Goal: Task Accomplishment & Management: Use online tool/utility

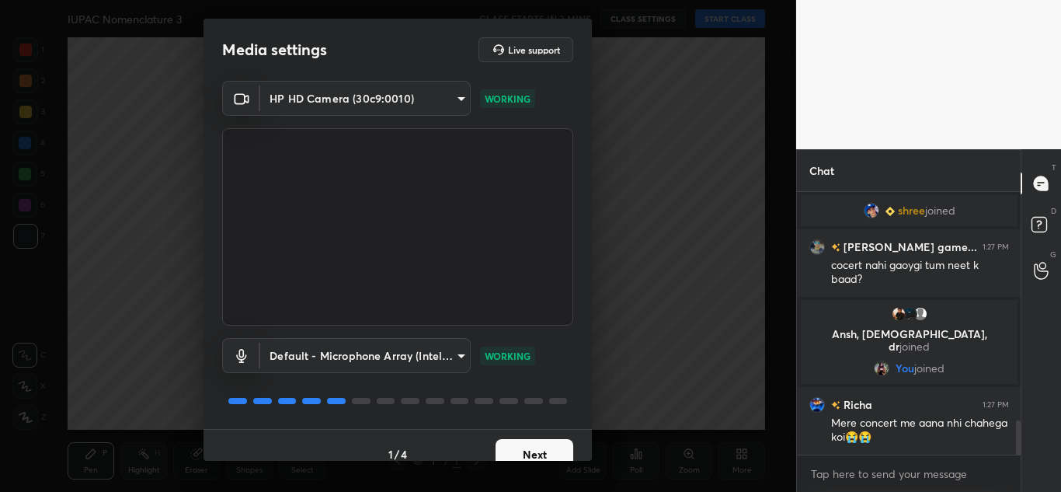
scroll to position [1770, 0]
click at [516, 449] on button "Next" at bounding box center [534, 454] width 78 height 31
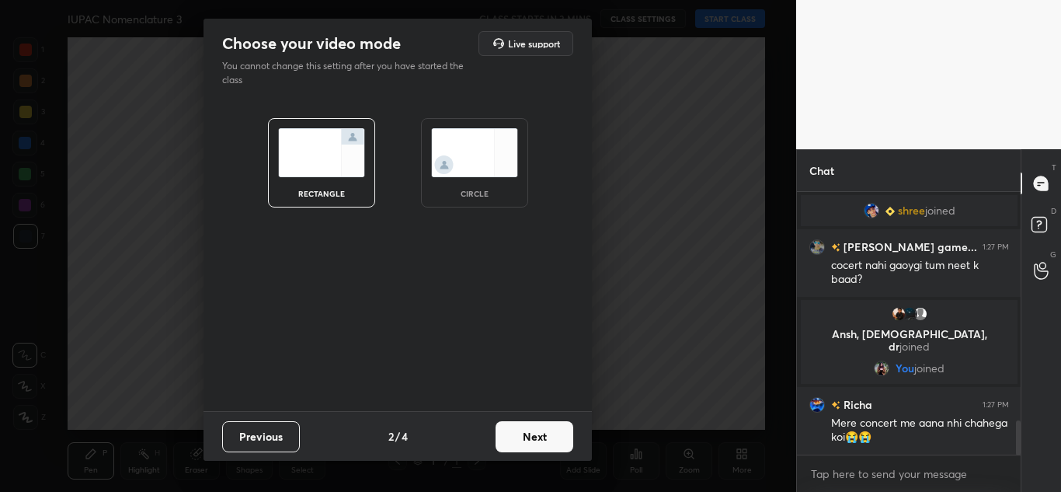
click at [516, 449] on button "Next" at bounding box center [534, 436] width 78 height 31
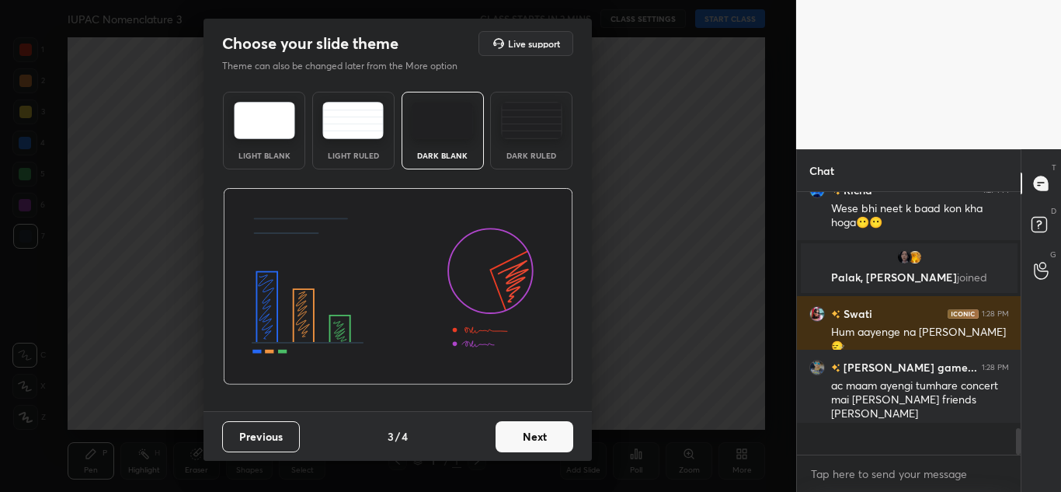
scroll to position [2027, 0]
click at [516, 432] on button "Next" at bounding box center [534, 436] width 78 height 31
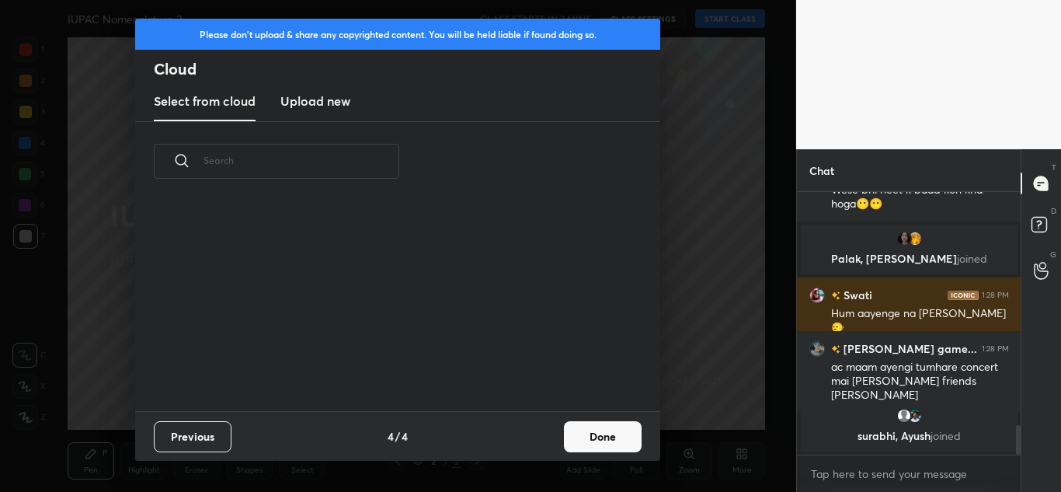
scroll to position [5, 9]
click at [337, 99] on h3 "Upload new" at bounding box center [315, 101] width 70 height 19
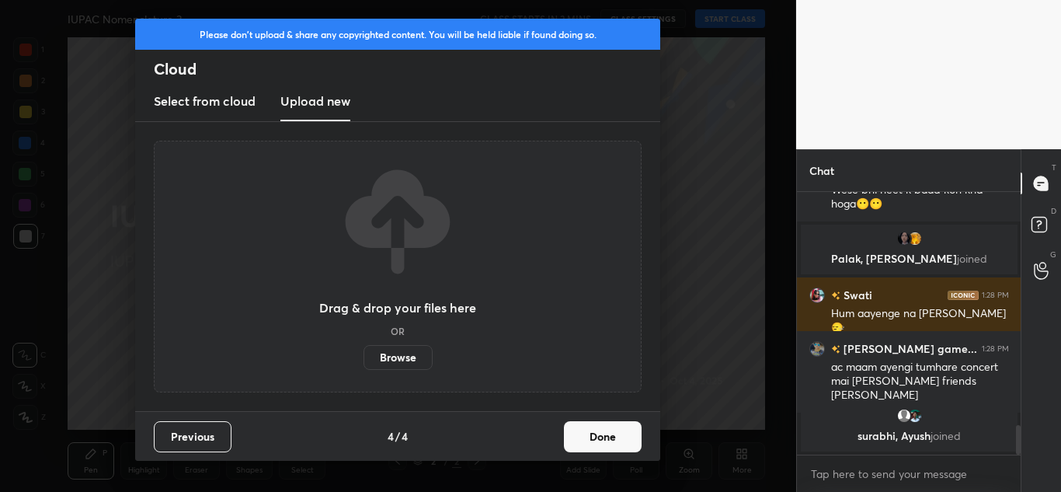
click at [403, 350] on label "Browse" at bounding box center [397, 357] width 69 height 25
click at [363, 350] on input "Browse" at bounding box center [363, 357] width 0 height 25
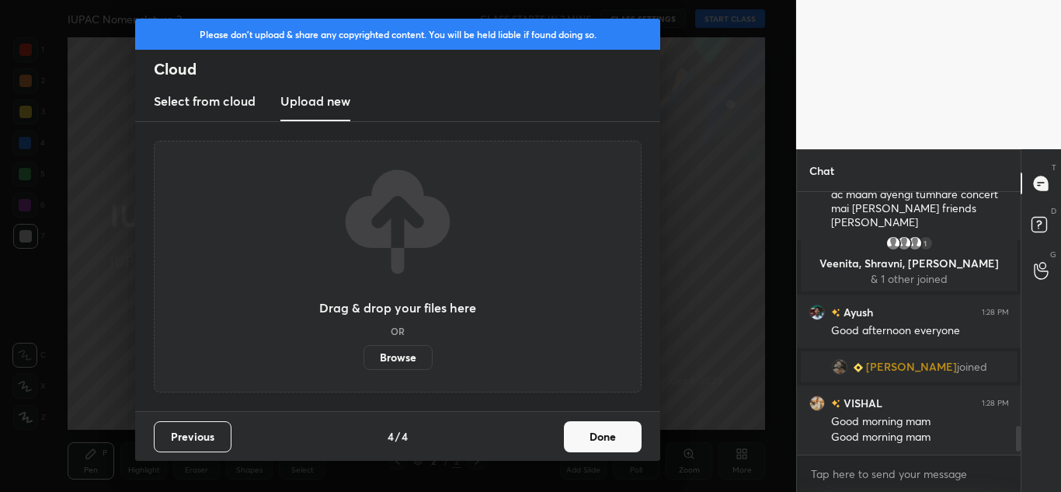
click at [405, 359] on label "Browse" at bounding box center [397, 357] width 69 height 25
click at [363, 359] on input "Browse" at bounding box center [363, 357] width 0 height 25
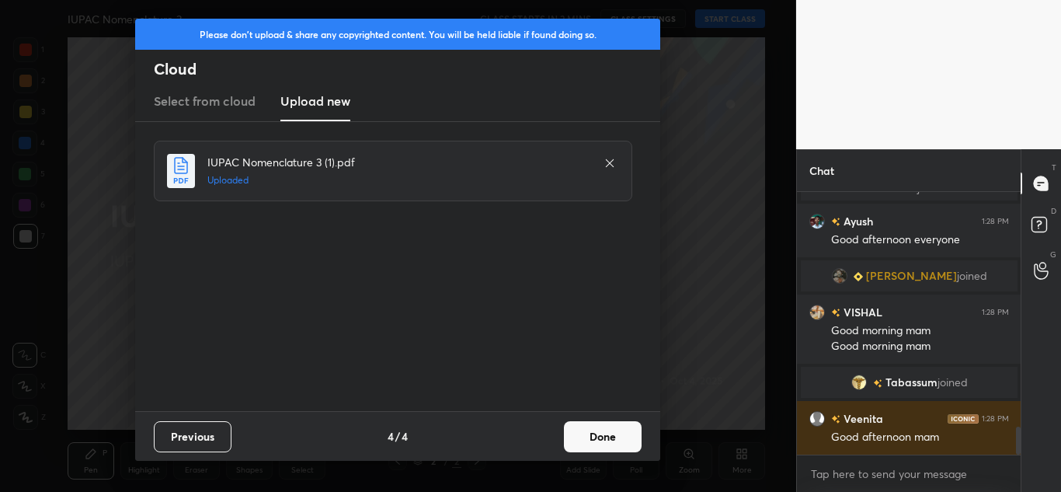
click at [615, 444] on button "Done" at bounding box center [603, 436] width 78 height 31
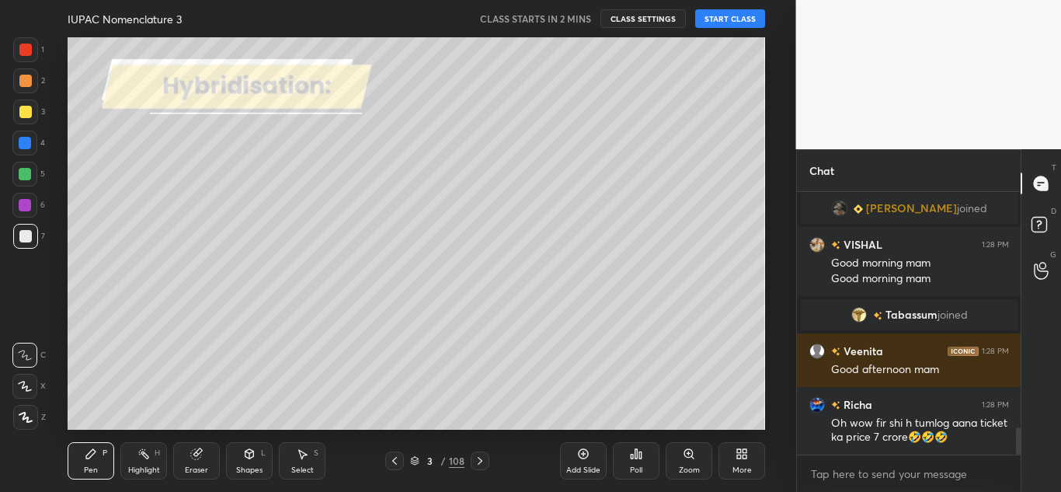
scroll to position [2329, 0]
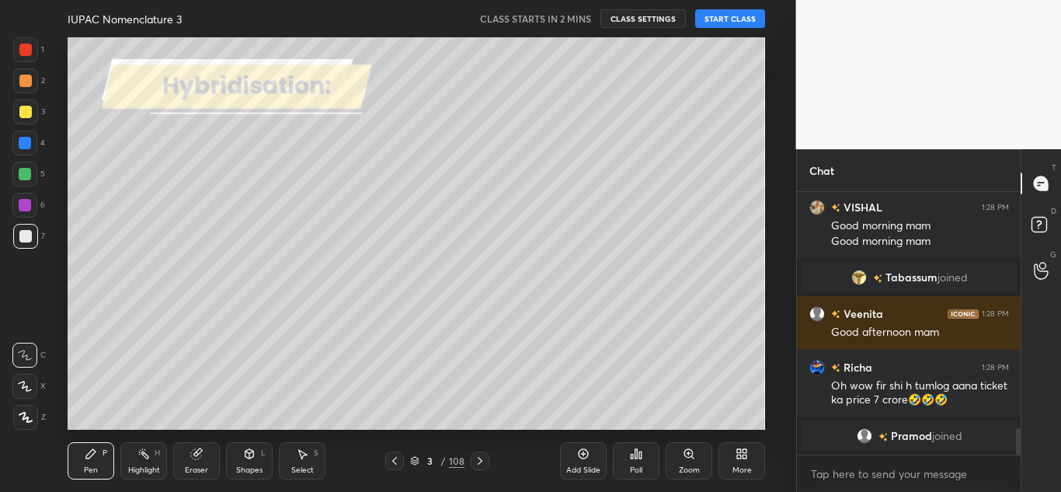
click at [396, 454] on div at bounding box center [394, 460] width 19 height 19
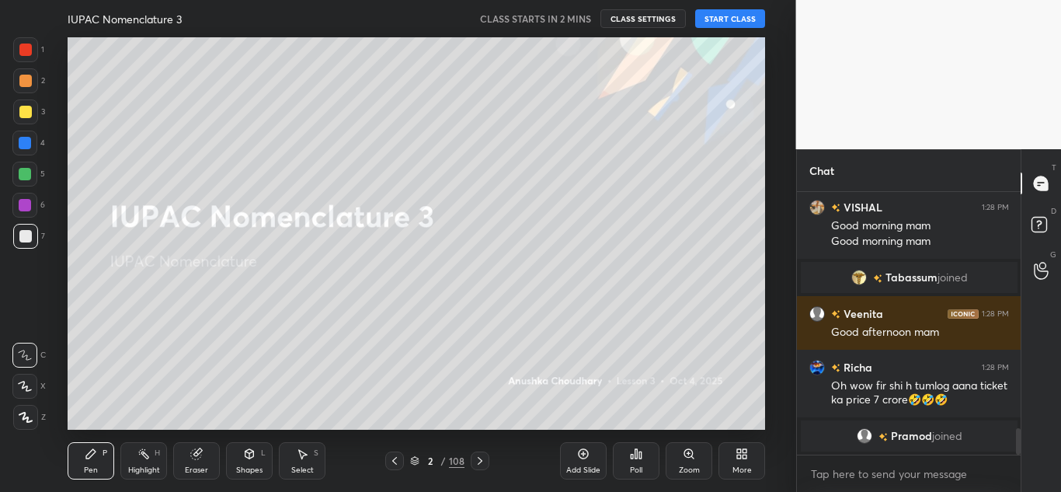
scroll to position [2424, 0]
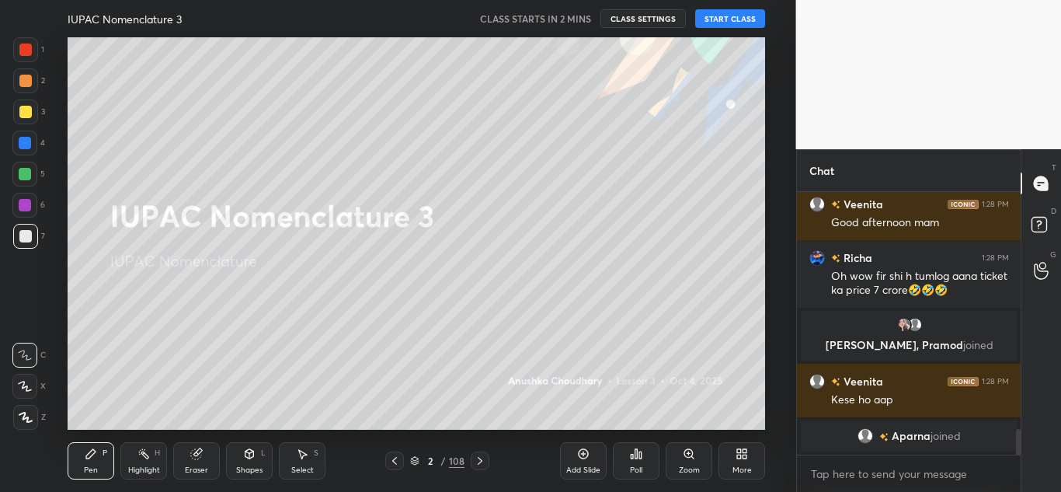
click at [747, 456] on icon at bounding box center [741, 453] width 12 height 12
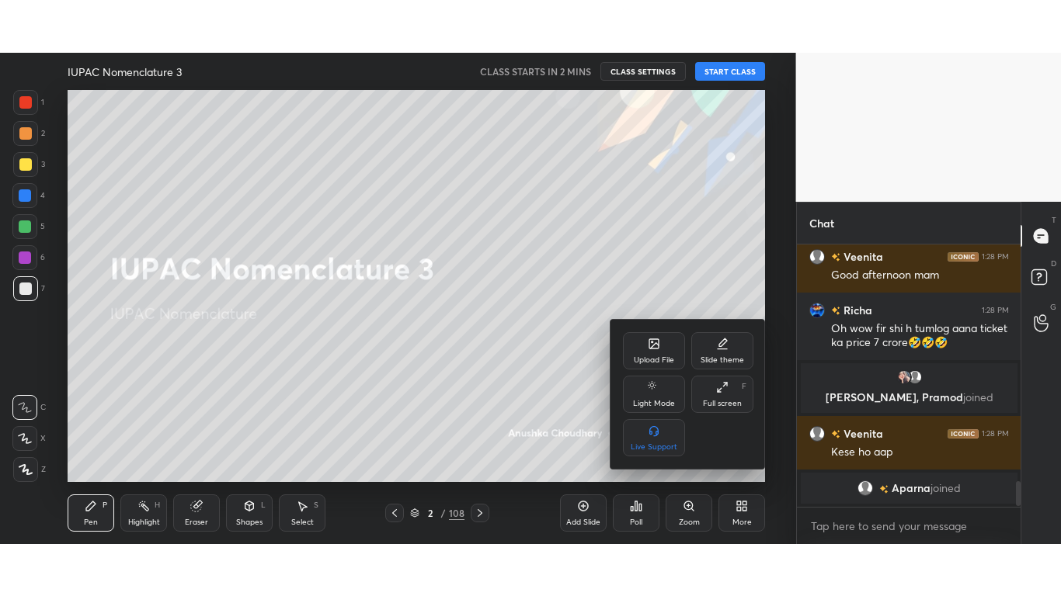
scroll to position [2531, 0]
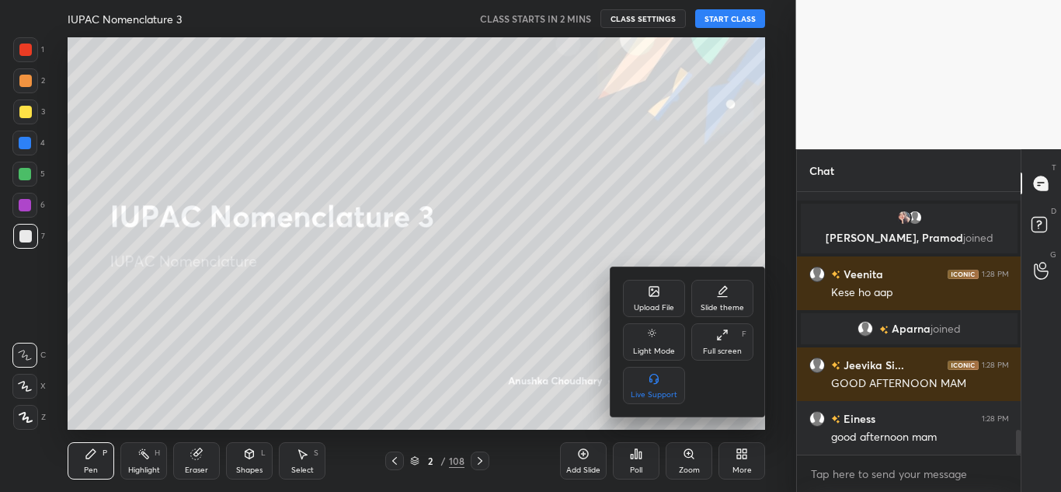
click at [737, 339] on div "Full screen F" at bounding box center [722, 341] width 62 height 37
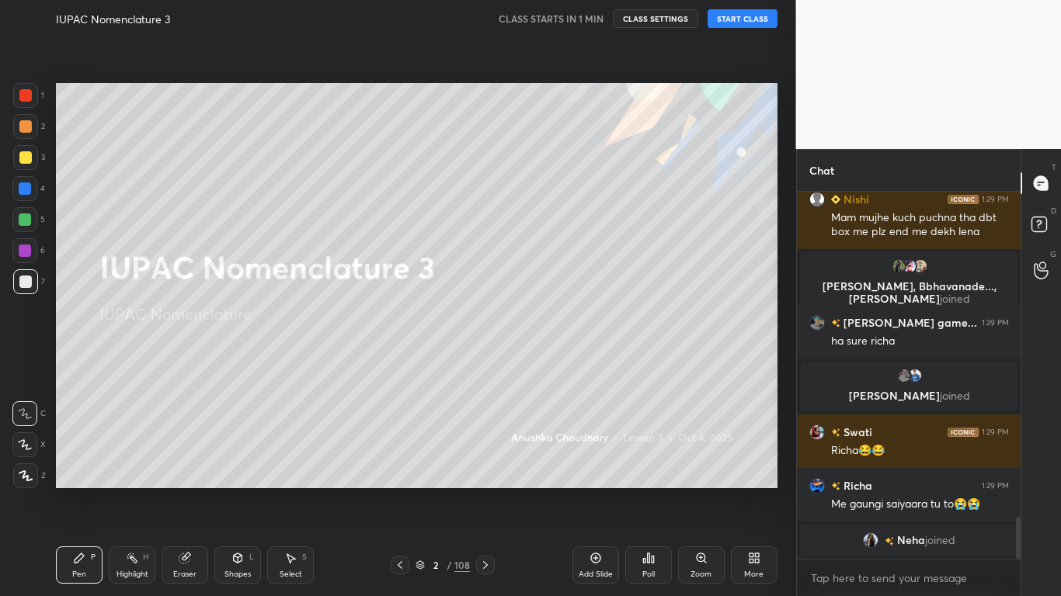
scroll to position [2882, 0]
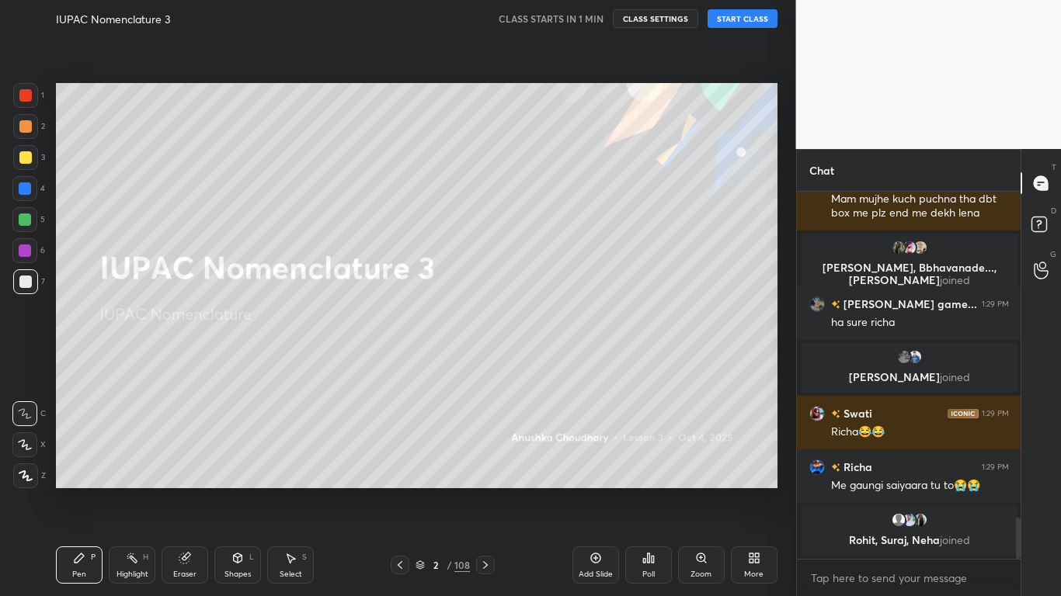
click at [26, 477] on icon at bounding box center [25, 475] width 12 height 9
click at [184, 491] on icon at bounding box center [184, 559] width 10 height 10
click at [24, 361] on icon at bounding box center [26, 363] width 14 height 14
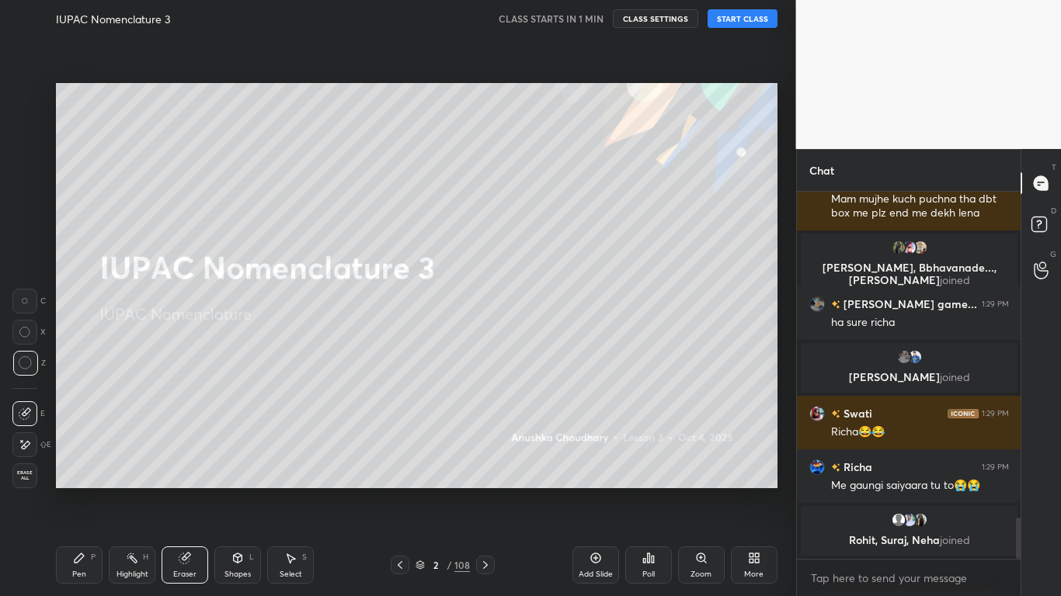
click at [79, 491] on icon at bounding box center [79, 558] width 9 height 9
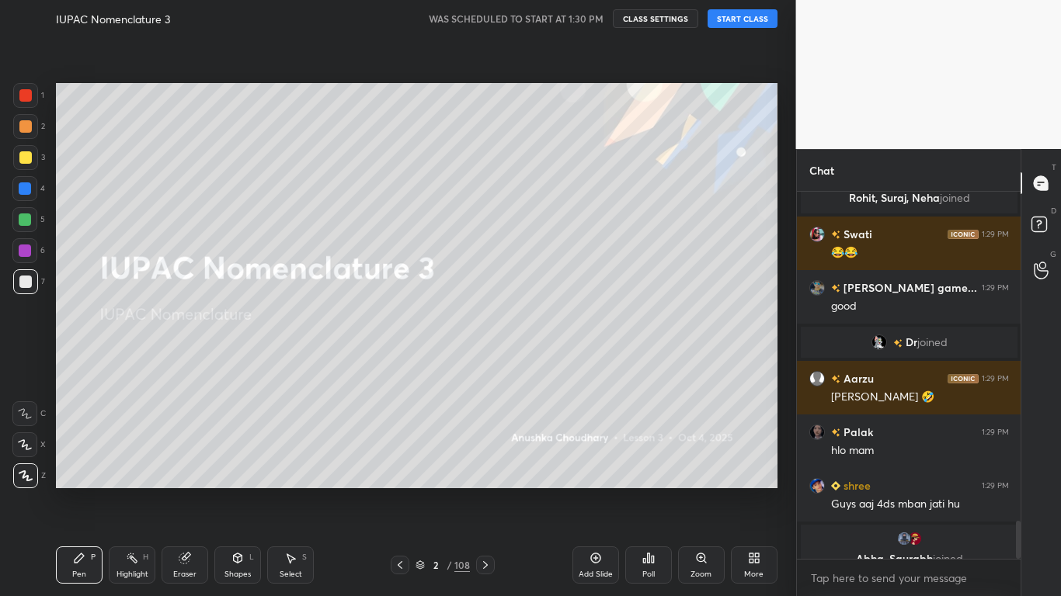
scroll to position [3169, 0]
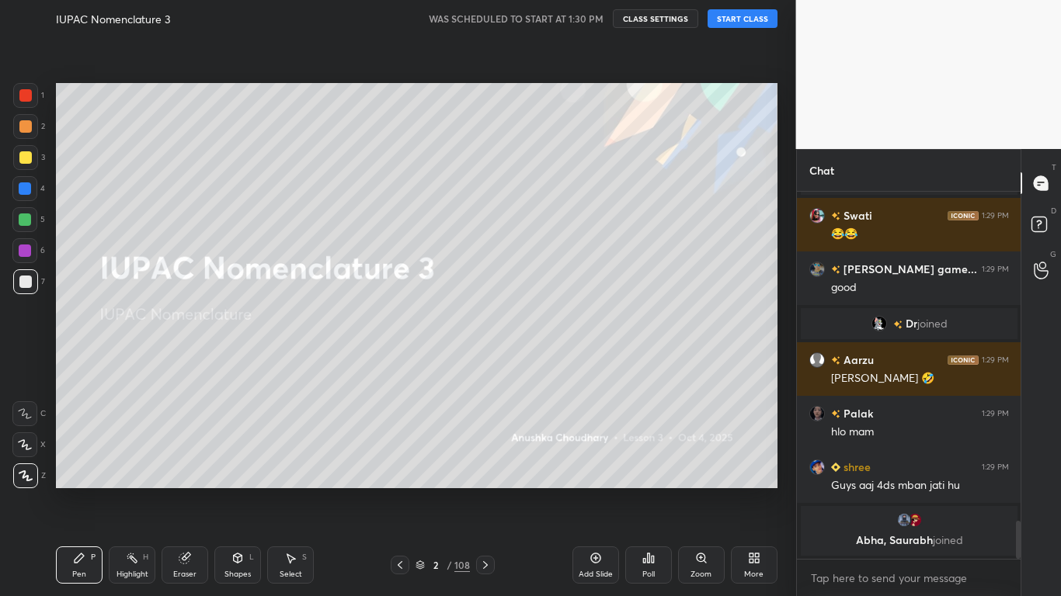
click at [734, 21] on button "START CLASS" at bounding box center [742, 18] width 70 height 19
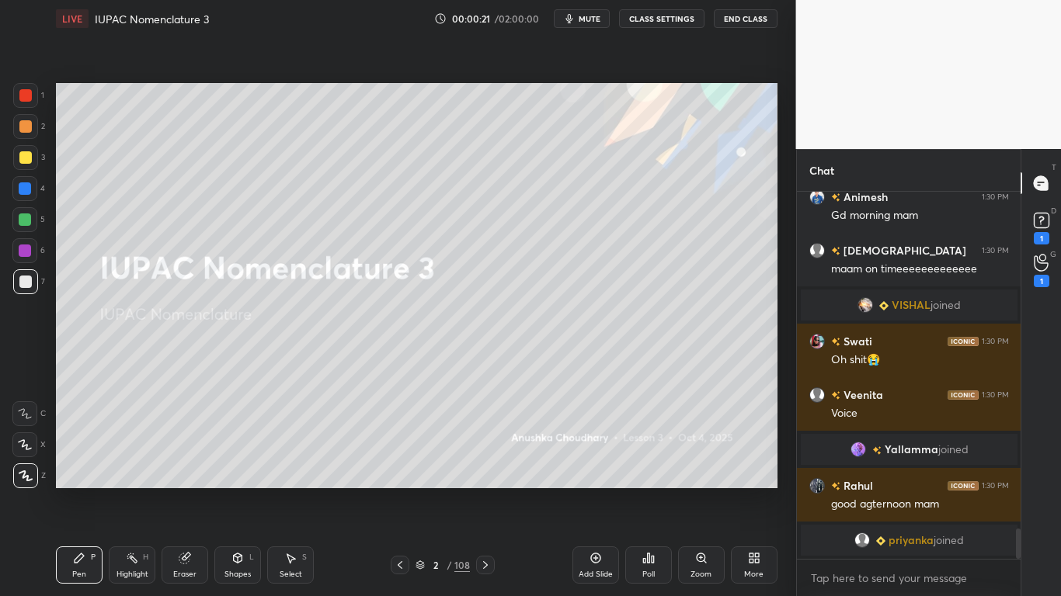
scroll to position [4005, 0]
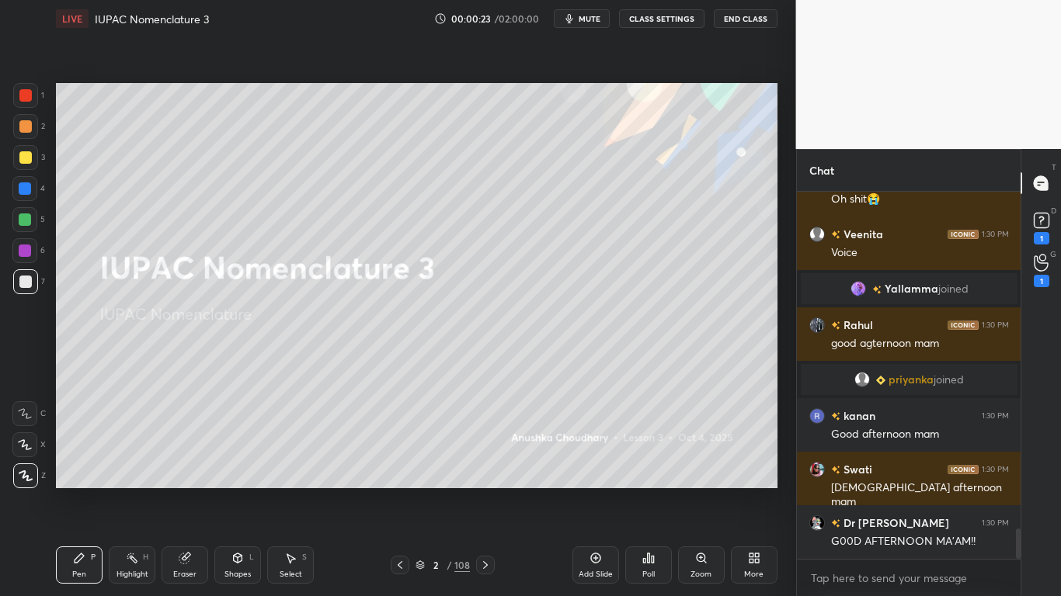
click at [25, 157] on div at bounding box center [25, 157] width 12 height 12
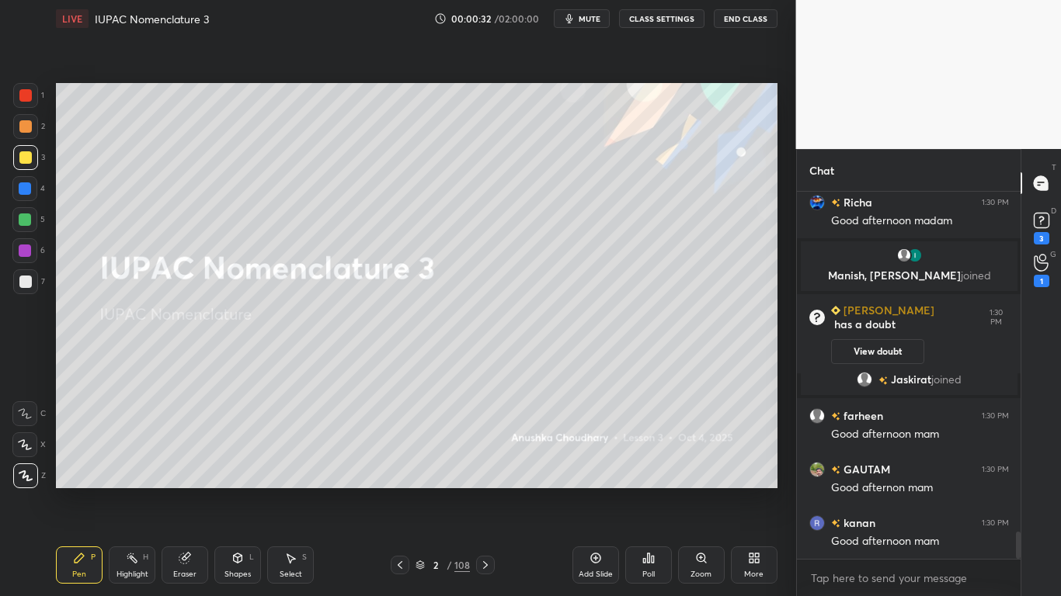
click at [1049, 235] on div "3" at bounding box center [1041, 227] width 23 height 36
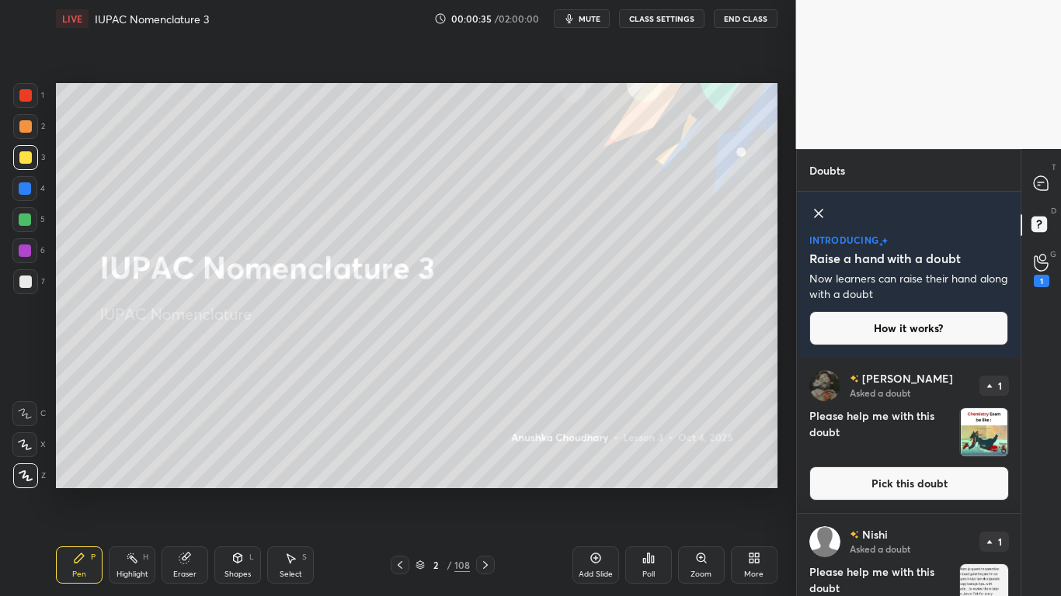
click at [674, 23] on button "CLASS SETTINGS" at bounding box center [661, 18] width 85 height 19
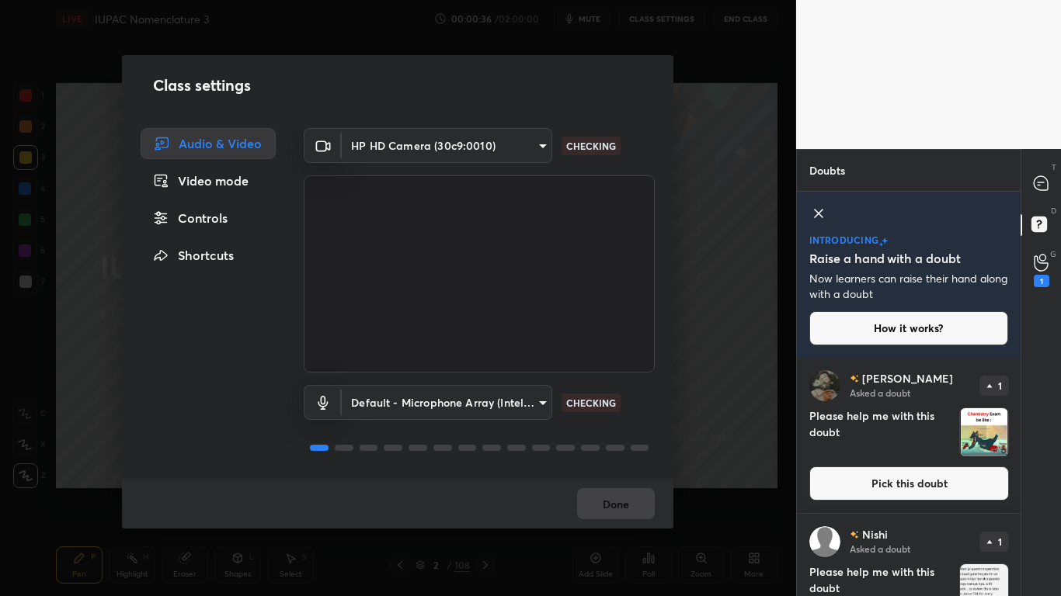
click at [230, 220] on div "Controls" at bounding box center [208, 218] width 135 height 31
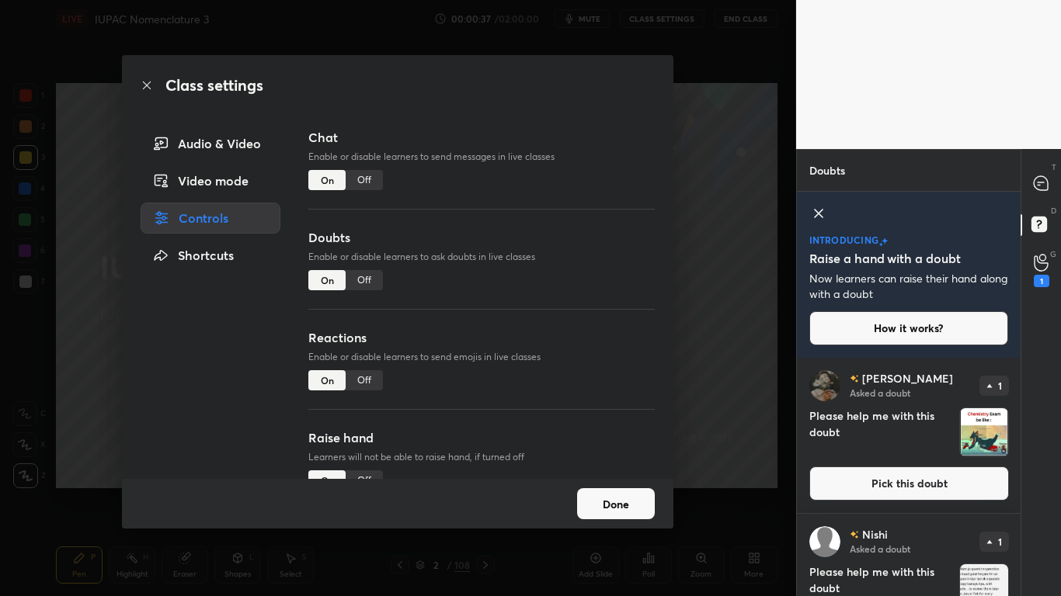
click at [361, 280] on div "Off" at bounding box center [364, 280] width 37 height 20
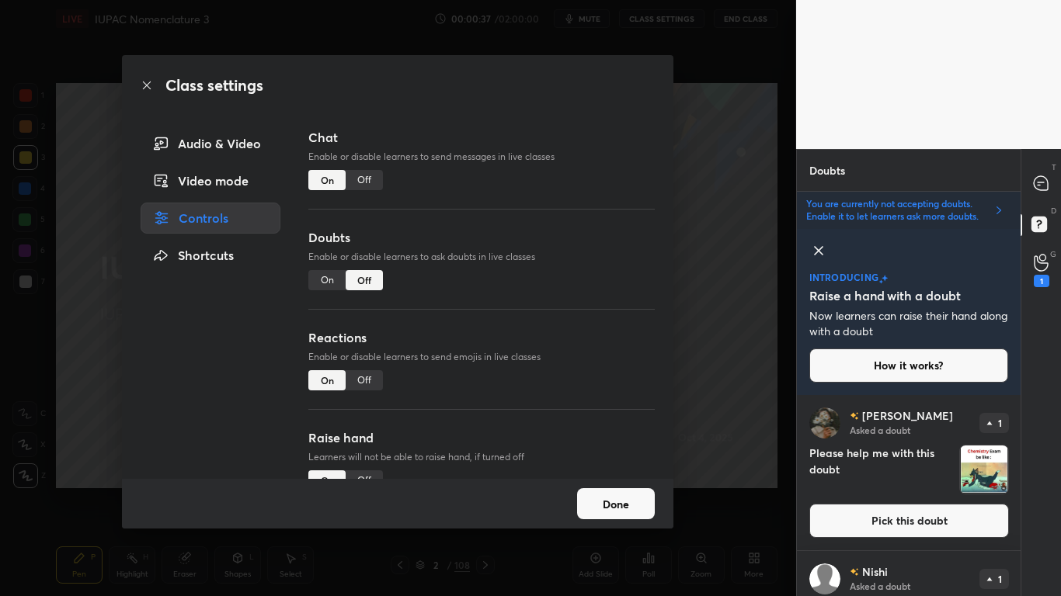
click at [601, 491] on button "Done" at bounding box center [616, 503] width 78 height 31
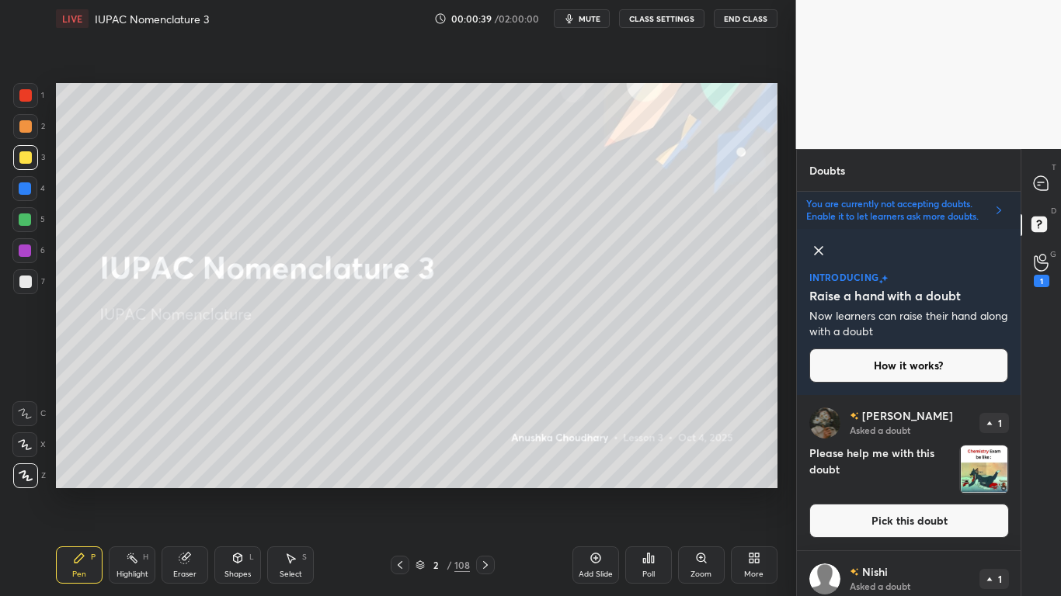
click at [814, 246] on icon at bounding box center [818, 251] width 19 height 19
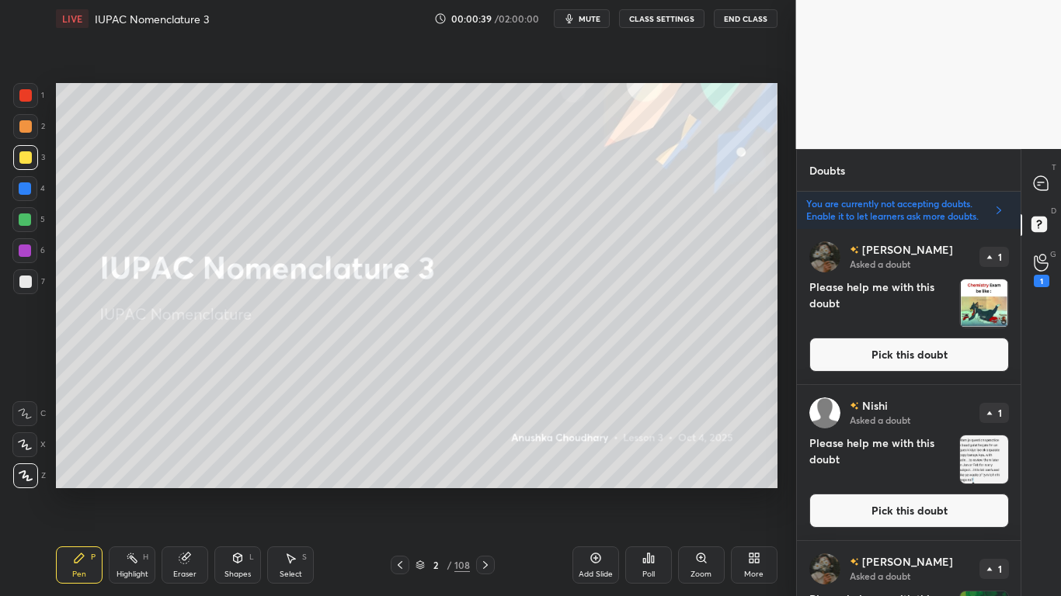
click at [888, 491] on button "Pick this doubt" at bounding box center [909, 511] width 200 height 34
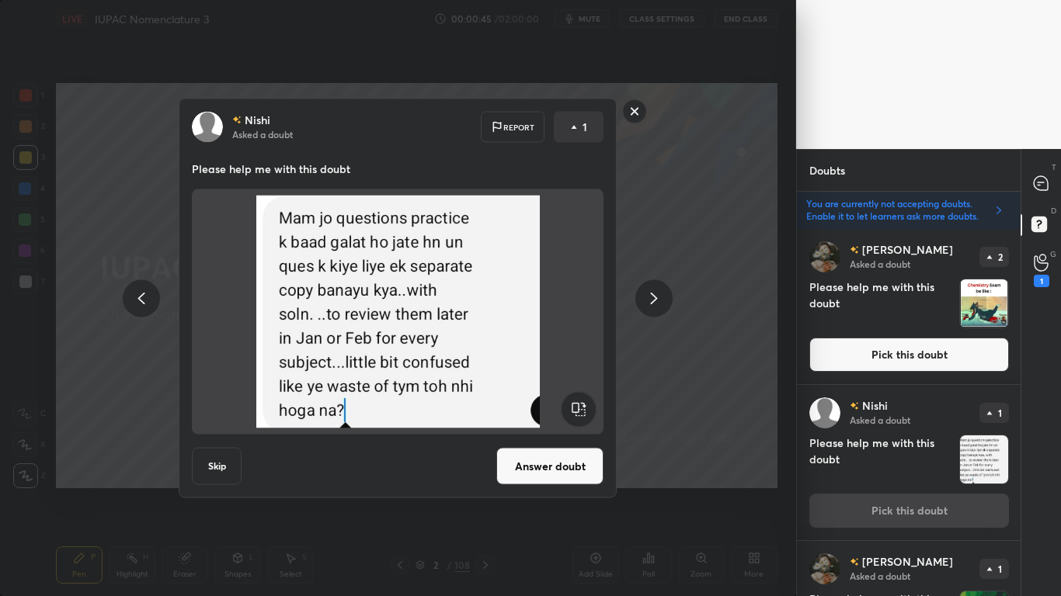
click at [636, 120] on rect at bounding box center [635, 111] width 24 height 24
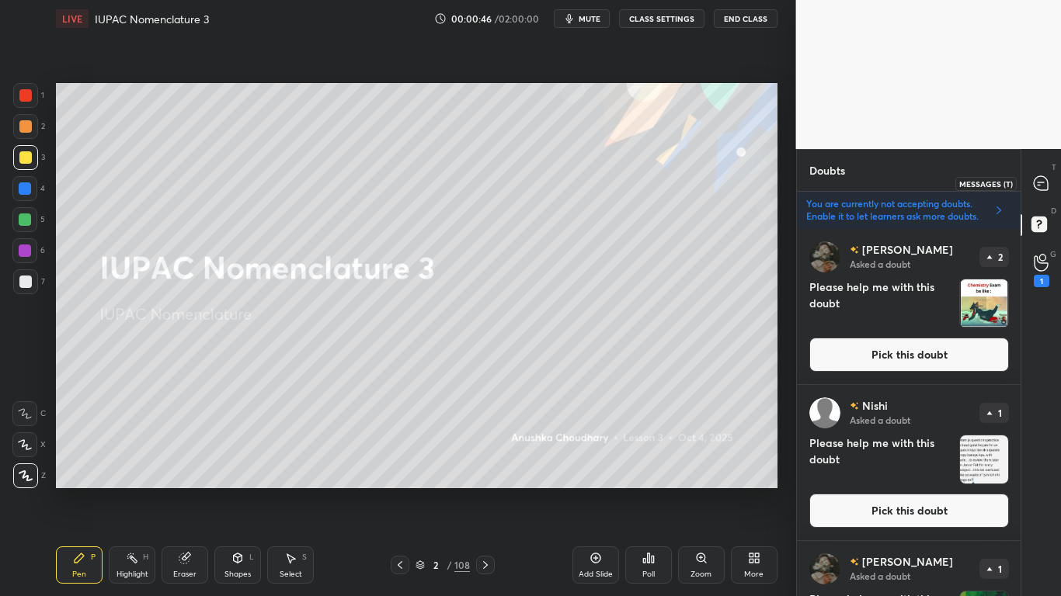
click at [1035, 182] on icon at bounding box center [1041, 183] width 14 height 14
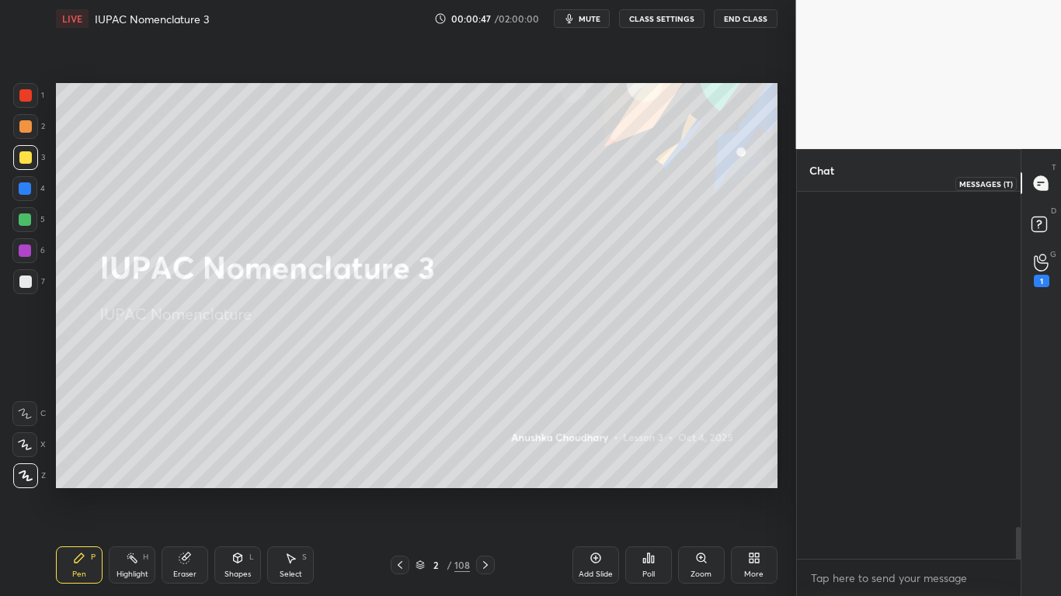
scroll to position [5, 5]
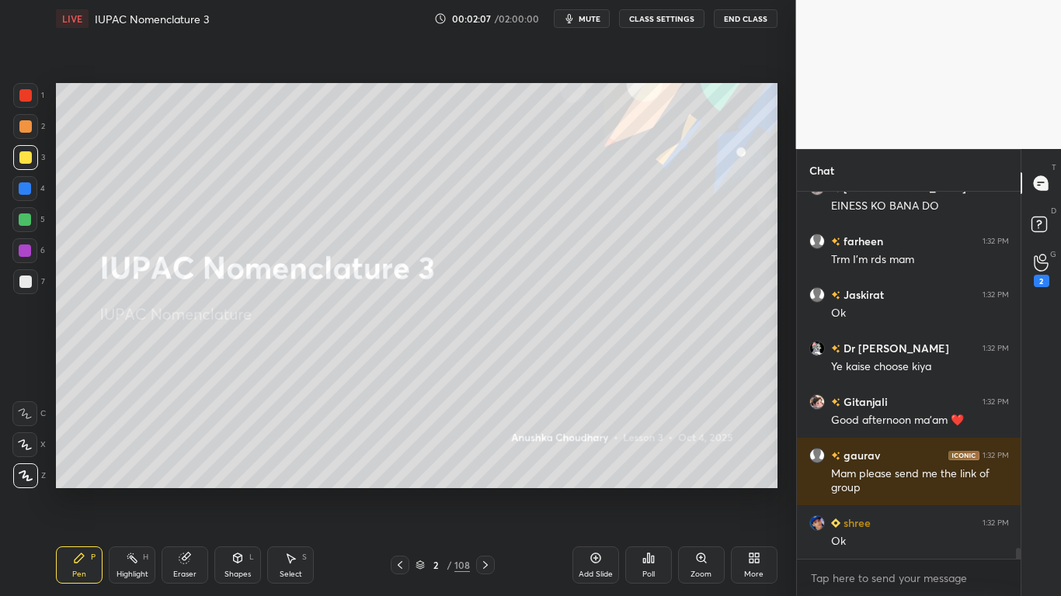
click at [30, 158] on div at bounding box center [25, 157] width 12 height 12
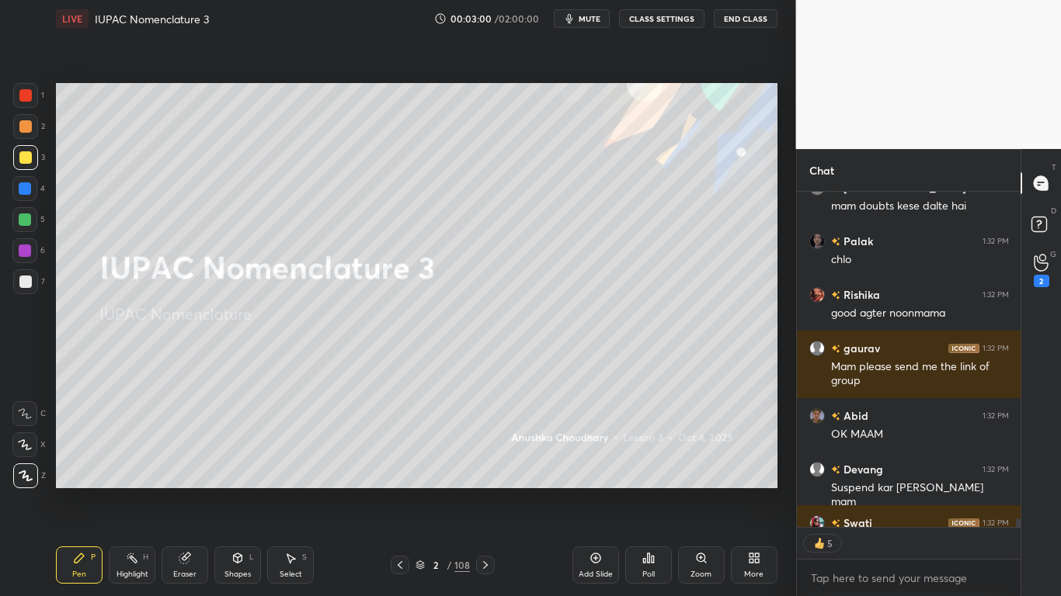
type textarea "x"
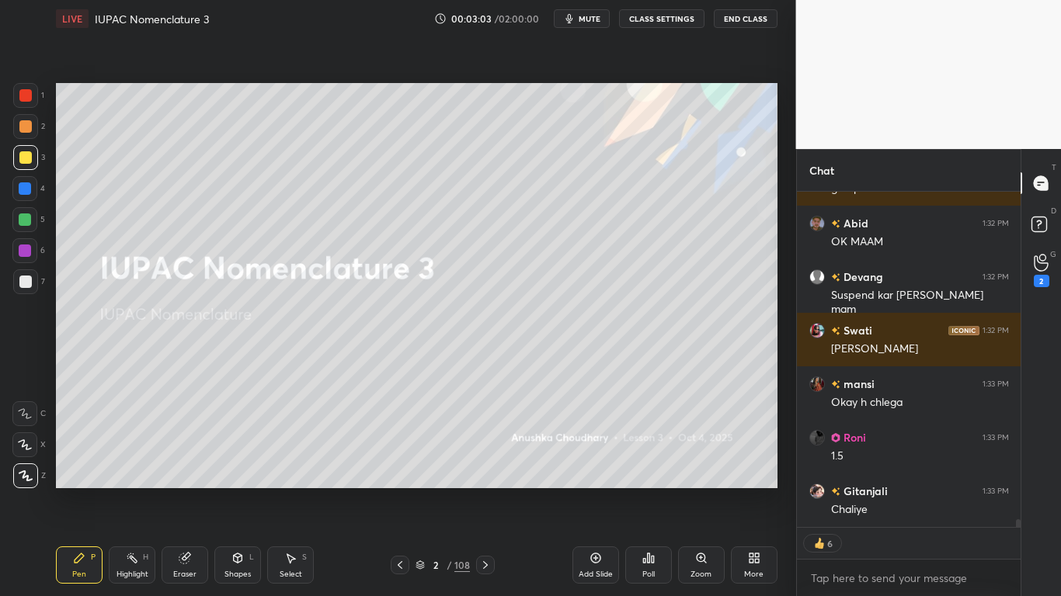
click at [672, 20] on button "CLASS SETTINGS" at bounding box center [661, 18] width 85 height 19
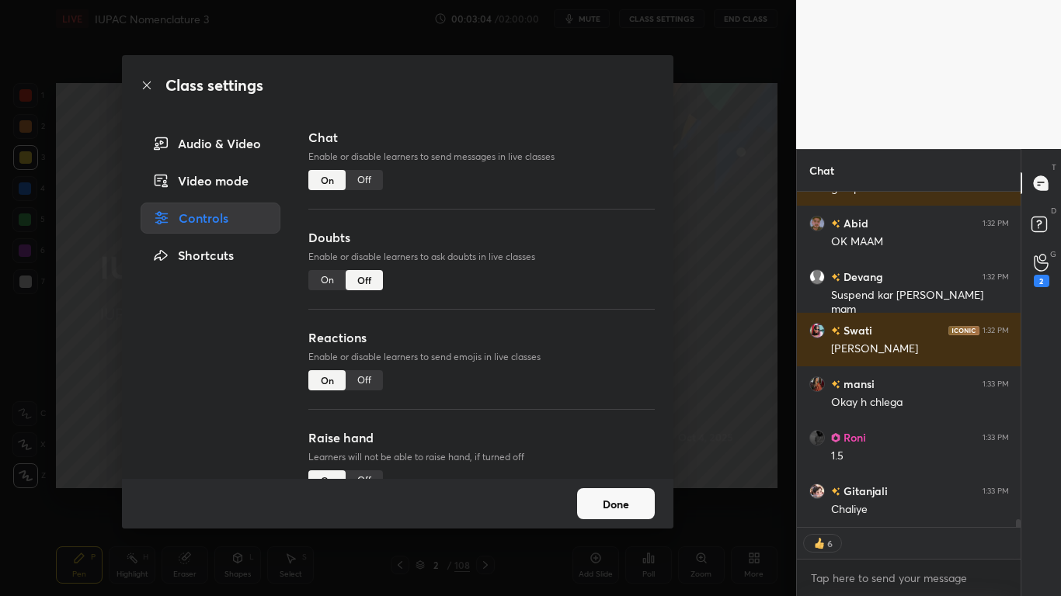
click at [373, 176] on div "Off" at bounding box center [364, 180] width 37 height 20
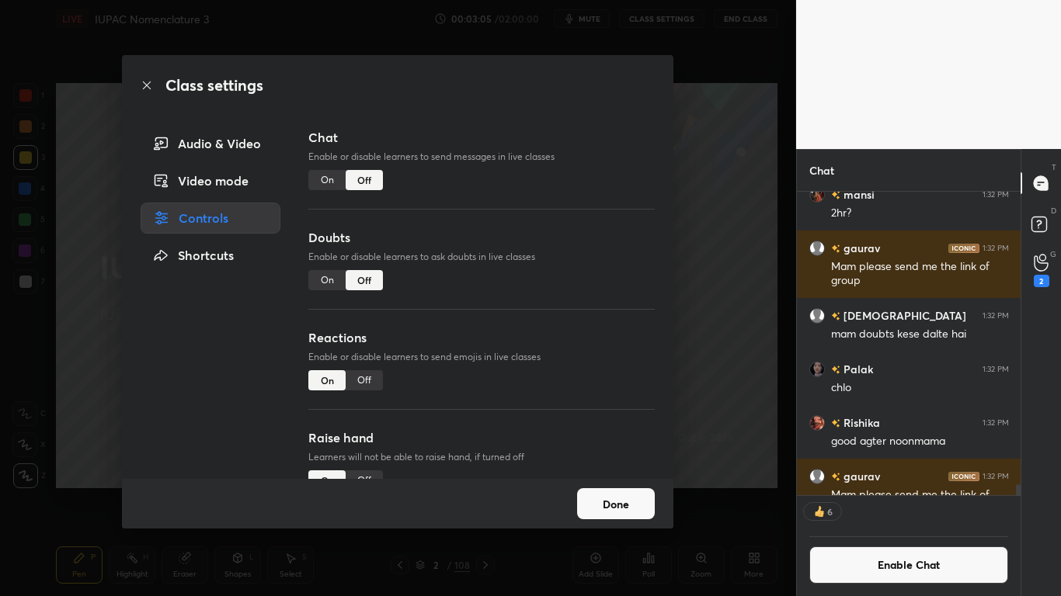
click at [600, 491] on button "Done" at bounding box center [616, 503] width 78 height 31
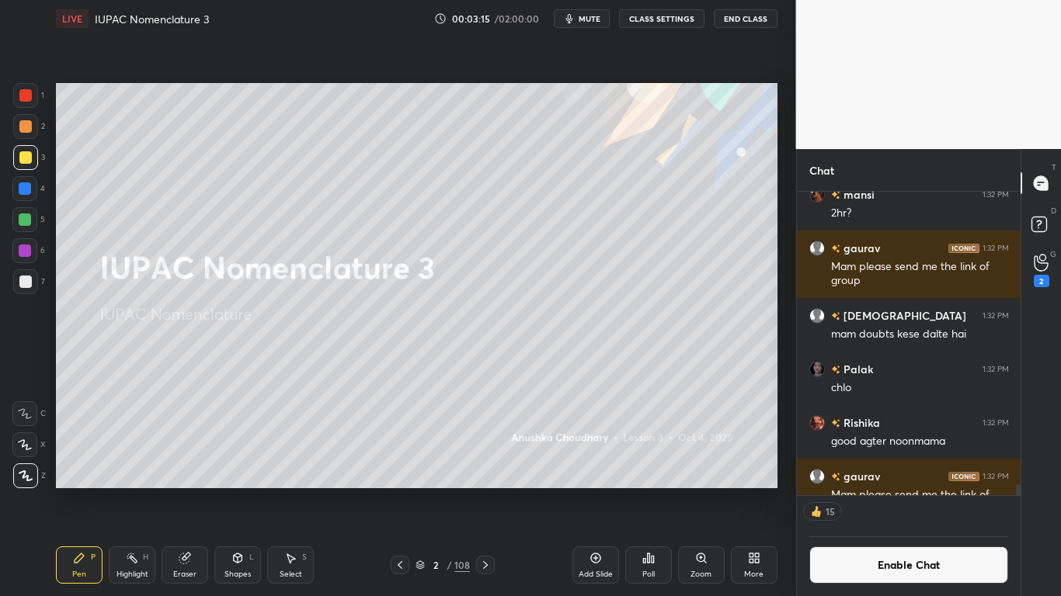
click at [482, 491] on icon at bounding box center [485, 565] width 12 height 12
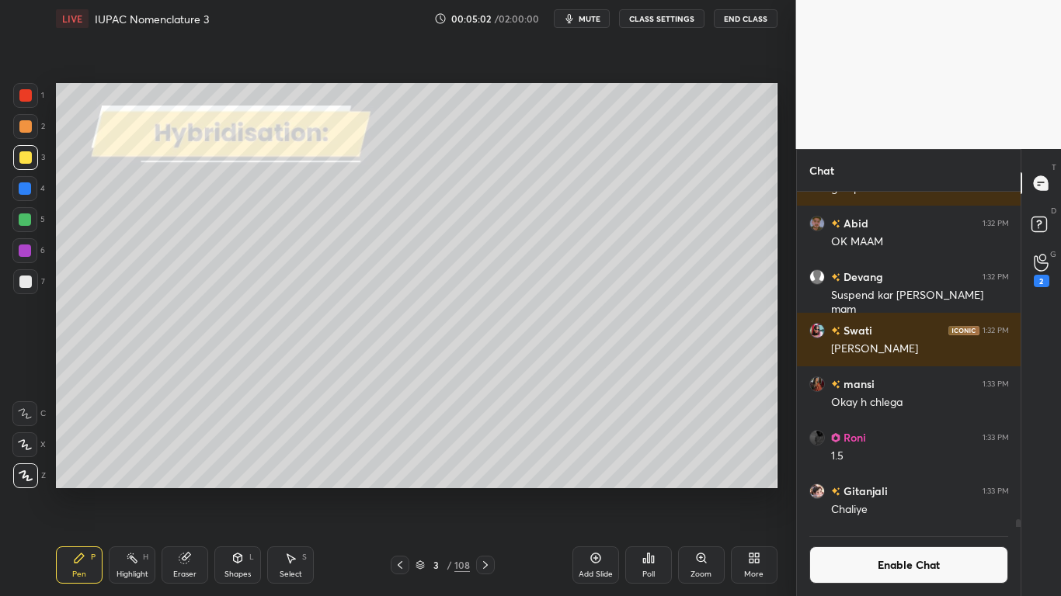
scroll to position [14731, 0]
click at [874, 491] on button "Enable Chat" at bounding box center [909, 565] width 200 height 37
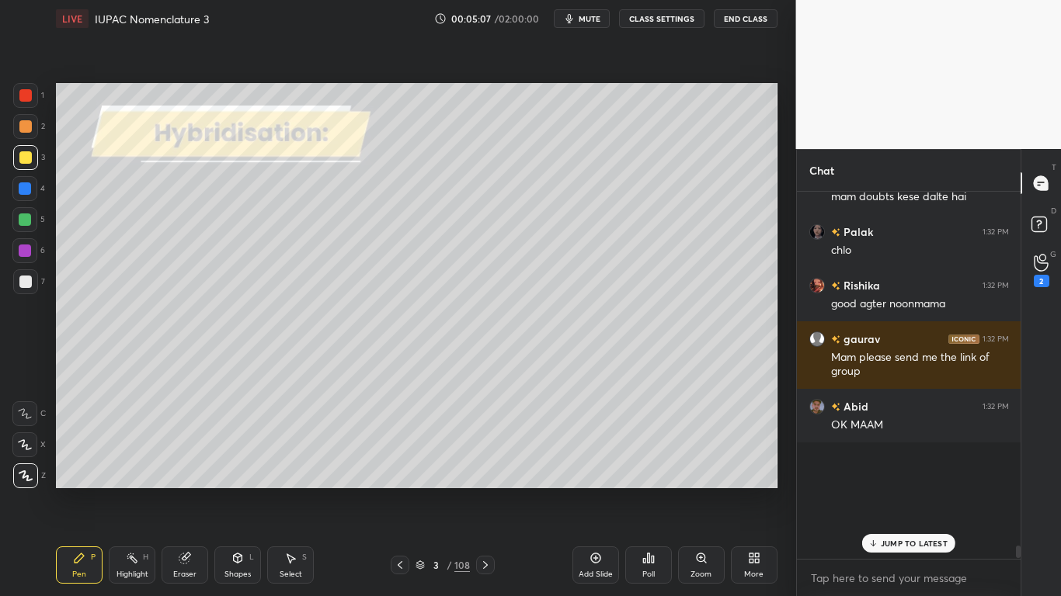
scroll to position [363, 219]
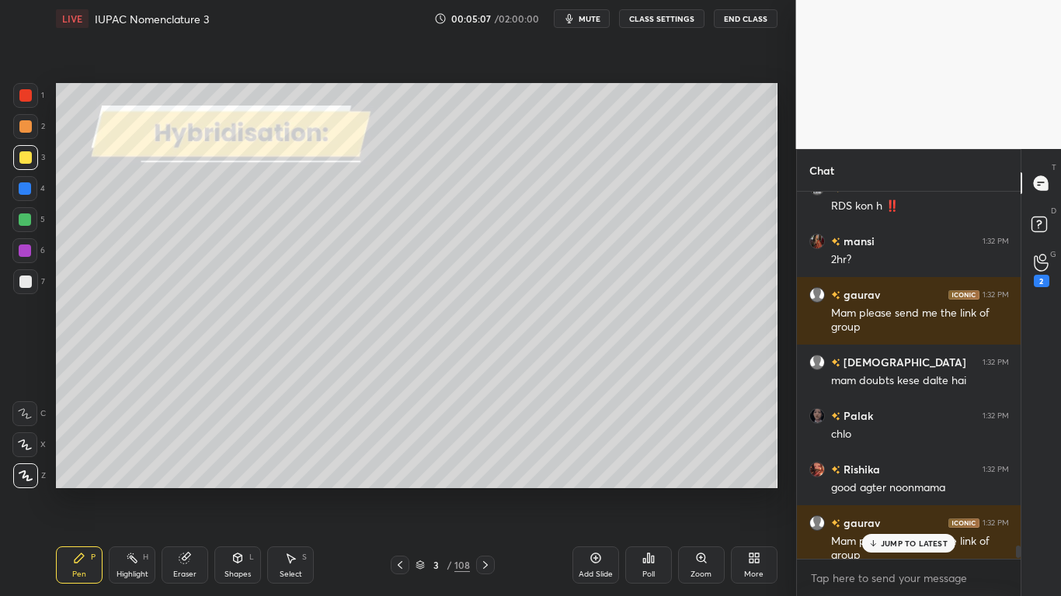
click at [891, 491] on p "JUMP TO LATEST" at bounding box center [914, 543] width 67 height 9
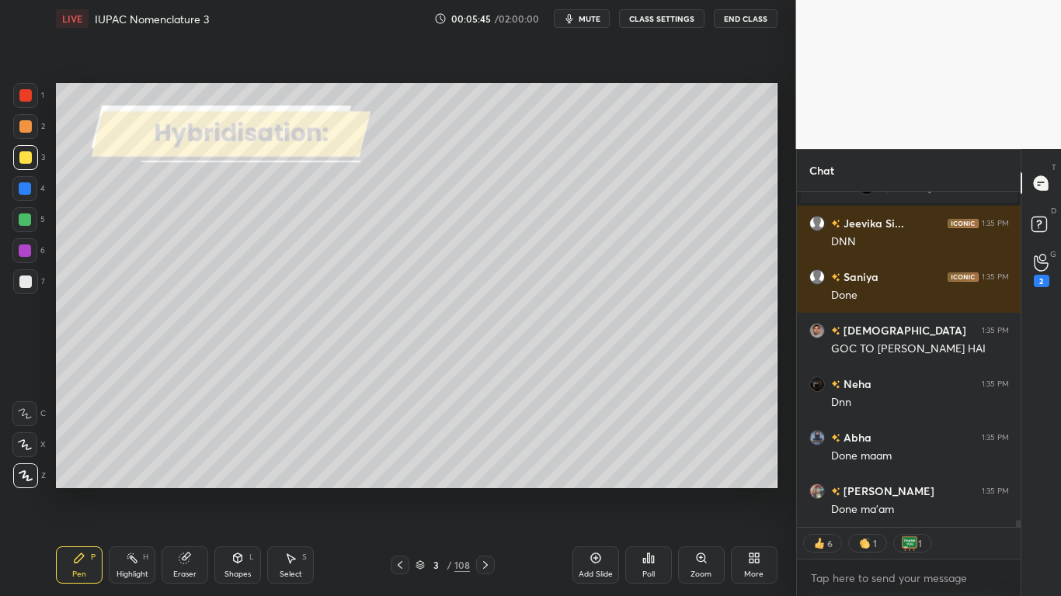
scroll to position [15740, 0]
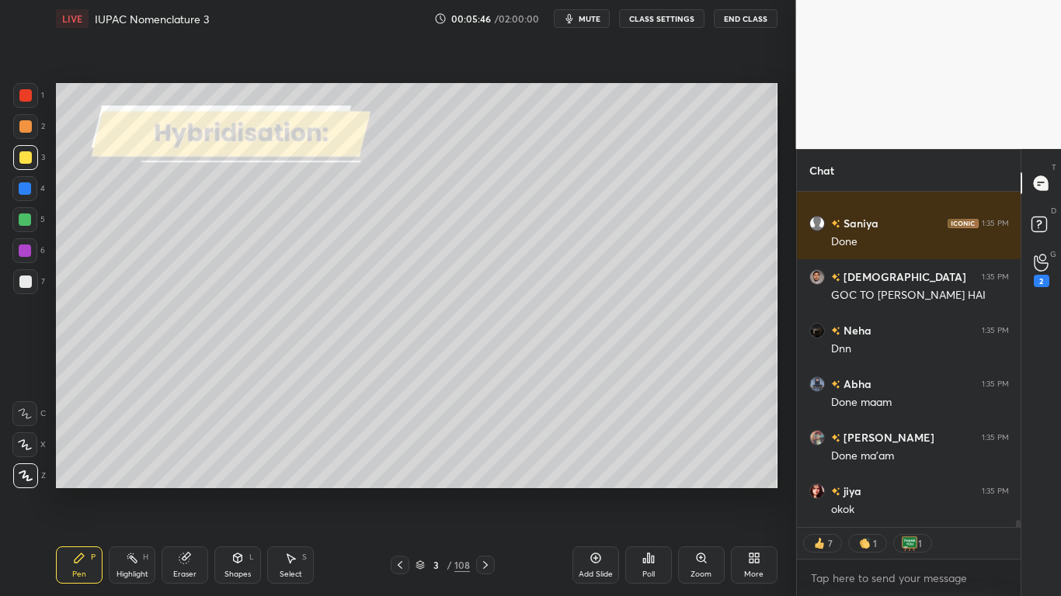
click at [29, 158] on div at bounding box center [25, 157] width 12 height 12
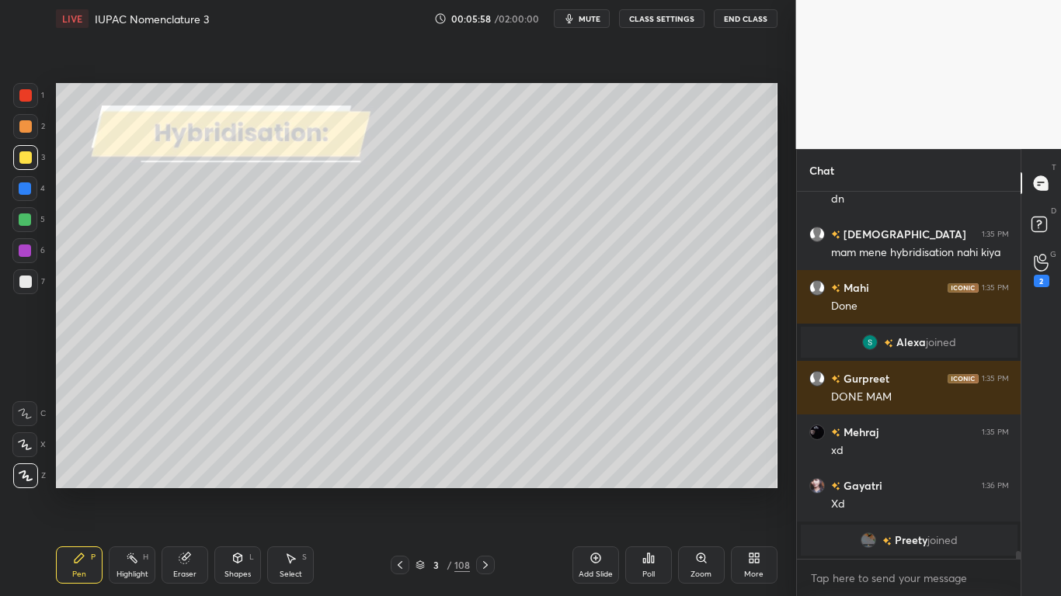
scroll to position [5, 5]
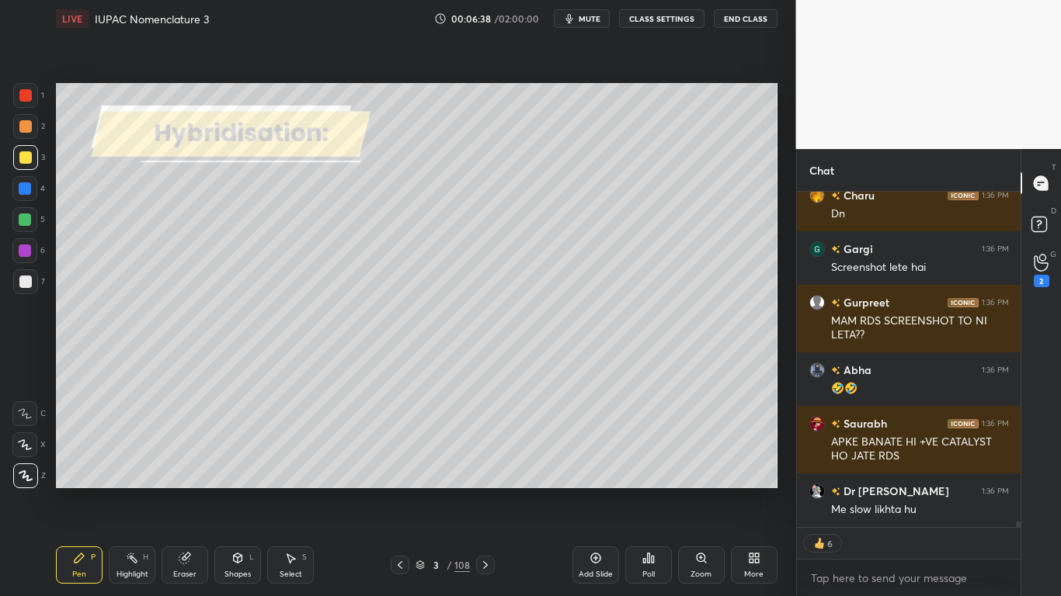
click at [26, 161] on div at bounding box center [25, 157] width 12 height 12
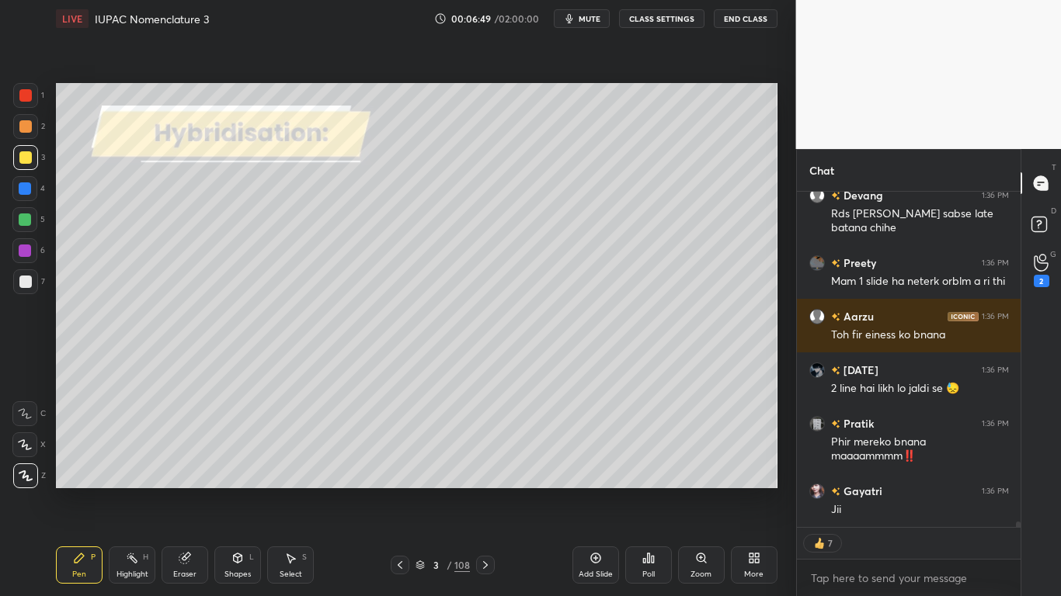
type textarea "x"
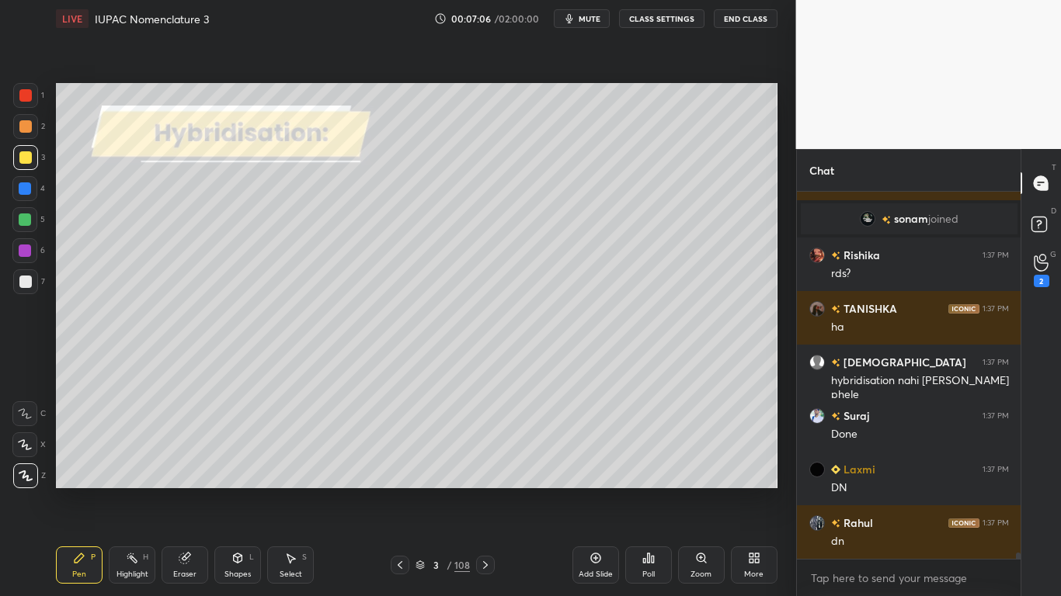
click at [652, 22] on button "CLASS SETTINGS" at bounding box center [661, 18] width 85 height 19
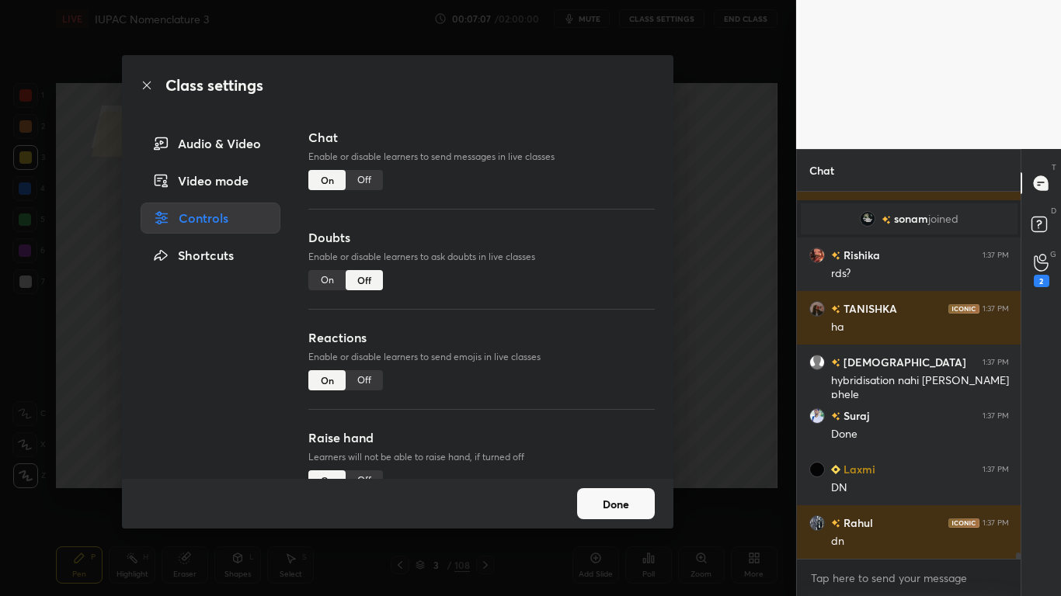
click at [357, 174] on div "Off" at bounding box center [364, 180] width 37 height 20
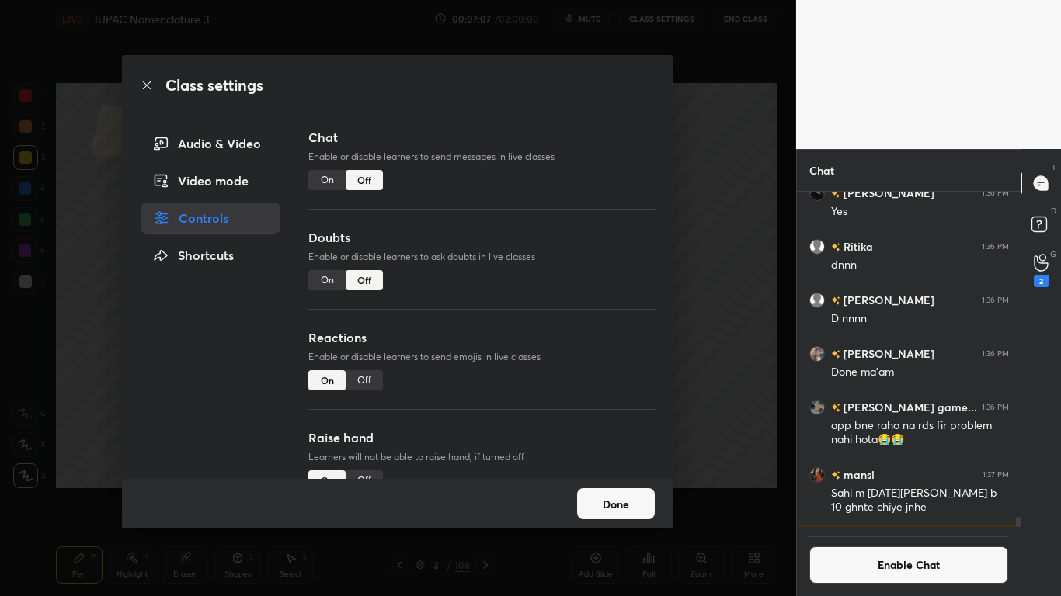
click at [595, 491] on button "Done" at bounding box center [616, 503] width 78 height 31
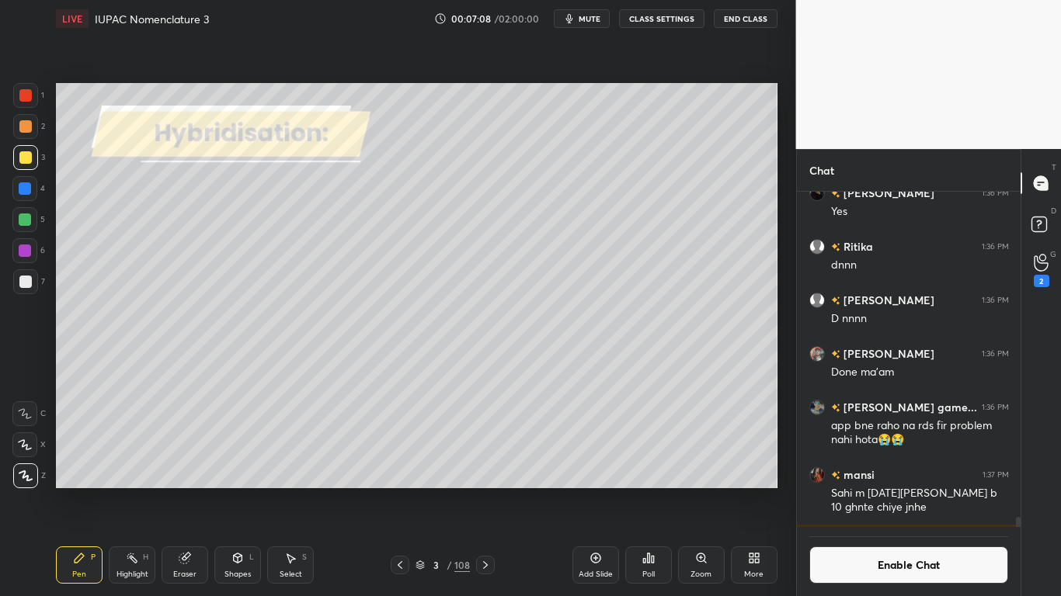
click at [597, 491] on div "Add Slide" at bounding box center [595, 565] width 47 height 37
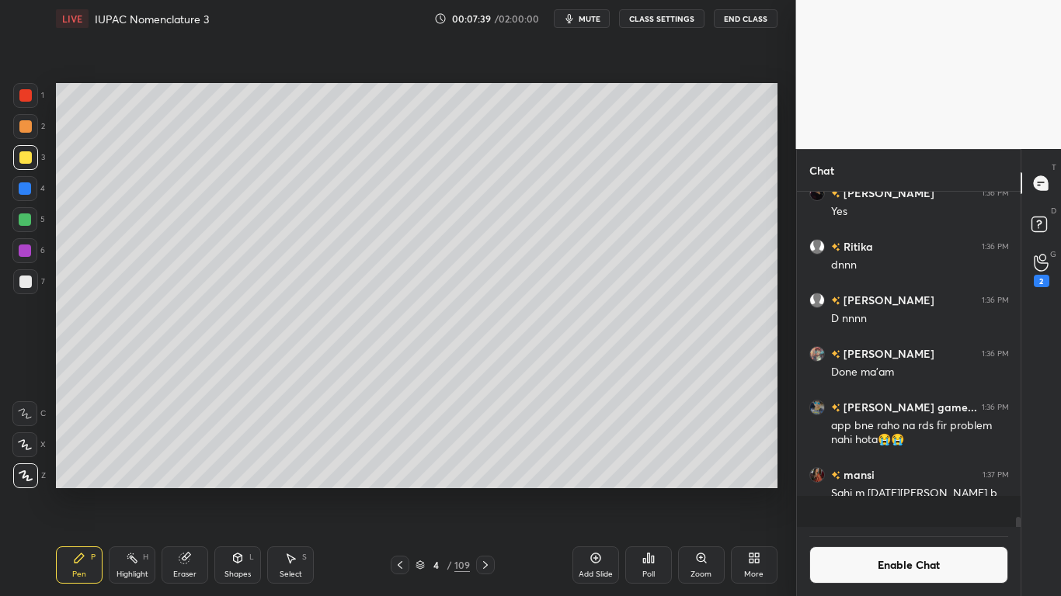
scroll to position [19345, 0]
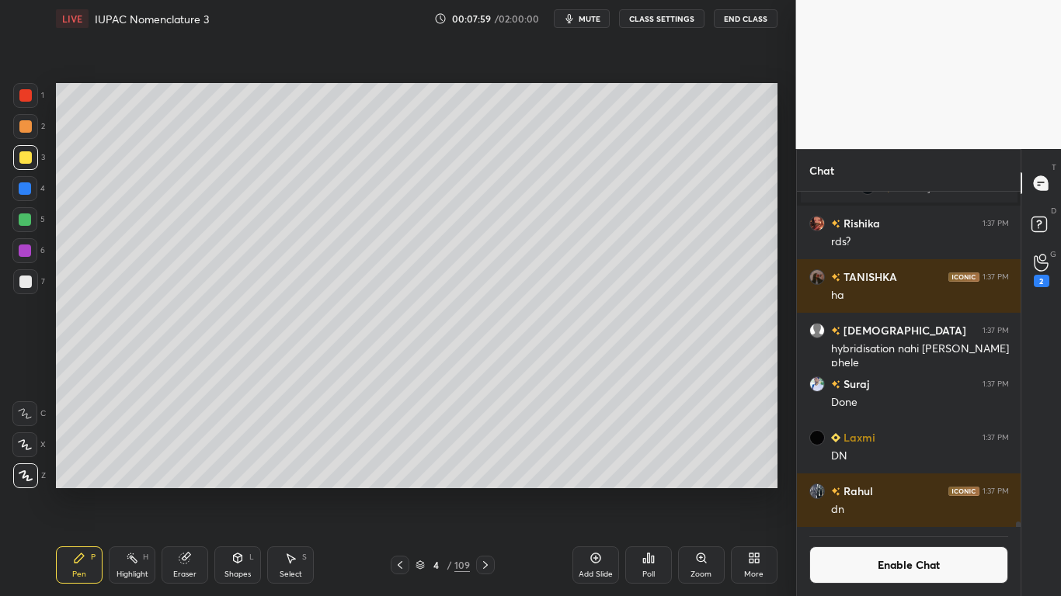
click at [27, 280] on div at bounding box center [25, 282] width 12 height 12
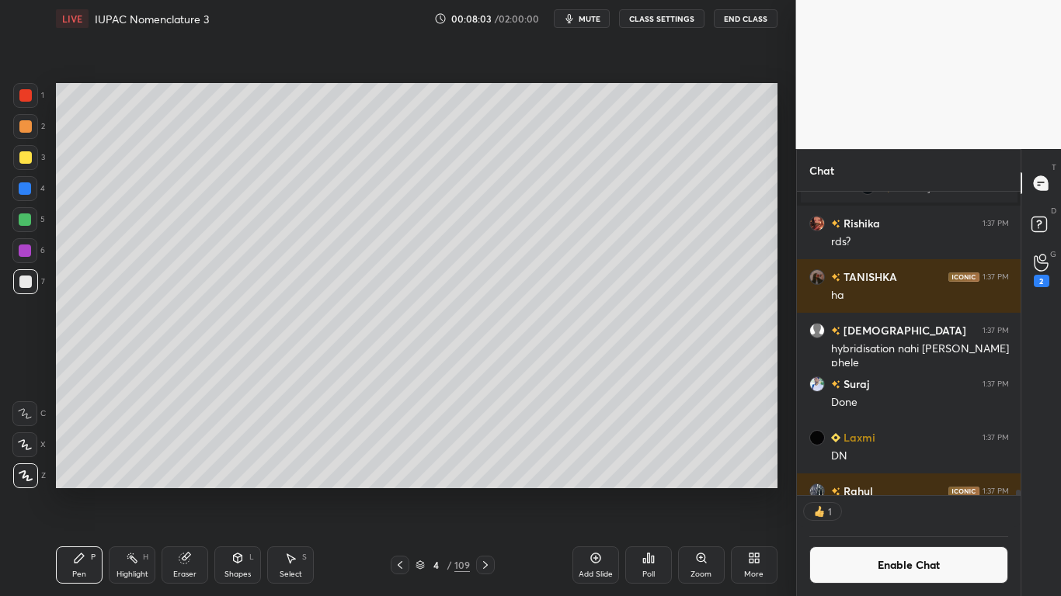
click at [589, 491] on icon at bounding box center [595, 558] width 12 height 12
click at [26, 155] on div at bounding box center [25, 157] width 12 height 12
click at [27, 279] on div at bounding box center [25, 282] width 12 height 12
click at [24, 190] on div at bounding box center [25, 188] width 12 height 12
click at [402, 491] on icon at bounding box center [400, 565] width 12 height 12
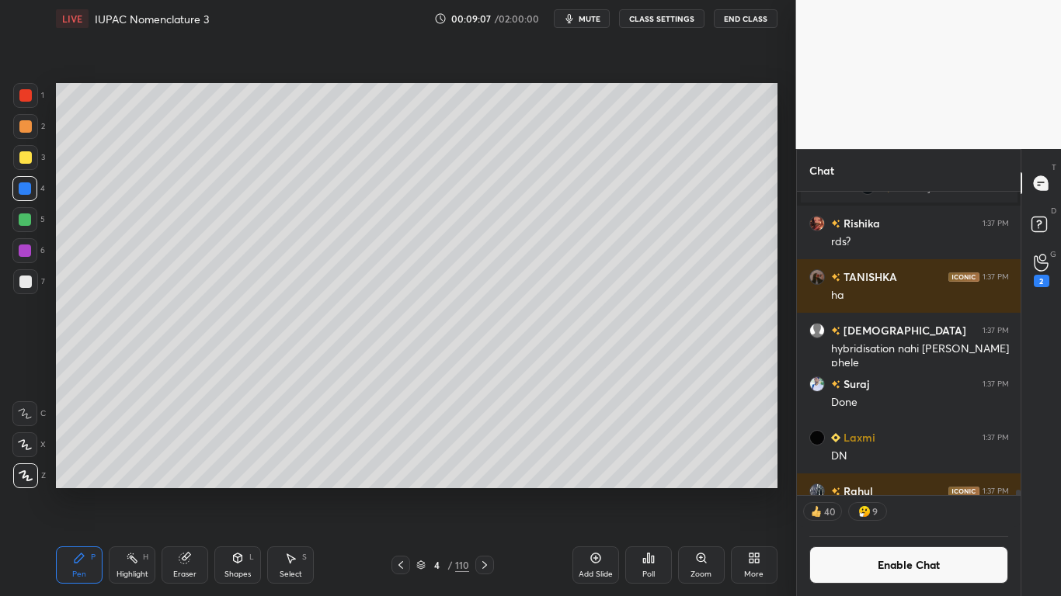
click at [485, 491] on icon at bounding box center [484, 565] width 12 height 12
click at [186, 491] on icon at bounding box center [185, 558] width 12 height 12
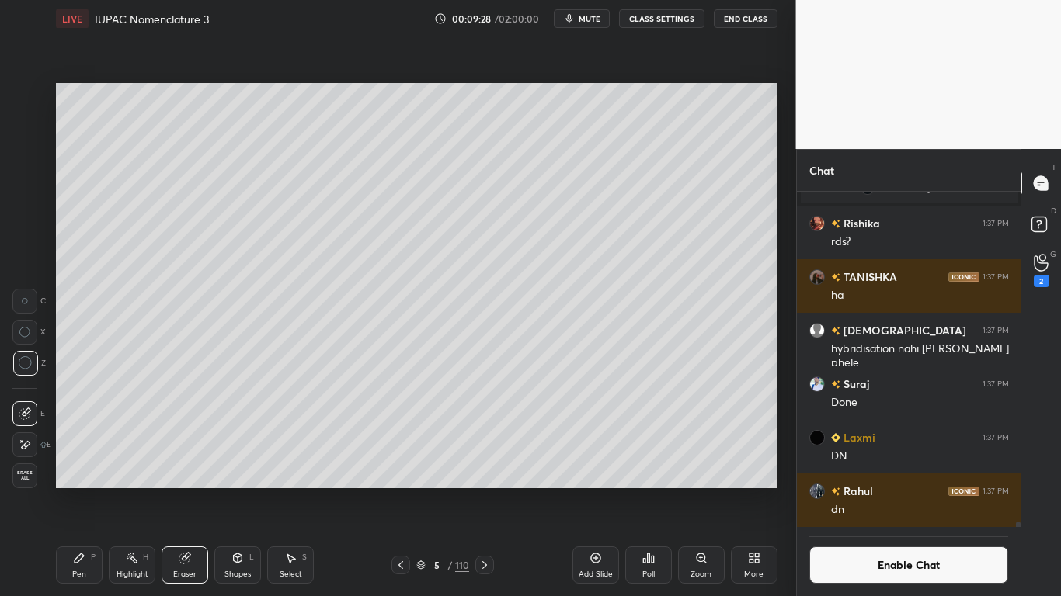
click at [82, 491] on div "Pen P" at bounding box center [79, 565] width 47 height 37
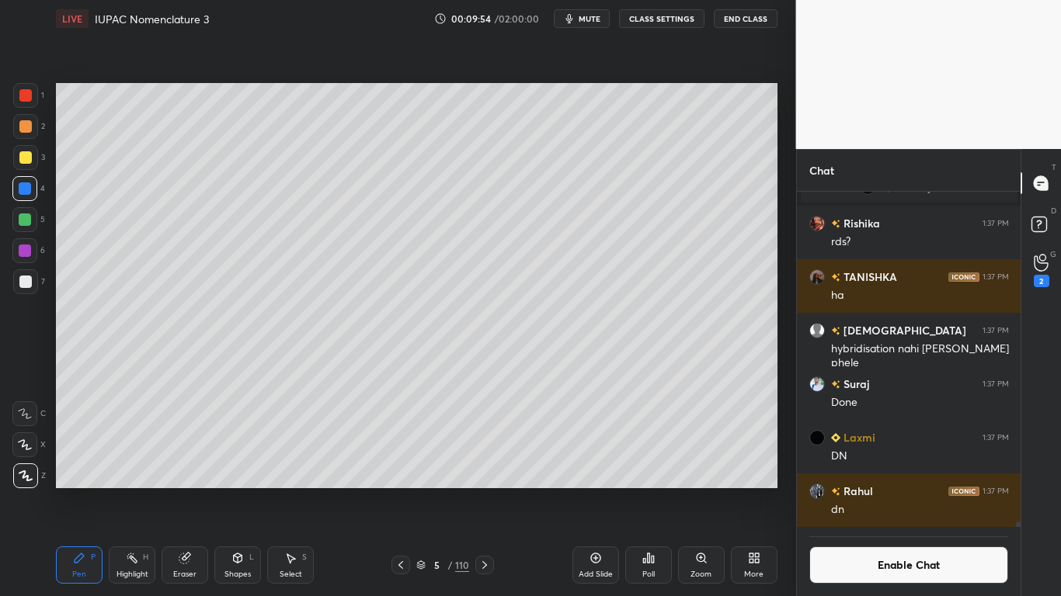
click at [892, 491] on button "Enable Chat" at bounding box center [909, 565] width 200 height 37
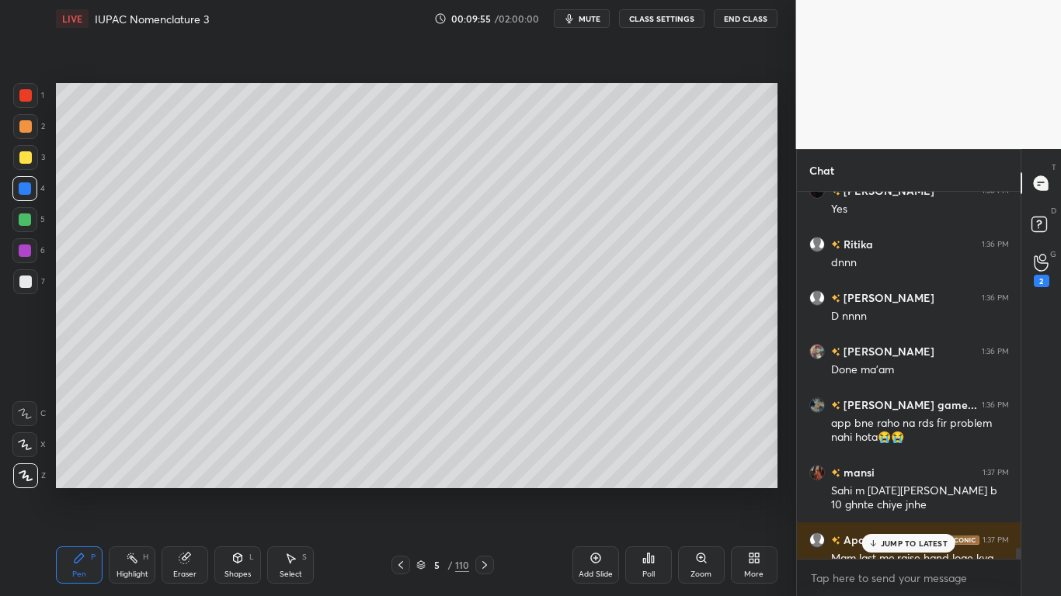
click at [912, 491] on p "JUMP TO LATEST" at bounding box center [914, 543] width 67 height 9
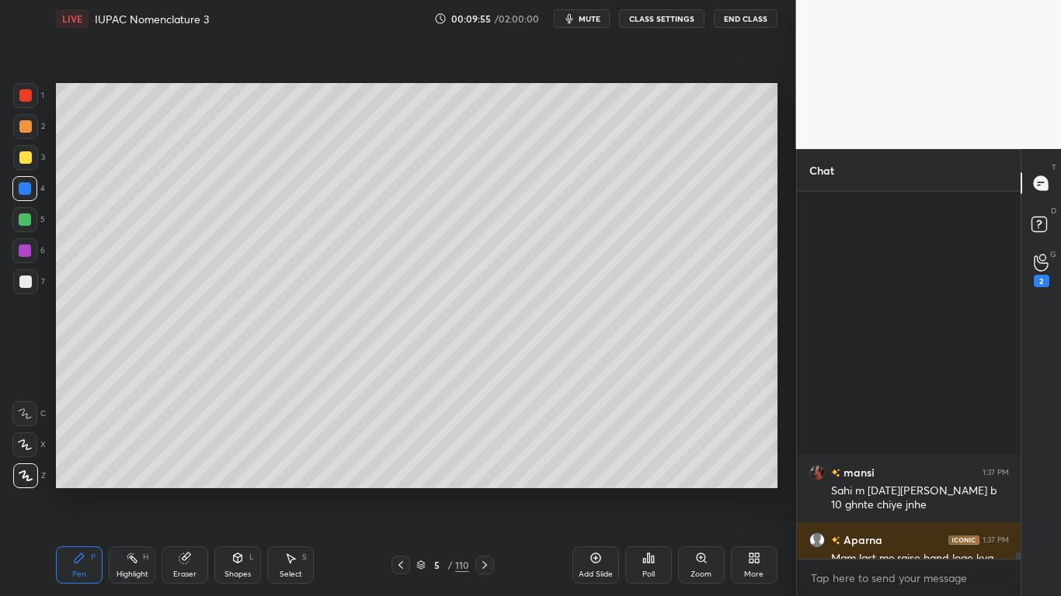
scroll to position [19313, 0]
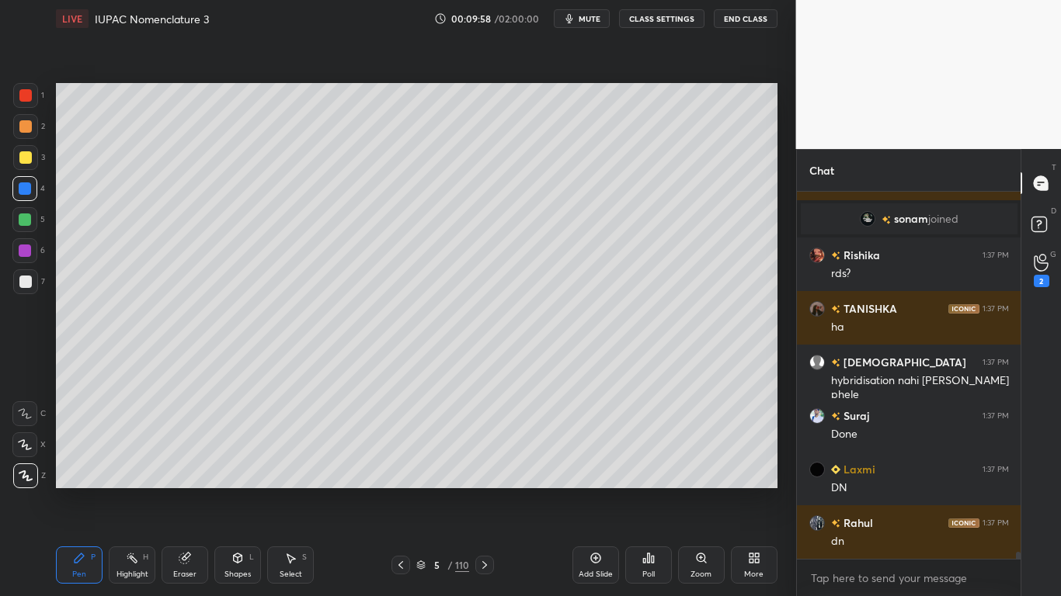
click at [403, 491] on icon at bounding box center [400, 565] width 12 height 12
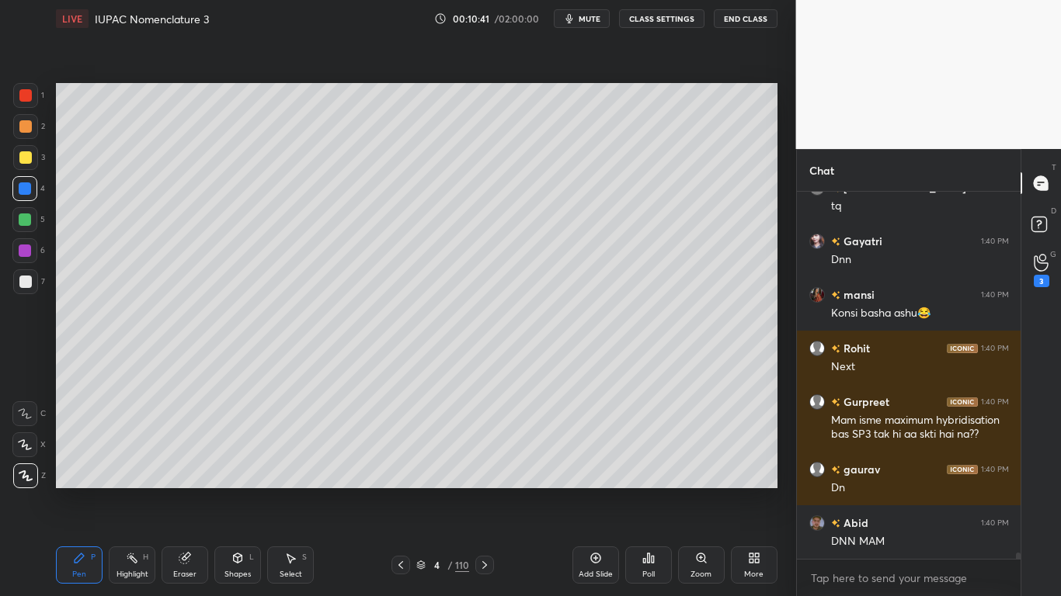
scroll to position [21347, 0]
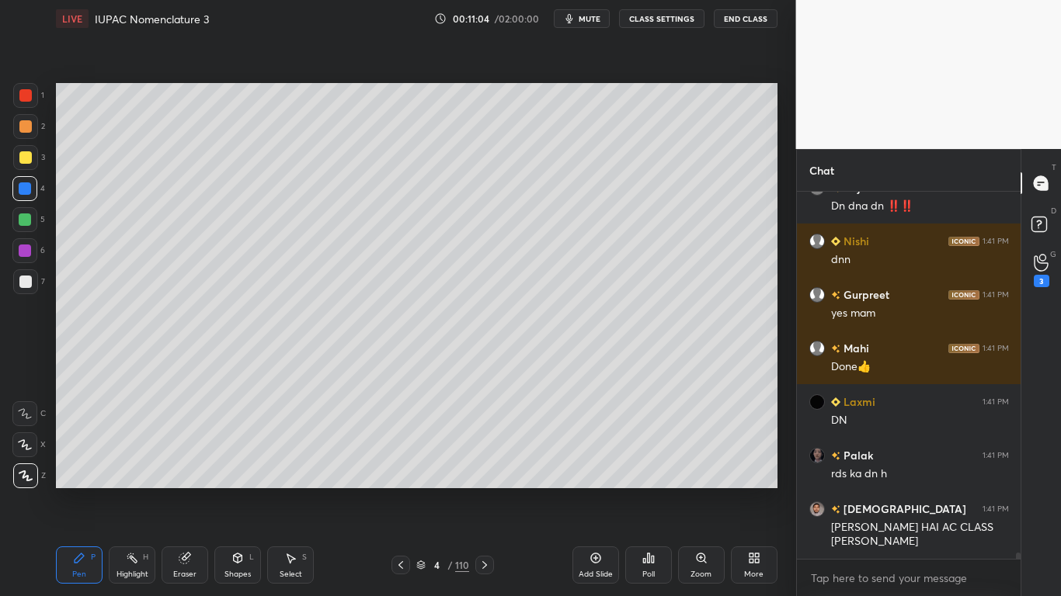
click at [23, 160] on div at bounding box center [25, 157] width 12 height 12
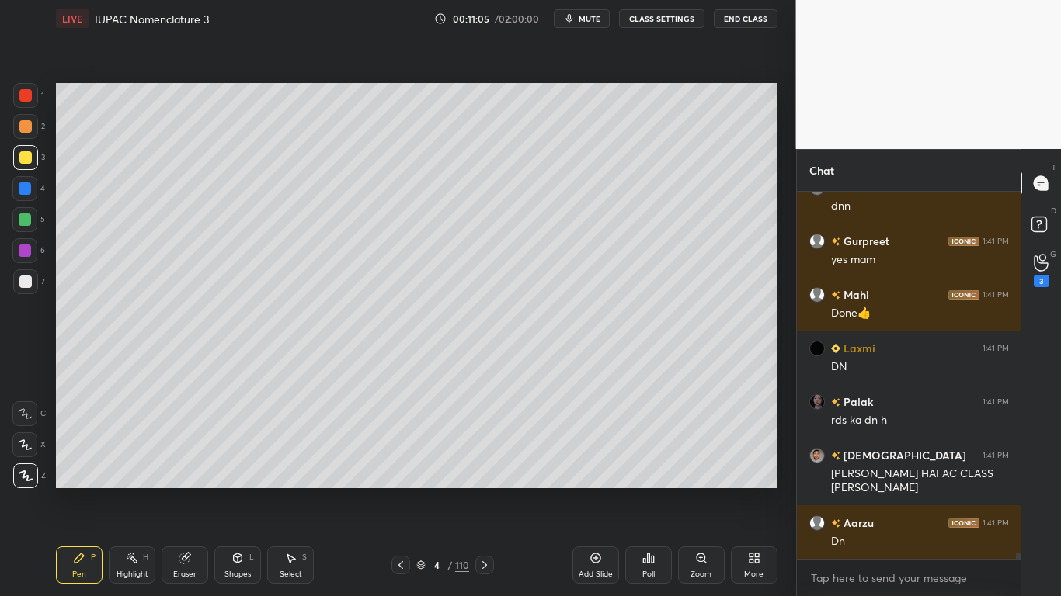
click at [486, 491] on icon at bounding box center [484, 565] width 12 height 12
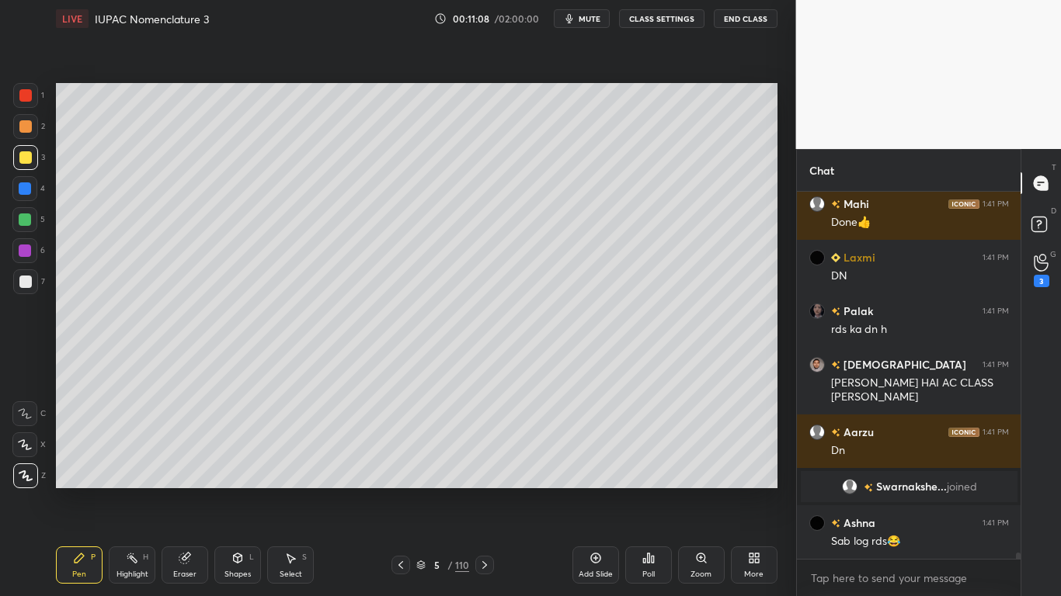
click at [24, 280] on div at bounding box center [25, 282] width 12 height 12
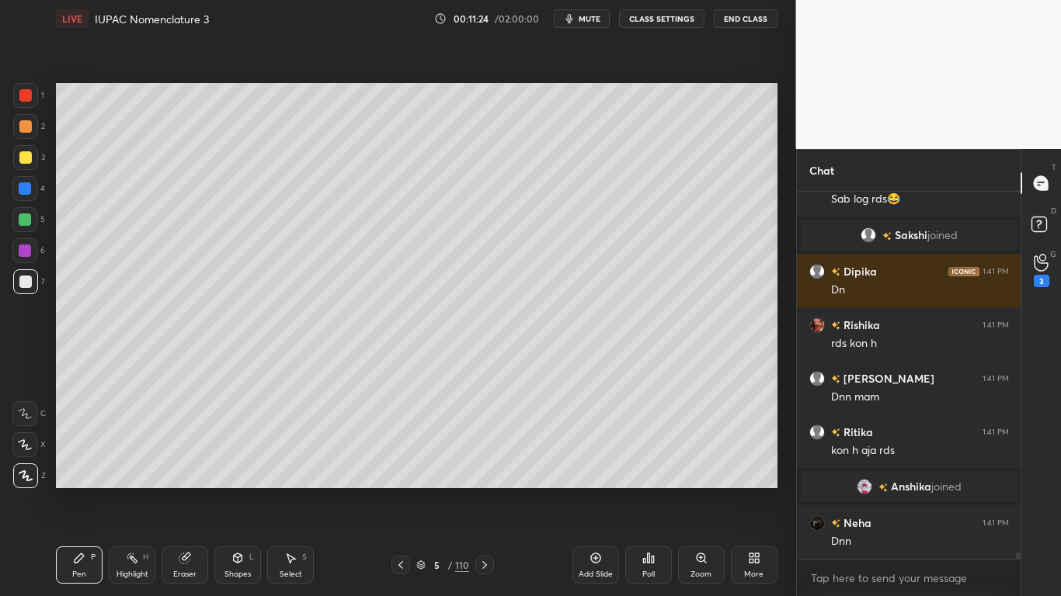
click at [27, 156] on div at bounding box center [25, 157] width 12 height 12
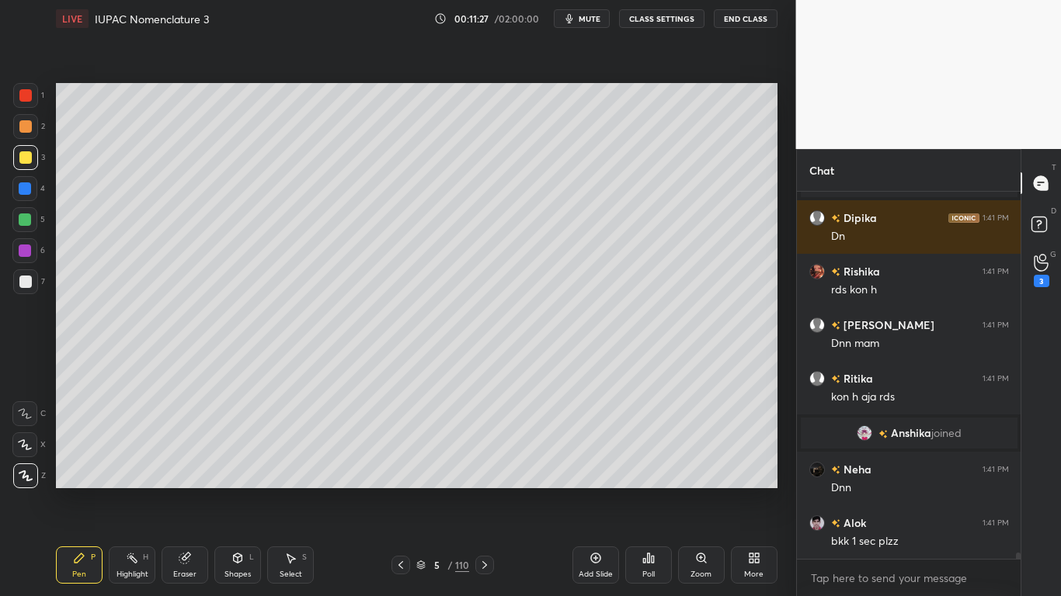
click at [301, 491] on div "Select S" at bounding box center [290, 565] width 47 height 37
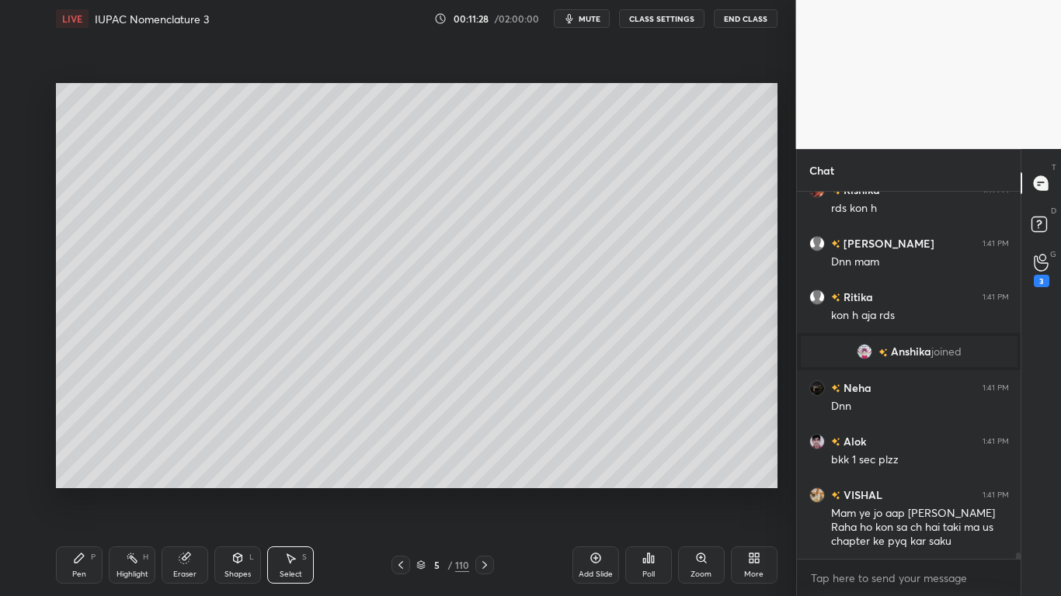
click at [393, 491] on div at bounding box center [400, 565] width 19 height 19
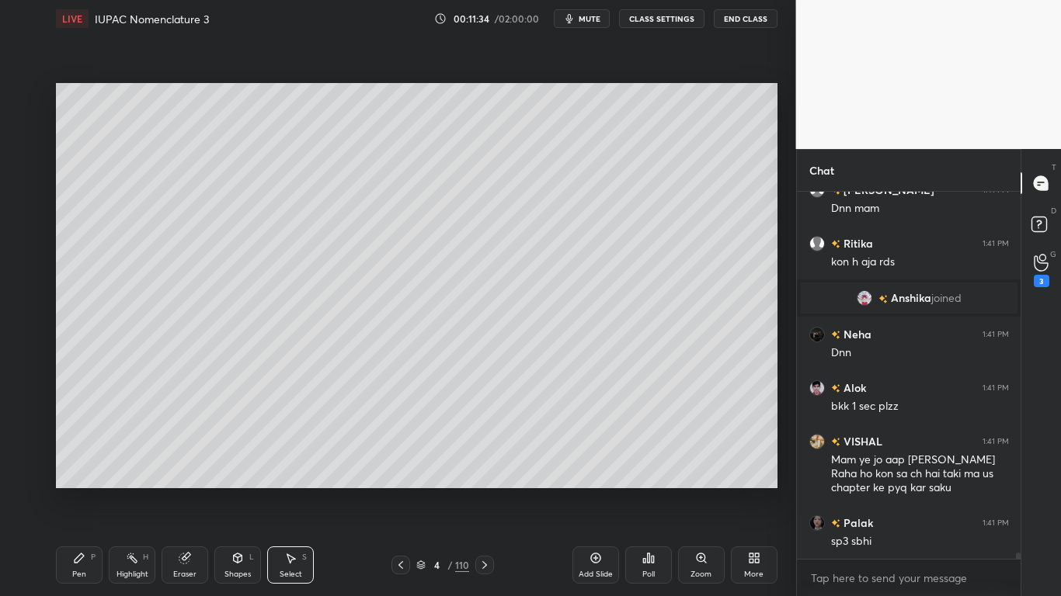
scroll to position [21862, 0]
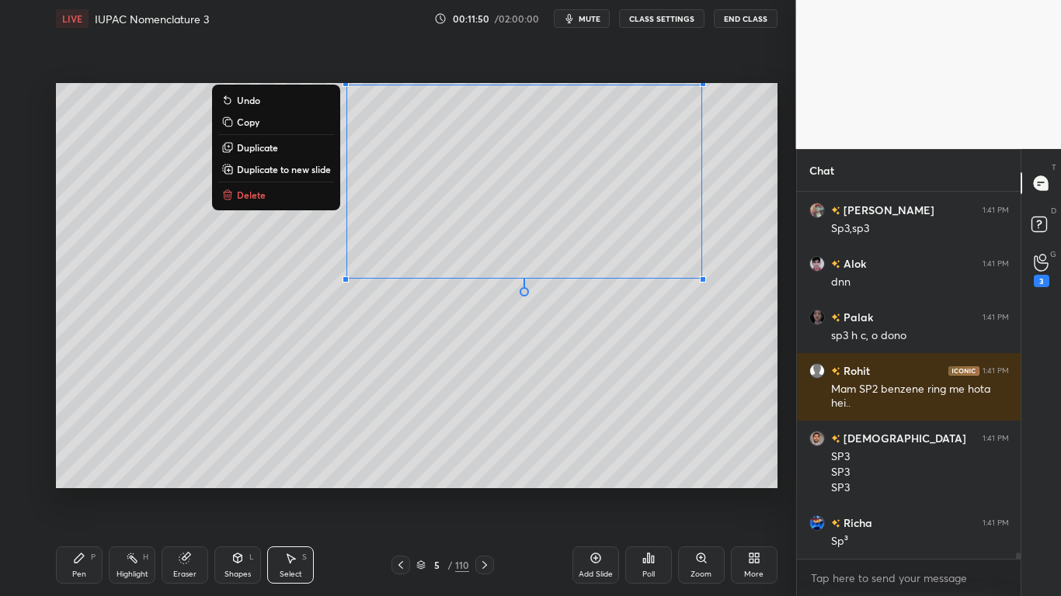
click at [92, 491] on div "Pen P" at bounding box center [79, 565] width 47 height 37
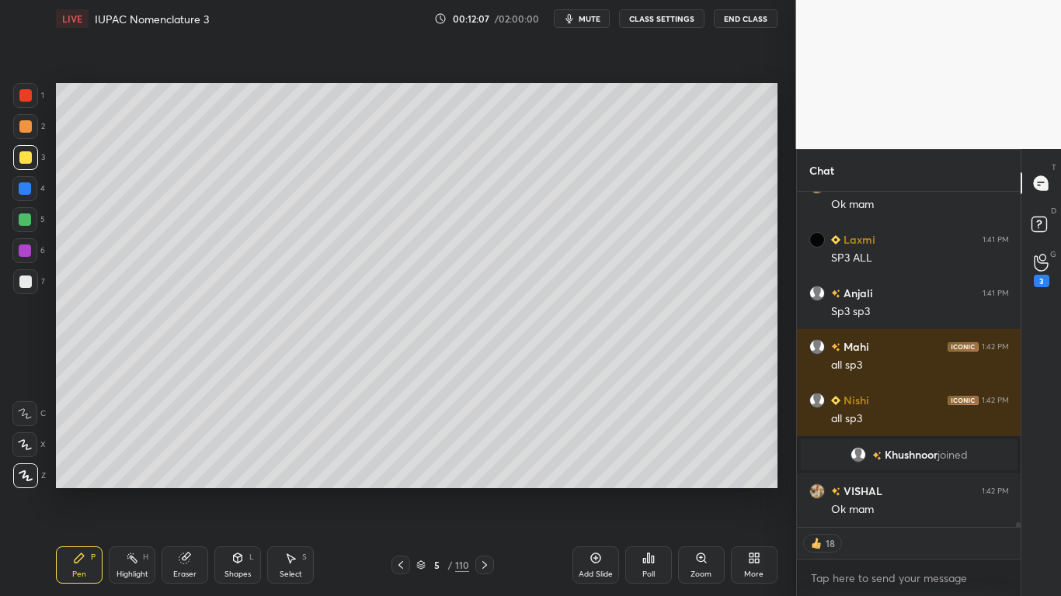
click at [29, 287] on div at bounding box center [25, 282] width 12 height 12
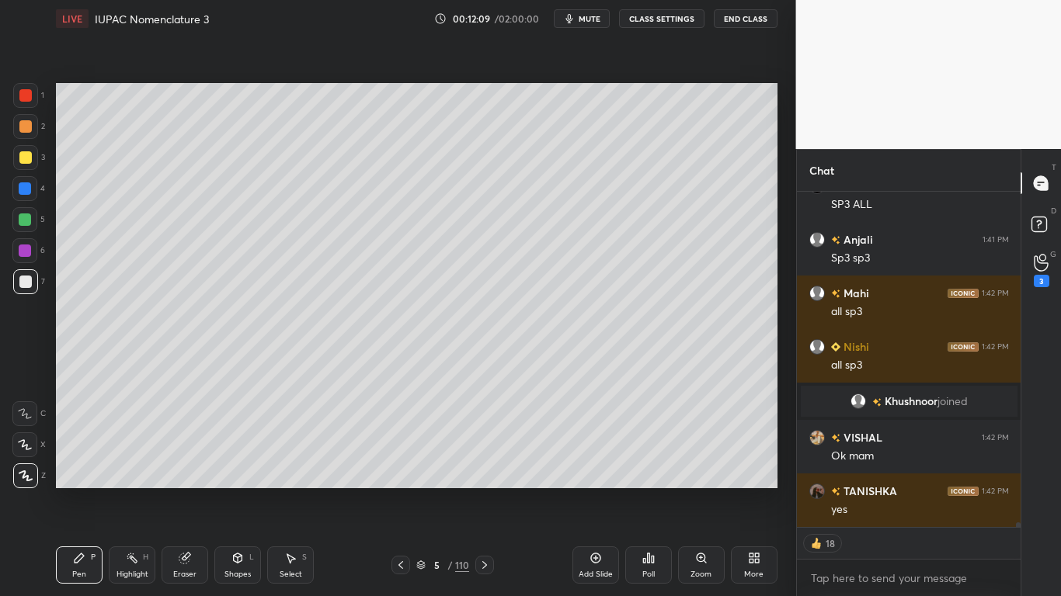
click at [29, 218] on div at bounding box center [25, 220] width 12 height 12
click at [20, 165] on div at bounding box center [25, 157] width 25 height 25
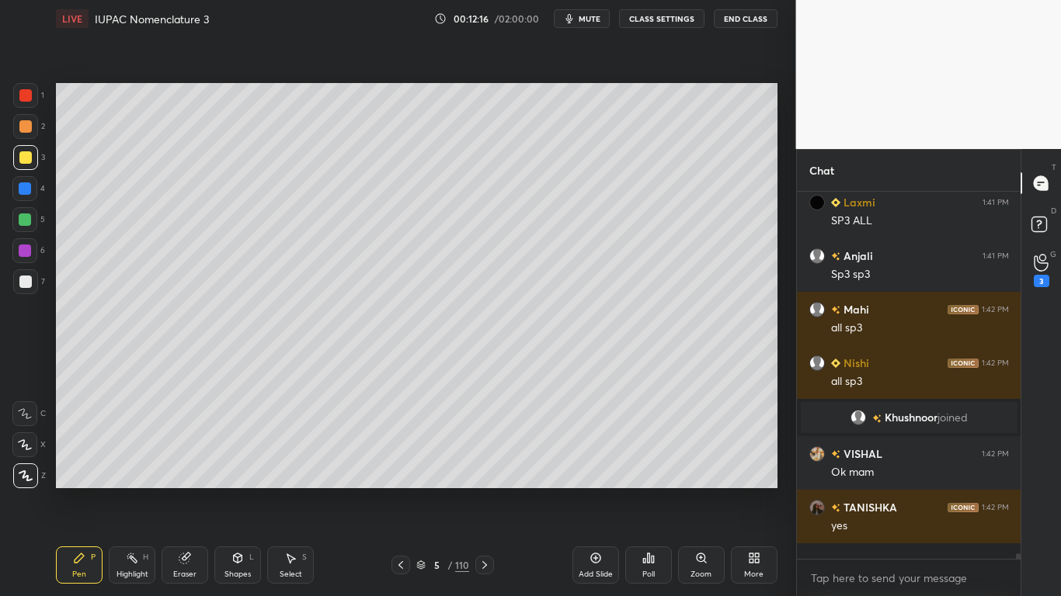
scroll to position [22700, 0]
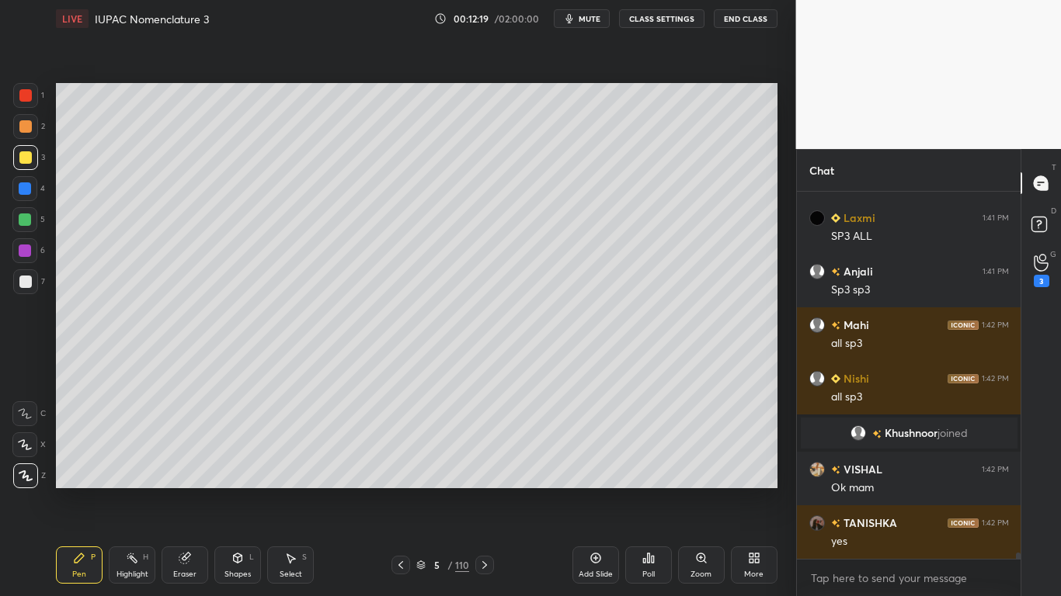
click at [26, 222] on div at bounding box center [25, 220] width 12 height 12
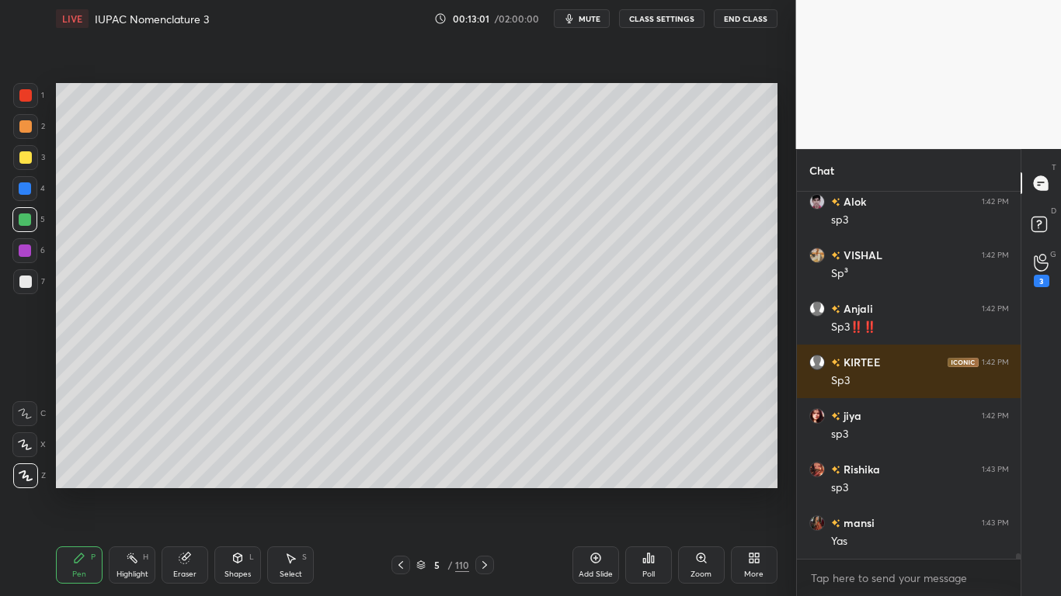
scroll to position [24387, 0]
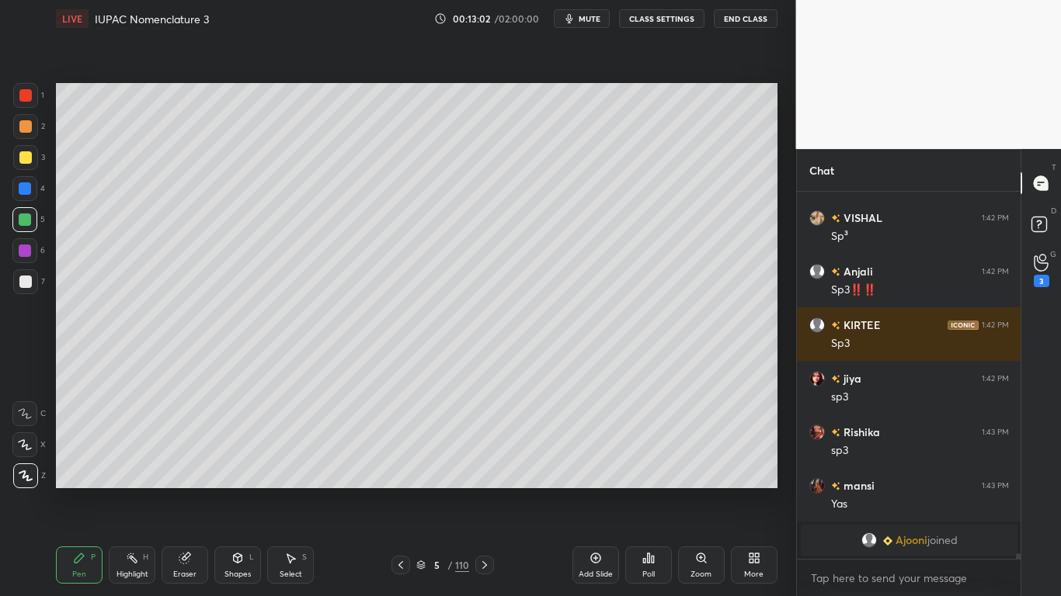
click at [24, 155] on div at bounding box center [25, 157] width 12 height 12
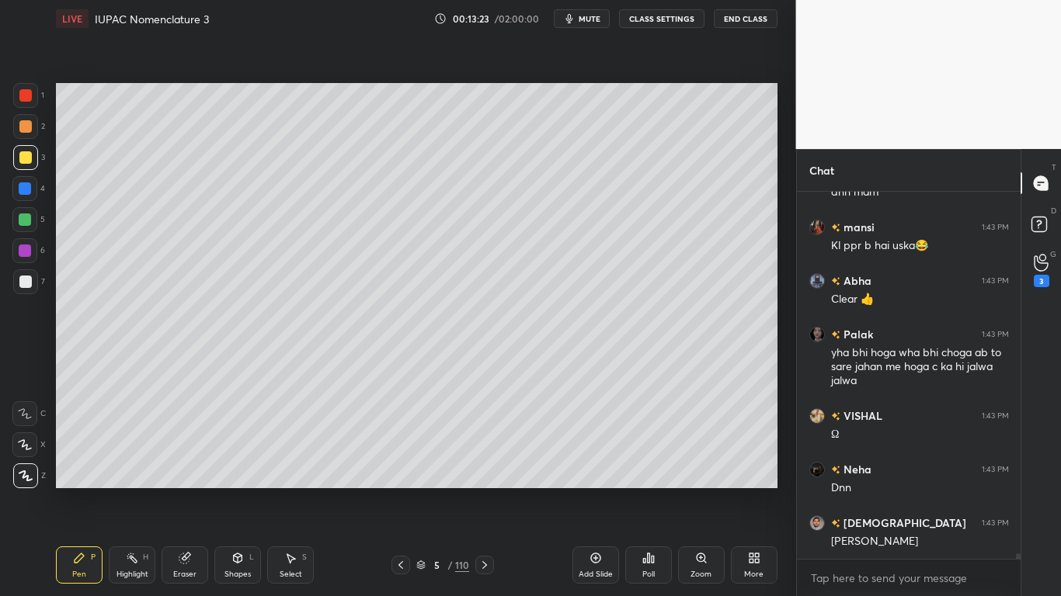
scroll to position [24539, 0]
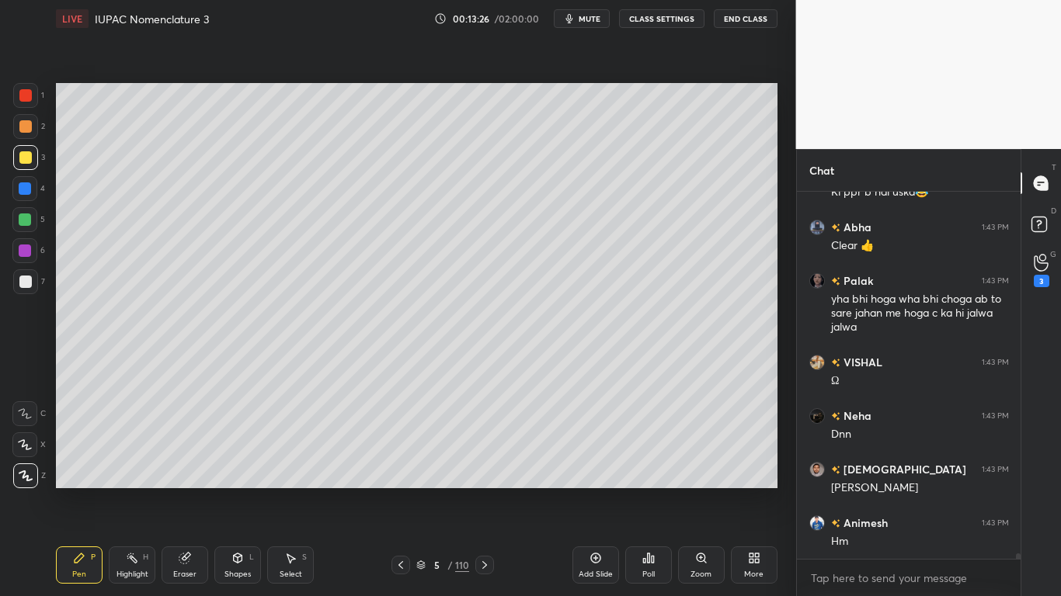
click at [26, 154] on div at bounding box center [25, 157] width 12 height 12
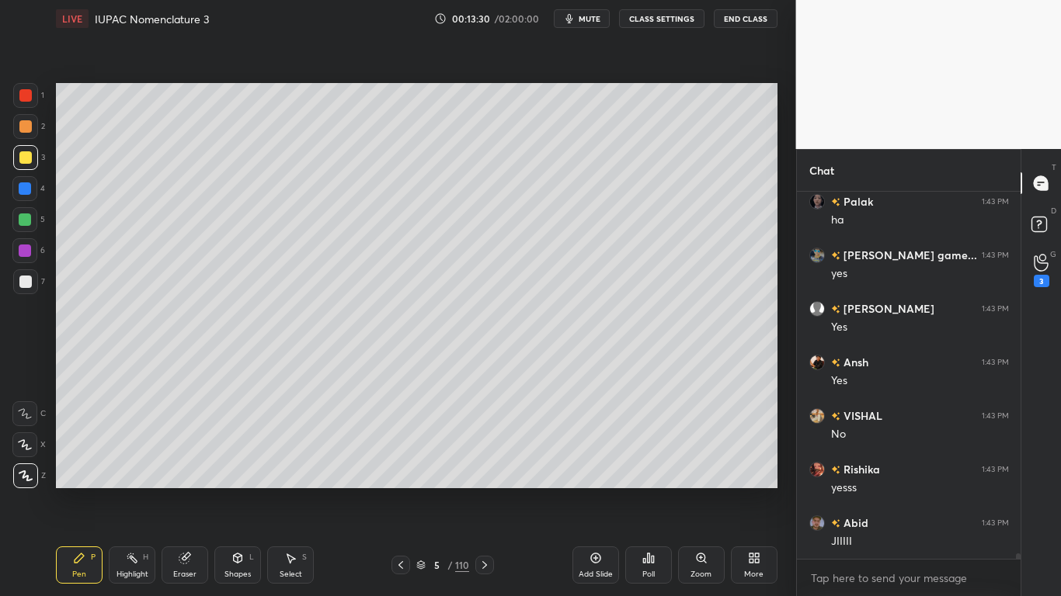
scroll to position [25236, 0]
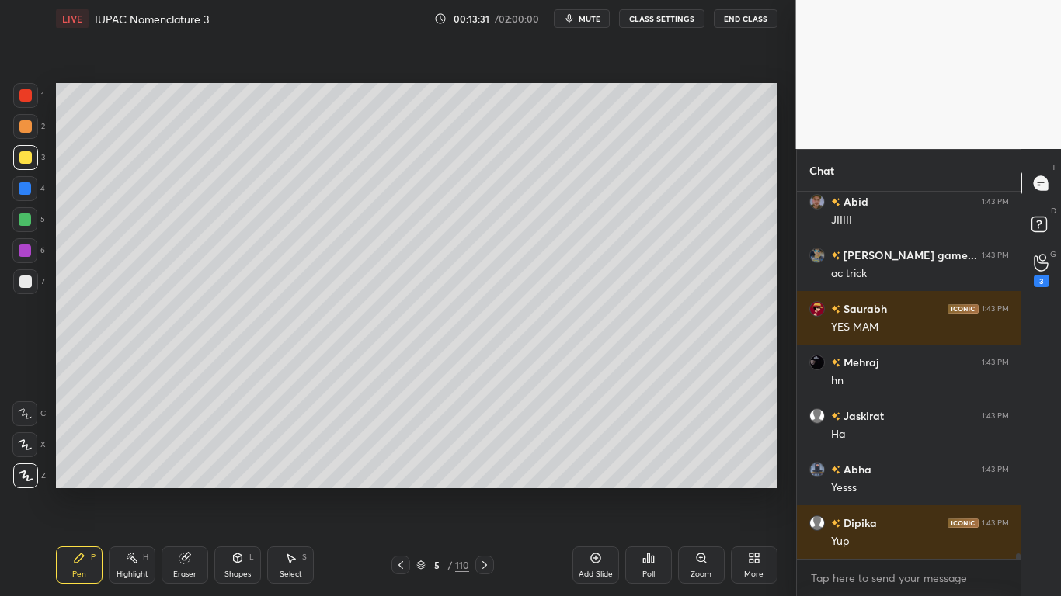
type textarea "x"
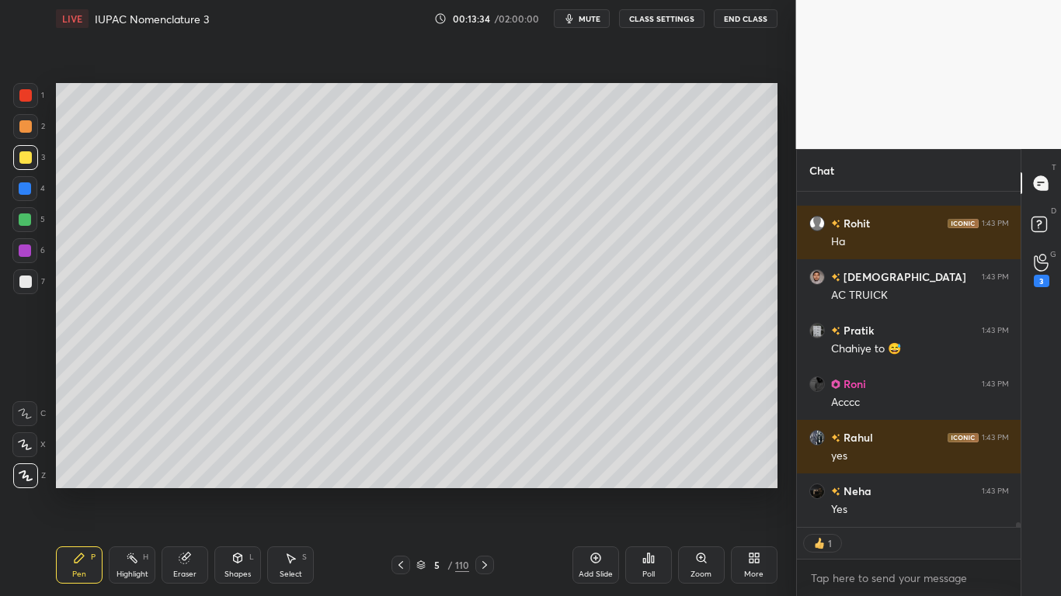
click at [682, 24] on button "CLASS SETTINGS" at bounding box center [661, 18] width 85 height 19
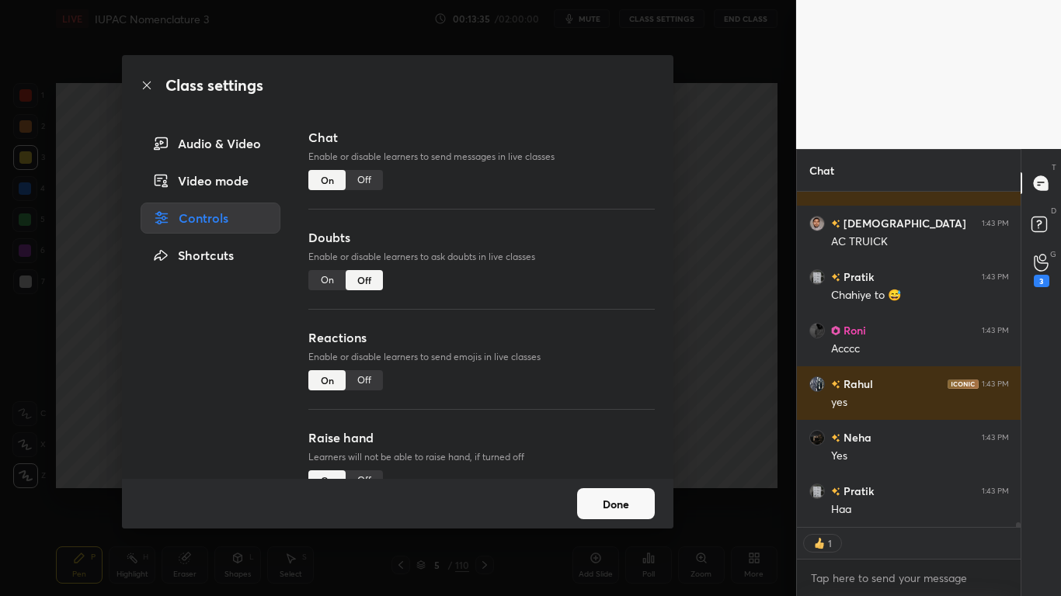
click at [367, 178] on div "Off" at bounding box center [364, 180] width 37 height 20
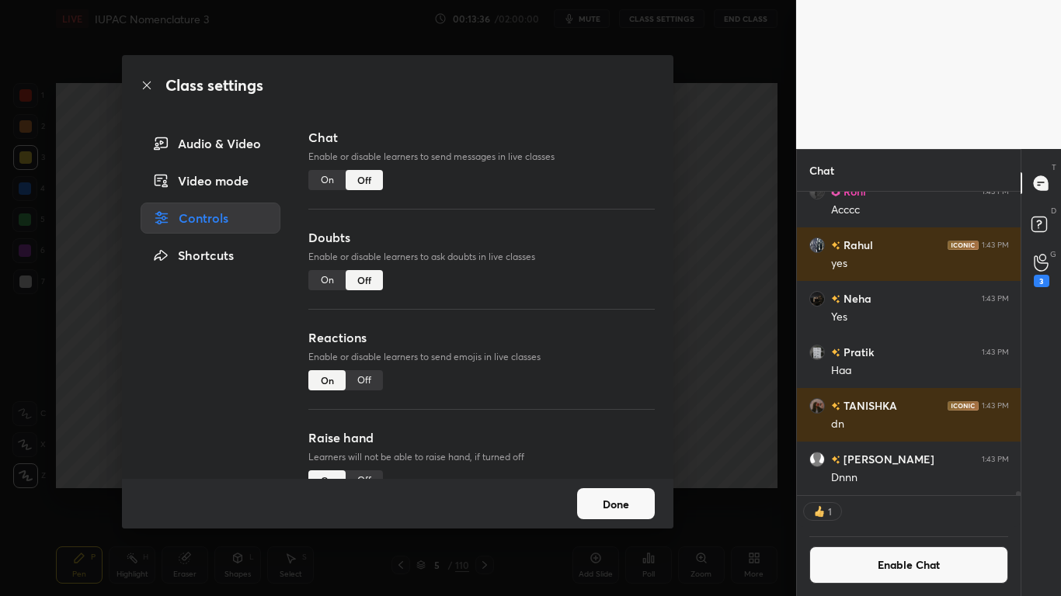
click at [606, 491] on button "Done" at bounding box center [616, 503] width 78 height 31
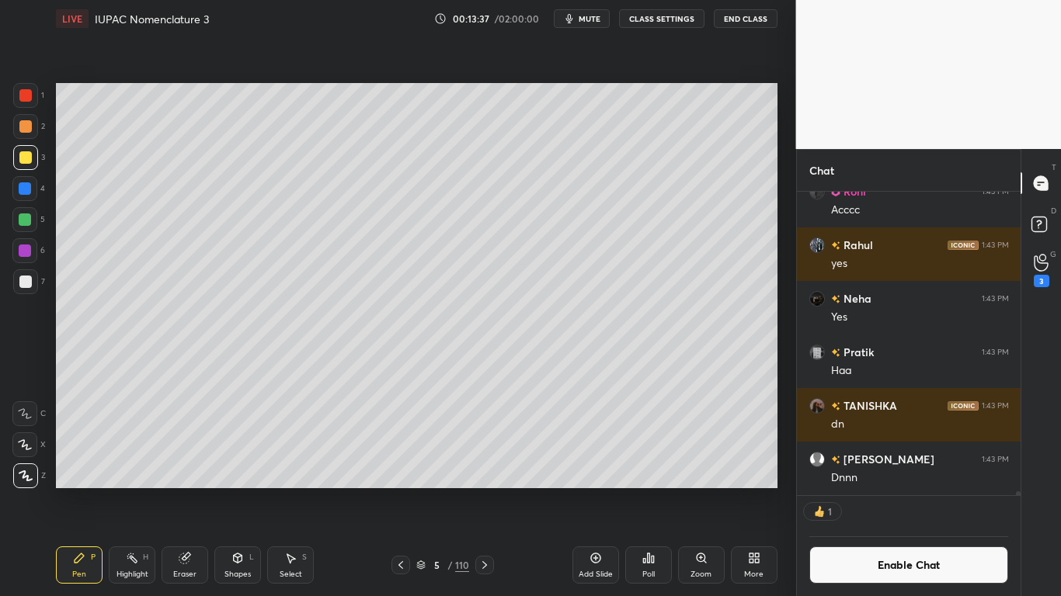
click at [600, 491] on div "Add Slide" at bounding box center [595, 565] width 47 height 37
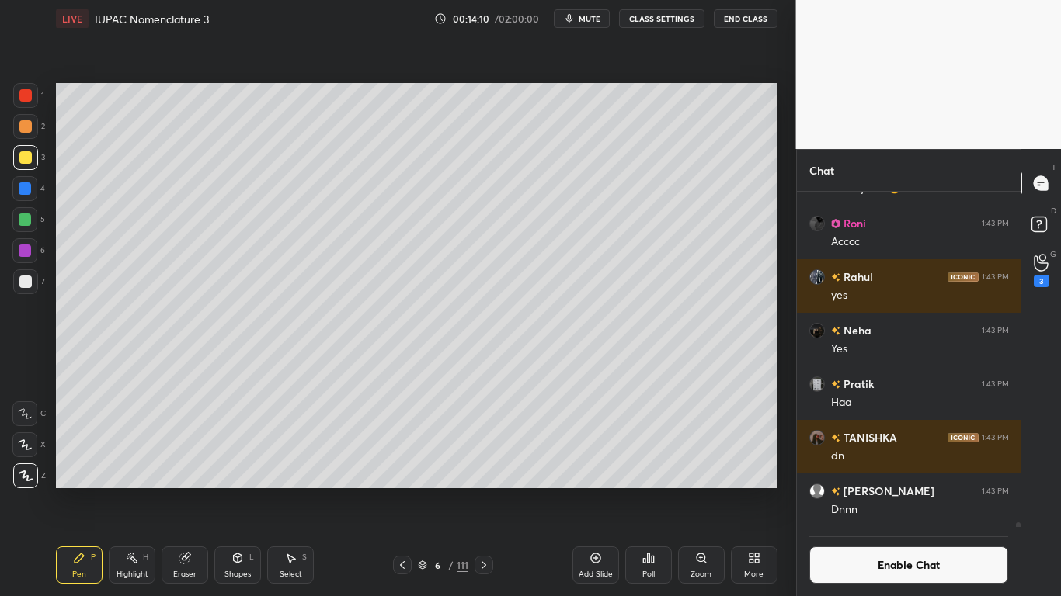
click at [25, 282] on div at bounding box center [25, 282] width 12 height 12
click at [29, 160] on div at bounding box center [25, 157] width 12 height 12
click at [595, 491] on icon at bounding box center [595, 558] width 12 height 12
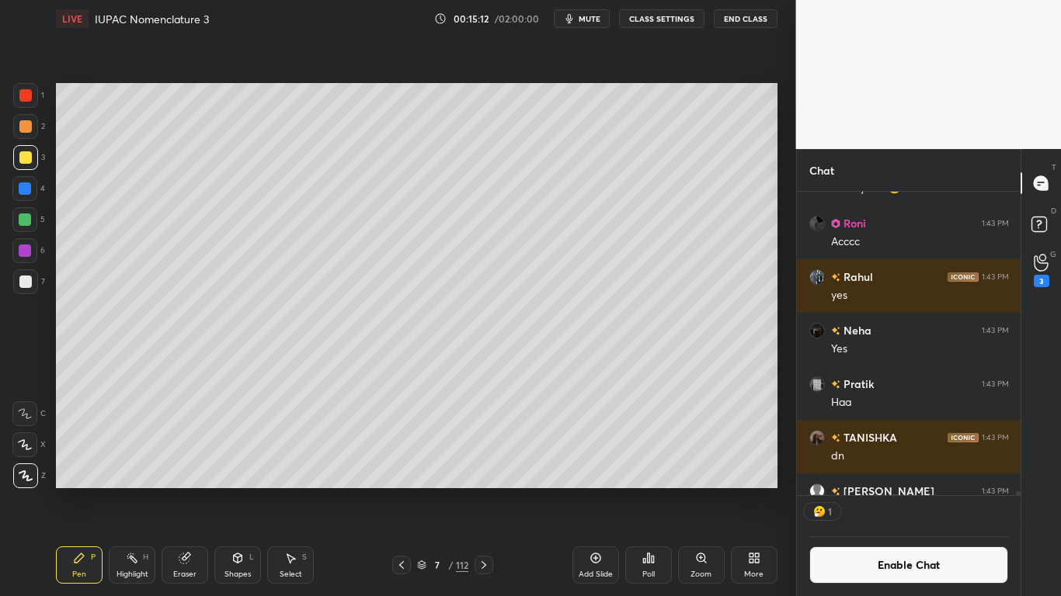
scroll to position [299, 219]
click at [22, 283] on div at bounding box center [25, 282] width 12 height 12
click at [182, 491] on icon at bounding box center [184, 559] width 10 height 10
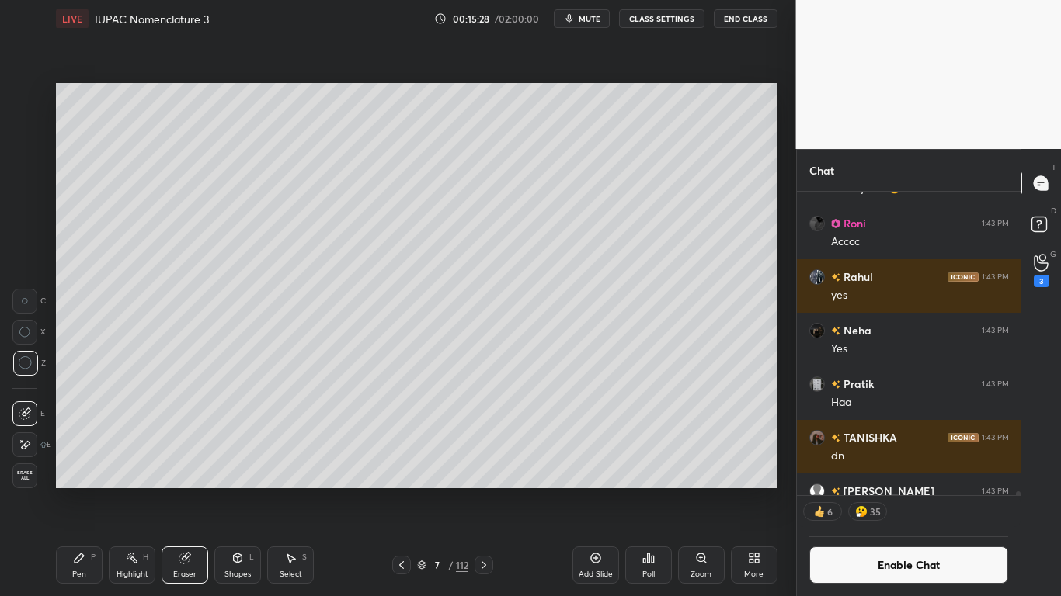
click at [75, 491] on icon at bounding box center [79, 558] width 9 height 9
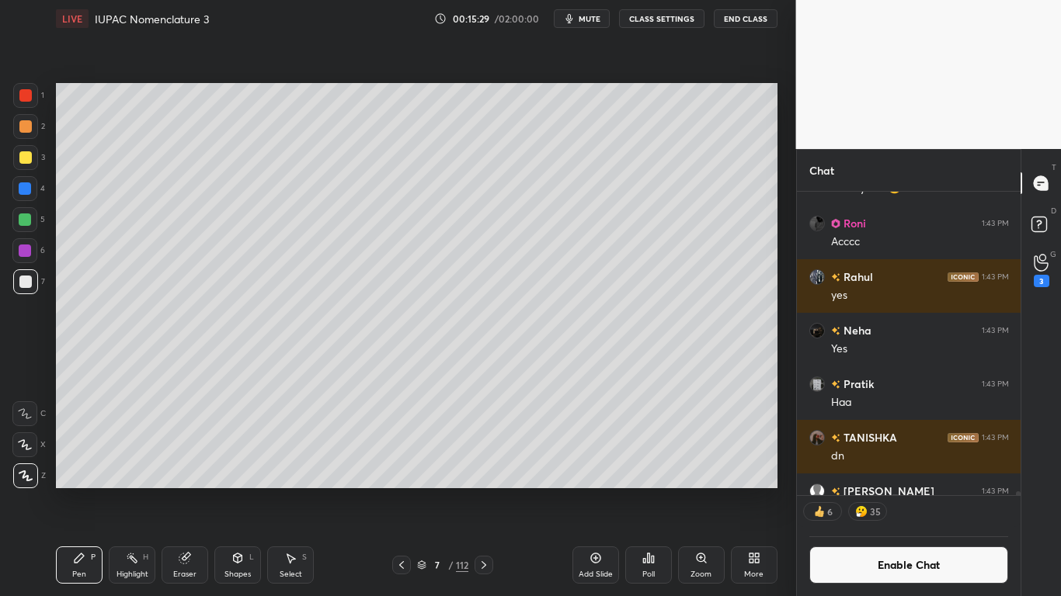
click at [28, 277] on div at bounding box center [25, 282] width 12 height 12
click at [398, 491] on icon at bounding box center [401, 565] width 12 height 12
click at [183, 491] on icon at bounding box center [184, 559] width 10 height 10
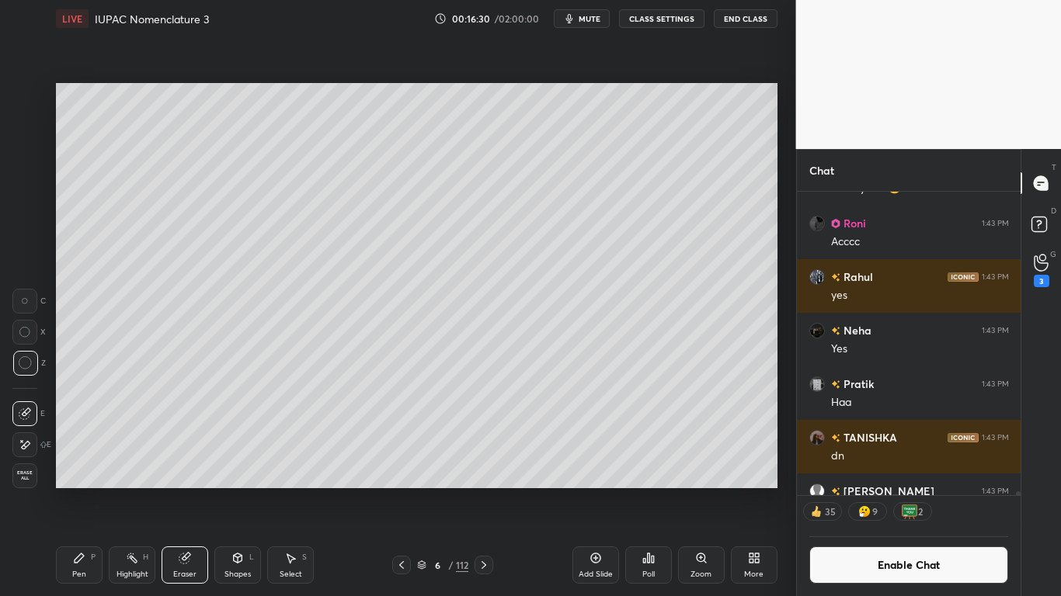
click at [91, 491] on div "P" at bounding box center [93, 558] width 5 height 8
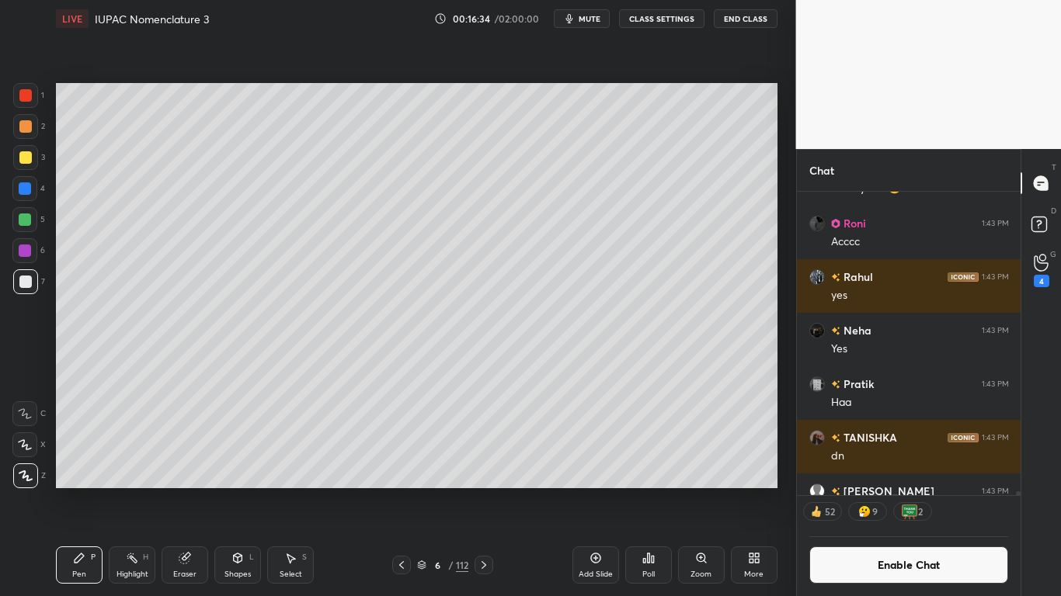
click at [874, 491] on button "Enable Chat" at bounding box center [909, 565] width 200 height 37
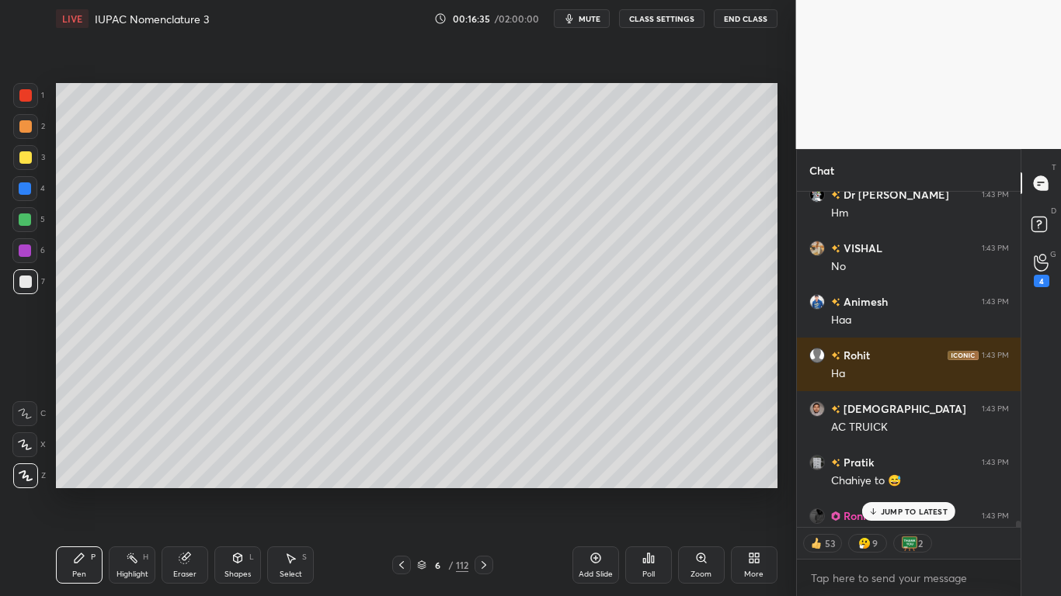
click at [893, 491] on p "JUMP TO LATEST" at bounding box center [914, 511] width 67 height 9
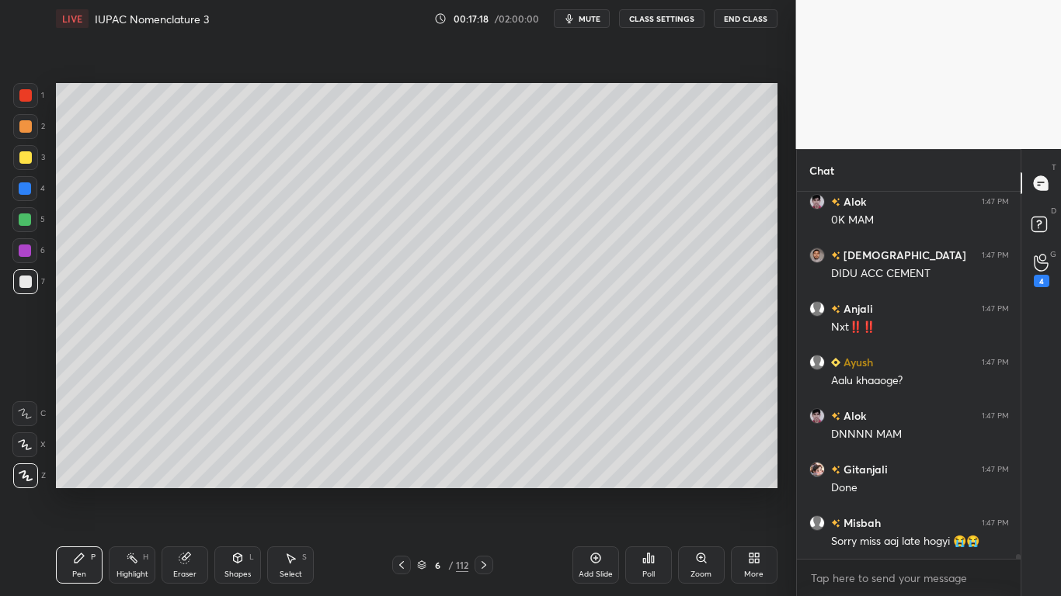
scroll to position [26963, 0]
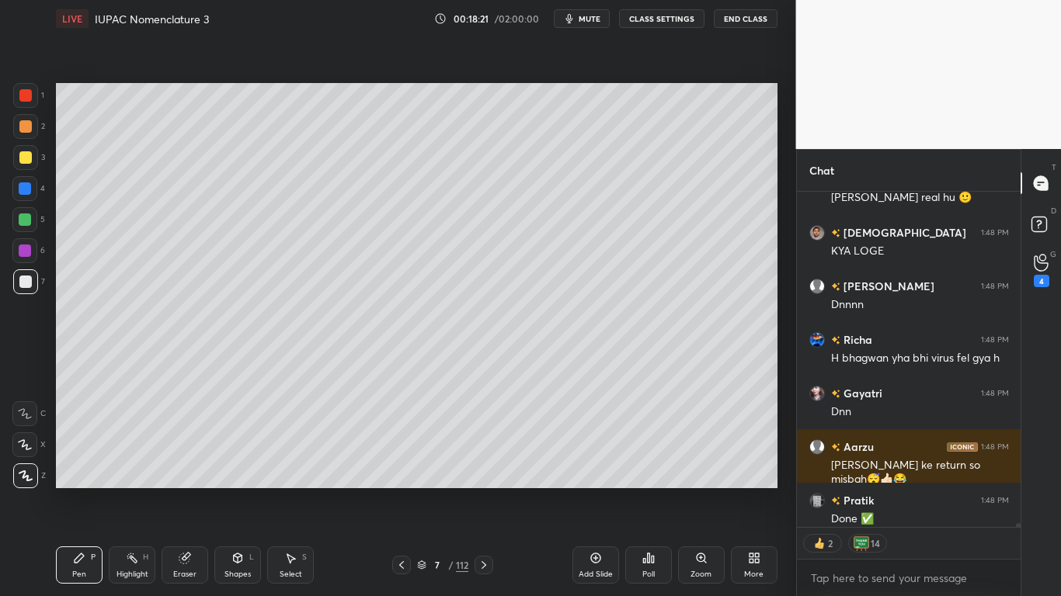
type textarea "x"
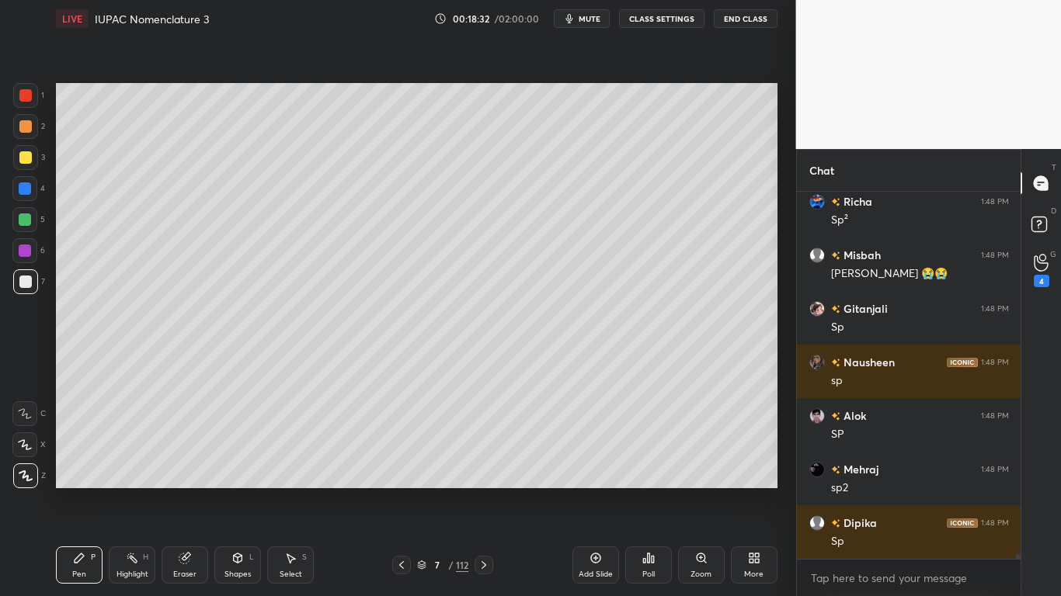
click at [30, 190] on div at bounding box center [25, 188] width 12 height 12
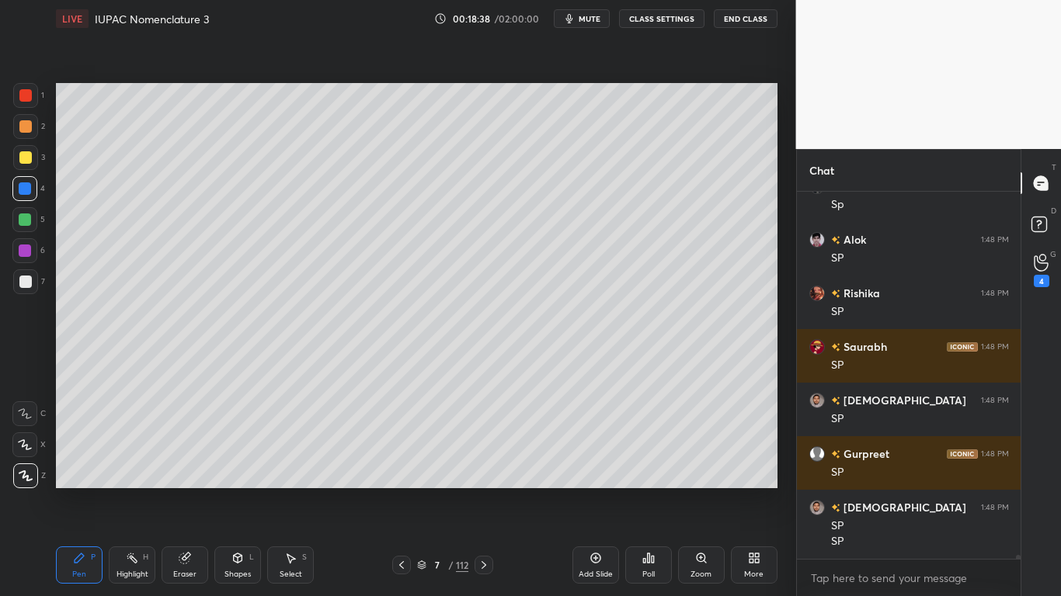
click at [662, 23] on button "CLASS SETTINGS" at bounding box center [661, 18] width 85 height 19
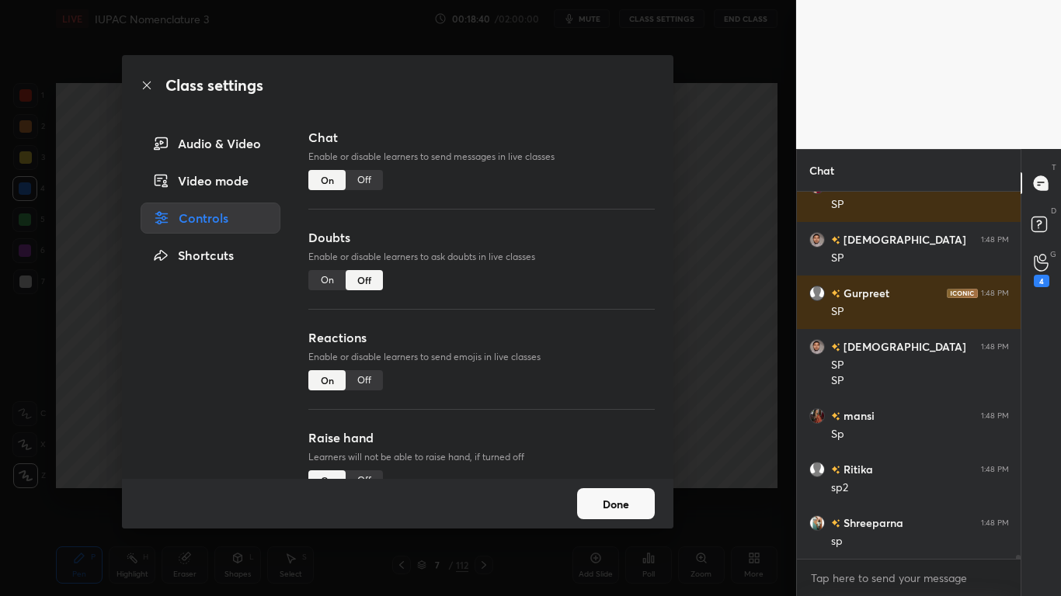
click at [622, 491] on button "Done" at bounding box center [616, 503] width 78 height 31
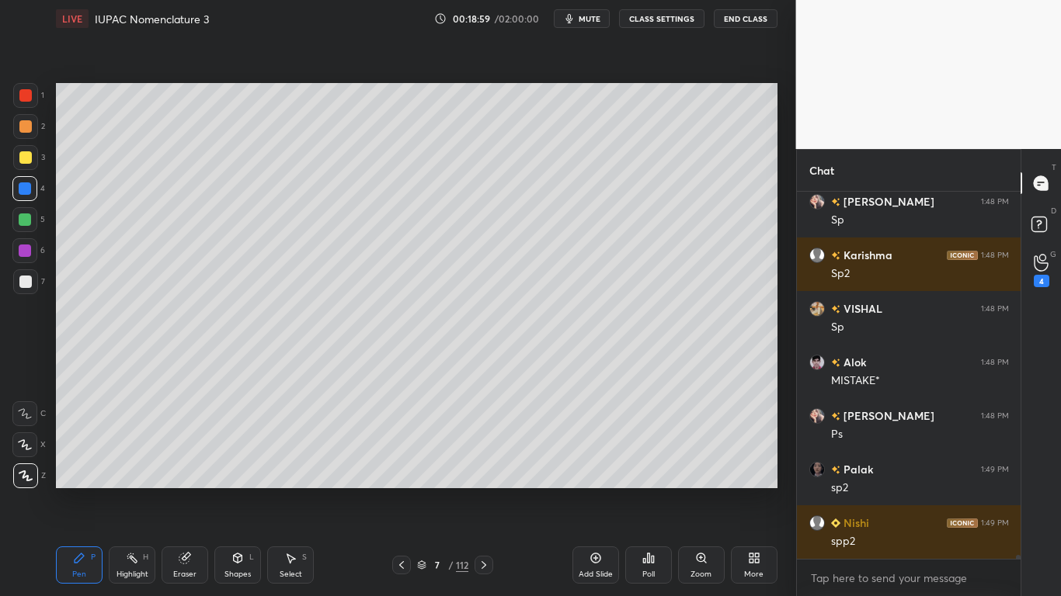
click at [21, 276] on div at bounding box center [25, 282] width 12 height 12
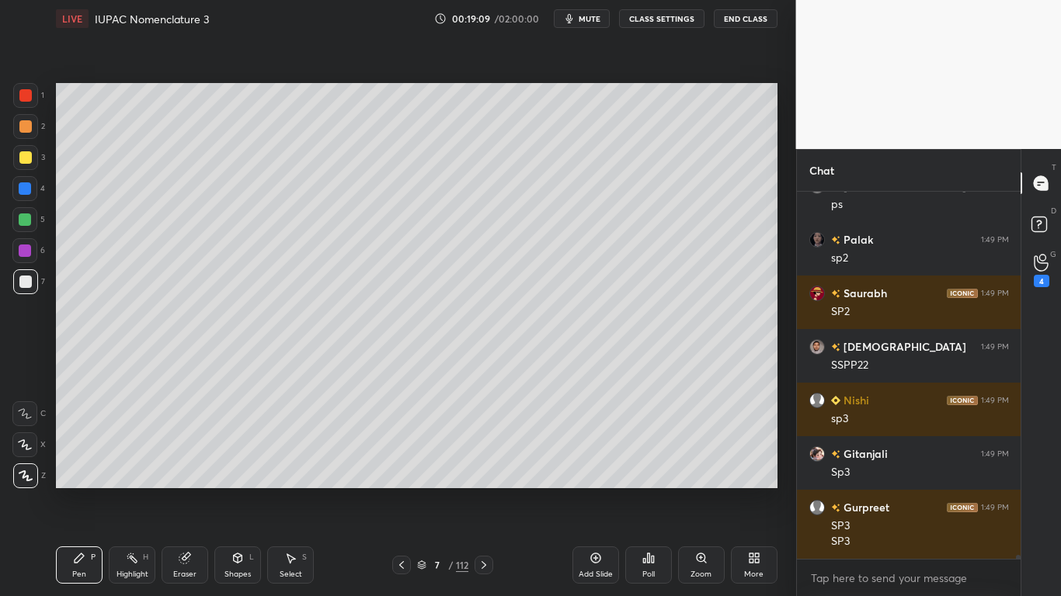
click at [186, 491] on icon at bounding box center [184, 559] width 10 height 10
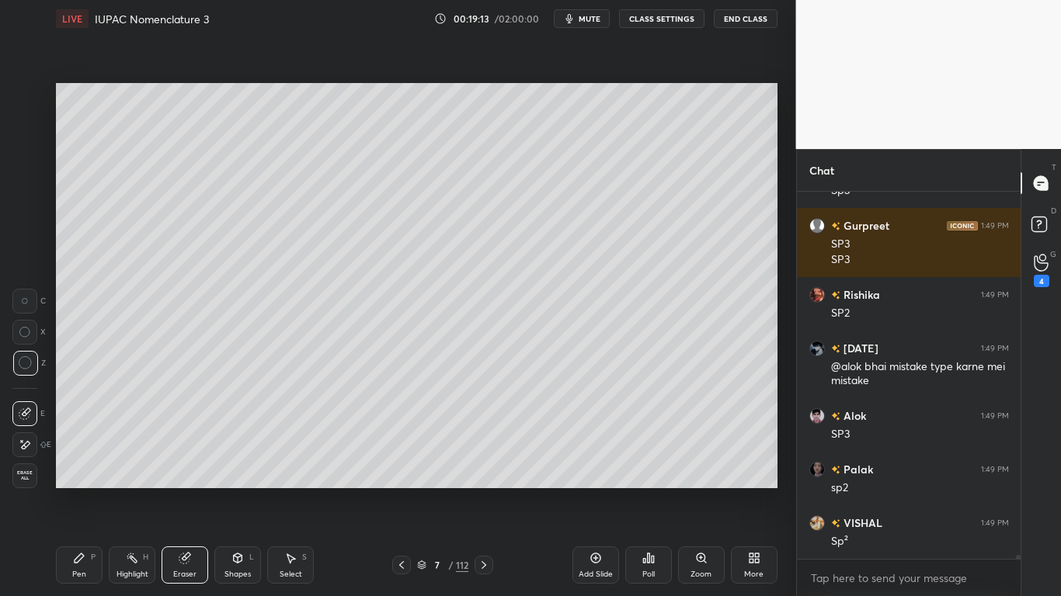
click at [88, 491] on div "Pen P" at bounding box center [79, 565] width 47 height 37
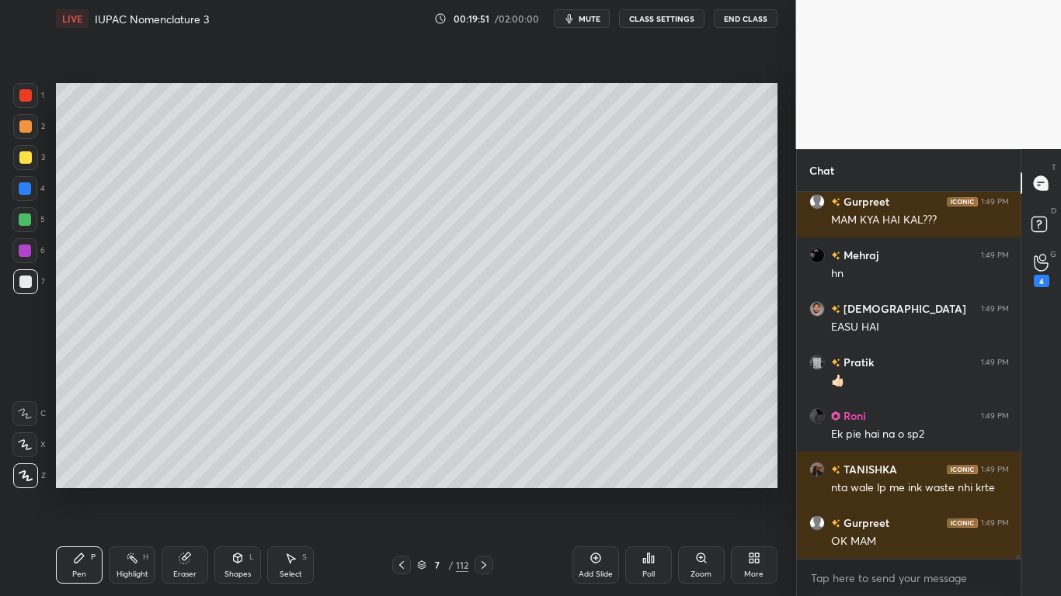
scroll to position [35031, 0]
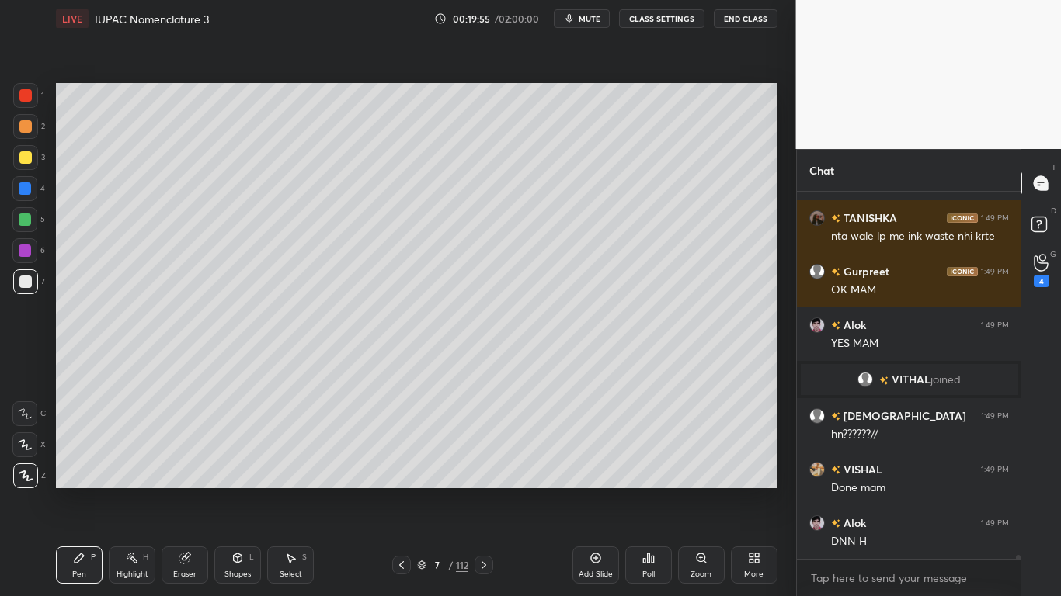
click at [30, 160] on div at bounding box center [25, 157] width 12 height 12
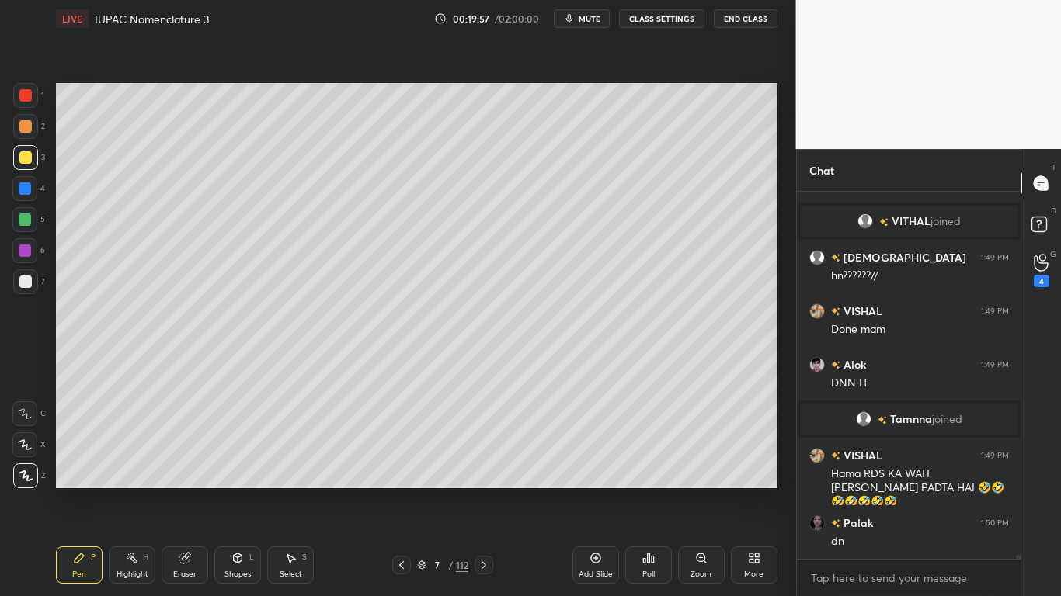
click at [424, 491] on icon at bounding box center [422, 566] width 8 height 2
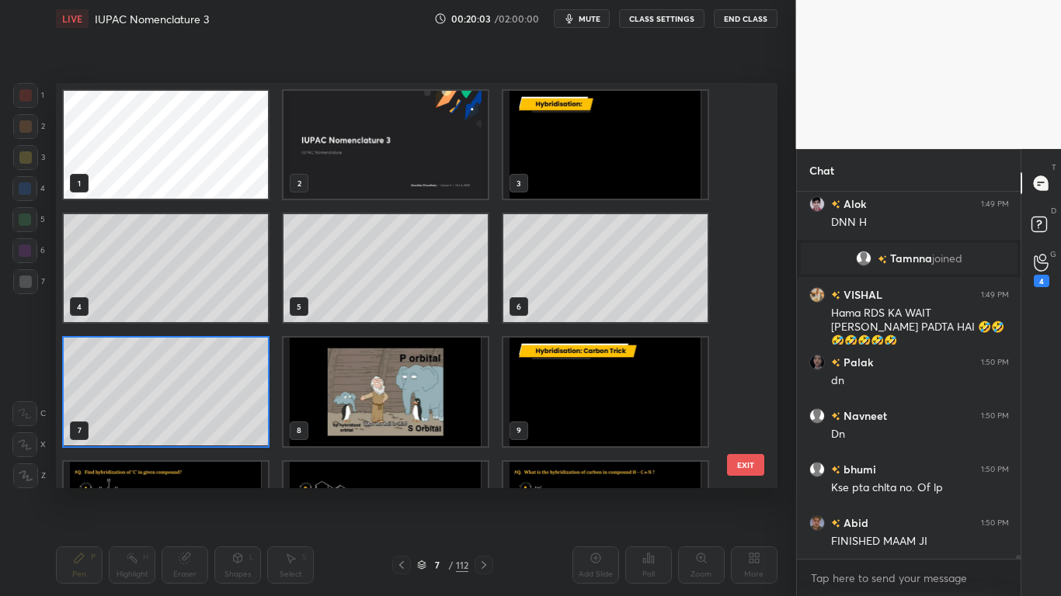
click at [377, 419] on img "grid" at bounding box center [385, 392] width 204 height 108
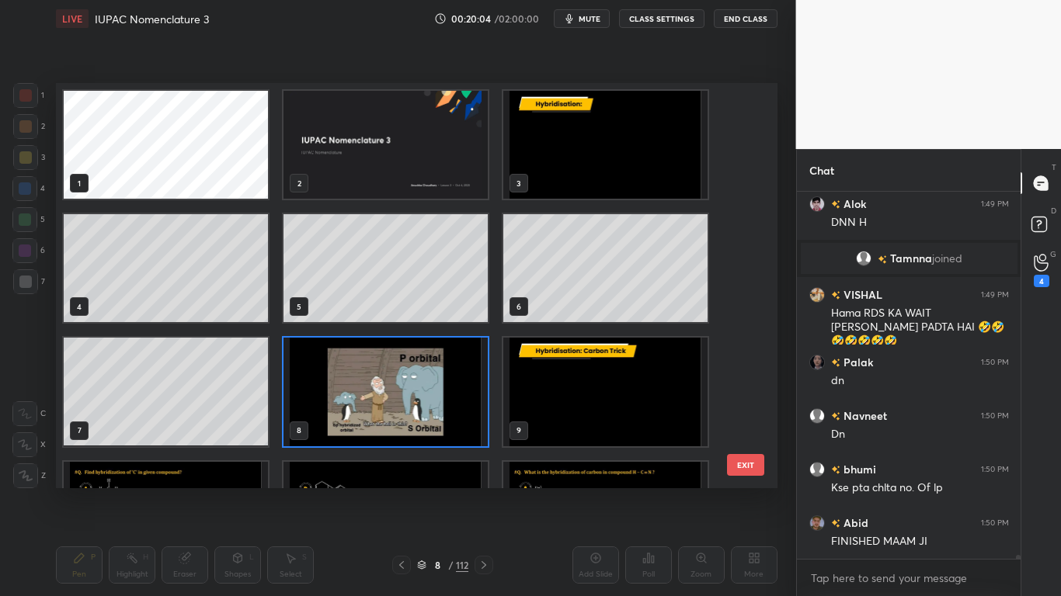
click at [379, 418] on img "grid" at bounding box center [385, 392] width 204 height 108
click at [381, 415] on img "grid" at bounding box center [385, 392] width 204 height 108
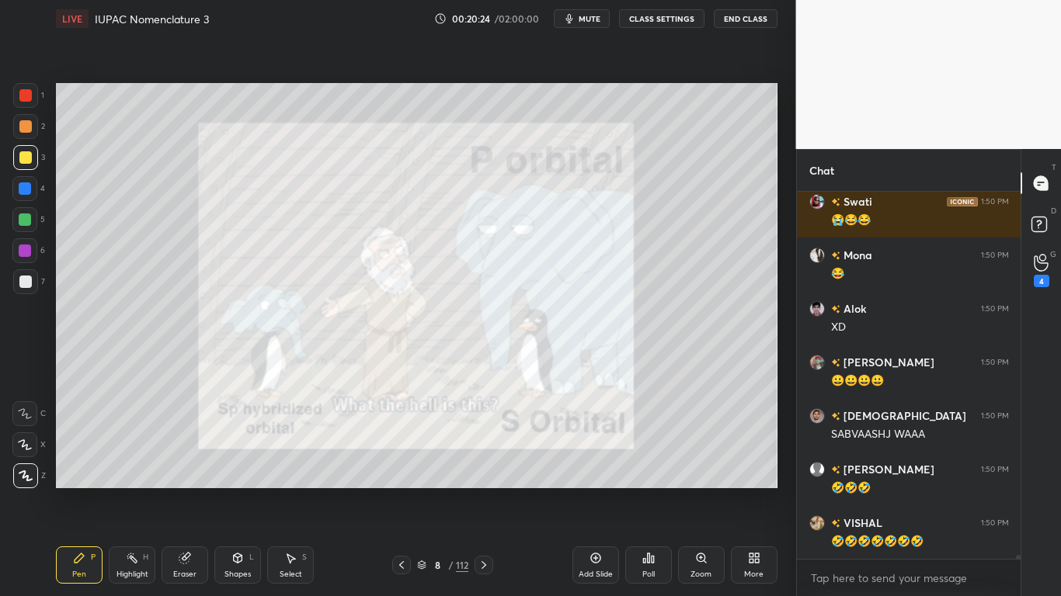
click at [27, 156] on div at bounding box center [25, 157] width 12 height 12
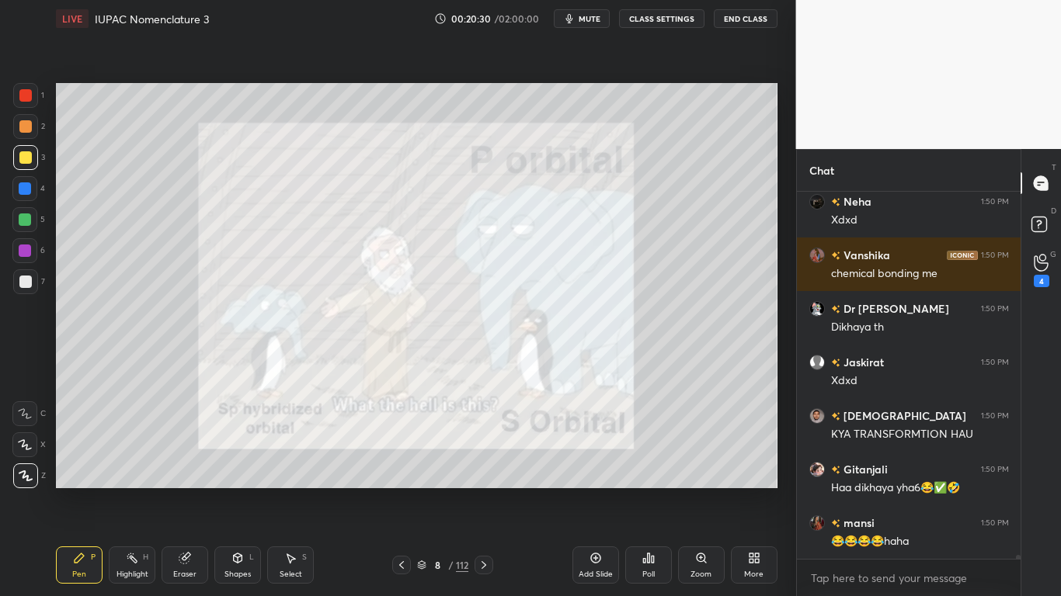
click at [672, 12] on button "CLASS SETTINGS" at bounding box center [661, 18] width 85 height 19
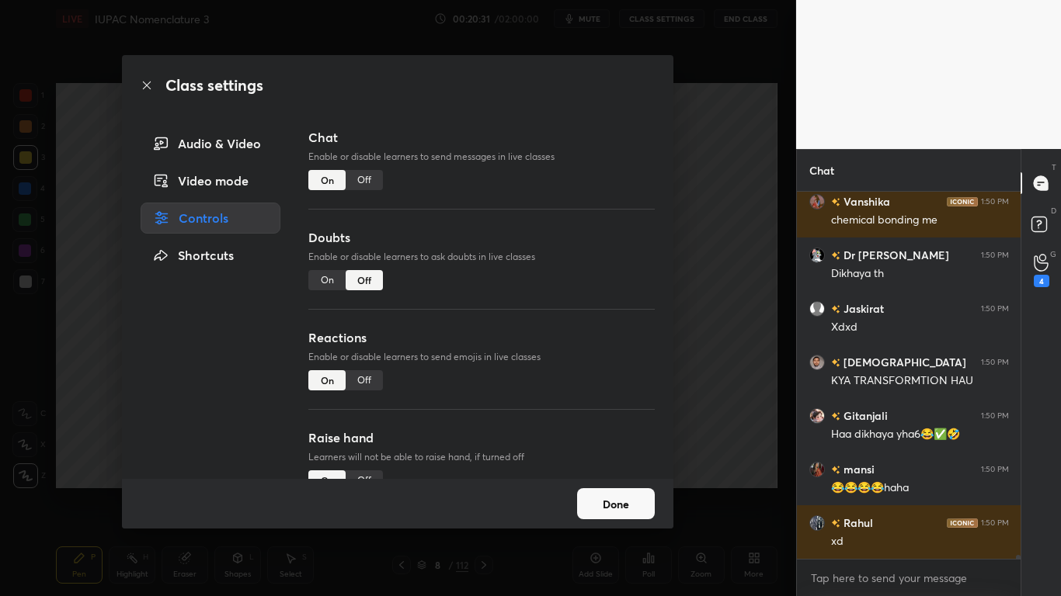
click at [370, 177] on div "Off" at bounding box center [364, 180] width 37 height 20
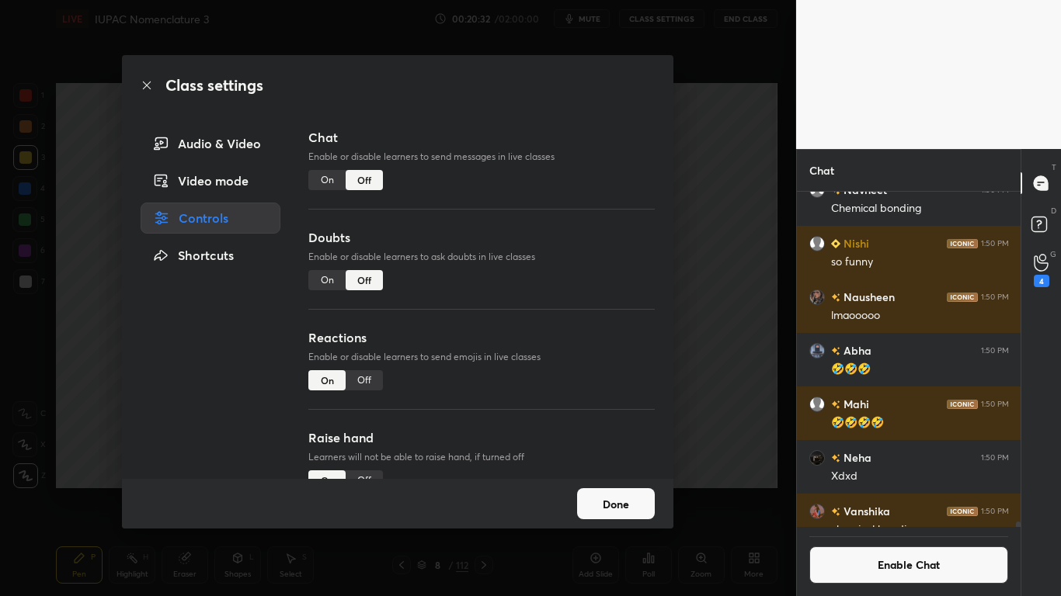
click at [609, 491] on button "Done" at bounding box center [616, 503] width 78 height 31
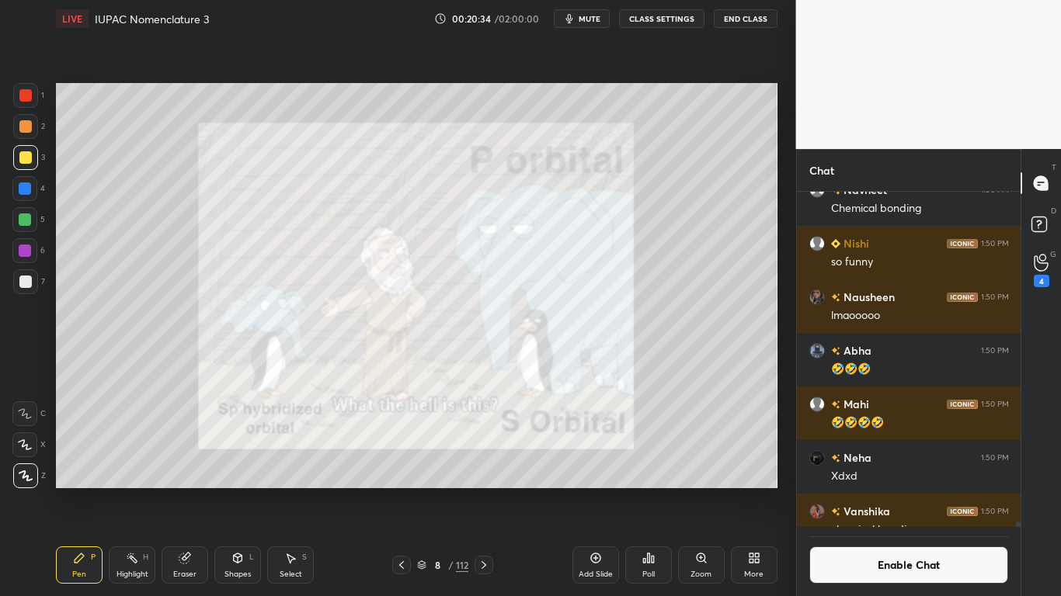
click at [481, 491] on icon at bounding box center [484, 565] width 12 height 12
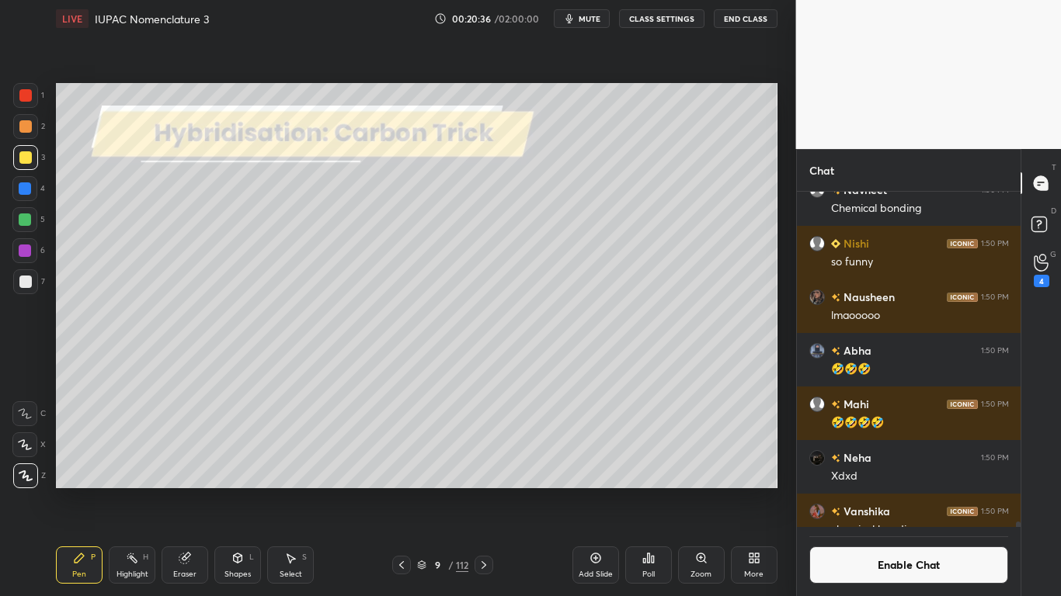
click at [428, 491] on div "9 / 112" at bounding box center [442, 565] width 51 height 14
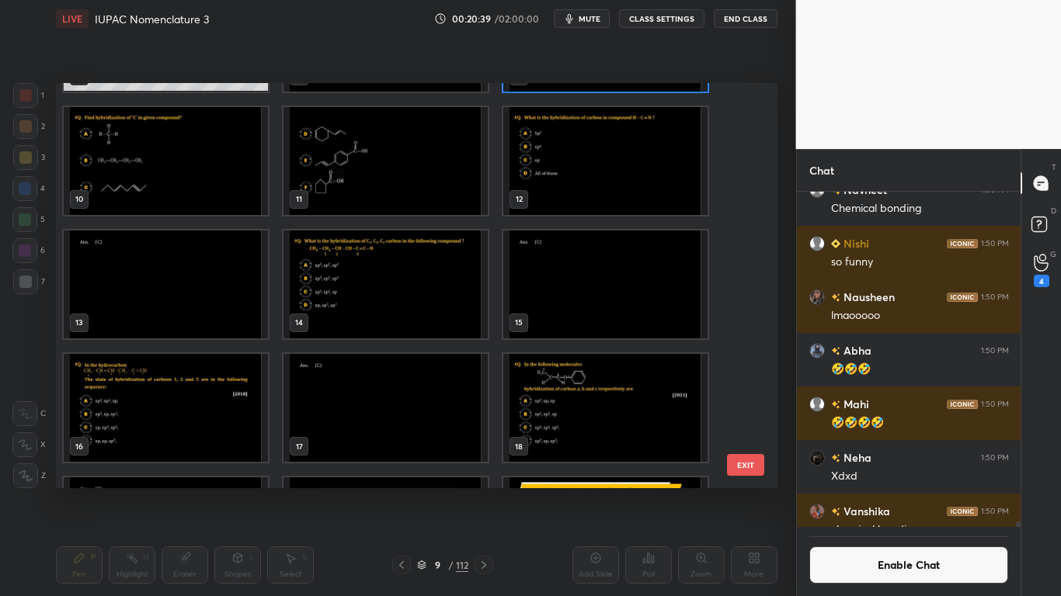
click at [192, 186] on img "grid" at bounding box center [166, 160] width 204 height 108
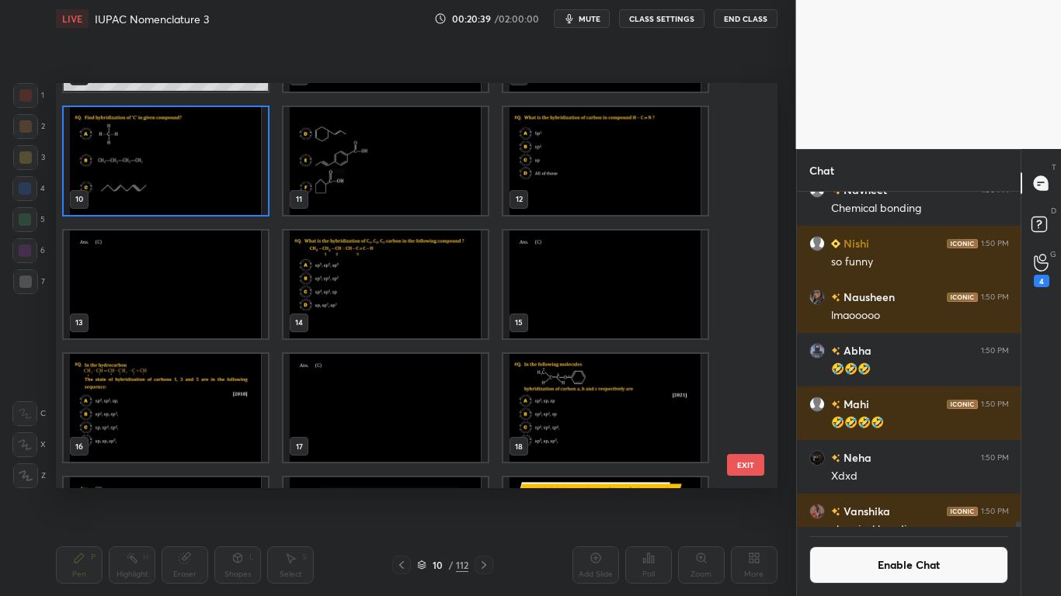
click at [196, 186] on img "grid" at bounding box center [166, 160] width 204 height 108
click at [200, 193] on img "grid" at bounding box center [166, 160] width 204 height 108
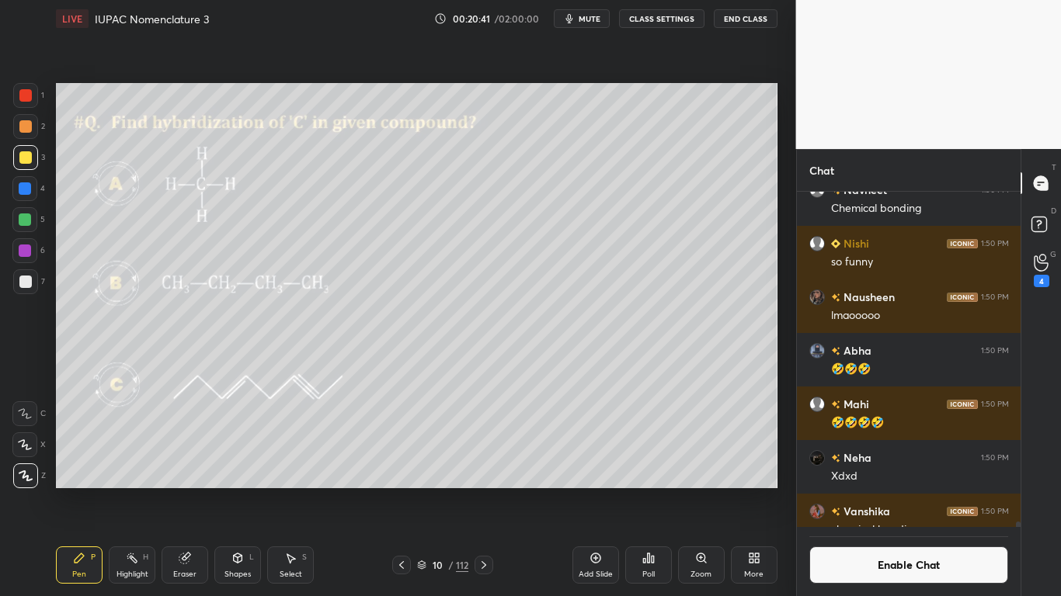
click at [848, 491] on button "Enable Chat" at bounding box center [909, 565] width 200 height 37
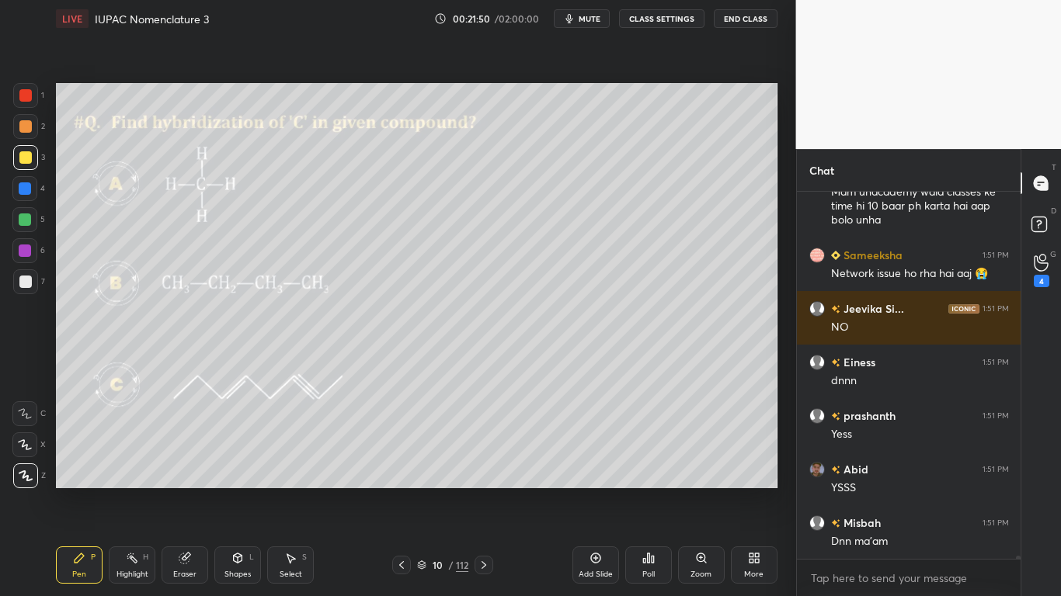
click at [669, 17] on button "CLASS SETTINGS" at bounding box center [661, 18] width 85 height 19
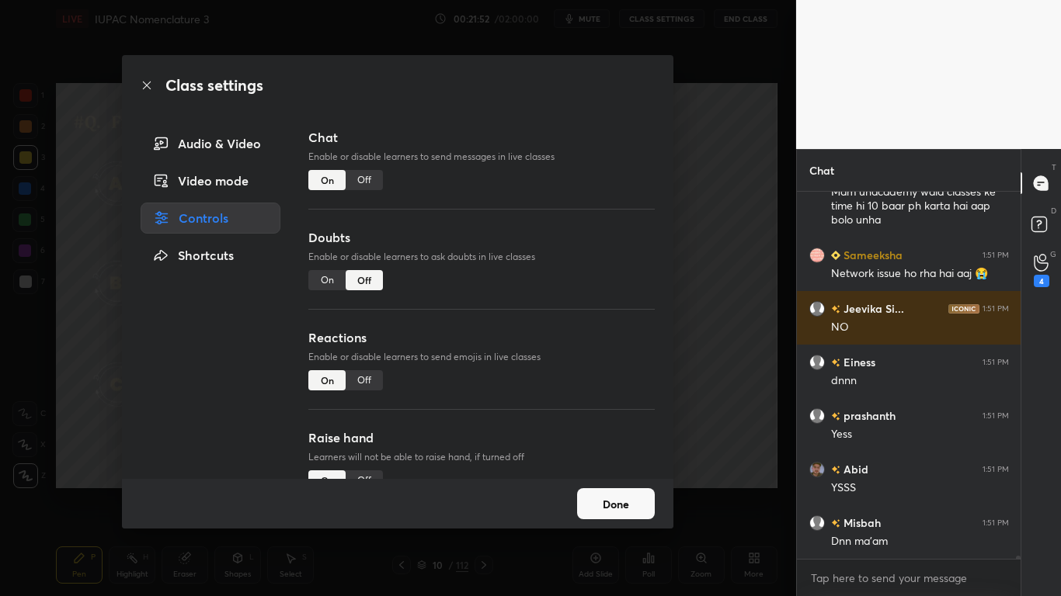
click at [360, 178] on div "Off" at bounding box center [364, 180] width 37 height 20
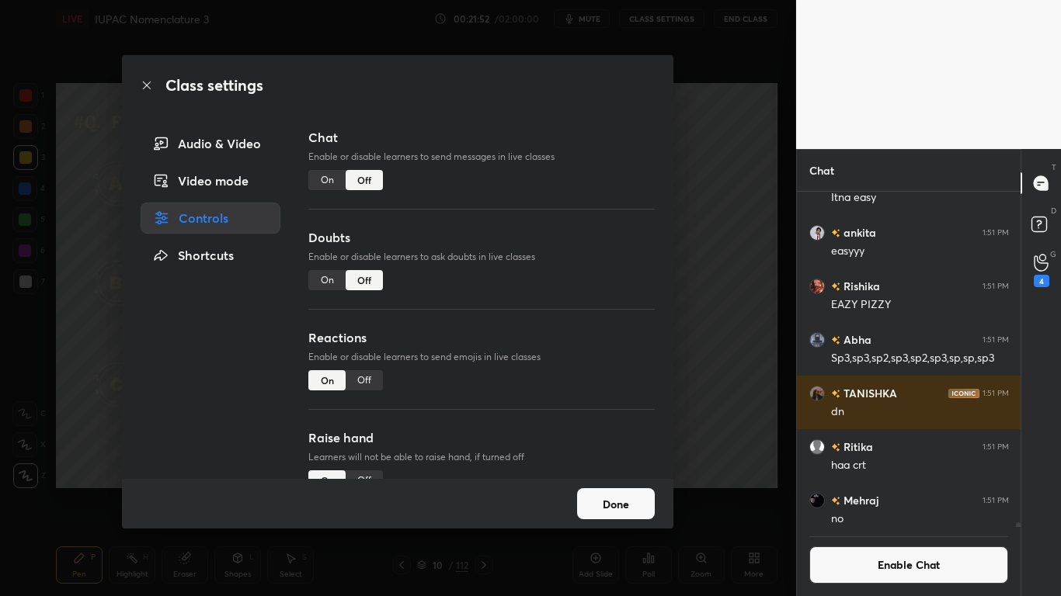
click at [600, 491] on button "Done" at bounding box center [616, 503] width 78 height 31
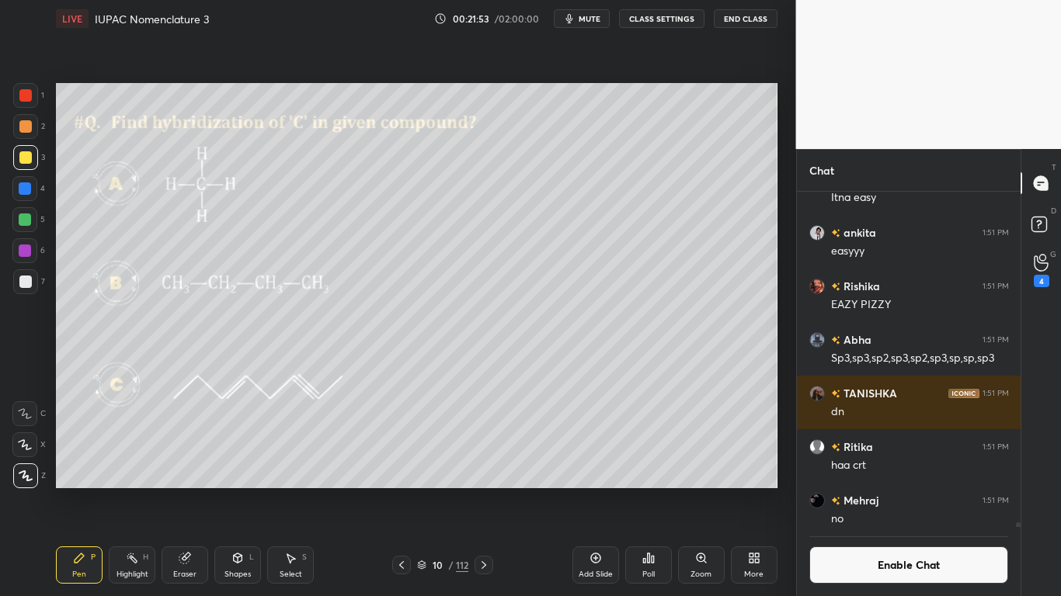
click at [426, 491] on div "10 / 112" at bounding box center [442, 565] width 51 height 14
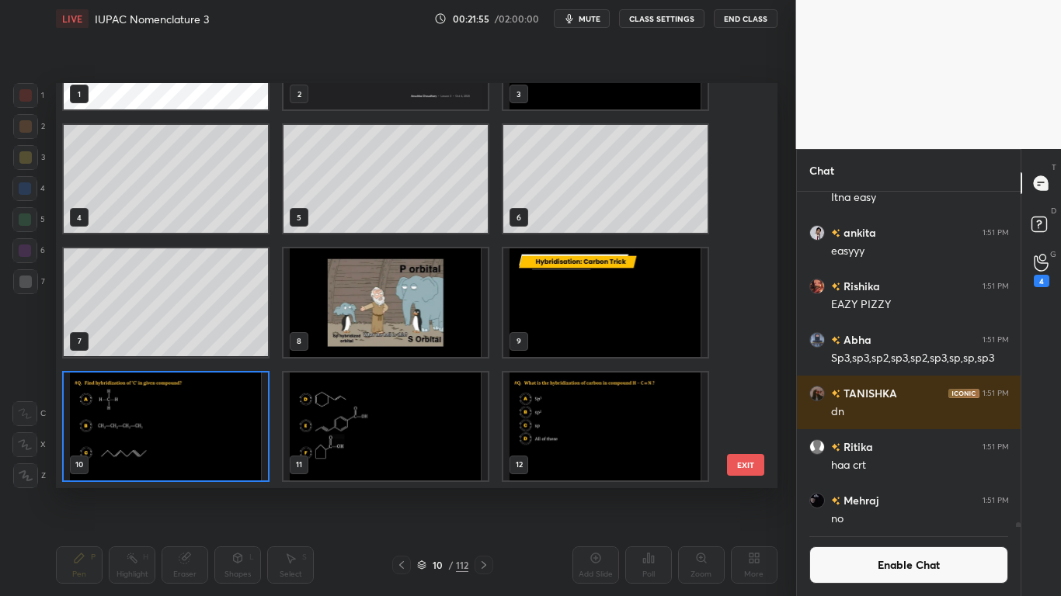
click at [422, 448] on img "grid" at bounding box center [385, 426] width 204 height 108
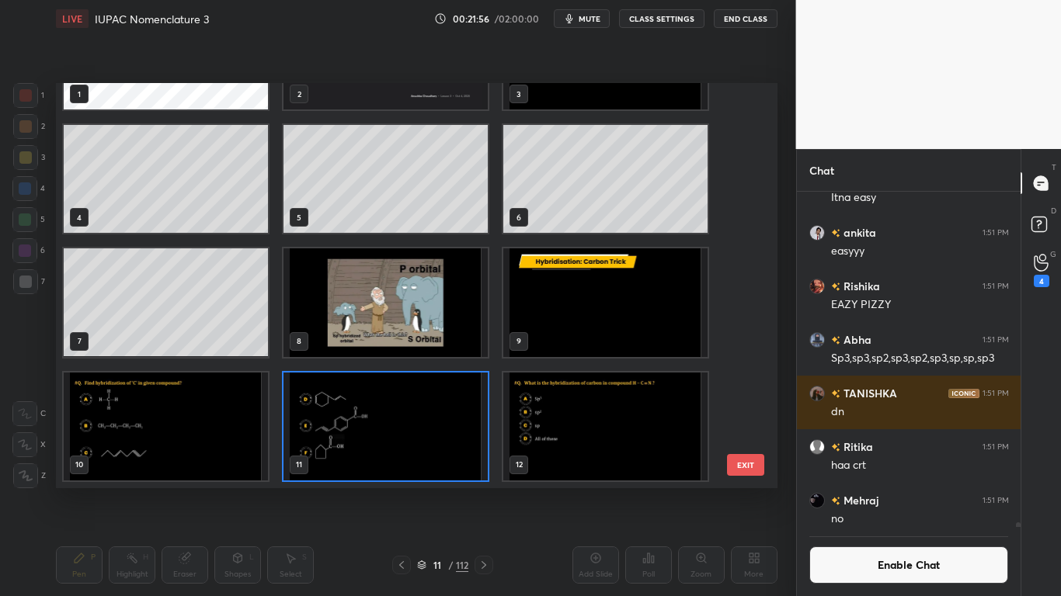
click at [424, 445] on img "grid" at bounding box center [385, 426] width 204 height 108
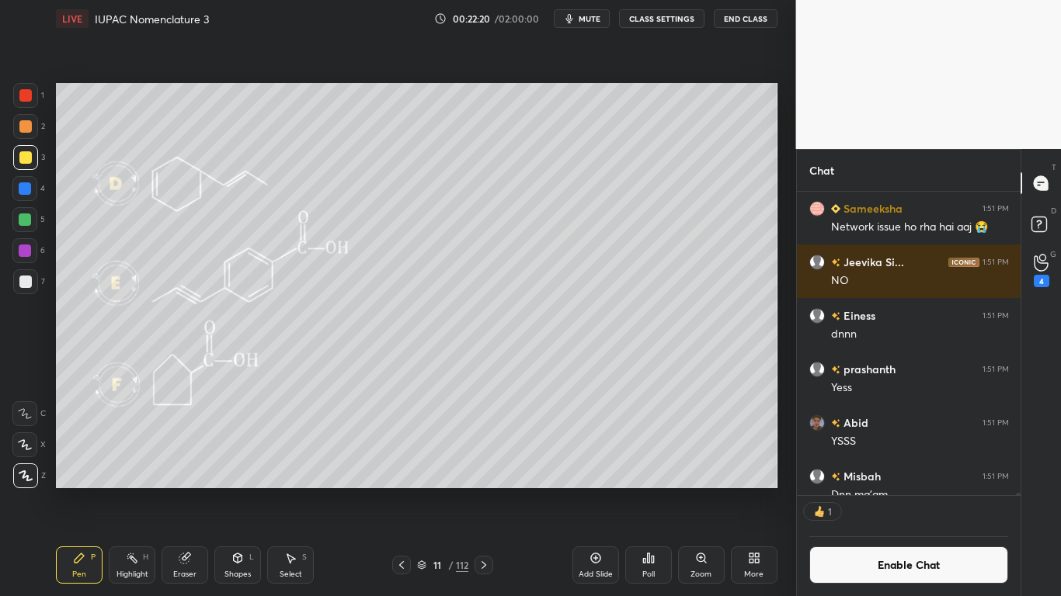
scroll to position [299, 219]
click at [655, 23] on button "CLASS SETTINGS" at bounding box center [661, 18] width 85 height 19
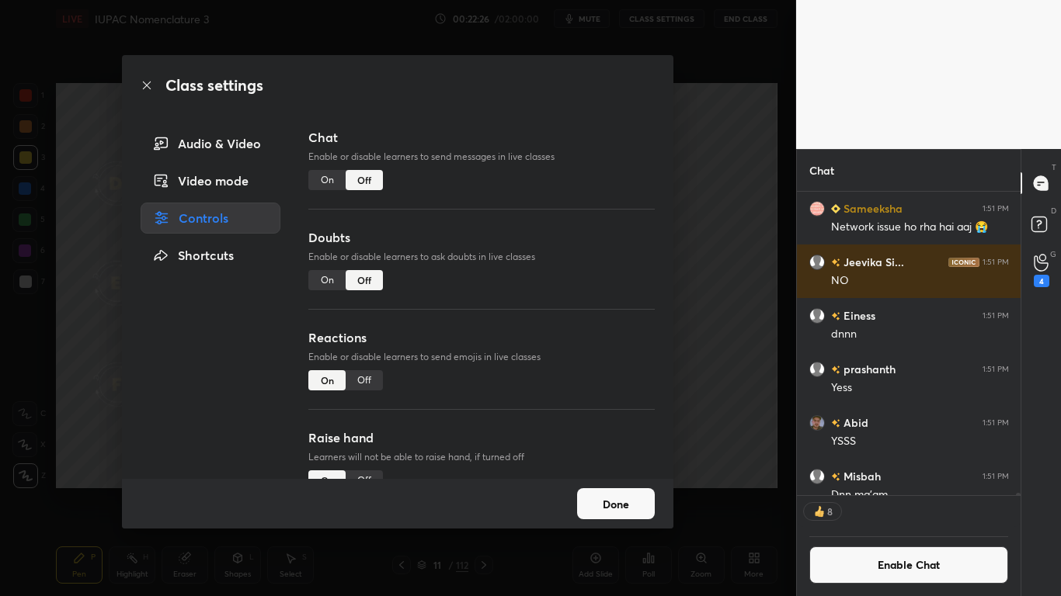
click at [622, 491] on button "Done" at bounding box center [616, 503] width 78 height 31
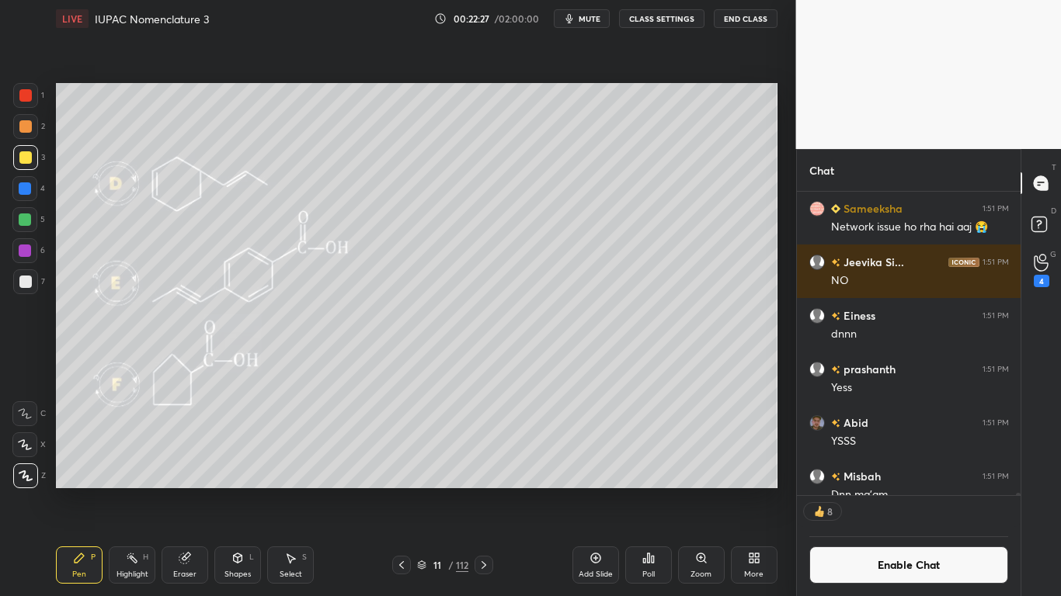
click at [481, 491] on icon at bounding box center [484, 565] width 12 height 12
click at [644, 491] on div "Poll" at bounding box center [648, 565] width 47 height 37
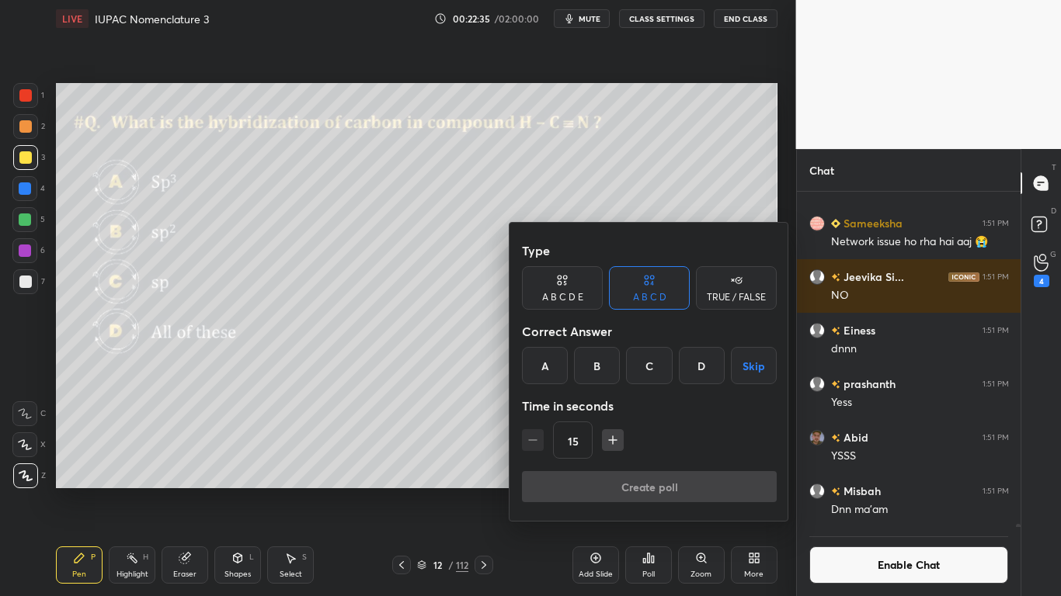
scroll to position [40611, 0]
click at [656, 366] on div "C" at bounding box center [649, 365] width 46 height 37
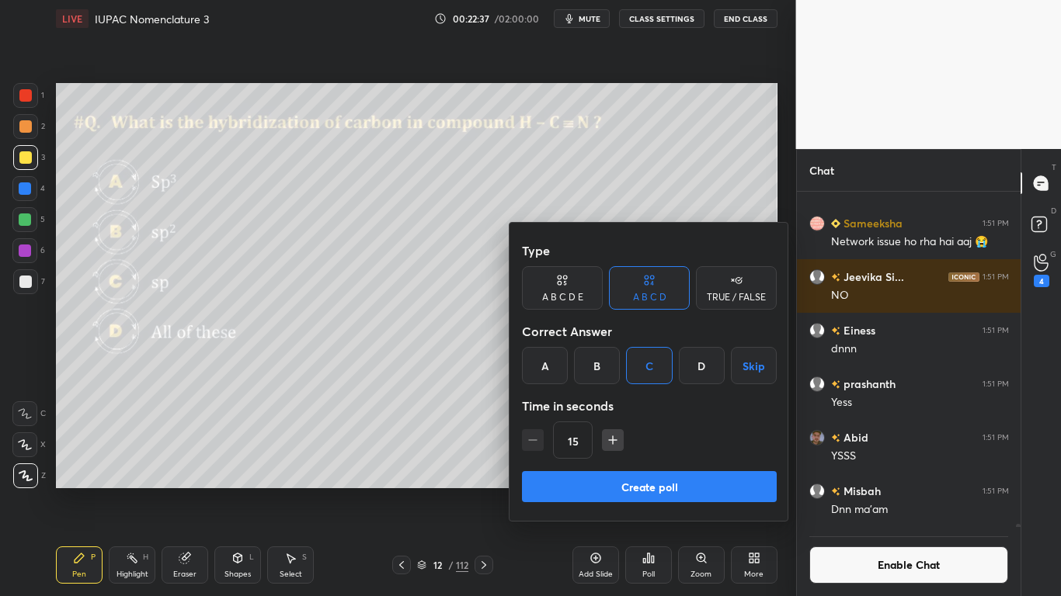
click at [615, 445] on icon "button" at bounding box center [613, 441] width 16 height 16
type input "30"
click at [638, 487] on button "Create poll" at bounding box center [649, 486] width 255 height 31
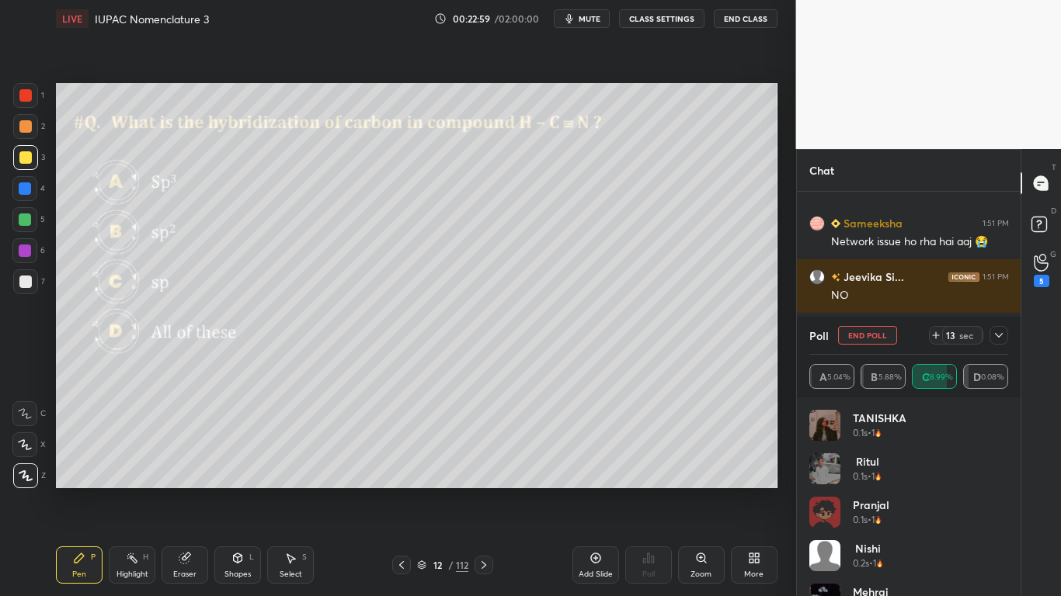
scroll to position [218, 219]
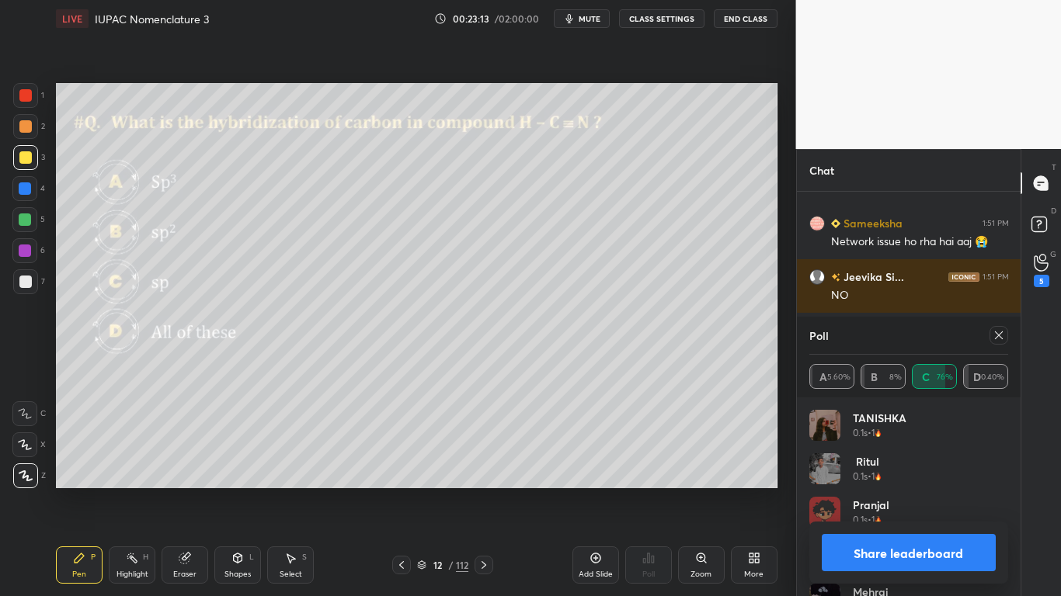
click at [876, 491] on button "Share leaderboard" at bounding box center [909, 552] width 175 height 37
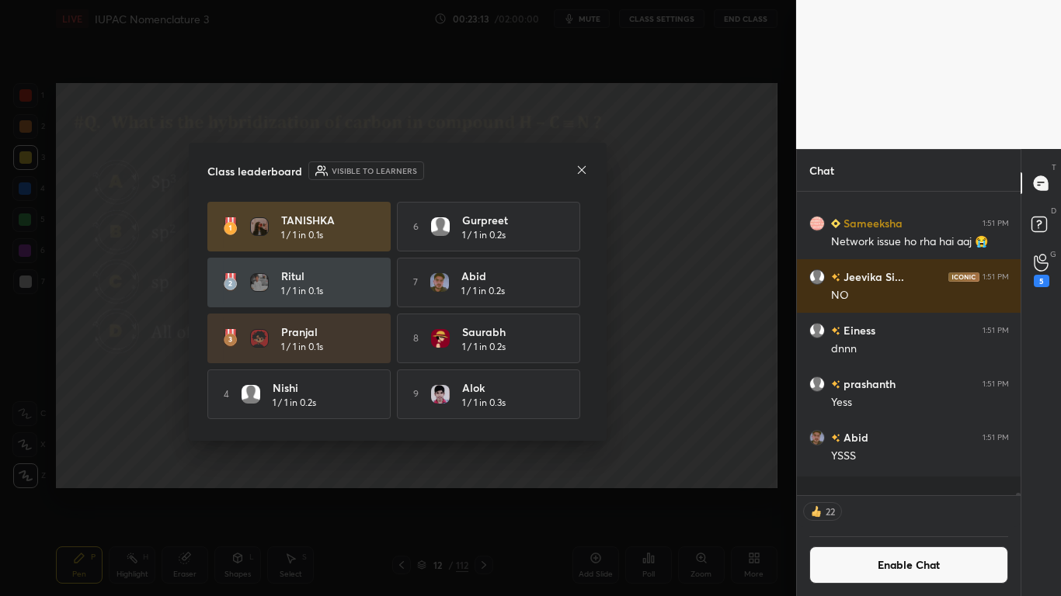
scroll to position [395, 219]
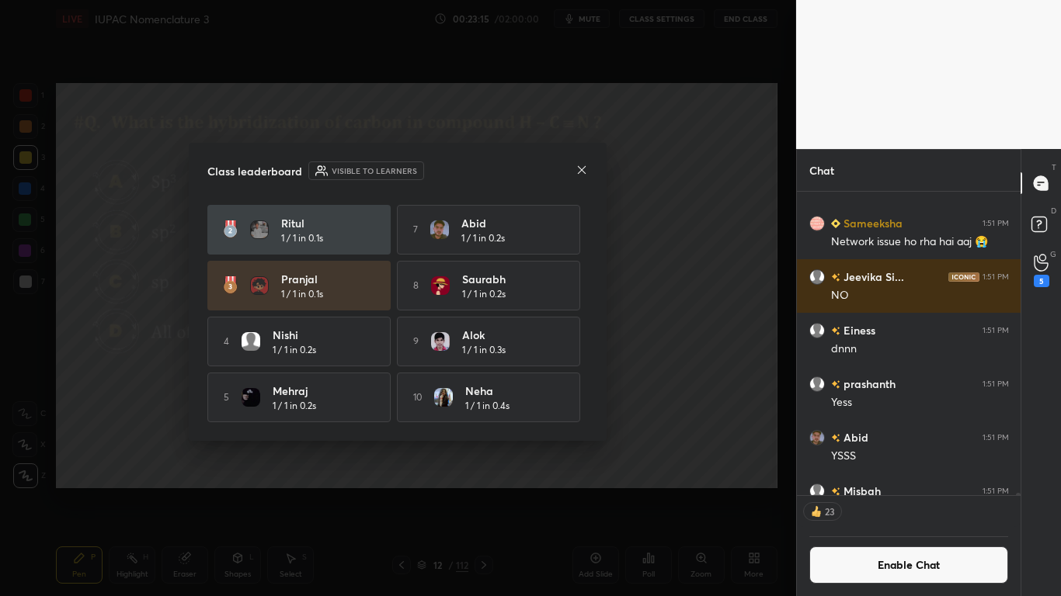
click at [582, 414] on div "[PERSON_NAME] 1 / 1 in 0.1s 6 [PERSON_NAME] 1 / 1 in 0.2s [PERSON_NAME] 1 / 1 i…" at bounding box center [397, 285] width 381 height 273
click at [578, 169] on icon at bounding box center [581, 170] width 12 height 12
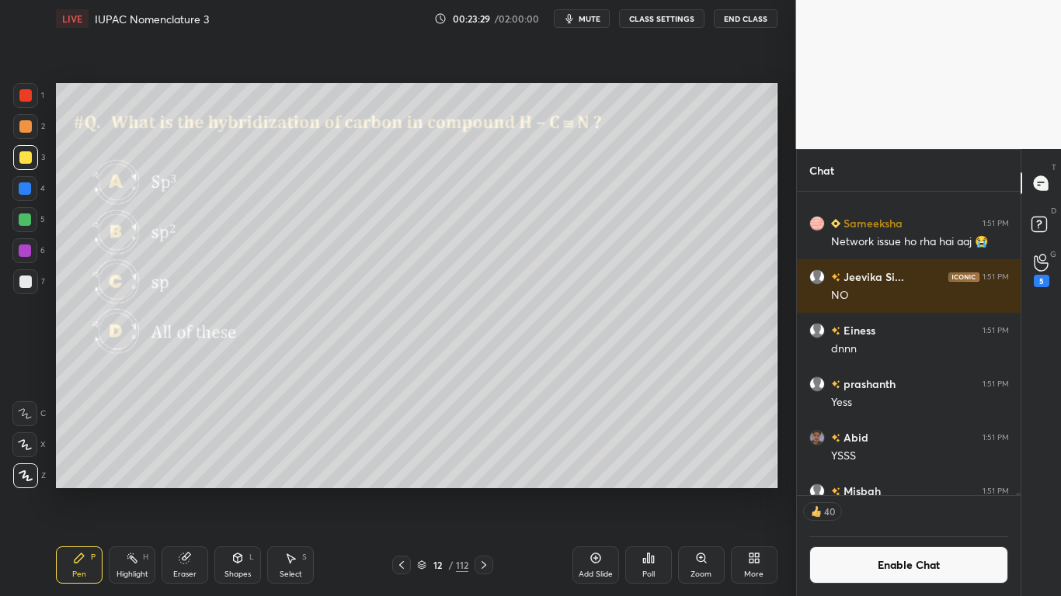
click at [904, 491] on button "Enable Chat" at bounding box center [909, 565] width 200 height 37
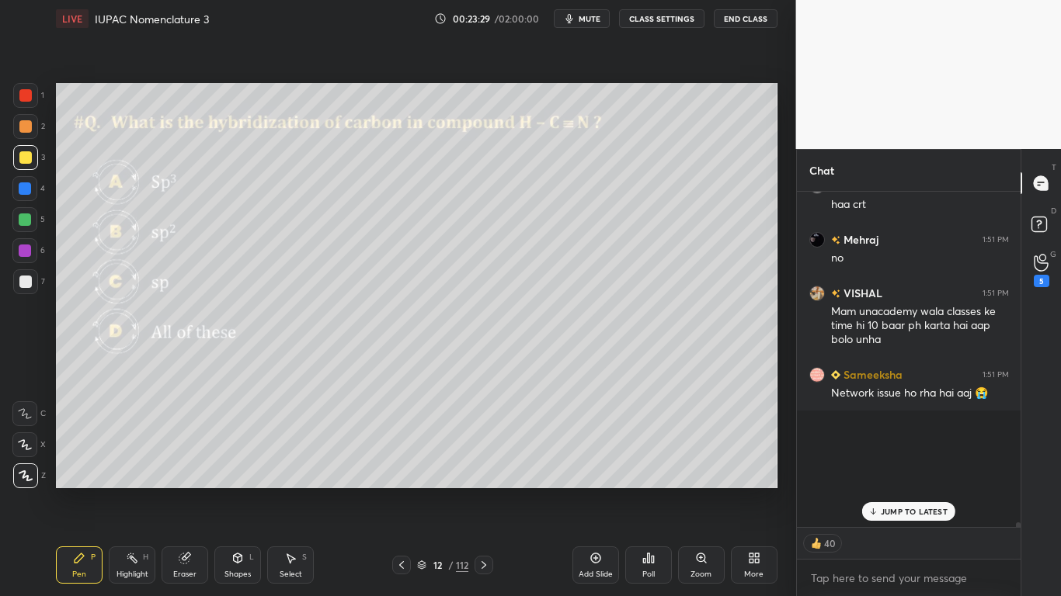
scroll to position [331, 219]
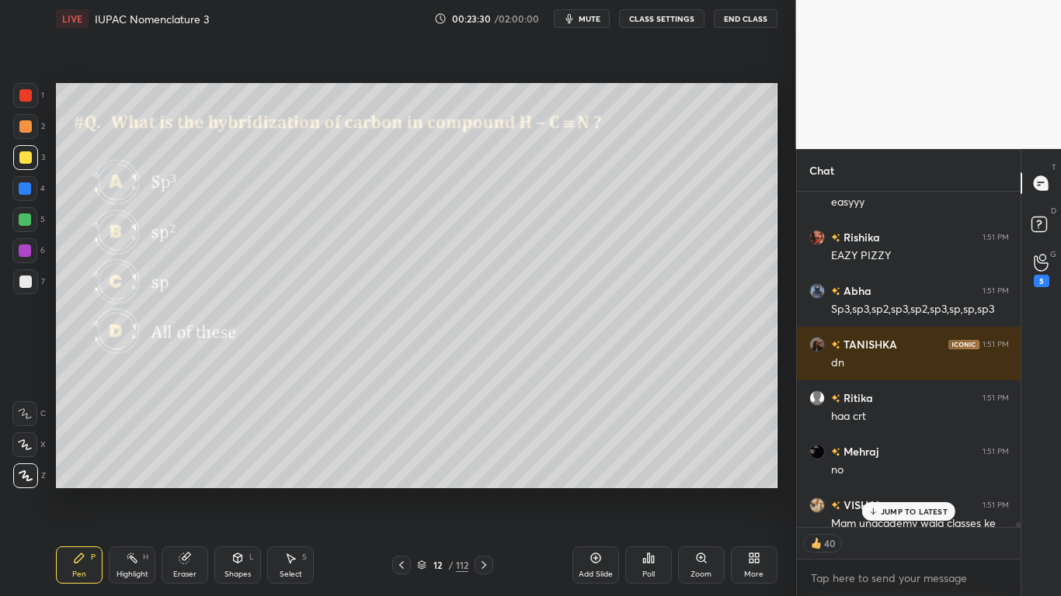
click at [916, 491] on p "JUMP TO LATEST" at bounding box center [914, 511] width 67 height 9
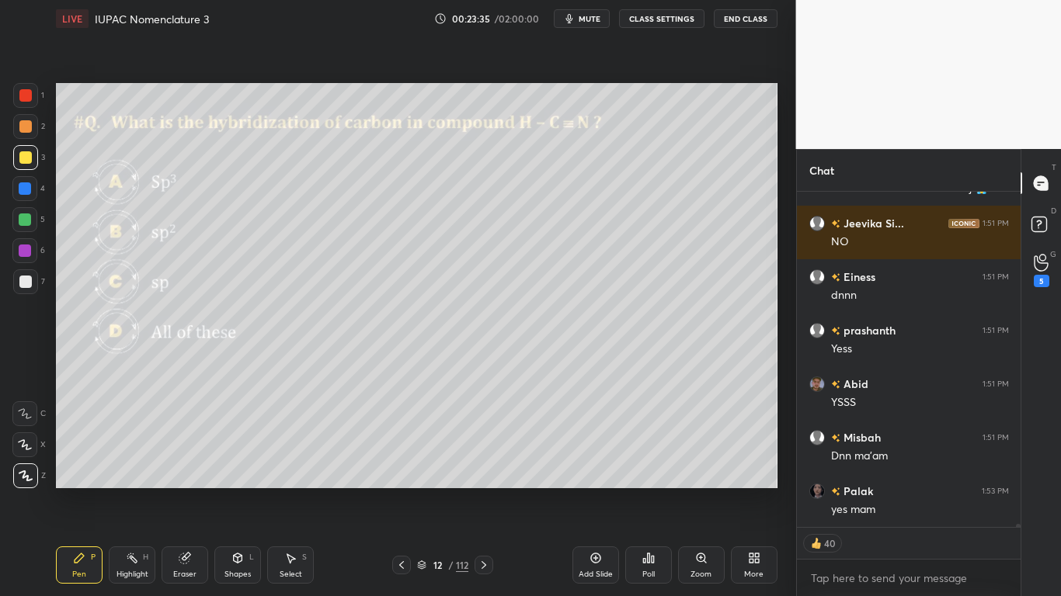
scroll to position [40703, 0]
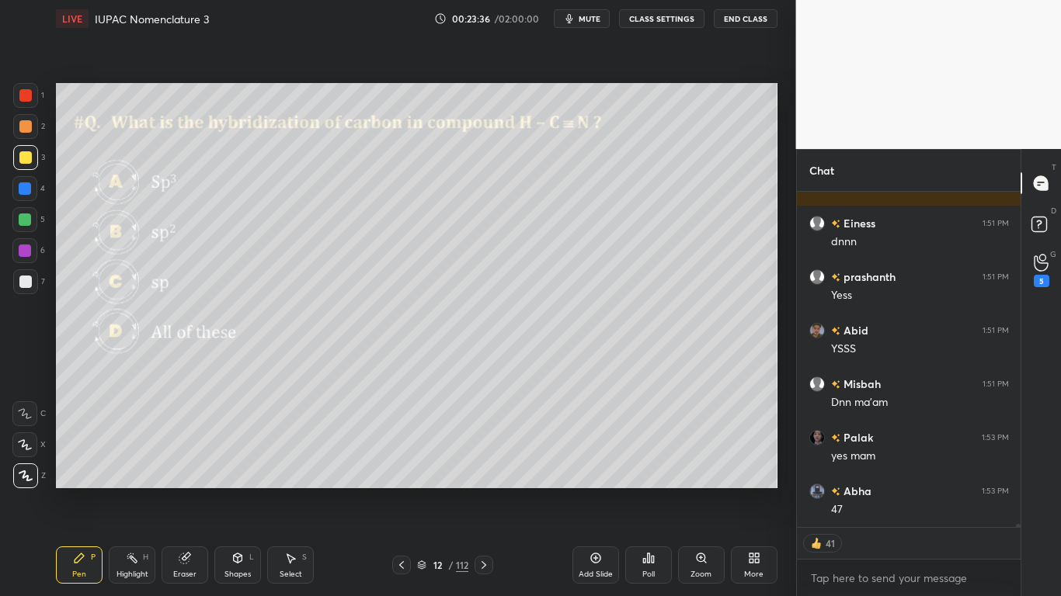
click at [424, 491] on icon at bounding box center [422, 563] width 8 height 4
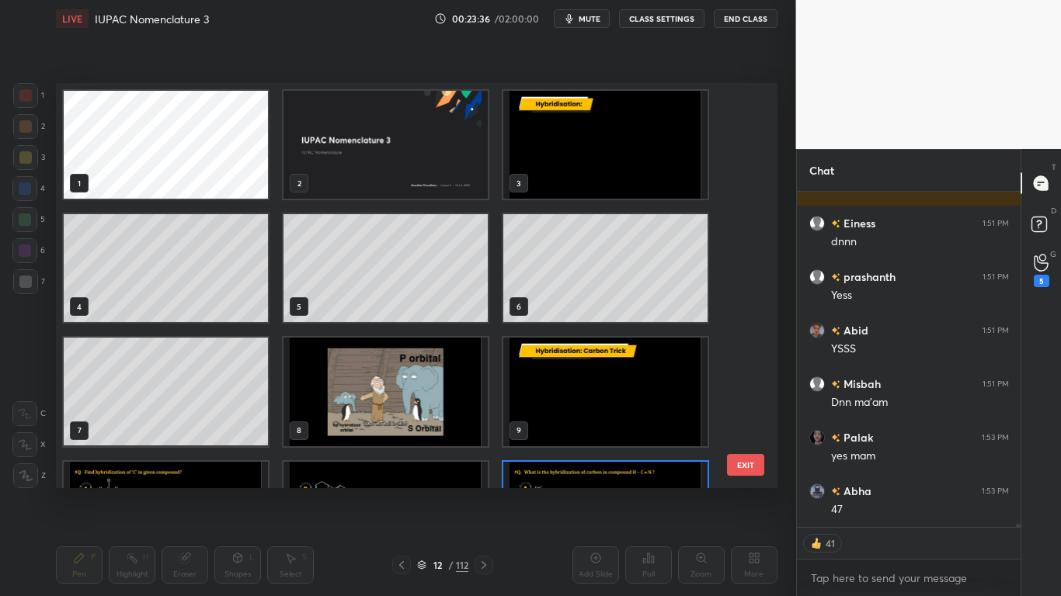
scroll to position [5, 9]
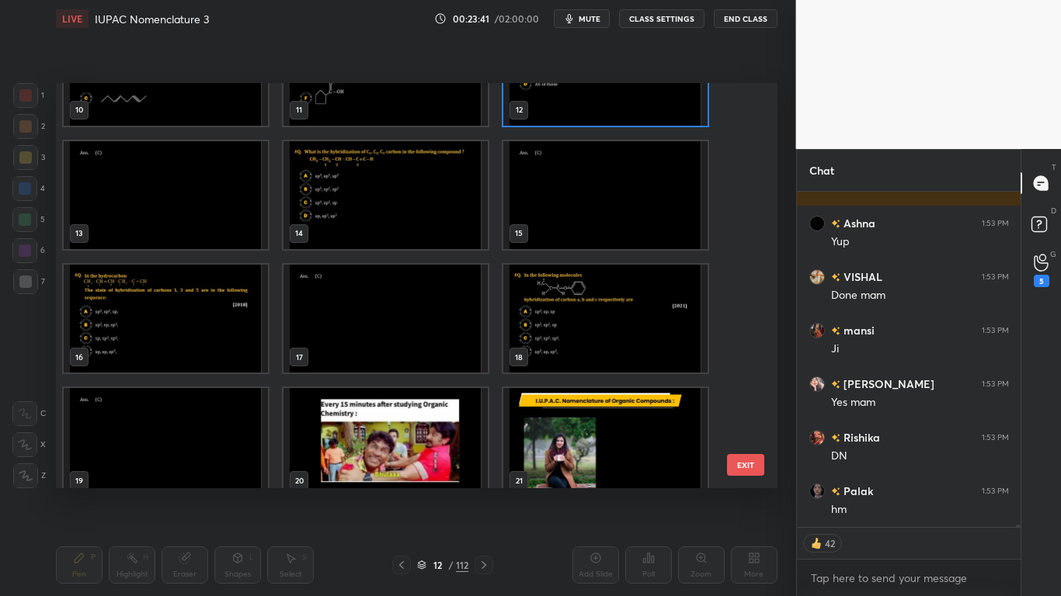
type textarea "x"
click at [388, 220] on img "grid" at bounding box center [385, 195] width 204 height 108
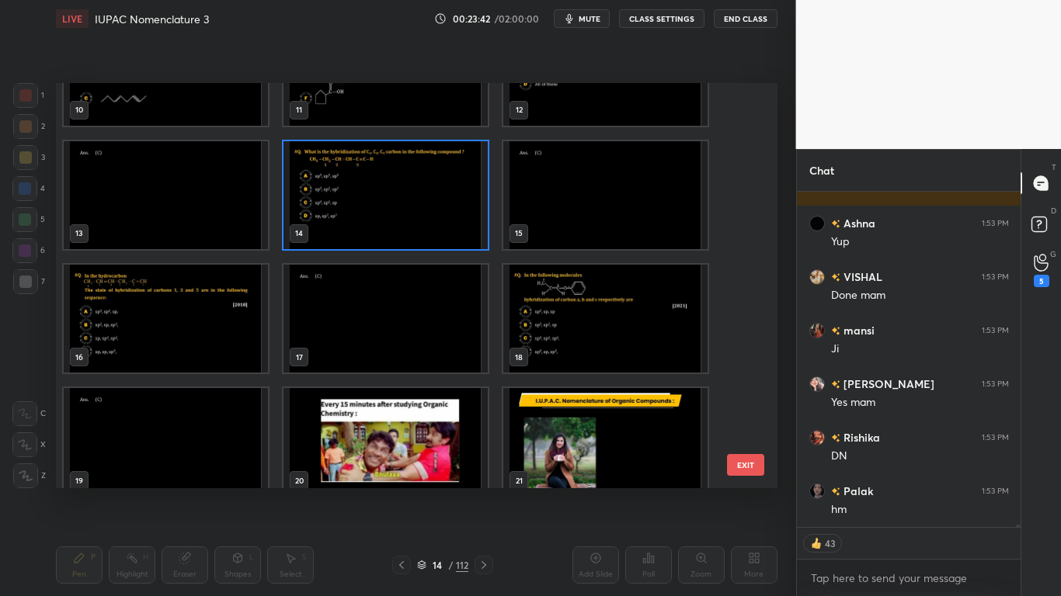
click at [388, 221] on img "grid" at bounding box center [385, 195] width 204 height 108
click at [388, 223] on img "grid" at bounding box center [385, 195] width 204 height 108
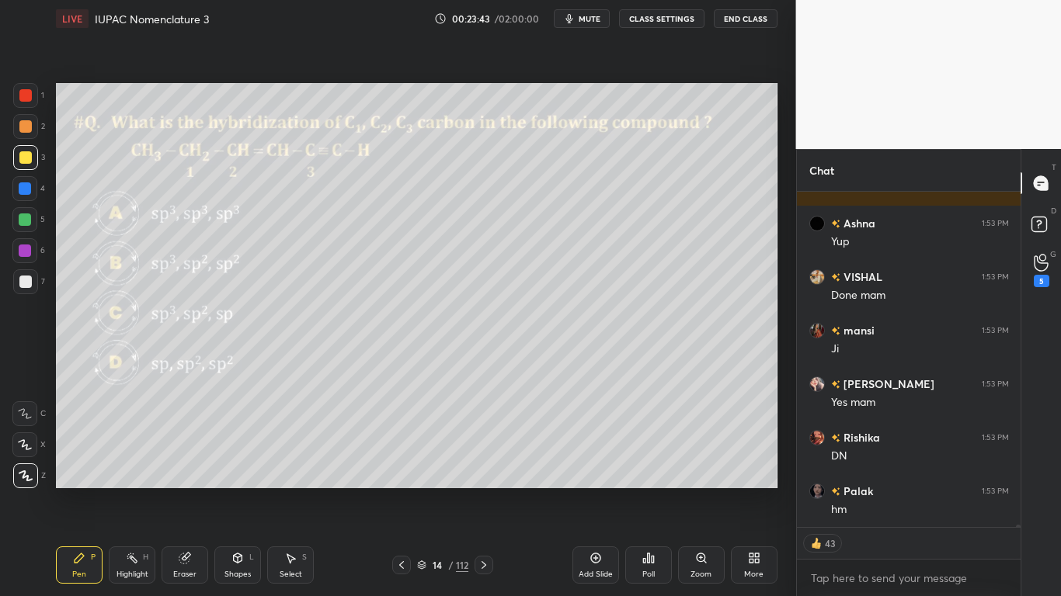
click at [676, 19] on button "CLASS SETTINGS" at bounding box center [661, 18] width 85 height 19
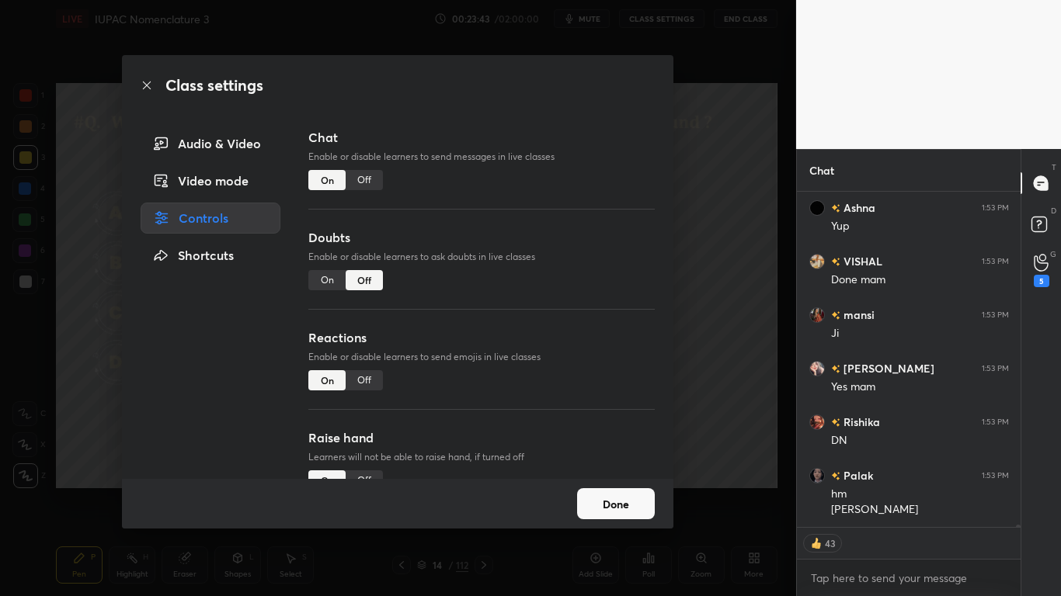
click at [363, 178] on div "Off" at bounding box center [364, 180] width 37 height 20
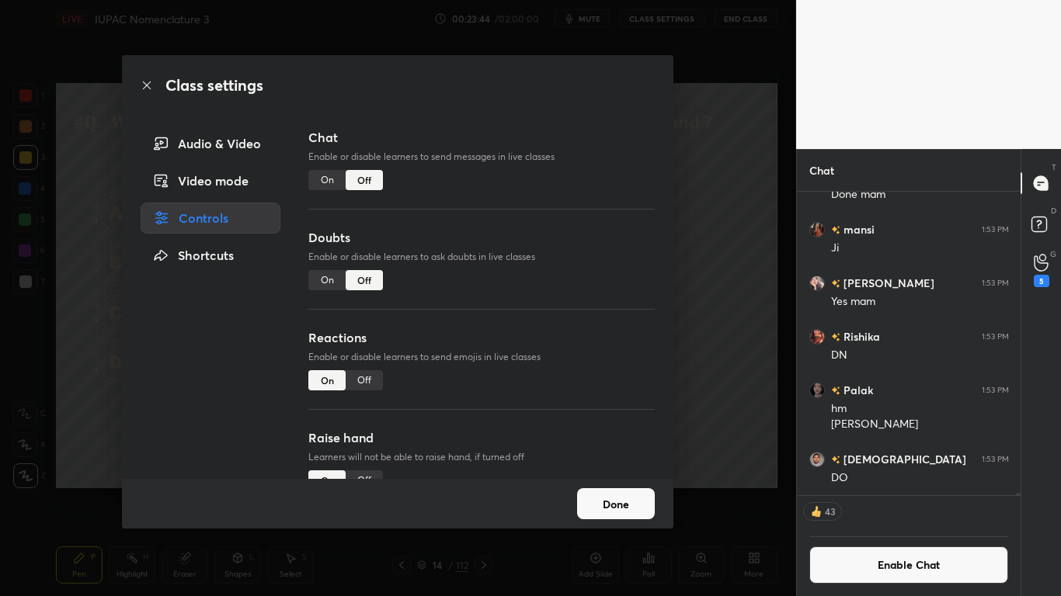
click at [617, 491] on button "Done" at bounding box center [616, 503] width 78 height 31
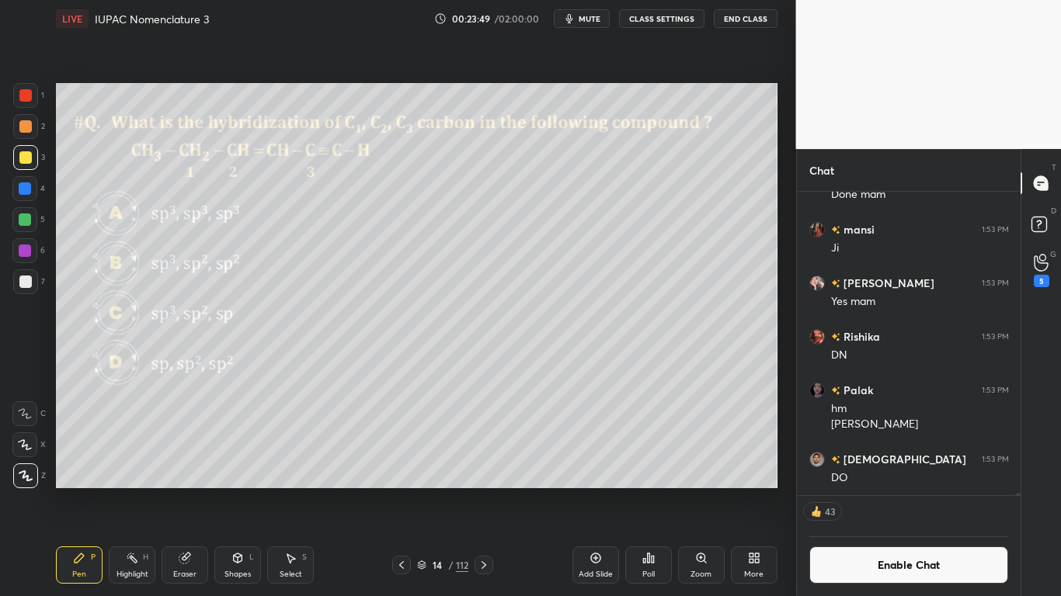
click at [644, 491] on icon at bounding box center [644, 561] width 2 height 4
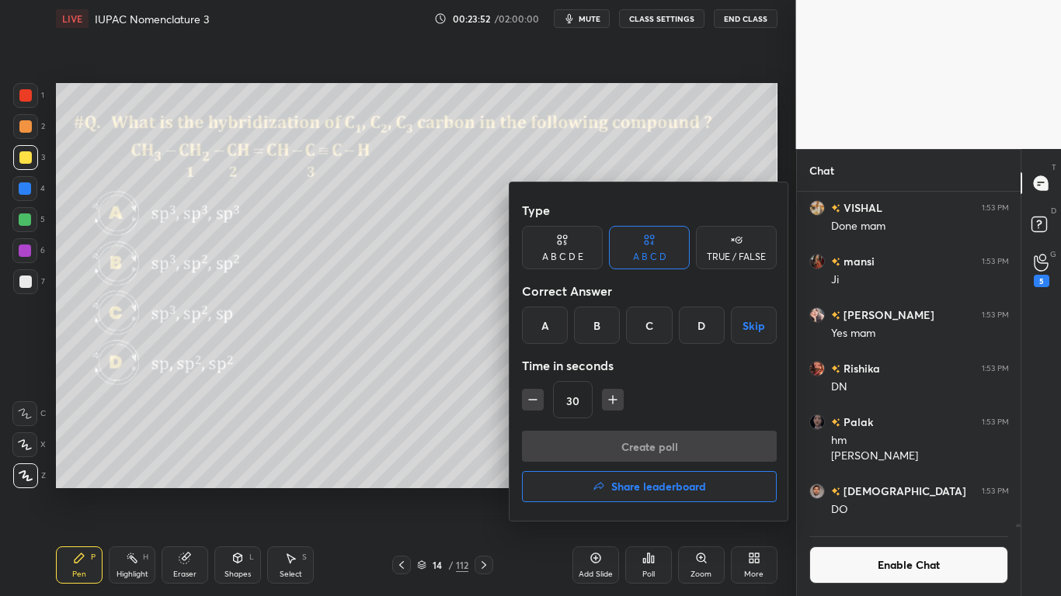
click at [653, 323] on div "C" at bounding box center [649, 325] width 46 height 37
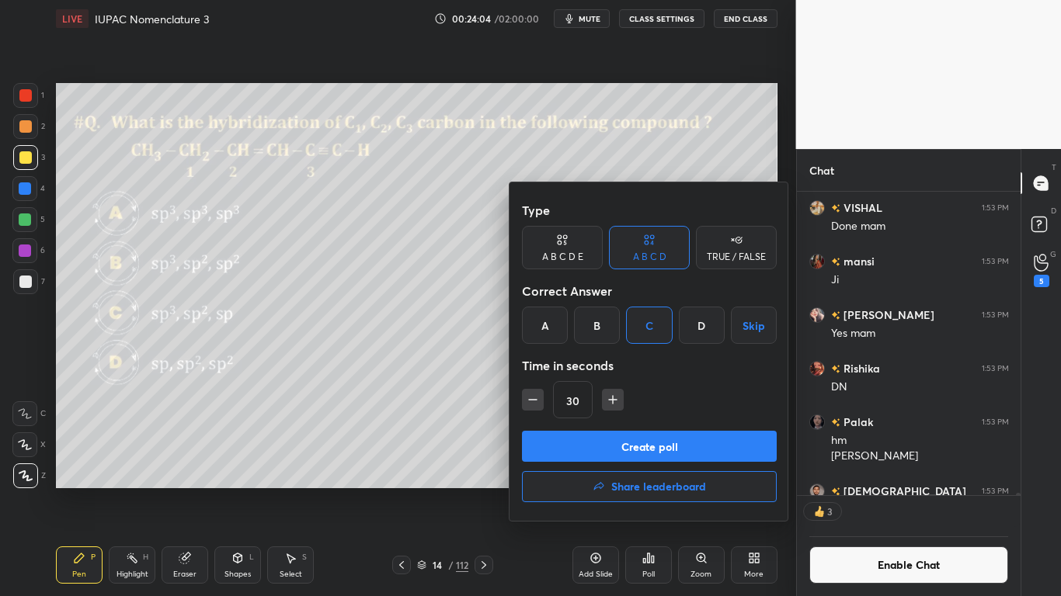
click at [646, 451] on button "Create poll" at bounding box center [649, 446] width 255 height 31
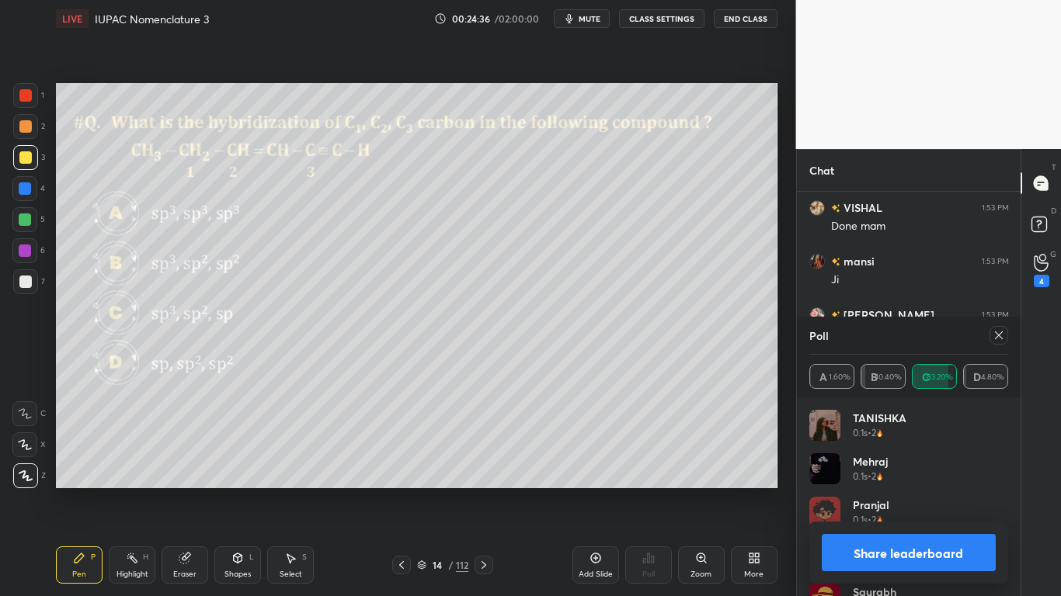
click at [912, 491] on button "Share leaderboard" at bounding box center [909, 552] width 175 height 37
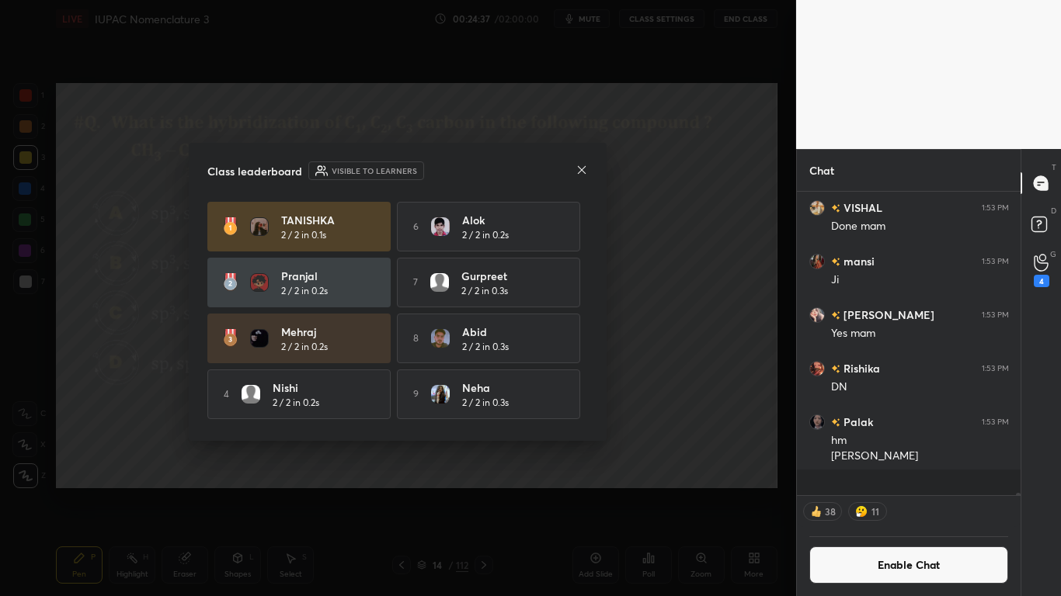
scroll to position [392, 219]
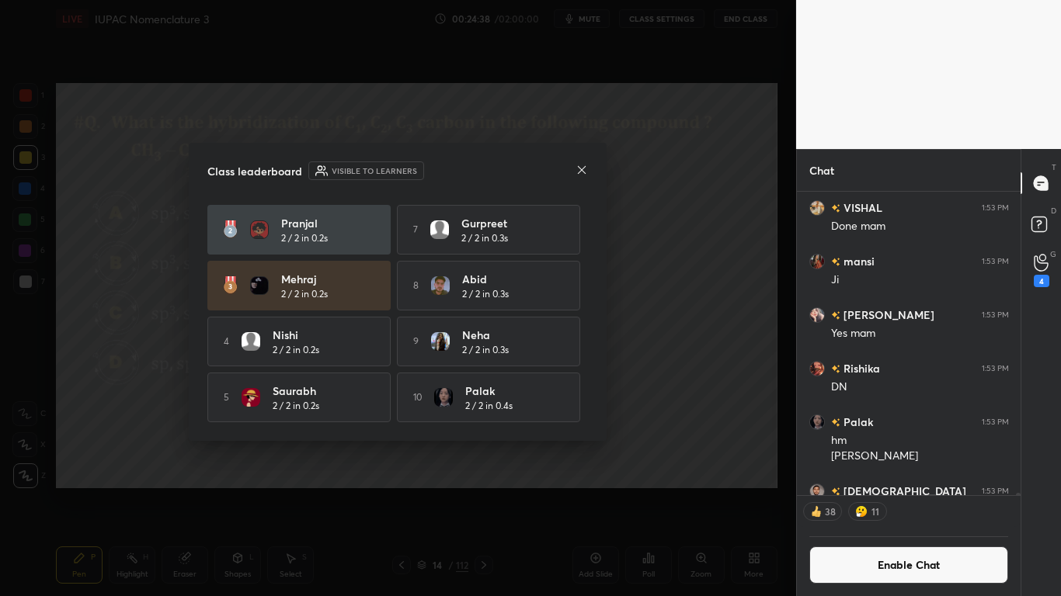
click at [580, 416] on div "[PERSON_NAME] 2 / 2 in 0.1s 6 Alok 2 / 2 in 0.2s [PERSON_NAME] 2 / 2 in 0.2s 7 …" at bounding box center [397, 285] width 381 height 273
click at [583, 169] on icon at bounding box center [582, 169] width 8 height 8
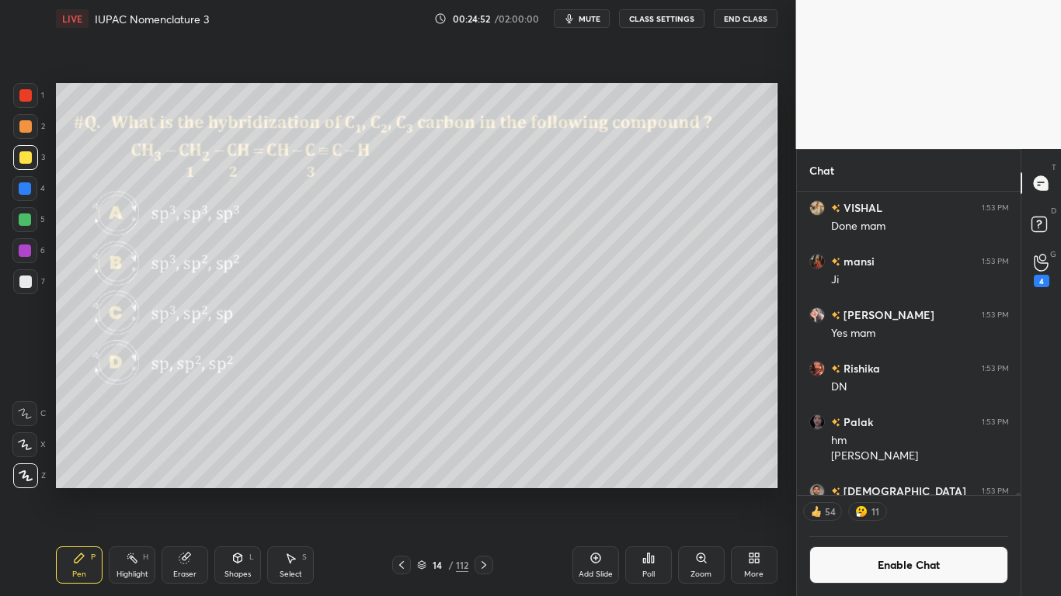
click at [888, 491] on button "Enable Chat" at bounding box center [909, 565] width 200 height 37
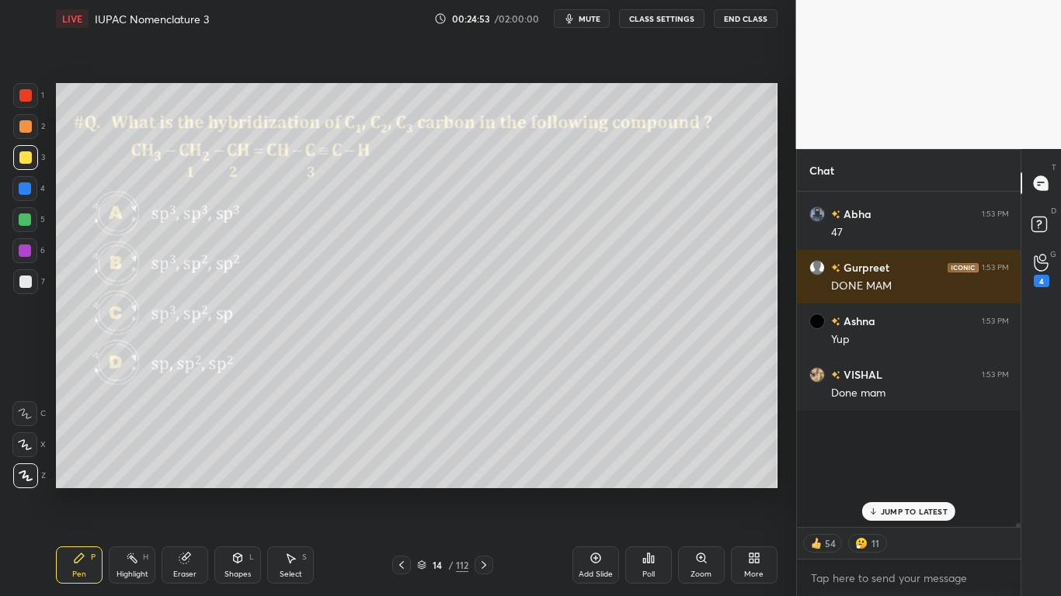
scroll to position [331, 219]
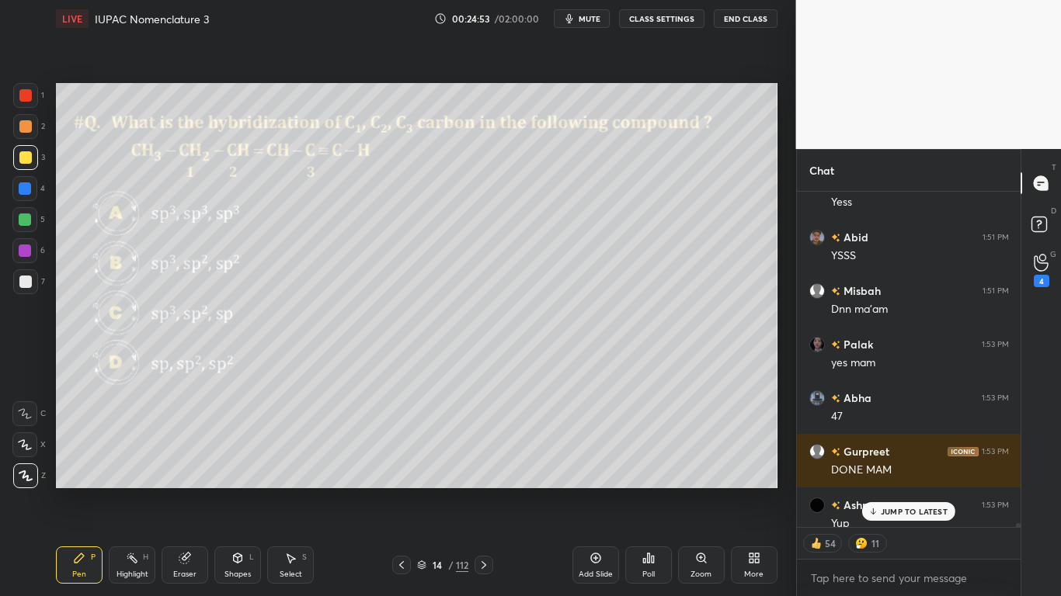
click at [909, 491] on p "JUMP TO LATEST" at bounding box center [914, 511] width 67 height 9
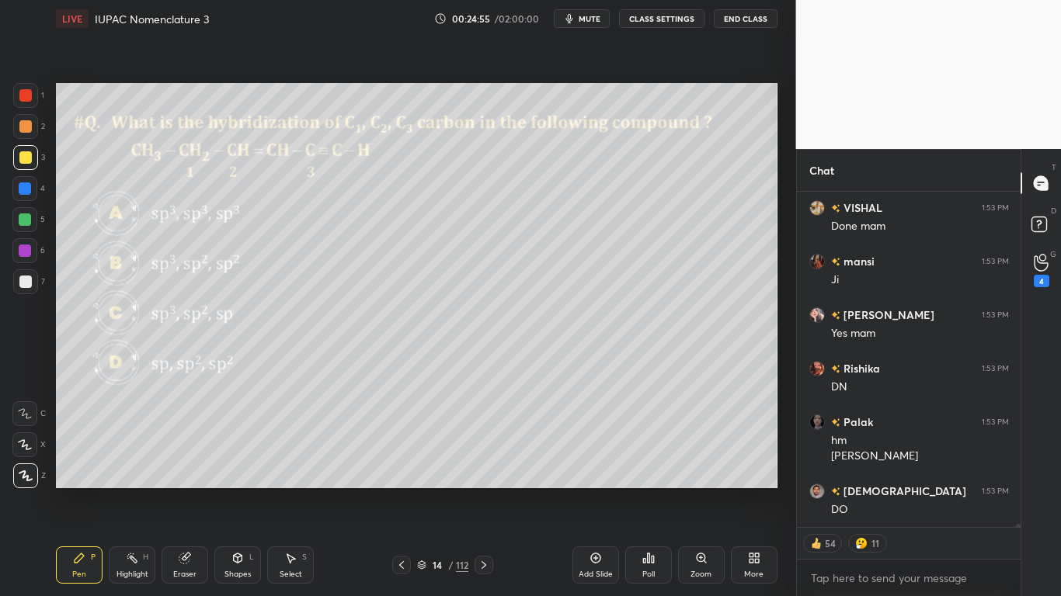
click at [19, 157] on div at bounding box center [25, 157] width 12 height 12
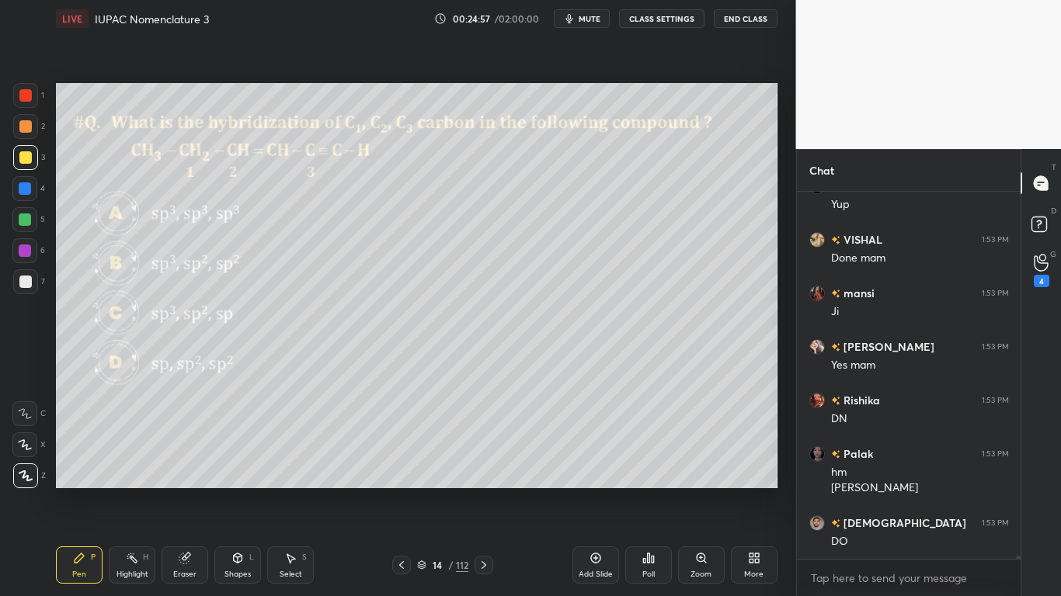
scroll to position [40994, 0]
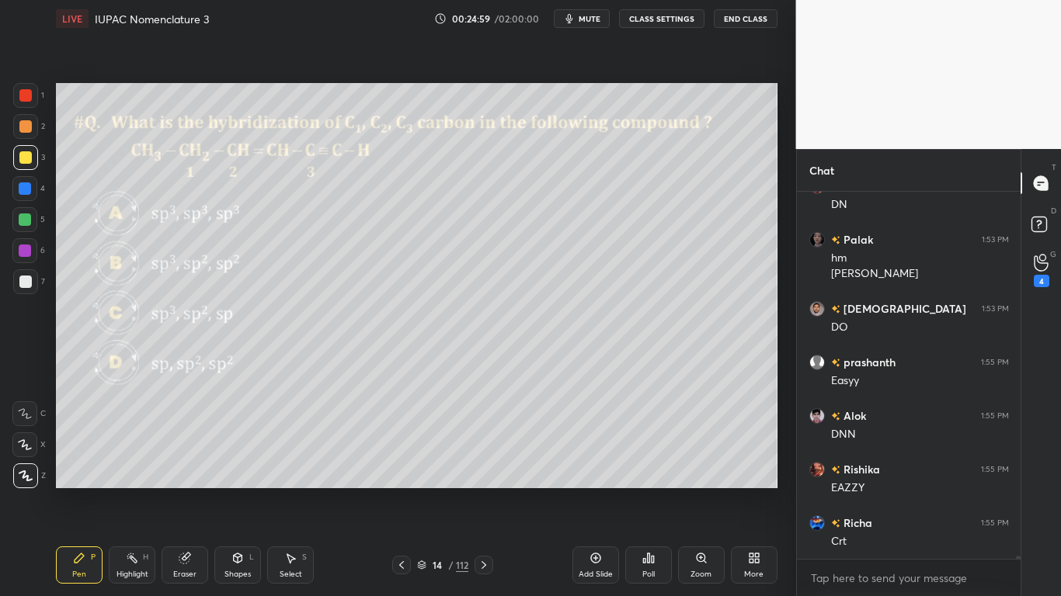
click at [418, 491] on icon at bounding box center [421, 565] width 9 height 9
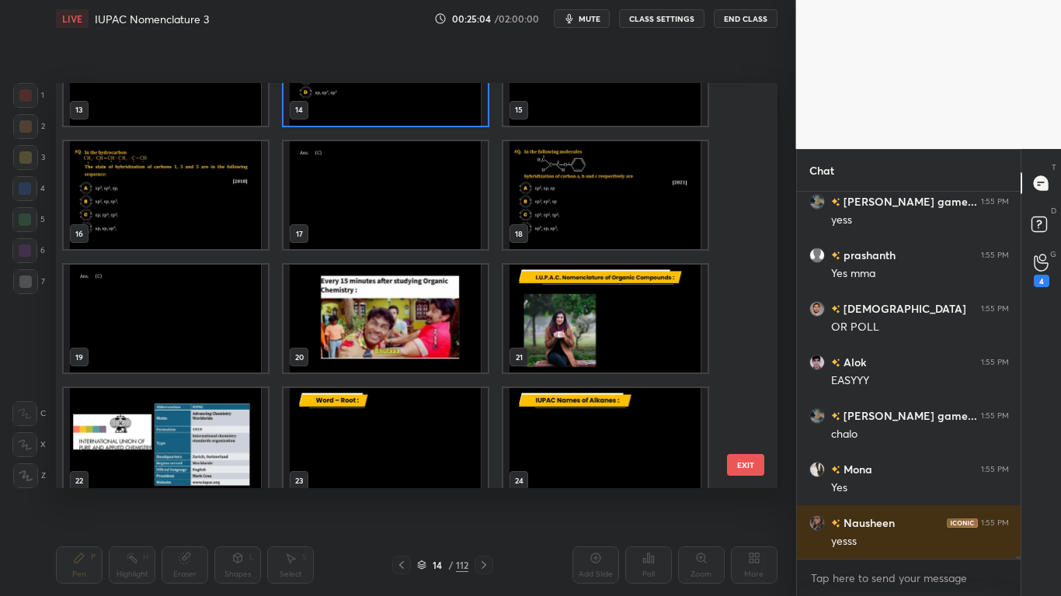
type textarea "x"
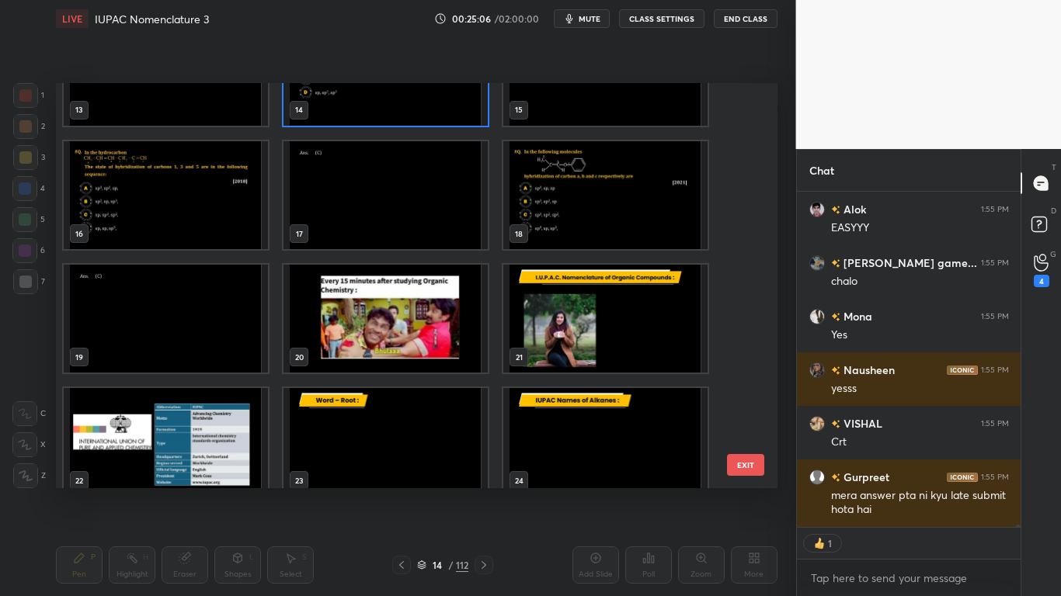
click at [220, 226] on img "grid" at bounding box center [166, 195] width 204 height 108
click at [219, 228] on img "grid" at bounding box center [166, 195] width 204 height 108
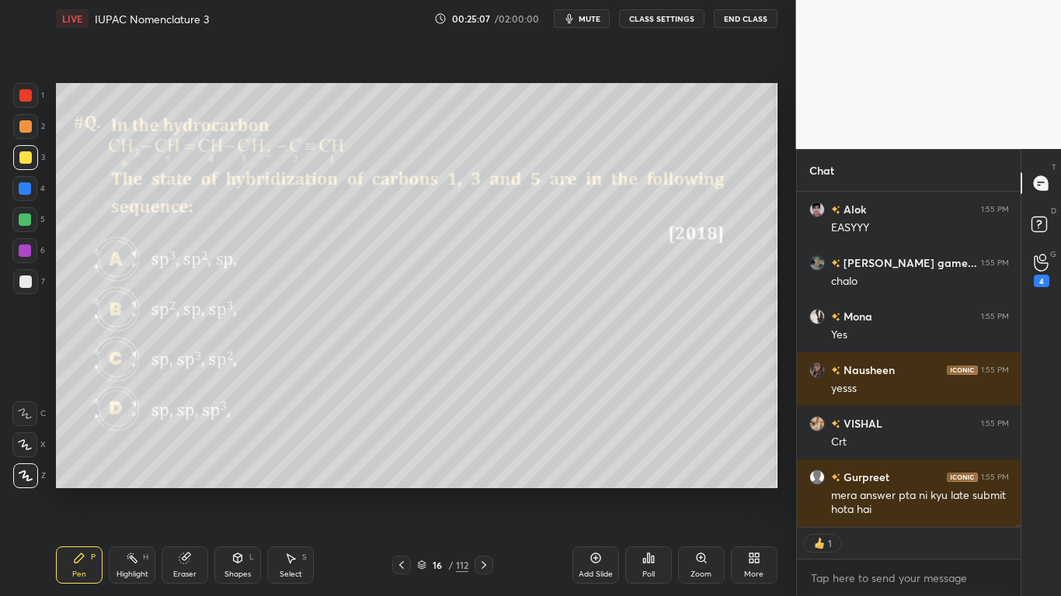
click at [220, 230] on img "grid" at bounding box center [166, 195] width 204 height 108
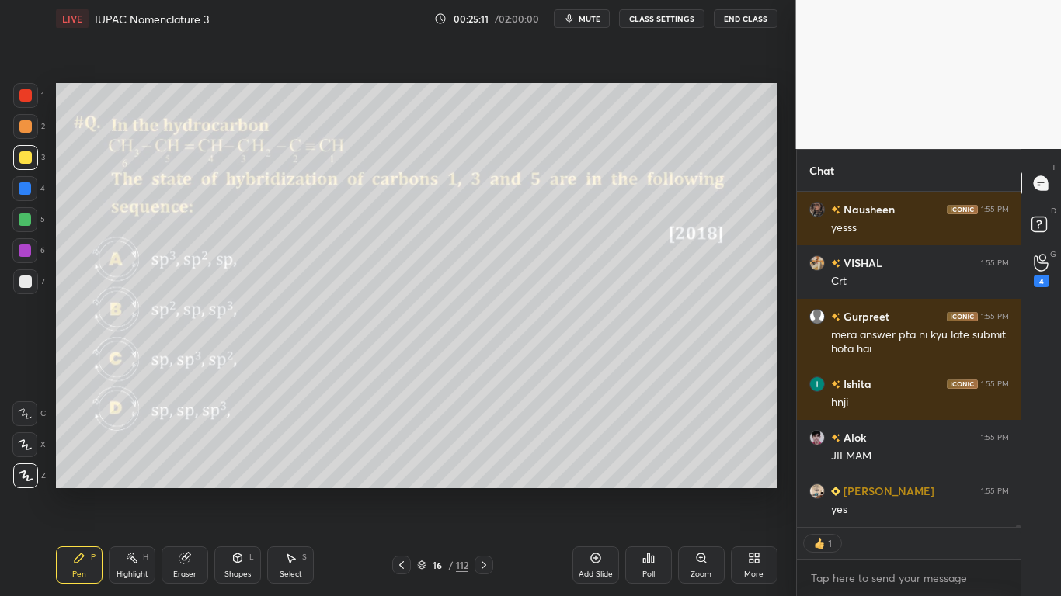
click at [418, 491] on icon at bounding box center [421, 565] width 9 height 9
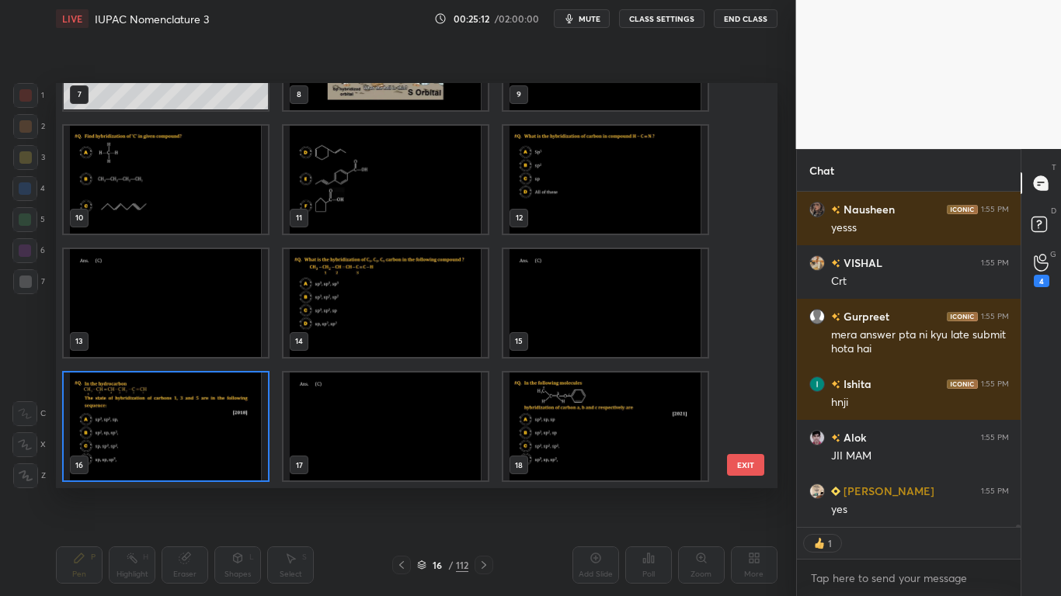
click at [605, 445] on img "grid" at bounding box center [605, 427] width 204 height 108
click at [605, 439] on img "grid" at bounding box center [605, 427] width 204 height 108
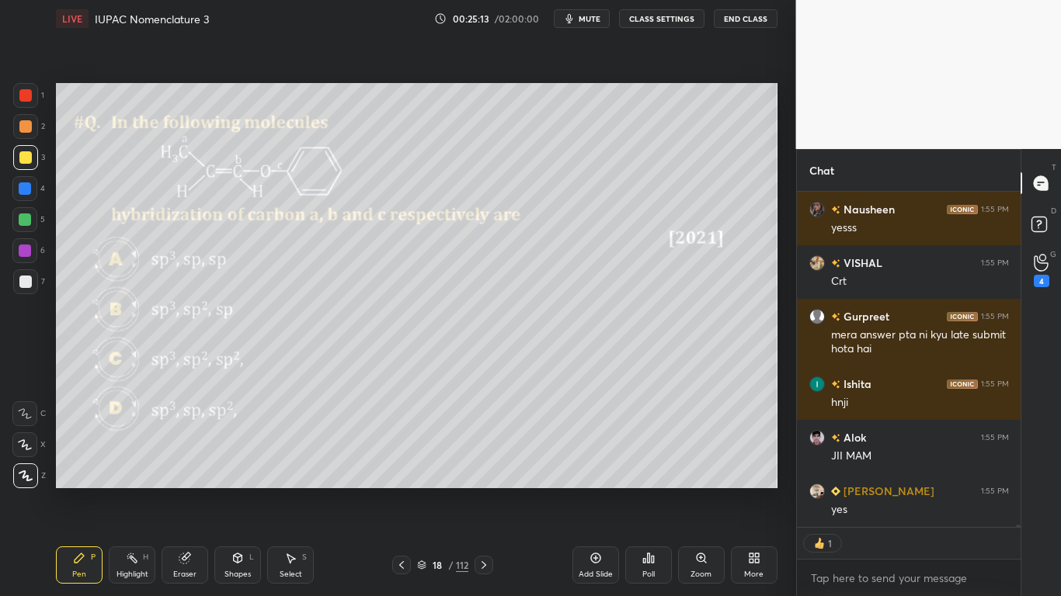
click at [665, 19] on button "CLASS SETTINGS" at bounding box center [661, 18] width 85 height 19
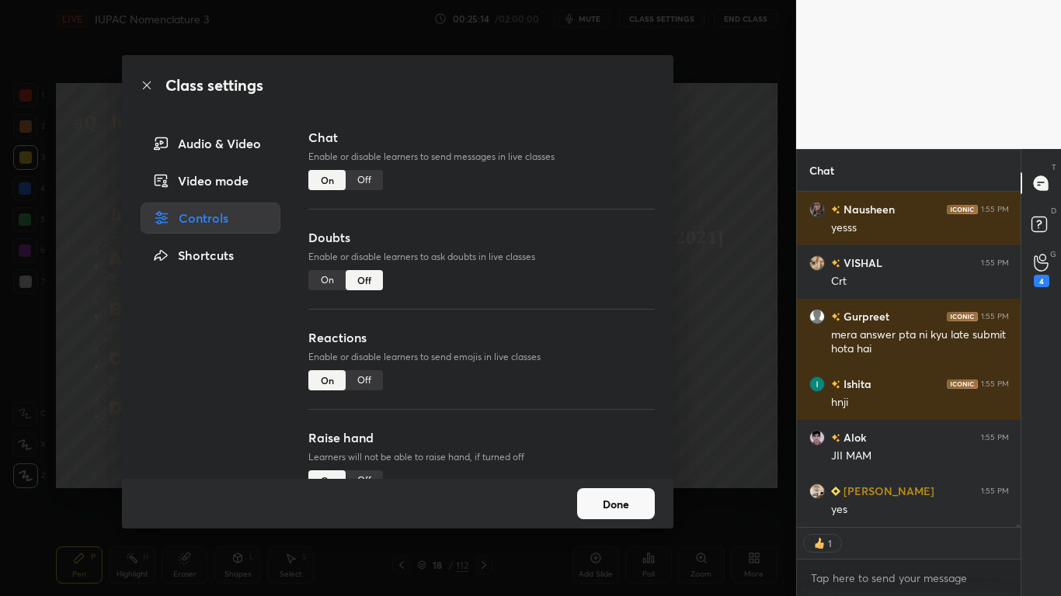
click at [368, 180] on div "Off" at bounding box center [364, 180] width 37 height 20
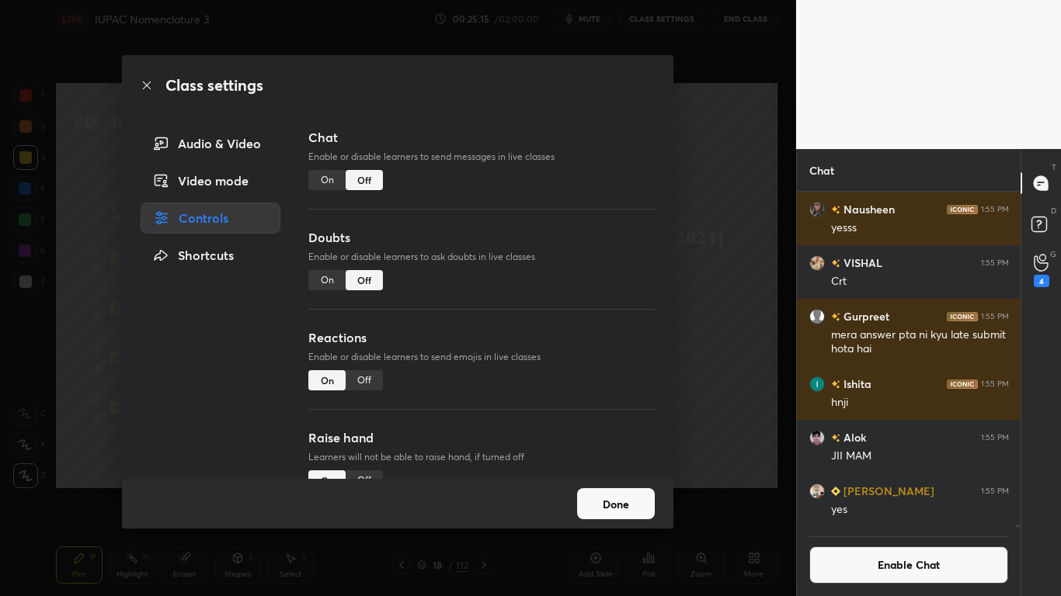
click at [614, 491] on button "Done" at bounding box center [616, 503] width 78 height 31
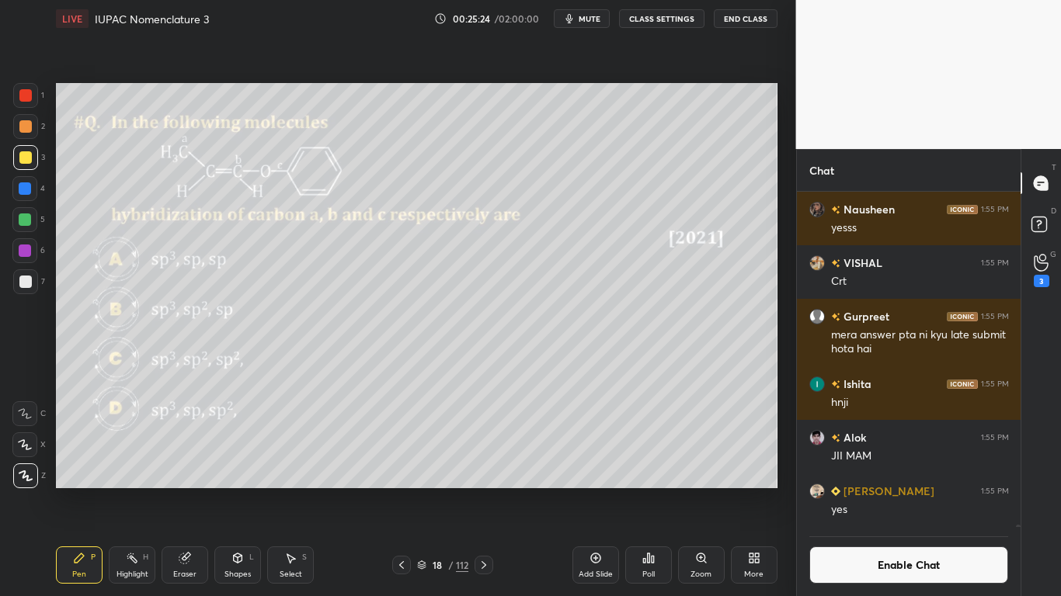
click at [652, 491] on icon at bounding box center [653, 559] width 2 height 7
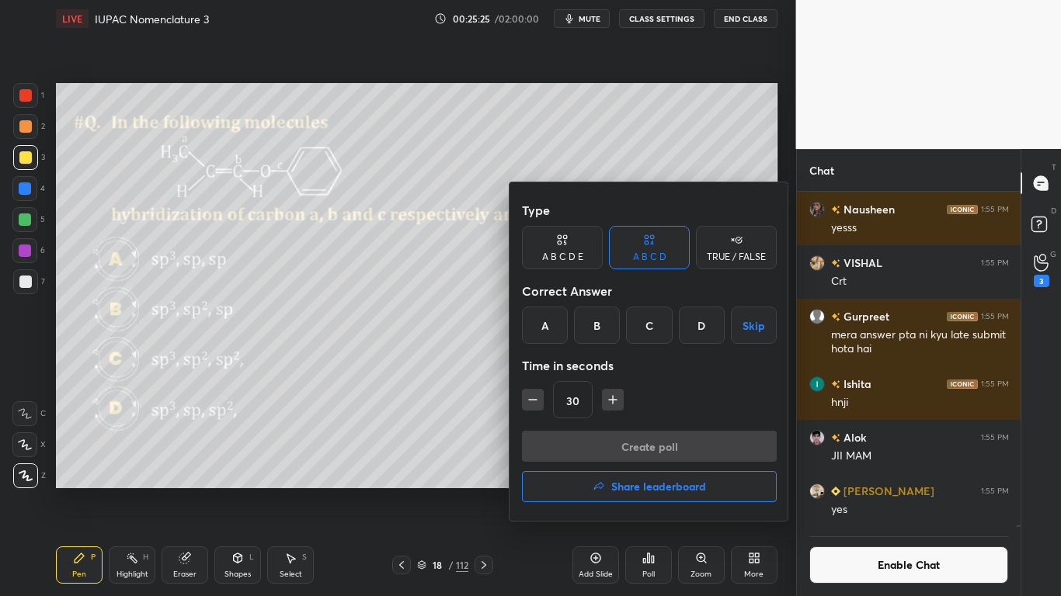
click at [644, 320] on div "C" at bounding box center [649, 325] width 46 height 37
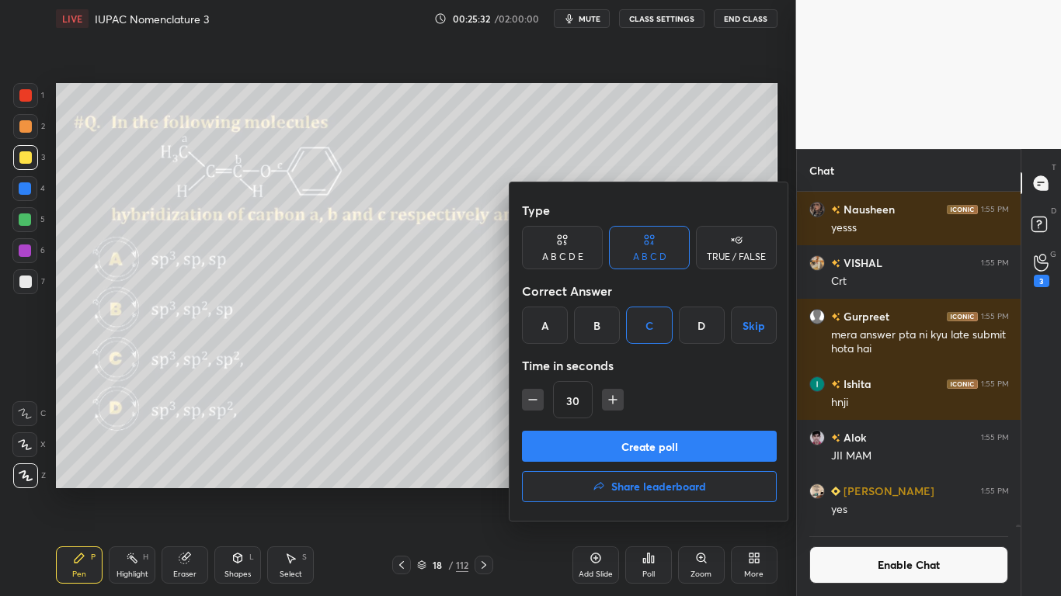
click at [645, 448] on button "Create poll" at bounding box center [649, 446] width 255 height 31
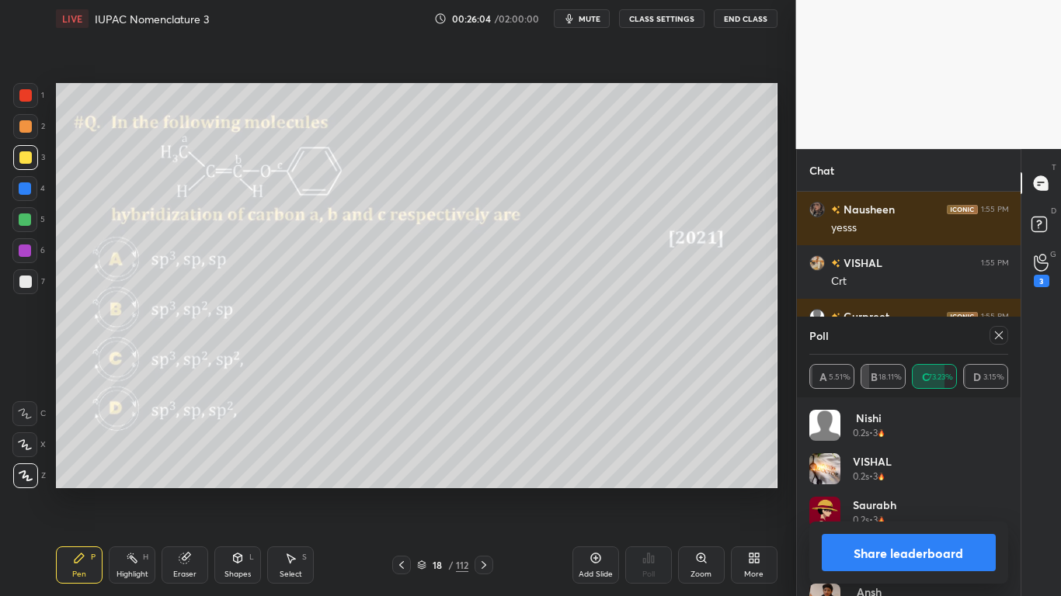
click at [909, 491] on button "Share leaderboard" at bounding box center [909, 552] width 175 height 37
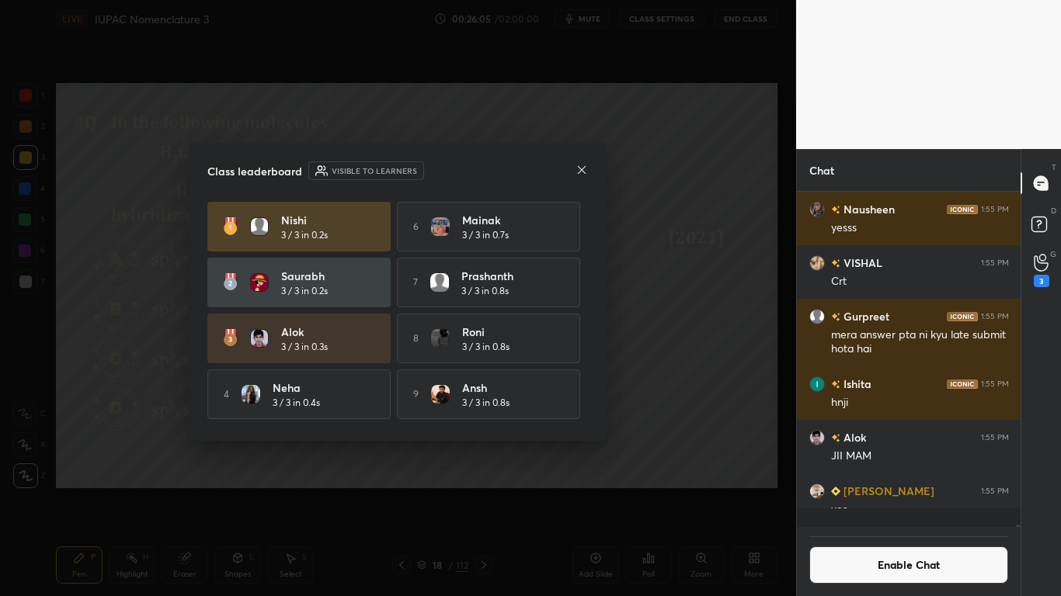
scroll to position [395, 219]
click at [582, 170] on icon at bounding box center [582, 169] width 8 height 8
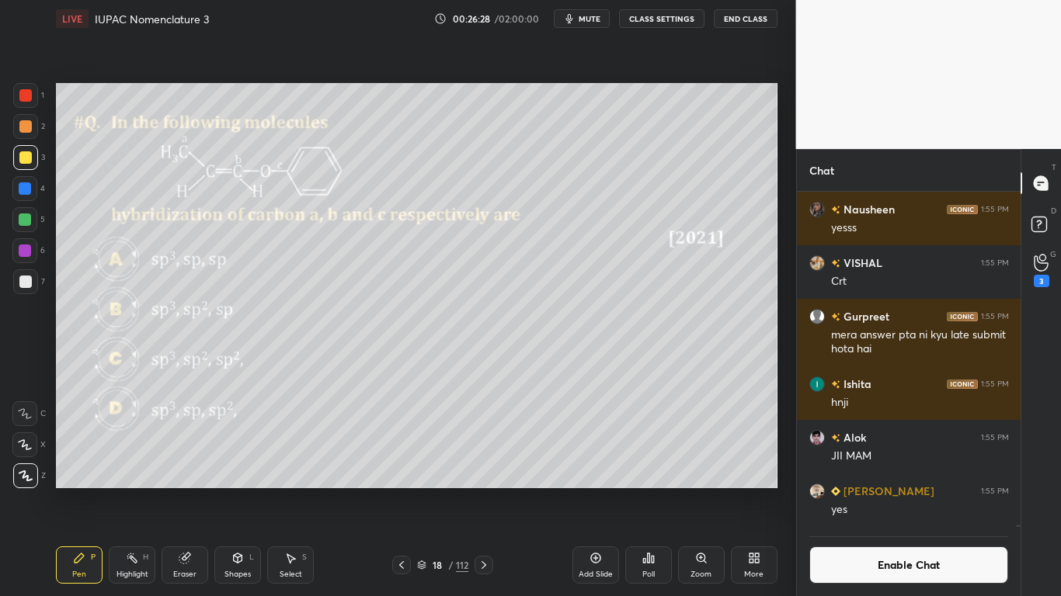
click at [898, 491] on button "Enable Chat" at bounding box center [909, 565] width 200 height 37
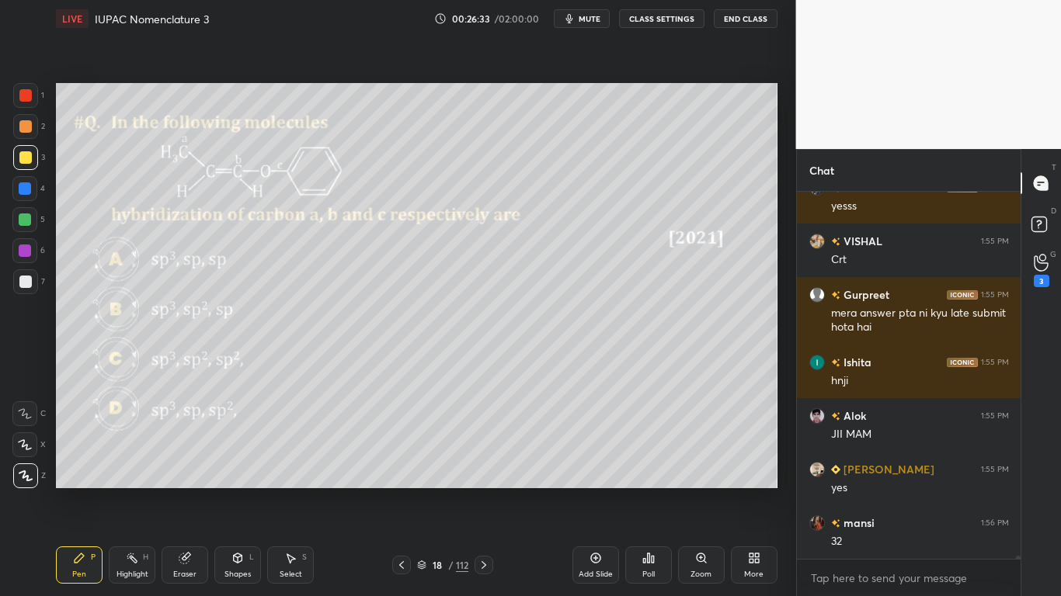
scroll to position [41862, 0]
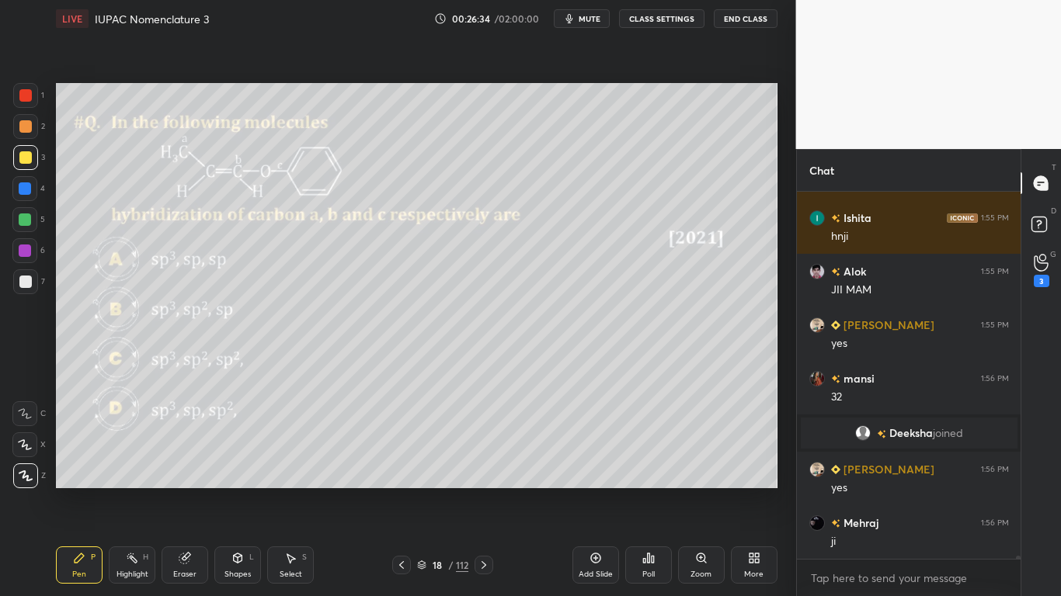
click at [26, 159] on div at bounding box center [25, 157] width 12 height 12
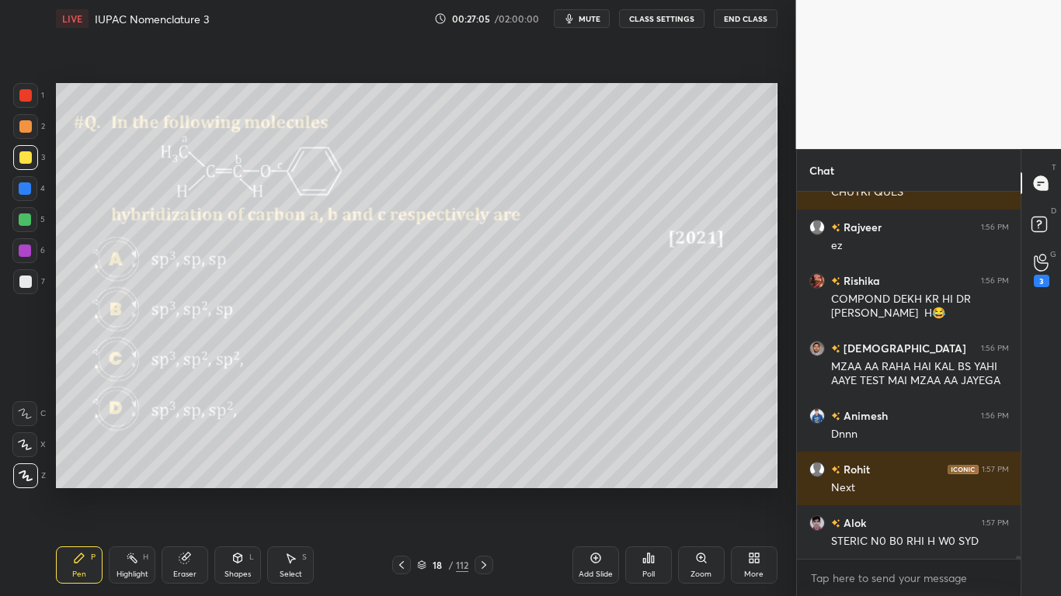
scroll to position [42910, 0]
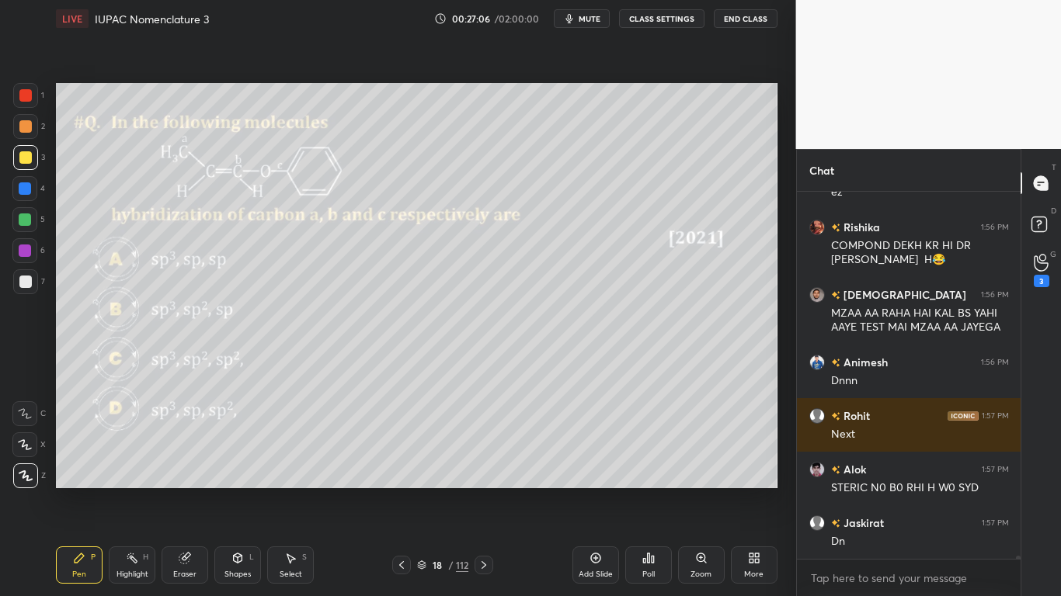
click at [30, 154] on div at bounding box center [25, 157] width 12 height 12
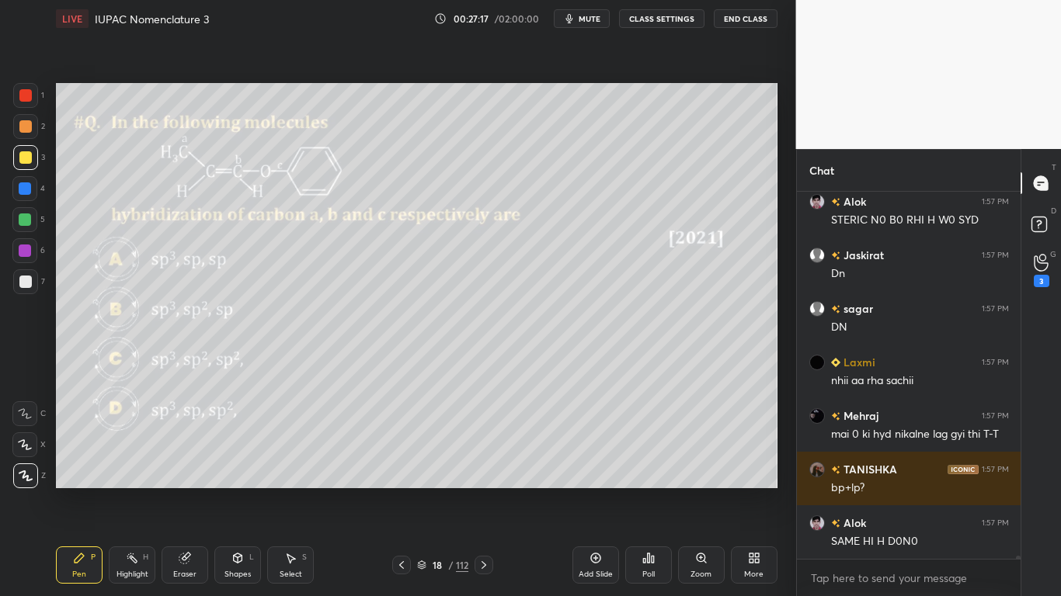
scroll to position [43215, 0]
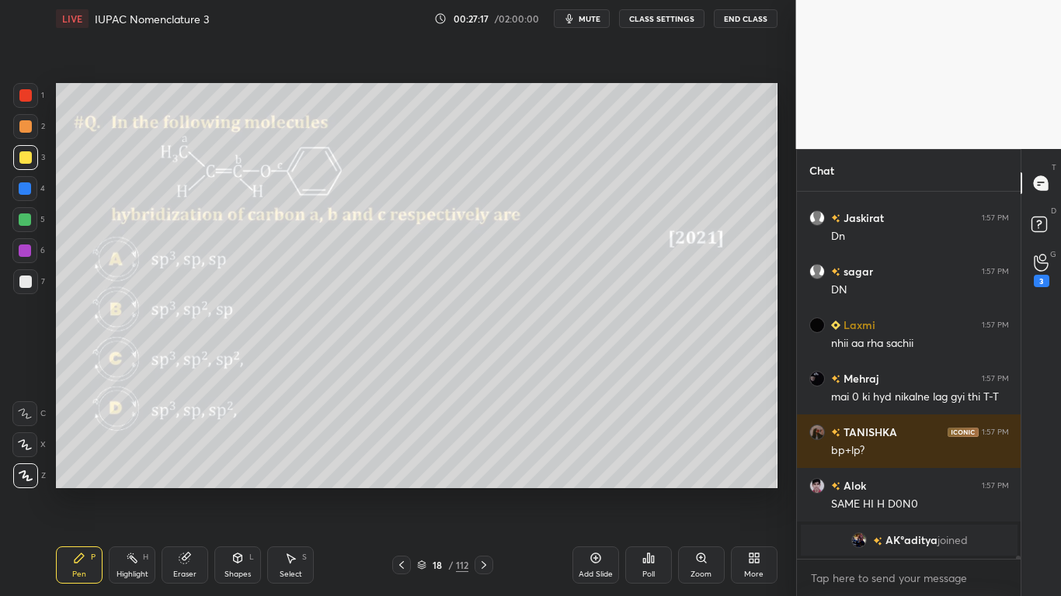
click at [669, 19] on button "CLASS SETTINGS" at bounding box center [661, 18] width 85 height 19
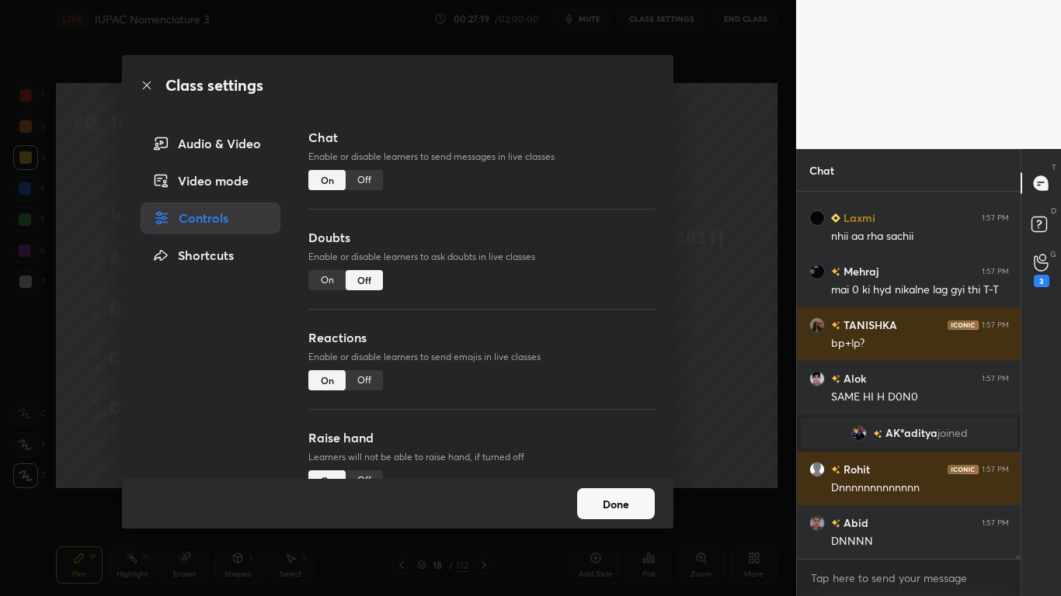
click at [360, 186] on div "Off" at bounding box center [364, 180] width 37 height 20
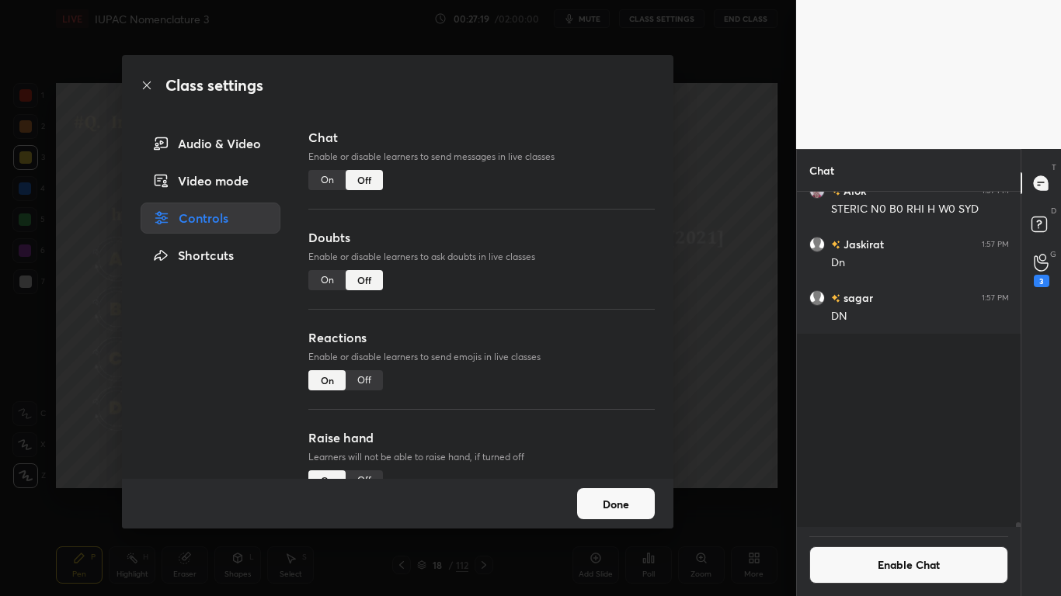
scroll to position [331, 219]
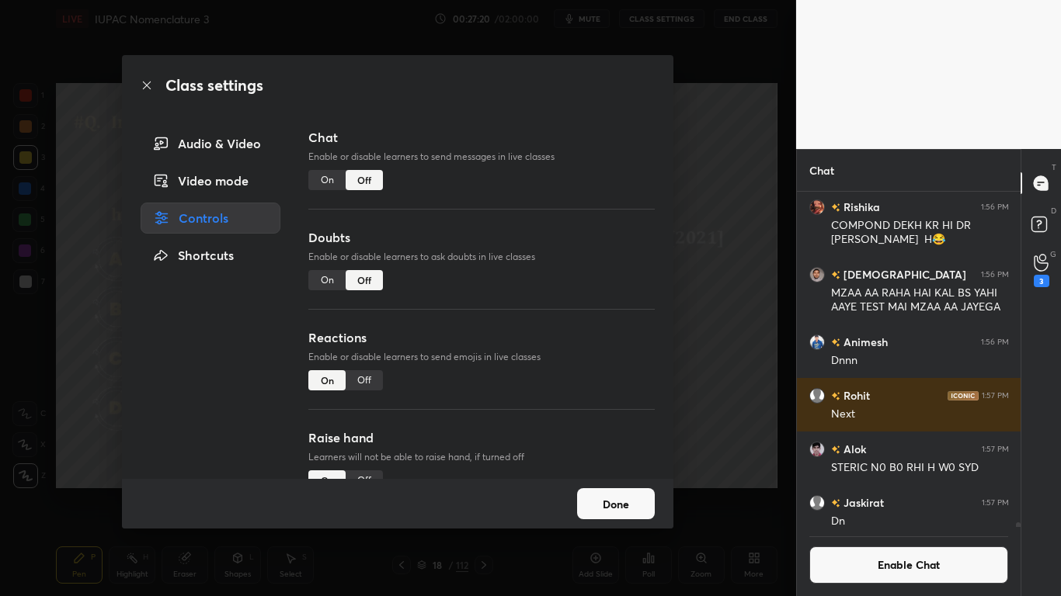
click at [595, 491] on button "Done" at bounding box center [616, 503] width 78 height 31
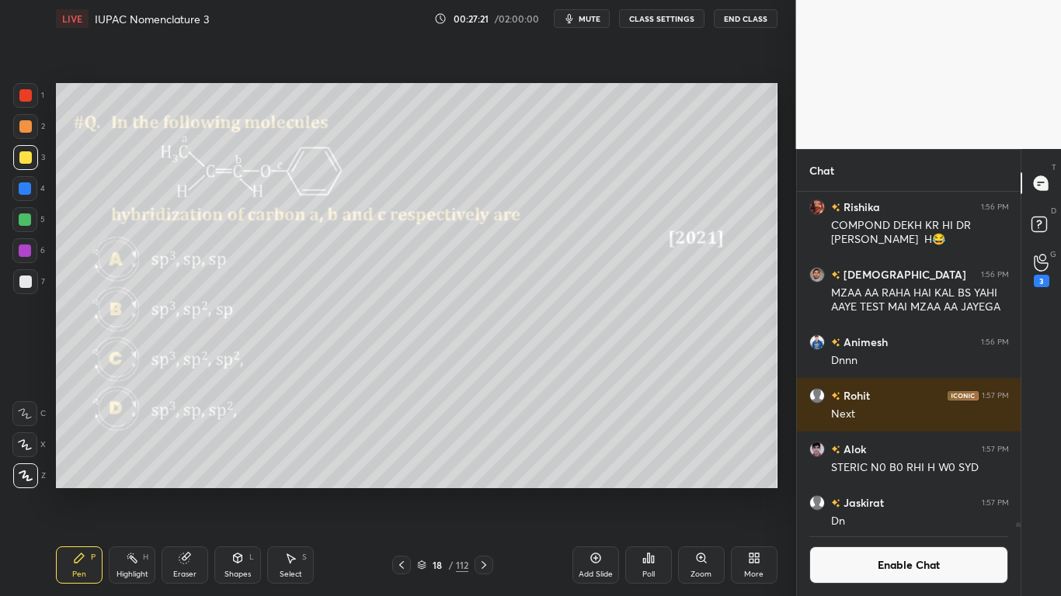
click at [422, 491] on icon at bounding box center [421, 565] width 9 height 9
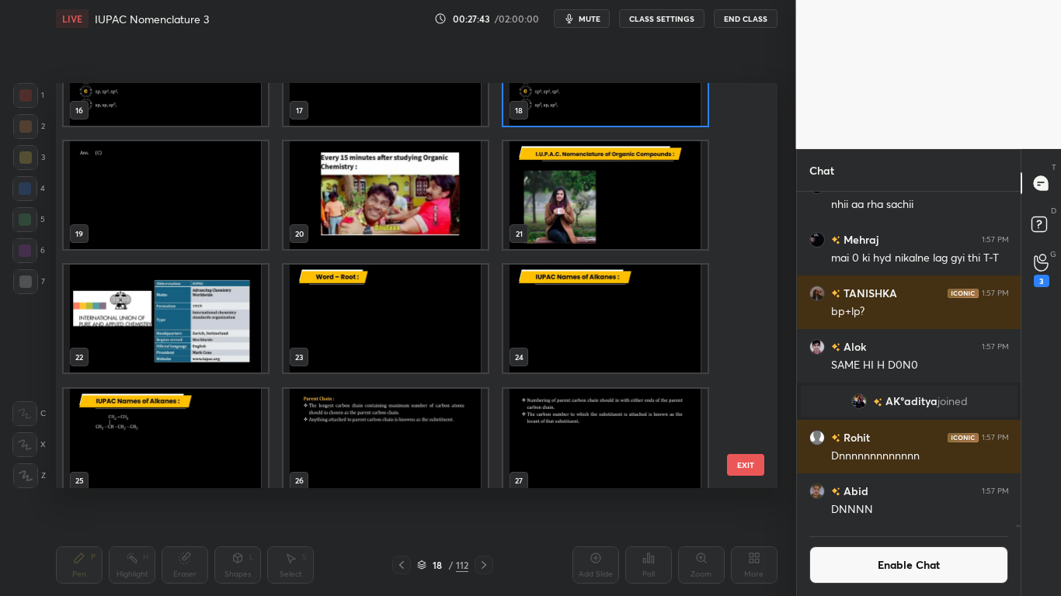
scroll to position [299, 219]
click at [588, 215] on img "grid" at bounding box center [605, 195] width 204 height 108
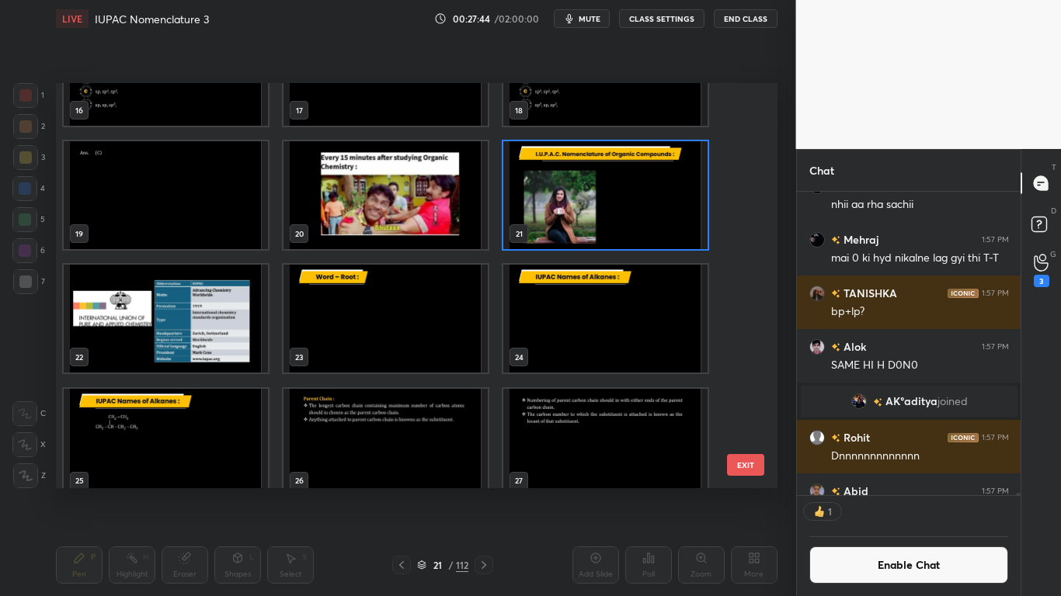
click at [590, 214] on img "grid" at bounding box center [605, 195] width 204 height 108
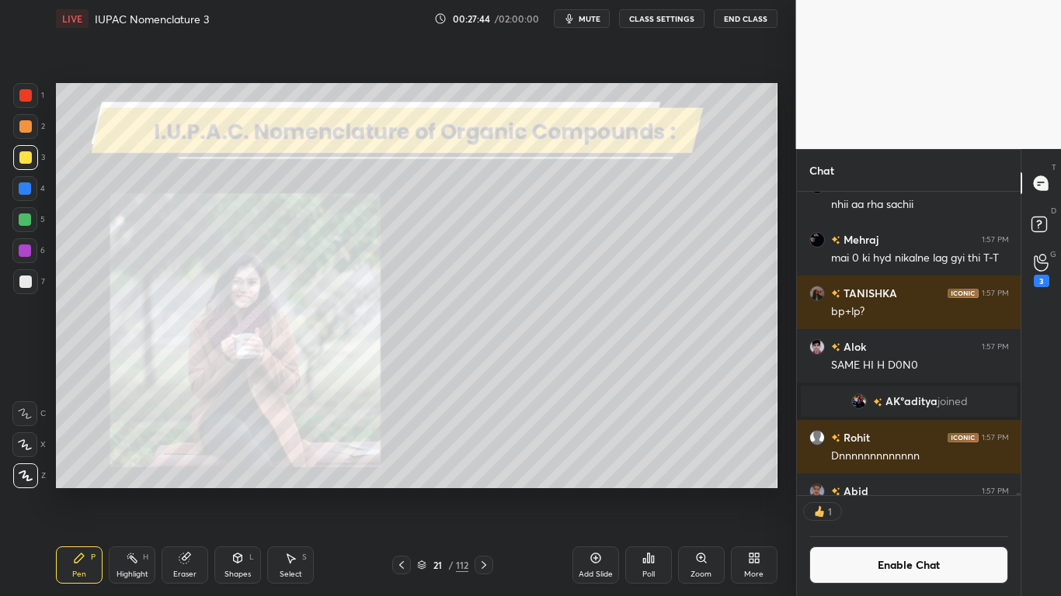
click at [591, 214] on img "grid" at bounding box center [605, 195] width 204 height 108
click at [588, 220] on img "grid" at bounding box center [605, 195] width 204 height 108
click at [877, 491] on button "Enable Chat" at bounding box center [909, 565] width 200 height 37
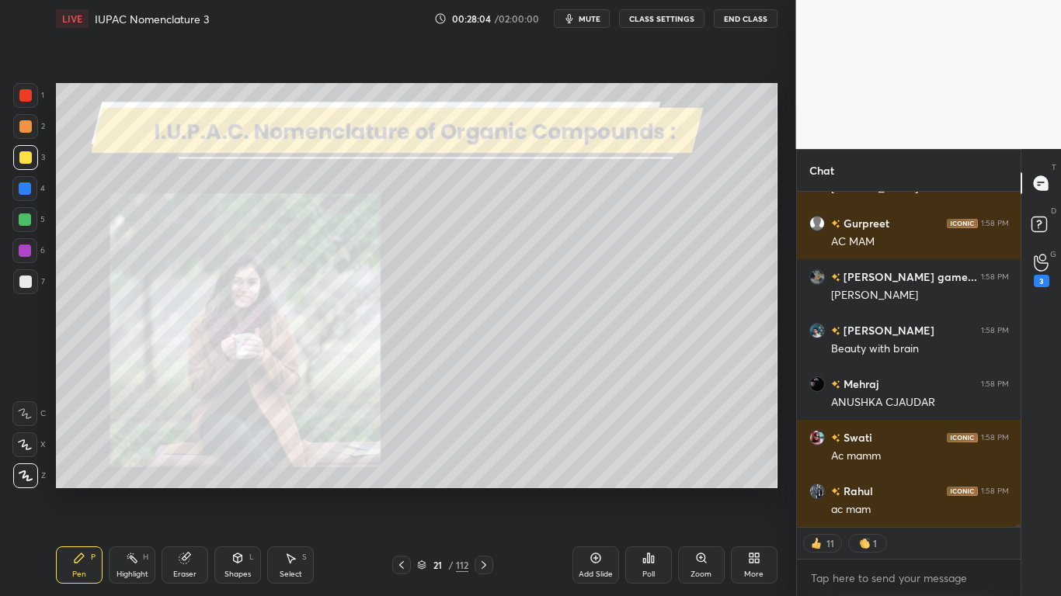
scroll to position [43748, 0]
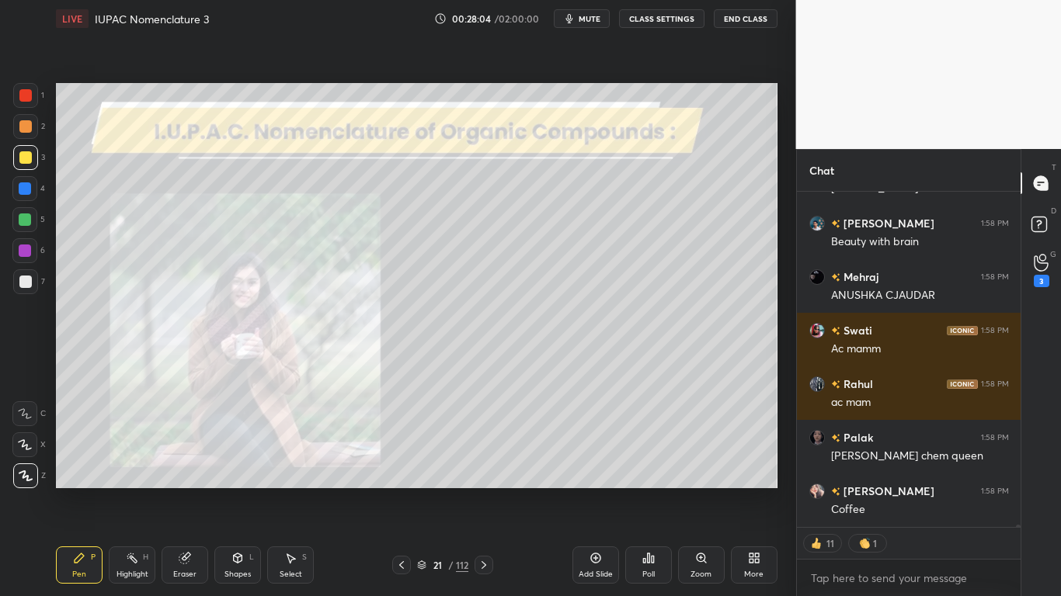
type textarea "x"
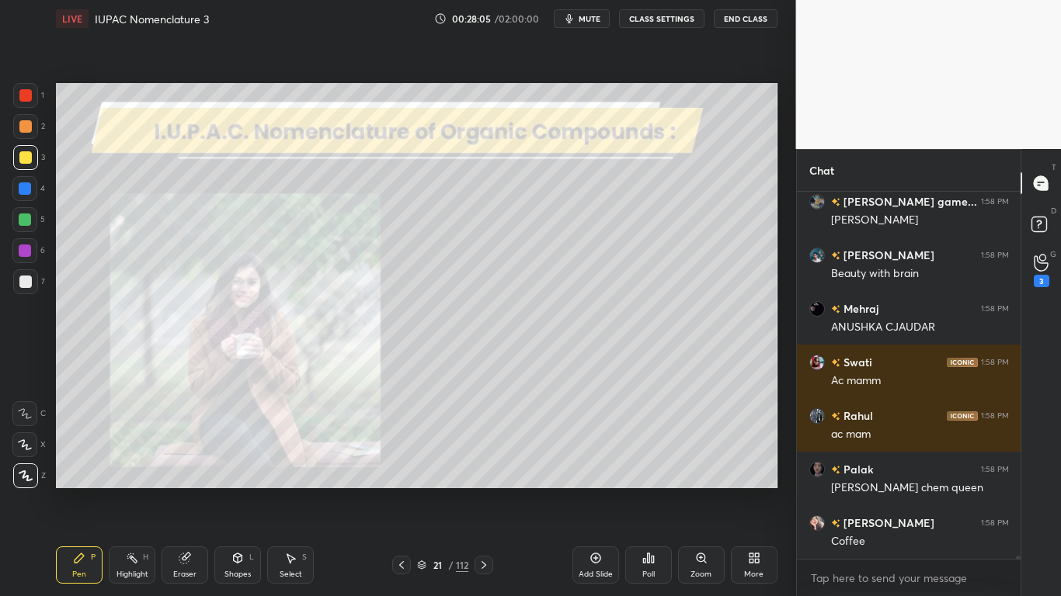
scroll to position [43823, 0]
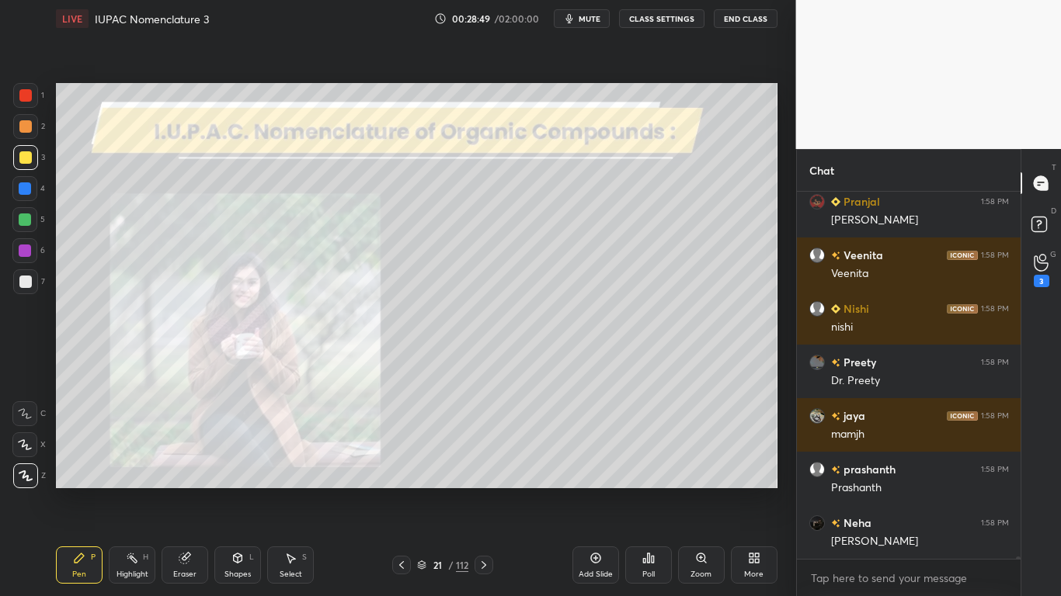
click at [21, 287] on div at bounding box center [25, 282] width 12 height 12
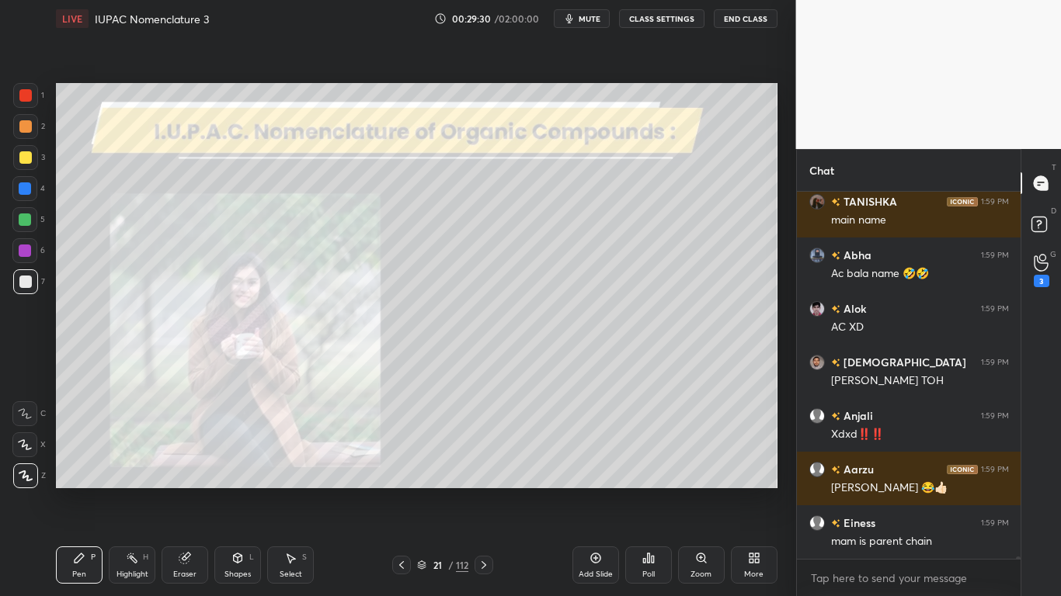
click at [664, 19] on button "CLASS SETTINGS" at bounding box center [661, 18] width 85 height 19
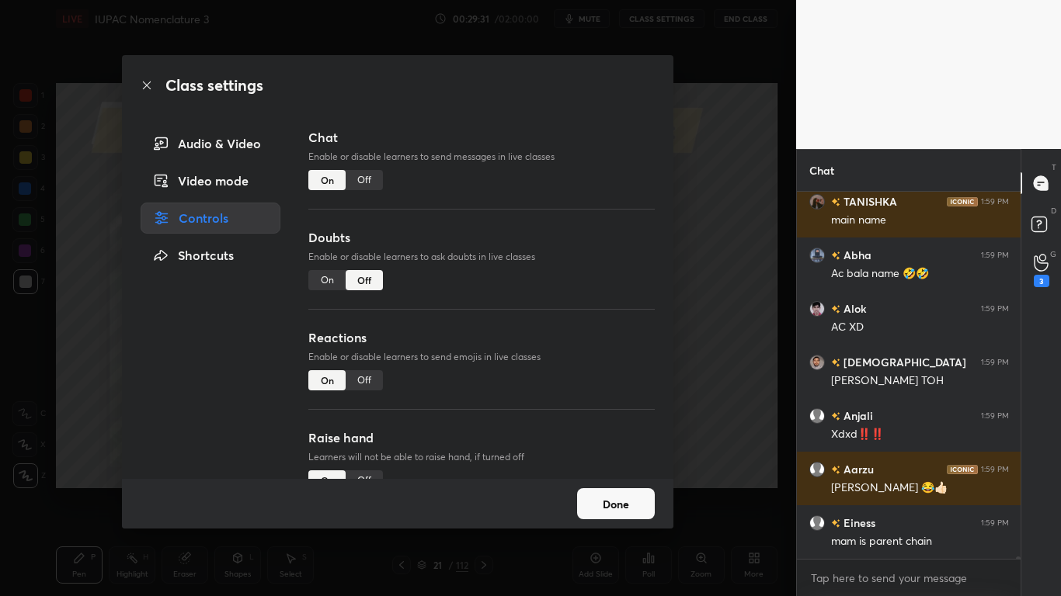
click at [364, 176] on div "Off" at bounding box center [364, 180] width 37 height 20
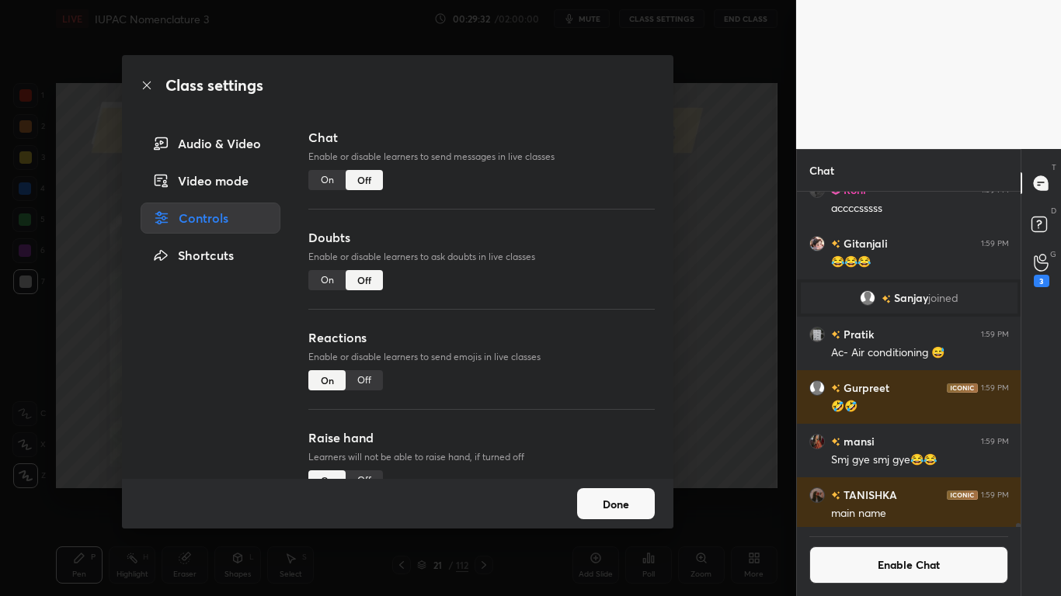
click at [619, 491] on button "Done" at bounding box center [616, 503] width 78 height 31
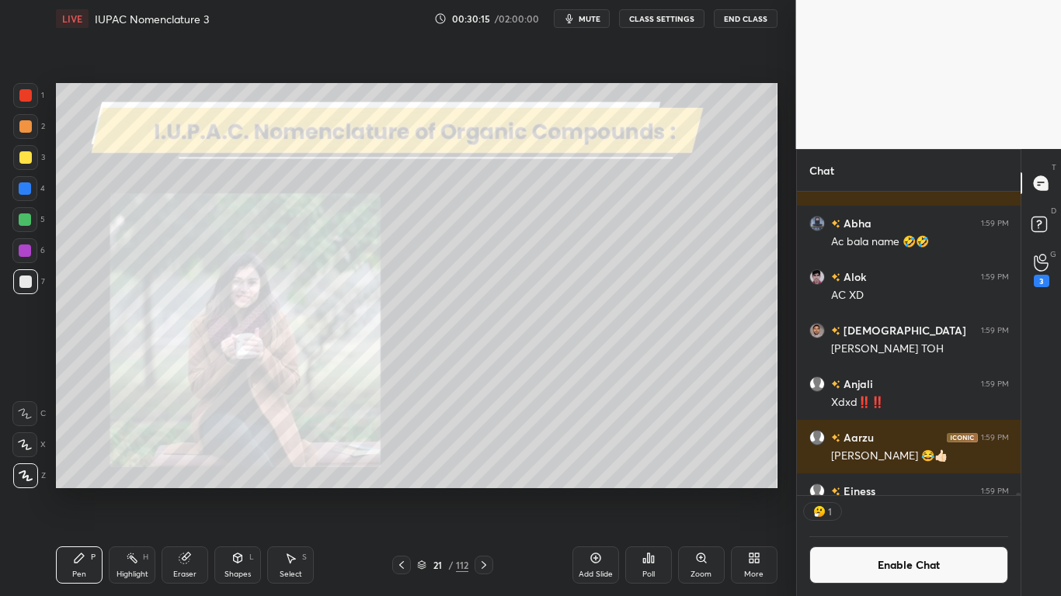
scroll to position [299, 219]
click at [591, 491] on icon at bounding box center [595, 558] width 12 height 12
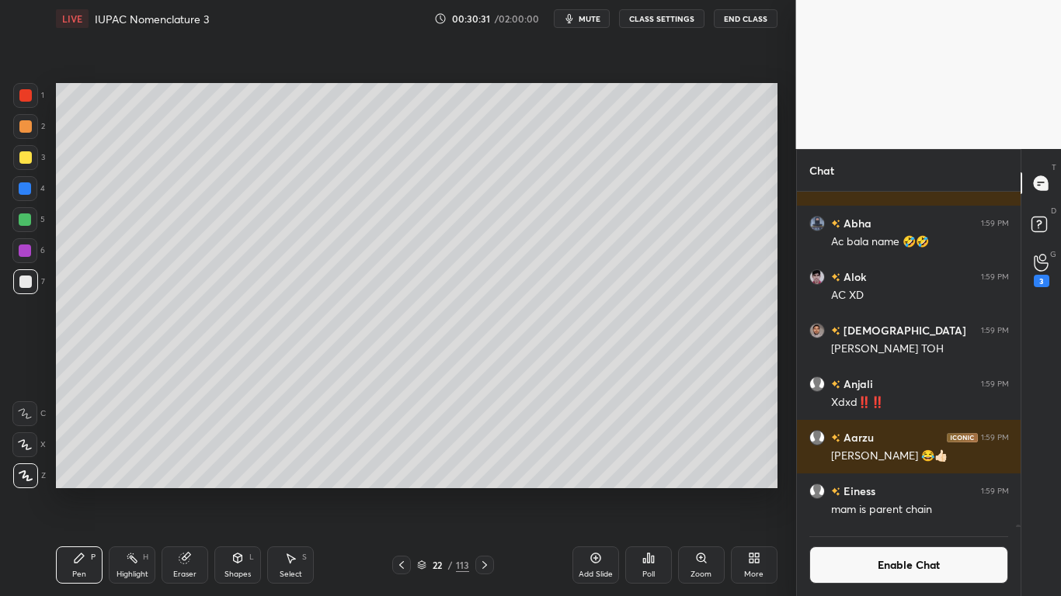
scroll to position [49804, 0]
click at [33, 280] on div at bounding box center [25, 281] width 25 height 25
click at [397, 491] on icon at bounding box center [401, 565] width 12 height 12
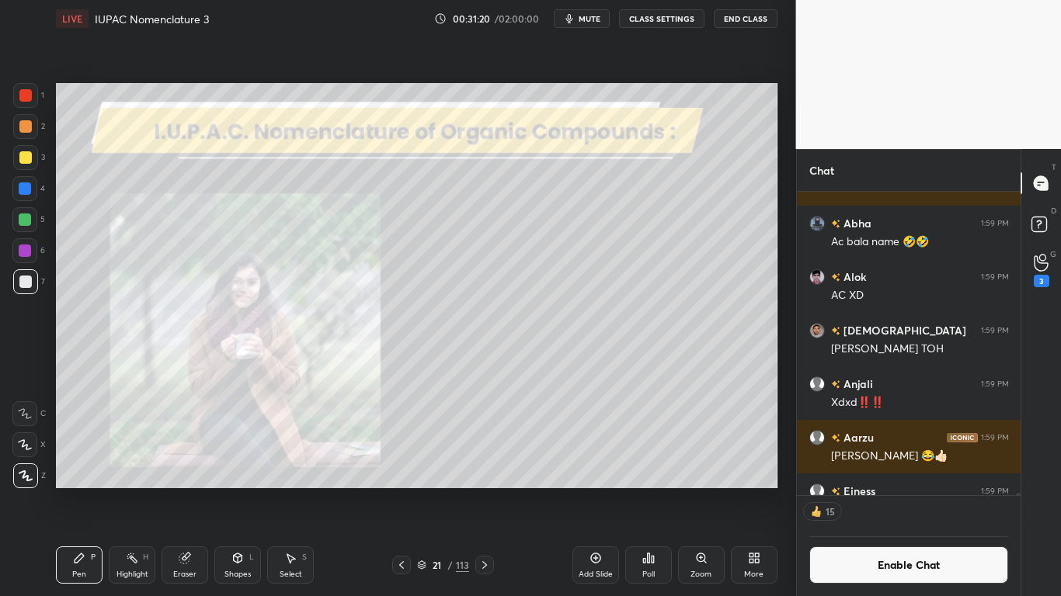
click at [485, 491] on icon at bounding box center [484, 565] width 12 height 12
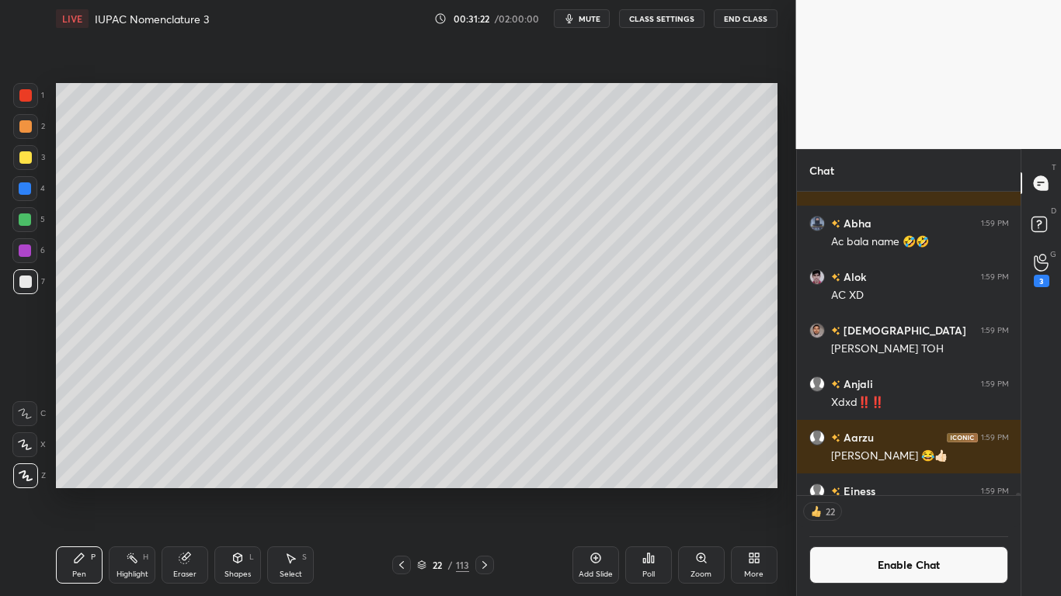
click at [405, 491] on icon at bounding box center [401, 565] width 12 height 12
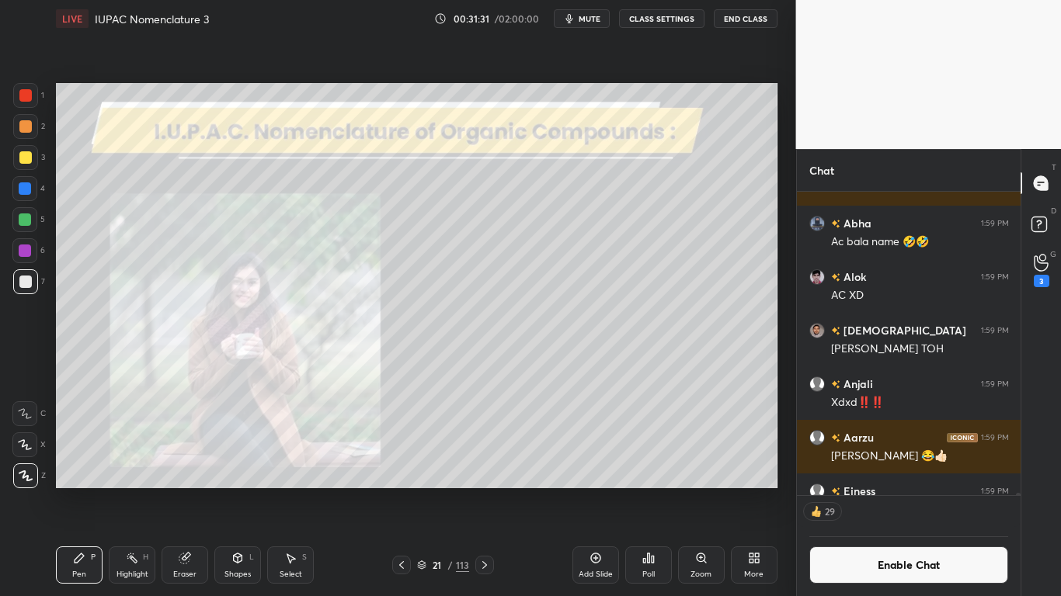
drag, startPoint x: 835, startPoint y: 550, endPoint x: 863, endPoint y: 576, distance: 38.5
click at [864, 491] on button "Enable Chat" at bounding box center [909, 565] width 200 height 37
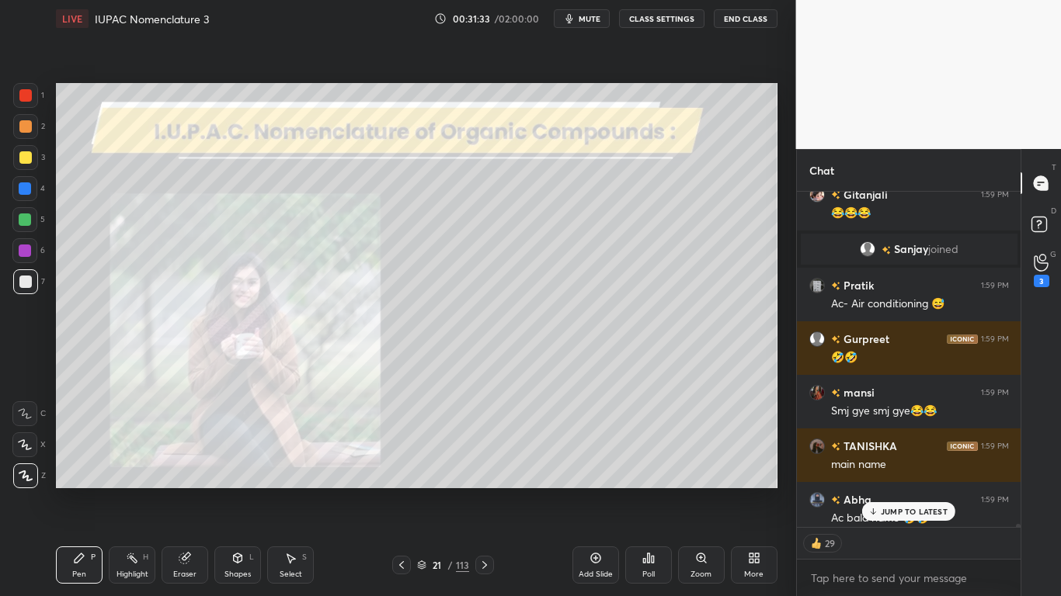
click at [891, 491] on p "JUMP TO LATEST" at bounding box center [914, 511] width 67 height 9
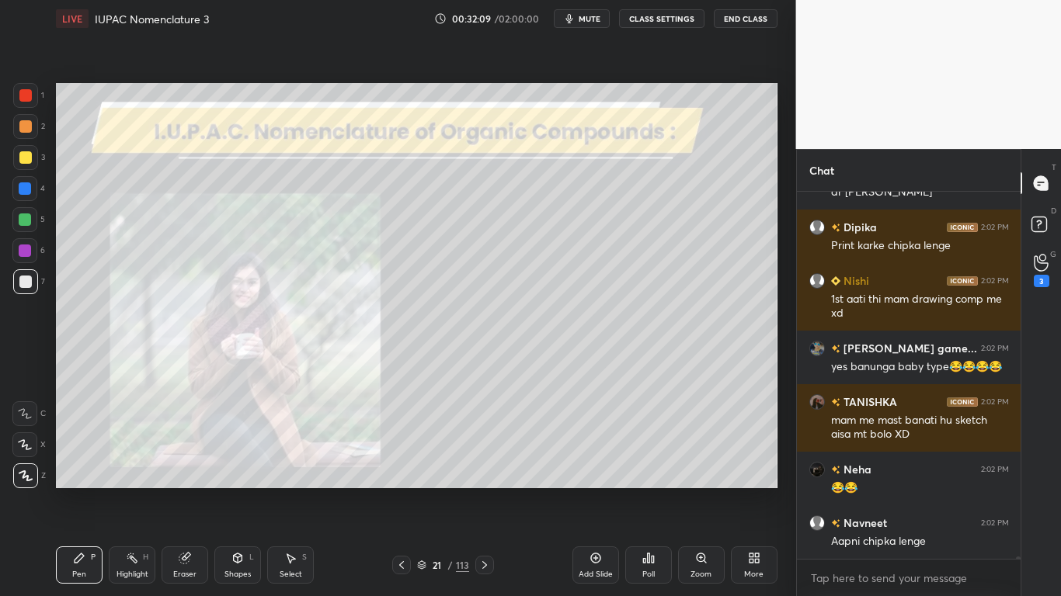
scroll to position [51635, 0]
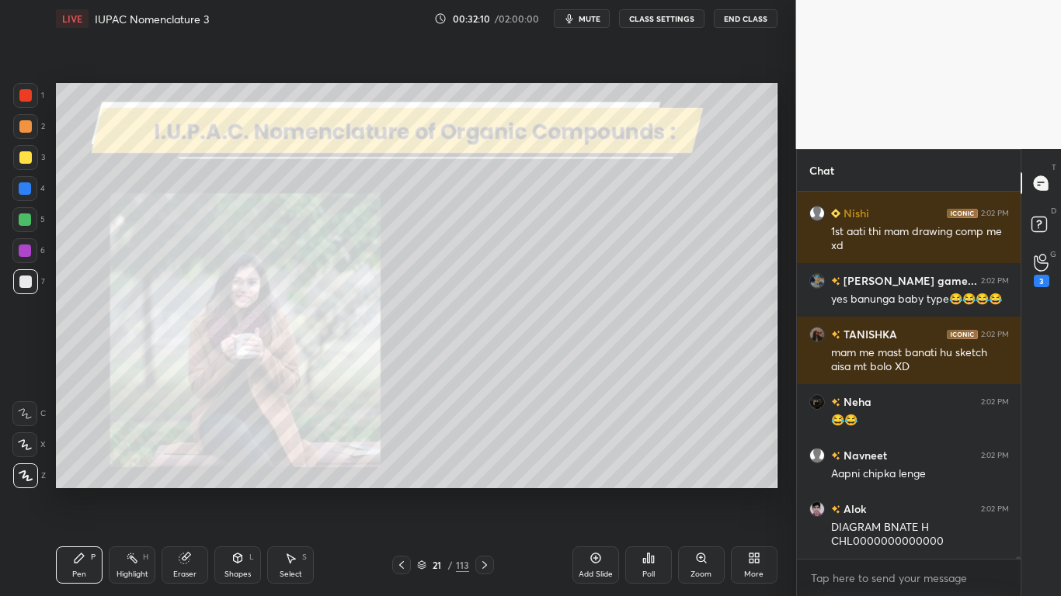
click at [188, 491] on div "Eraser" at bounding box center [185, 565] width 47 height 37
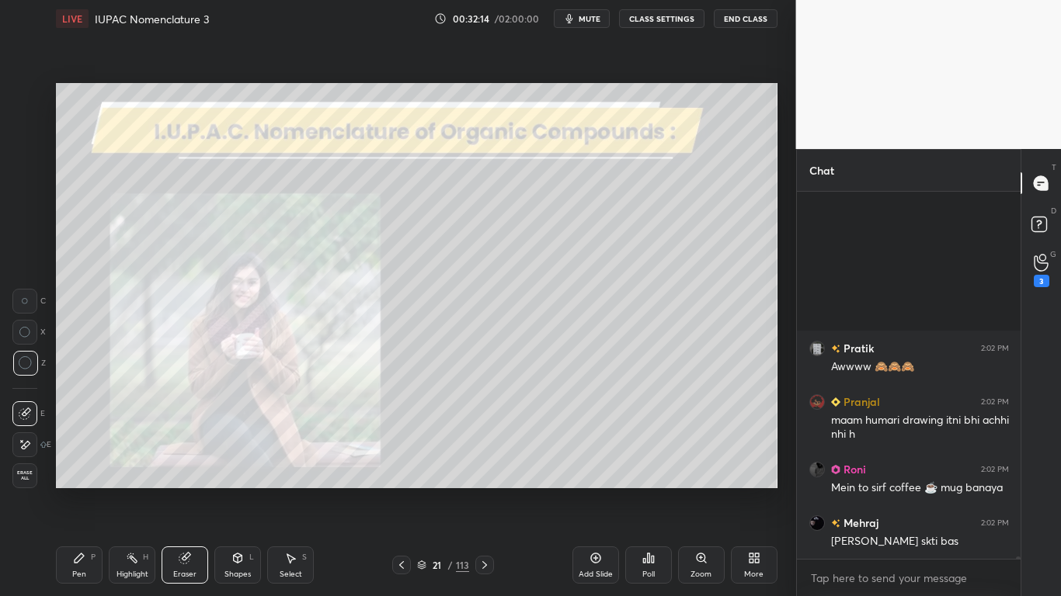
scroll to position [52185, 0]
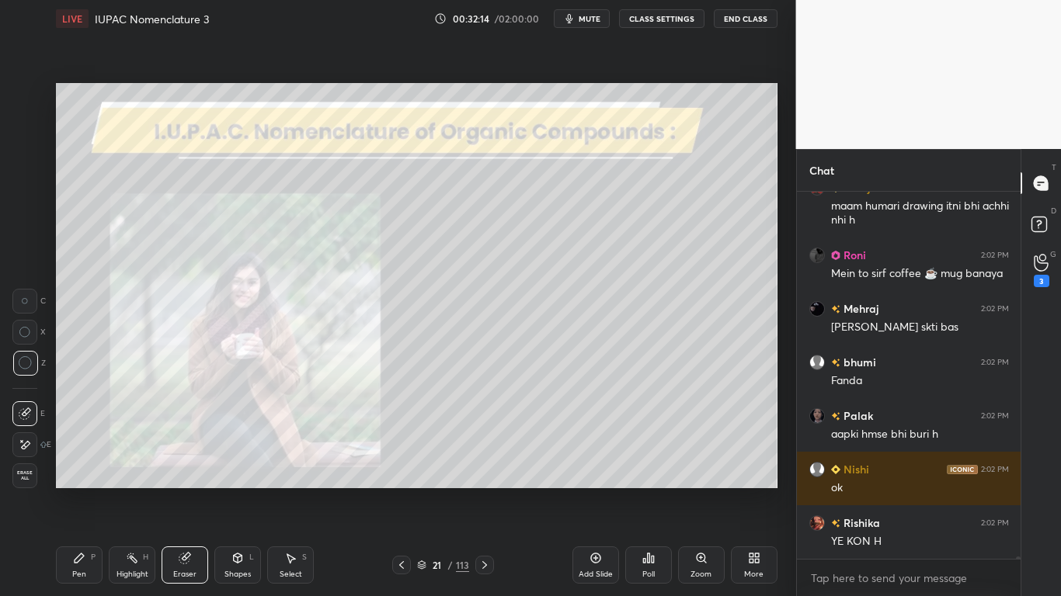
click at [85, 491] on div "Pen P" at bounding box center [79, 565] width 47 height 37
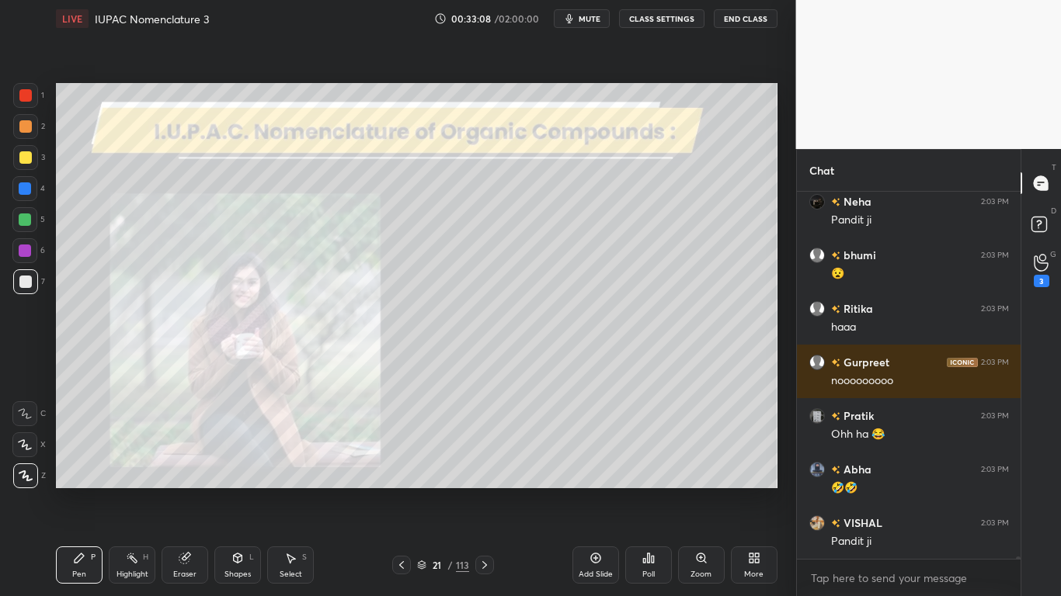
click at [421, 491] on div "21 / 113" at bounding box center [443, 565] width 52 height 14
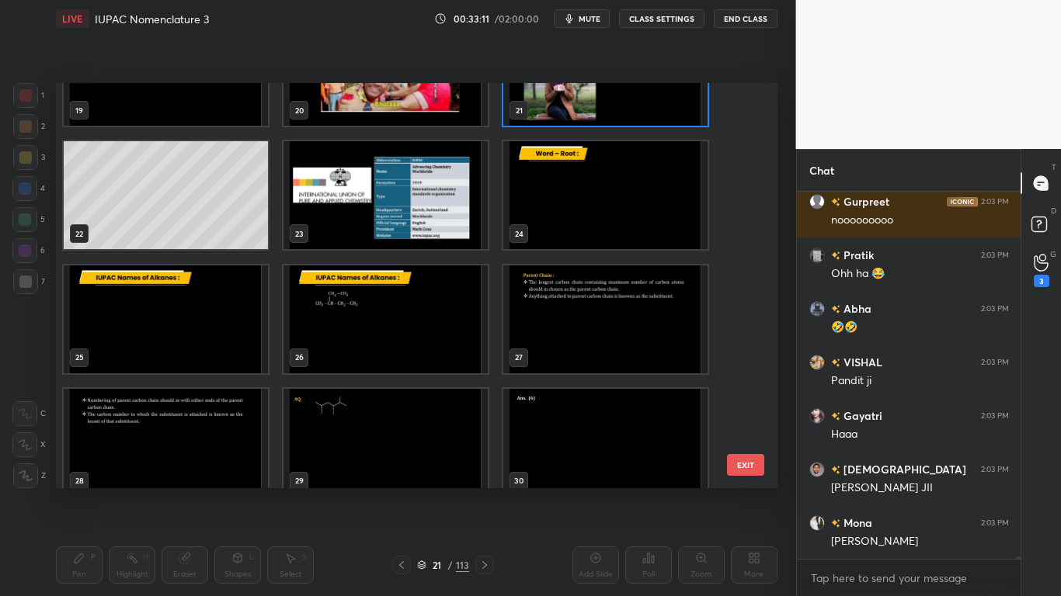
click at [364, 226] on img "grid" at bounding box center [385, 195] width 204 height 108
click at [365, 227] on img "grid" at bounding box center [385, 195] width 204 height 108
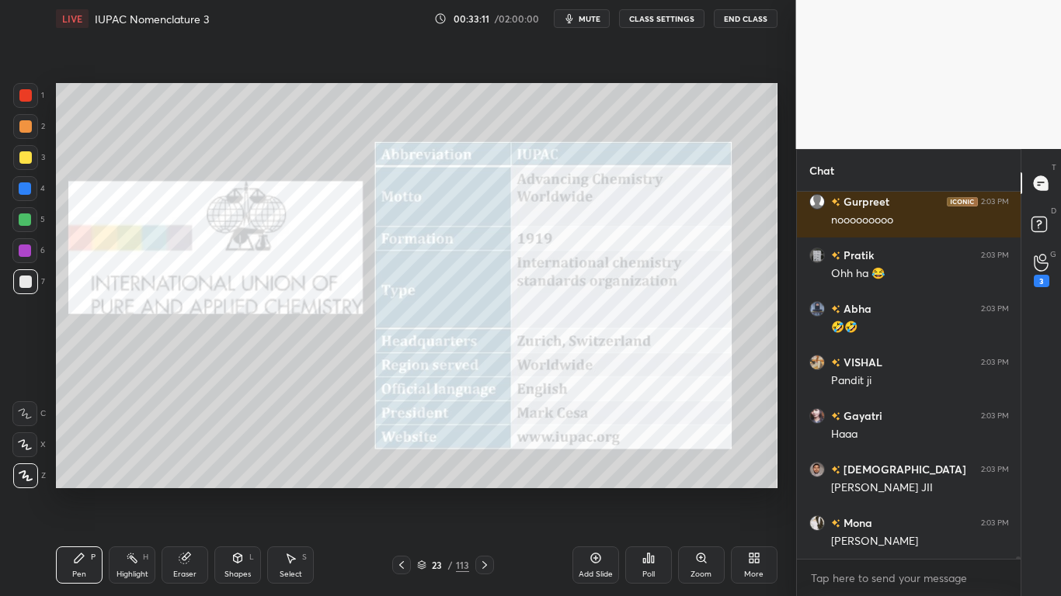
click at [367, 228] on img "grid" at bounding box center [385, 195] width 204 height 108
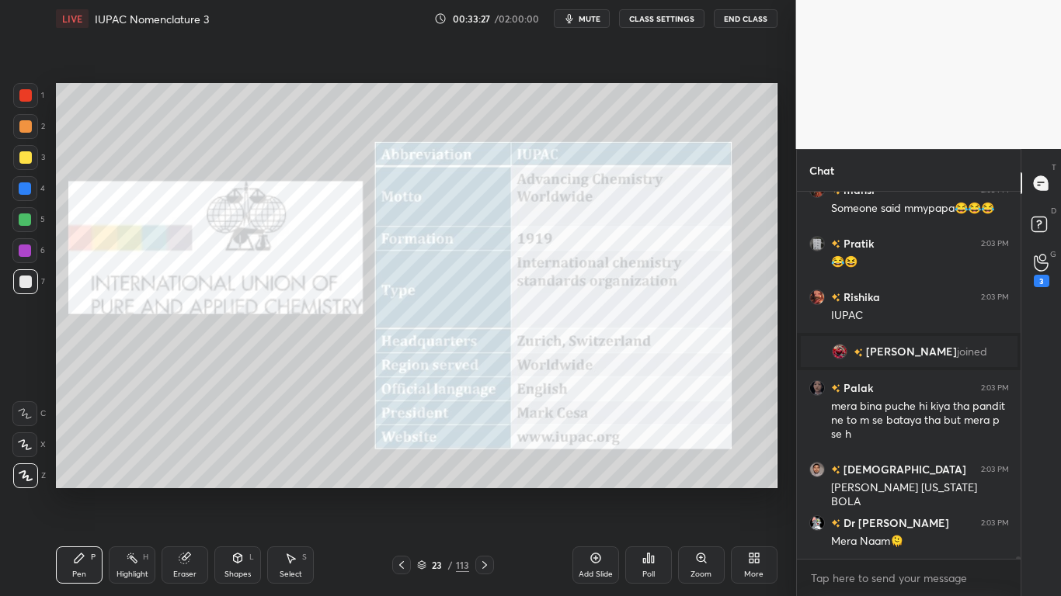
click at [27, 155] on div at bounding box center [25, 157] width 12 height 12
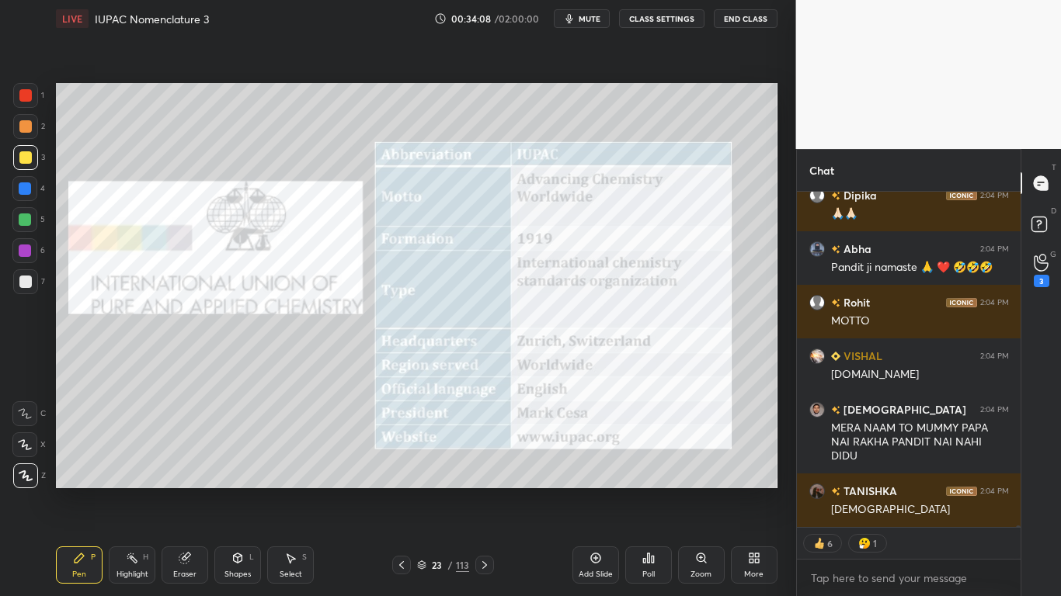
scroll to position [58639, 0]
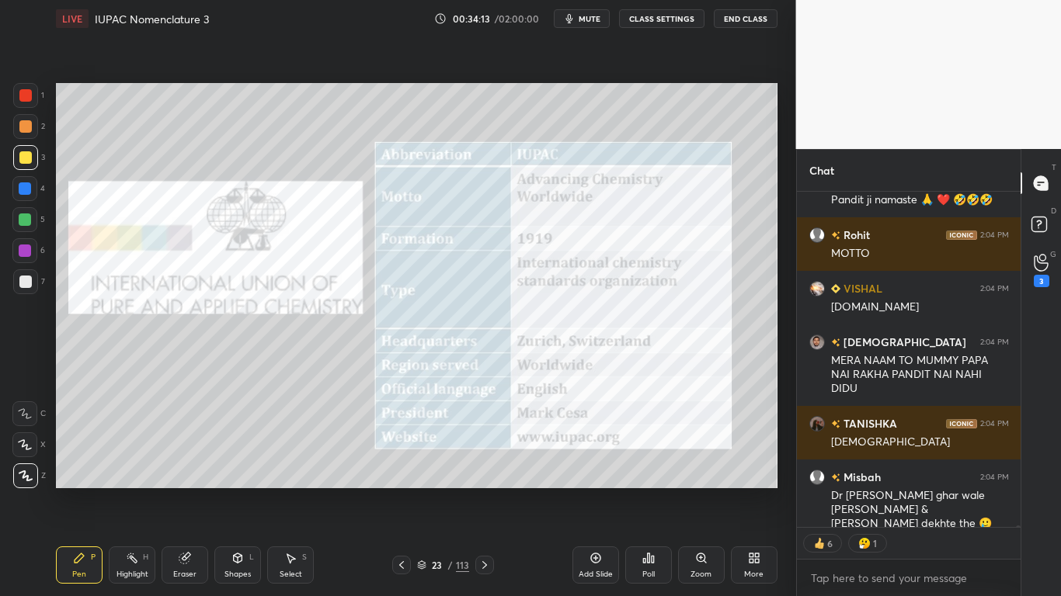
type textarea "x"
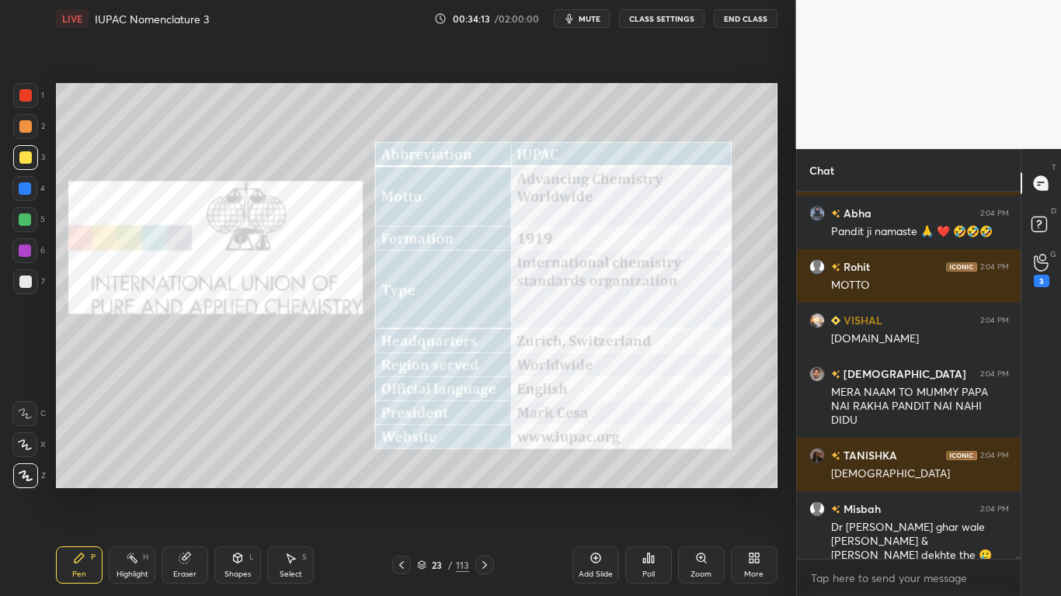
scroll to position [58607, 0]
click at [672, 21] on button "CLASS SETTINGS" at bounding box center [661, 18] width 85 height 19
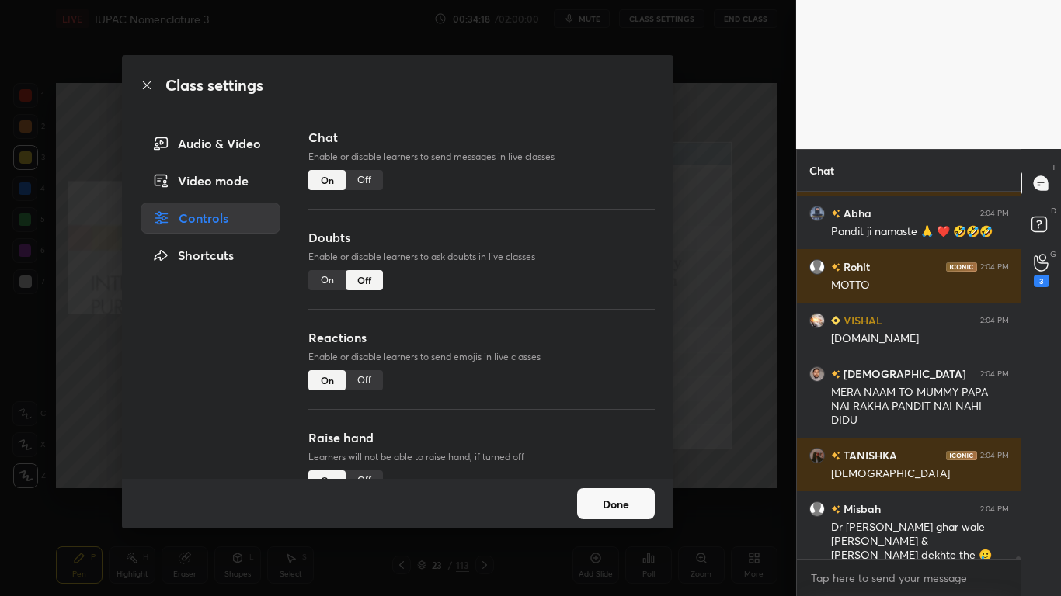
click at [360, 175] on div "Off" at bounding box center [364, 180] width 37 height 20
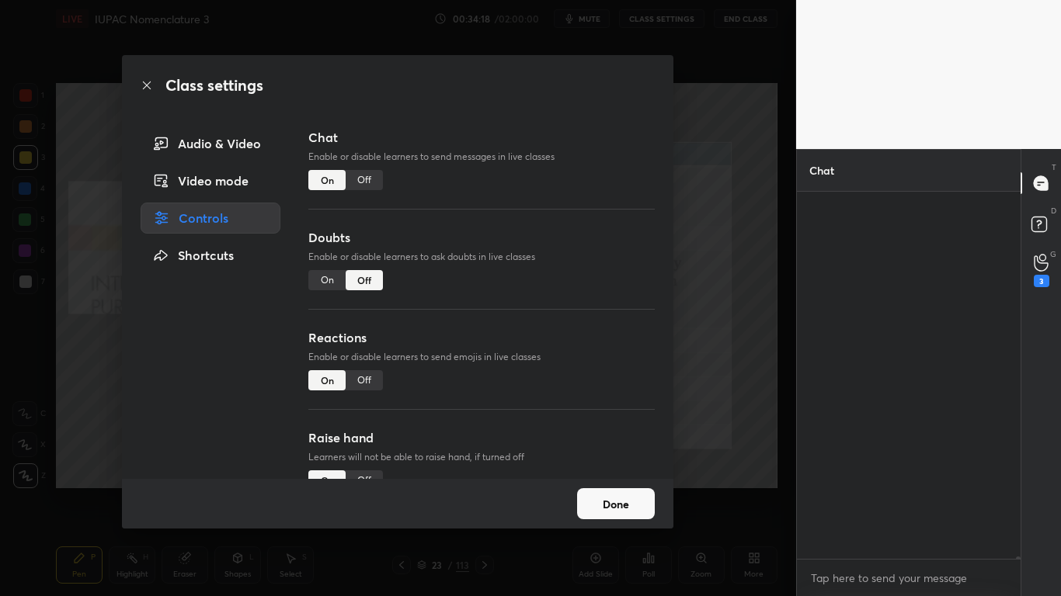
scroll to position [331, 219]
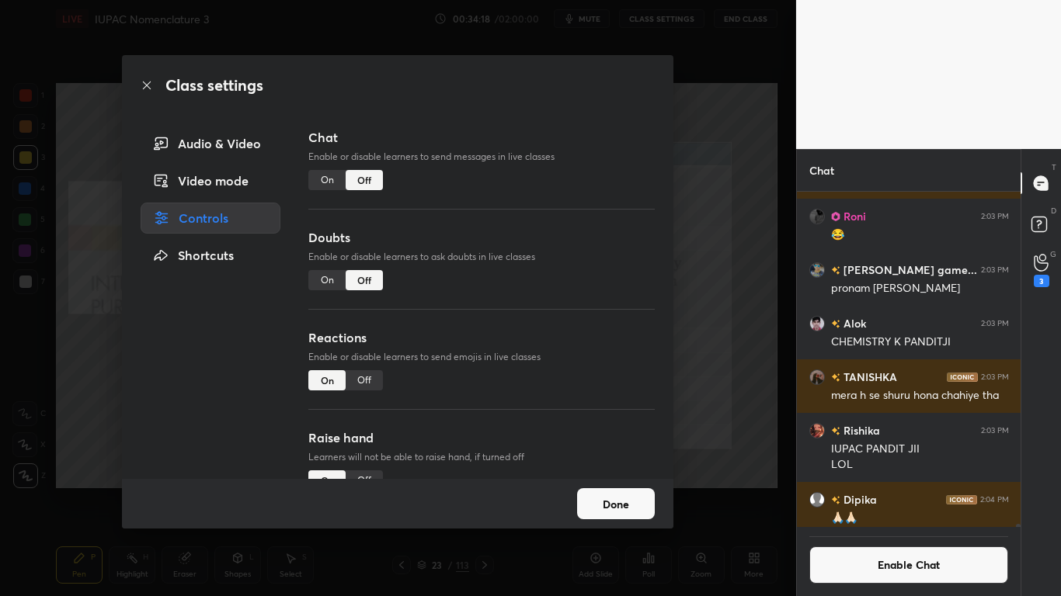
click at [612, 491] on button "Done" at bounding box center [616, 503] width 78 height 31
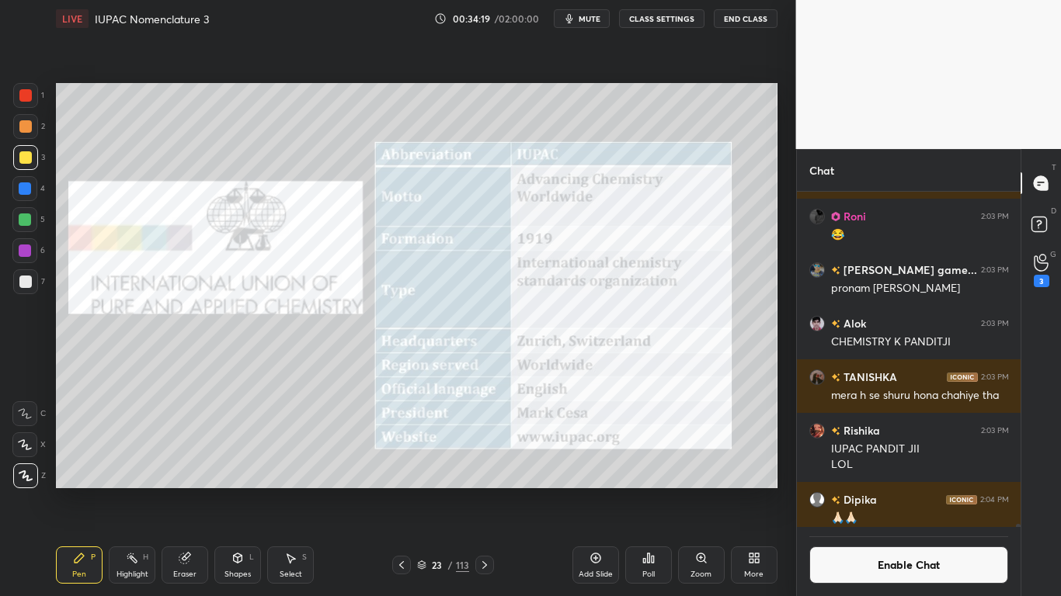
scroll to position [56276, 0]
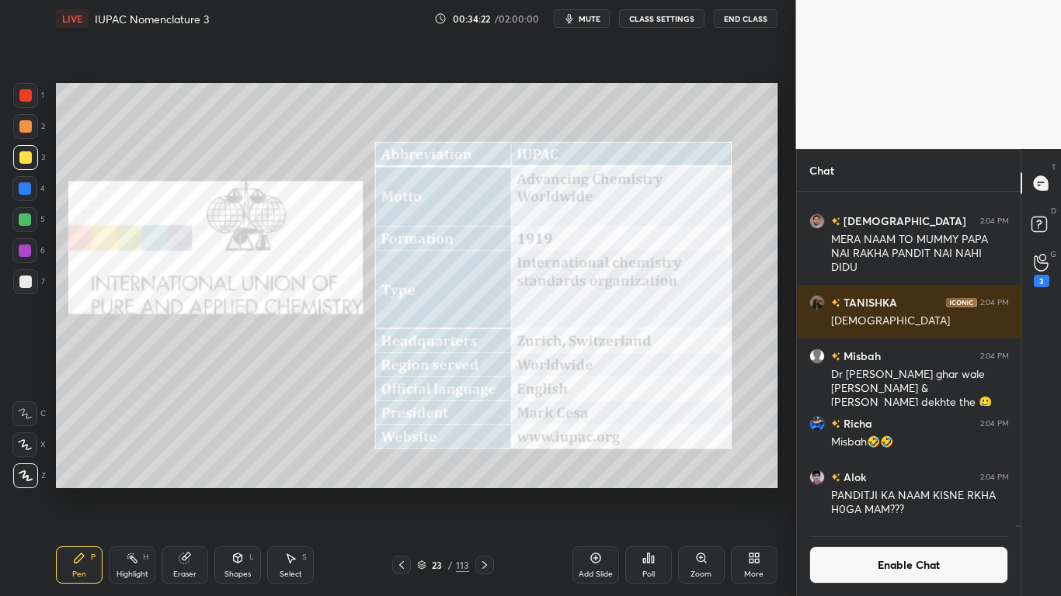
click at [483, 491] on icon at bounding box center [484, 565] width 12 height 12
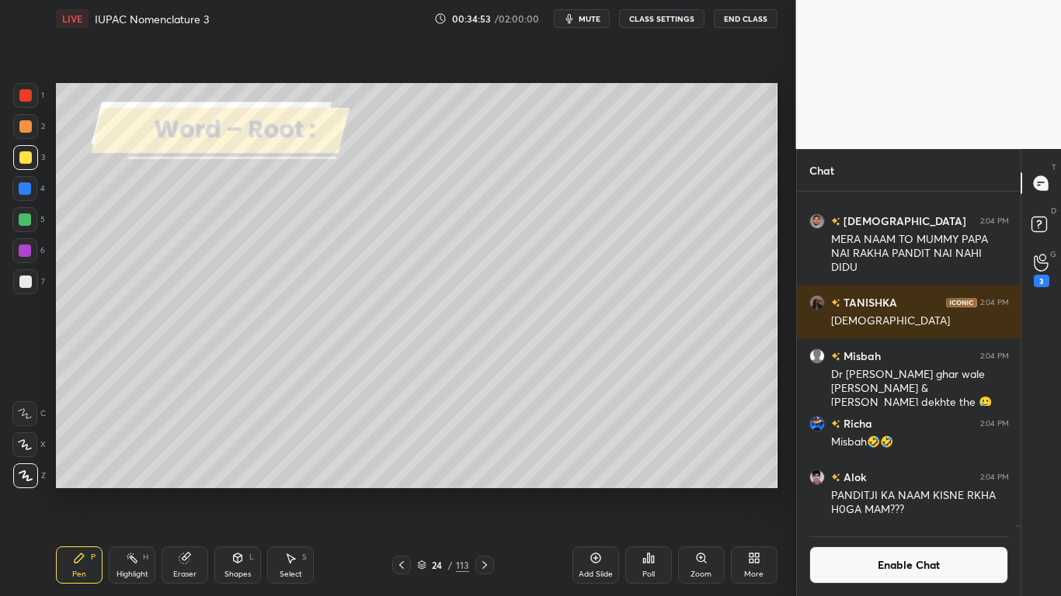
click at [27, 283] on div at bounding box center [25, 282] width 12 height 12
click at [286, 491] on div "Pen P Highlight H Eraser Shapes L Select S 24 / 113 Add Slide Poll Zoom More" at bounding box center [416, 565] width 721 height 62
click at [300, 491] on div "Pen P Highlight H Eraser Shapes L Select S 24 / 113 Add Slide Poll Zoom More" at bounding box center [416, 565] width 721 height 62
click at [288, 491] on div "Select S" at bounding box center [290, 565] width 47 height 37
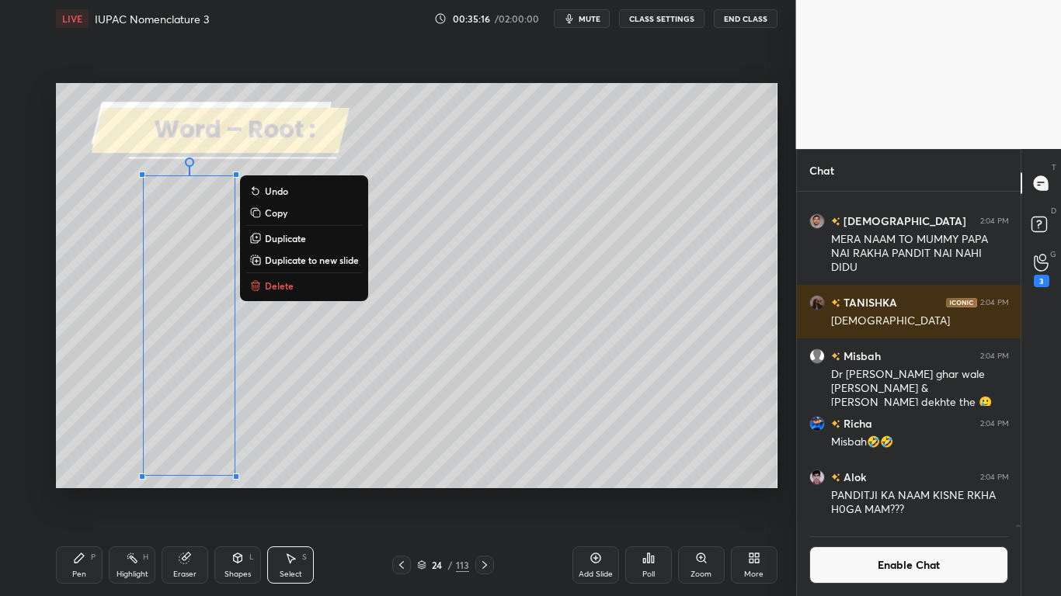
scroll to position [299, 219]
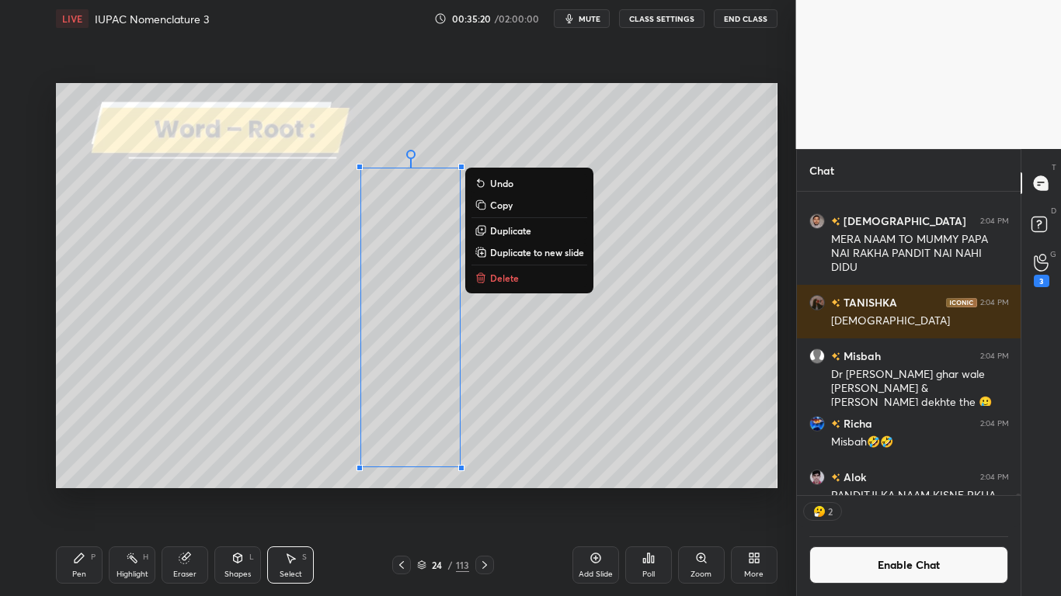
click at [80, 491] on icon at bounding box center [79, 558] width 12 height 12
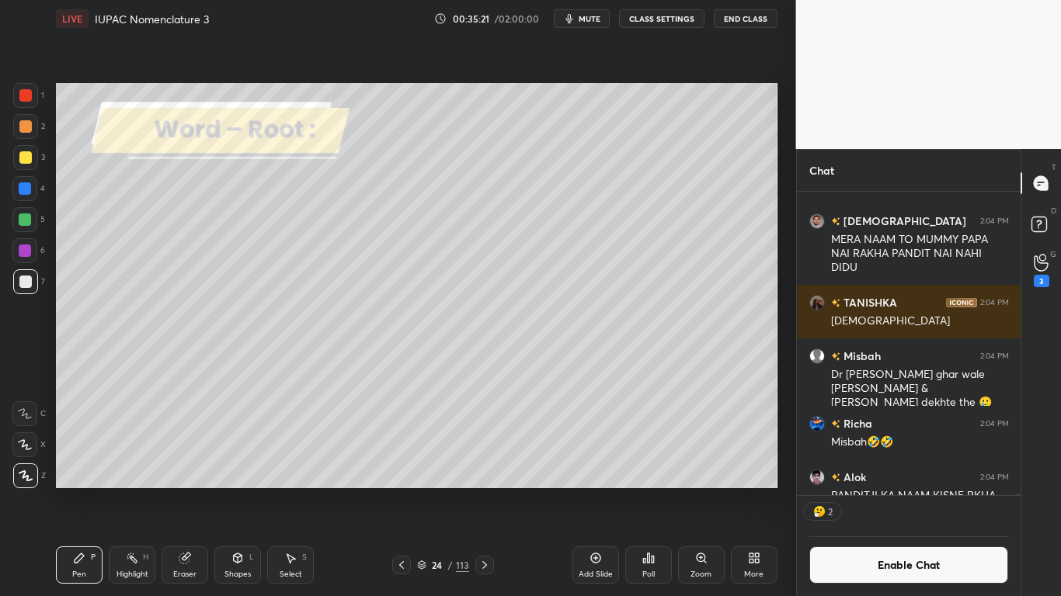
click at [31, 155] on div at bounding box center [25, 157] width 12 height 12
click at [29, 277] on div at bounding box center [25, 282] width 12 height 12
click at [26, 219] on div at bounding box center [25, 220] width 12 height 12
click at [857, 491] on button "Enable Chat" at bounding box center [909, 565] width 200 height 37
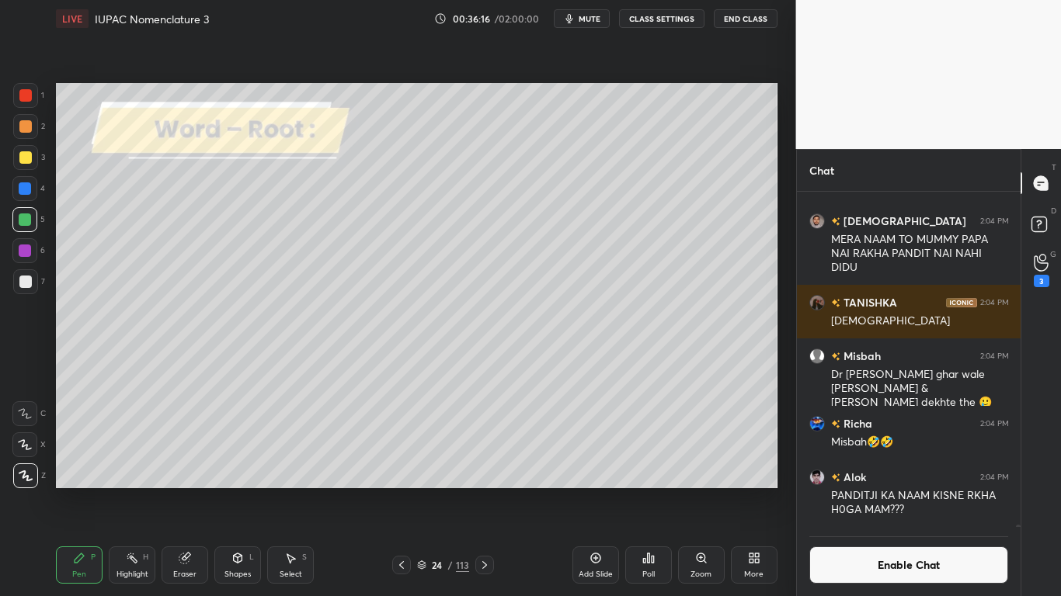
scroll to position [363, 219]
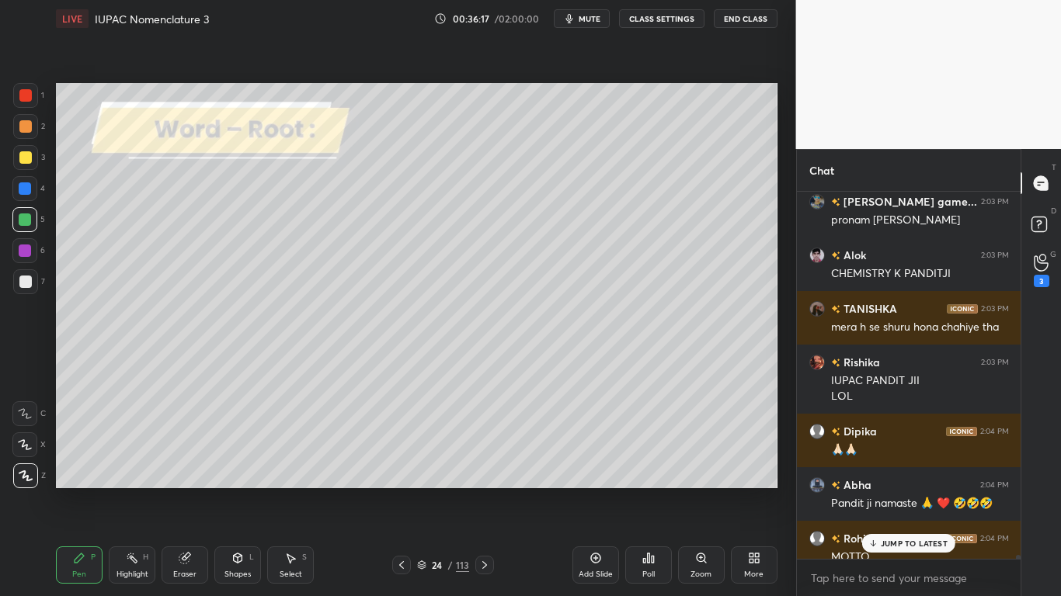
click at [879, 491] on div "JUMP TO LATEST" at bounding box center [908, 543] width 93 height 19
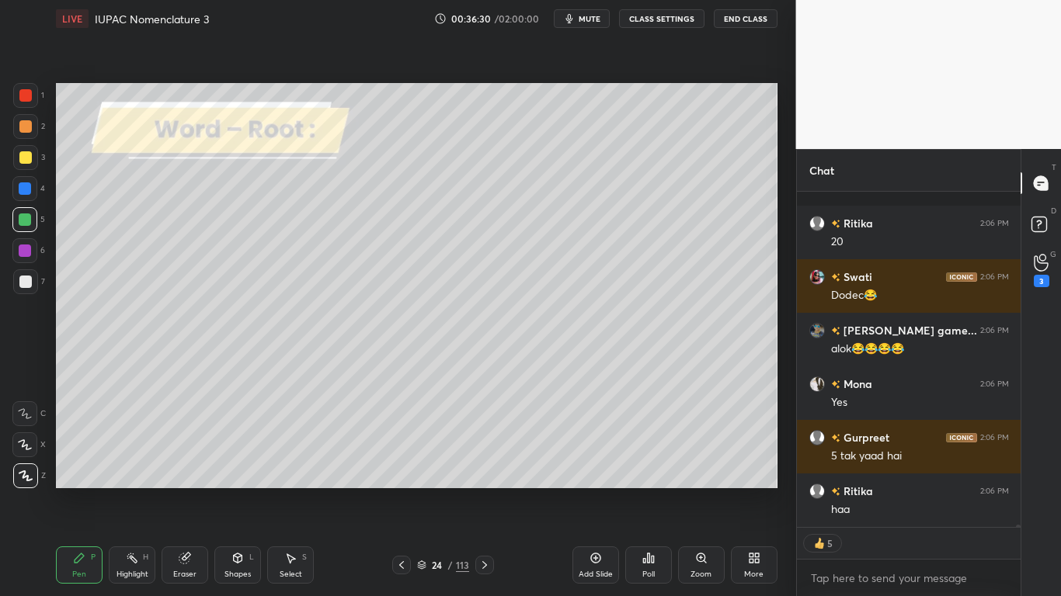
scroll to position [56770, 0]
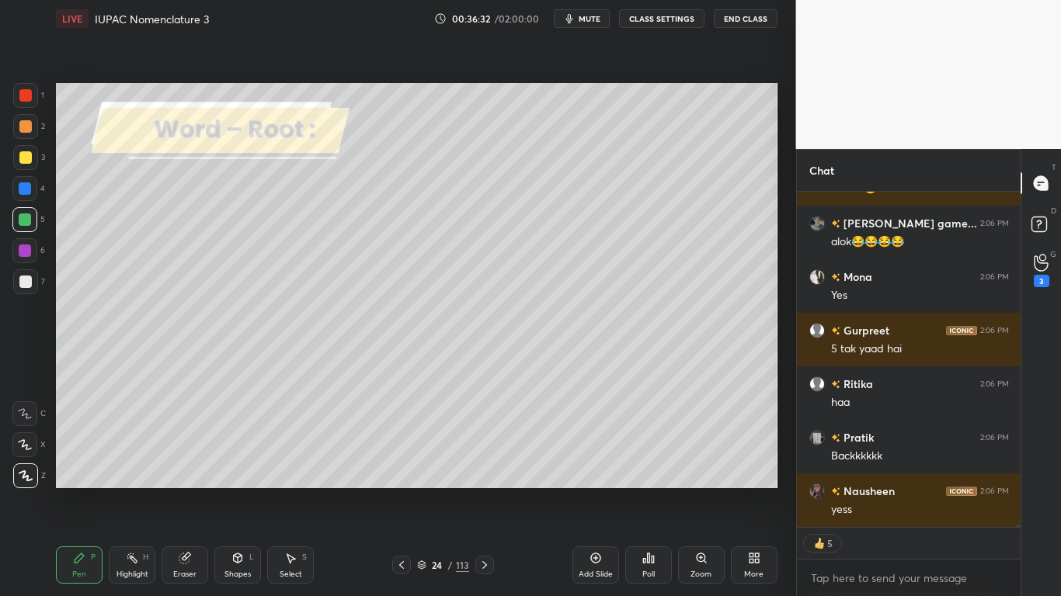
click at [28, 156] on div at bounding box center [25, 157] width 12 height 12
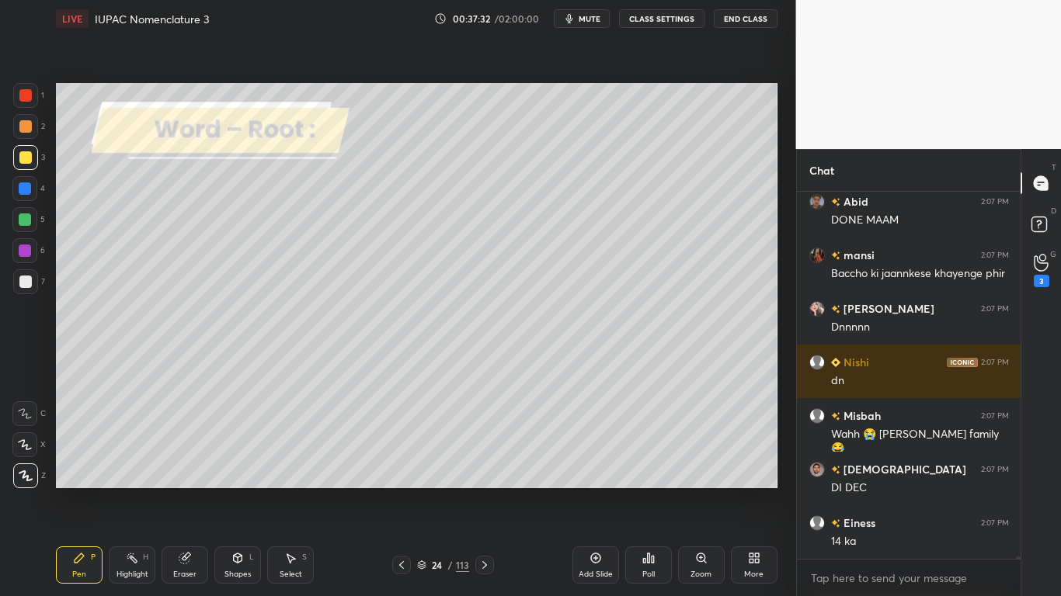
scroll to position [59394, 0]
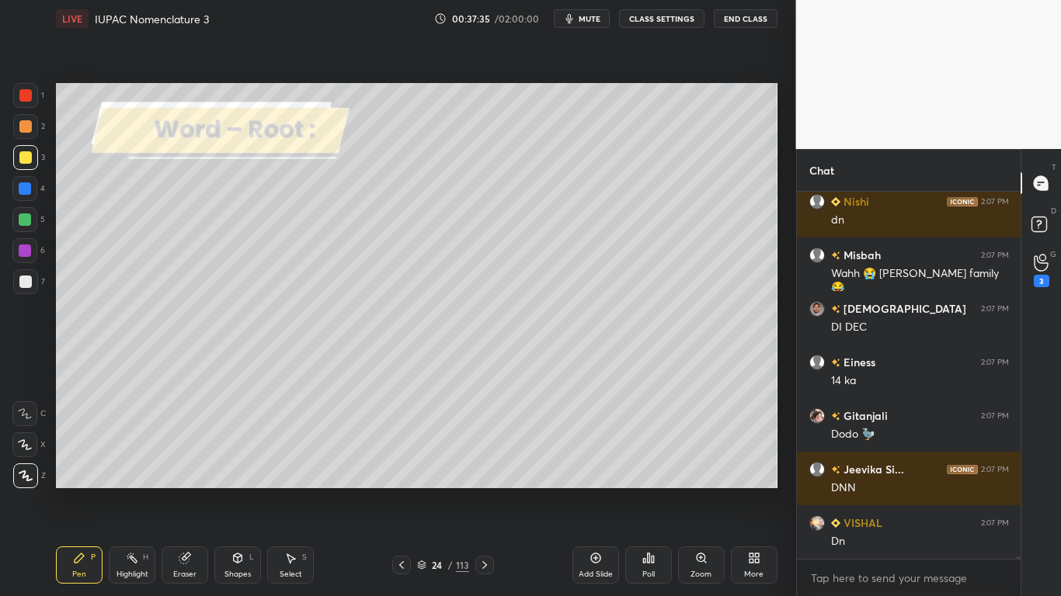
click at [23, 155] on div at bounding box center [25, 157] width 12 height 12
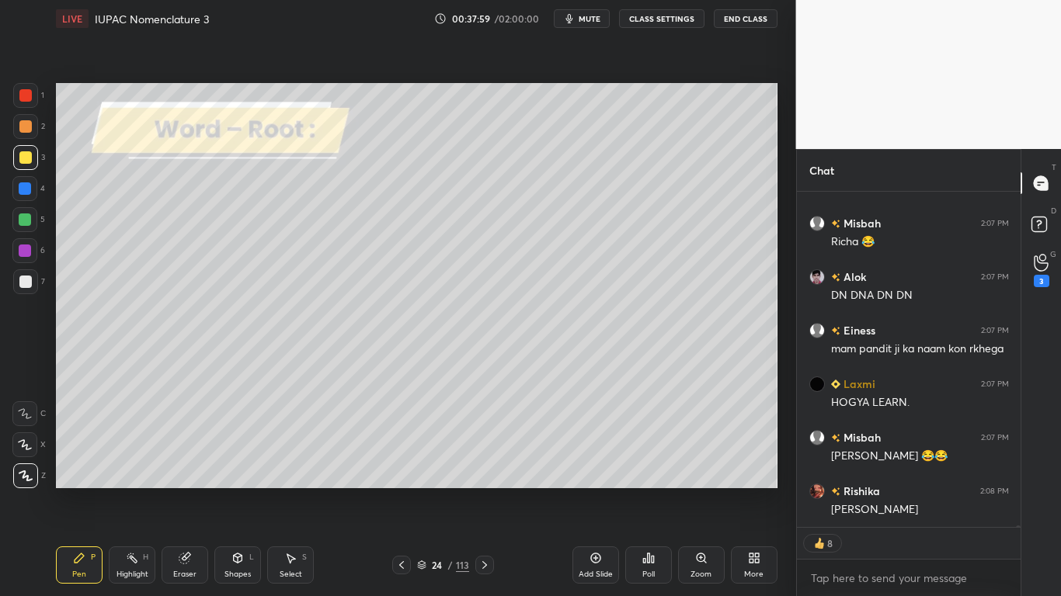
scroll to position [60658, 0]
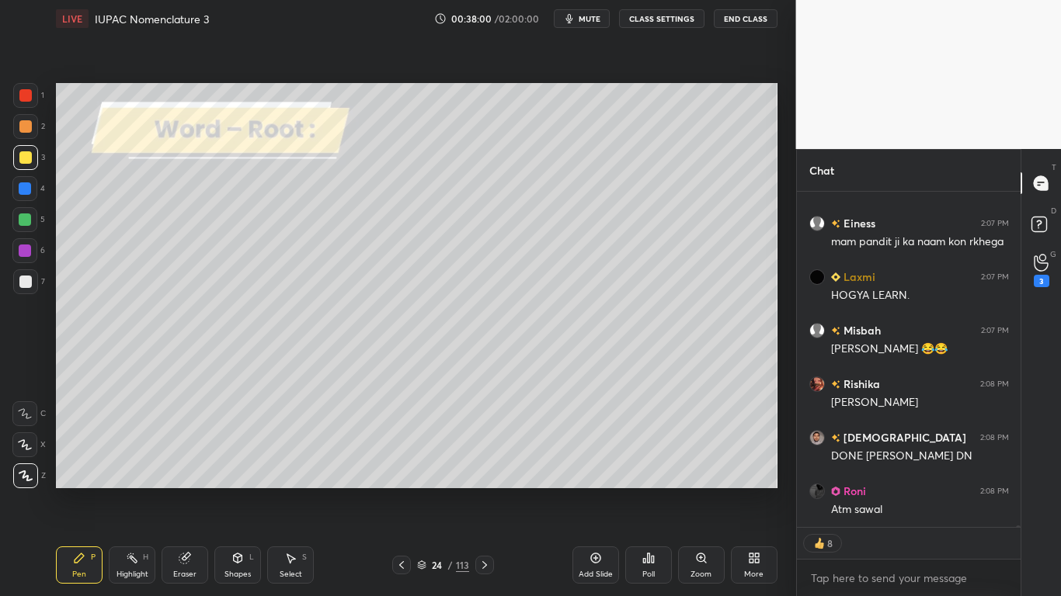
type textarea "x"
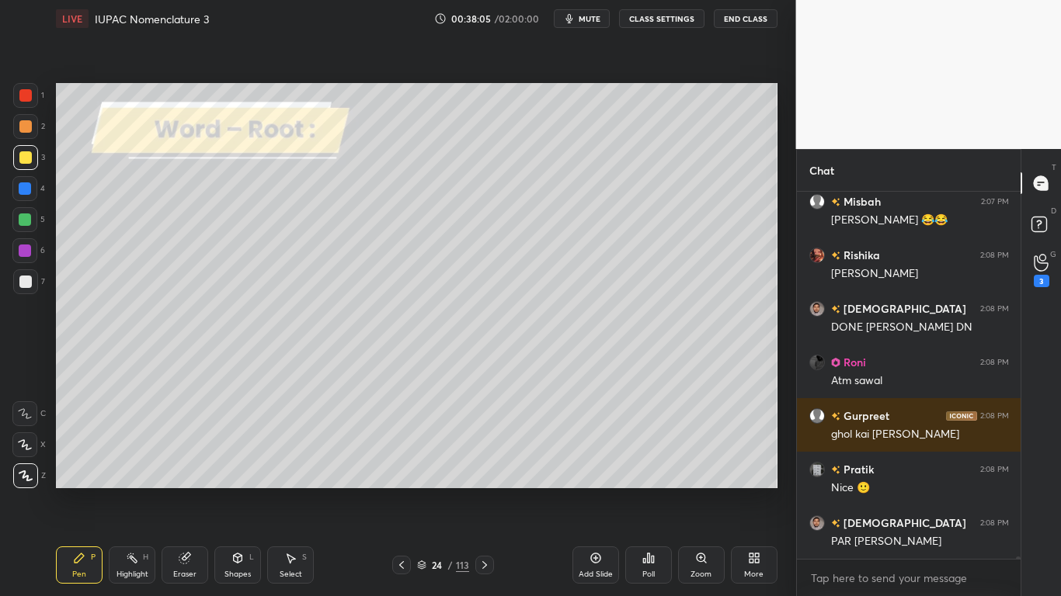
click at [25, 162] on div at bounding box center [25, 157] width 12 height 12
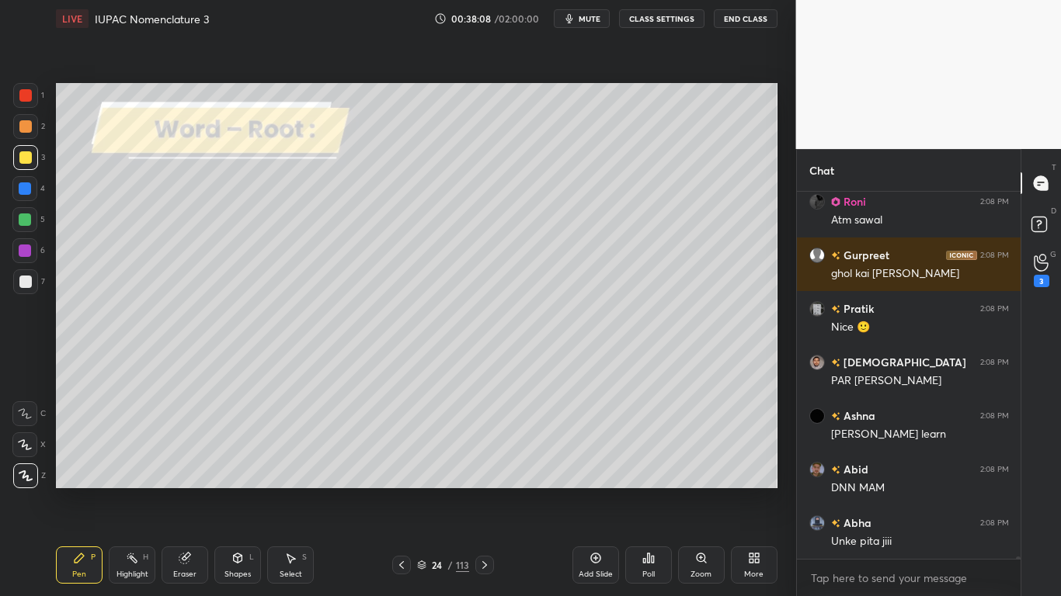
click at [670, 23] on button "CLASS SETTINGS" at bounding box center [661, 18] width 85 height 19
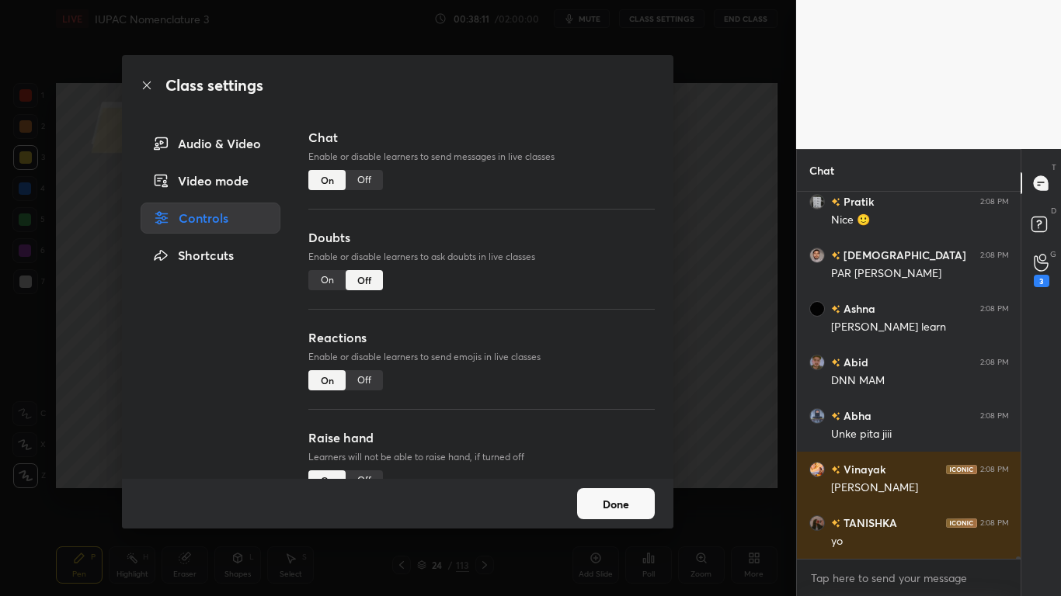
click at [368, 176] on div "Off" at bounding box center [364, 180] width 37 height 20
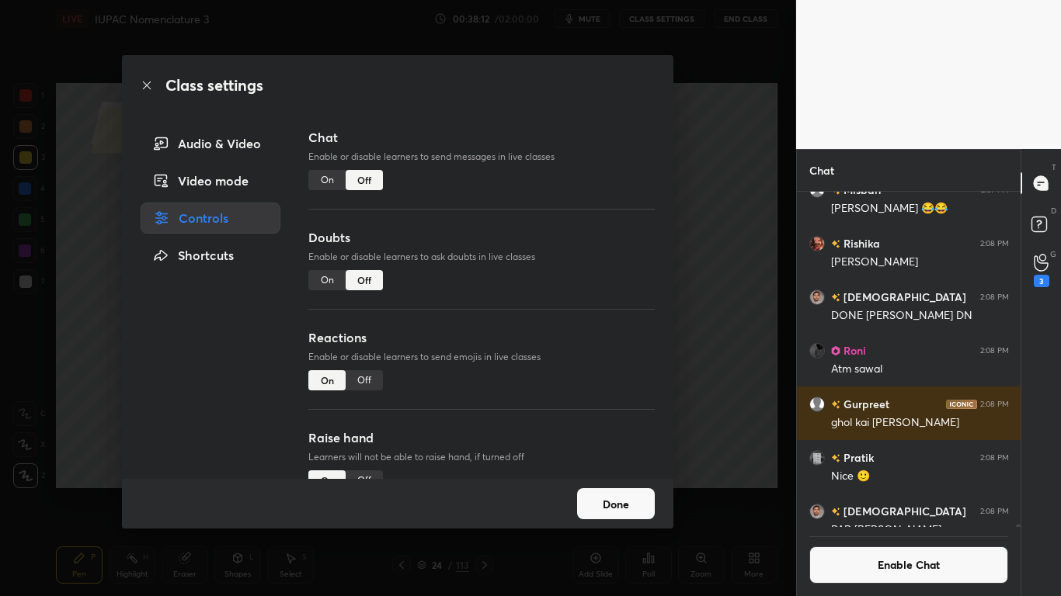
click at [617, 491] on button "Done" at bounding box center [616, 503] width 78 height 31
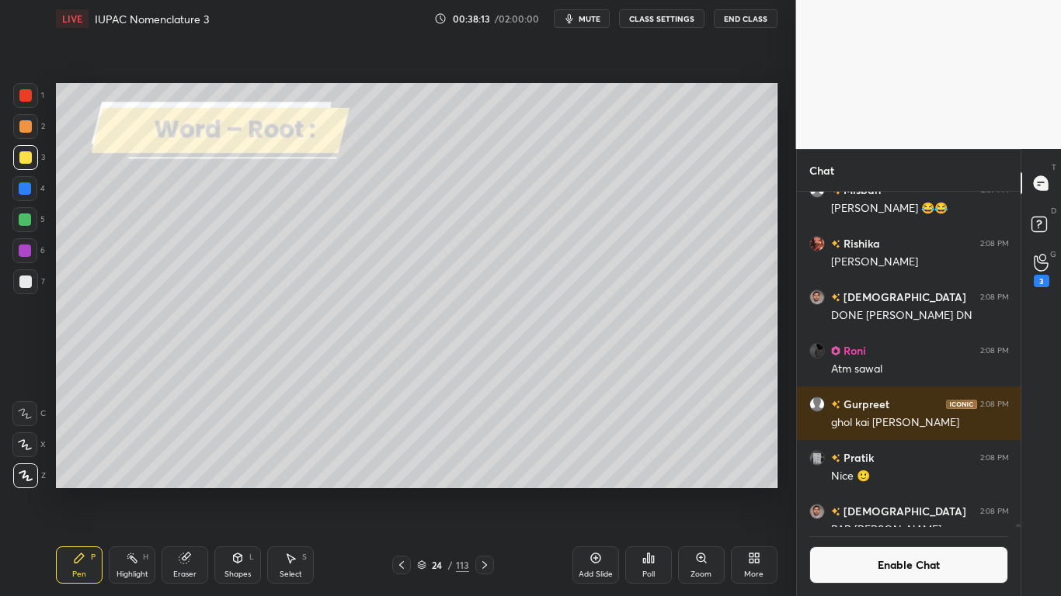
click at [484, 491] on icon at bounding box center [484, 565] width 5 height 8
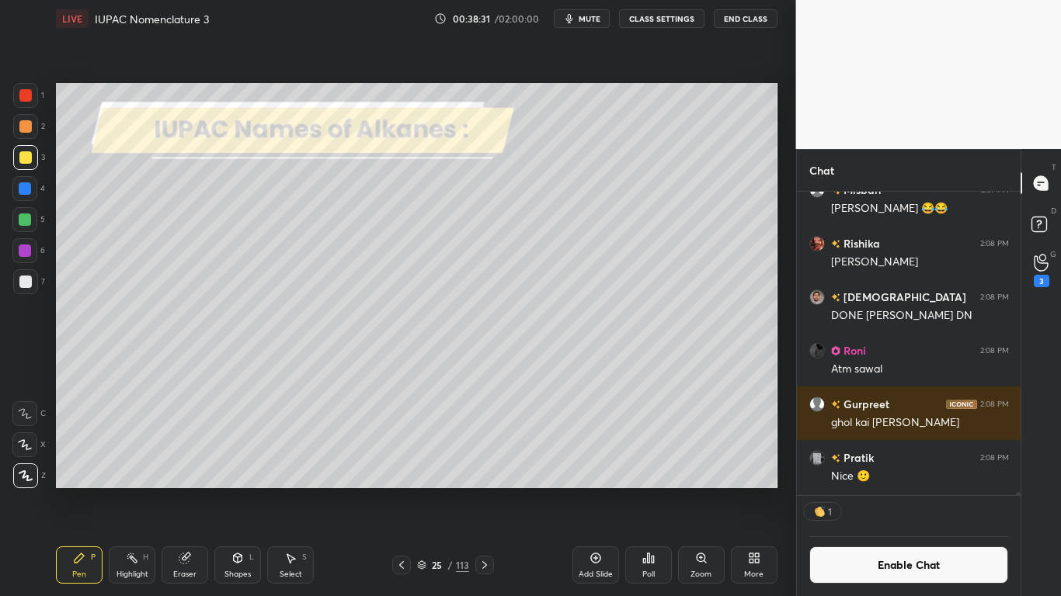
click at [26, 283] on div at bounding box center [25, 282] width 12 height 12
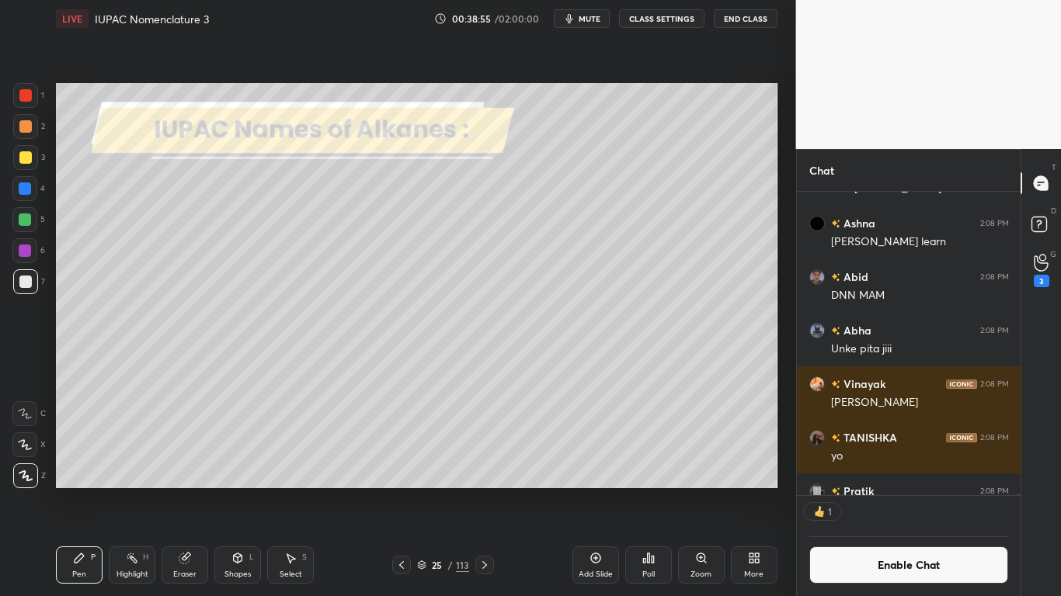
scroll to position [299, 219]
click at [23, 167] on div at bounding box center [25, 157] width 25 height 25
click at [281, 491] on div "Select S" at bounding box center [290, 565] width 47 height 37
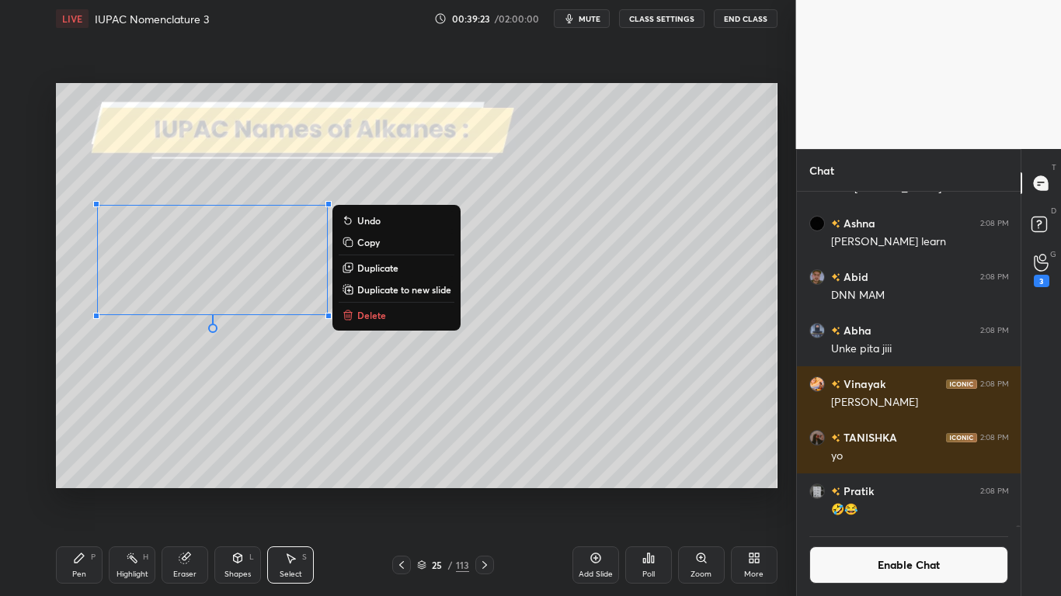
click at [76, 491] on icon at bounding box center [79, 558] width 9 height 9
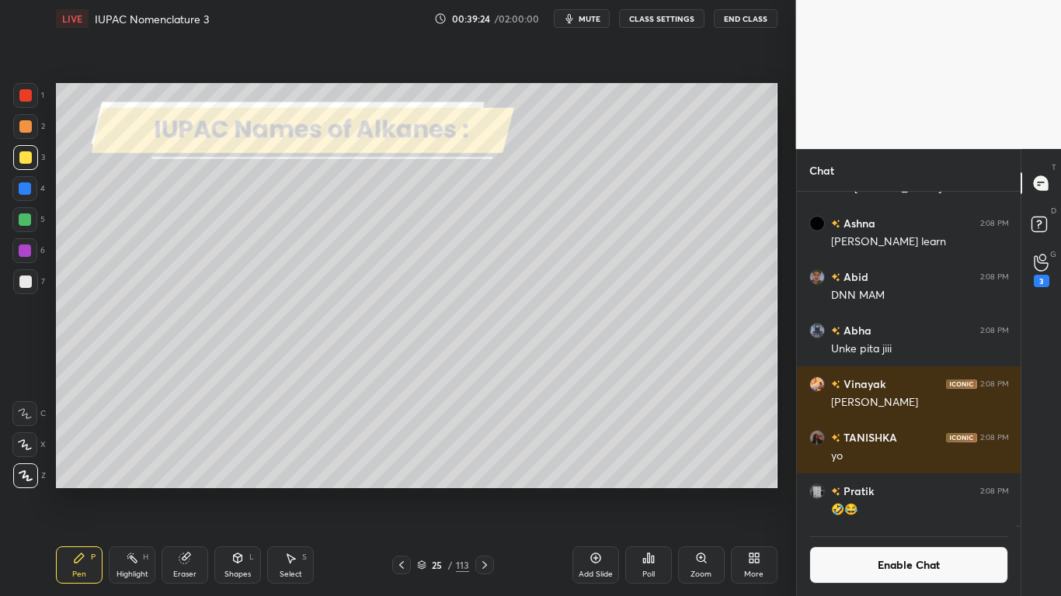
click at [26, 217] on div at bounding box center [25, 220] width 12 height 12
click at [26, 280] on div at bounding box center [25, 282] width 12 height 12
click at [865, 491] on button "Enable Chat" at bounding box center [909, 565] width 200 height 37
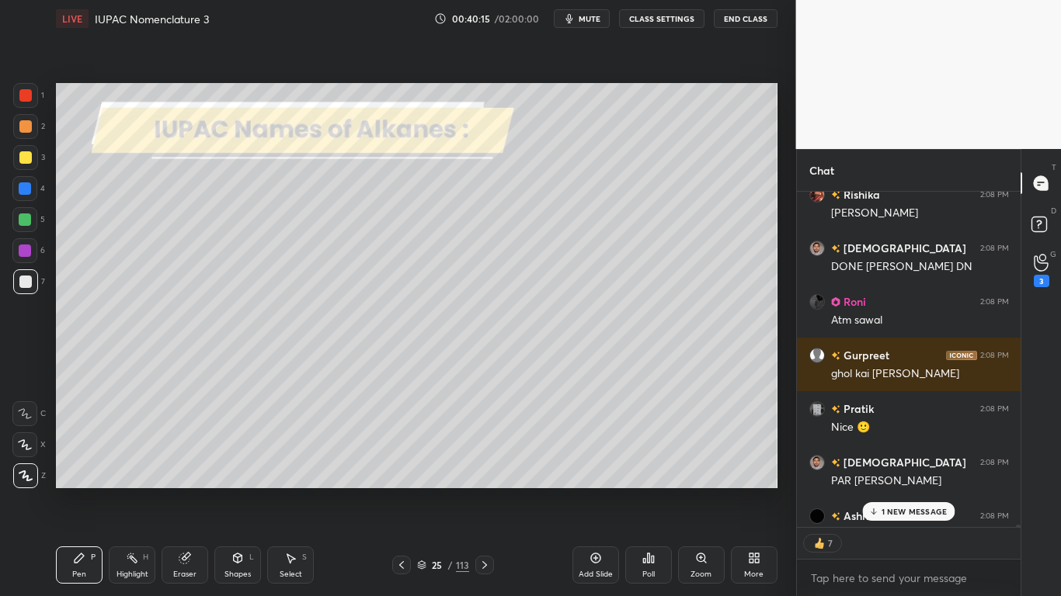
click at [895, 491] on p "1 NEW MESSAGE" at bounding box center [914, 511] width 66 height 9
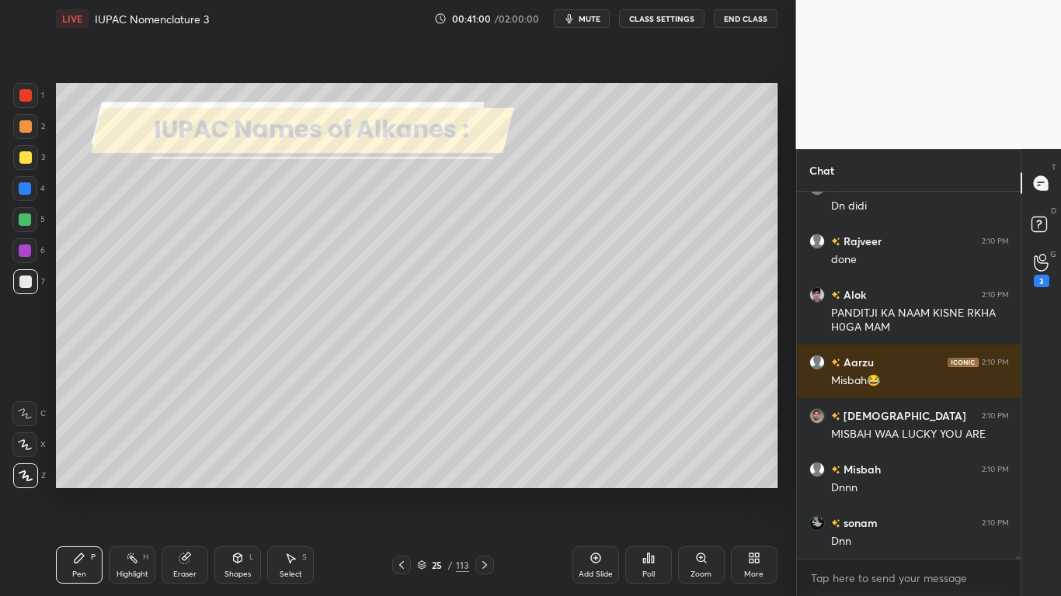
scroll to position [61593, 0]
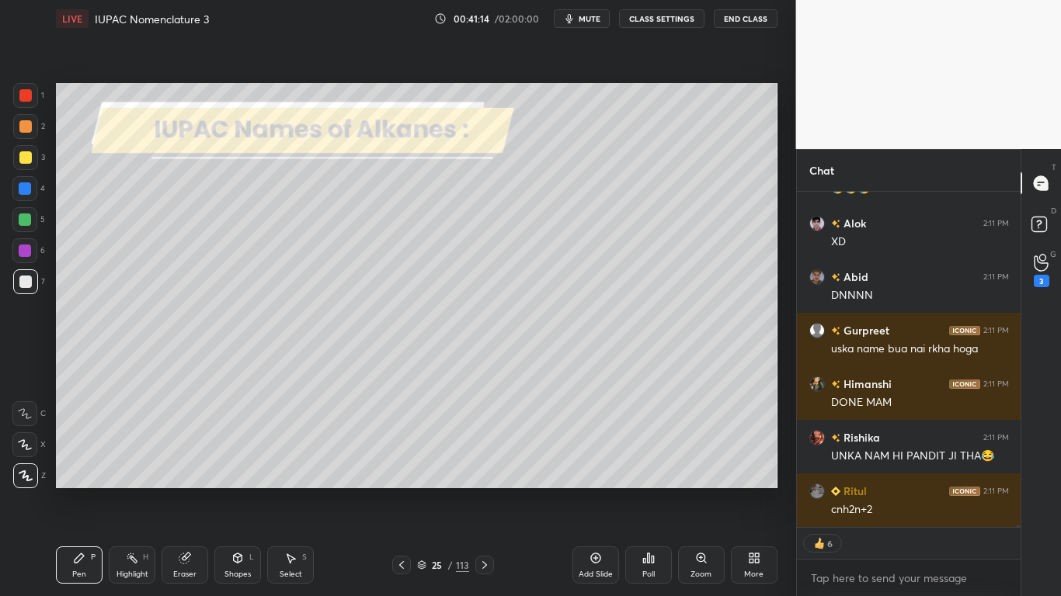
type textarea "x"
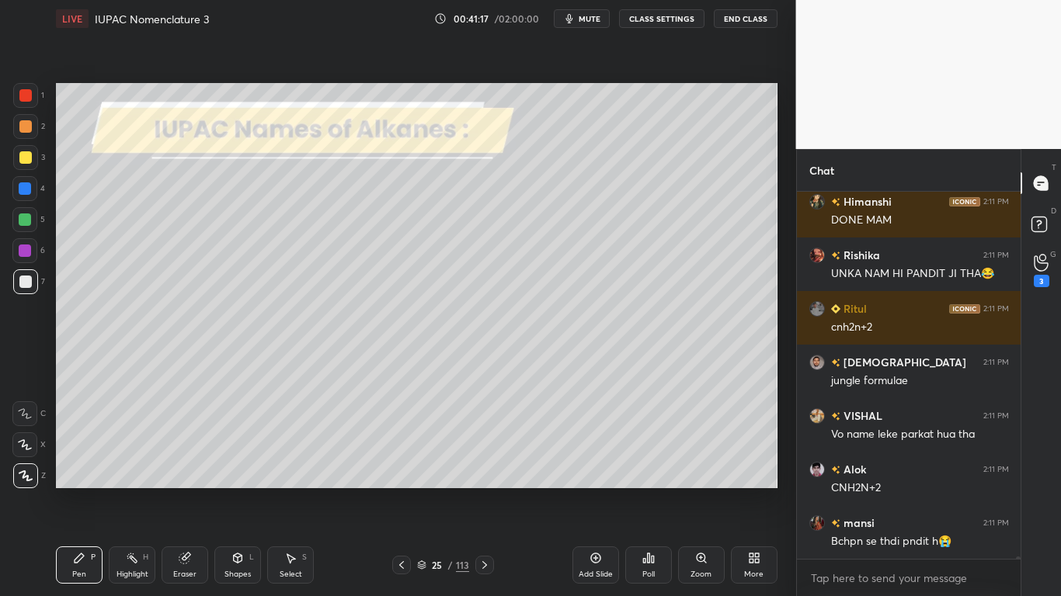
click at [290, 491] on icon at bounding box center [291, 558] width 9 height 9
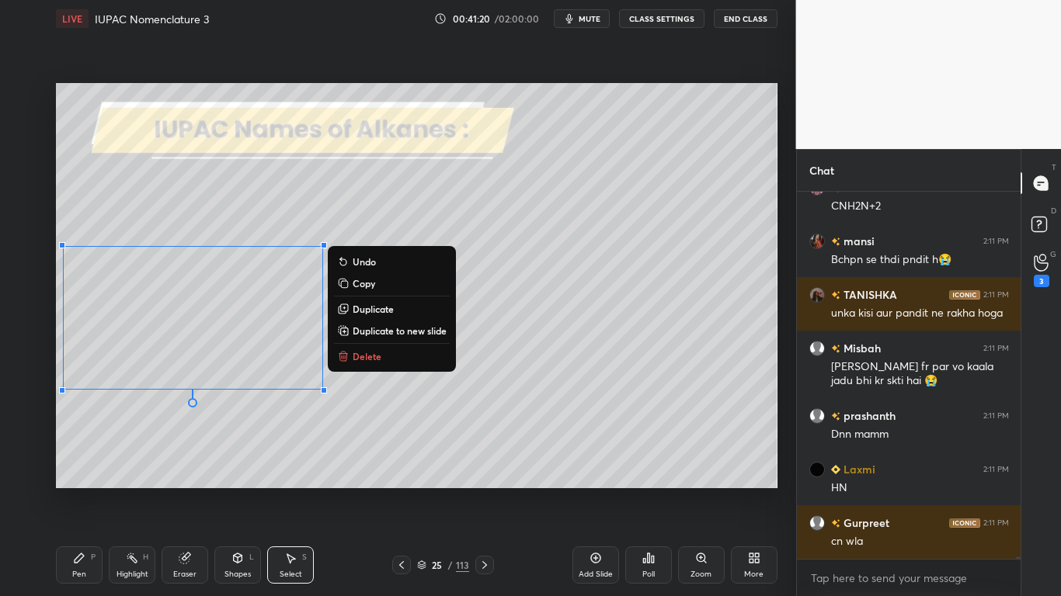
click at [72, 491] on div "Pen P" at bounding box center [79, 565] width 47 height 37
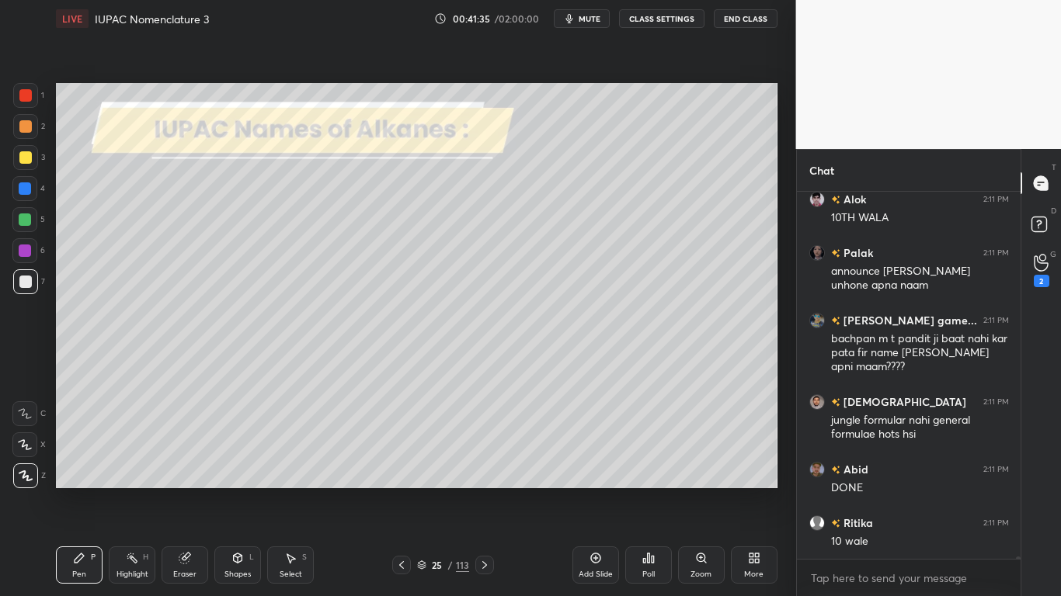
click at [23, 164] on div at bounding box center [25, 157] width 25 height 25
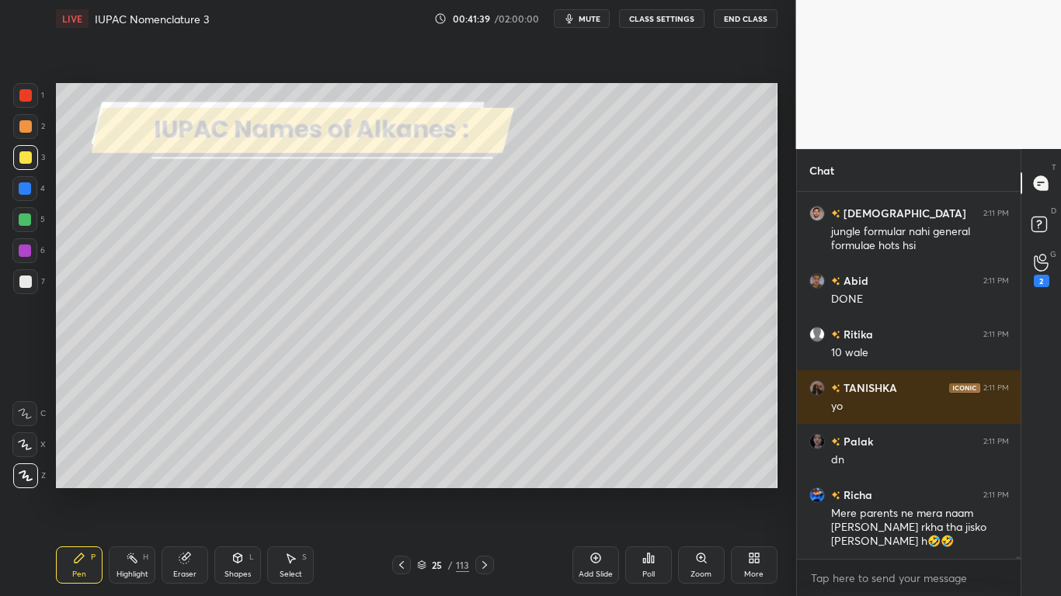
click at [672, 23] on button "CLASS SETTINGS" at bounding box center [661, 18] width 85 height 19
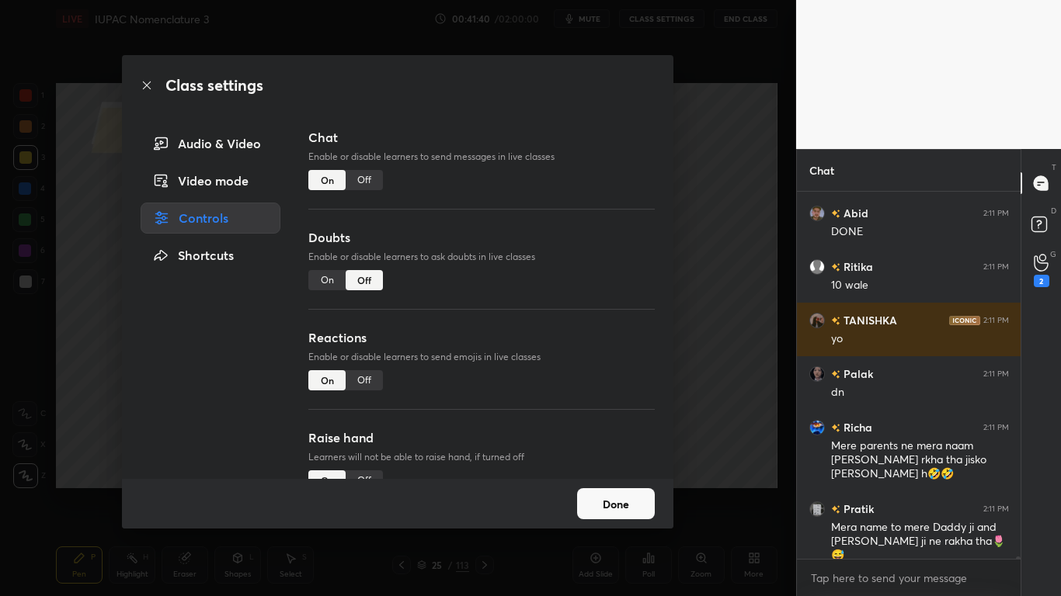
click at [363, 179] on div "Off" at bounding box center [364, 180] width 37 height 20
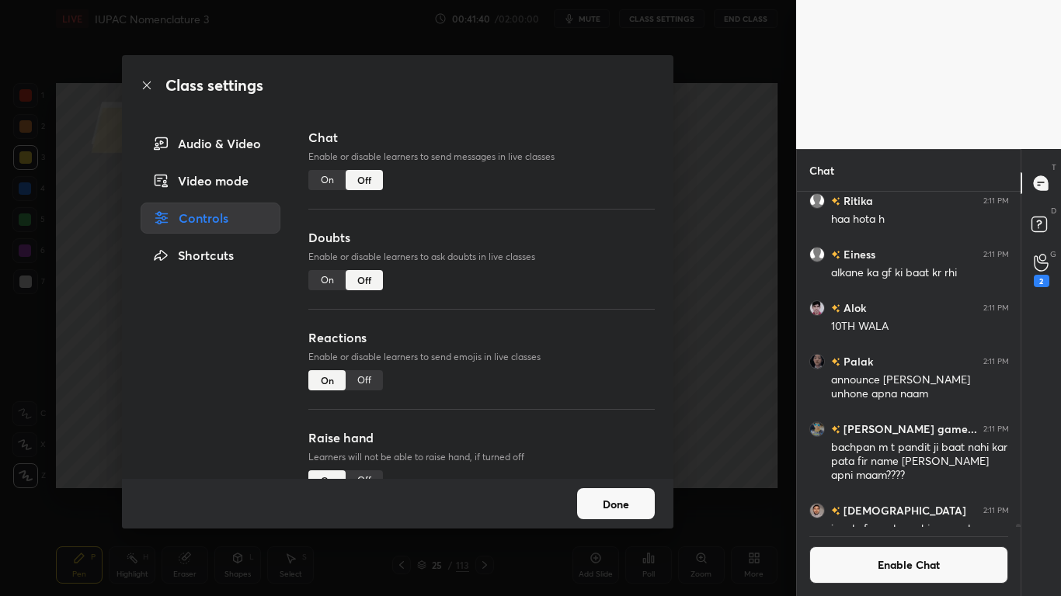
click at [619, 491] on button "Done" at bounding box center [616, 503] width 78 height 31
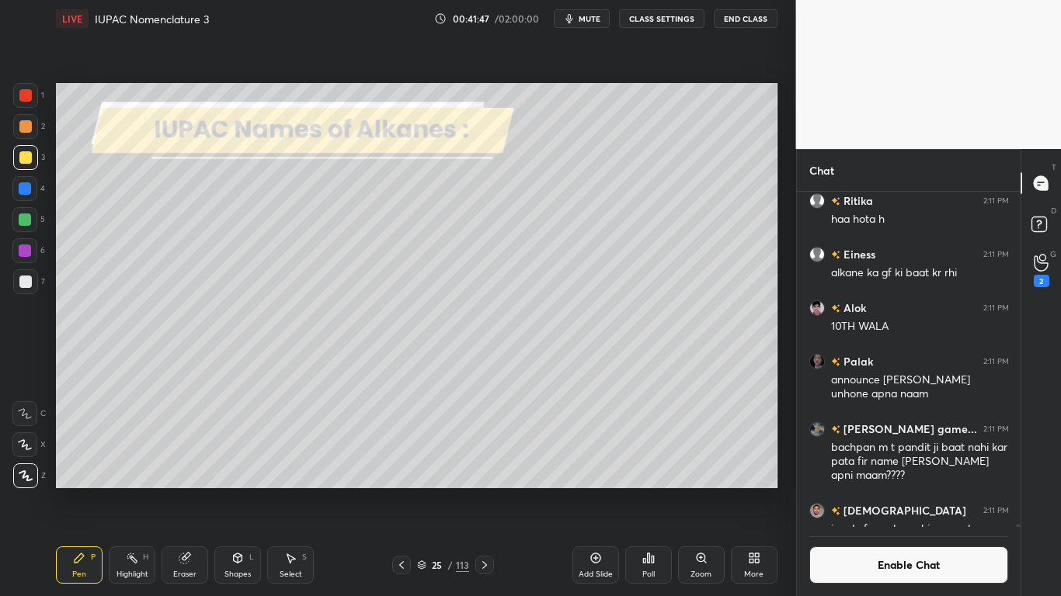
click at [592, 491] on icon at bounding box center [595, 559] width 10 height 10
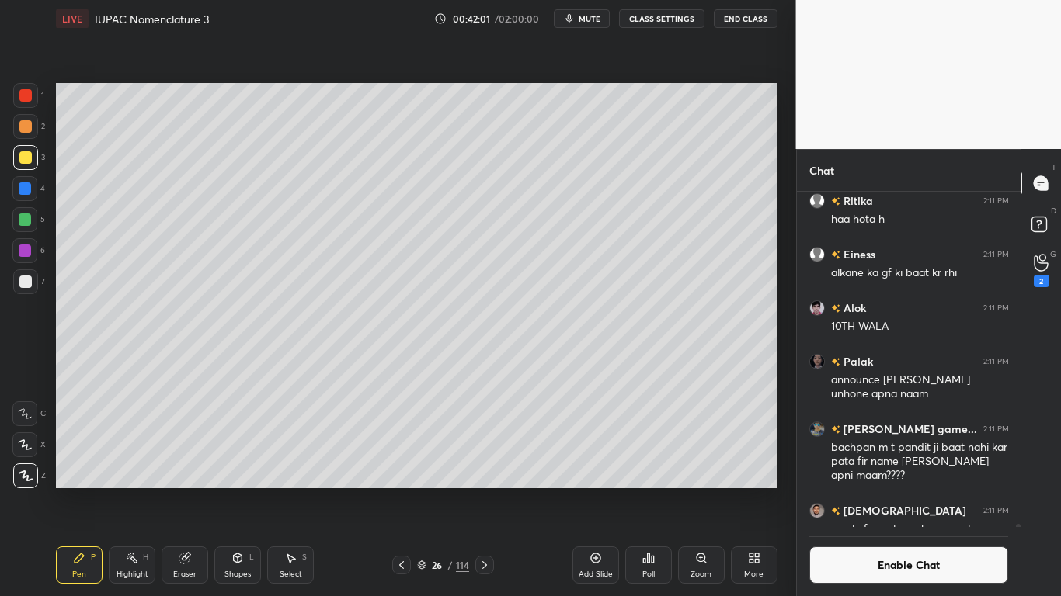
click at [19, 283] on div at bounding box center [25, 282] width 12 height 12
click at [26, 153] on div at bounding box center [25, 157] width 12 height 12
click at [24, 283] on div at bounding box center [25, 282] width 12 height 12
click at [188, 491] on div "Eraser" at bounding box center [185, 565] width 47 height 37
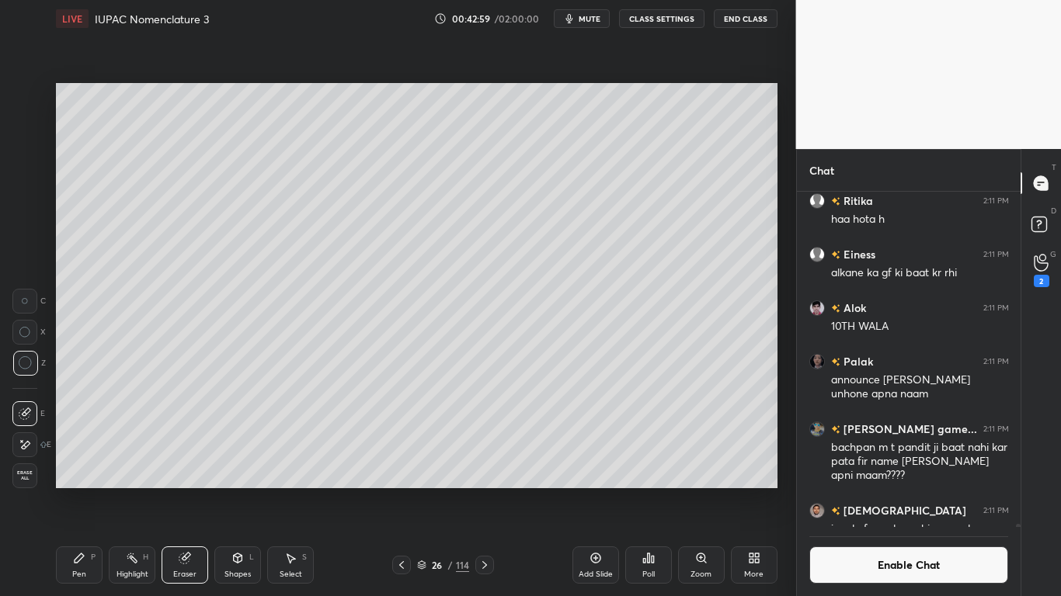
click at [83, 491] on icon at bounding box center [79, 558] width 12 height 12
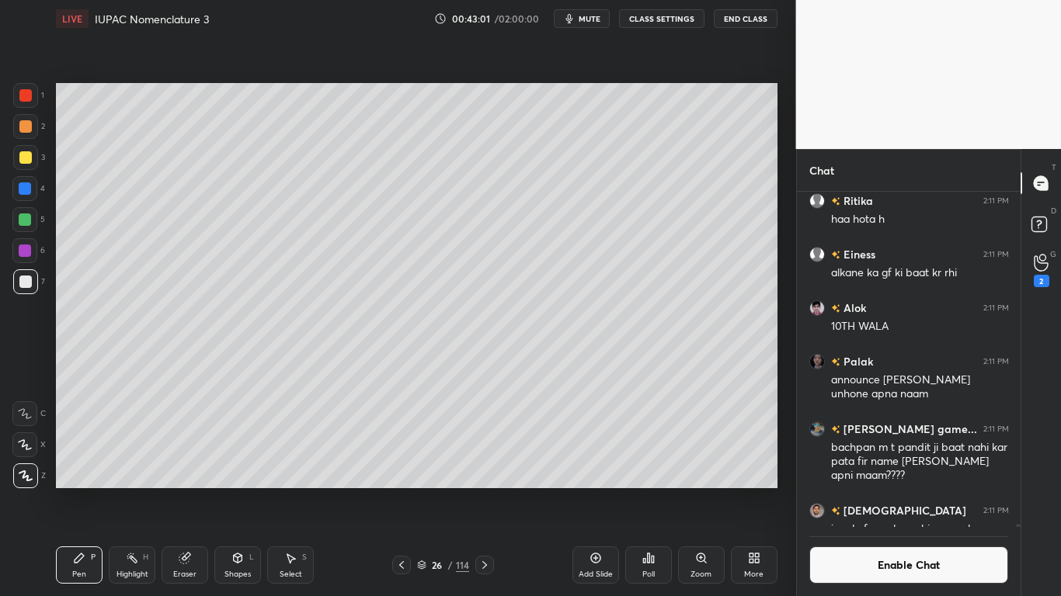
scroll to position [299, 219]
click at [874, 491] on button "Enable Chat" at bounding box center [909, 565] width 200 height 37
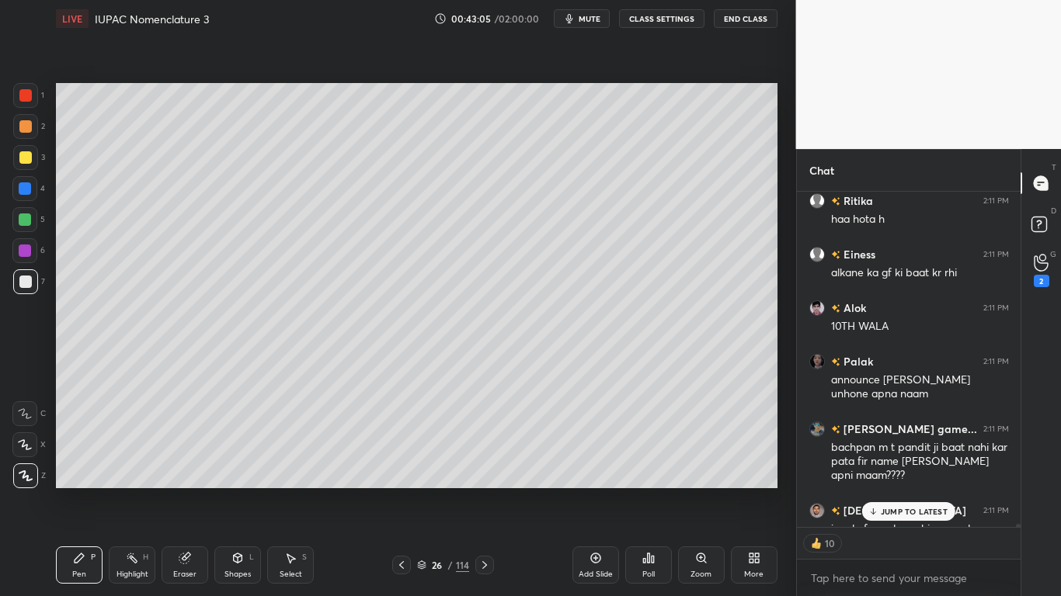
scroll to position [331, 219]
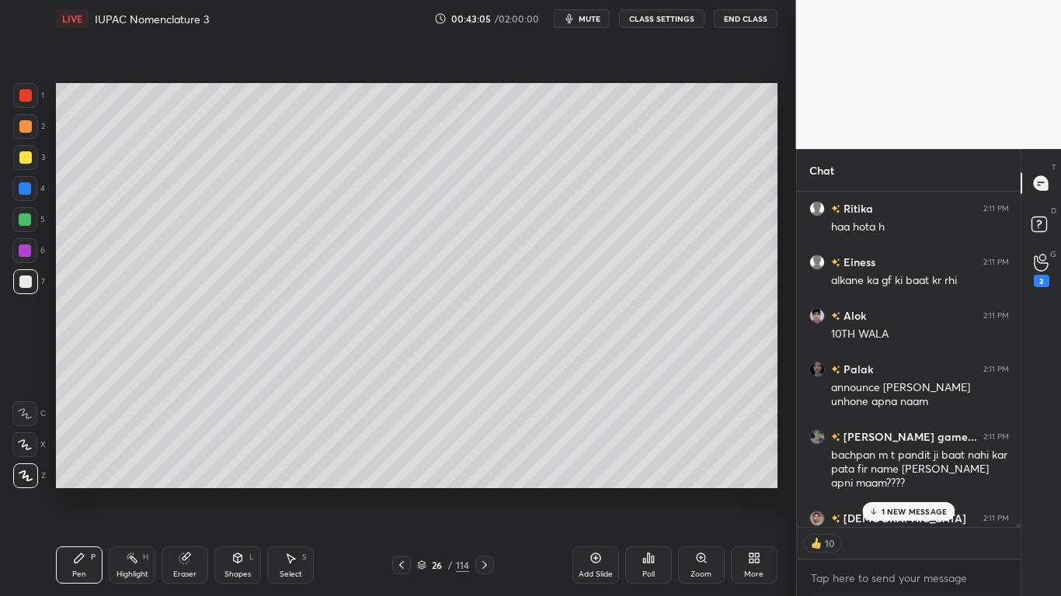
click at [898, 491] on p "1 NEW MESSAGE" at bounding box center [914, 511] width 66 height 9
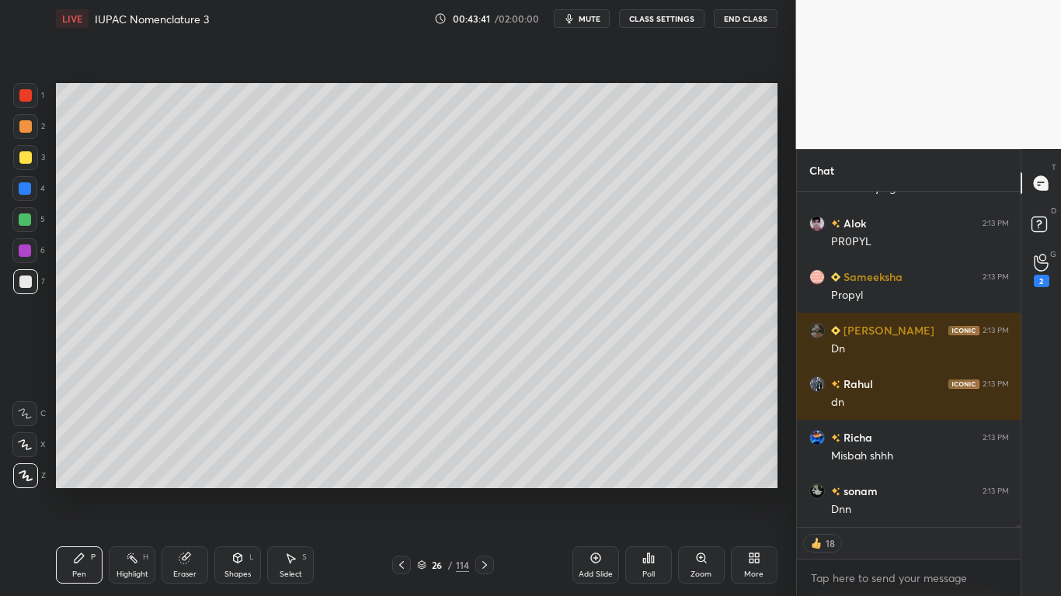
scroll to position [65409, 0]
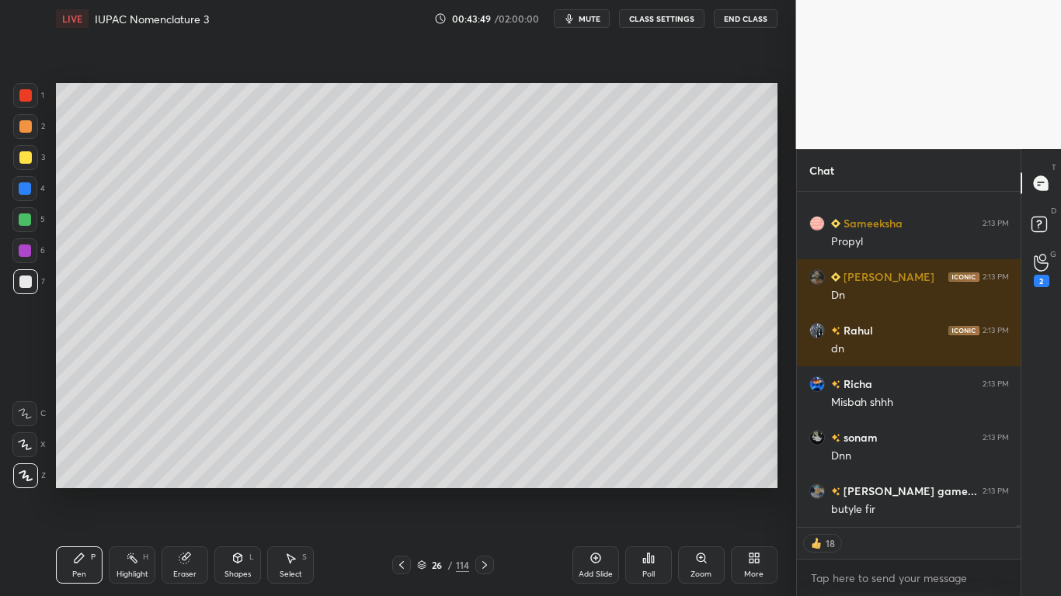
type textarea "x"
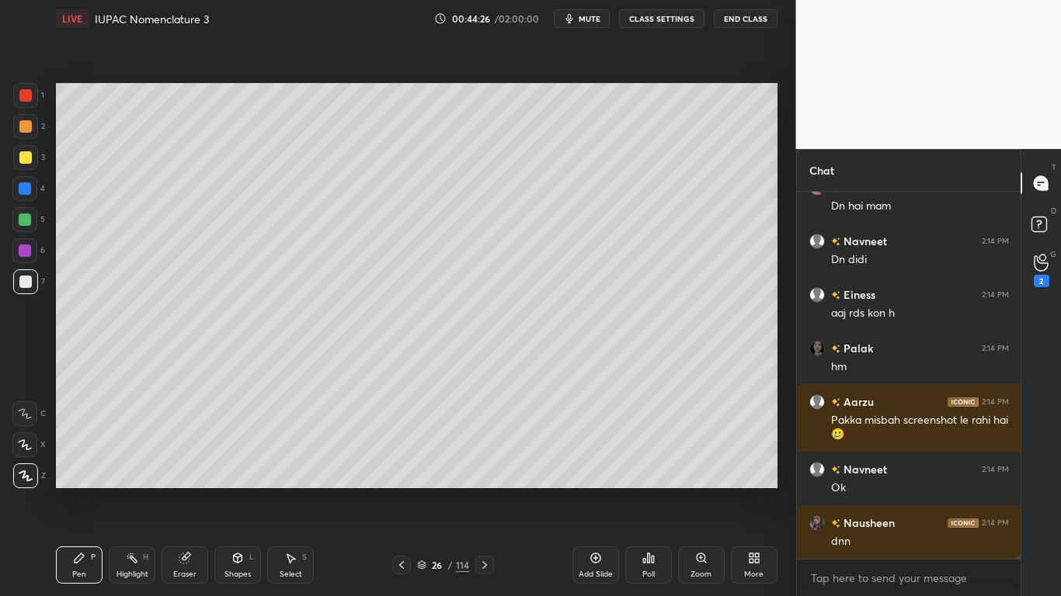
scroll to position [66570, 0]
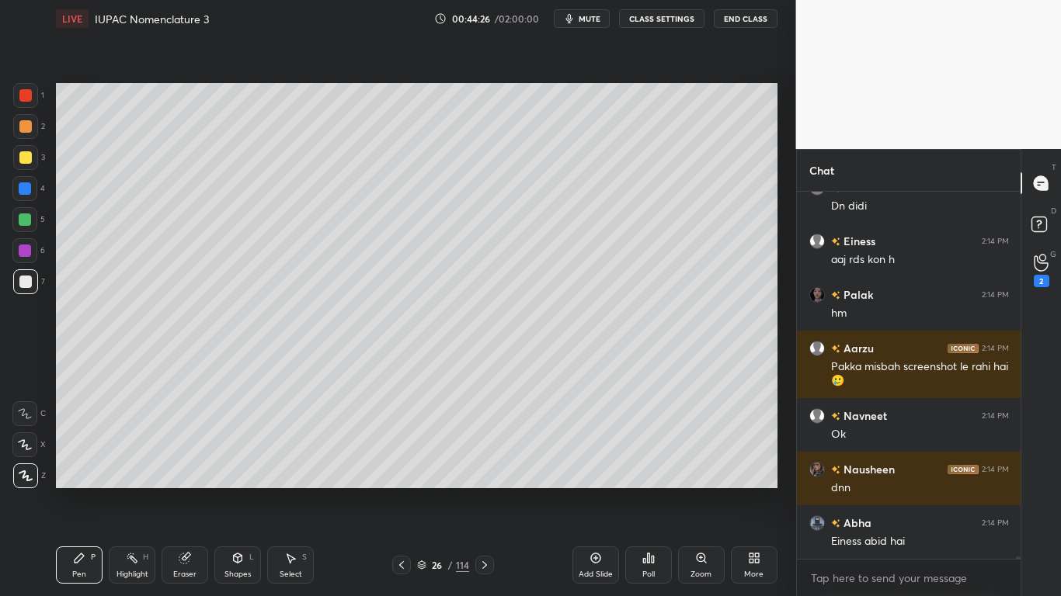
click at [675, 19] on button "CLASS SETTINGS" at bounding box center [661, 18] width 85 height 19
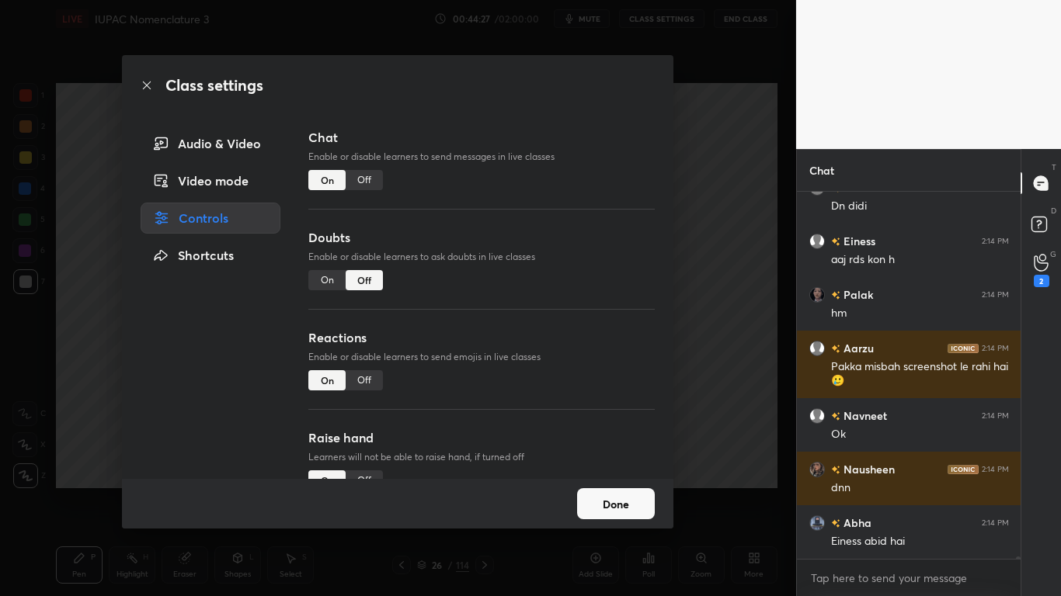
click at [367, 179] on div "Off" at bounding box center [364, 180] width 37 height 20
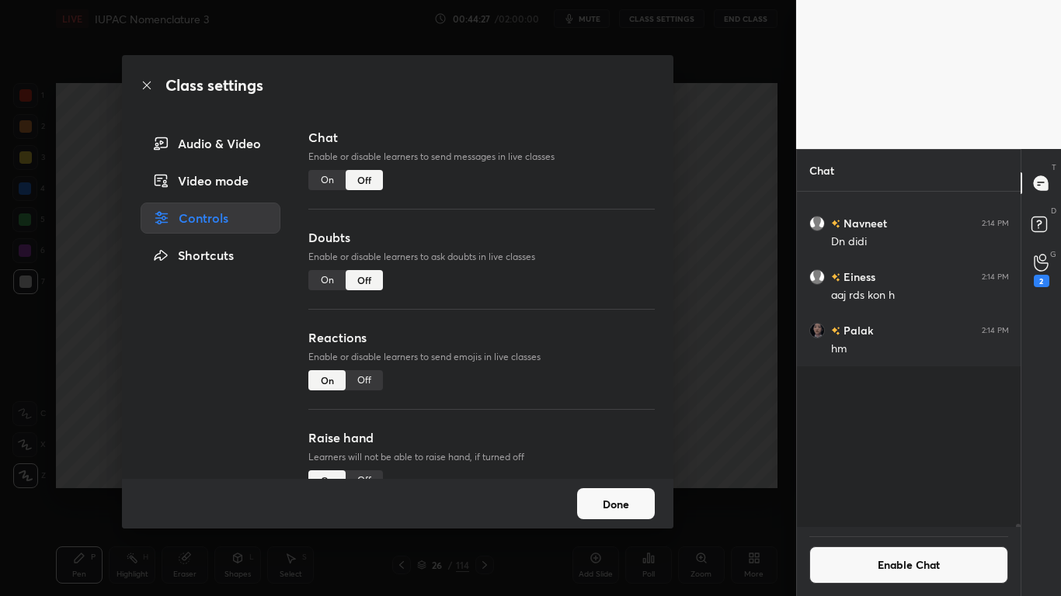
scroll to position [331, 219]
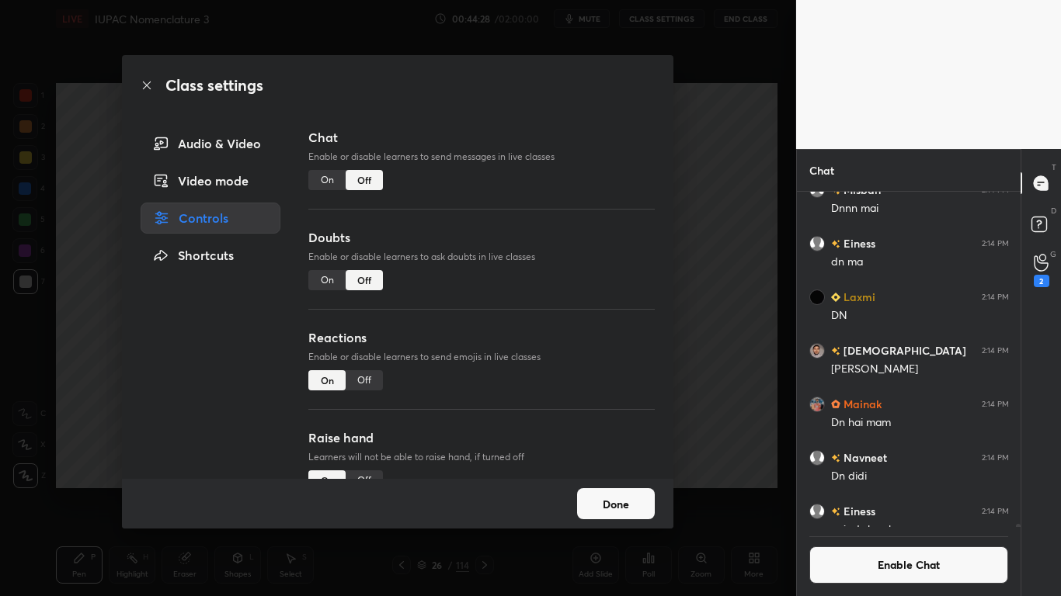
click at [614, 491] on button "Done" at bounding box center [616, 503] width 78 height 31
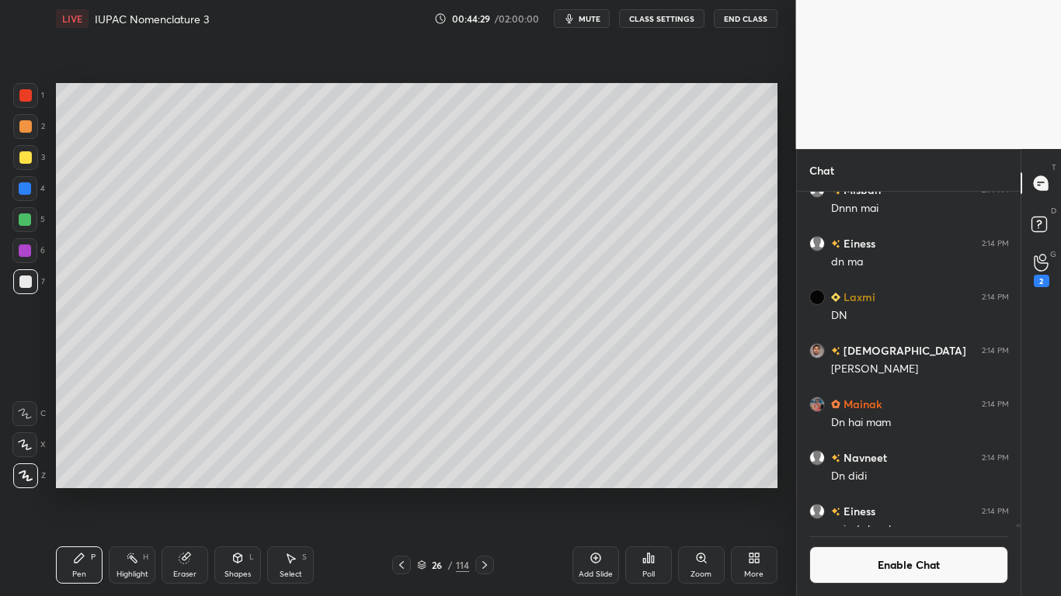
click at [484, 491] on icon at bounding box center [484, 565] width 5 height 8
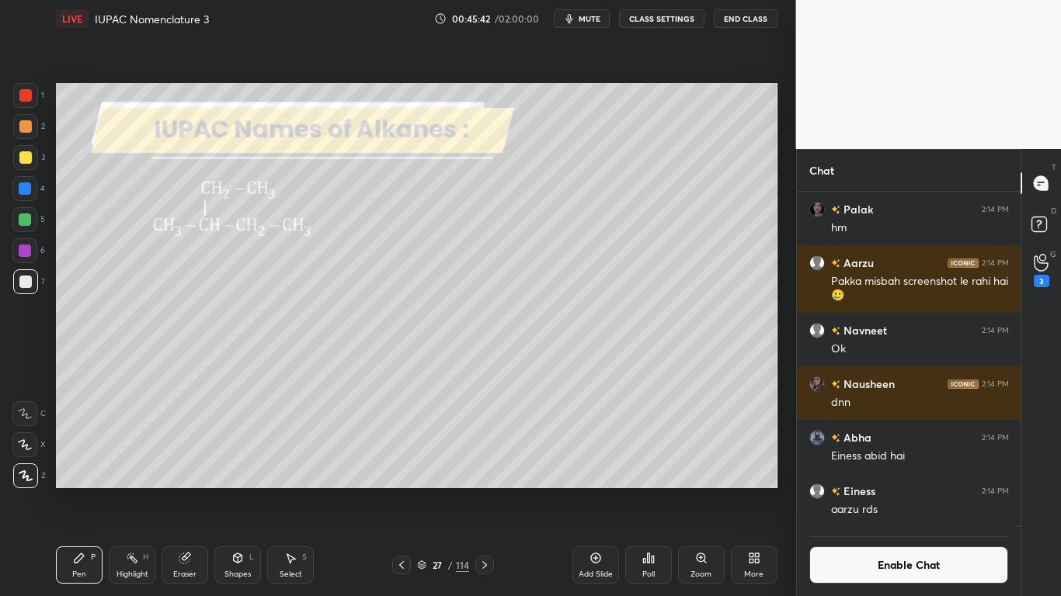
click at [908, 491] on button "Enable Chat" at bounding box center [909, 565] width 200 height 37
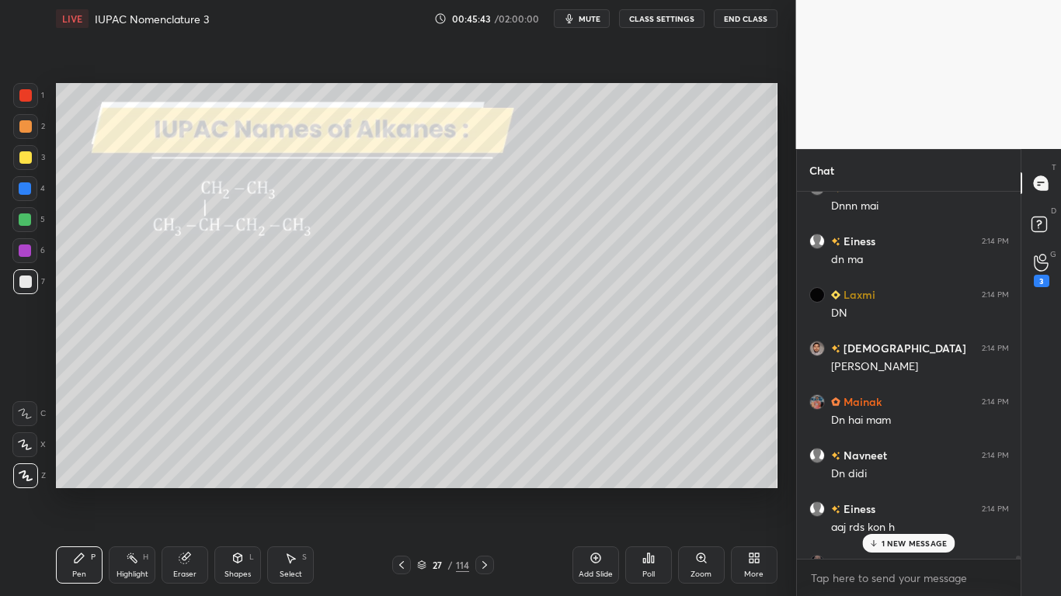
click at [912, 491] on p "1 NEW MESSAGE" at bounding box center [914, 543] width 66 height 9
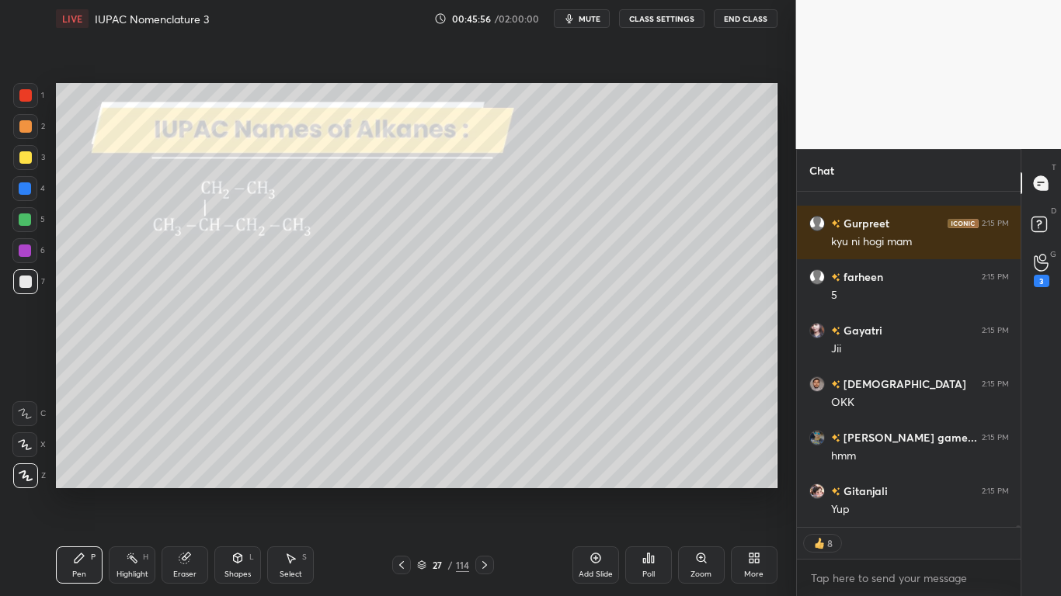
scroll to position [65955, 0]
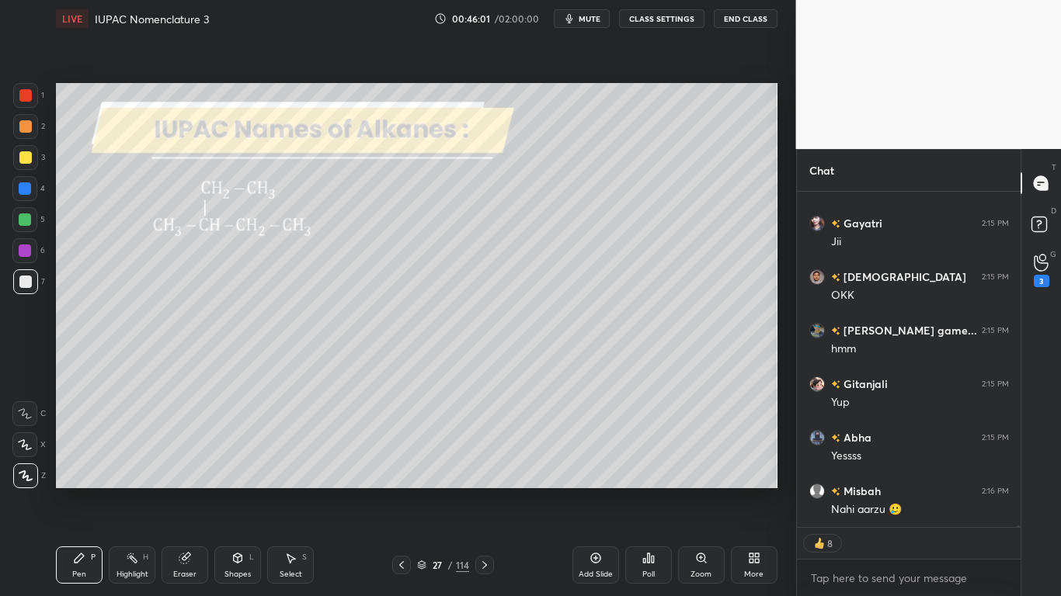
type textarea "x"
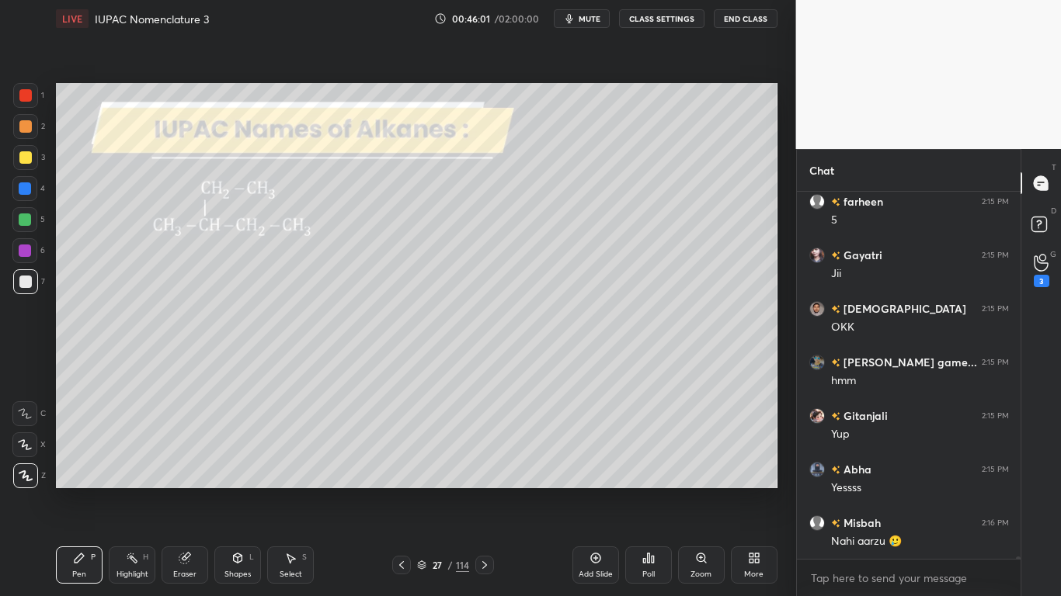
scroll to position [65923, 0]
click at [192, 491] on div "Eraser" at bounding box center [185, 565] width 47 height 37
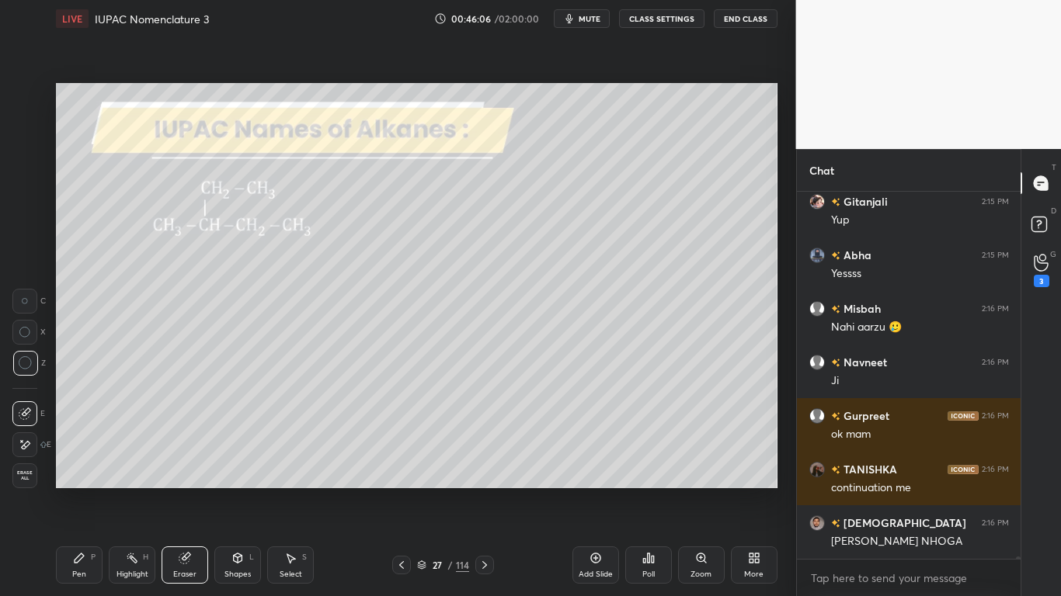
scroll to position [66191, 0]
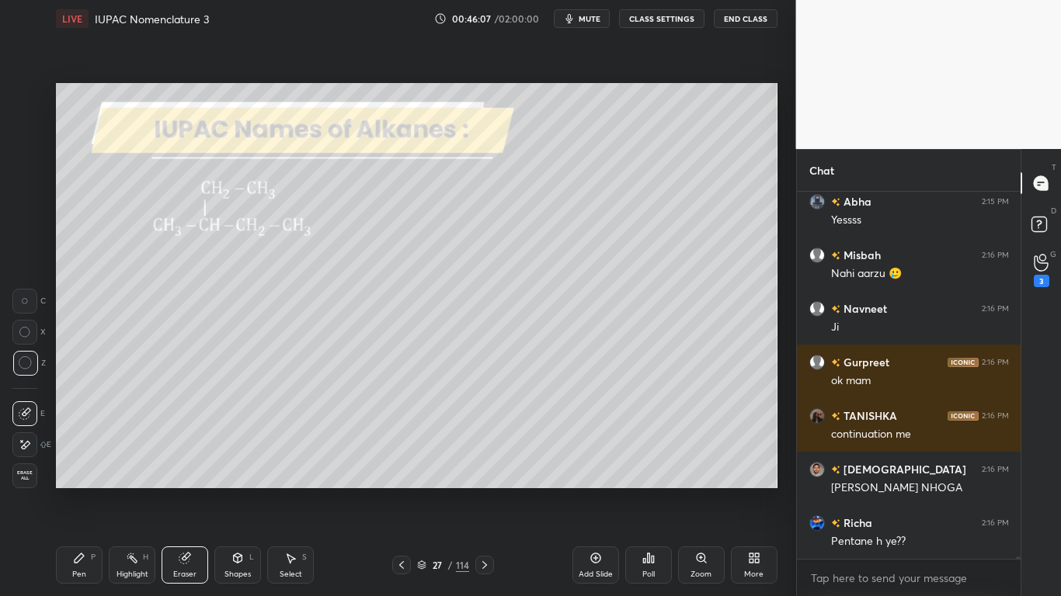
click at [676, 16] on button "CLASS SETTINGS" at bounding box center [661, 18] width 85 height 19
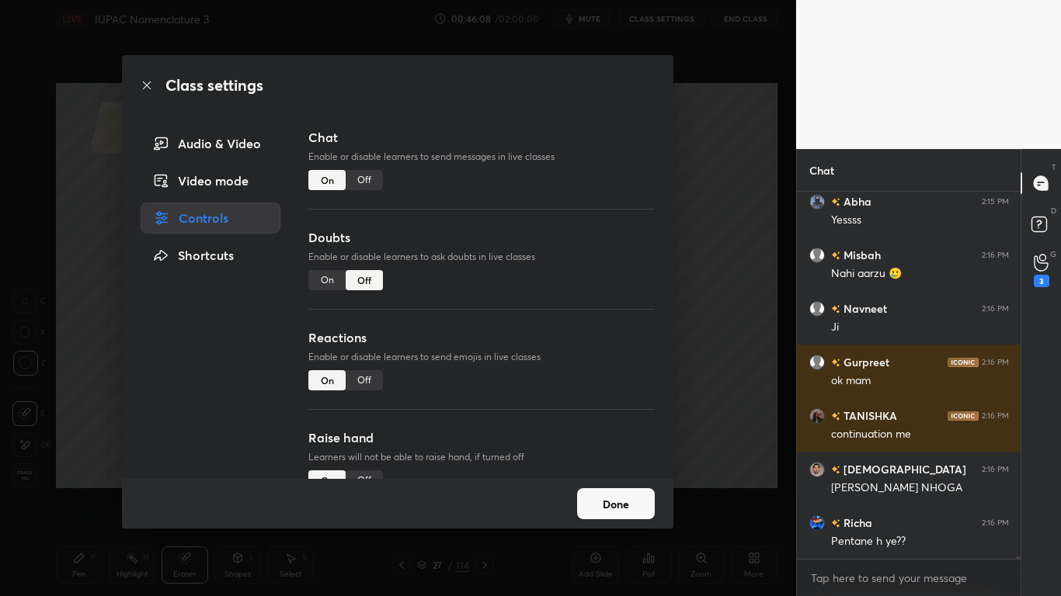
click at [361, 182] on div "Off" at bounding box center [364, 180] width 37 height 20
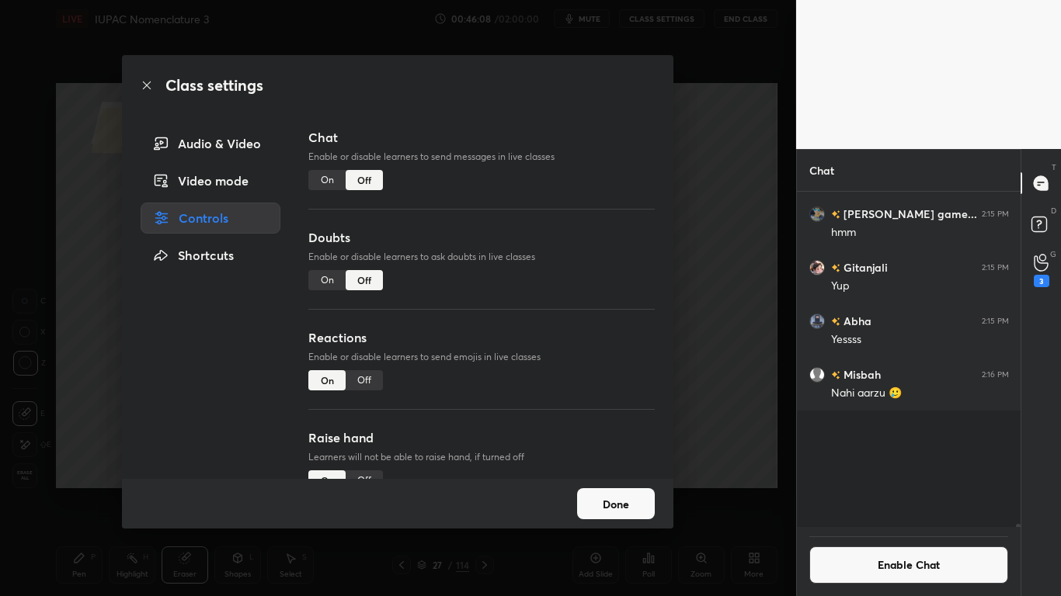
scroll to position [331, 219]
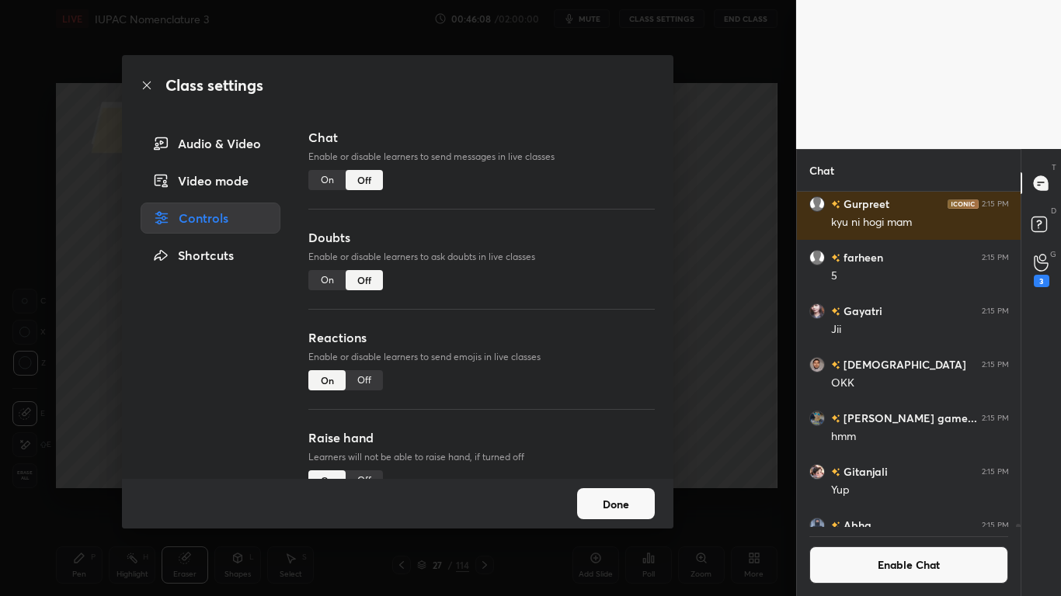
click at [628, 491] on button "Done" at bounding box center [616, 503] width 78 height 31
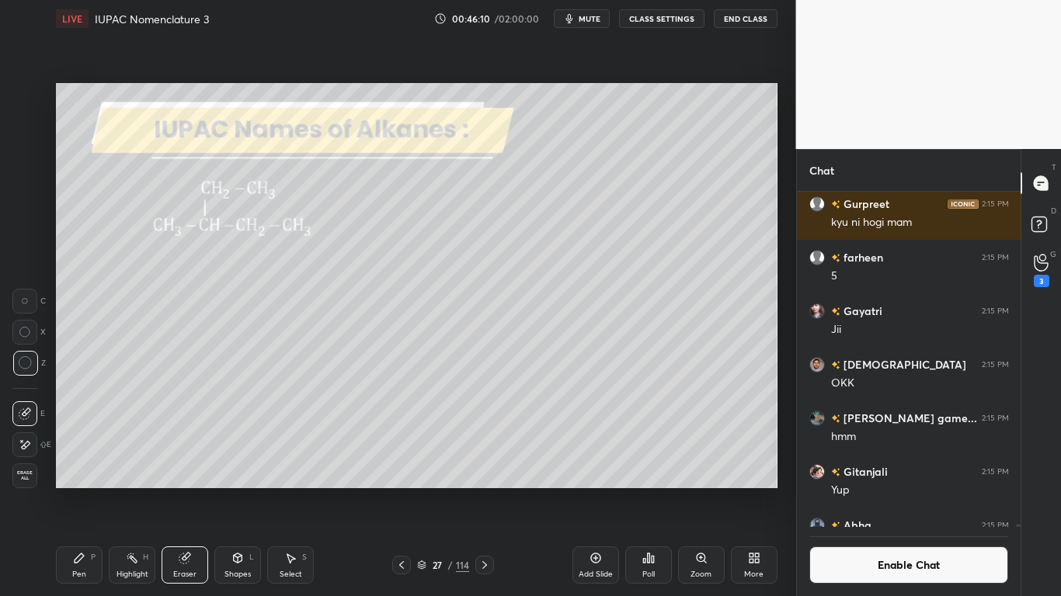
click at [74, 491] on div "Pen P" at bounding box center [79, 565] width 47 height 37
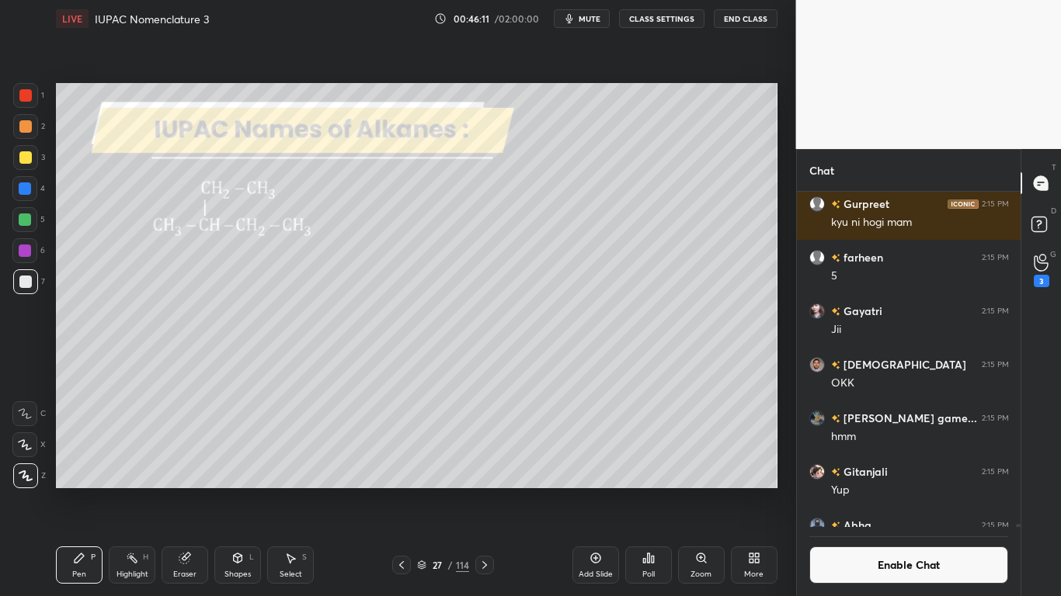
click at [28, 161] on div at bounding box center [25, 157] width 12 height 12
click at [182, 491] on icon at bounding box center [184, 559] width 10 height 10
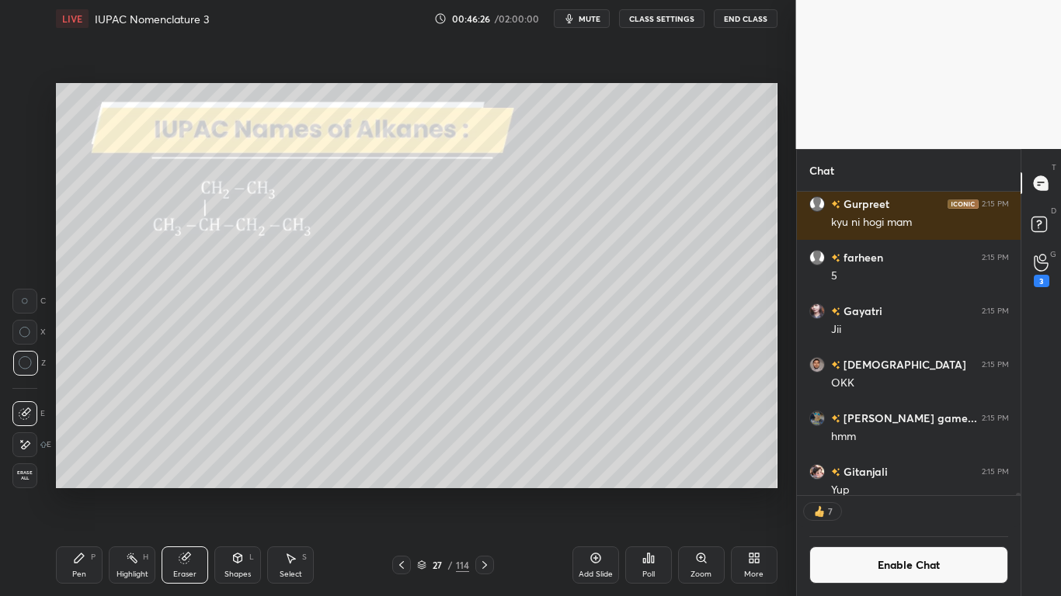
click at [83, 491] on icon at bounding box center [79, 558] width 12 height 12
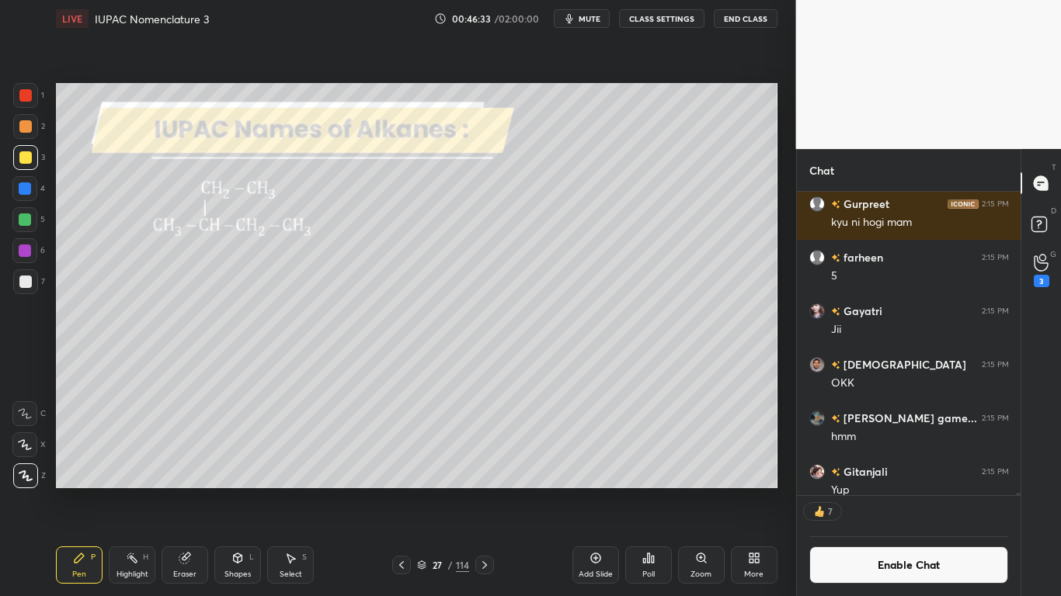
click at [184, 491] on div "Eraser" at bounding box center [185, 565] width 47 height 37
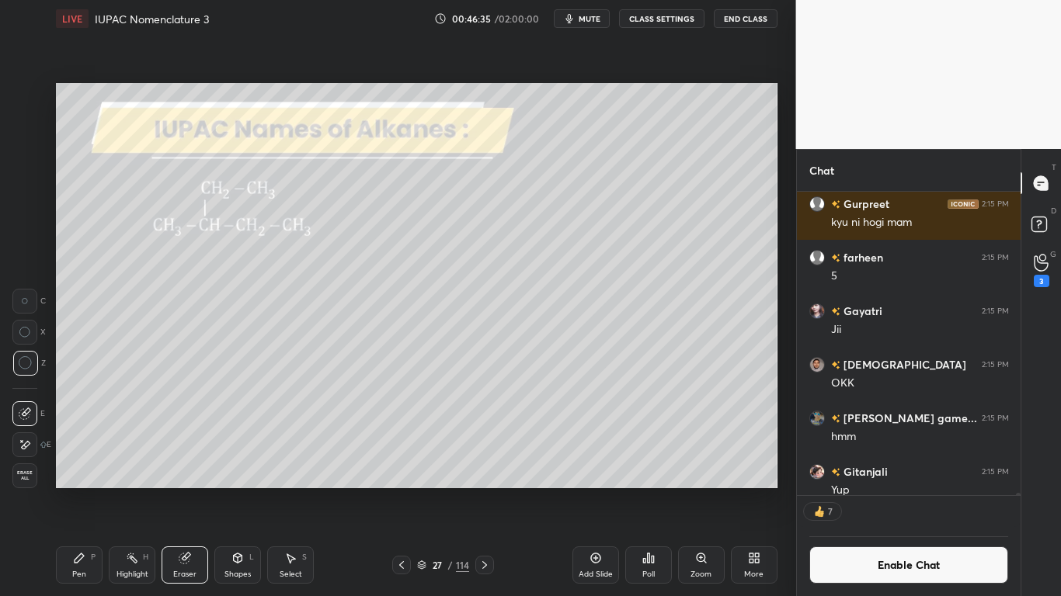
click at [82, 491] on icon at bounding box center [79, 558] width 9 height 9
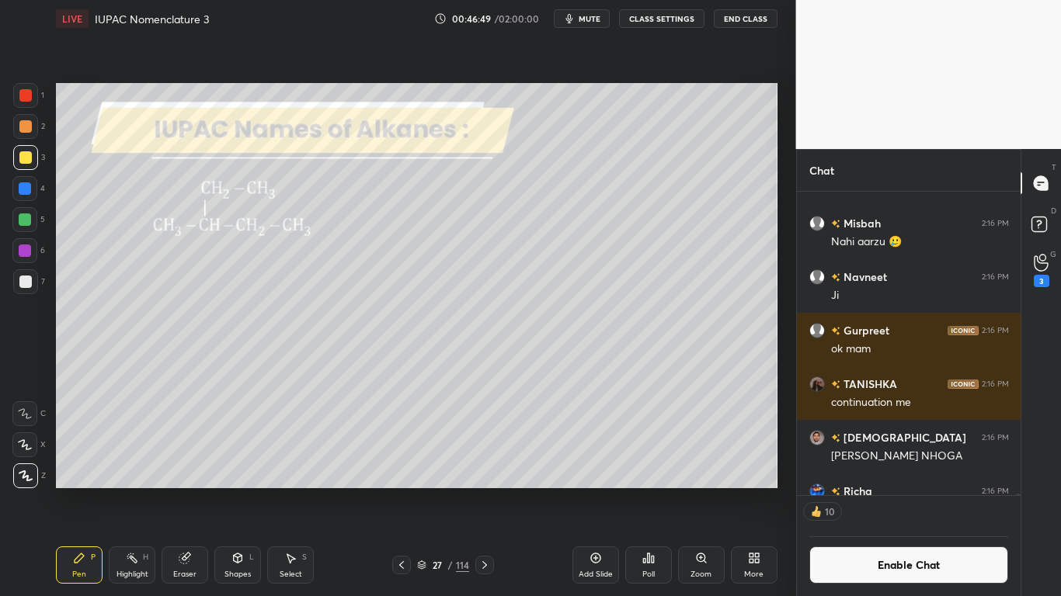
click at [16, 220] on div at bounding box center [24, 219] width 25 height 25
click at [23, 290] on div at bounding box center [25, 281] width 25 height 25
click at [26, 162] on div at bounding box center [25, 157] width 12 height 12
click at [19, 281] on div at bounding box center [25, 282] width 12 height 12
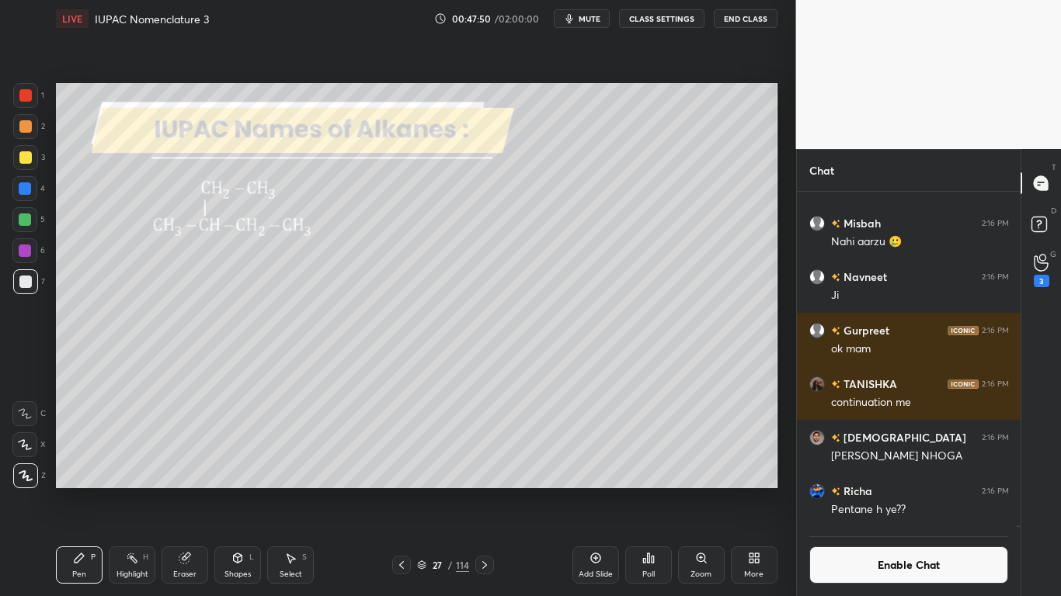
click at [190, 491] on div "Eraser" at bounding box center [185, 565] width 47 height 37
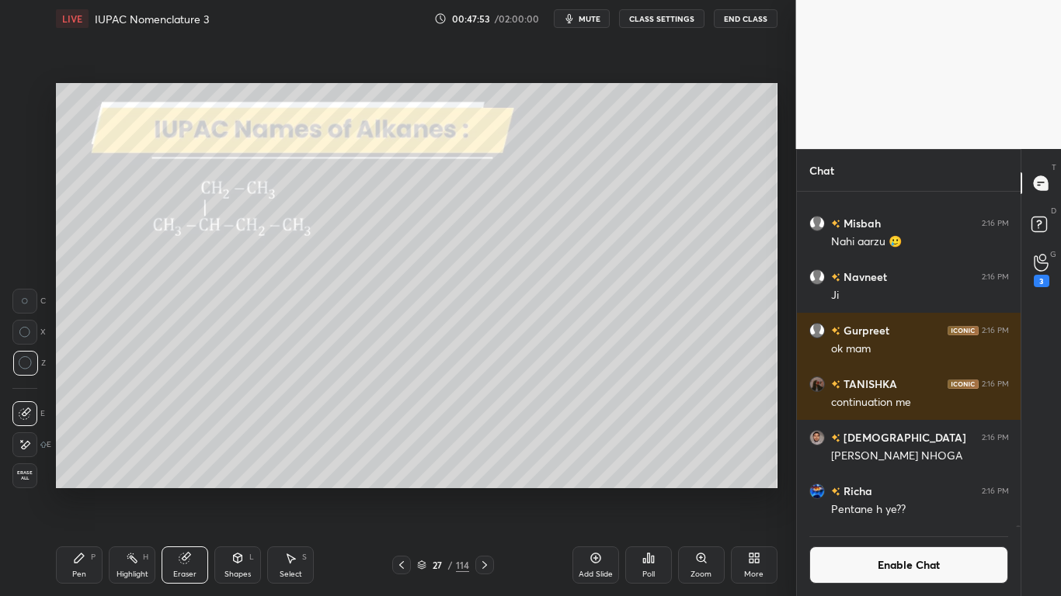
click at [63, 491] on div "Pen P" at bounding box center [79, 565] width 47 height 37
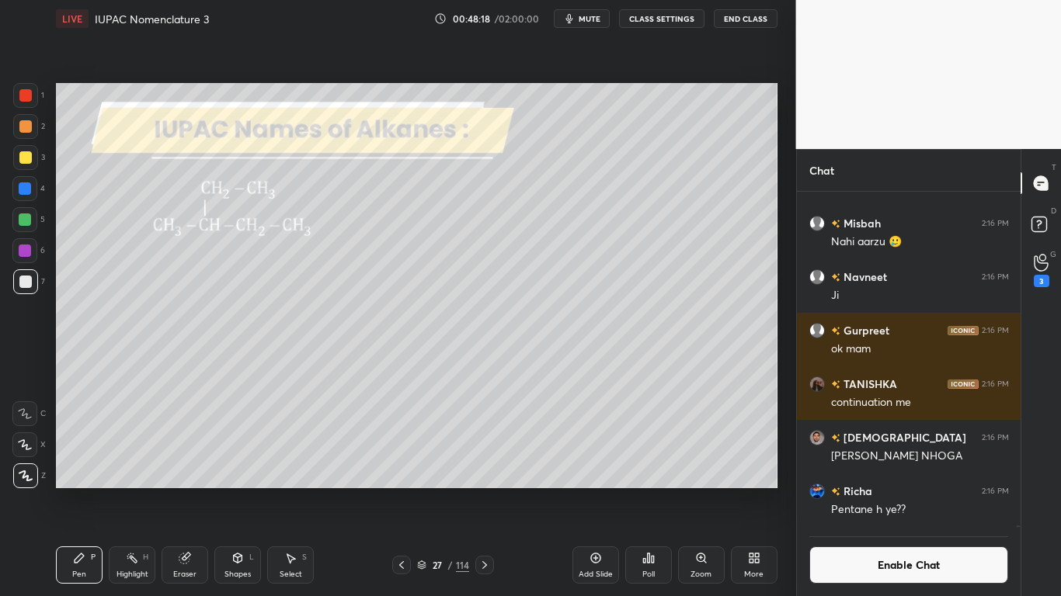
scroll to position [299, 219]
click at [28, 217] on div at bounding box center [25, 220] width 12 height 12
click at [593, 491] on icon at bounding box center [595, 559] width 10 height 10
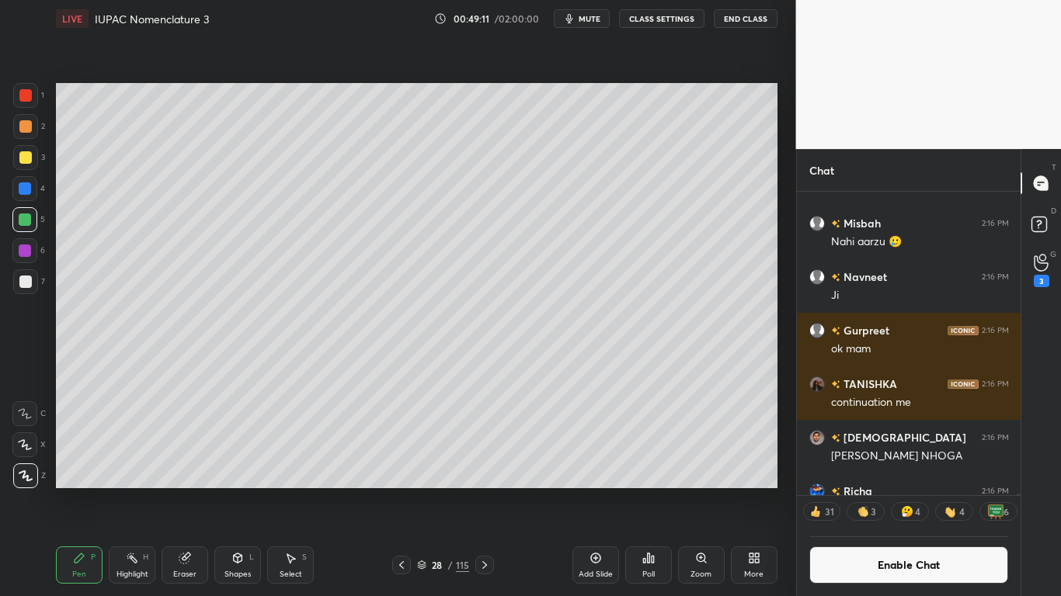
click at [26, 278] on div at bounding box center [25, 282] width 12 height 12
click at [28, 215] on div at bounding box center [25, 220] width 12 height 12
click at [890, 491] on button "Enable Chat" at bounding box center [909, 565] width 200 height 37
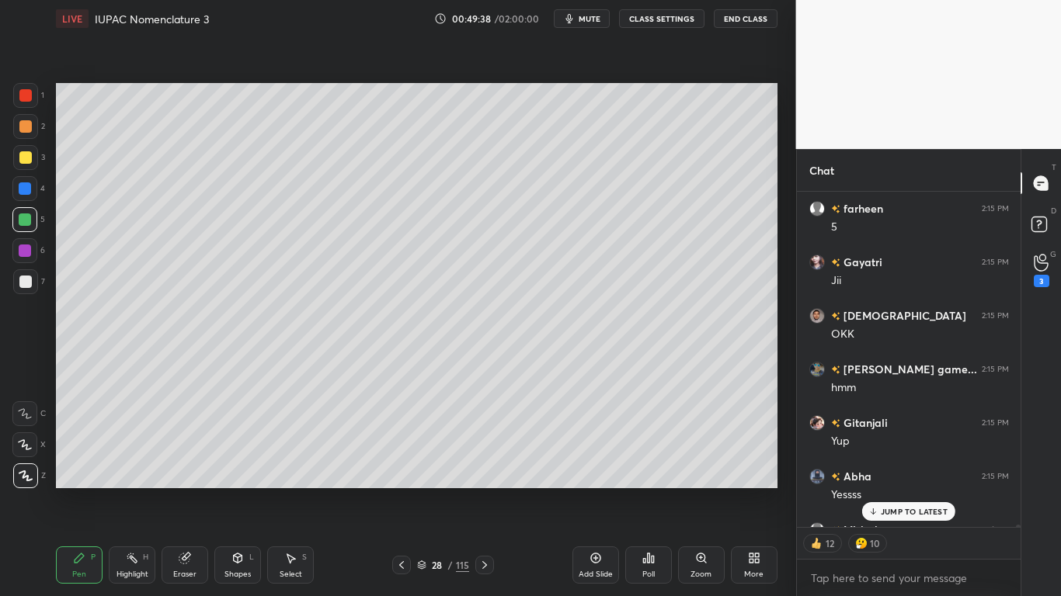
click at [912, 491] on p "JUMP TO LATEST" at bounding box center [914, 511] width 67 height 9
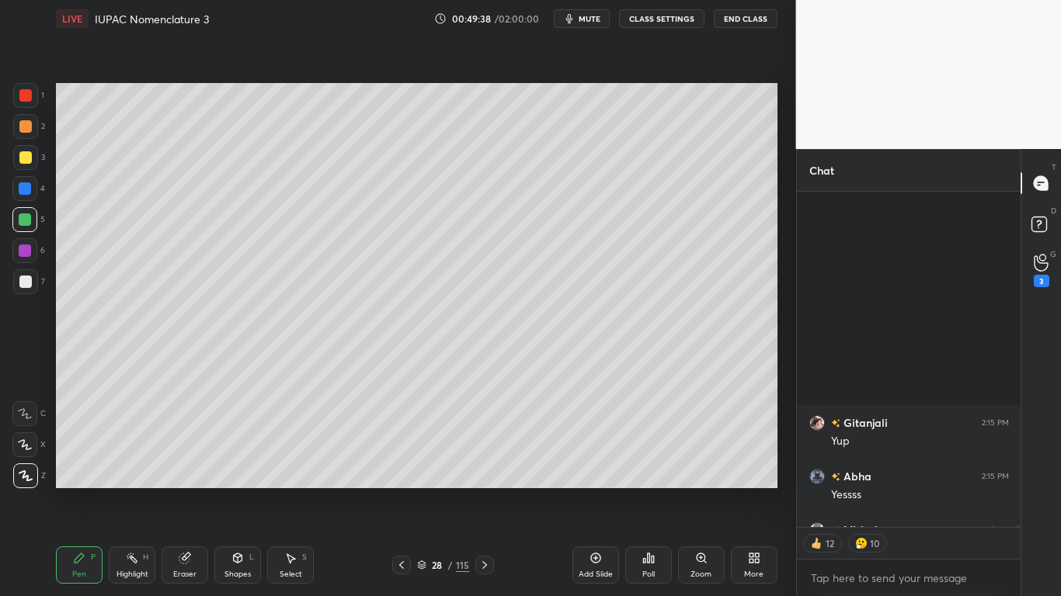
scroll to position [65972, 0]
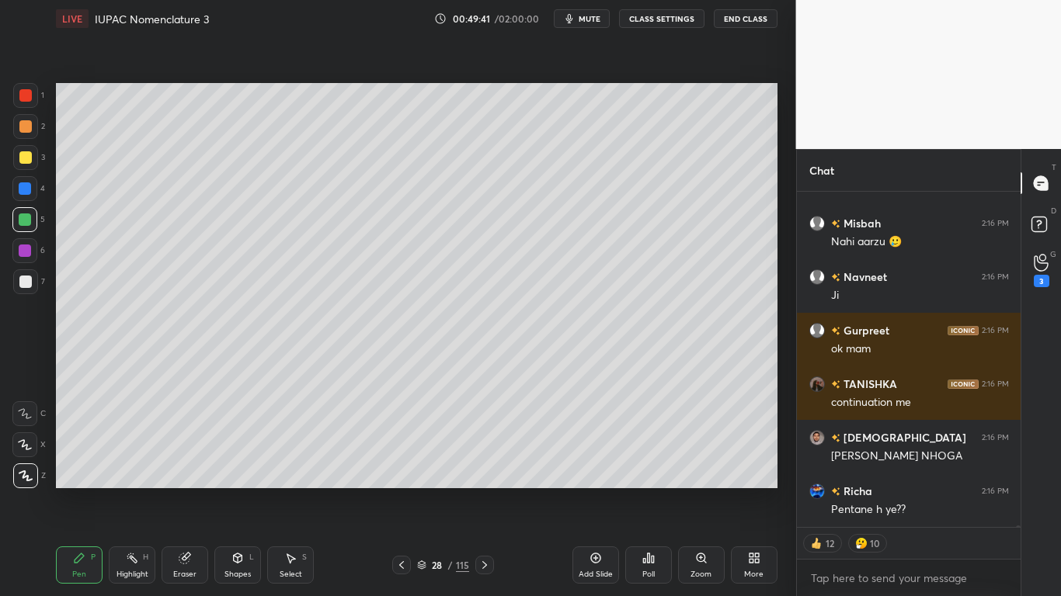
type textarea "x"
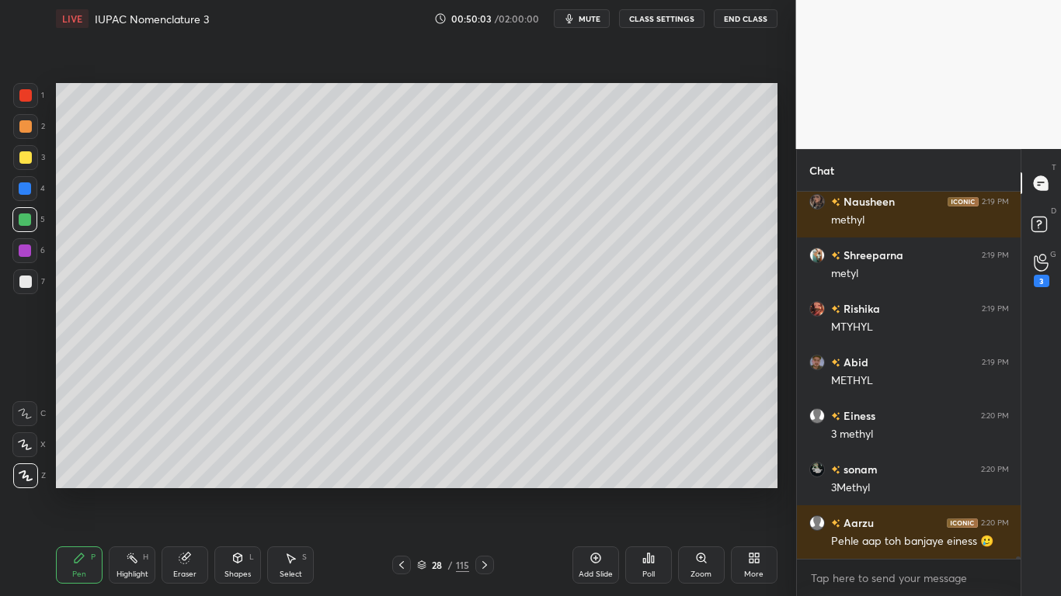
scroll to position [66851, 0]
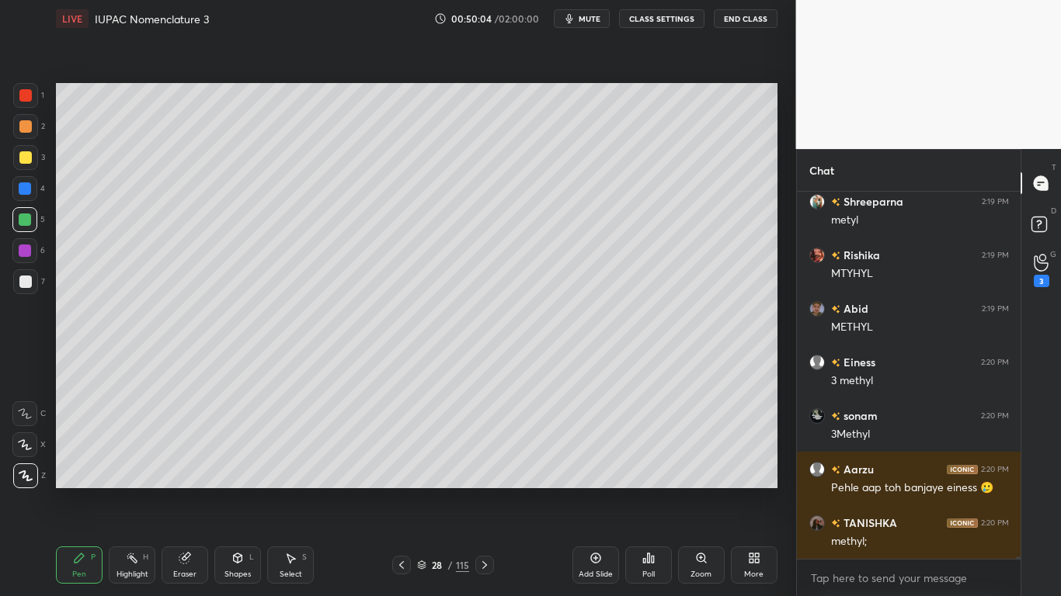
click at [672, 16] on button "CLASS SETTINGS" at bounding box center [661, 18] width 85 height 19
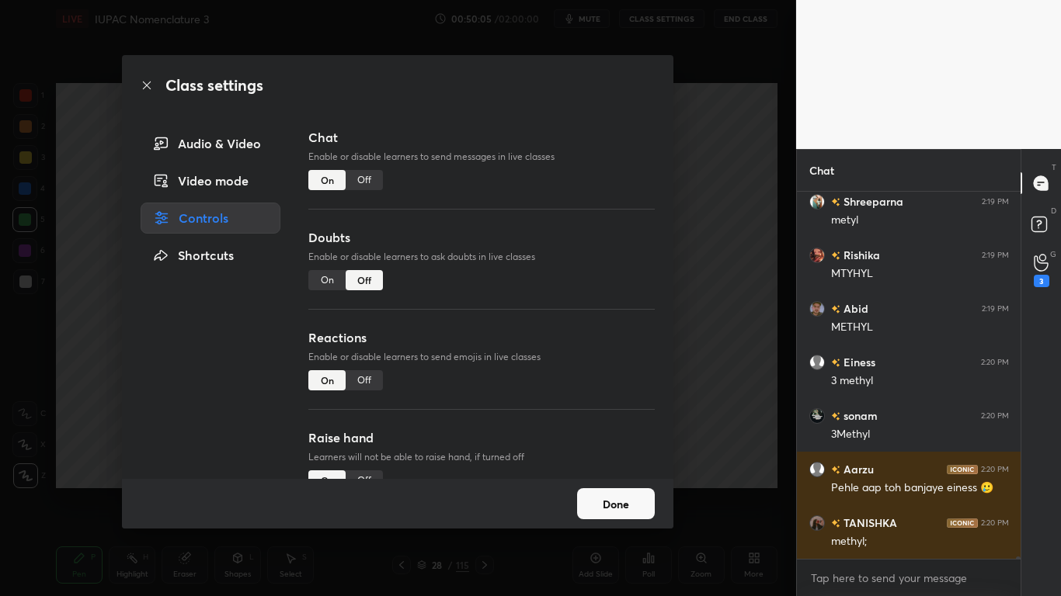
click at [366, 177] on div "Off" at bounding box center [364, 180] width 37 height 20
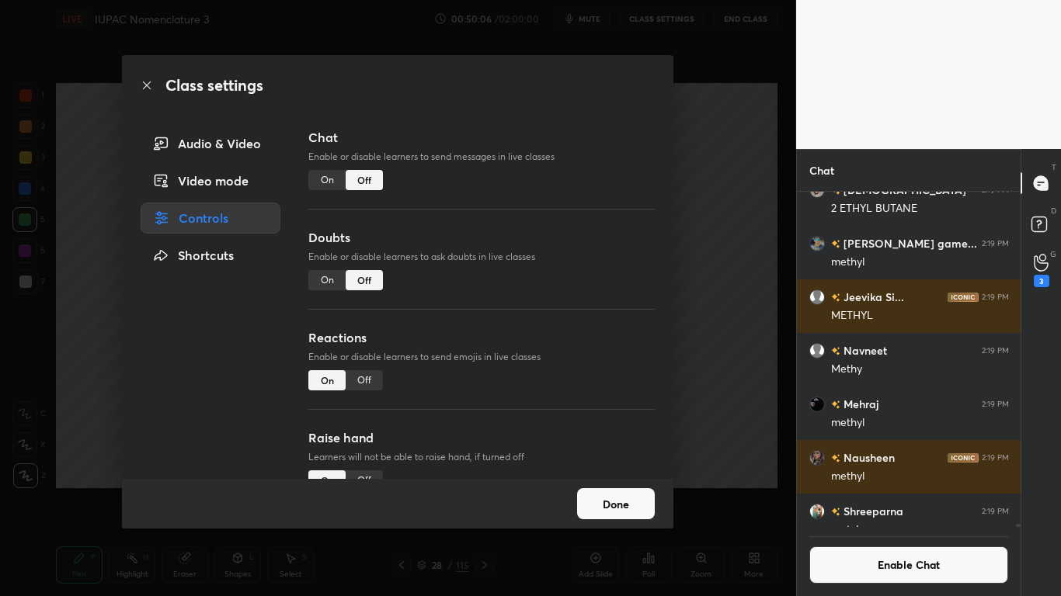
click at [615, 491] on button "Done" at bounding box center [616, 503] width 78 height 31
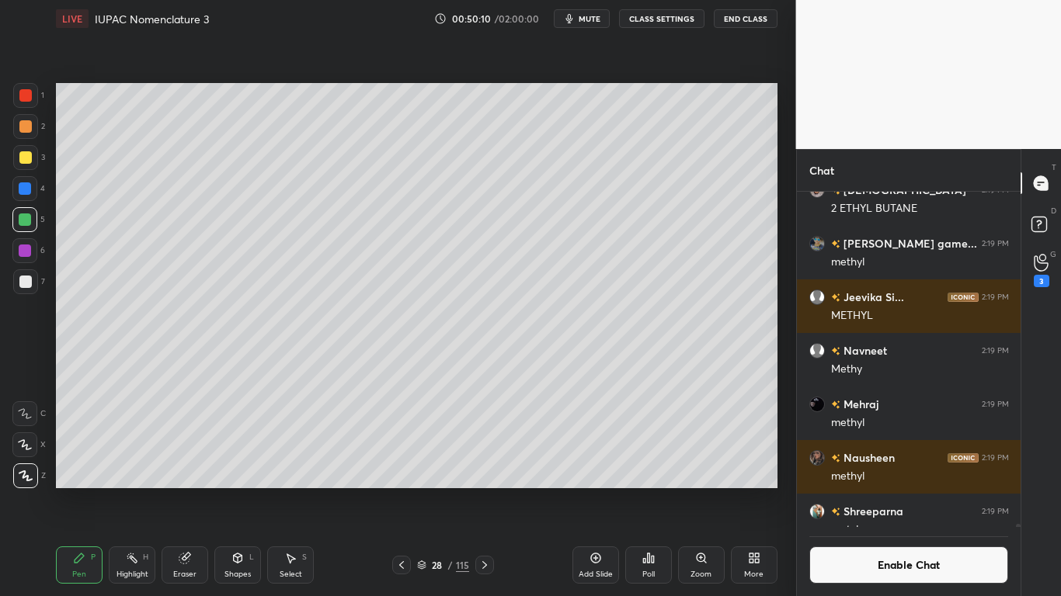
scroll to position [299, 219]
click at [403, 491] on icon at bounding box center [401, 565] width 12 height 12
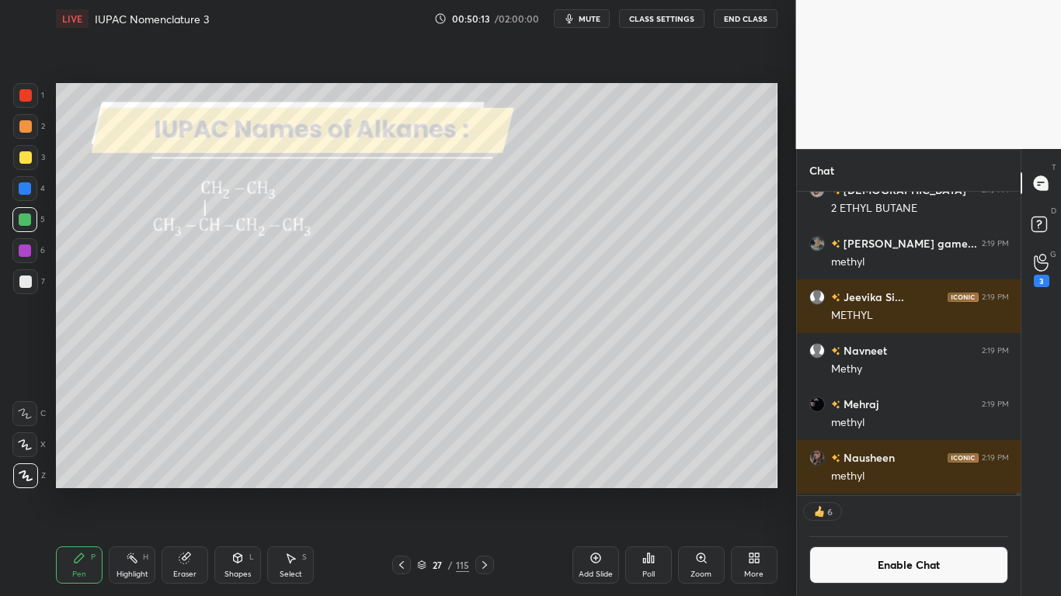
click at [273, 491] on div "Select S" at bounding box center [290, 565] width 47 height 37
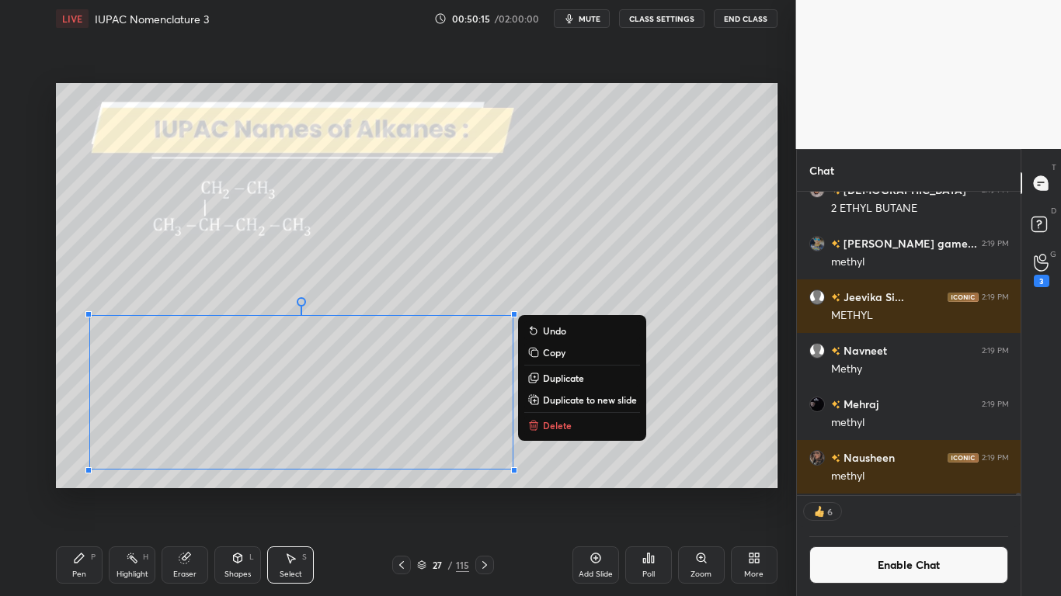
click at [602, 460] on div "0 ° Undo Copy Duplicate Duplicate to new slide Delete" at bounding box center [416, 285] width 721 height 405
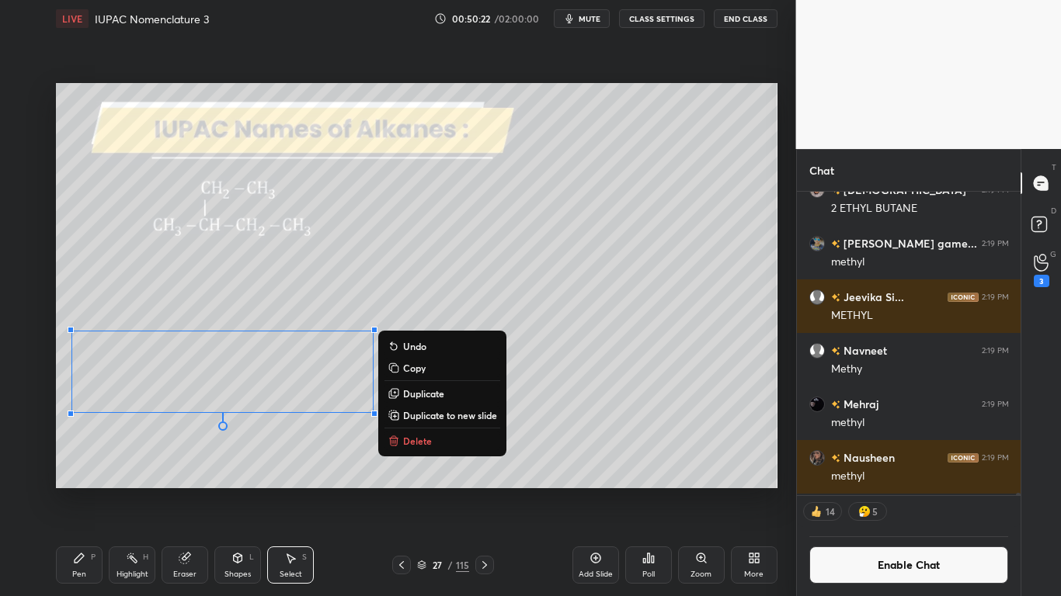
click at [73, 491] on icon at bounding box center [79, 558] width 12 height 12
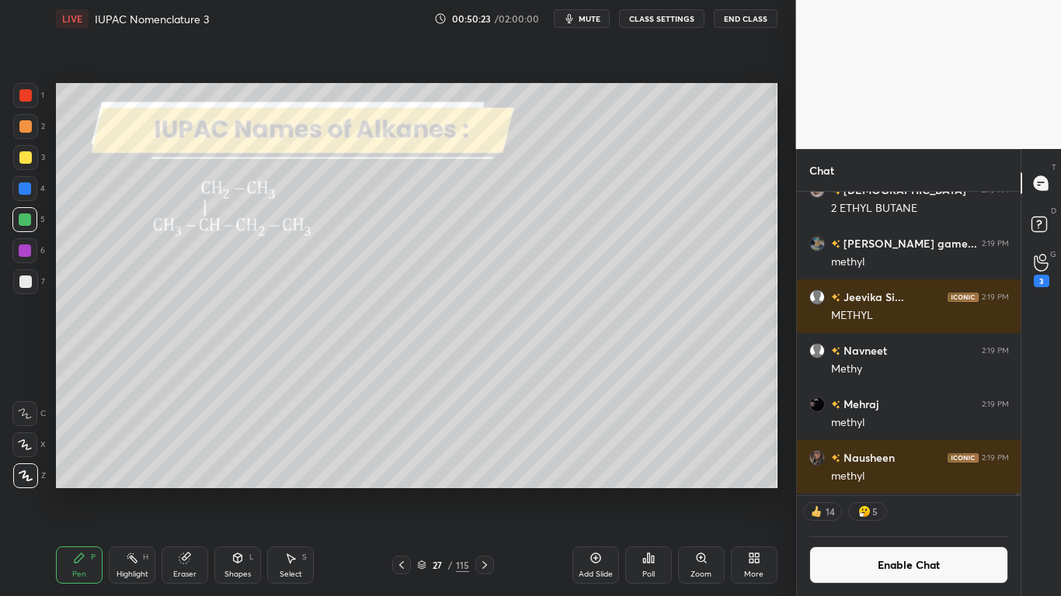
click at [30, 287] on div at bounding box center [25, 282] width 12 height 12
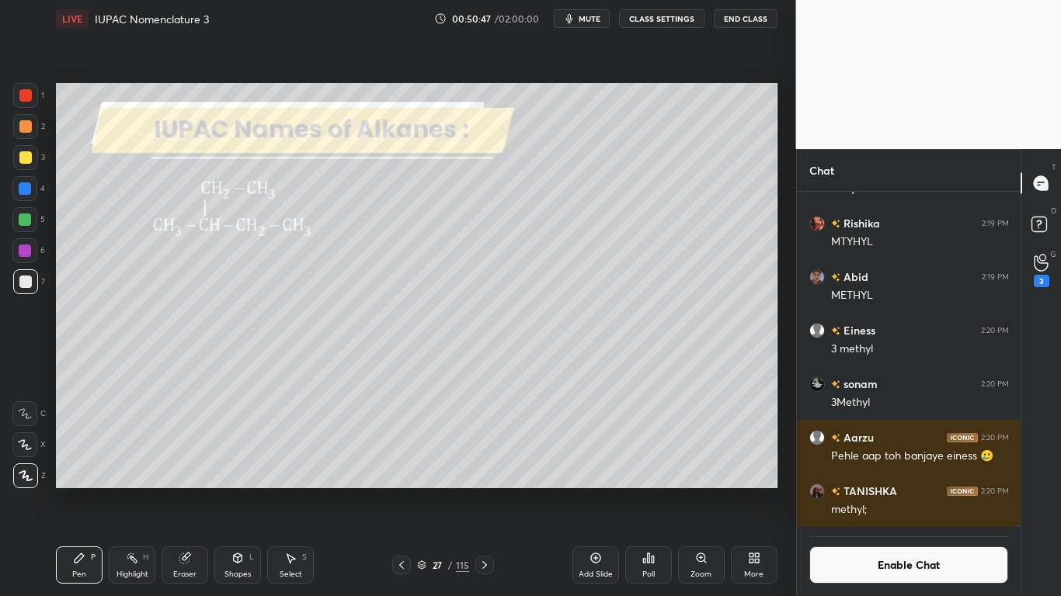
click at [487, 491] on icon at bounding box center [484, 565] width 12 height 12
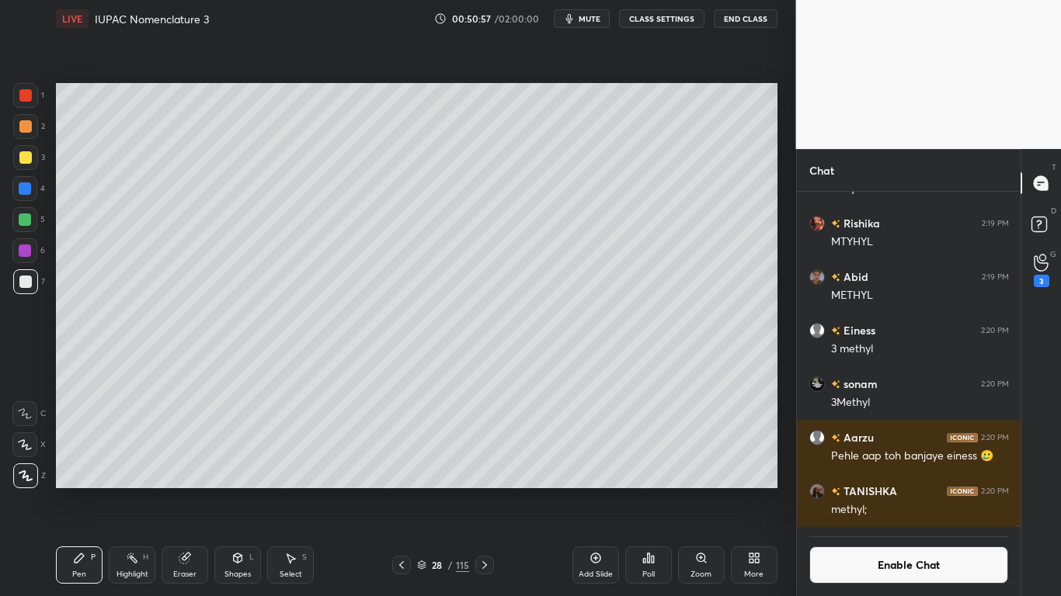
click at [22, 221] on div at bounding box center [25, 220] width 12 height 12
click at [401, 491] on icon at bounding box center [401, 565] width 12 height 12
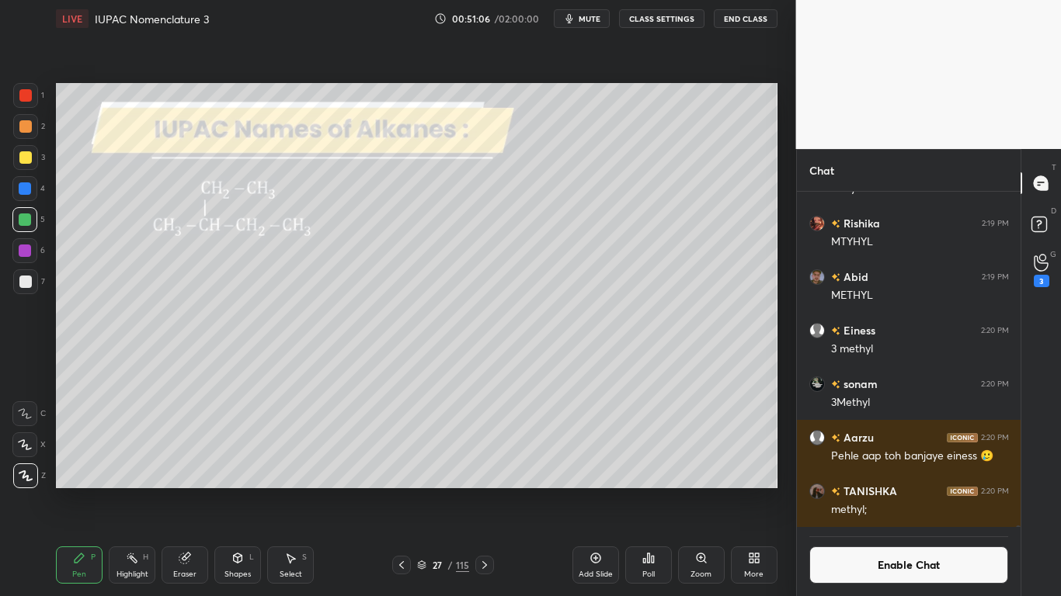
click at [483, 491] on icon at bounding box center [484, 565] width 12 height 12
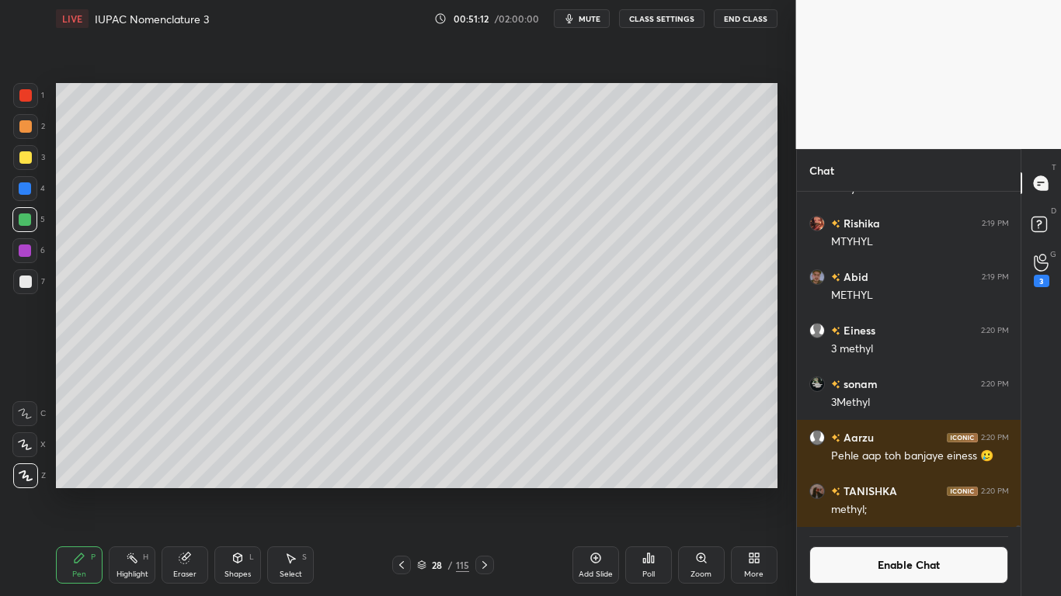
click at [843, 491] on button "Enable Chat" at bounding box center [909, 565] width 200 height 37
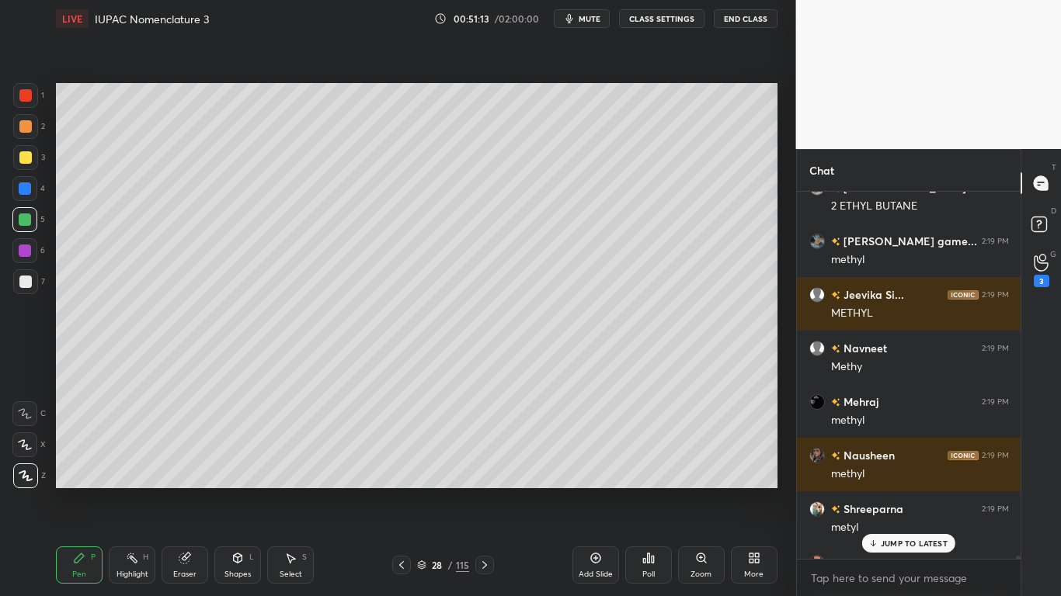
click at [873, 491] on icon at bounding box center [873, 542] width 0 height 5
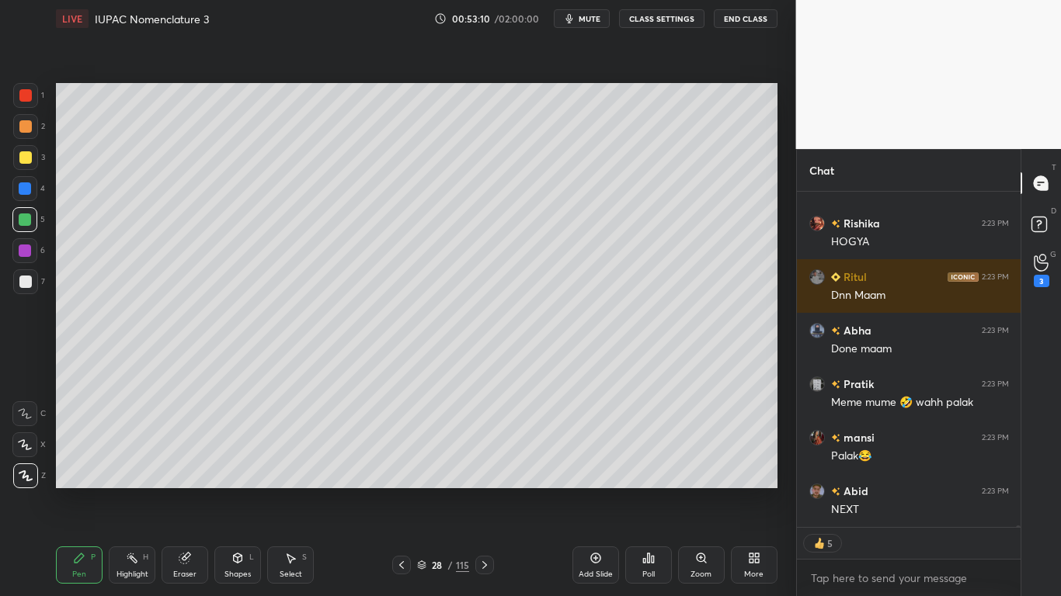
scroll to position [70188, 0]
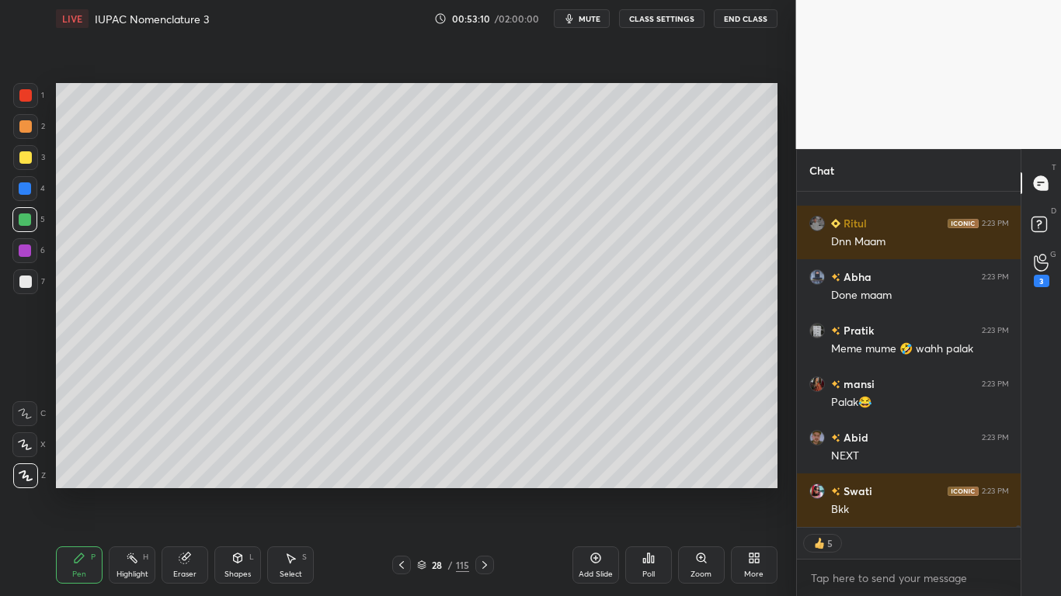
type textarea "x"
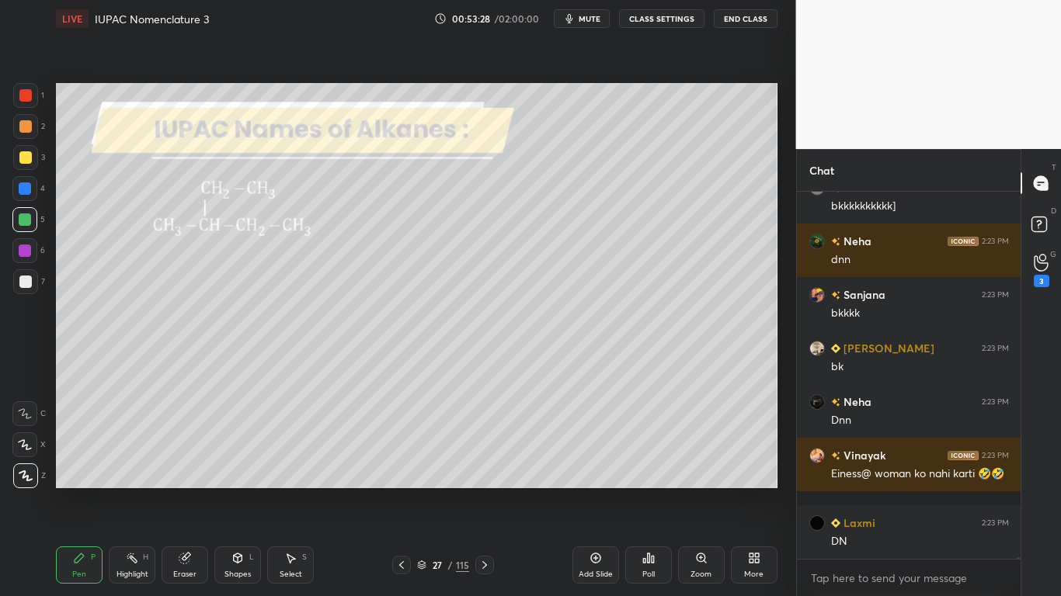
scroll to position [71296, 0]
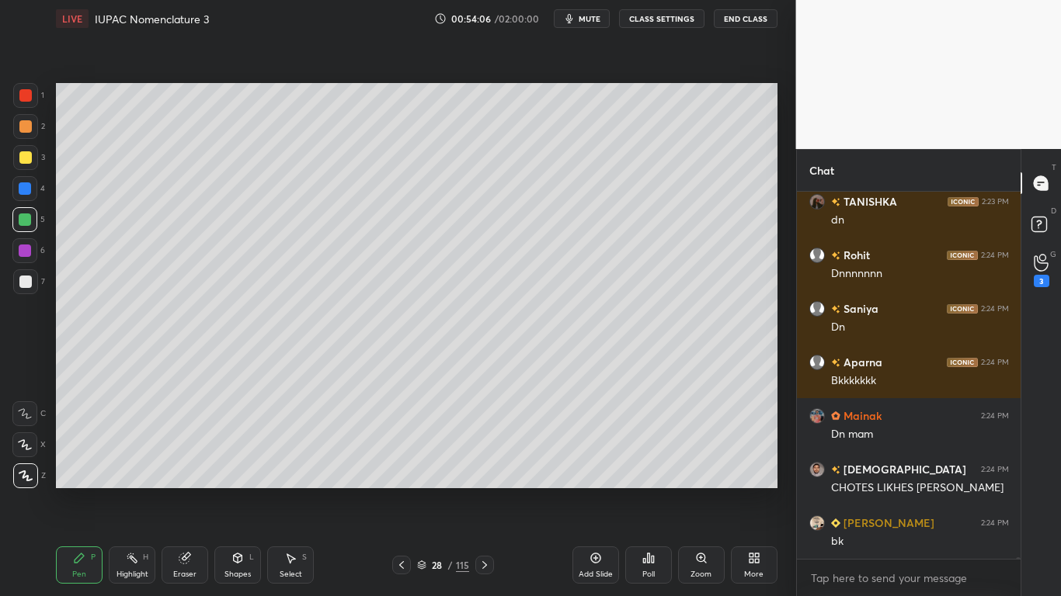
click at [649, 20] on button "CLASS SETTINGS" at bounding box center [661, 18] width 85 height 19
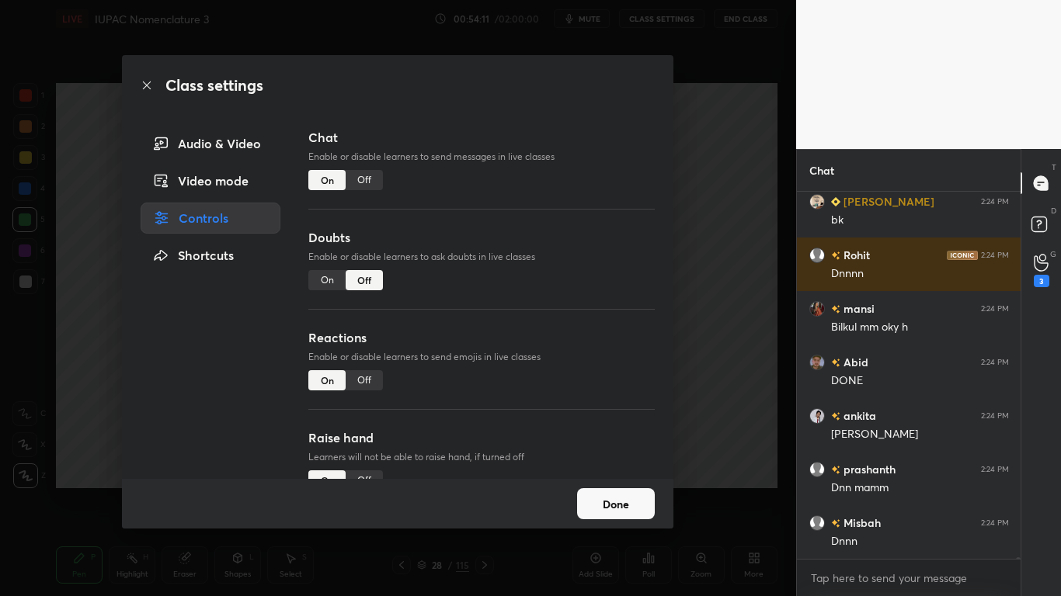
click at [370, 180] on div "Off" at bounding box center [364, 180] width 37 height 20
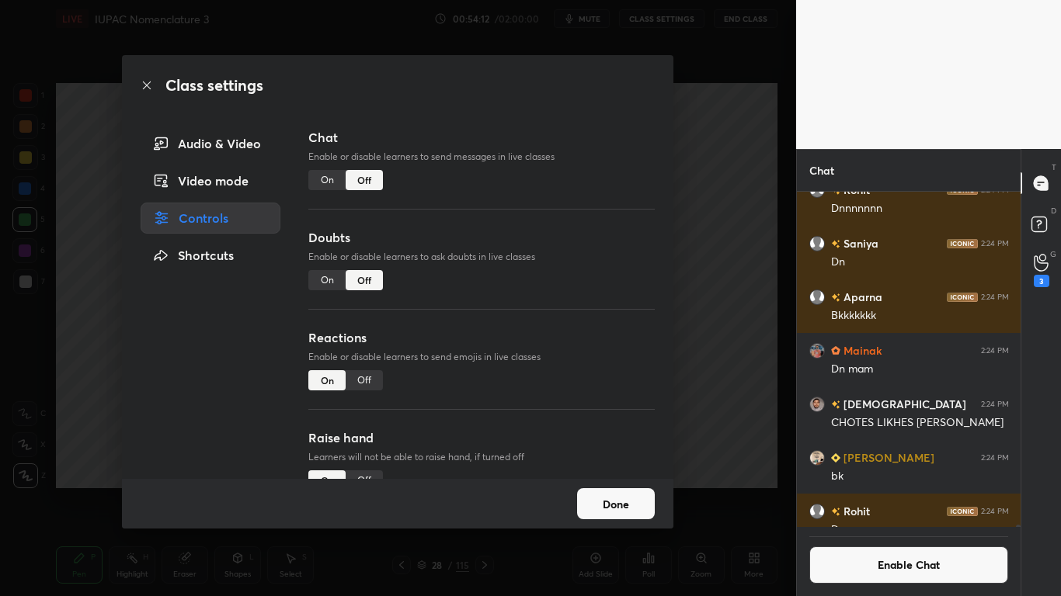
click at [596, 491] on button "Done" at bounding box center [616, 503] width 78 height 31
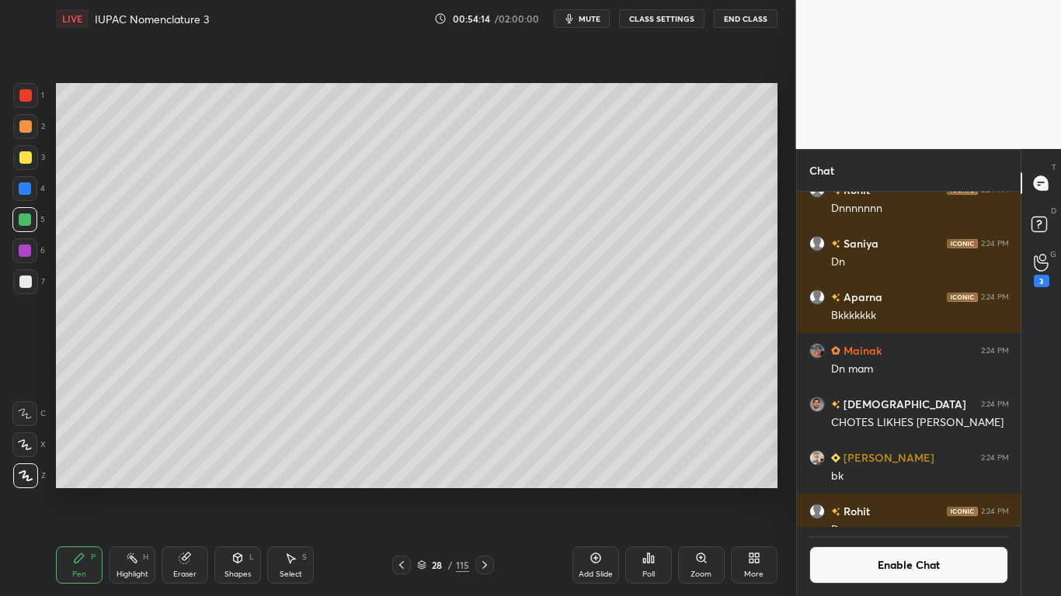
click at [420, 491] on icon at bounding box center [422, 563] width 8 height 4
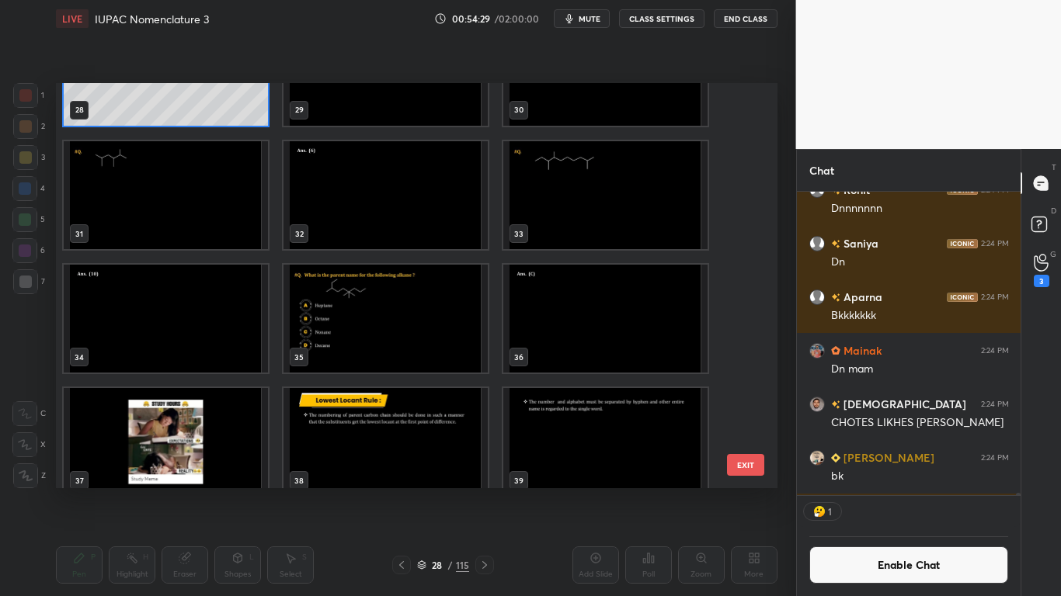
scroll to position [299, 219]
click at [137, 176] on img "grid" at bounding box center [166, 195] width 204 height 108
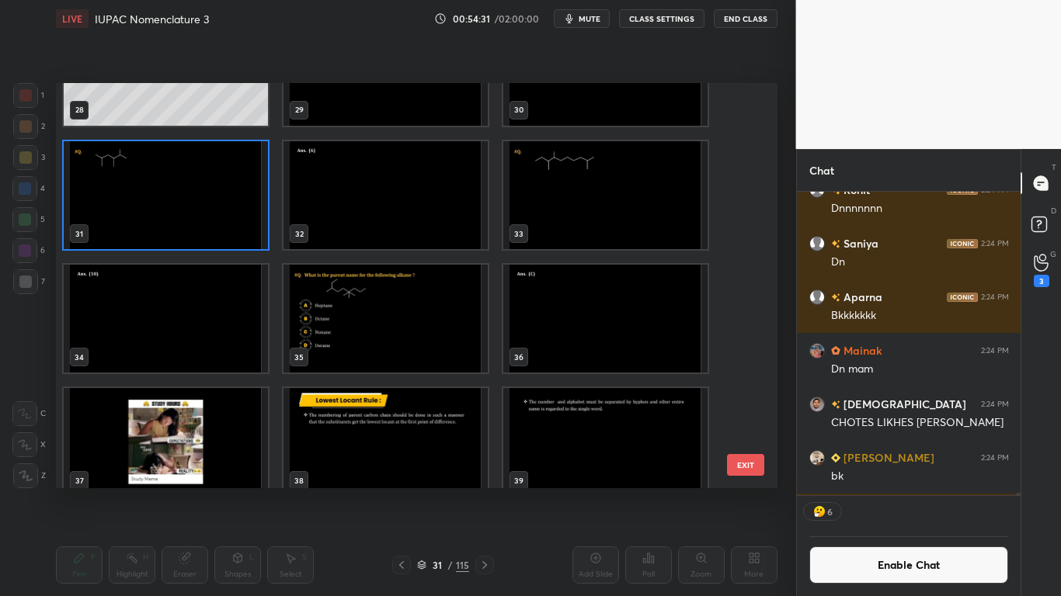
click at [137, 176] on img "grid" at bounding box center [166, 195] width 204 height 108
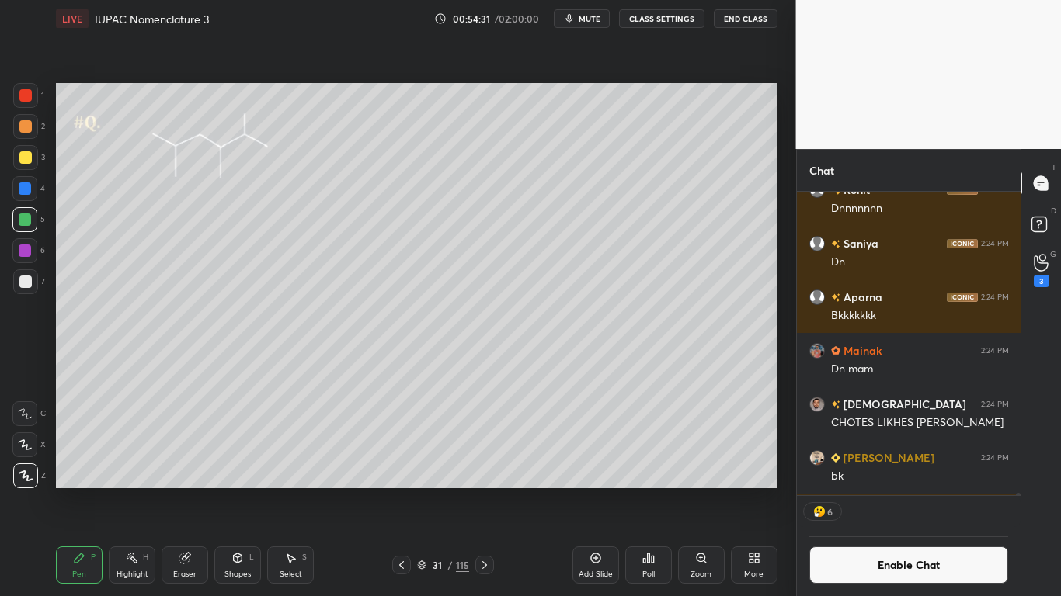
click at [137, 176] on img "grid" at bounding box center [166, 195] width 204 height 108
click at [864, 491] on button "Enable Chat" at bounding box center [909, 565] width 200 height 37
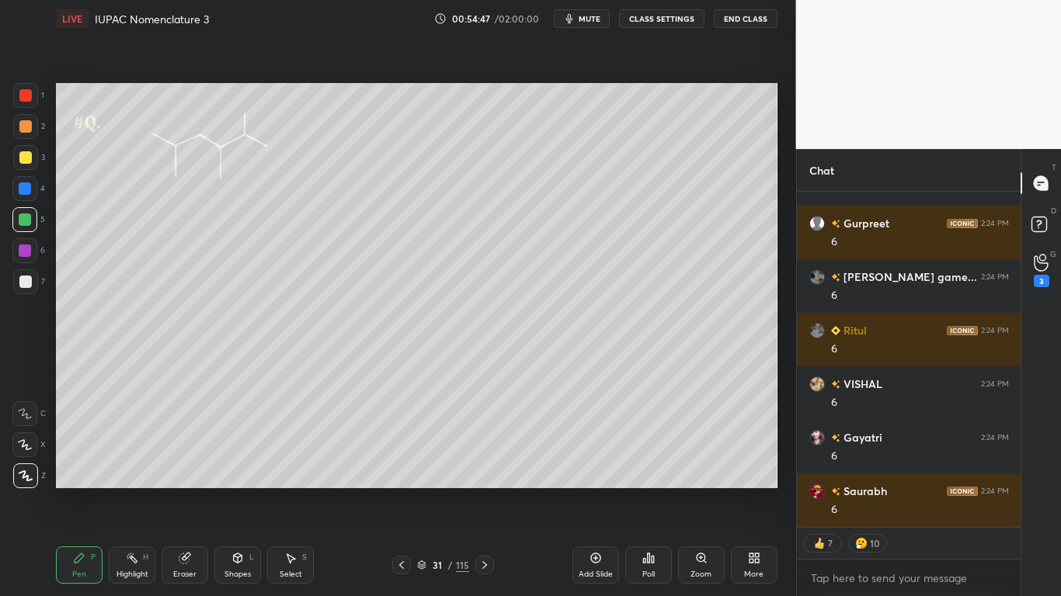
scroll to position [74668, 0]
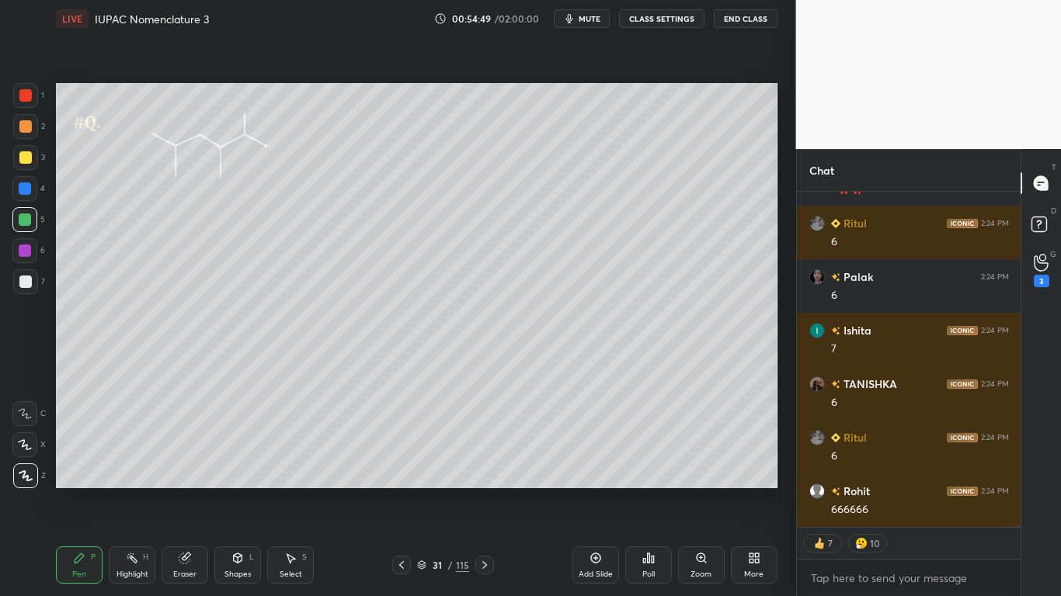
click at [656, 21] on button "CLASS SETTINGS" at bounding box center [661, 18] width 85 height 19
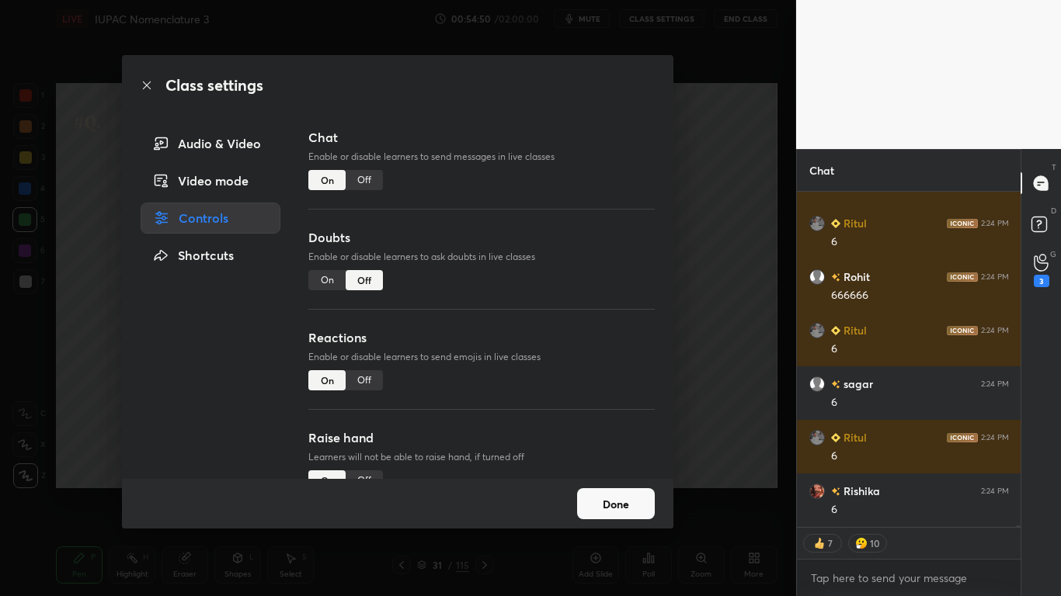
type textarea "x"
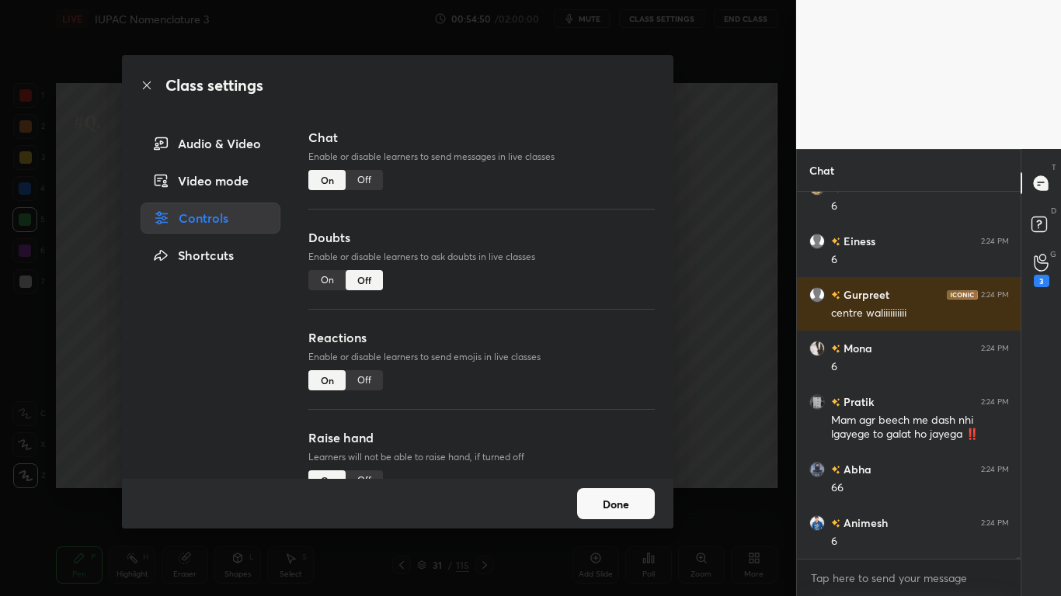
click at [358, 179] on div "Off" at bounding box center [364, 180] width 37 height 20
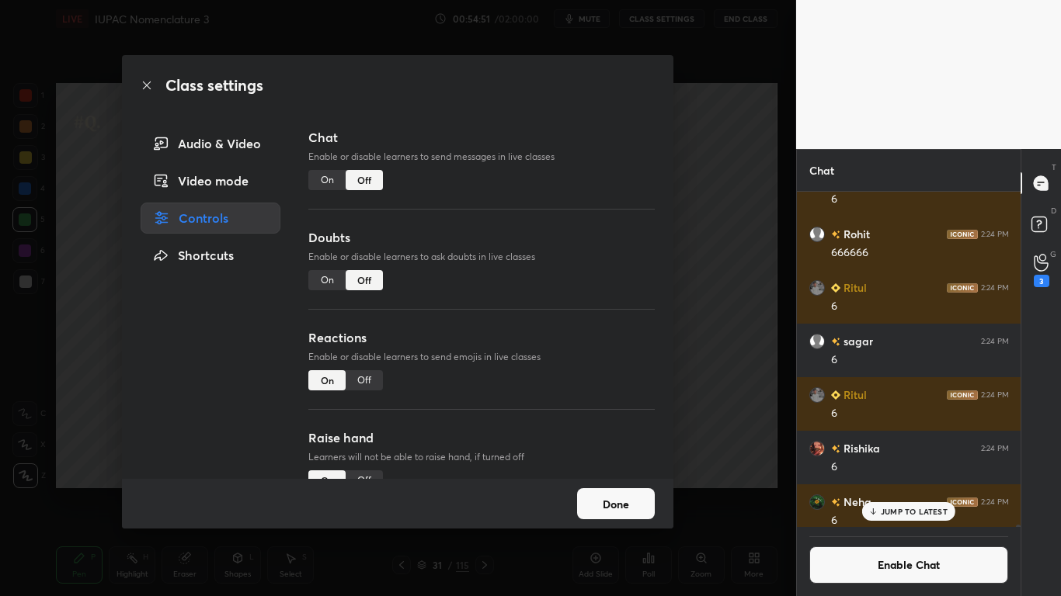
click at [601, 491] on button "Done" at bounding box center [616, 503] width 78 height 31
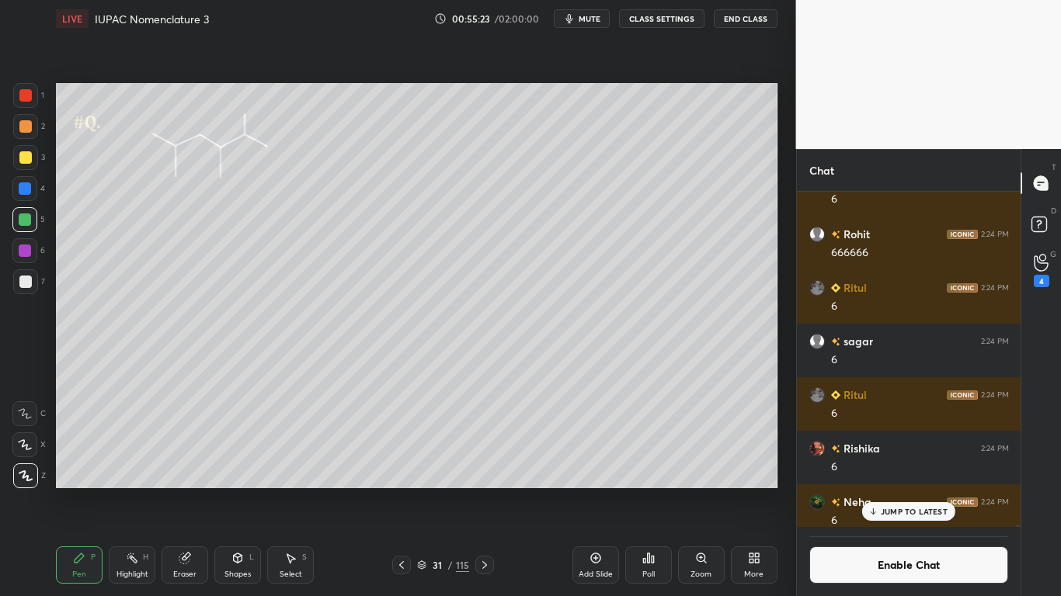
click at [171, 491] on div "Eraser" at bounding box center [185, 565] width 47 height 37
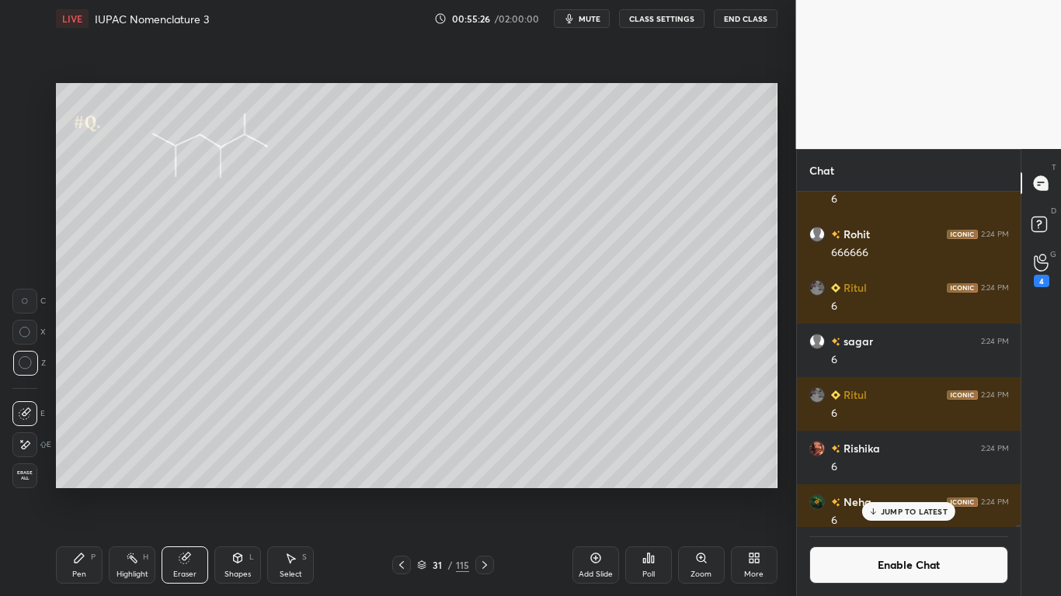
click at [901, 491] on p "JUMP TO LATEST" at bounding box center [914, 511] width 67 height 9
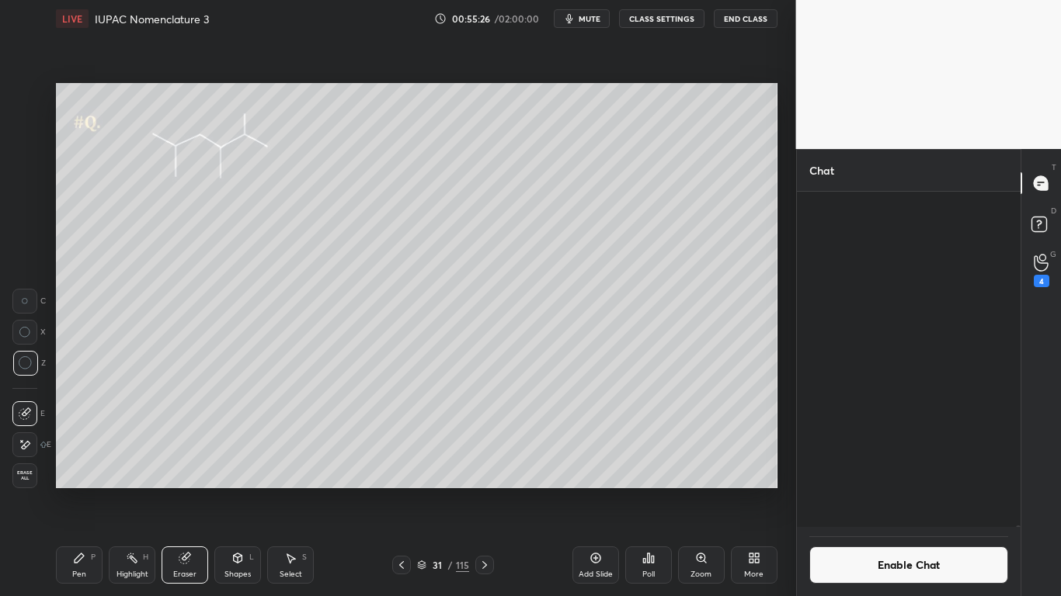
scroll to position [74699, 0]
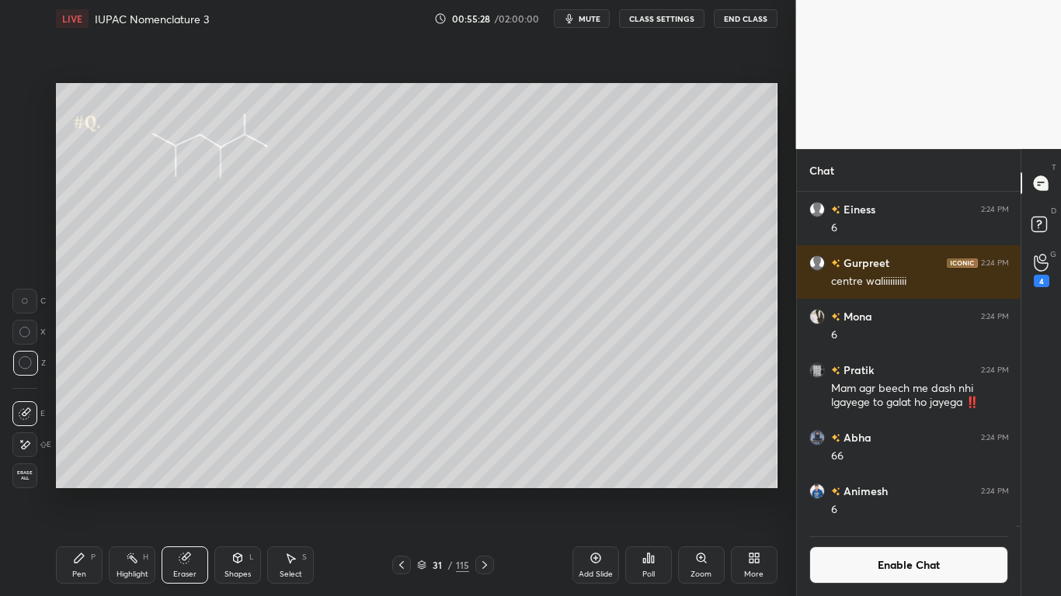
click at [78, 491] on div "Pen P" at bounding box center [79, 565] width 47 height 37
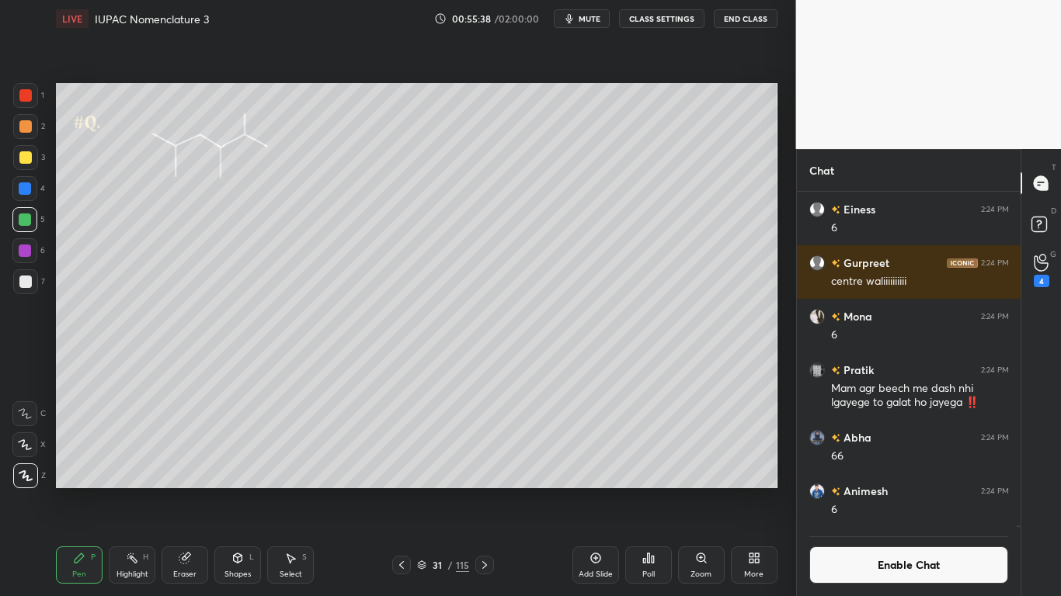
click at [31, 158] on div at bounding box center [25, 157] width 12 height 12
click at [884, 491] on button "Enable Chat" at bounding box center [909, 565] width 200 height 37
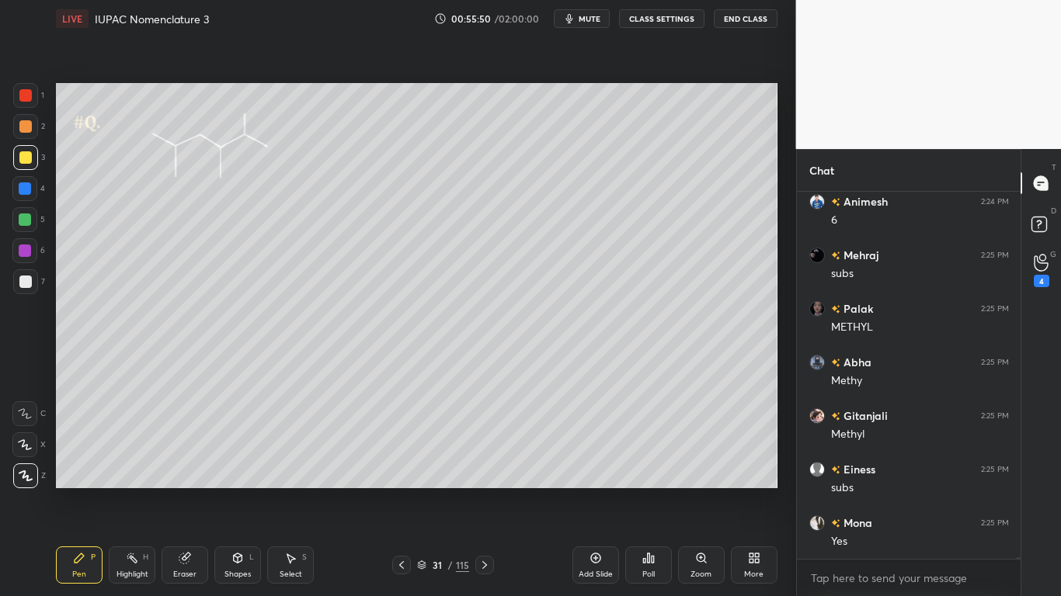
scroll to position [75012, 0]
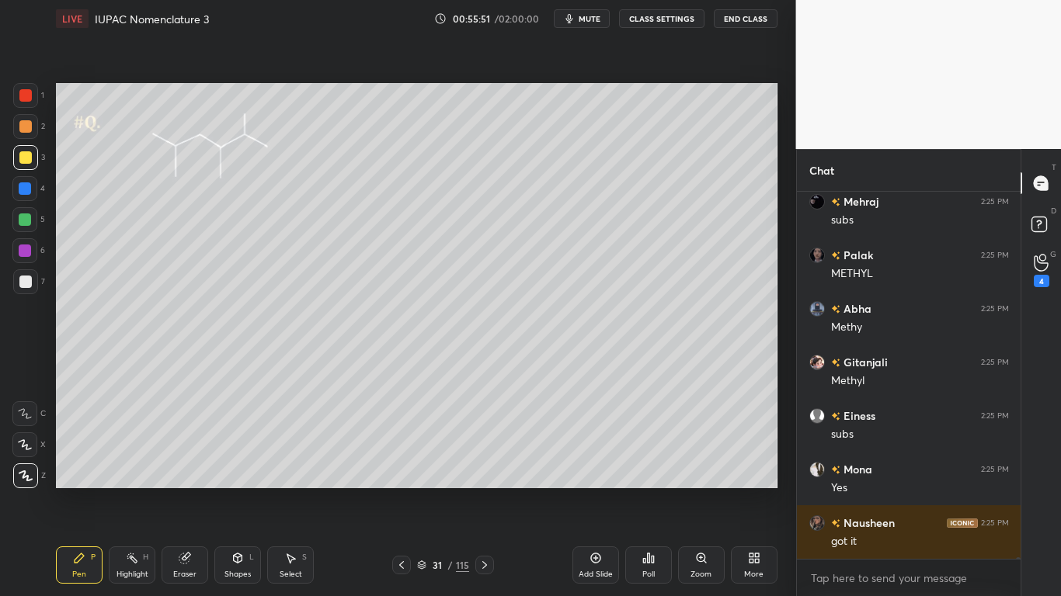
click at [426, 491] on icon at bounding box center [422, 563] width 8 height 4
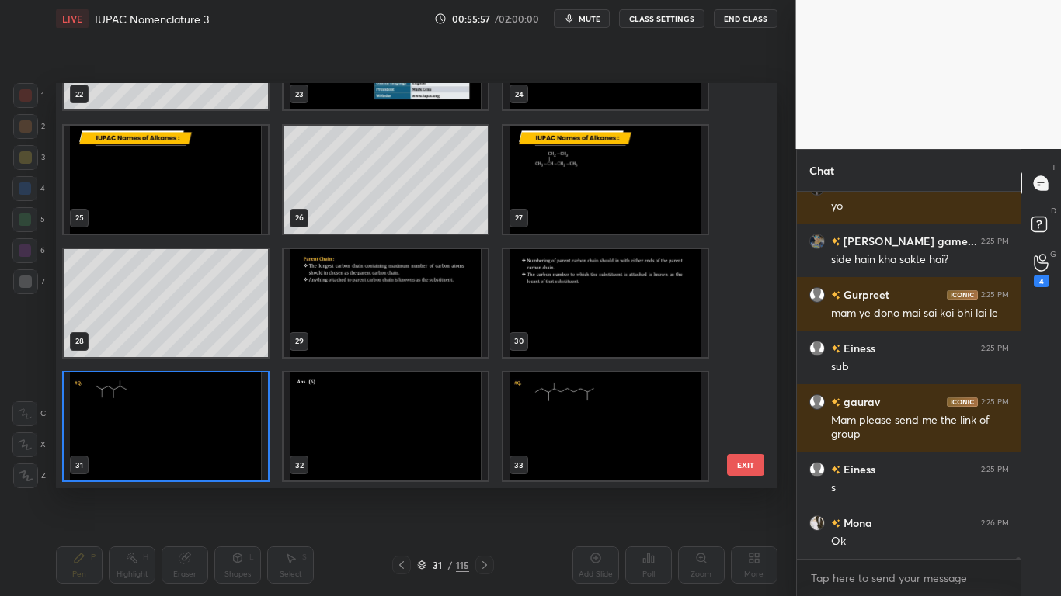
scroll to position [75508, 0]
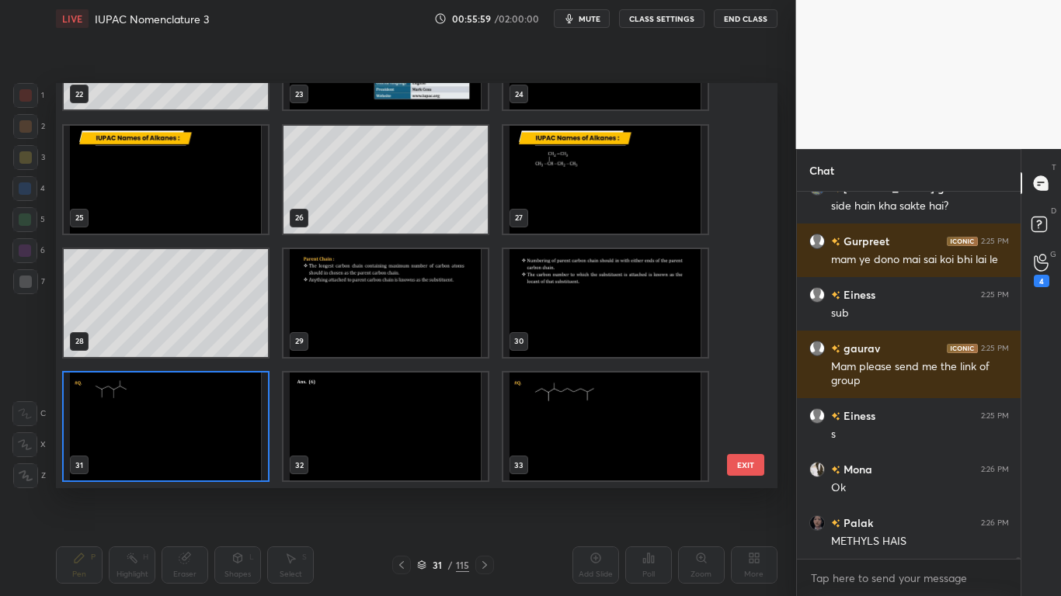
click at [617, 430] on img "grid" at bounding box center [605, 427] width 204 height 108
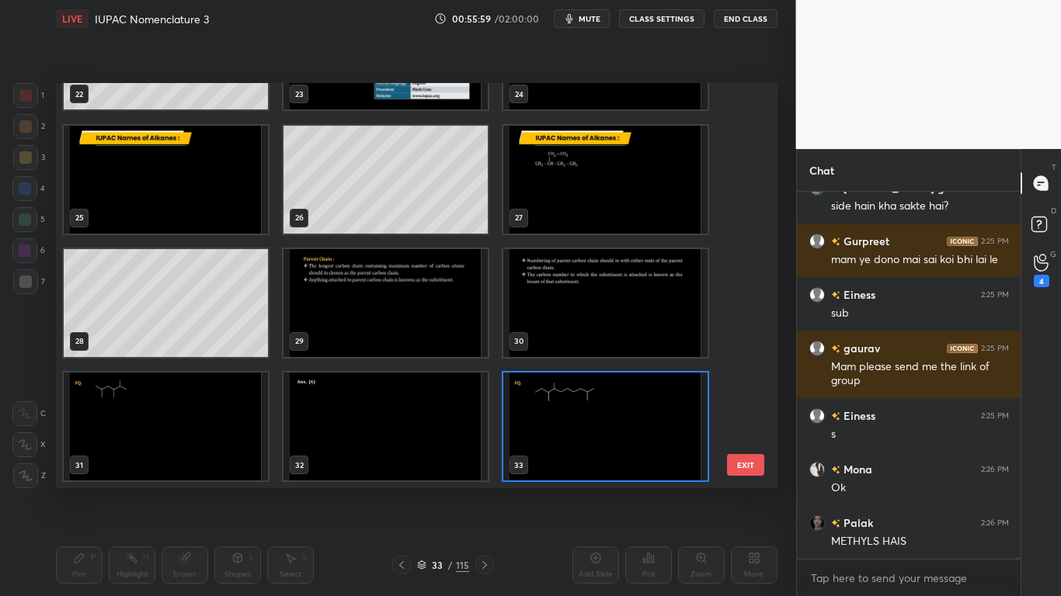
click at [617, 430] on img "grid" at bounding box center [605, 427] width 204 height 108
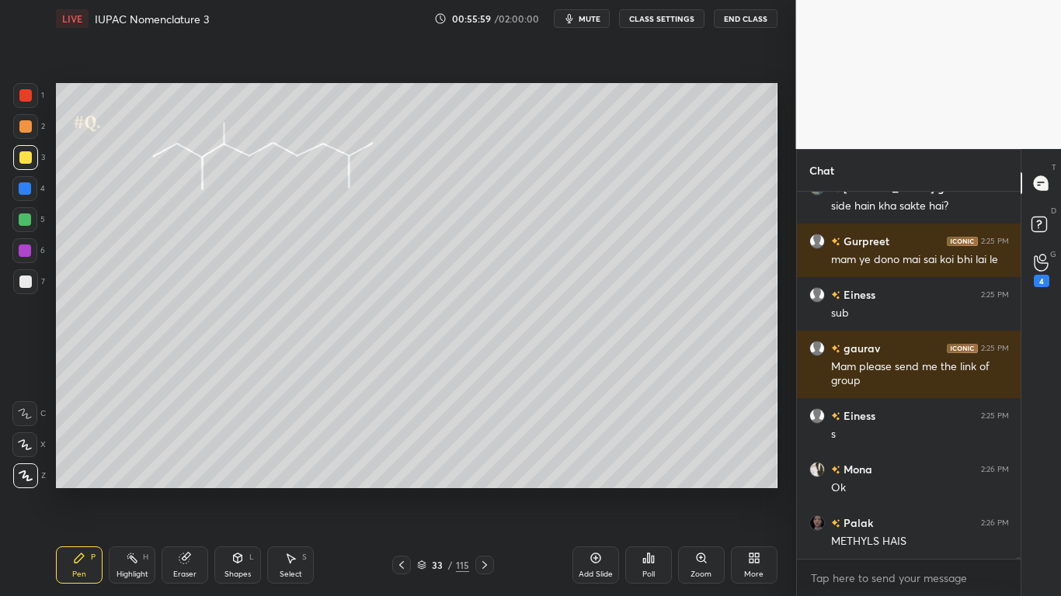
click at [617, 430] on img "grid" at bounding box center [605, 427] width 204 height 108
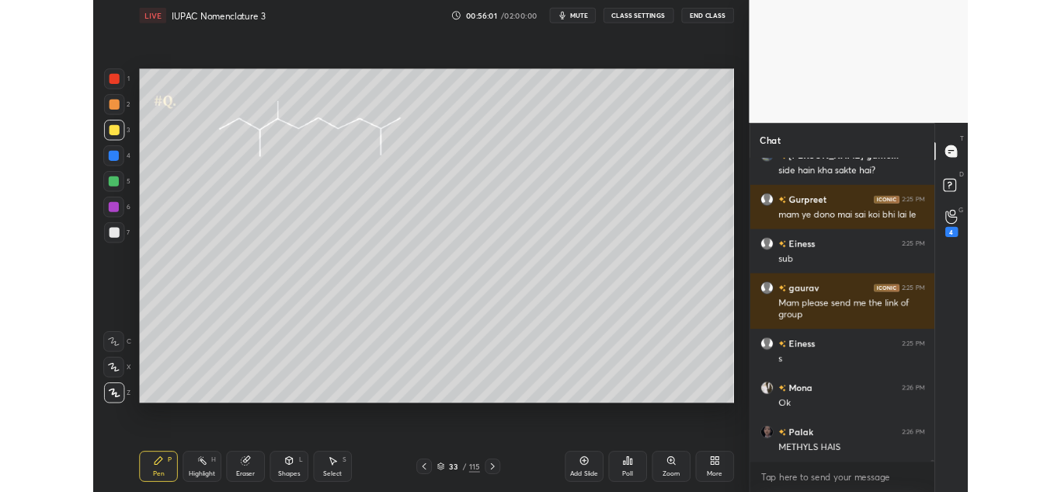
scroll to position [75562, 0]
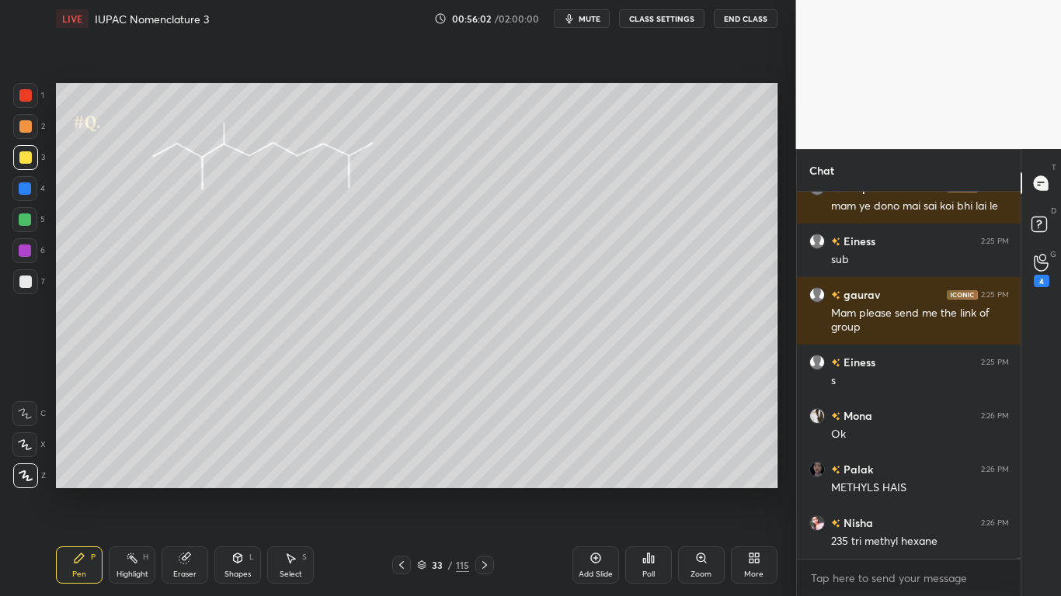
click at [762, 491] on div "More" at bounding box center [753, 575] width 19 height 8
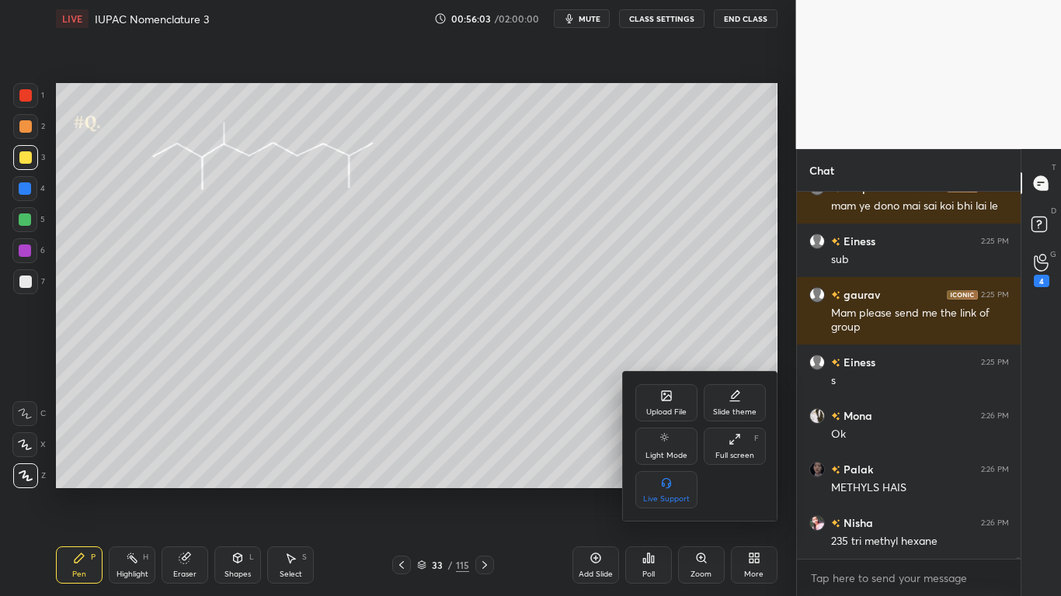
click at [748, 452] on div "Full screen" at bounding box center [734, 456] width 39 height 8
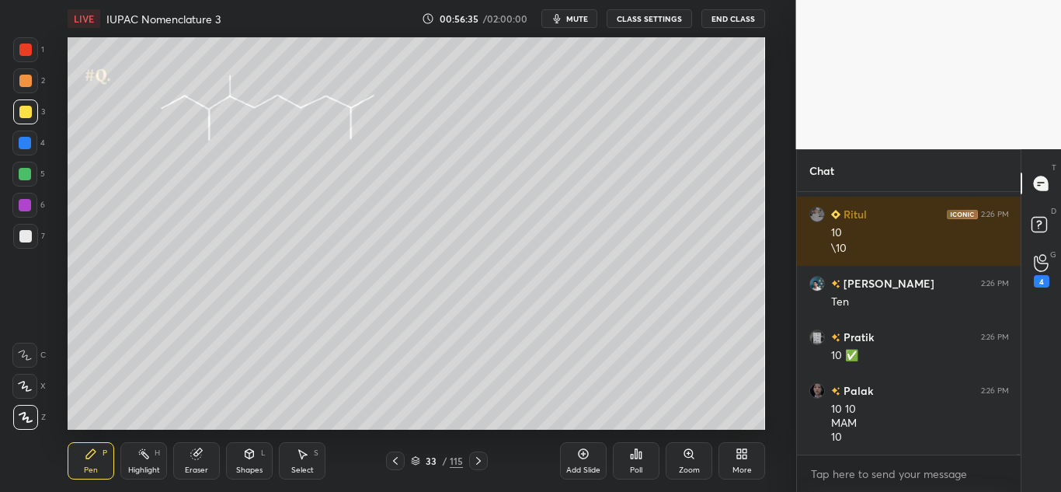
scroll to position [80447, 0]
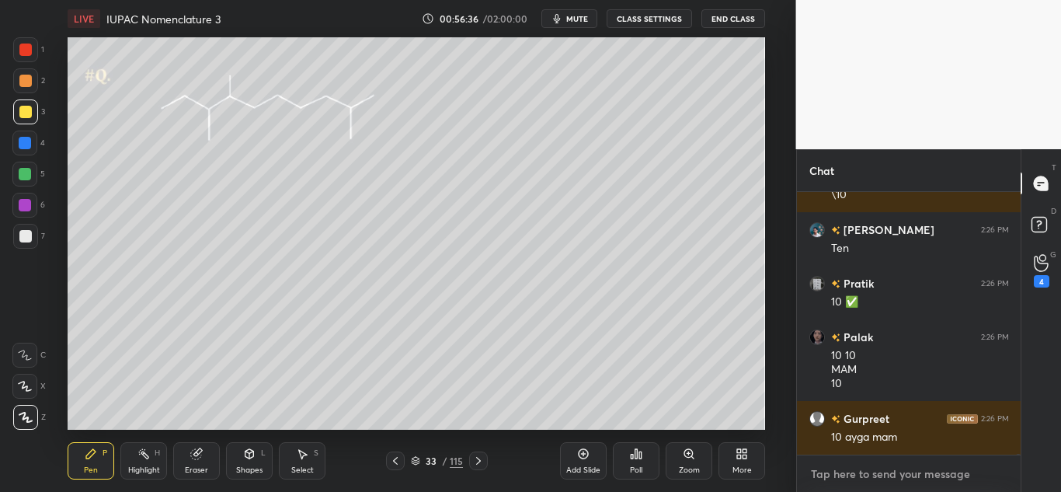
click at [836, 484] on textarea at bounding box center [909, 473] width 200 height 25
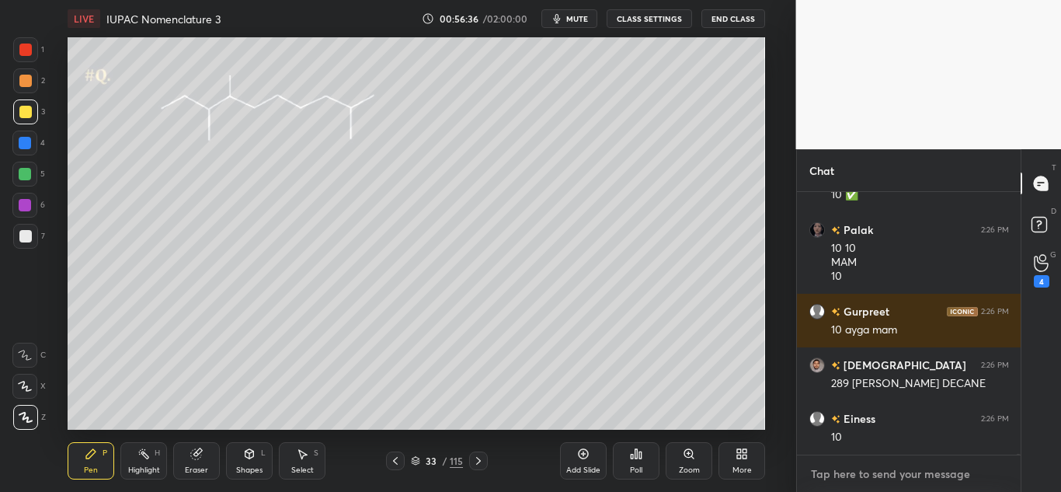
type textarea "x"
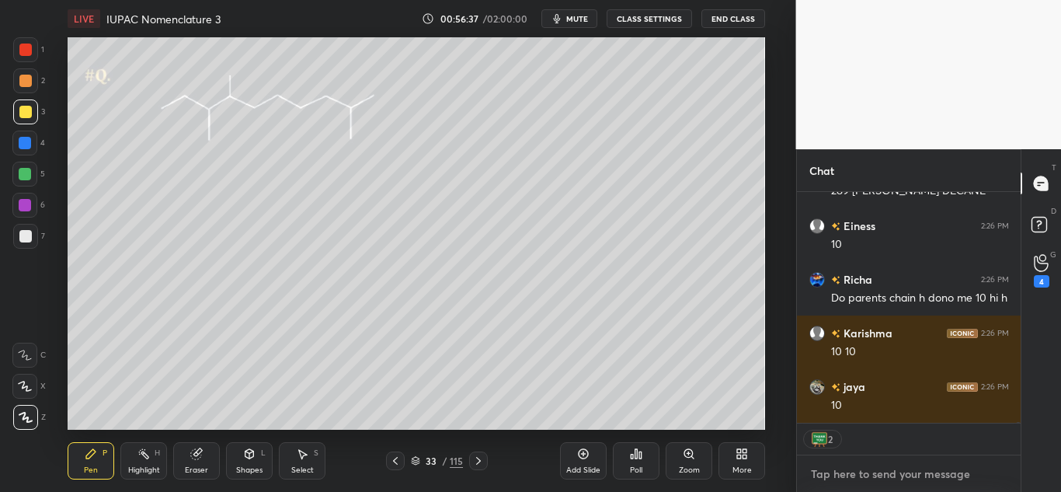
scroll to position [80800, 0]
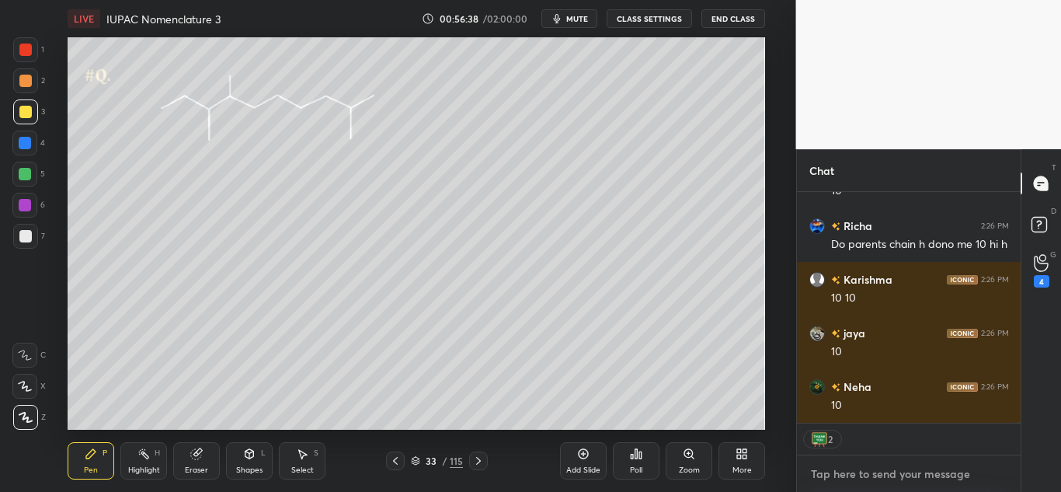
paste textarea "[URL][DOMAIN_NAME]"
type textarea "[URL][DOMAIN_NAME]"
type textarea "x"
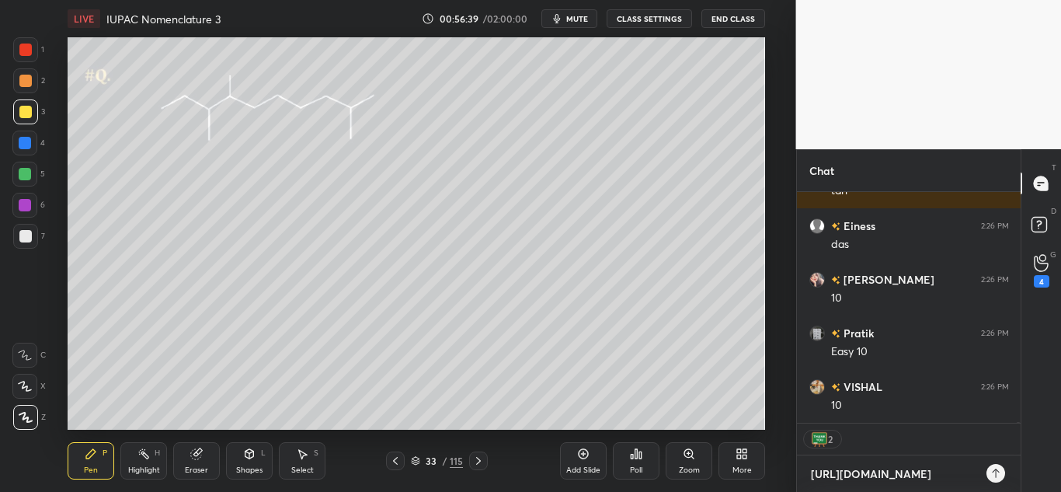
type textarea "[URL][DOMAIN_NAME]"
type textarea "x"
click at [994, 474] on icon at bounding box center [995, 473] width 12 height 12
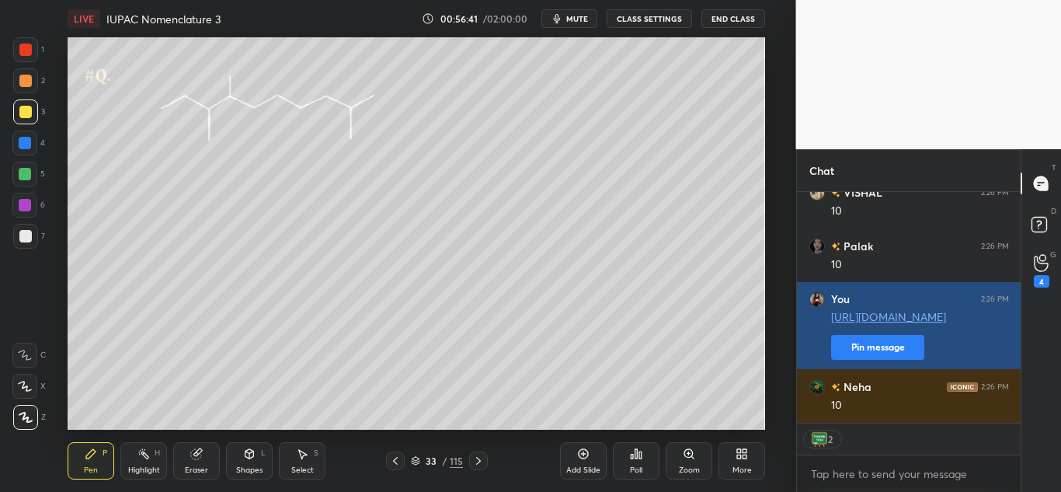
click at [886, 334] on div "[URL][DOMAIN_NAME] Pin message" at bounding box center [920, 333] width 178 height 53
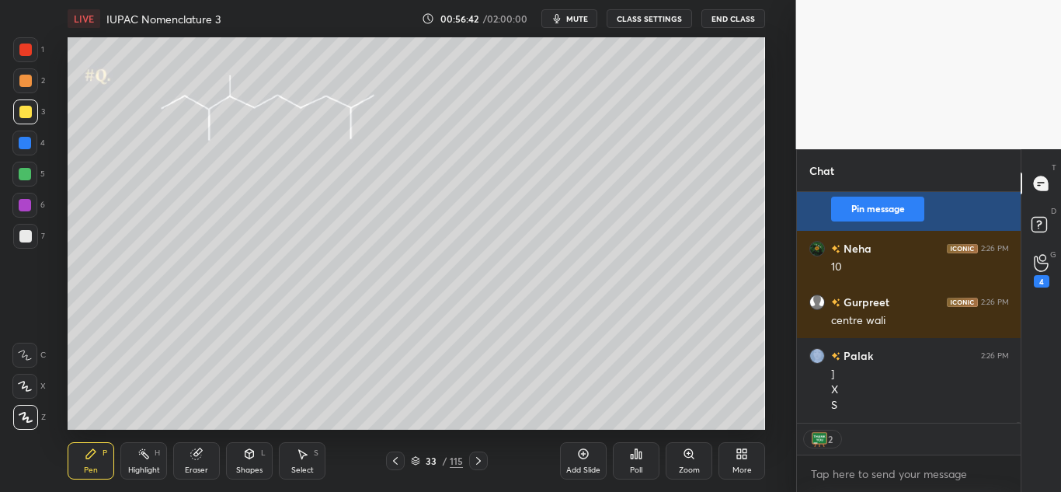
click at [886, 334] on div "[PERSON_NAME] 2:26 PM centre wali" at bounding box center [909, 311] width 224 height 54
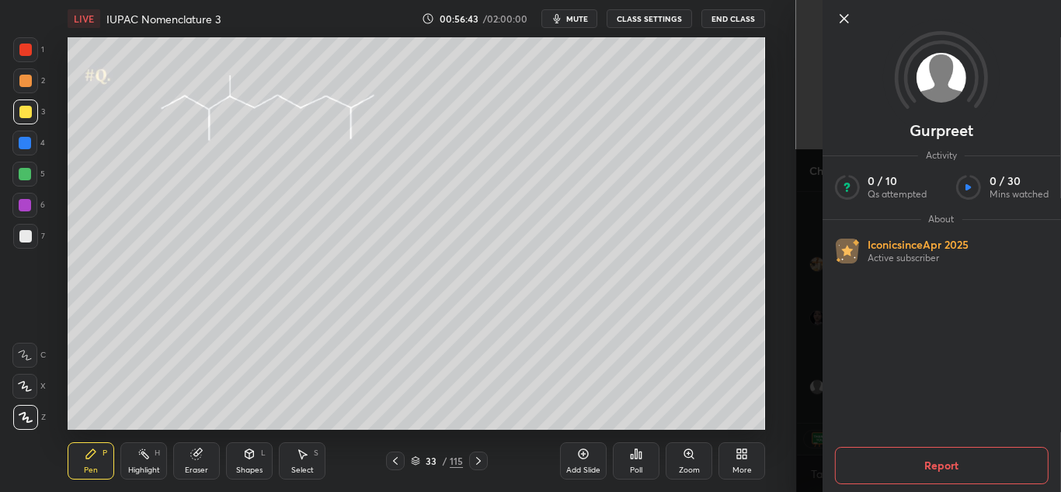
click at [867, 228] on div "About Iconic since [DATE] Active subscriber" at bounding box center [941, 238] width 238 height 51
click at [798, 229] on div "[PERSON_NAME] Activity 0 / 10 Qs attempted 0 / 30 Mins watched About Iconic sin…" at bounding box center [929, 246] width 266 height 492
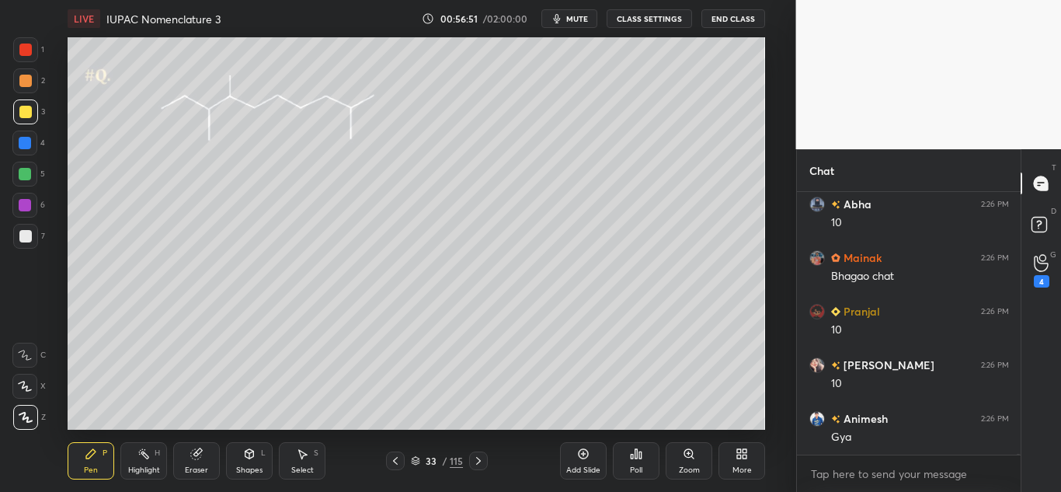
click at [740, 463] on div "More" at bounding box center [741, 460] width 47 height 37
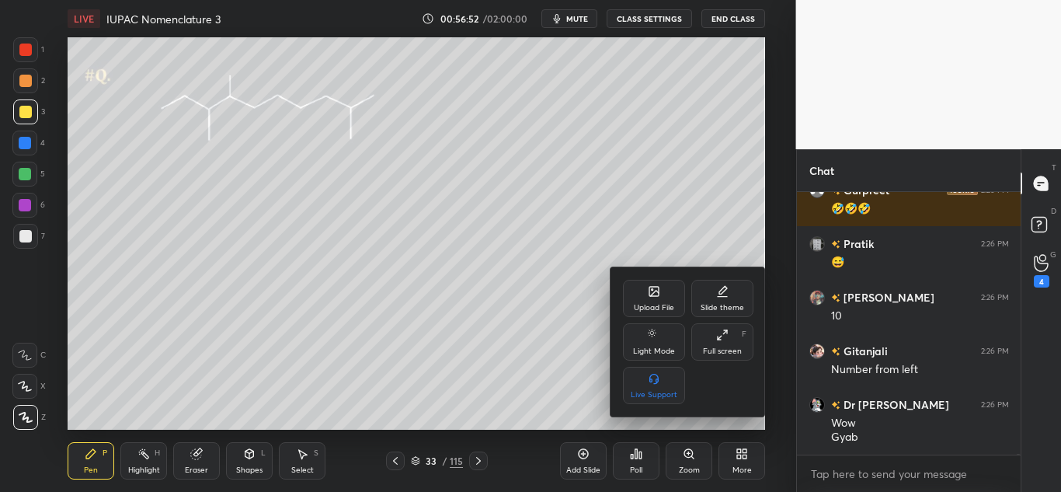
click at [723, 347] on div "Full screen" at bounding box center [722, 351] width 39 height 8
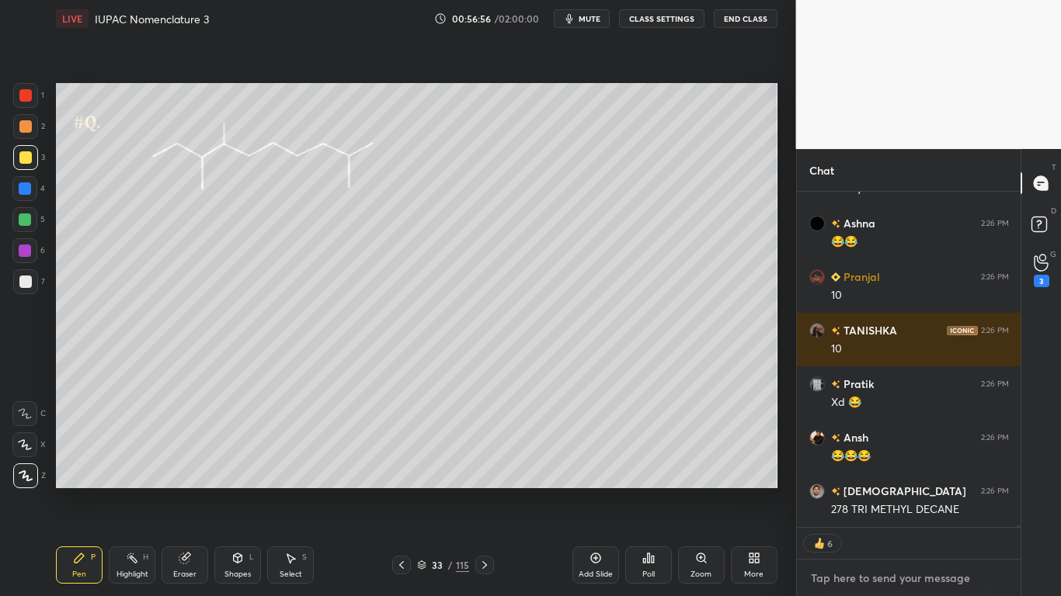
type textarea "x"
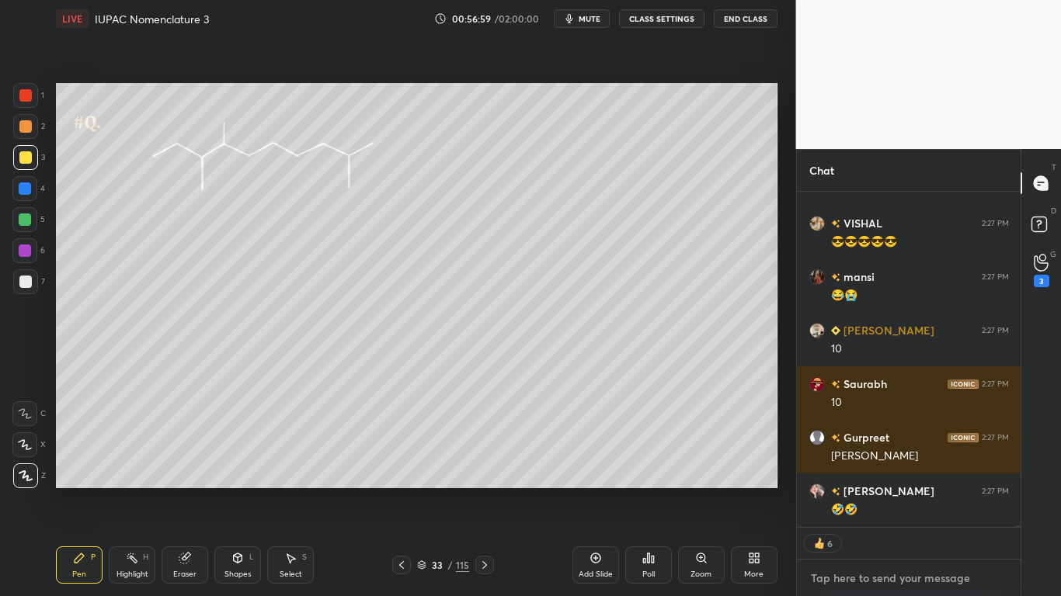
paste textarea "[URL][DOMAIN_NAME]"
type textarea "[URL][DOMAIN_NAME]"
type textarea "x"
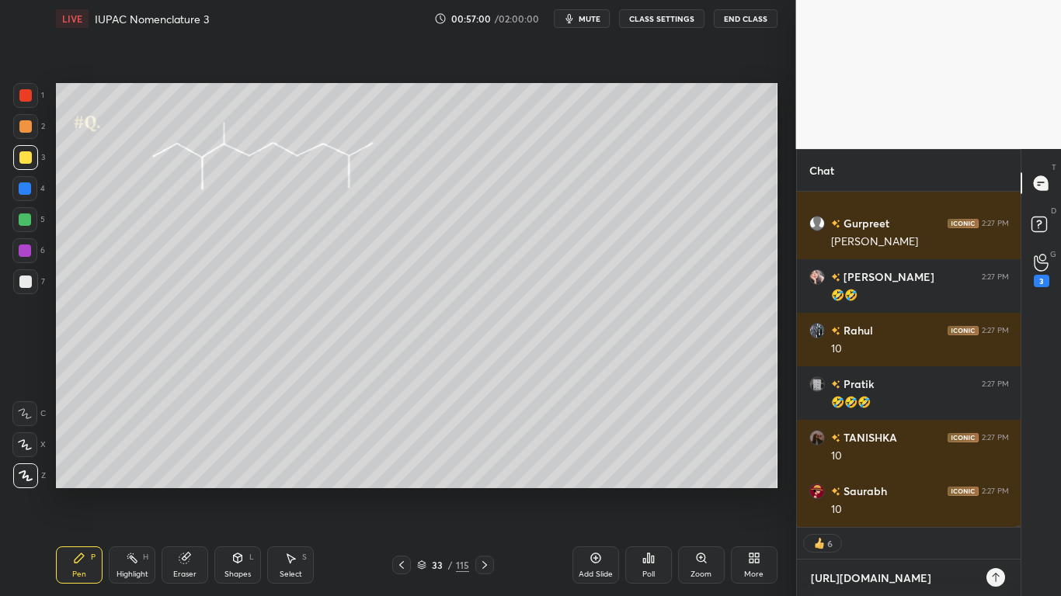
type textarea "[URL][DOMAIN_NAME]"
type textarea "x"
click at [993, 491] on icon at bounding box center [995, 578] width 12 height 12
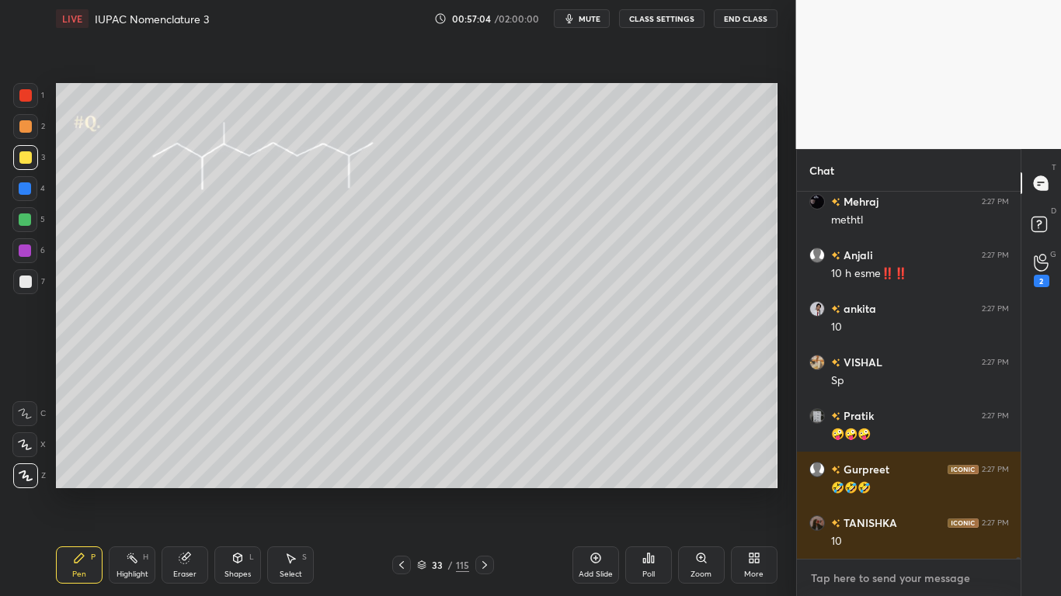
type textarea "x"
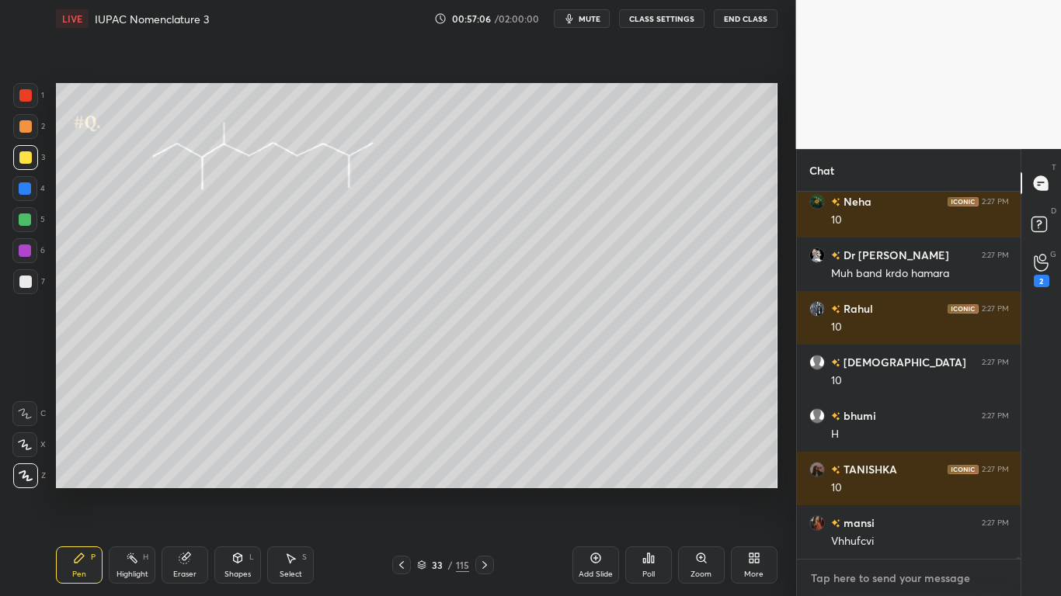
paste textarea "[URL][DOMAIN_NAME]"
type textarea "[URL][DOMAIN_NAME]"
type textarea "x"
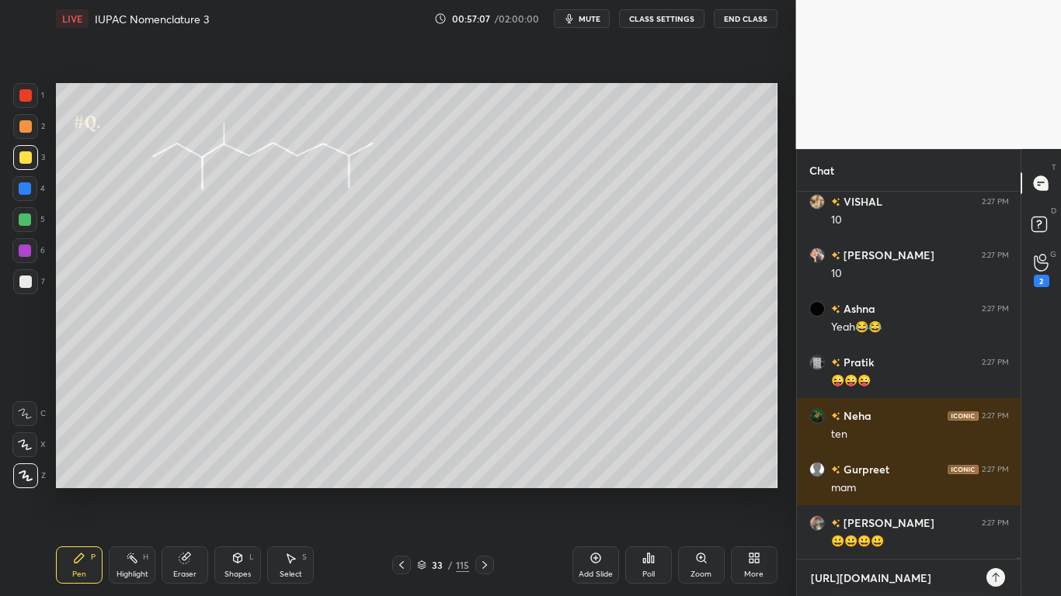
type textarea "[URL][DOMAIN_NAME]"
type textarea "x"
click at [995, 491] on icon at bounding box center [995, 577] width 7 height 9
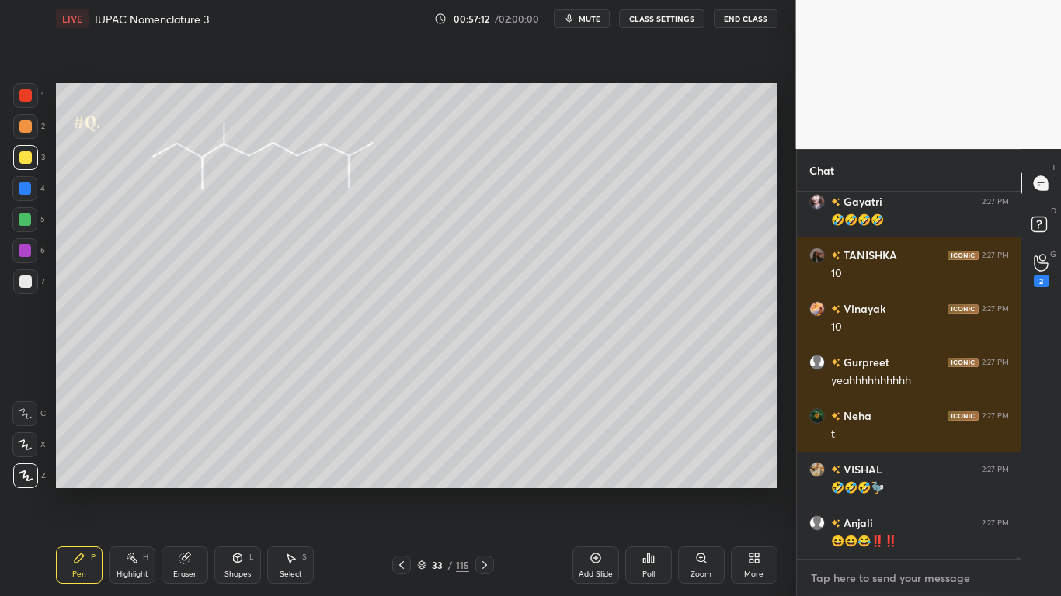
type textarea "x"
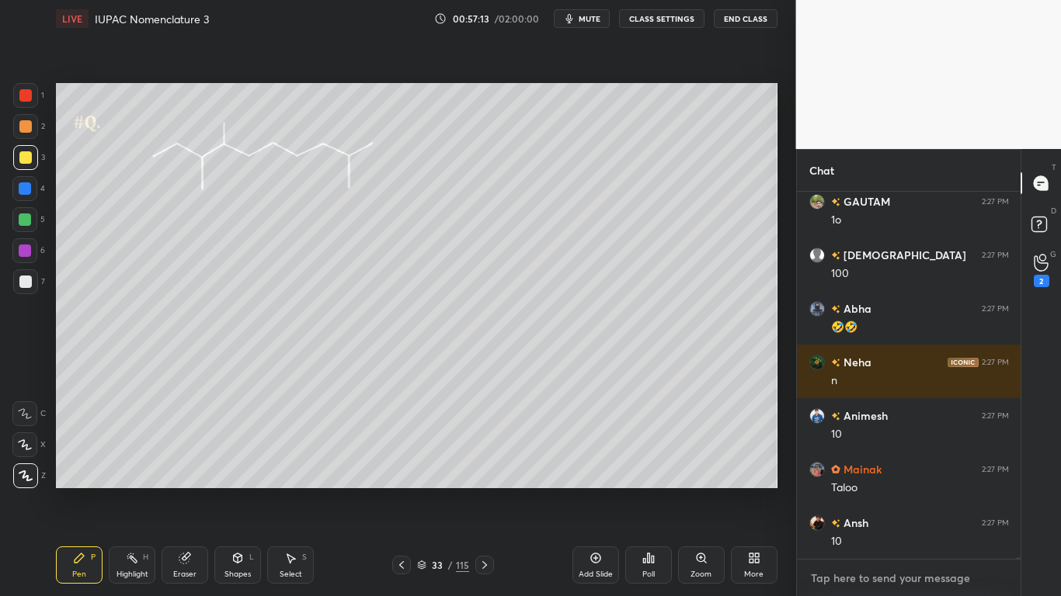
paste textarea "[URL][DOMAIN_NAME]"
type textarea "[URL][DOMAIN_NAME]"
type textarea "x"
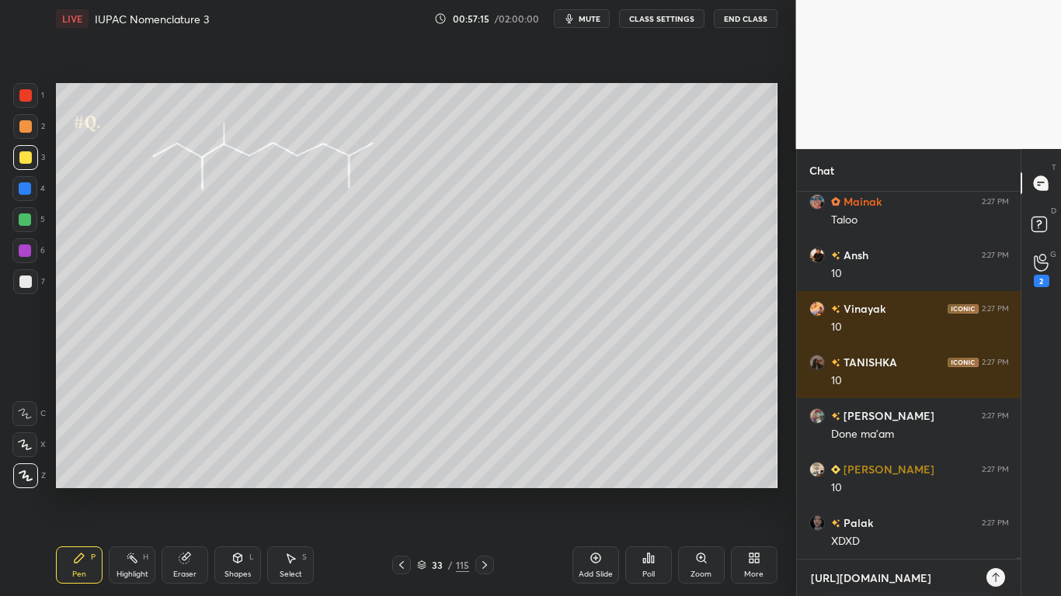
type textarea "[URL][DOMAIN_NAME]"
type textarea "x"
click at [995, 491] on icon at bounding box center [995, 578] width 12 height 12
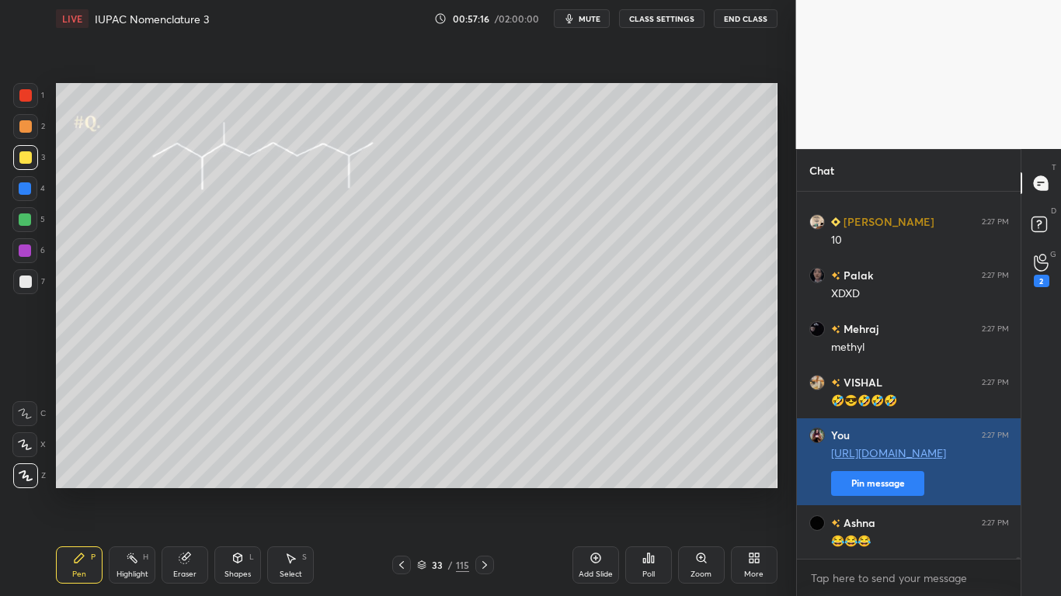
click at [899, 479] on button "Pin message" at bounding box center [877, 483] width 93 height 25
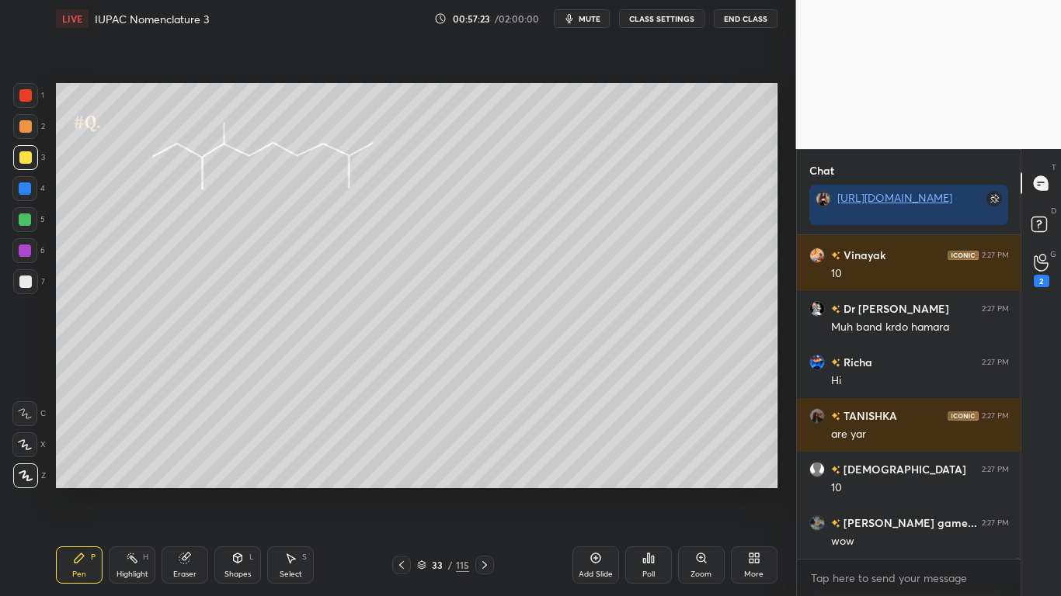
click at [37, 153] on div at bounding box center [25, 157] width 25 height 25
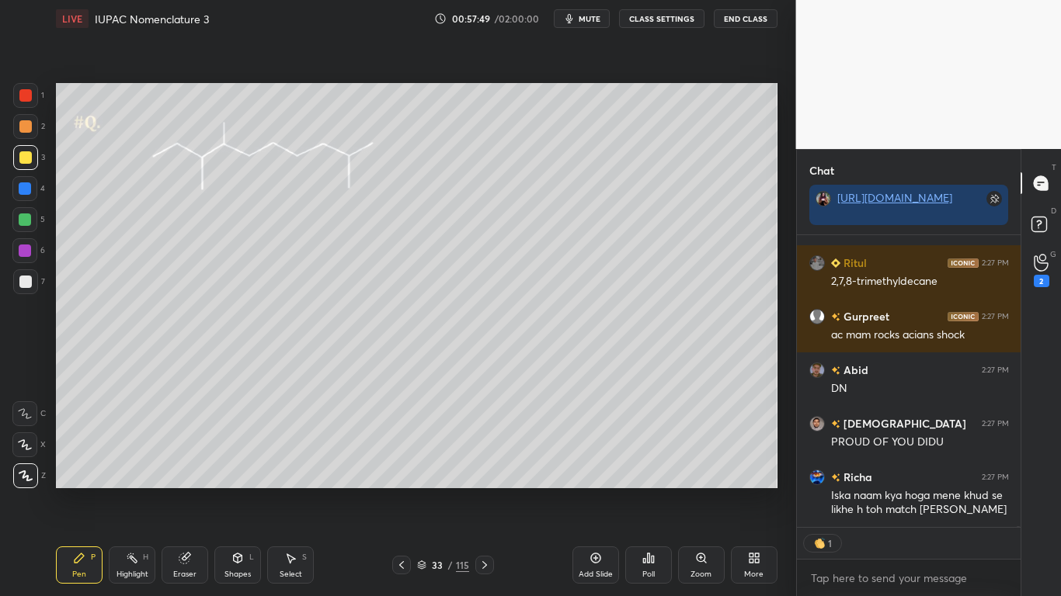
click at [662, 16] on button "CLASS SETTINGS" at bounding box center [661, 18] width 85 height 19
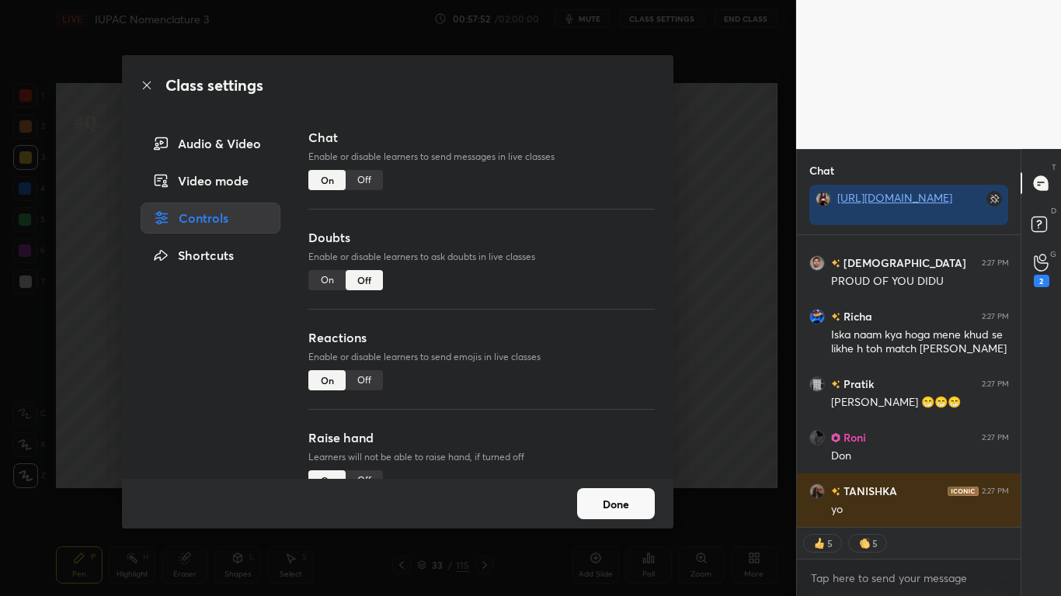
type textarea "x"
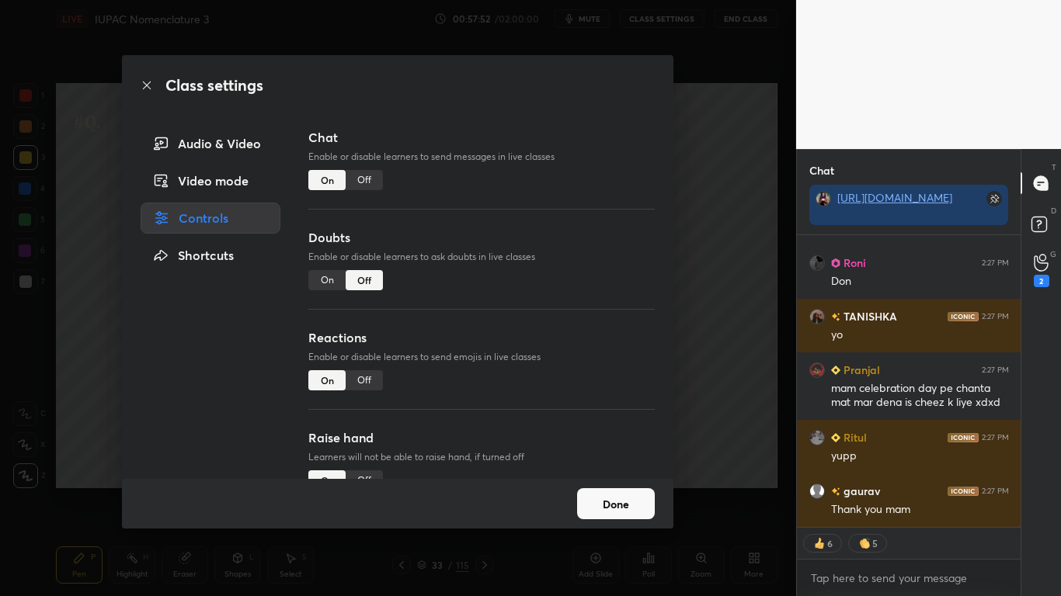
click at [368, 182] on div "Off" at bounding box center [364, 180] width 37 height 20
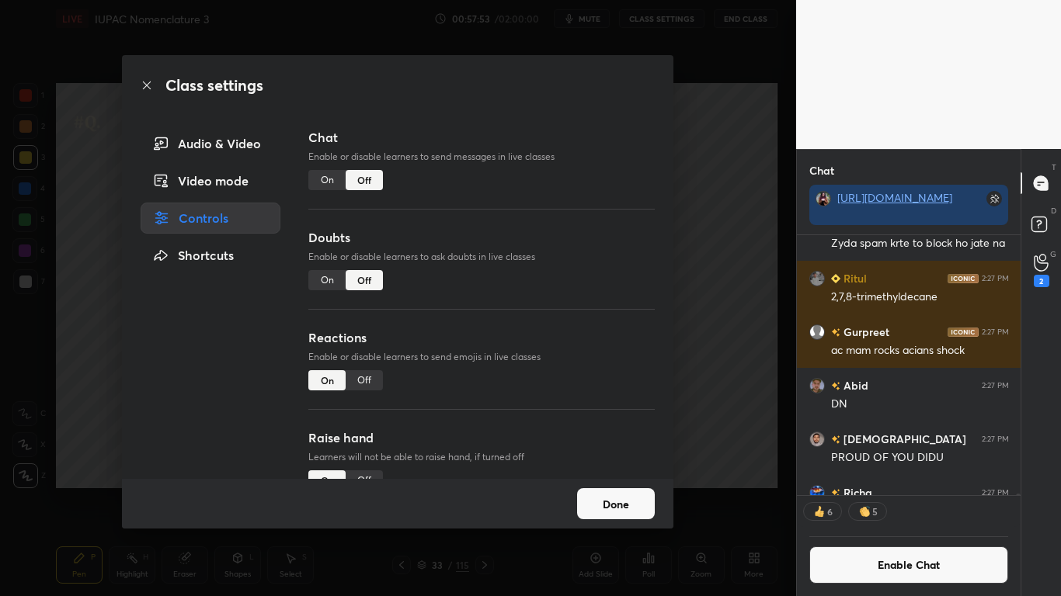
click at [632, 491] on div "Done" at bounding box center [397, 504] width 551 height 50
click at [625, 491] on button "Done" at bounding box center [616, 503] width 78 height 31
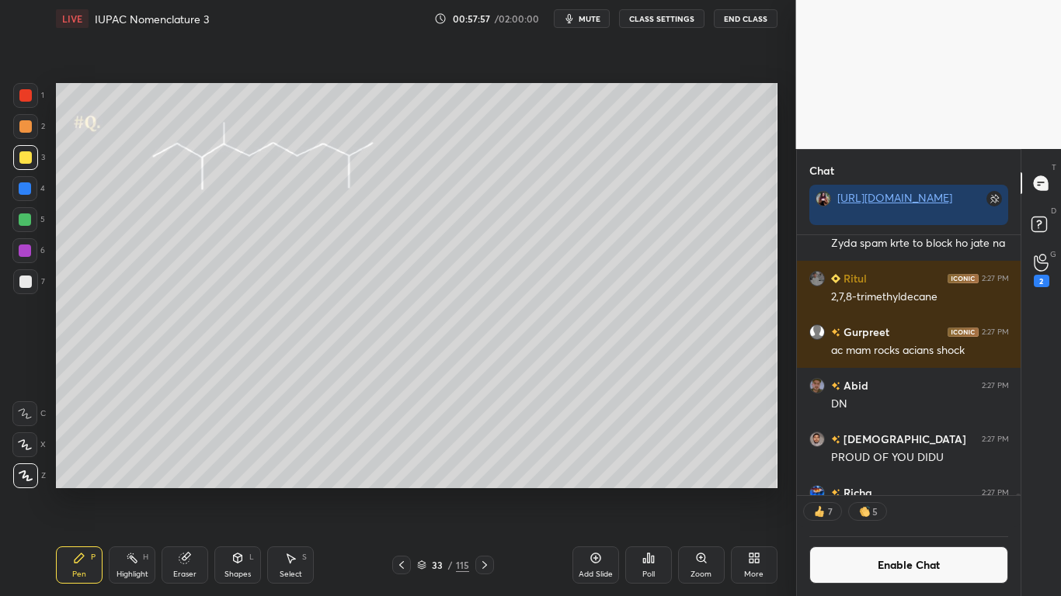
click at [423, 491] on icon at bounding box center [422, 568] width 8 height 2
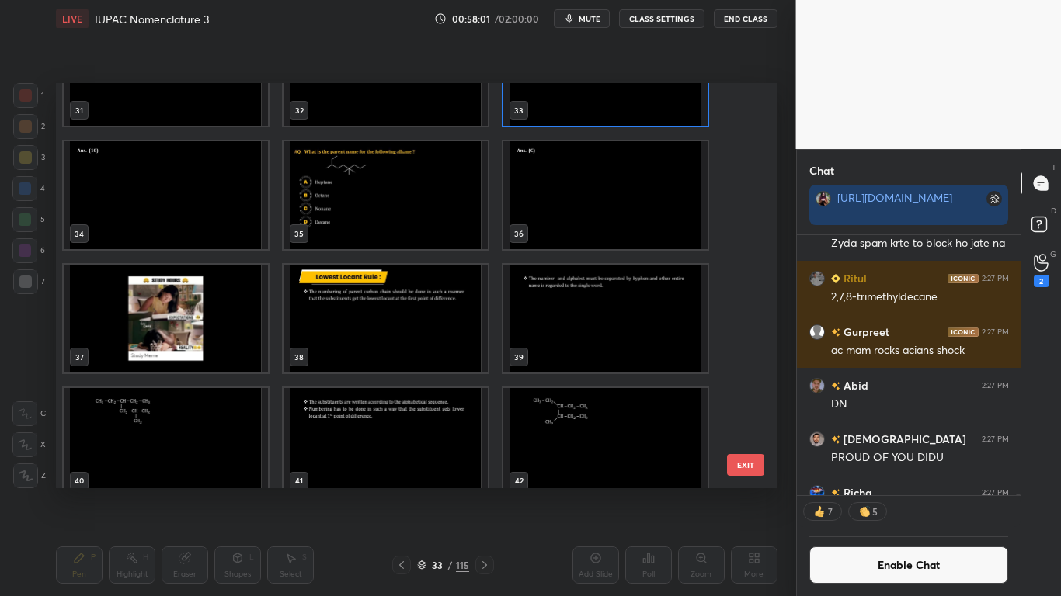
click at [460, 187] on img "grid" at bounding box center [385, 195] width 204 height 108
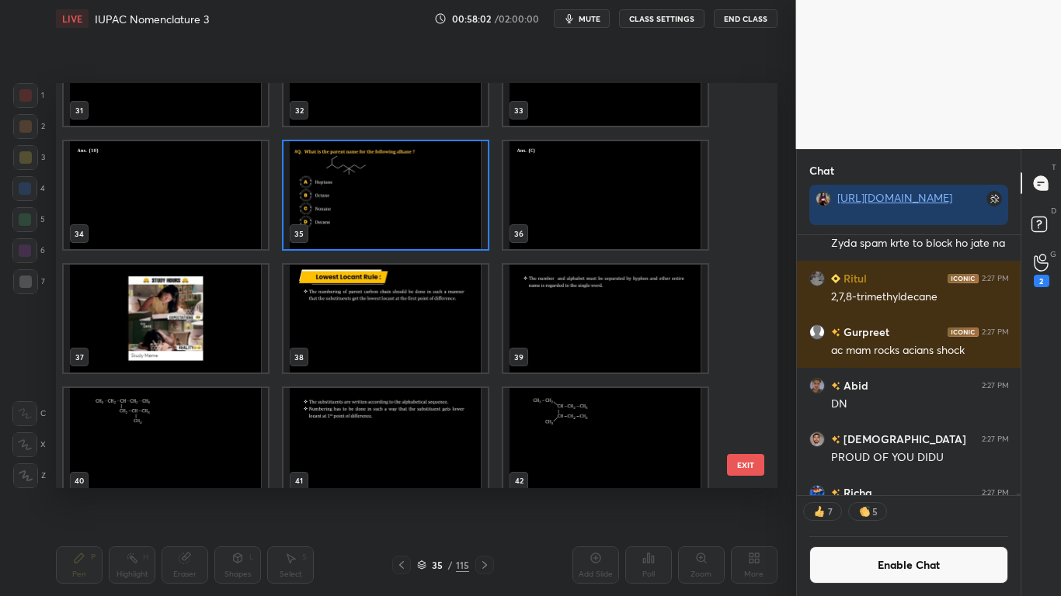
click at [460, 187] on img "grid" at bounding box center [385, 195] width 204 height 108
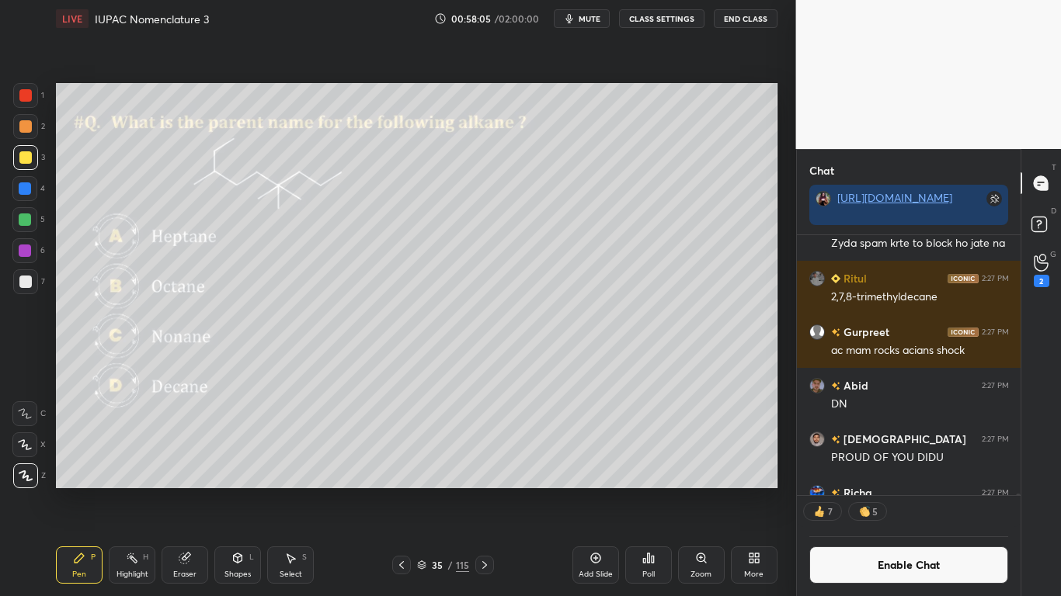
click at [652, 491] on icon at bounding box center [653, 559] width 2 height 7
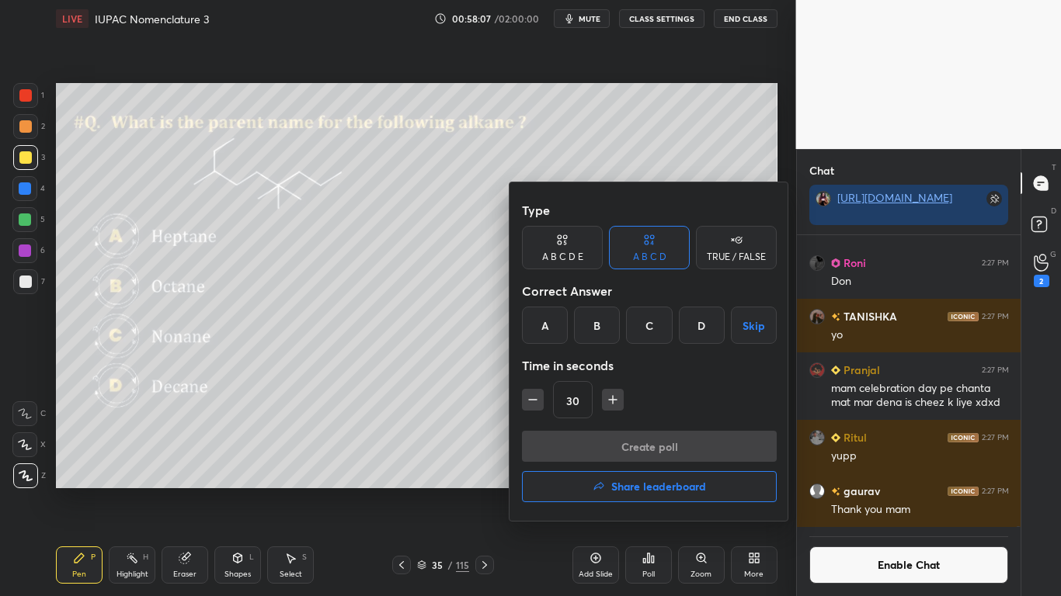
click at [647, 328] on div "C" at bounding box center [649, 325] width 46 height 37
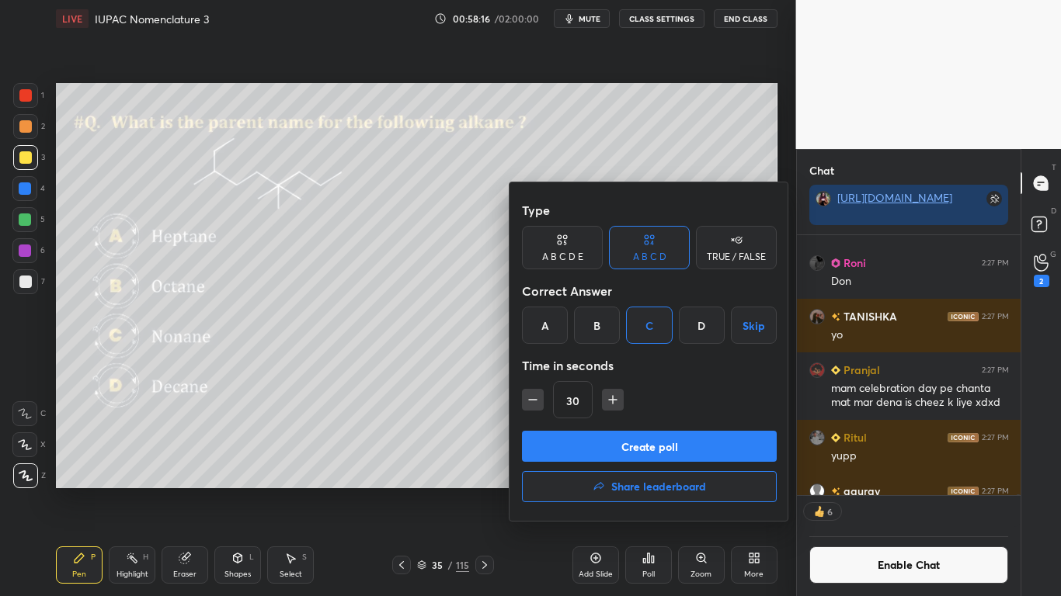
click at [609, 395] on icon "button" at bounding box center [613, 400] width 16 height 16
type input "45"
click at [638, 450] on button "Create poll" at bounding box center [649, 446] width 255 height 31
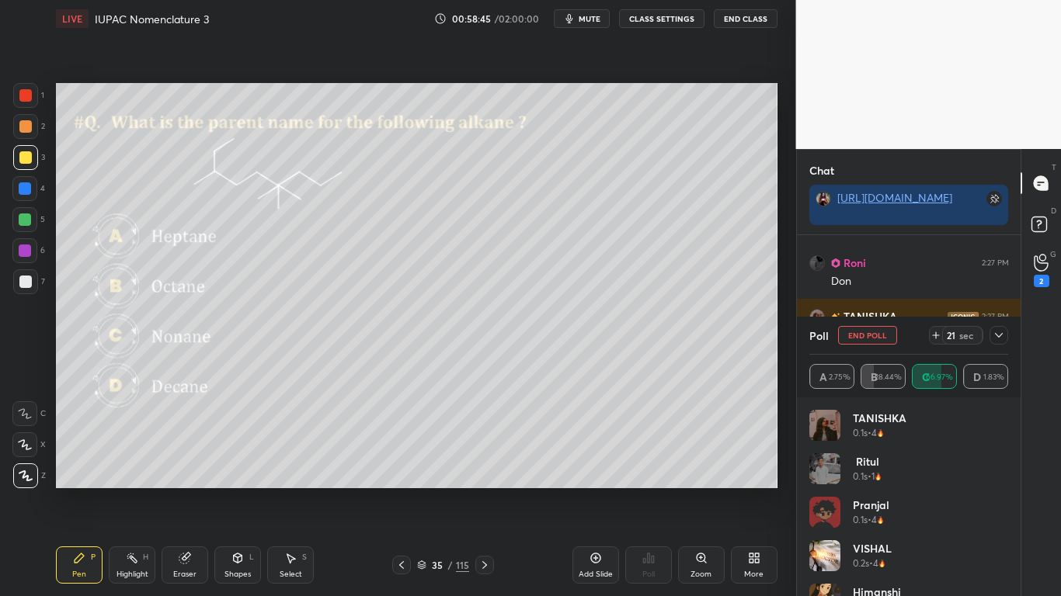
scroll to position [88852, 0]
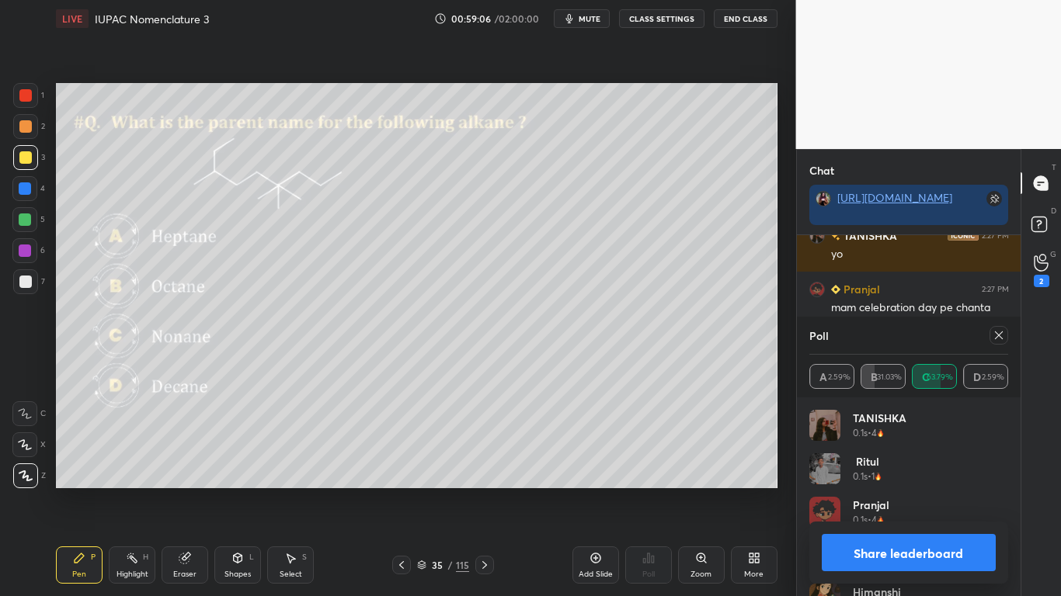
click at [935, 491] on button "Share leaderboard" at bounding box center [909, 552] width 175 height 37
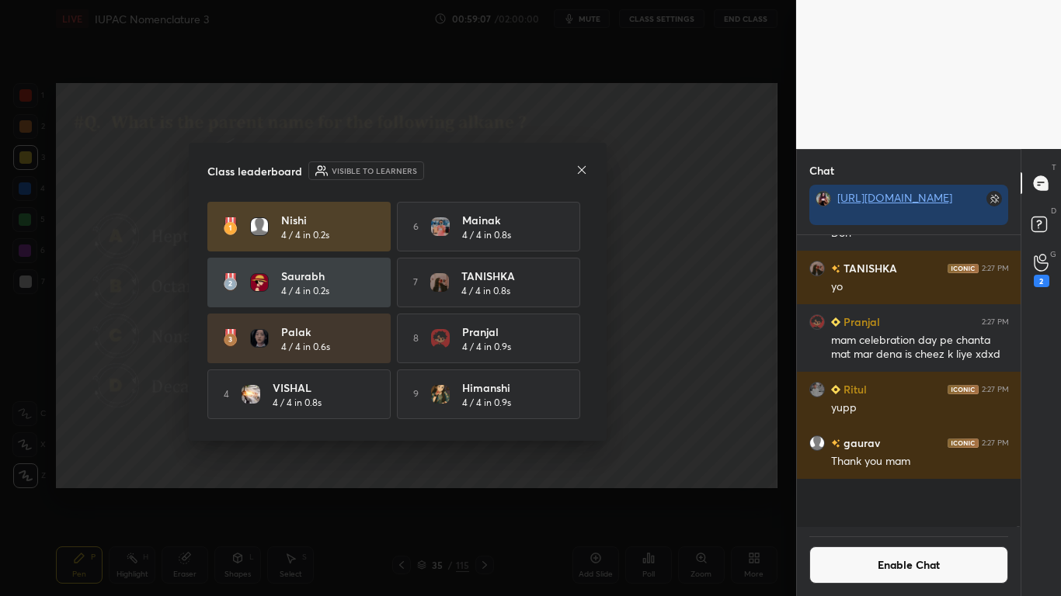
scroll to position [88780, 0]
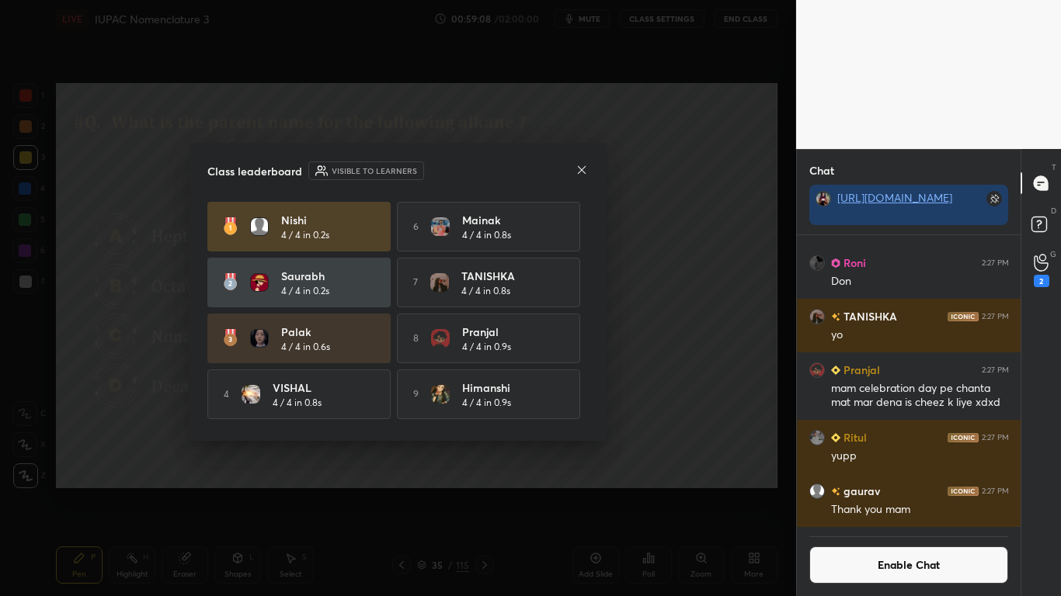
click at [582, 388] on div "Nishi 4 / 4 in 0.2s 6 Mainak 4 / 4 in 0.8s Saurabh 4 / 4 in 0.2s 7 TANISHKA 4 /…" at bounding box center [397, 338] width 381 height 273
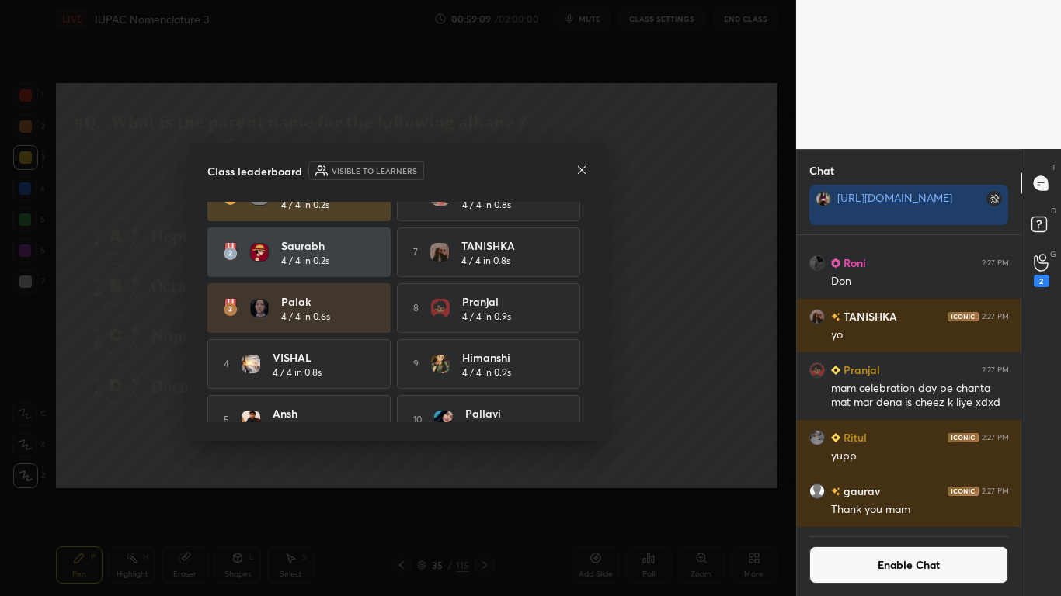
scroll to position [57, 0]
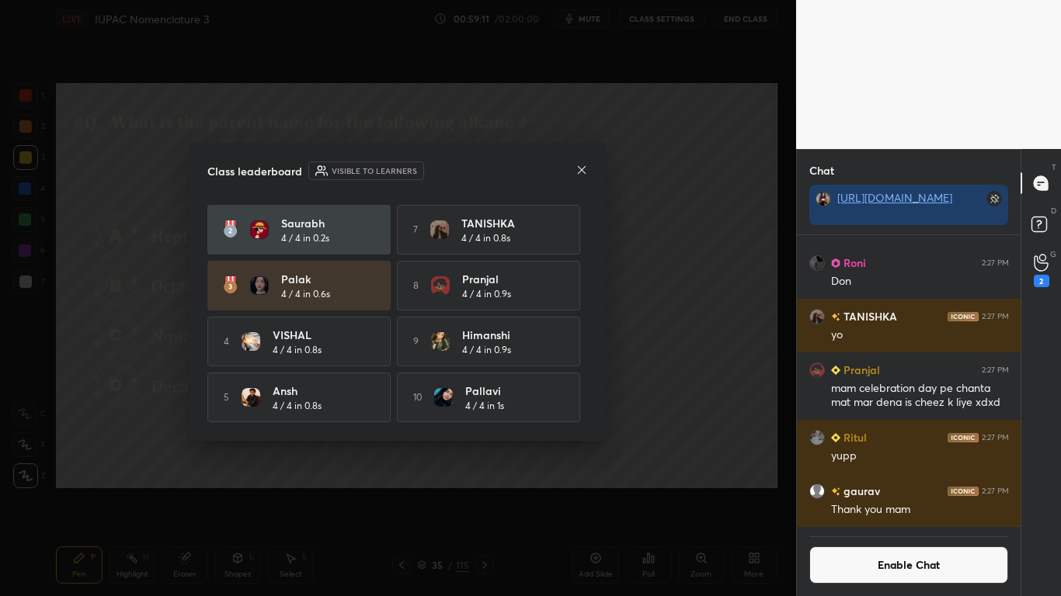
click at [586, 164] on icon at bounding box center [581, 170] width 12 height 12
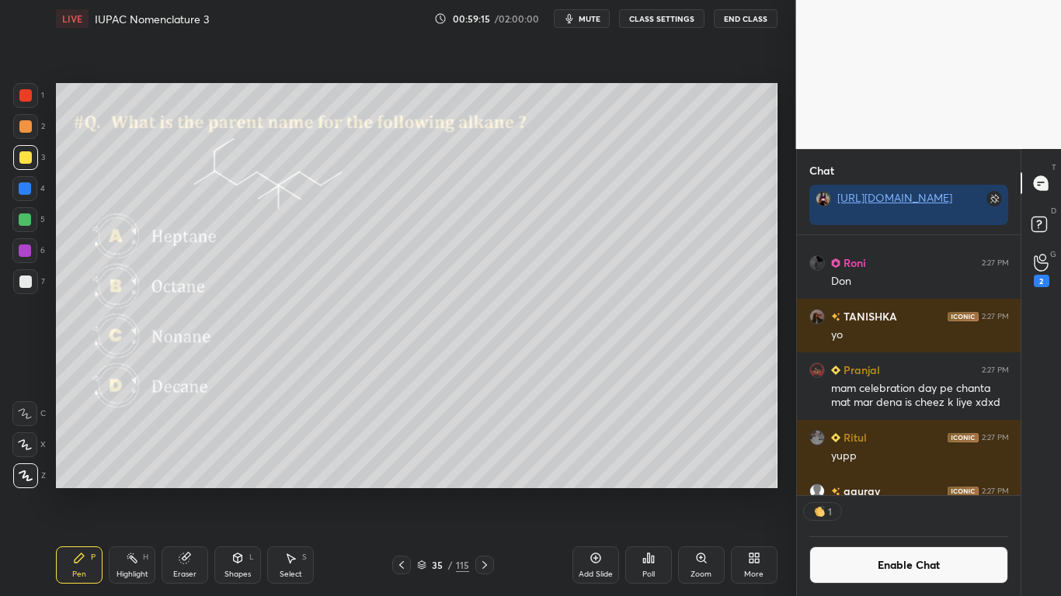
scroll to position [255, 219]
click at [892, 491] on button "Enable Chat" at bounding box center [909, 565] width 200 height 37
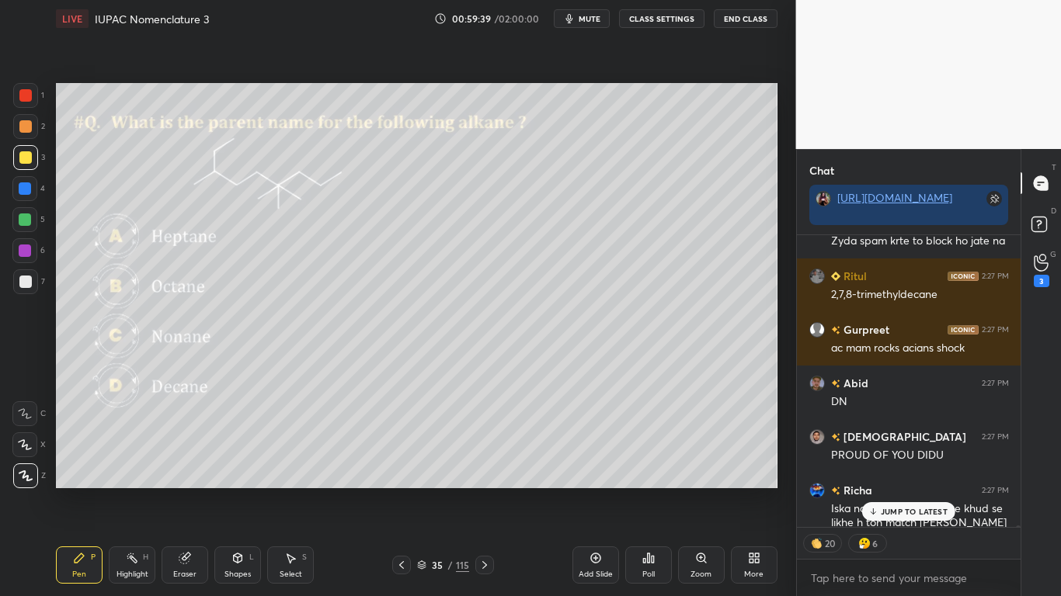
click at [909, 491] on p "JUMP TO LATEST" at bounding box center [914, 511] width 67 height 9
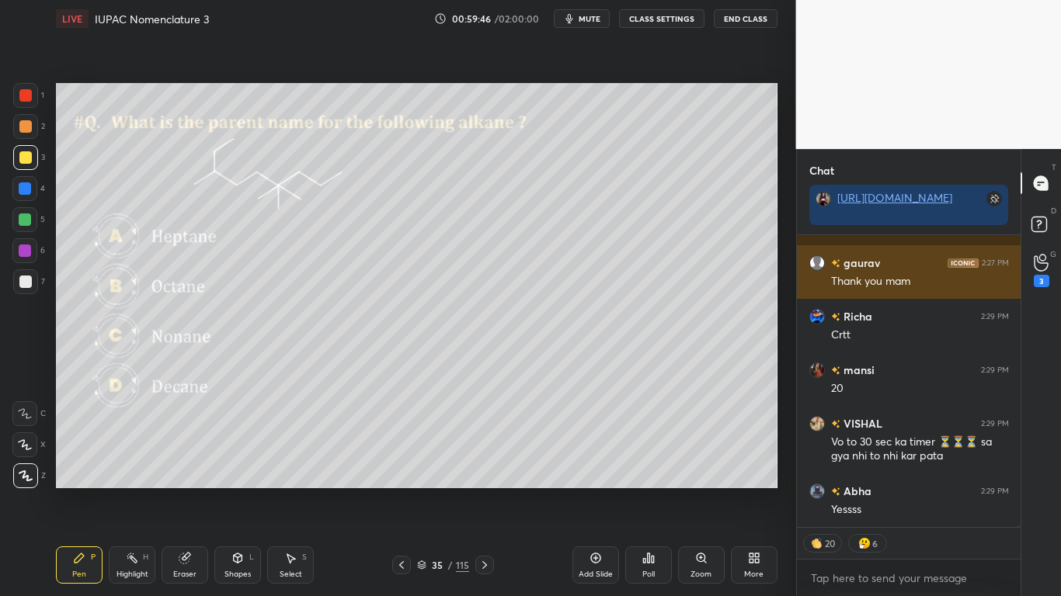
scroll to position [89053, 0]
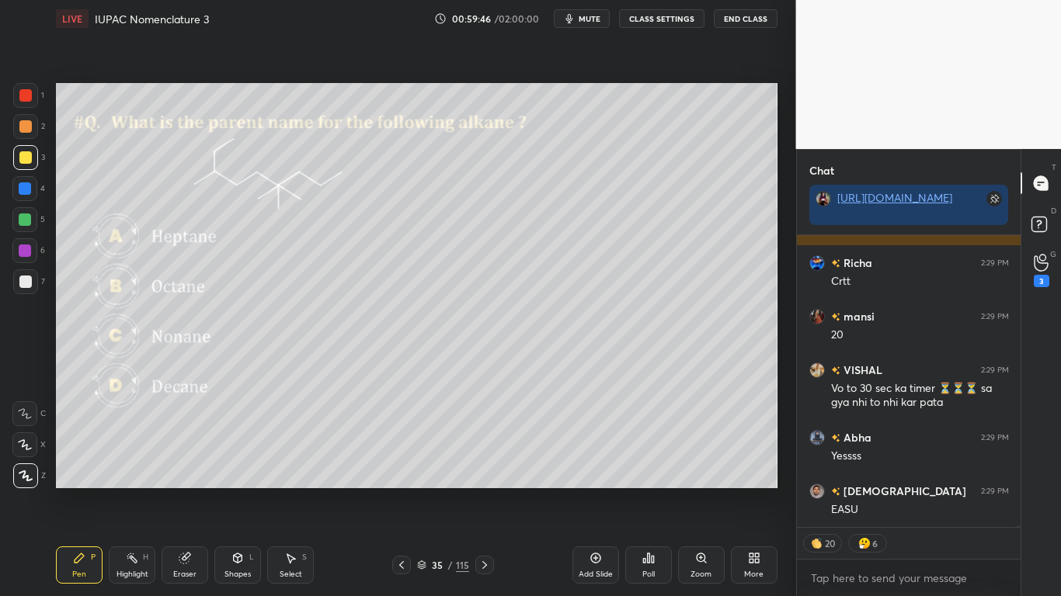
type textarea "x"
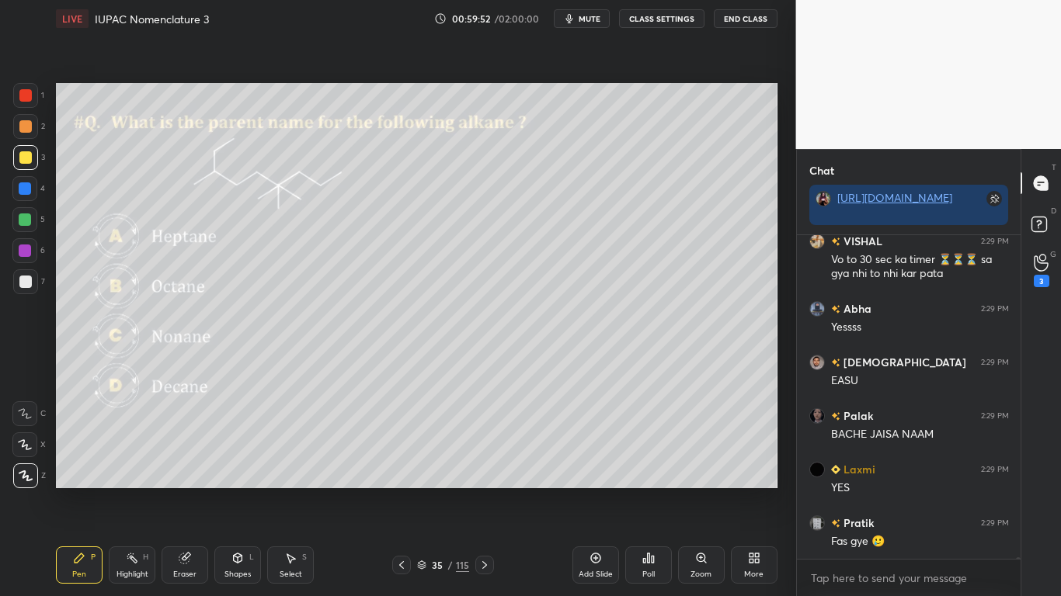
scroll to position [89250, 0]
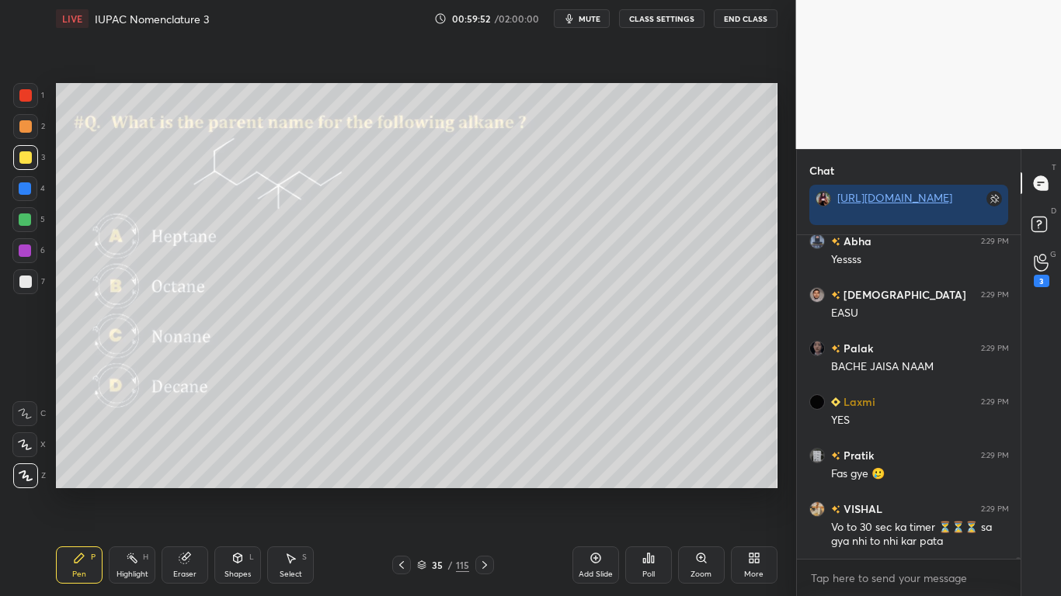
click at [26, 157] on div at bounding box center [25, 157] width 12 height 12
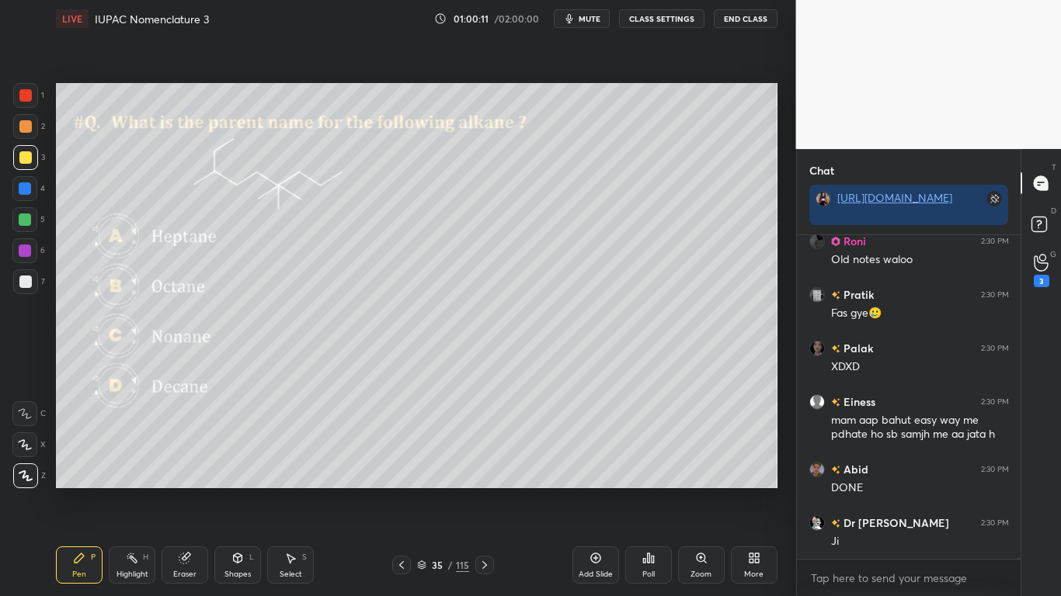
scroll to position [90121, 0]
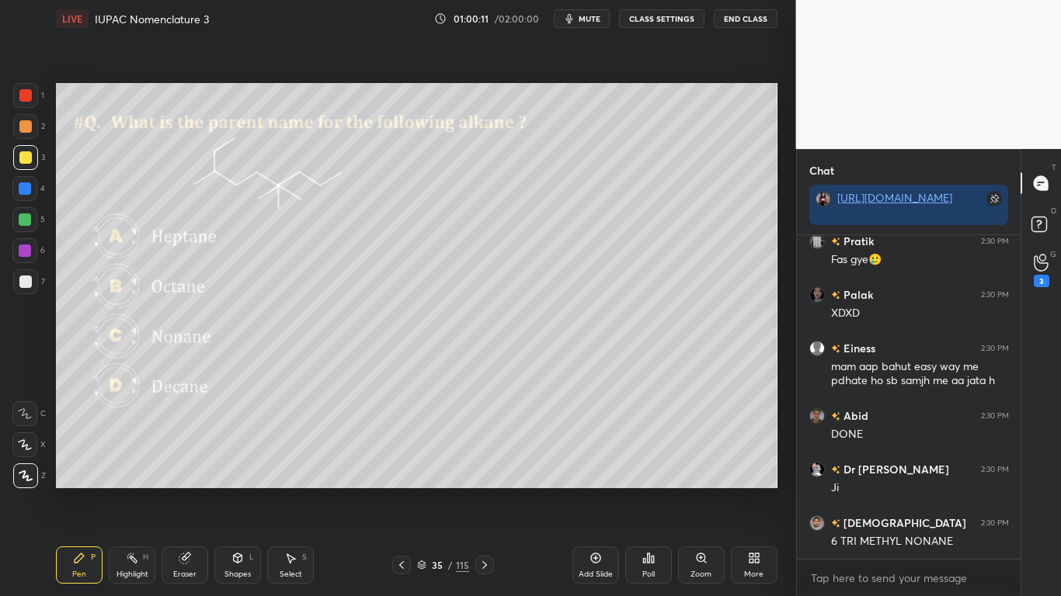
click at [664, 23] on button "CLASS SETTINGS" at bounding box center [661, 18] width 85 height 19
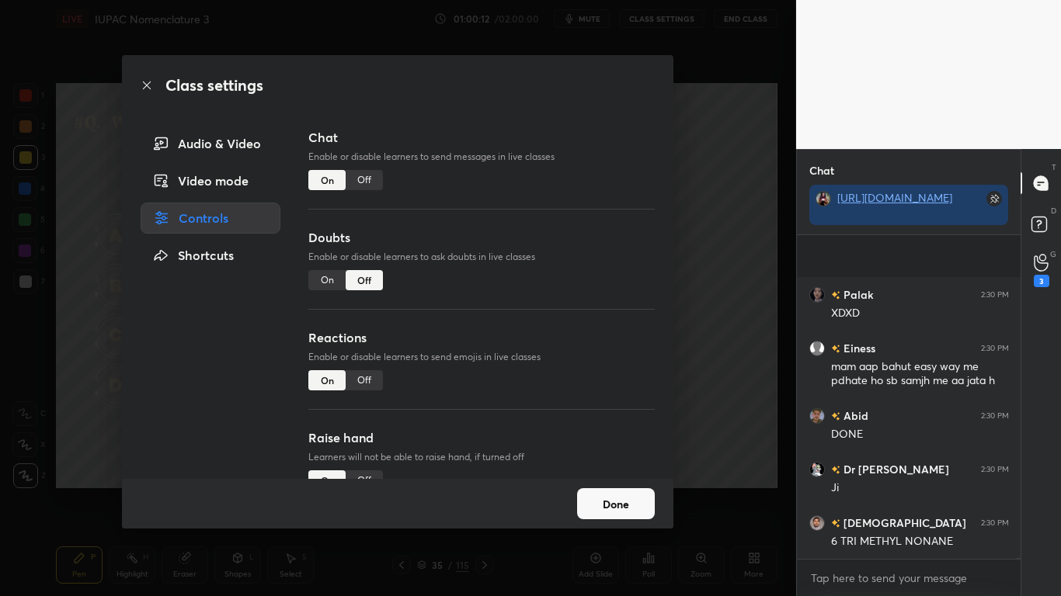
click at [370, 179] on div "Off" at bounding box center [364, 180] width 37 height 20
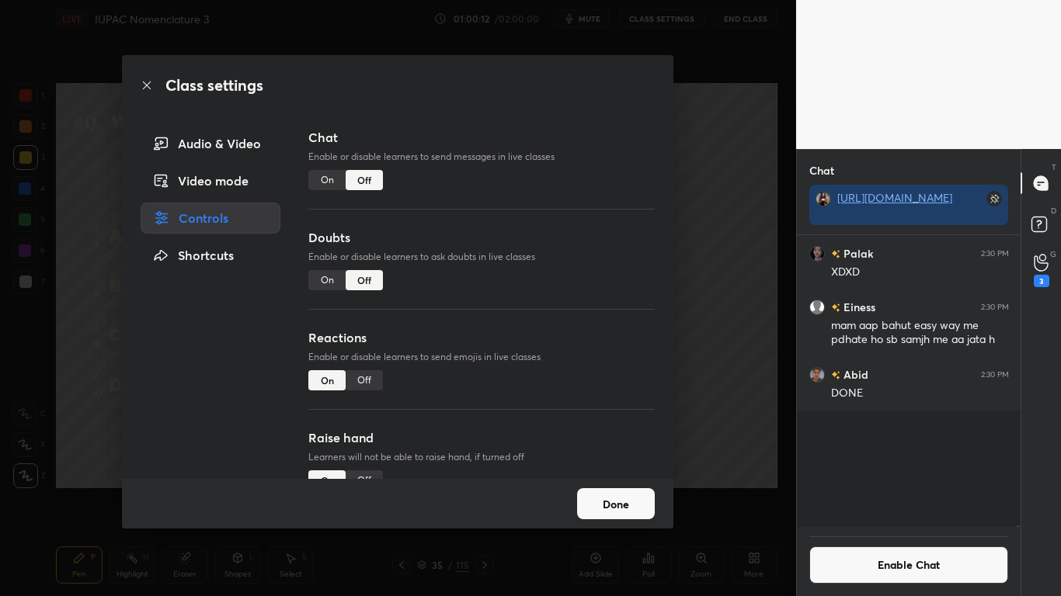
scroll to position [287, 219]
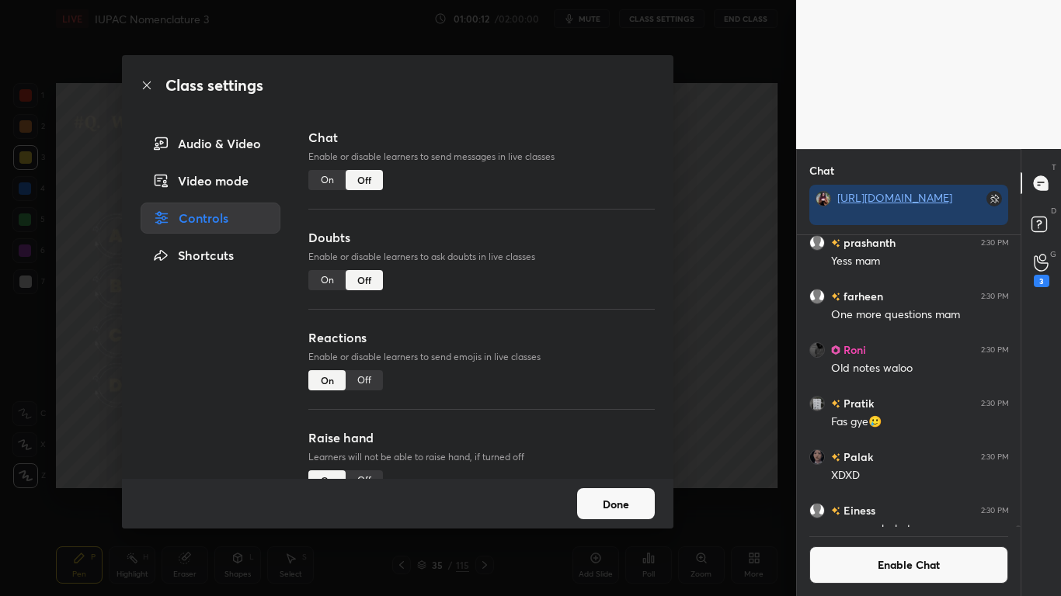
click at [615, 491] on button "Done" at bounding box center [616, 503] width 78 height 31
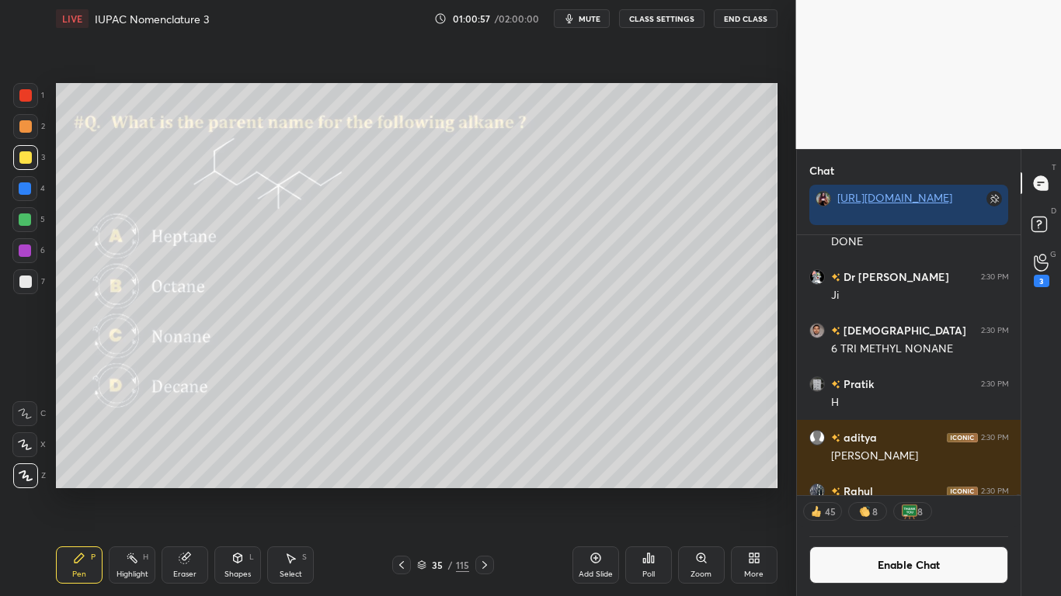
click at [419, 491] on icon at bounding box center [422, 563] width 8 height 4
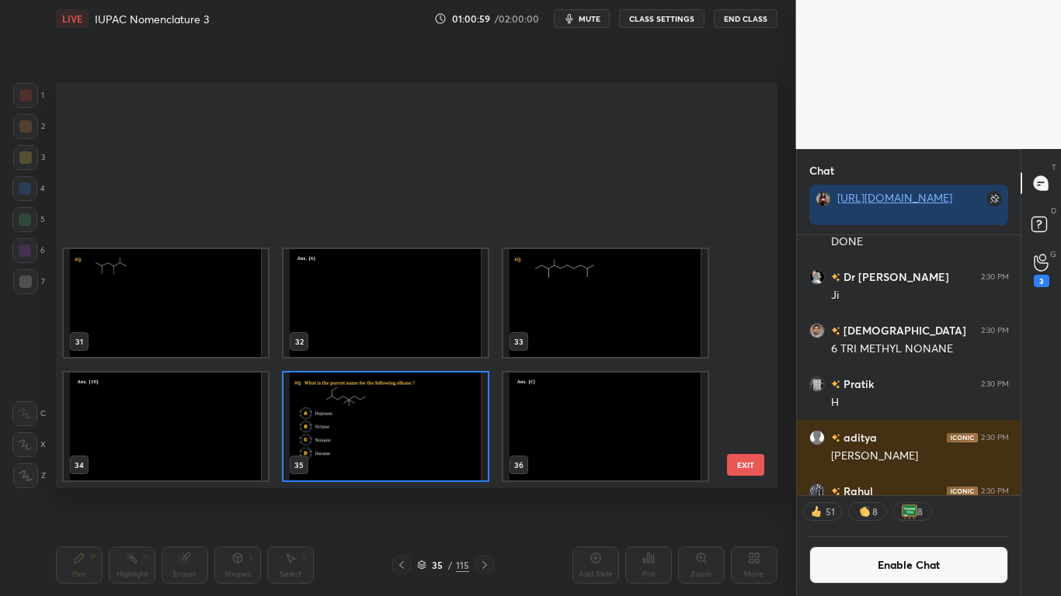
scroll to position [1433, 0]
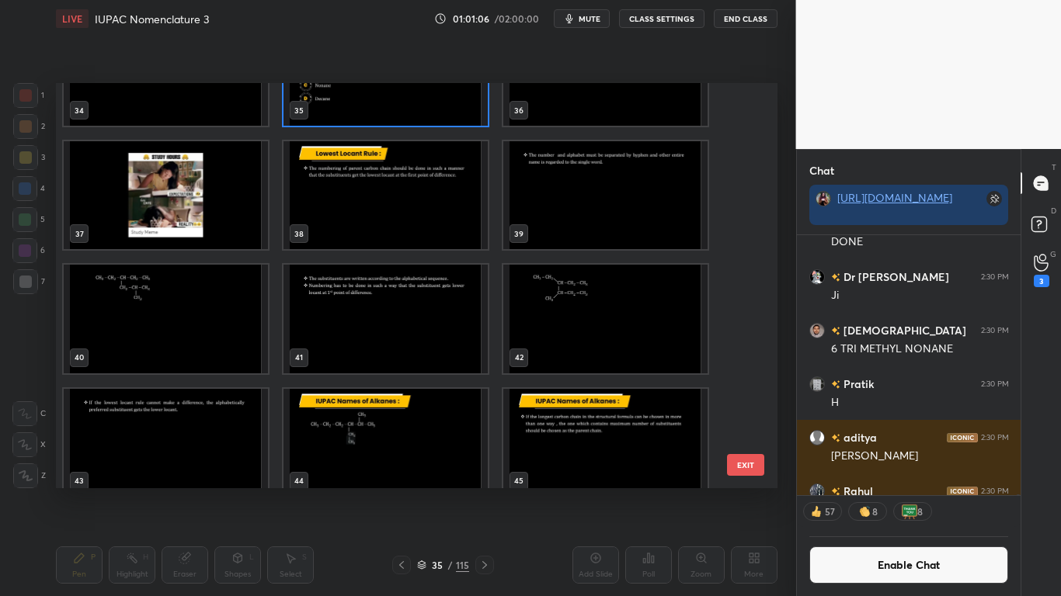
click at [429, 99] on img "grid" at bounding box center [385, 72] width 204 height 108
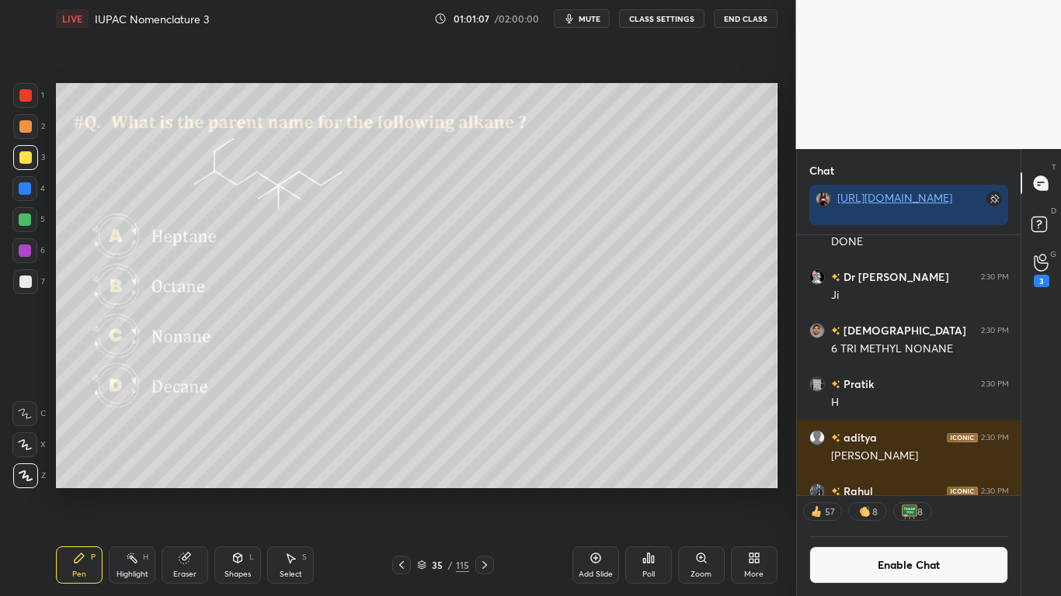
click at [429, 99] on img "grid" at bounding box center [385, 72] width 204 height 108
click at [592, 491] on icon at bounding box center [595, 558] width 12 height 12
click at [421, 491] on icon at bounding box center [422, 563] width 8 height 4
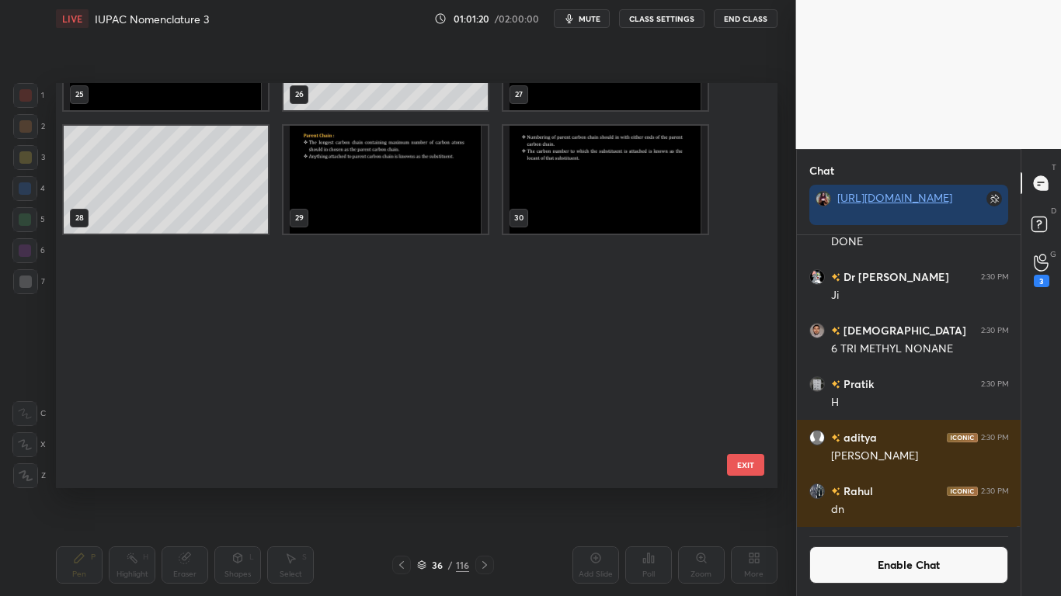
scroll to position [723, 0]
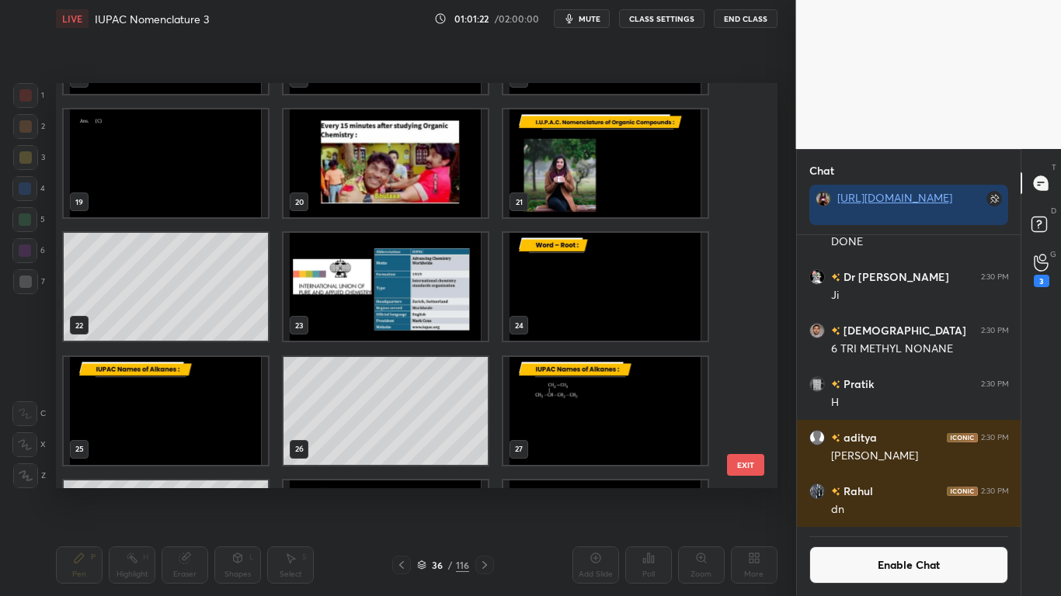
click at [590, 422] on img "grid" at bounding box center [605, 410] width 204 height 108
click at [590, 425] on img "grid" at bounding box center [605, 410] width 204 height 108
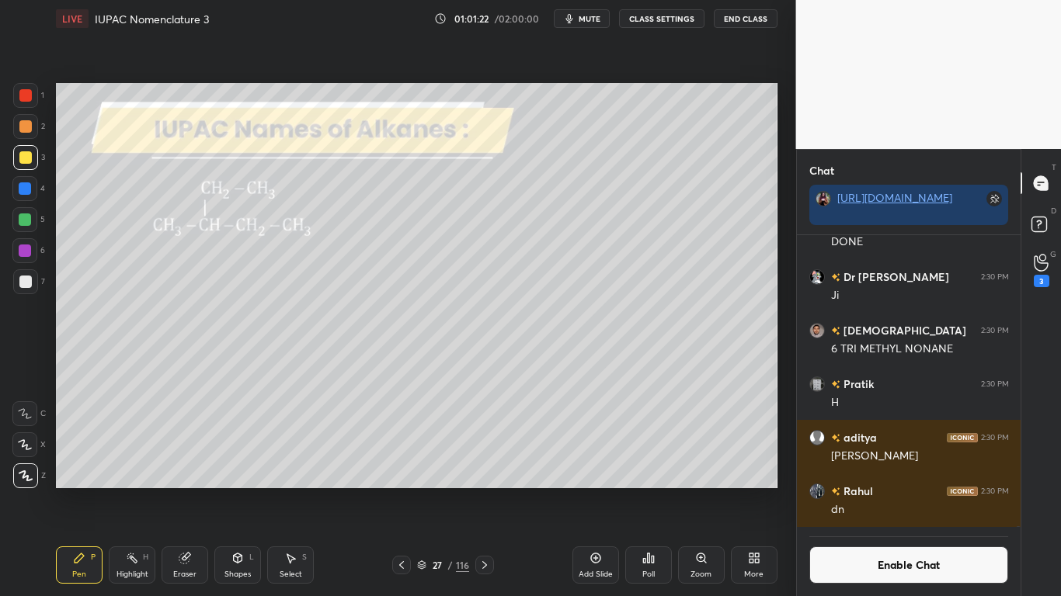
click at [593, 422] on img "grid" at bounding box center [605, 410] width 204 height 108
click at [907, 491] on button "Enable Chat" at bounding box center [909, 565] width 200 height 37
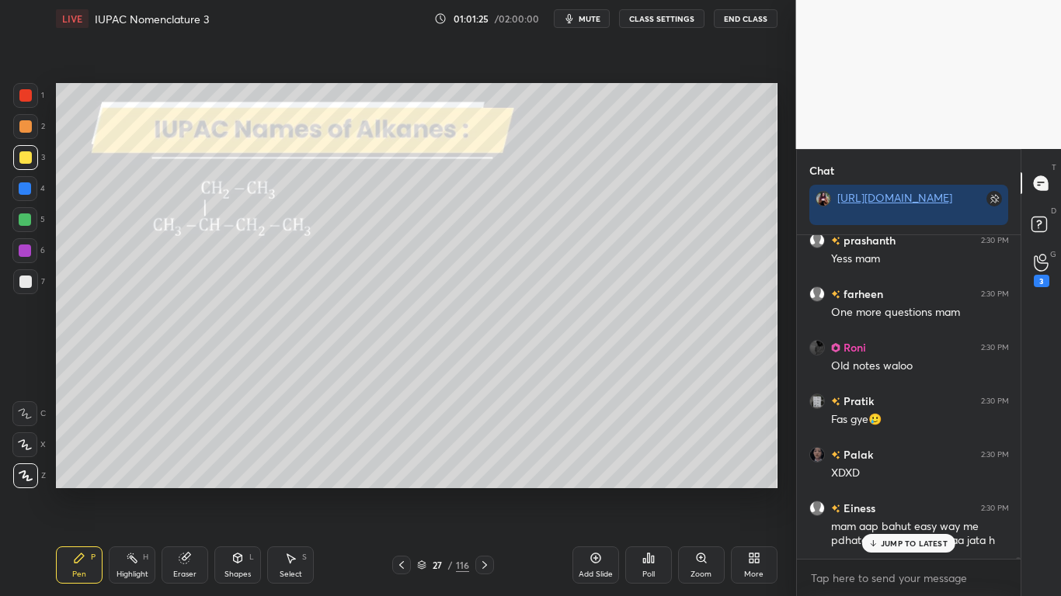
click at [920, 491] on p "JUMP TO LATEST" at bounding box center [914, 543] width 67 height 9
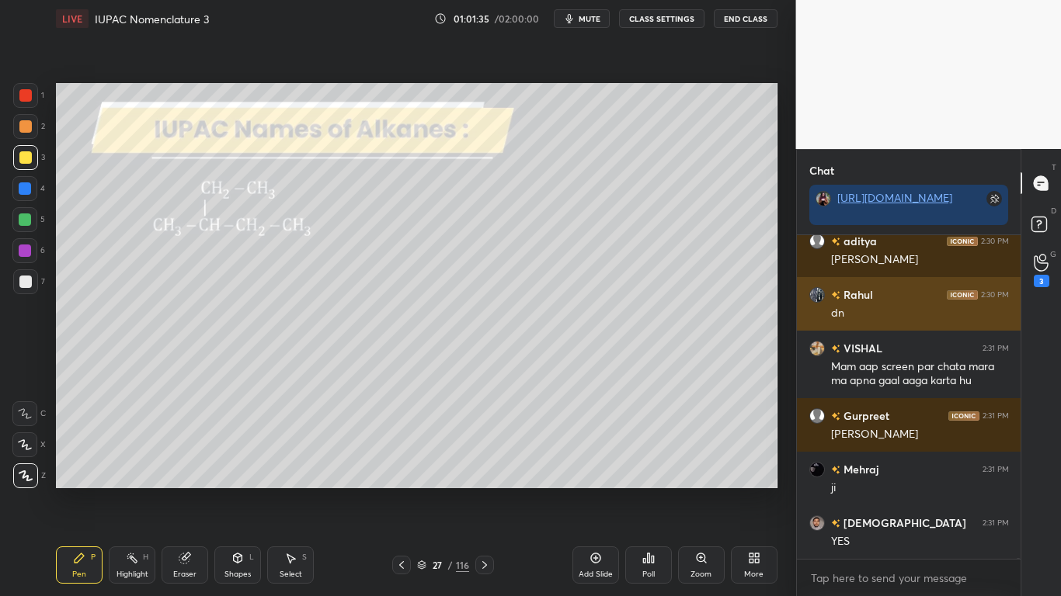
scroll to position [89993, 0]
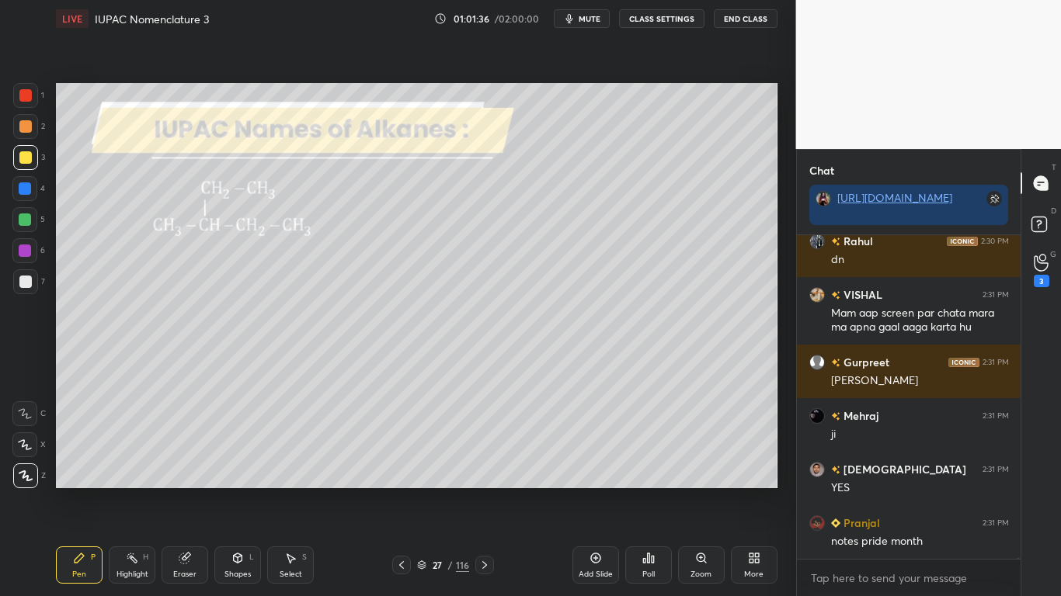
click at [422, 491] on icon at bounding box center [421, 565] width 9 height 9
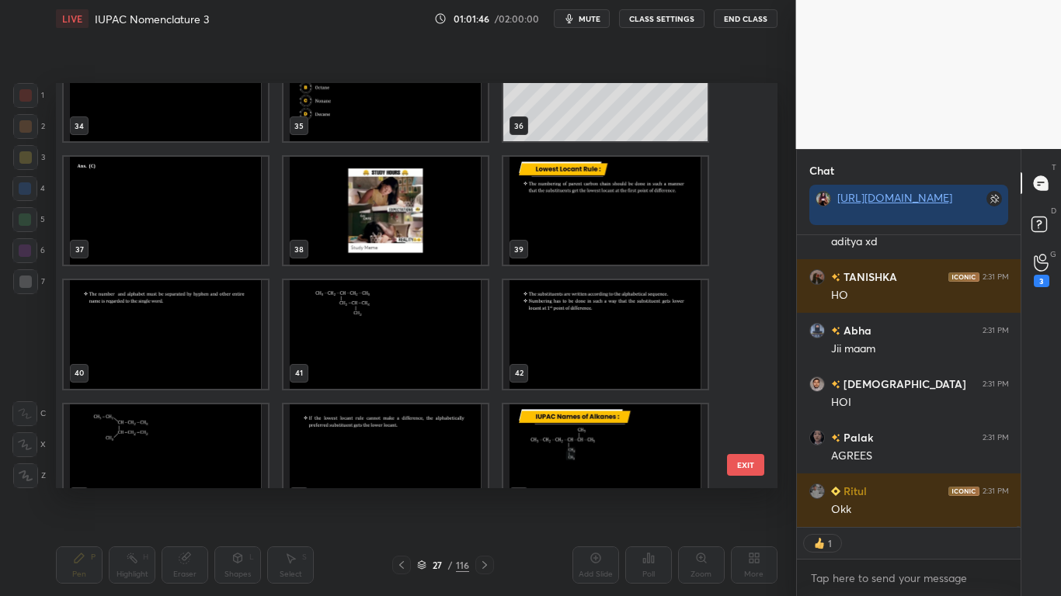
scroll to position [90400, 0]
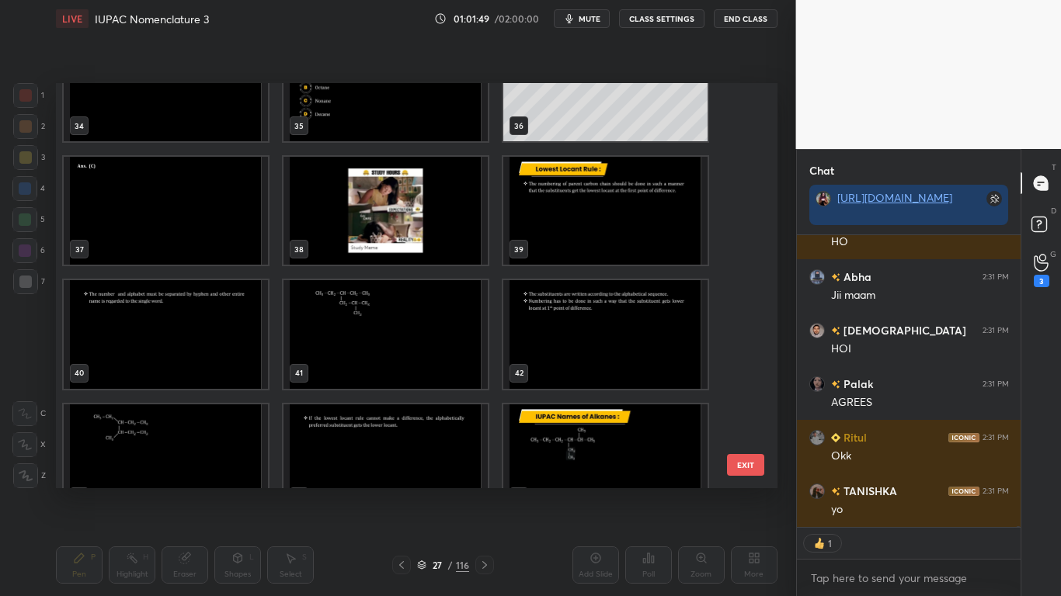
click at [354, 345] on img "grid" at bounding box center [385, 334] width 204 height 108
click at [355, 344] on img "grid" at bounding box center [385, 334] width 204 height 108
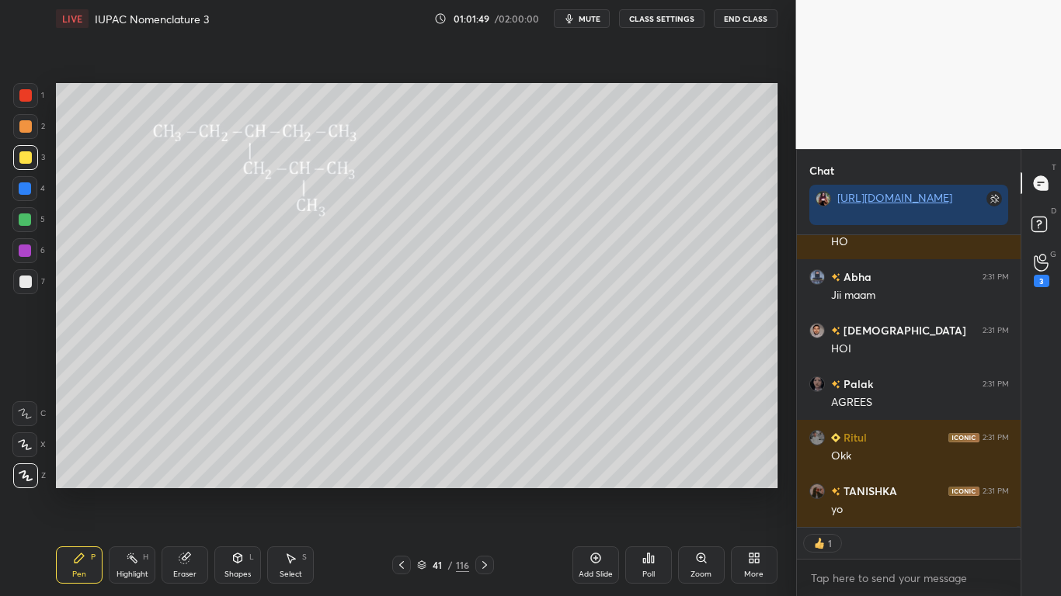
click at [356, 342] on img "grid" at bounding box center [385, 334] width 204 height 108
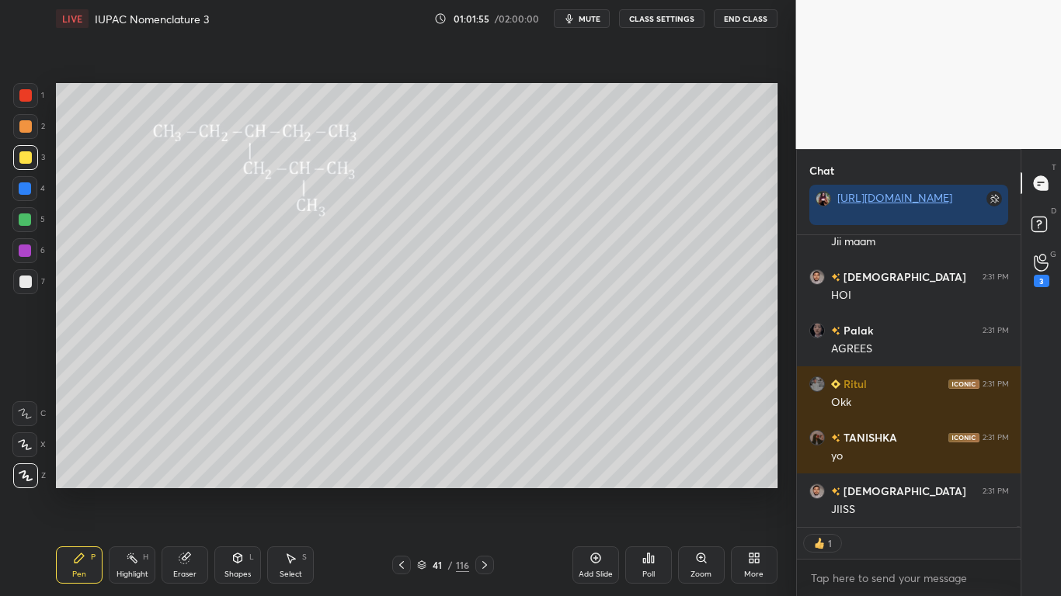
type textarea "x"
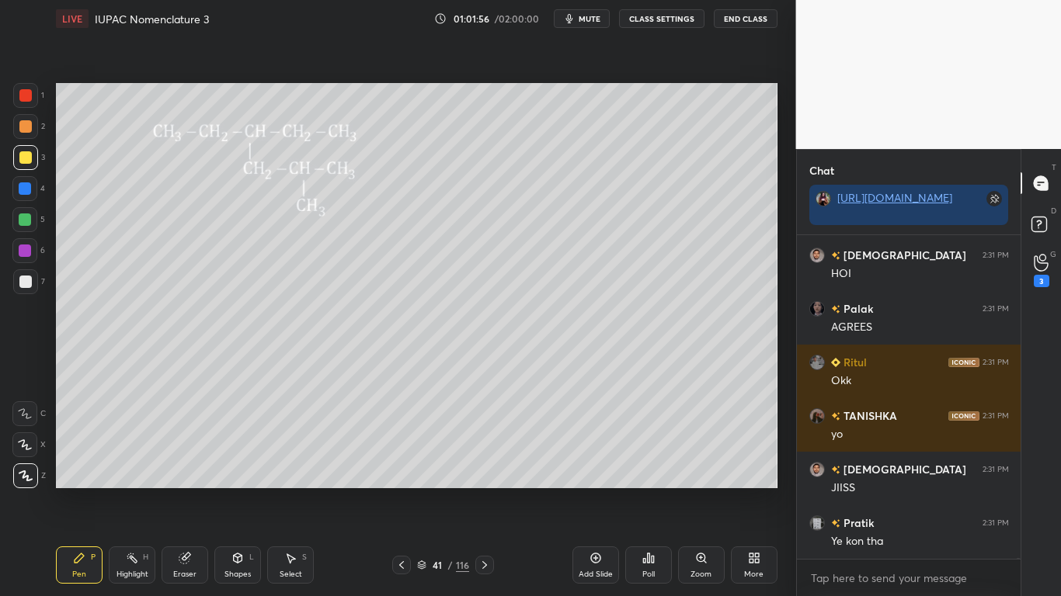
click at [669, 18] on button "CLASS SETTINGS" at bounding box center [661, 18] width 85 height 19
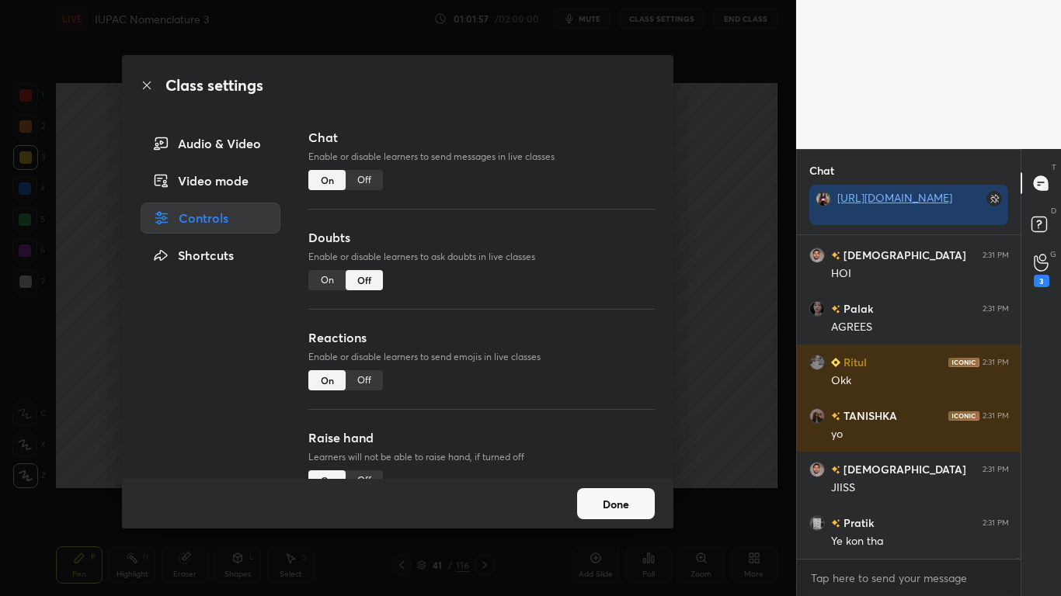
click at [374, 175] on div "Off" at bounding box center [364, 180] width 37 height 20
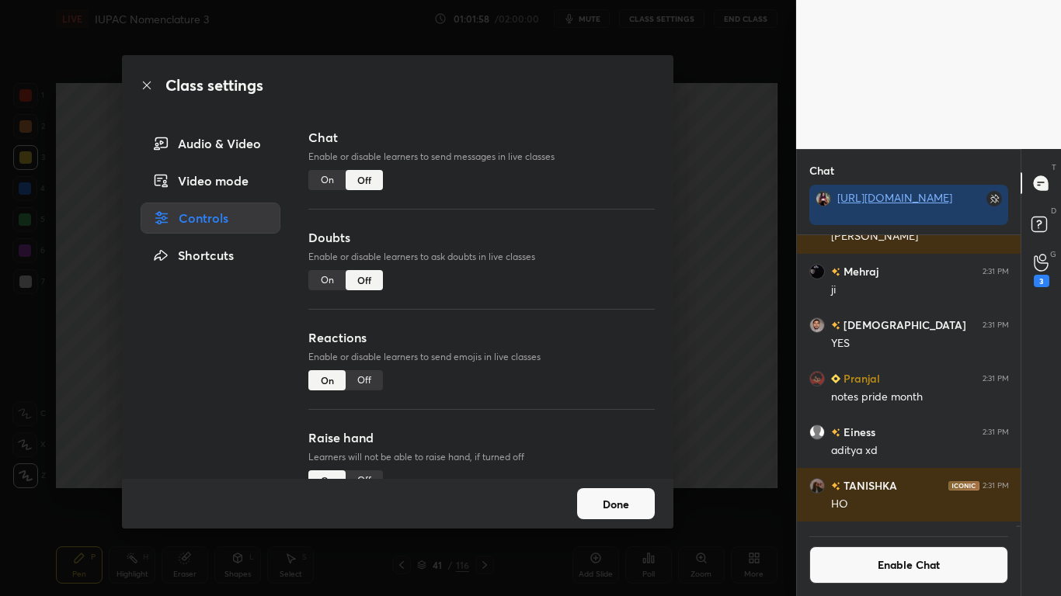
click at [606, 491] on button "Done" at bounding box center [616, 503] width 78 height 31
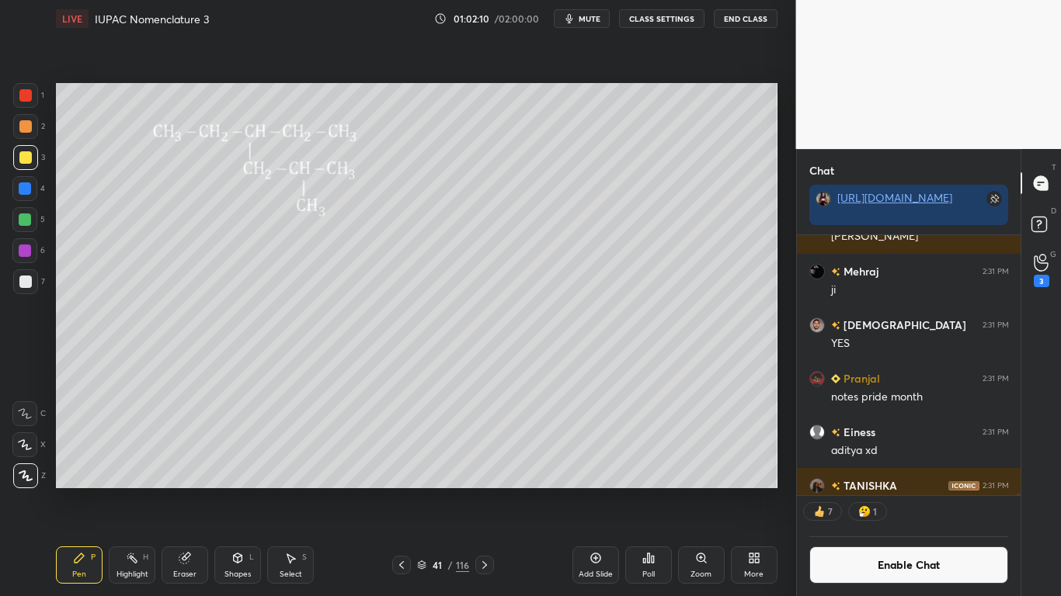
click at [897, 491] on button "Enable Chat" at bounding box center [909, 565] width 200 height 37
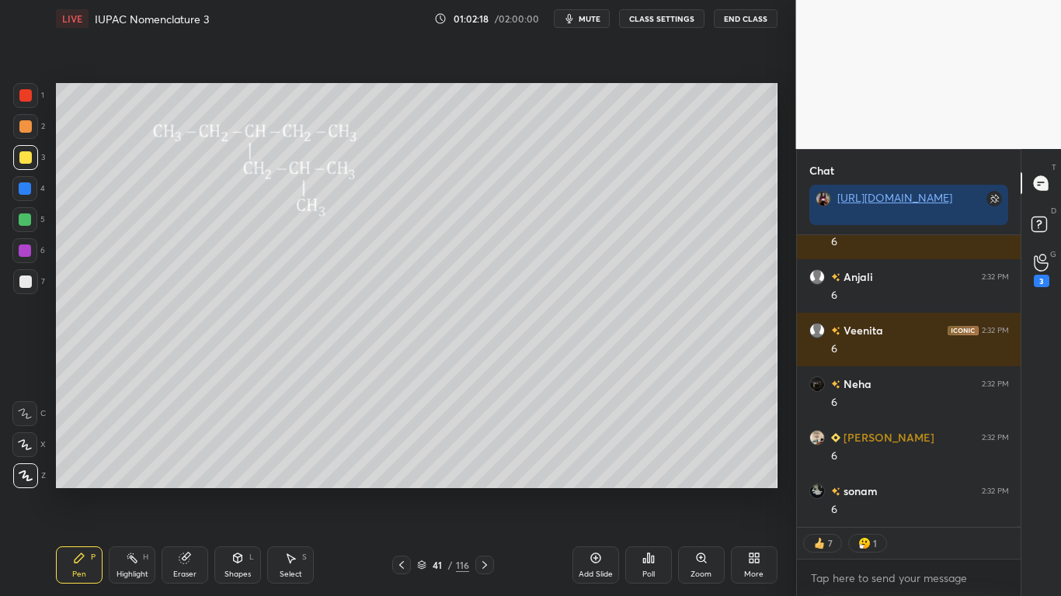
type textarea "x"
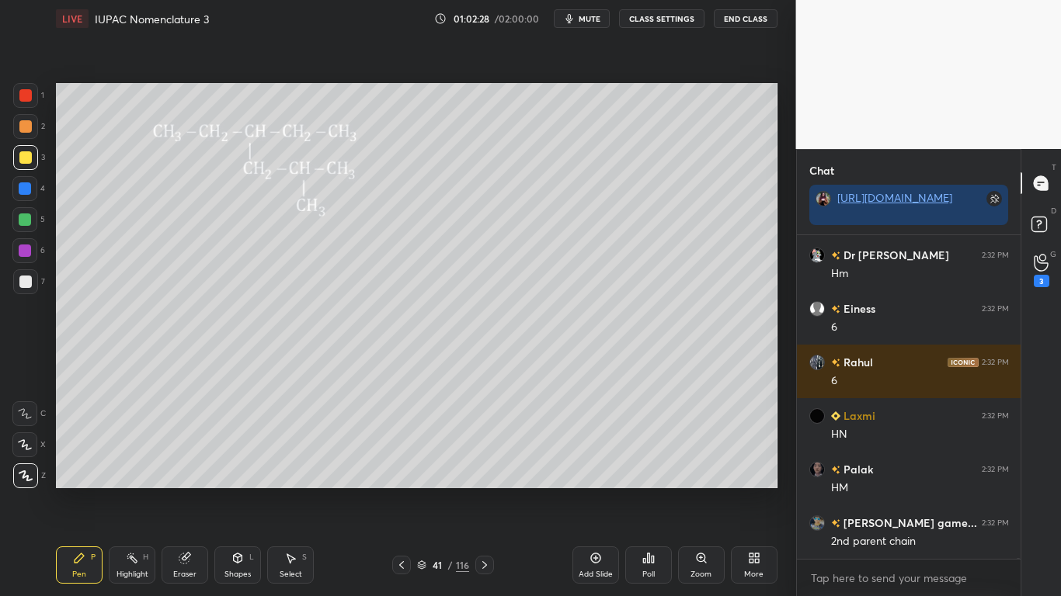
click at [182, 491] on icon at bounding box center [184, 559] width 10 height 10
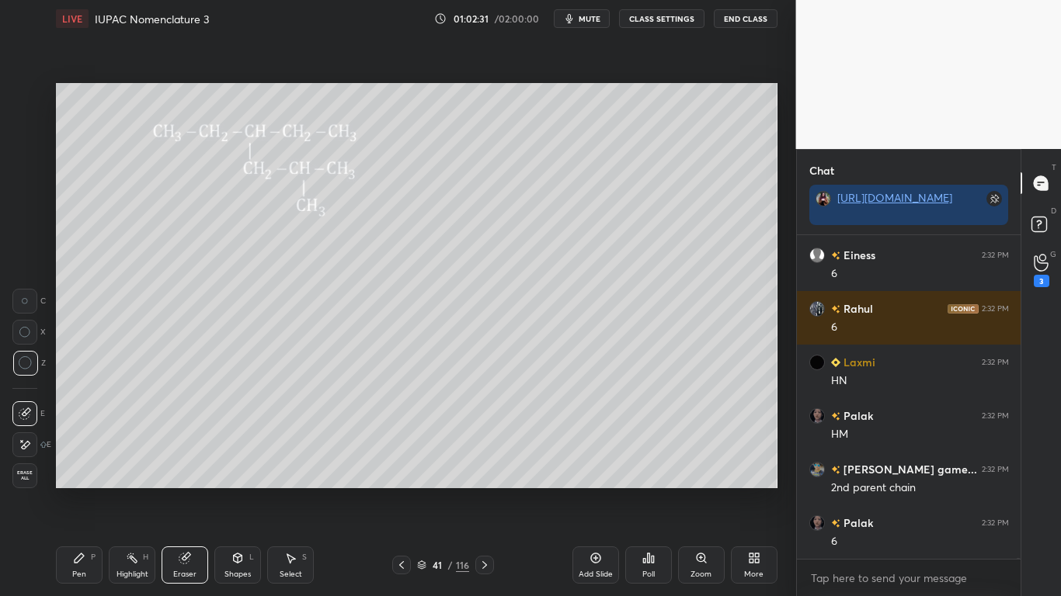
click at [72, 491] on div "Pen P" at bounding box center [79, 565] width 47 height 37
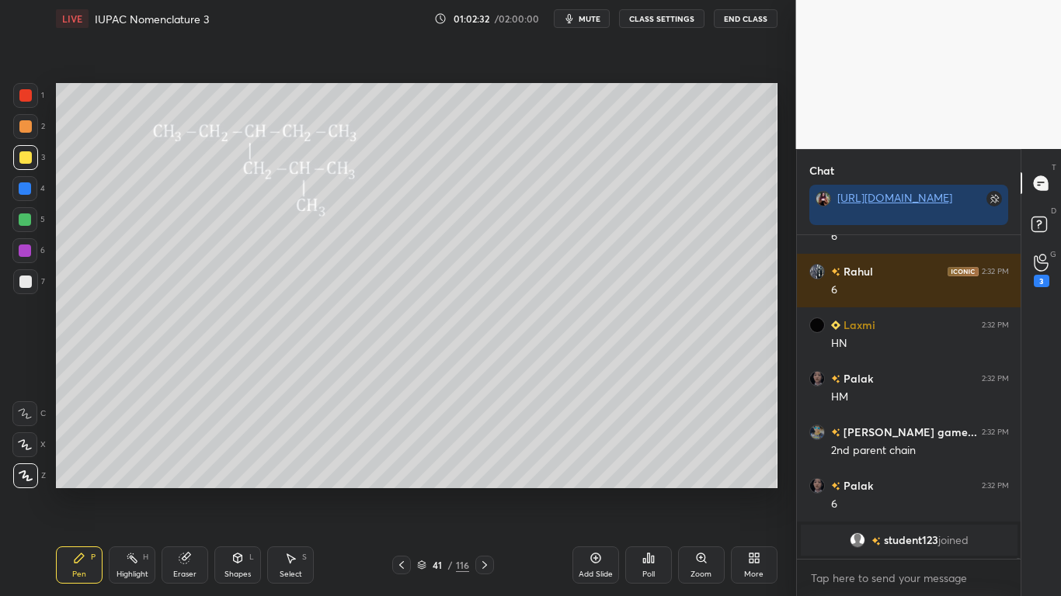
click at [25, 220] on div at bounding box center [25, 220] width 12 height 12
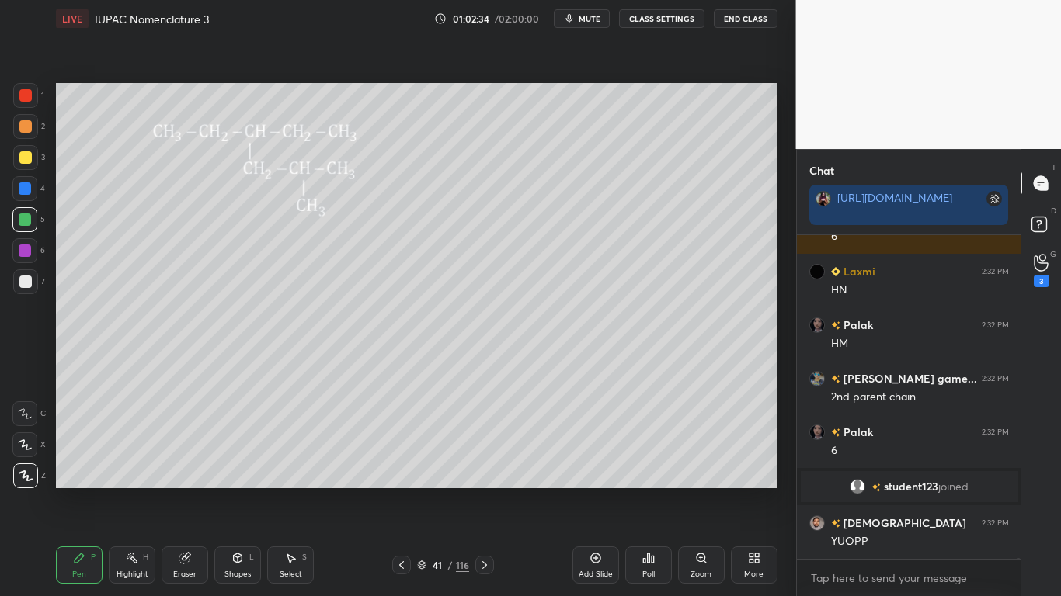
click at [670, 22] on button "CLASS SETTINGS" at bounding box center [661, 18] width 85 height 19
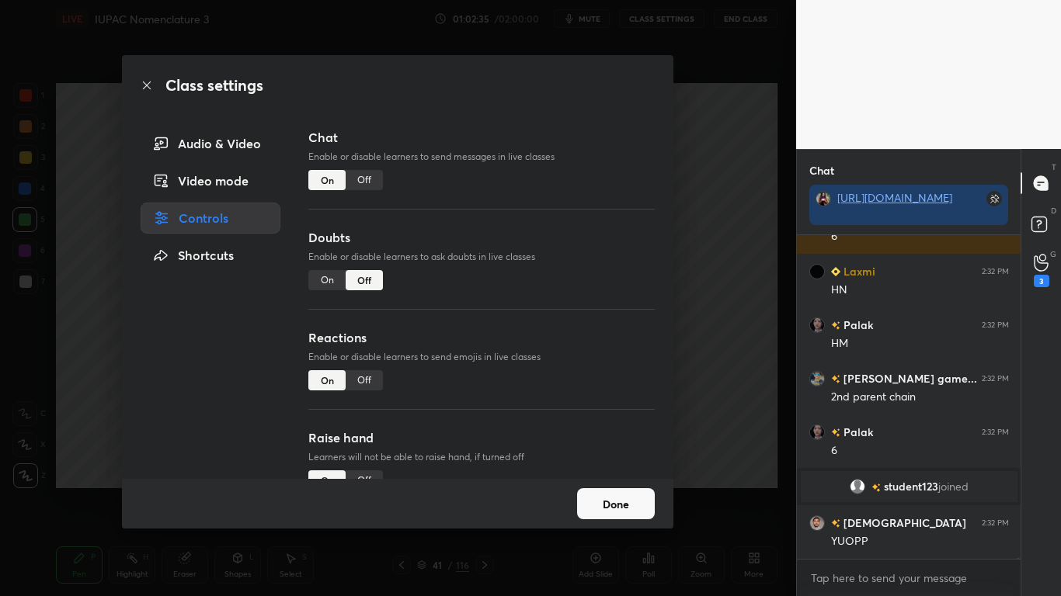
click at [373, 181] on div "Off" at bounding box center [364, 180] width 37 height 20
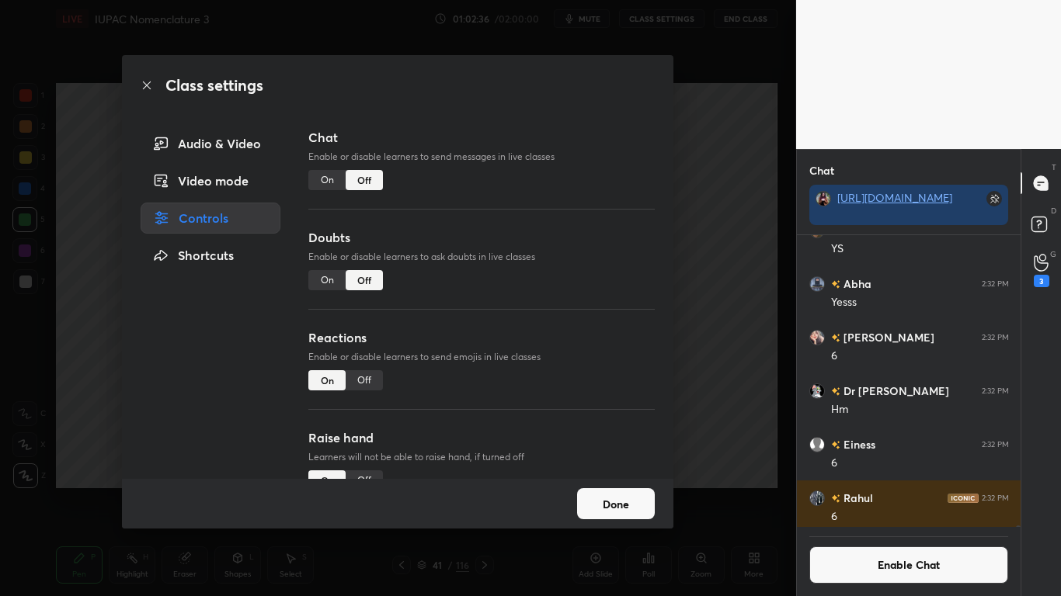
click at [633, 491] on button "Done" at bounding box center [616, 503] width 78 height 31
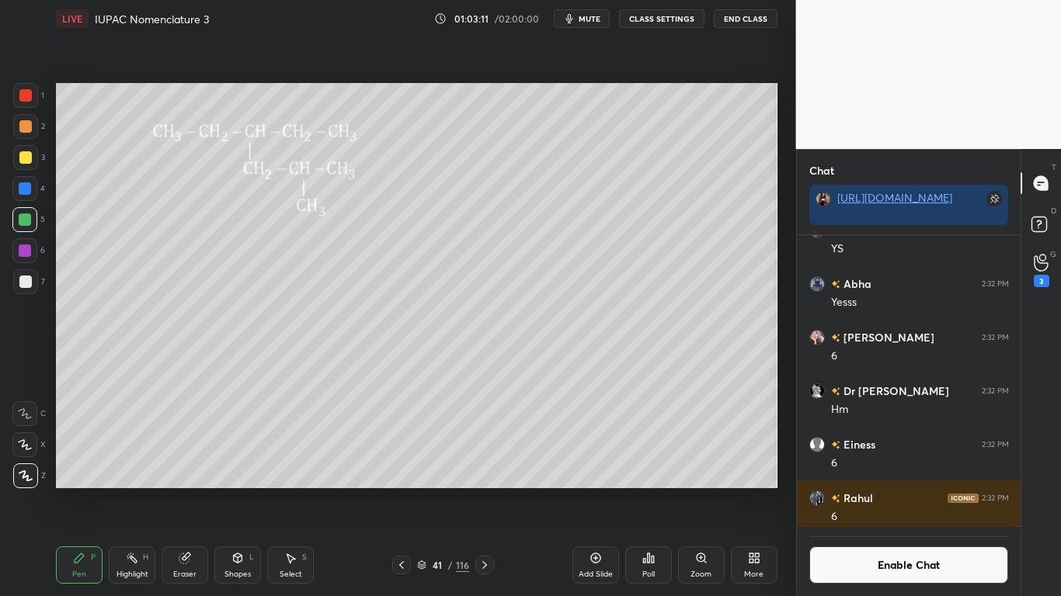
click at [26, 189] on div at bounding box center [25, 188] width 12 height 12
click at [27, 278] on div at bounding box center [25, 282] width 12 height 12
click at [25, 159] on div at bounding box center [25, 157] width 12 height 12
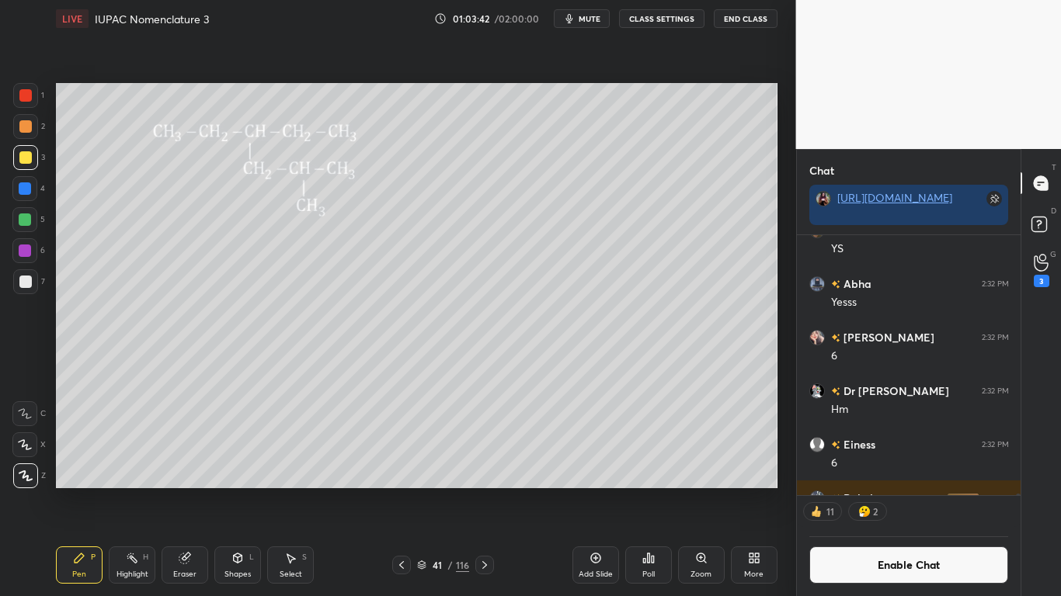
click at [852, 491] on button "Enable Chat" at bounding box center [909, 565] width 200 height 37
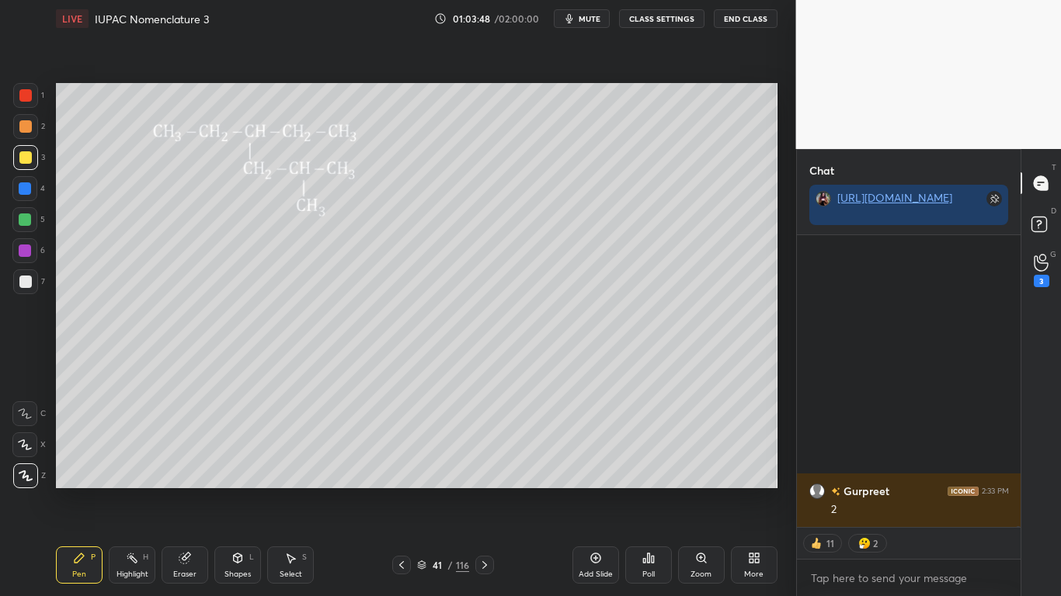
scroll to position [94101, 0]
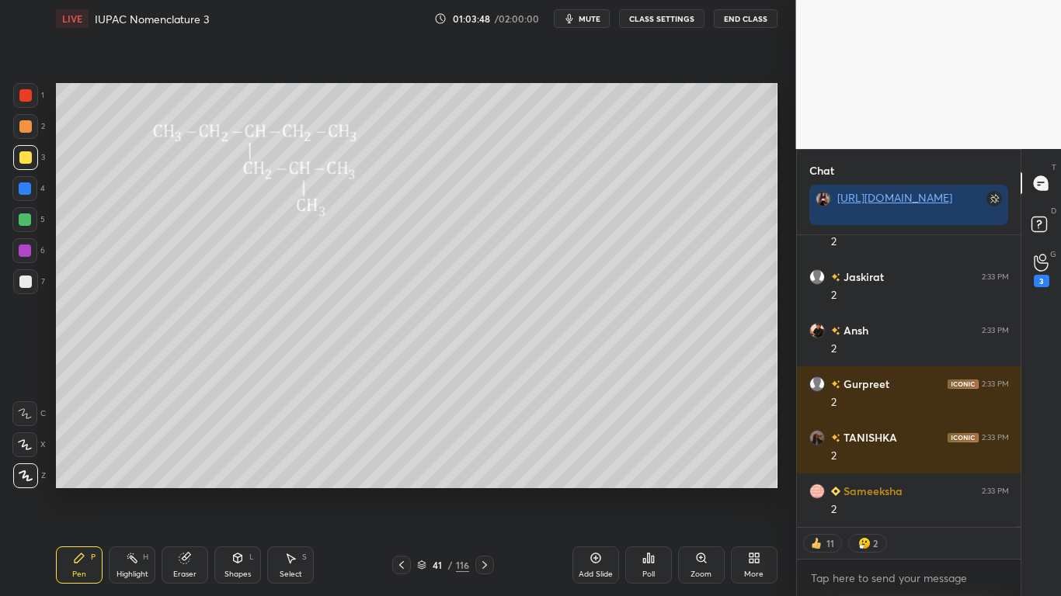
type textarea "x"
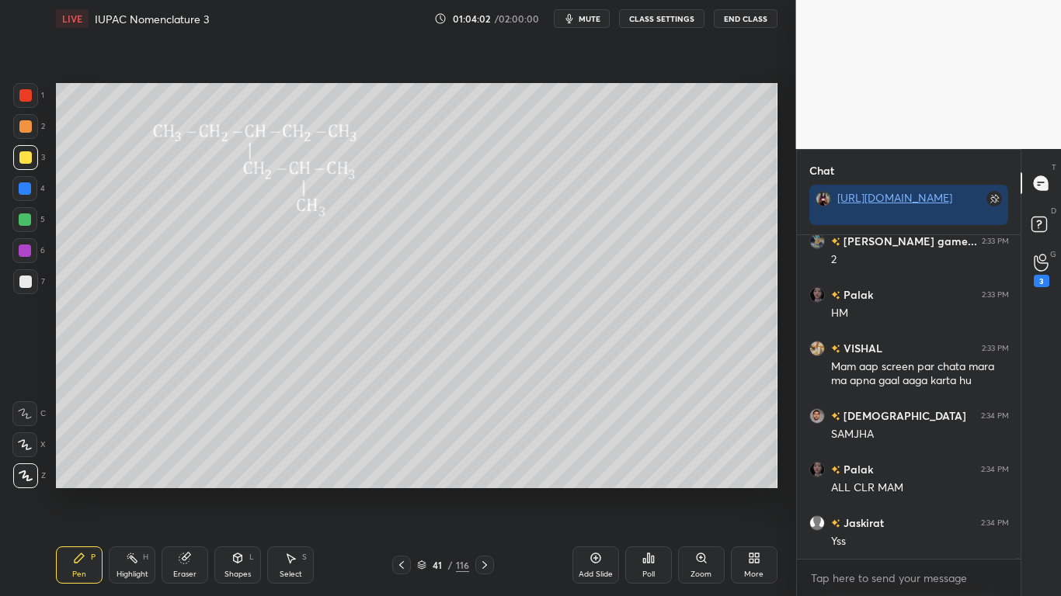
scroll to position [94780, 0]
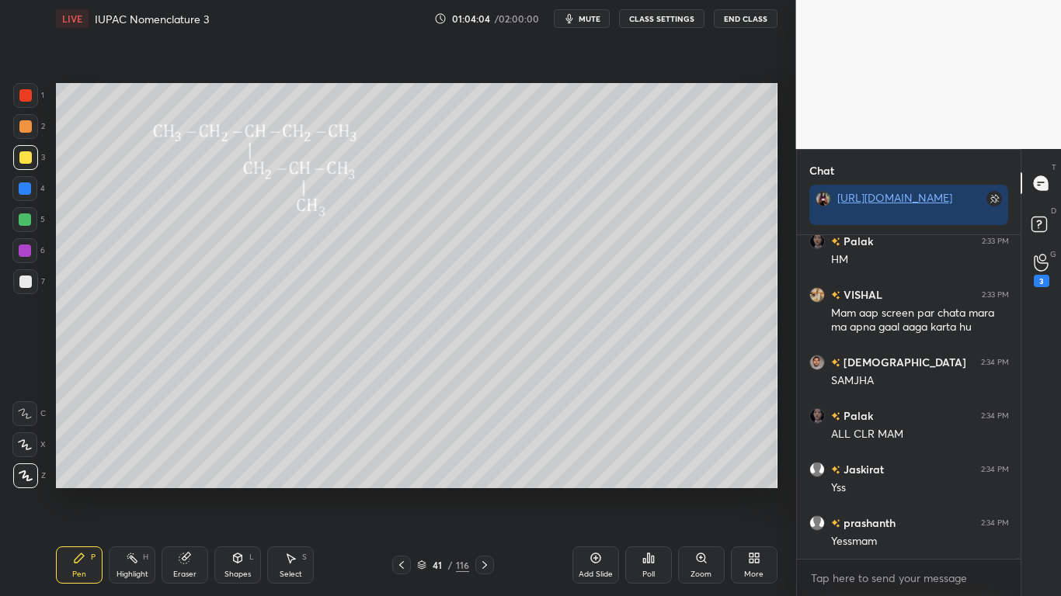
click at [661, 17] on button "CLASS SETTINGS" at bounding box center [661, 18] width 85 height 19
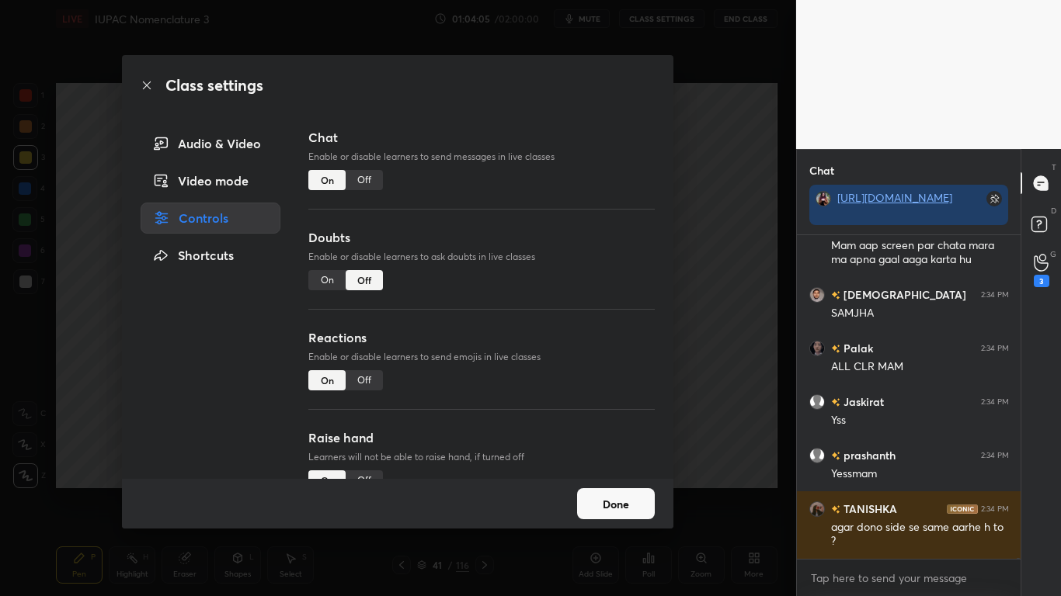
click at [363, 179] on div "Off" at bounding box center [364, 180] width 37 height 20
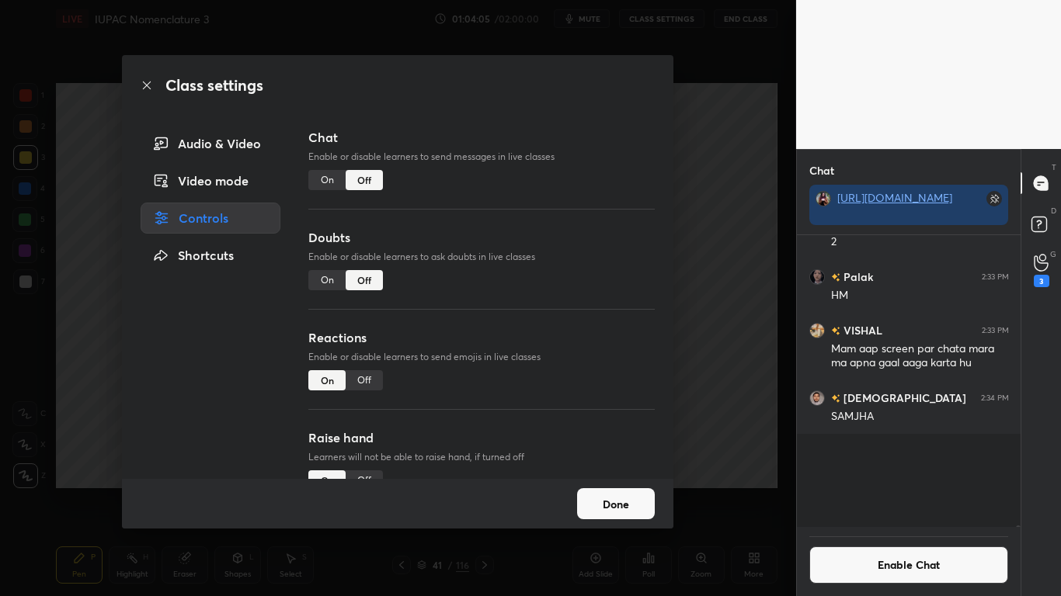
scroll to position [287, 219]
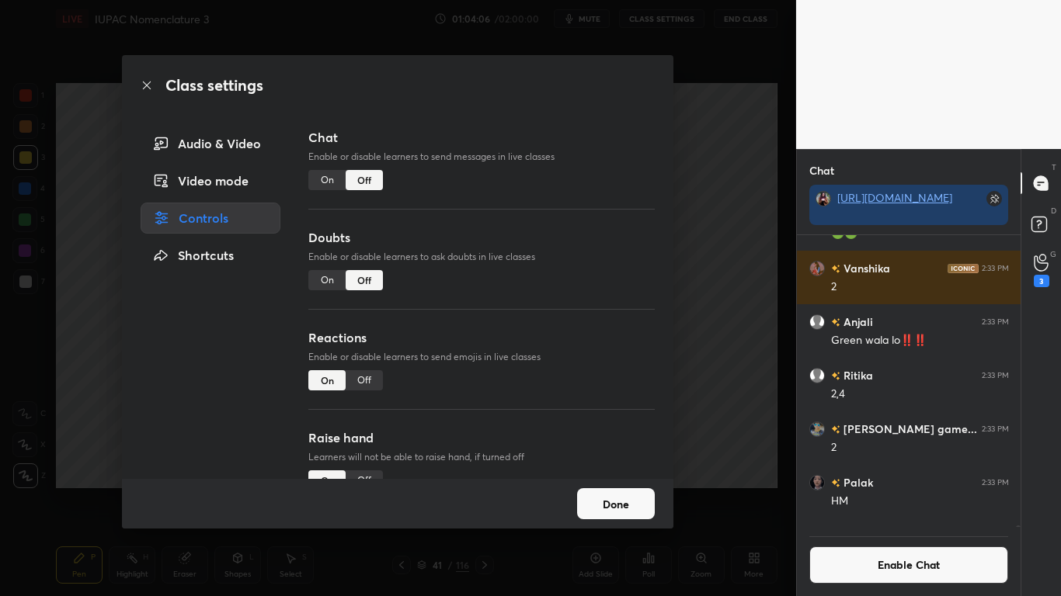
click at [615, 491] on button "Done" at bounding box center [616, 503] width 78 height 31
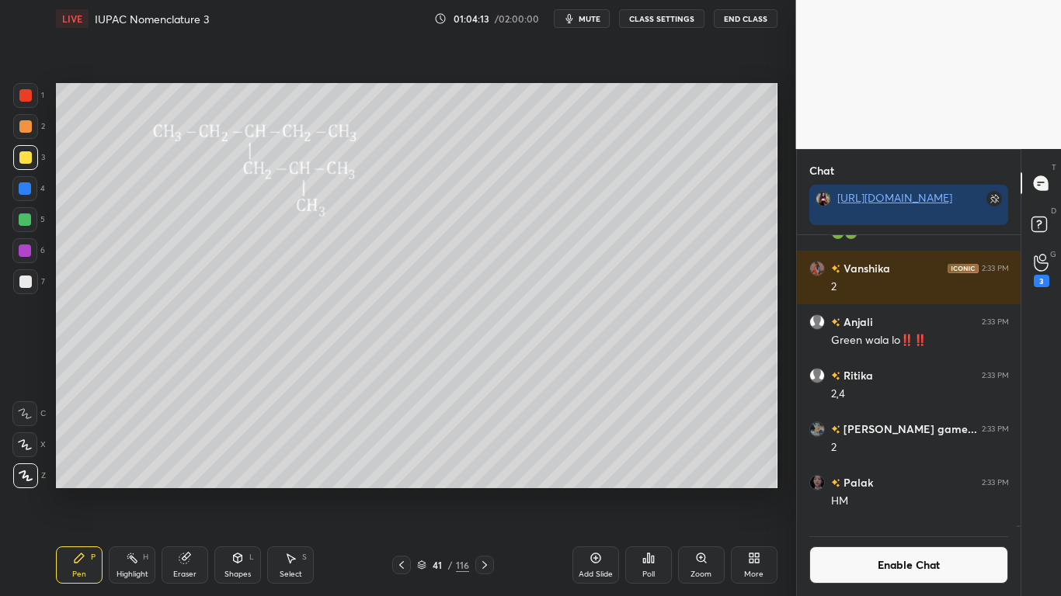
click at [193, 491] on div "Eraser" at bounding box center [185, 565] width 47 height 37
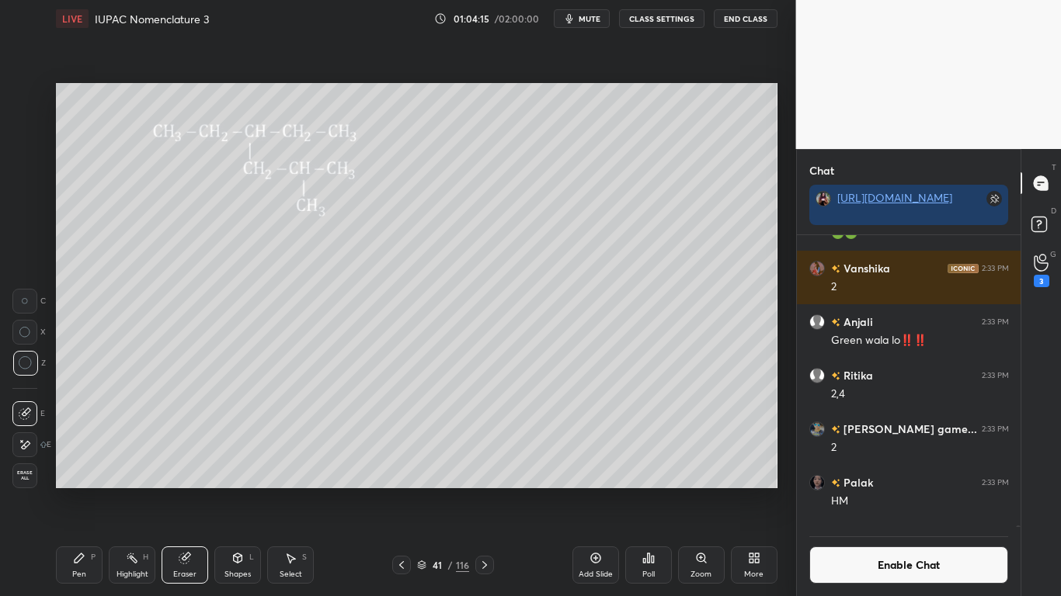
click at [78, 491] on icon at bounding box center [79, 558] width 9 height 9
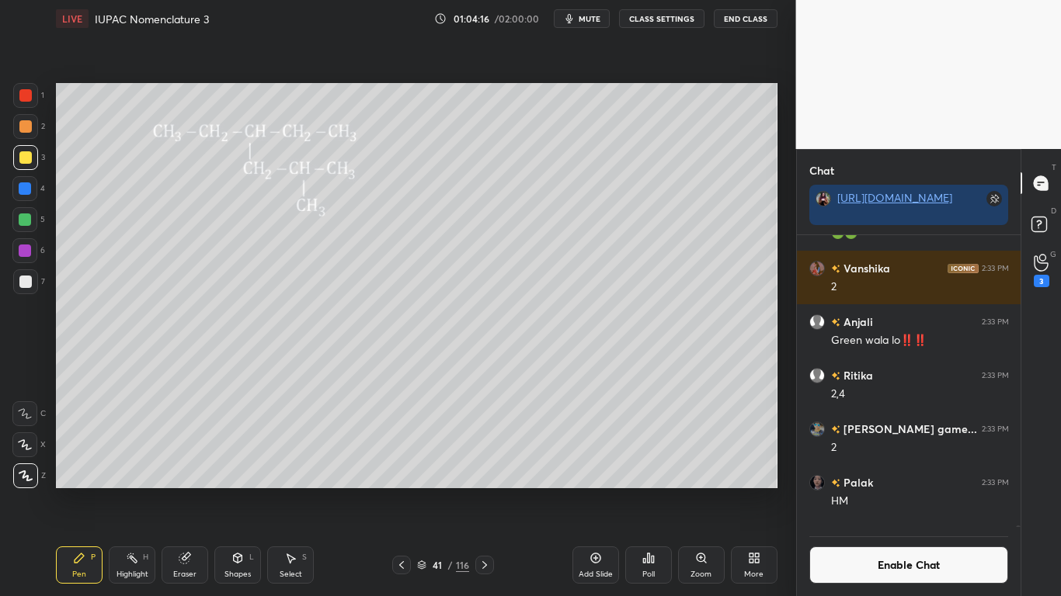
click at [24, 224] on div at bounding box center [25, 220] width 12 height 12
click at [867, 491] on button "Enable Chat" at bounding box center [909, 565] width 200 height 37
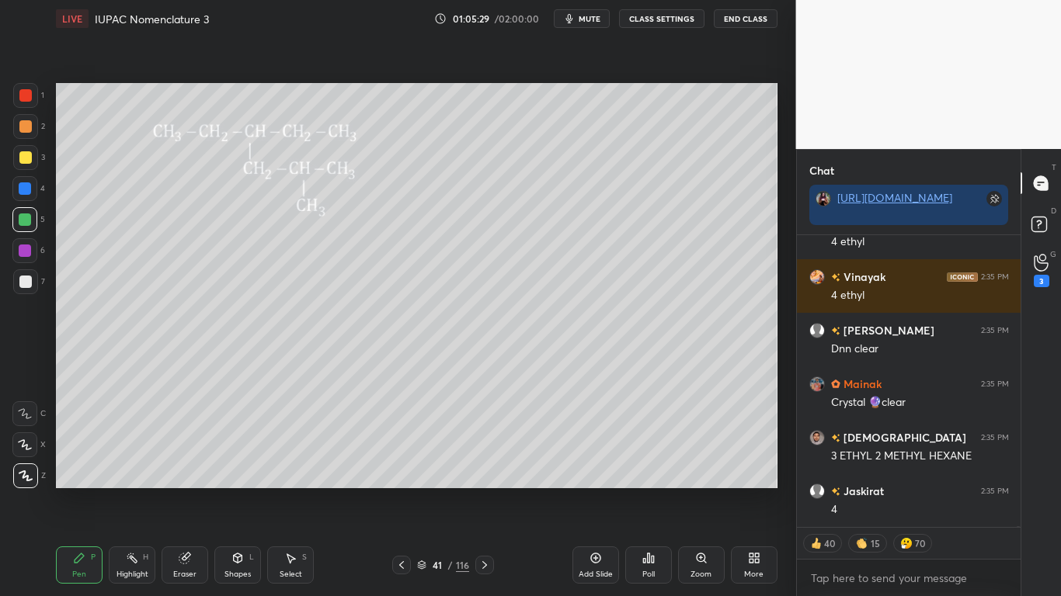
scroll to position [95245, 0]
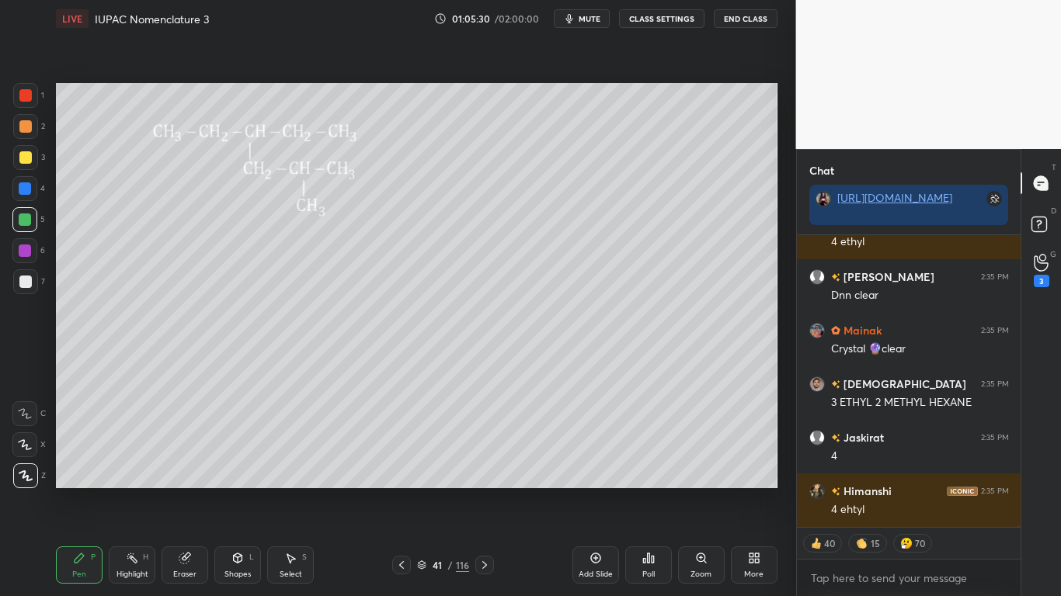
click at [174, 491] on div "Eraser" at bounding box center [185, 565] width 47 height 37
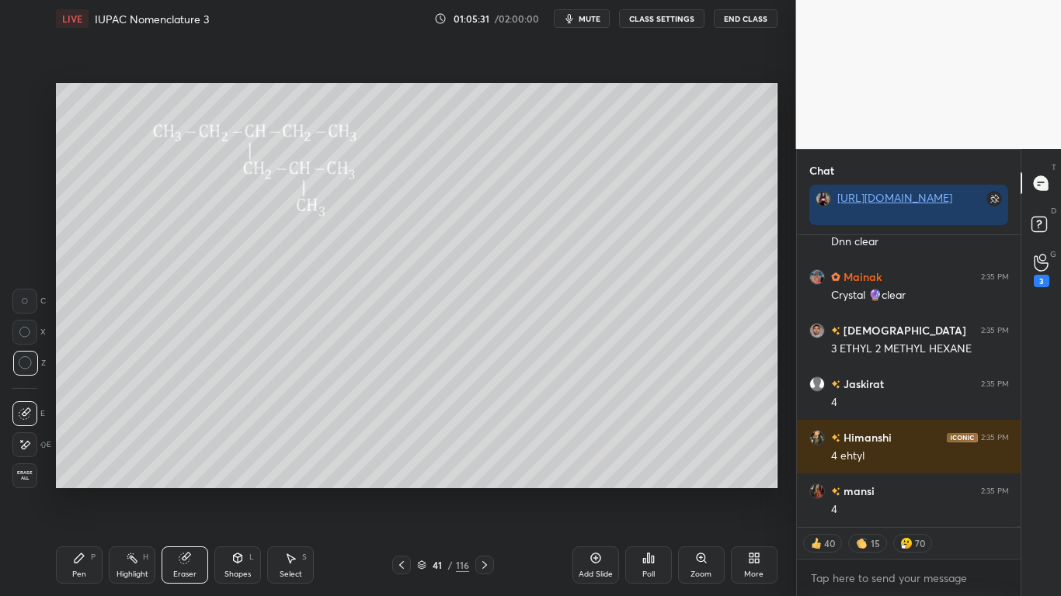
scroll to position [95474, 0]
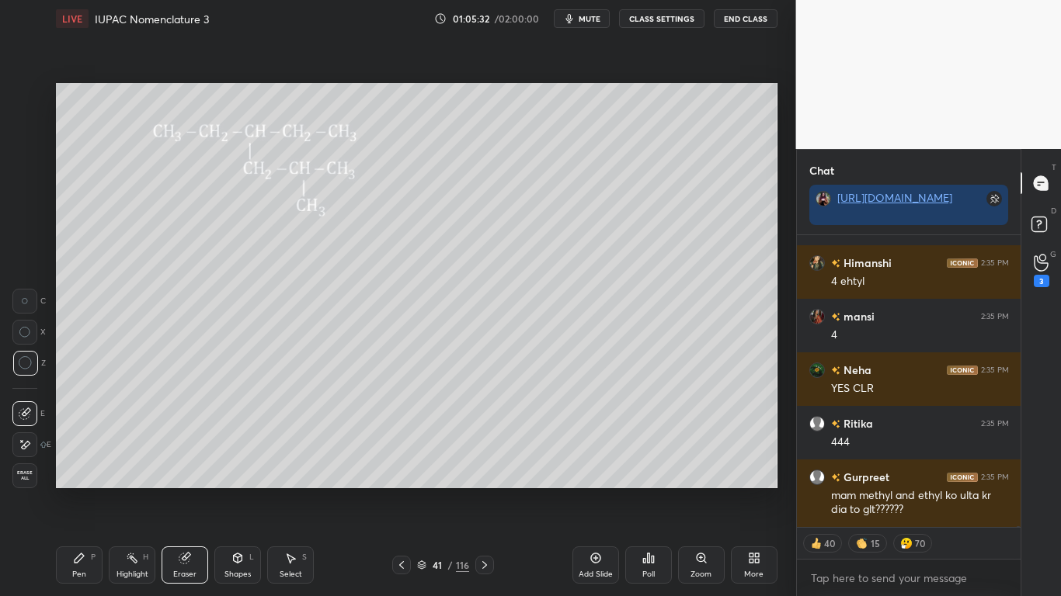
click at [72, 491] on div "Pen P" at bounding box center [79, 565] width 47 height 37
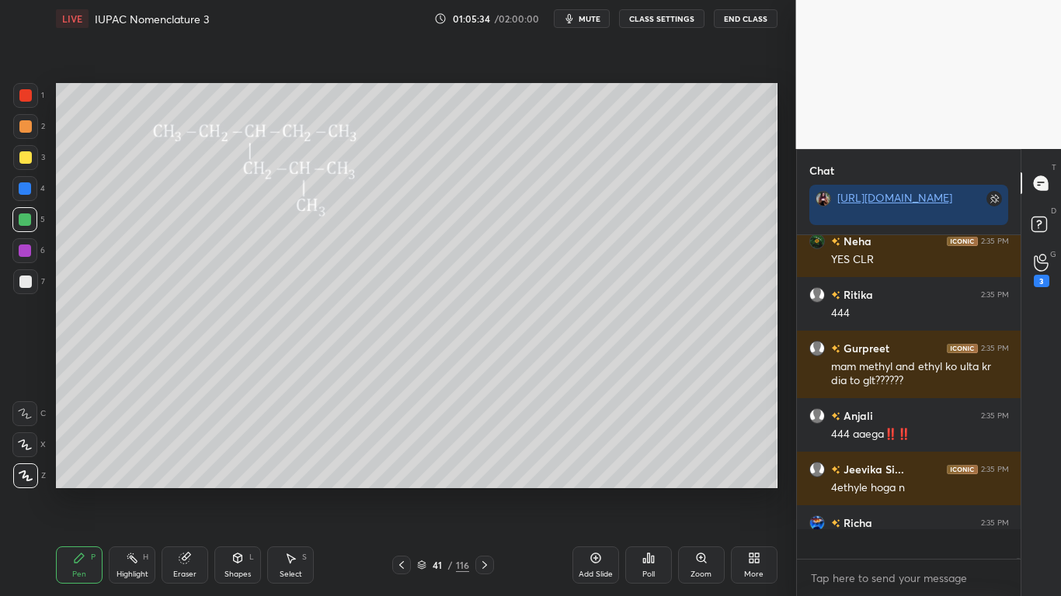
scroll to position [319, 219]
click at [183, 491] on div "Eraser" at bounding box center [185, 565] width 47 height 37
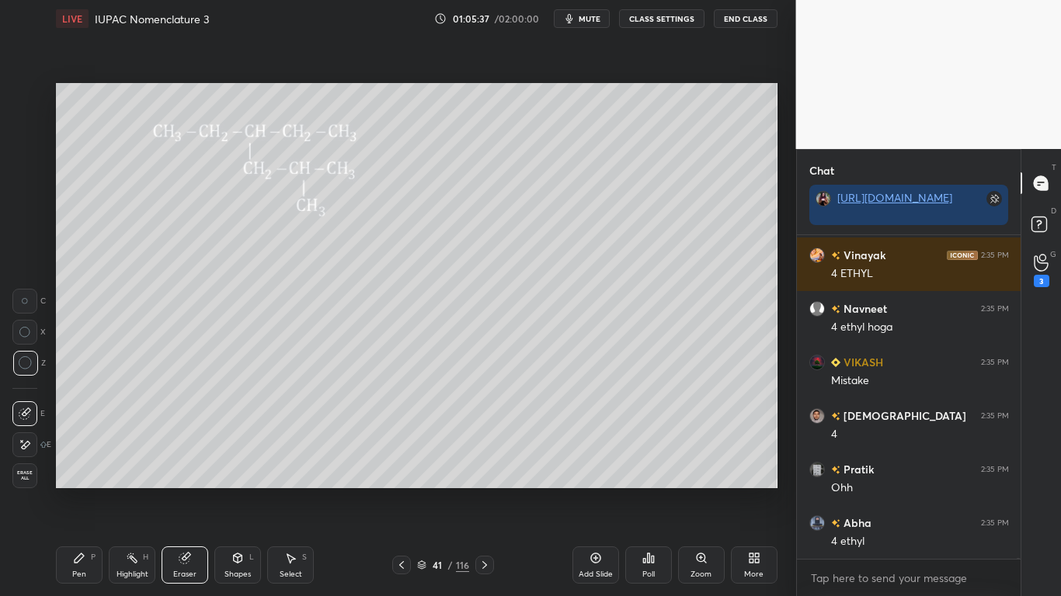
scroll to position [96099, 0]
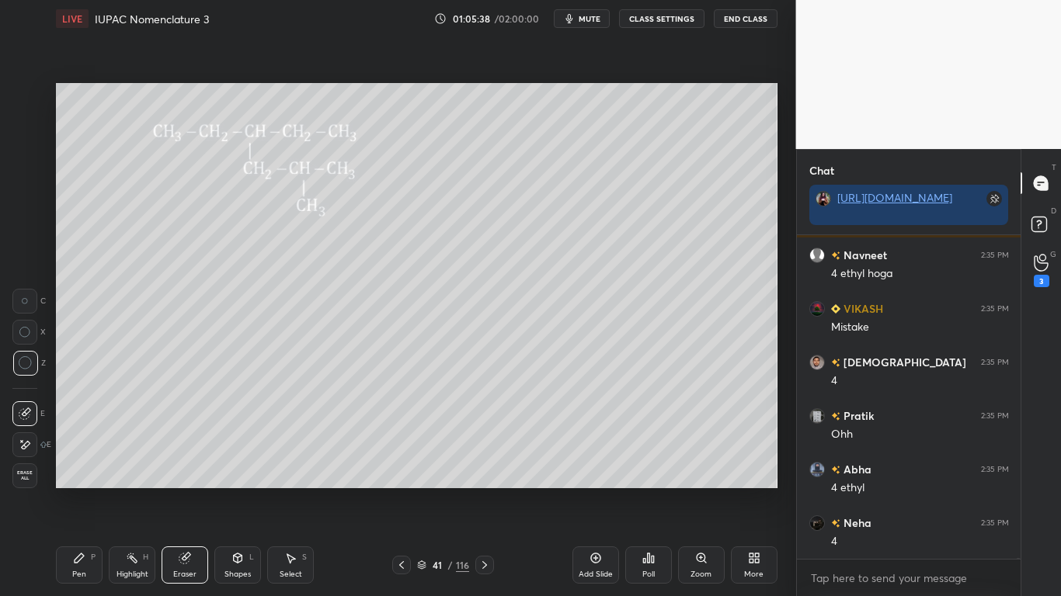
click at [65, 491] on div "Pen P" at bounding box center [79, 565] width 47 height 37
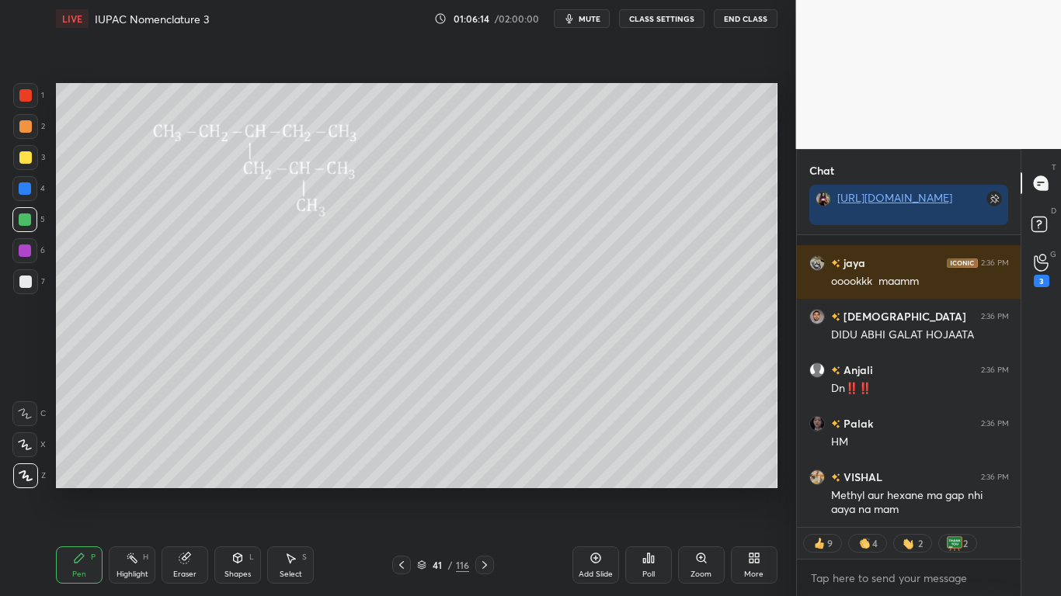
scroll to position [96883, 0]
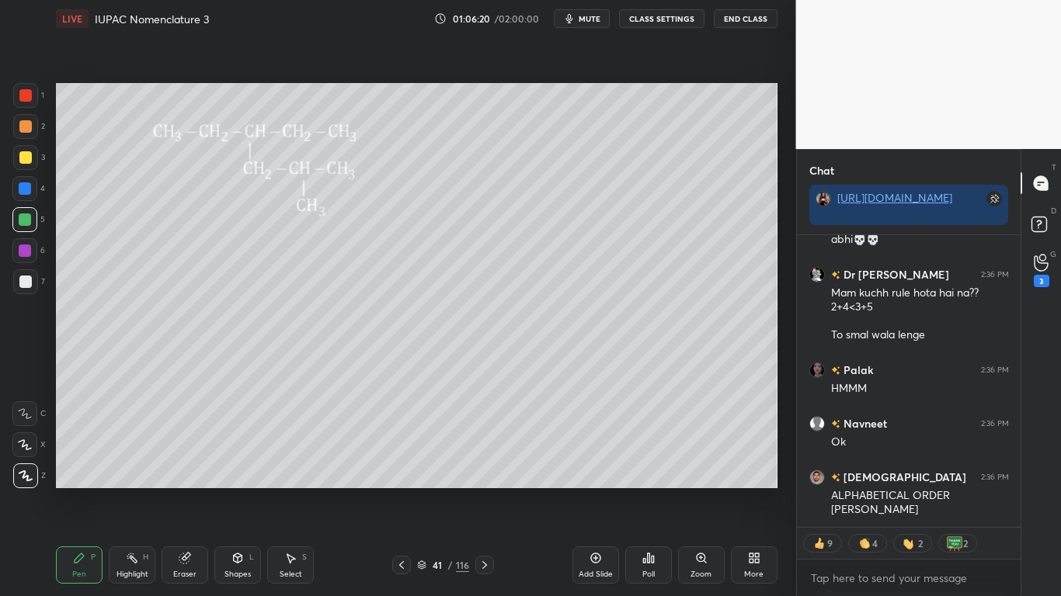
type textarea "x"
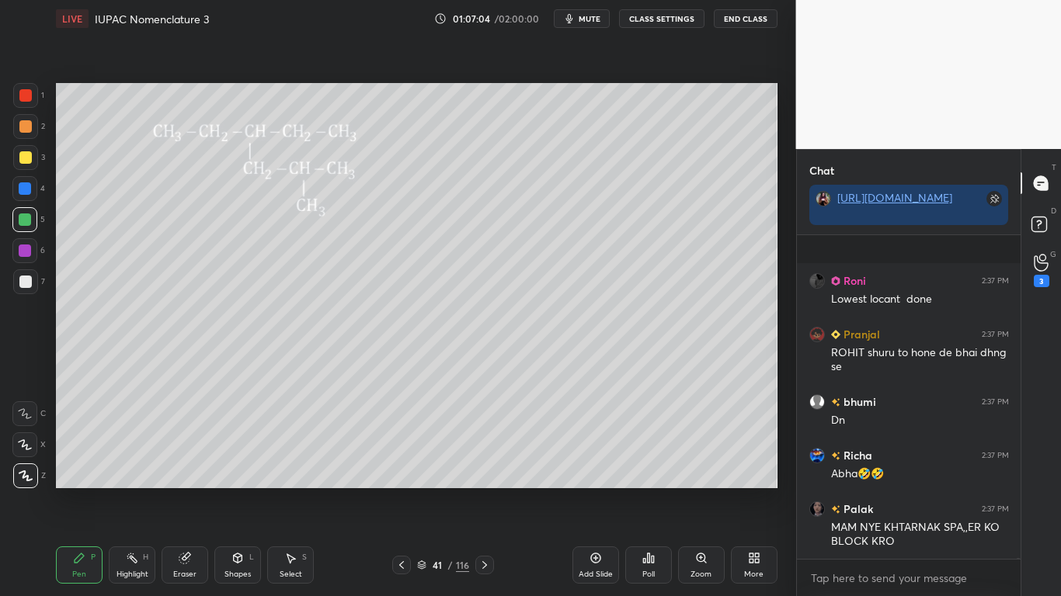
scroll to position [98643, 0]
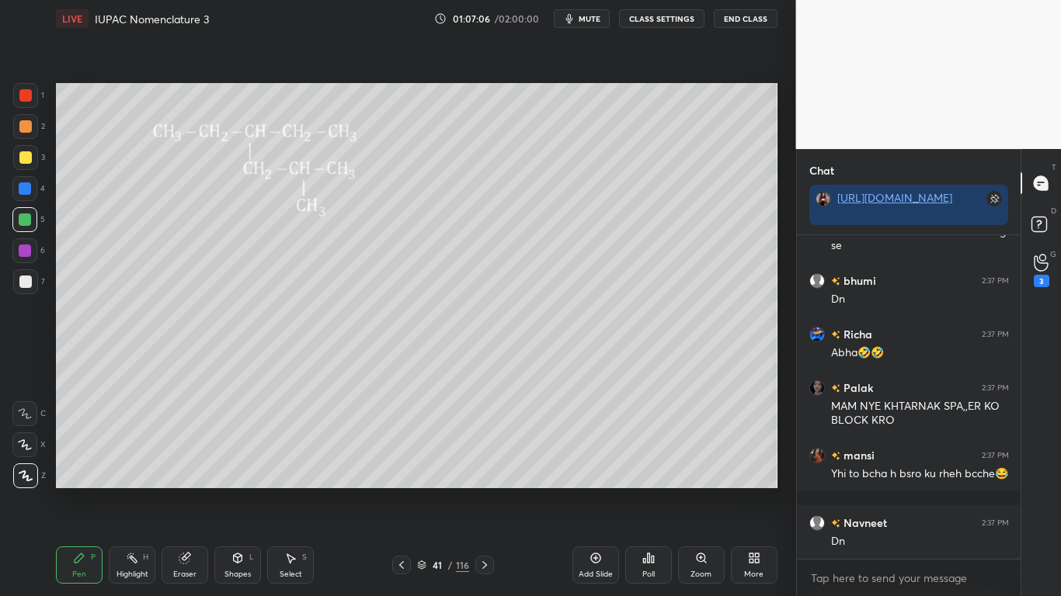
click at [492, 491] on div "Pen P Highlight H Eraser Shapes L Select S 41 / 116 Add Slide Poll Zoom More" at bounding box center [416, 565] width 721 height 62
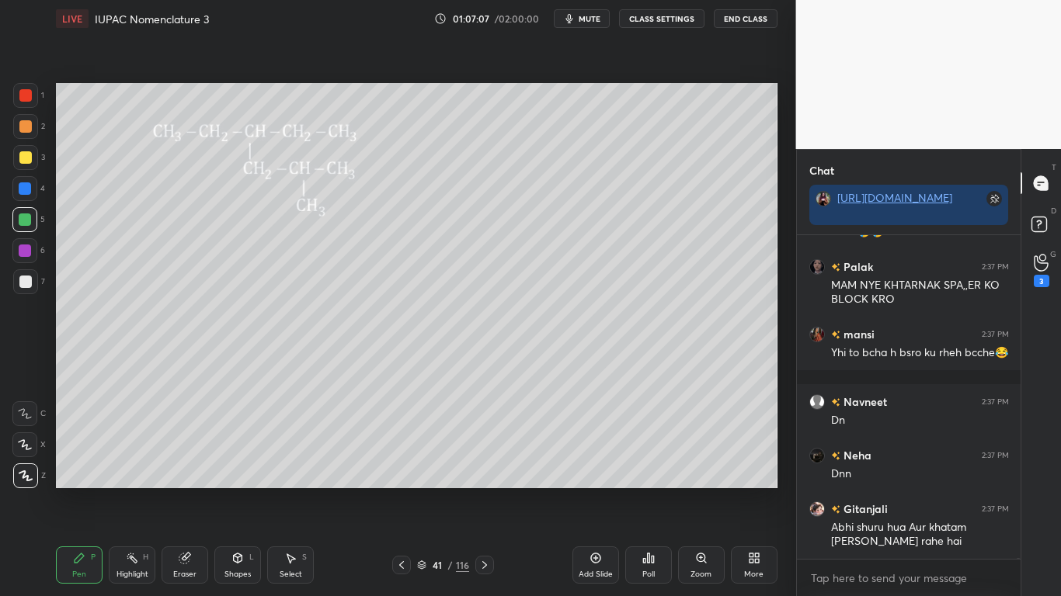
click at [485, 491] on icon at bounding box center [484, 565] width 5 height 8
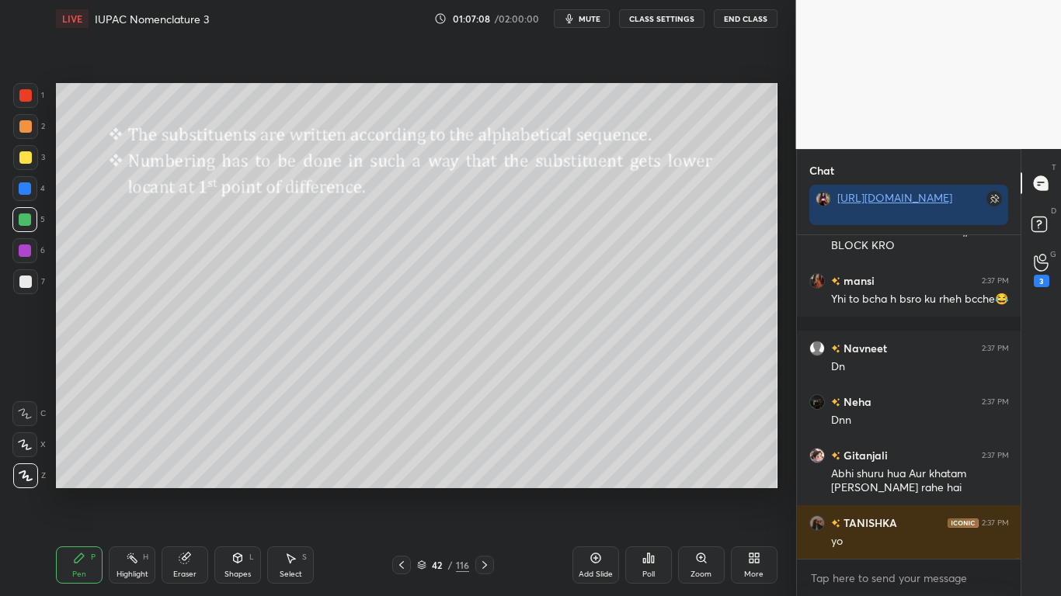
click at [669, 19] on button "CLASS SETTINGS" at bounding box center [661, 18] width 85 height 19
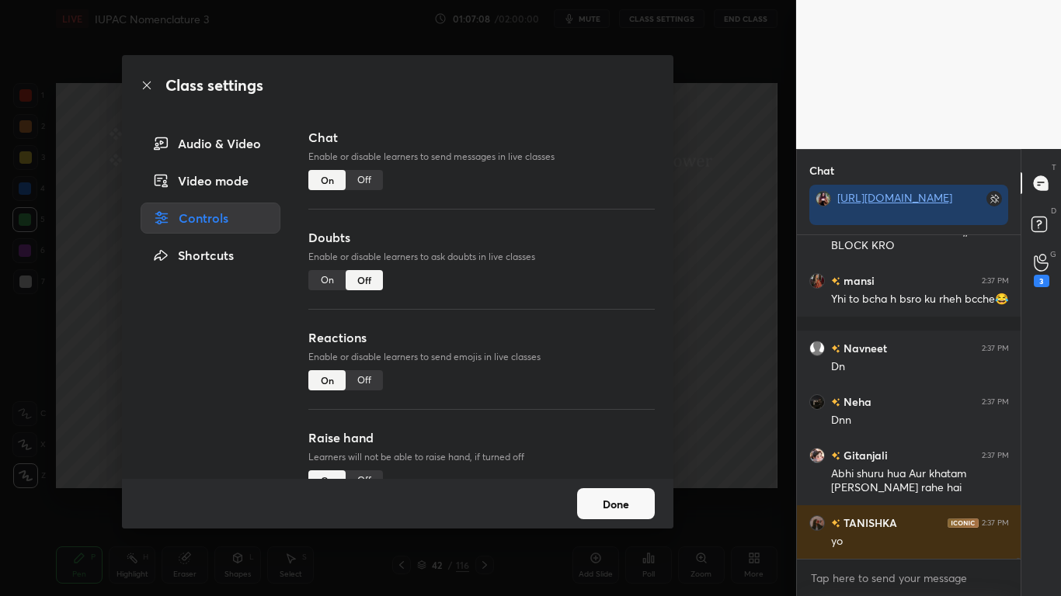
click at [368, 177] on div "Off" at bounding box center [364, 180] width 37 height 20
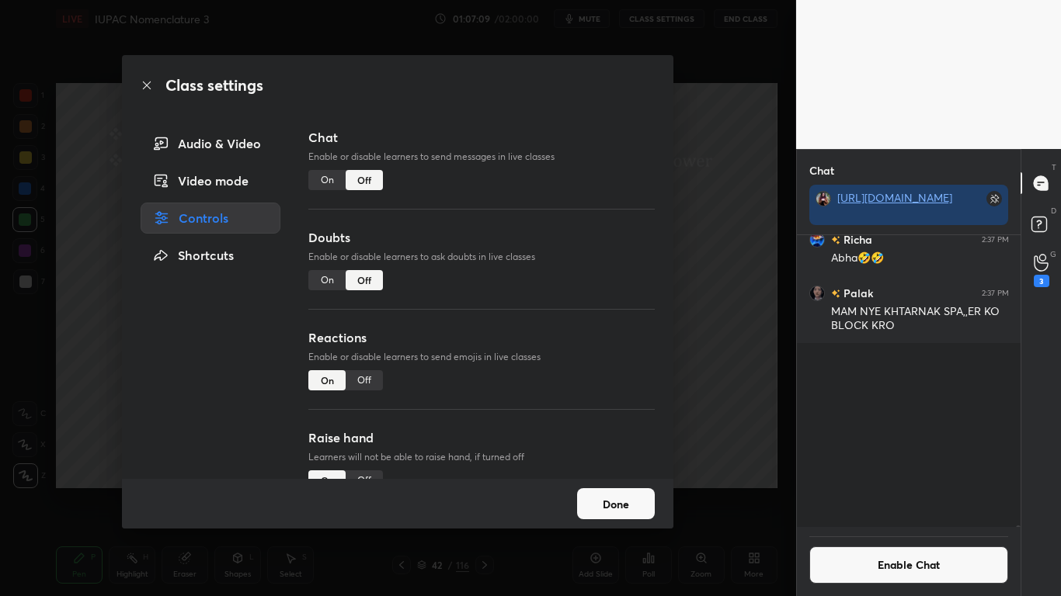
scroll to position [97047, 0]
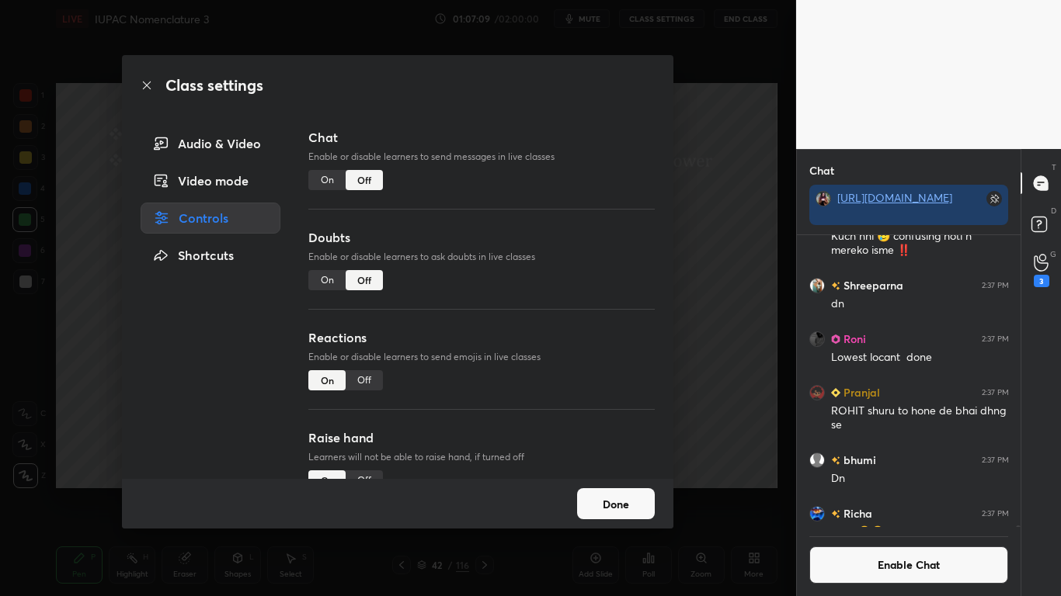
click at [622, 491] on button "Done" at bounding box center [616, 503] width 78 height 31
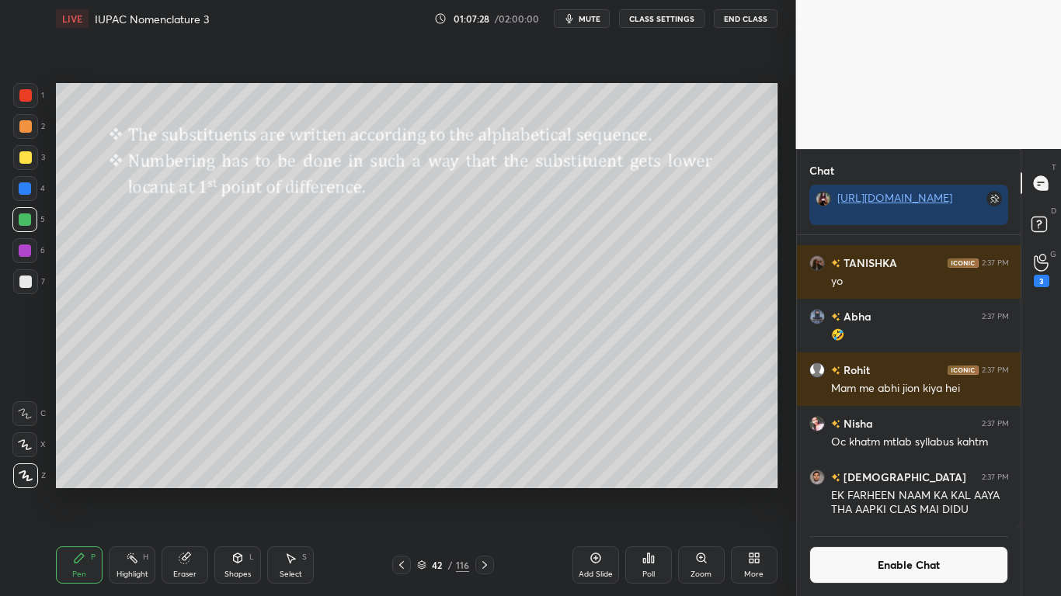
click at [895, 491] on button "Enable Chat" at bounding box center [909, 565] width 200 height 37
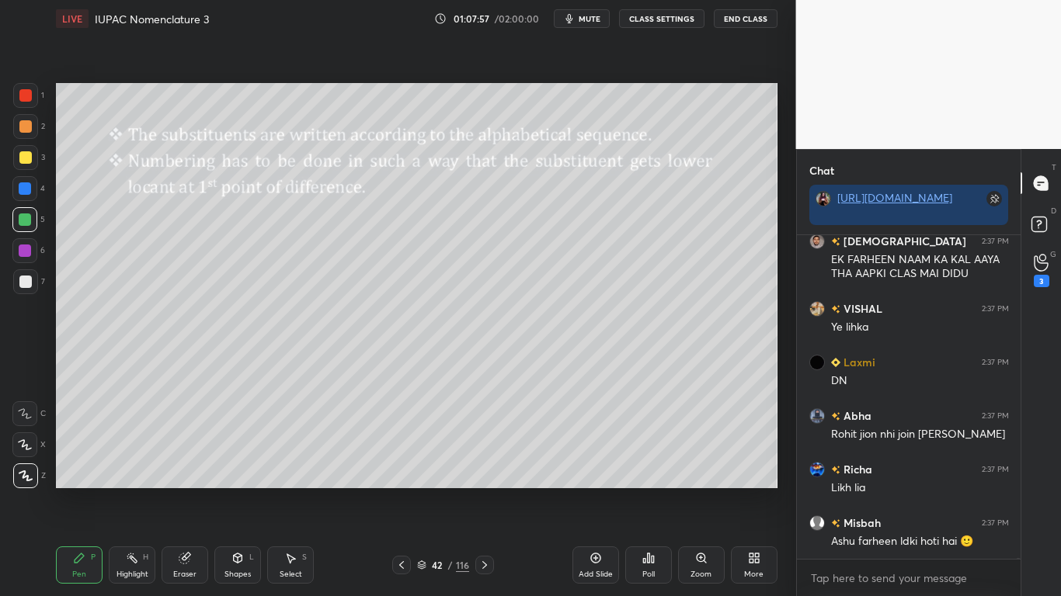
scroll to position [97878, 0]
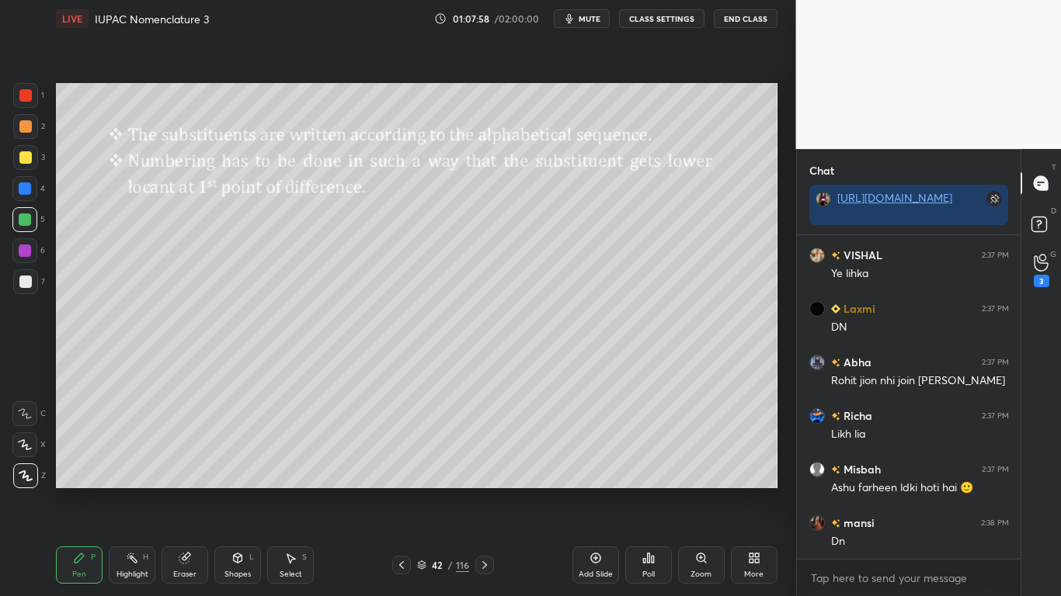
click at [26, 158] on div at bounding box center [25, 157] width 12 height 12
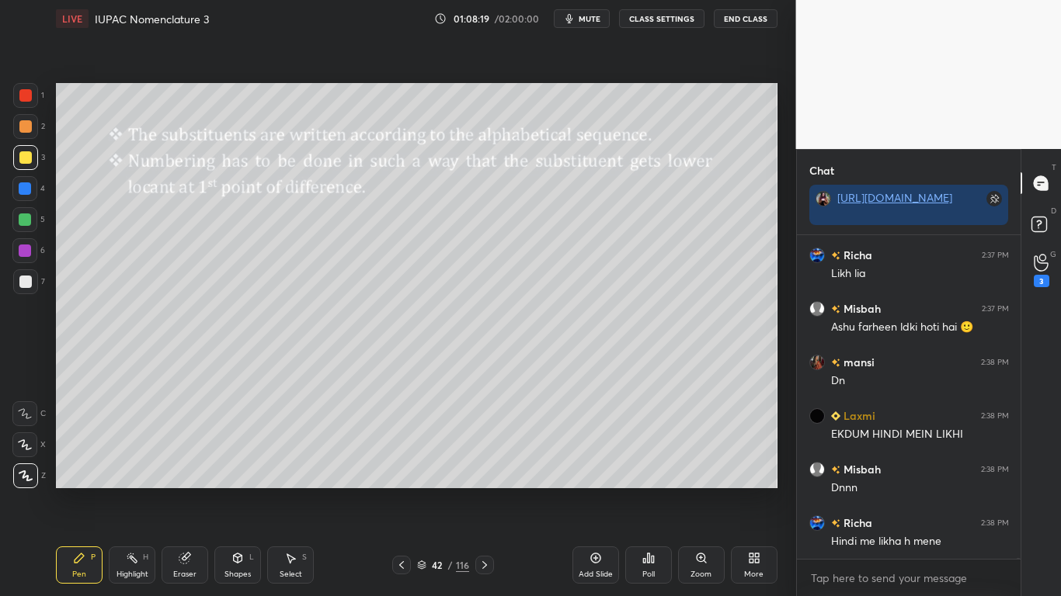
scroll to position [98092, 0]
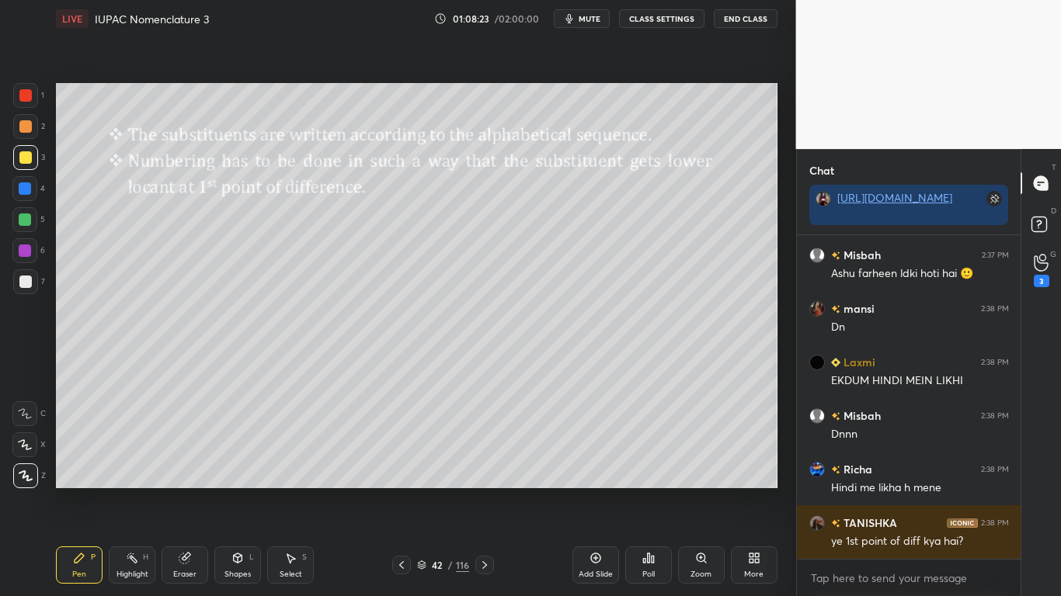
click at [398, 491] on icon at bounding box center [401, 565] width 12 height 12
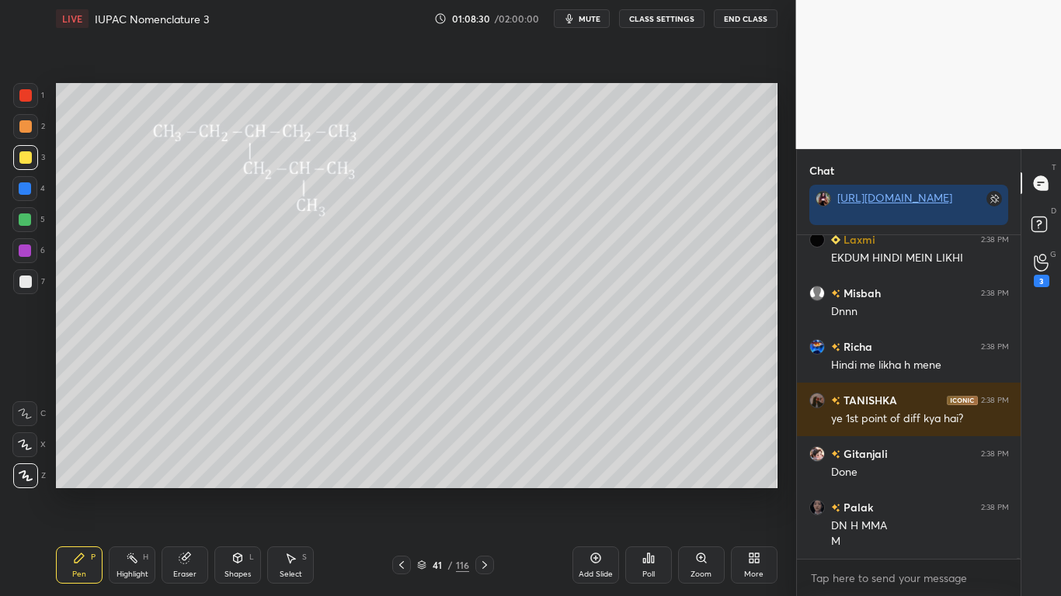
scroll to position [98269, 0]
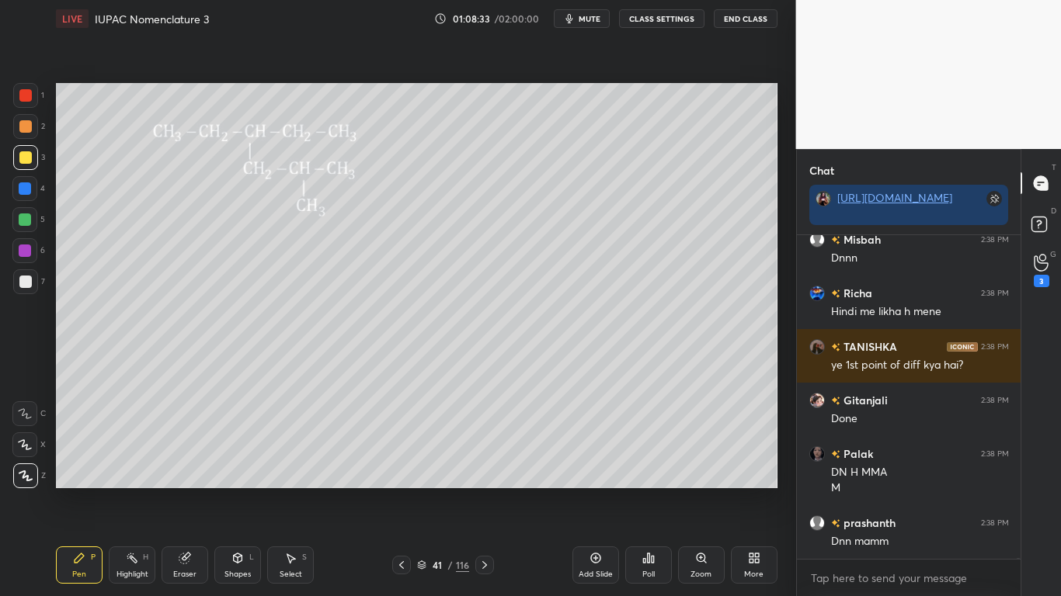
click at [482, 491] on icon at bounding box center [484, 565] width 12 height 12
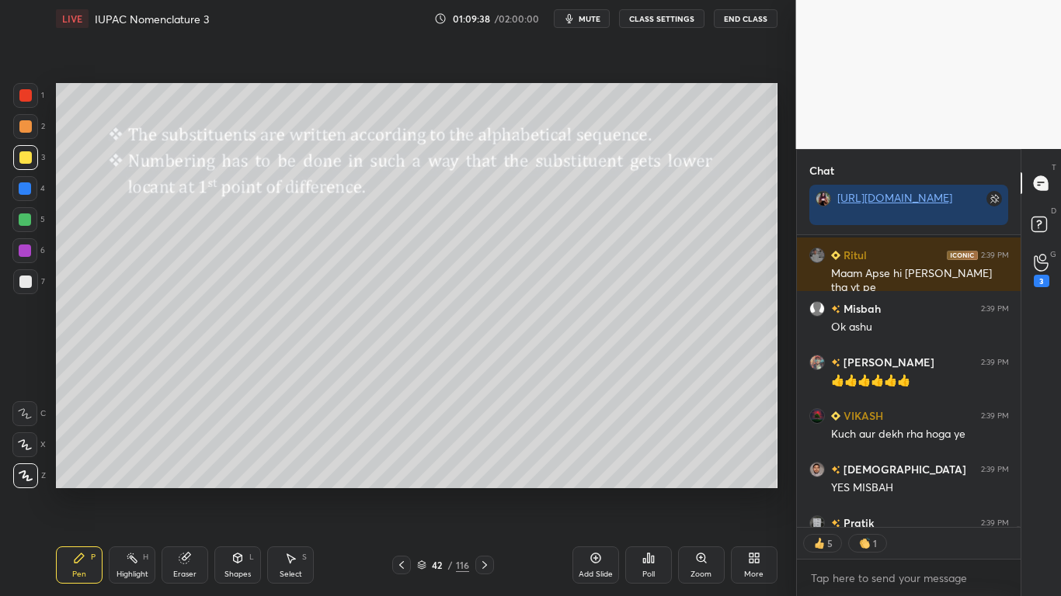
scroll to position [100031, 0]
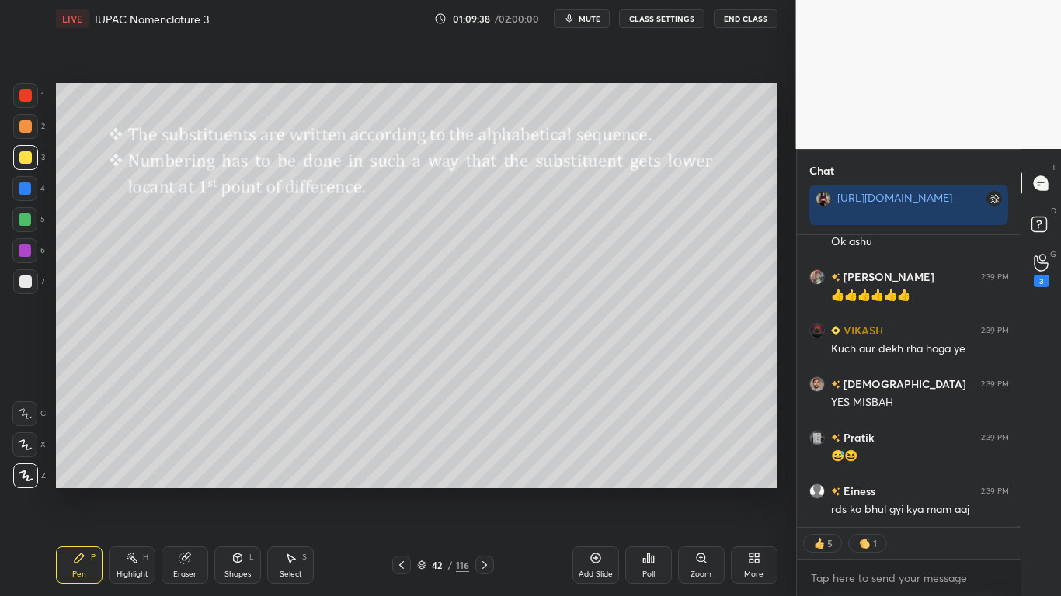
type textarea "x"
click at [29, 156] on div at bounding box center [25, 157] width 12 height 12
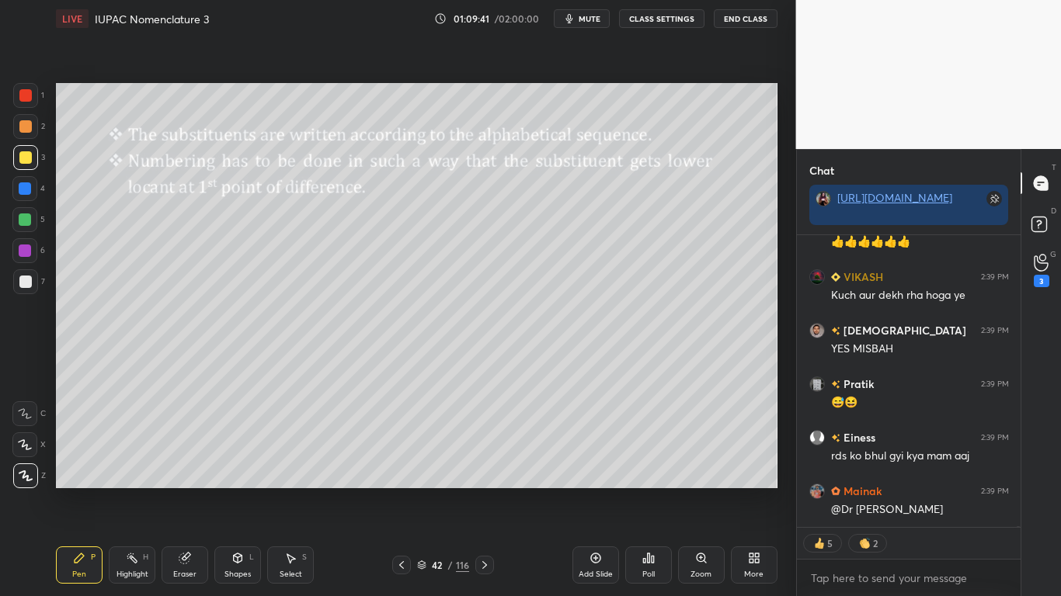
click at [662, 23] on button "CLASS SETTINGS" at bounding box center [661, 18] width 85 height 19
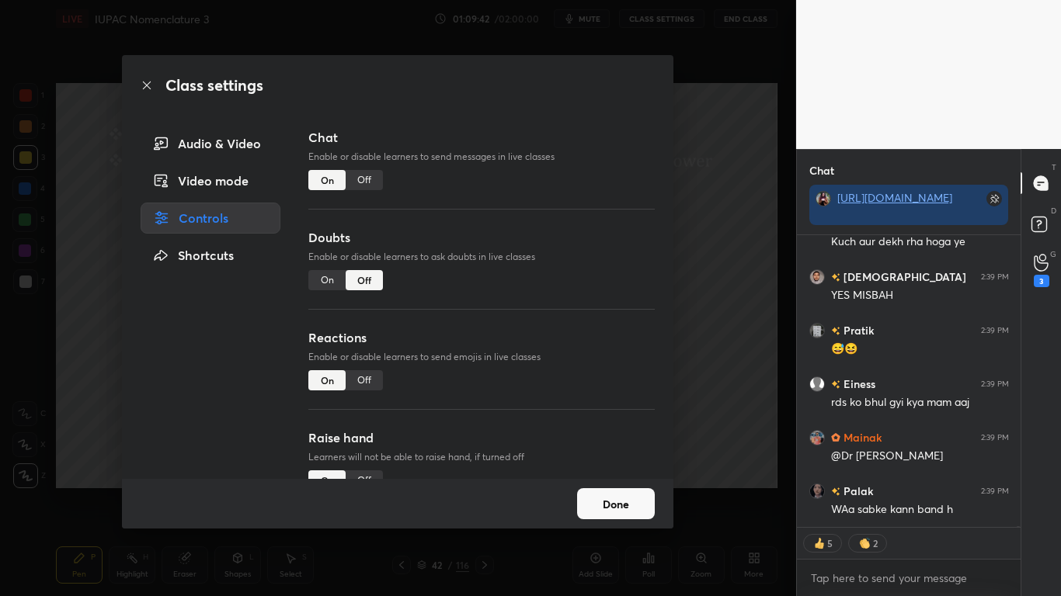
click at [367, 178] on div "Off" at bounding box center [364, 180] width 37 height 20
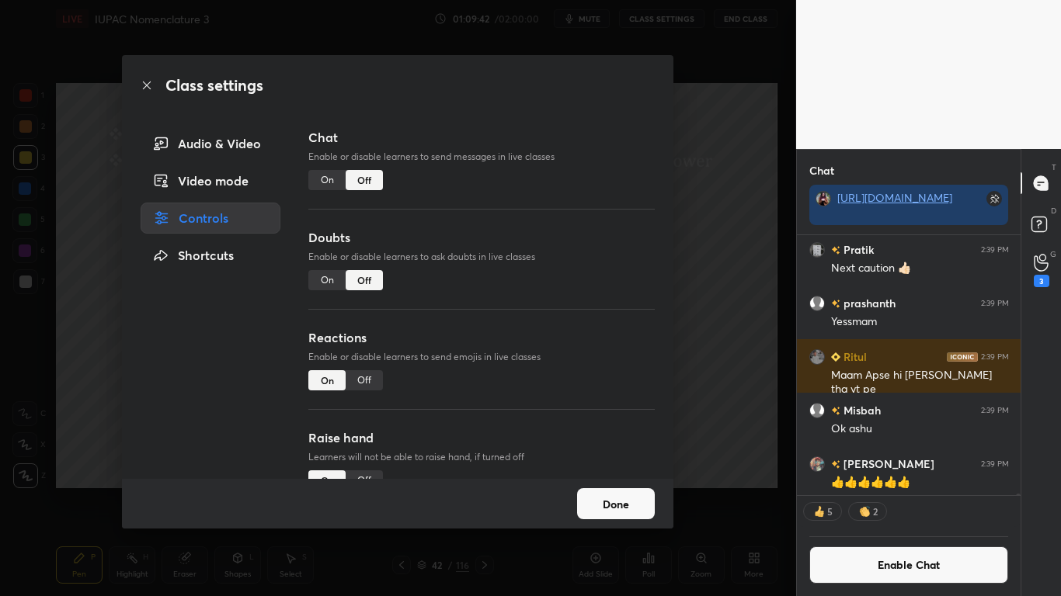
scroll to position [255, 219]
click at [620, 491] on button "Done" at bounding box center [616, 503] width 78 height 31
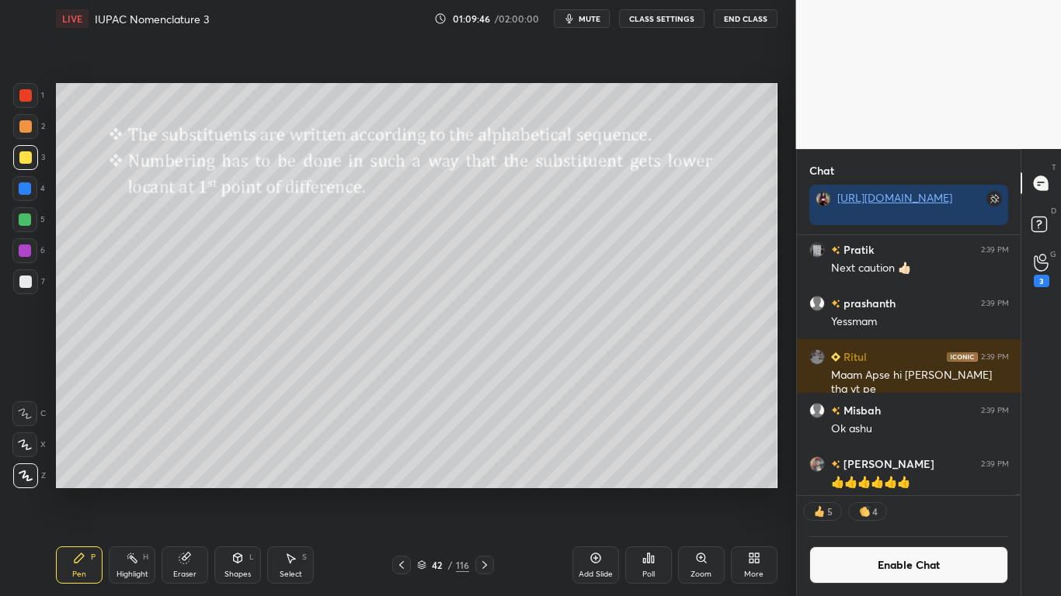
click at [486, 491] on div at bounding box center [484, 565] width 19 height 19
click at [884, 491] on button "Enable Chat" at bounding box center [909, 565] width 200 height 37
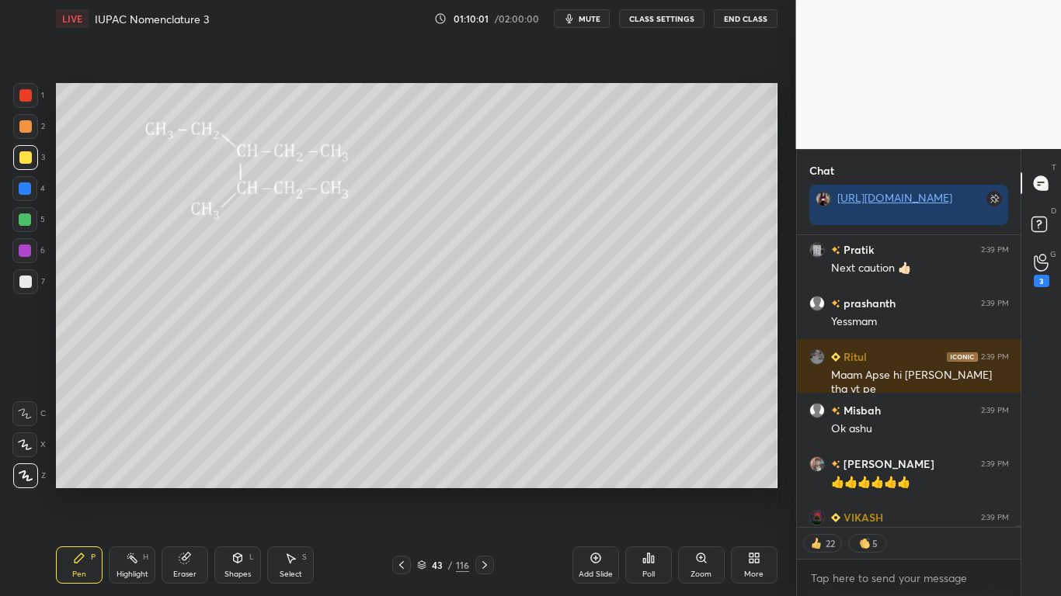
scroll to position [287, 219]
type textarea "x"
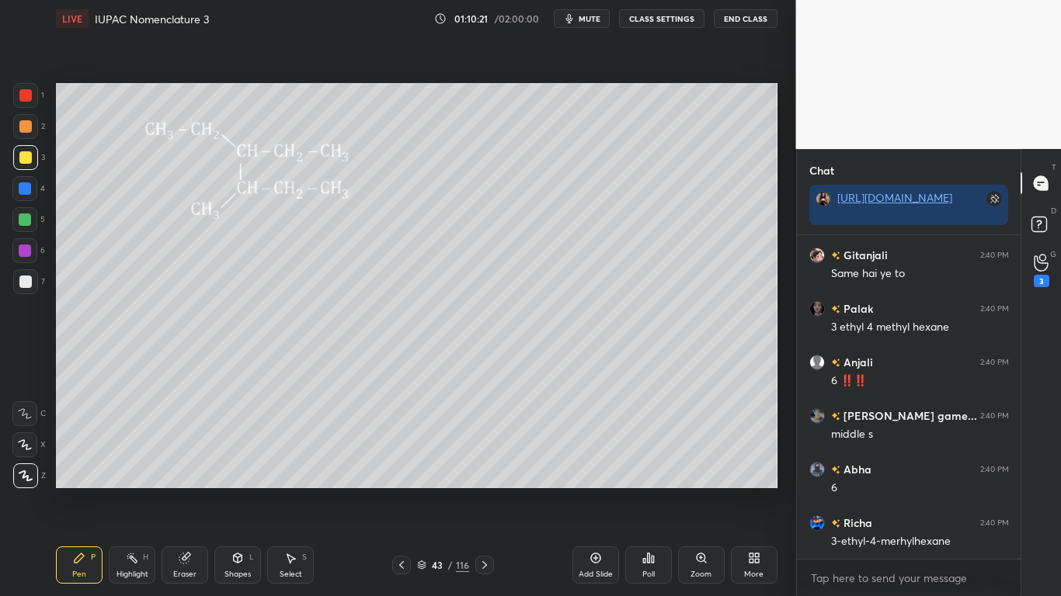
scroll to position [99955, 0]
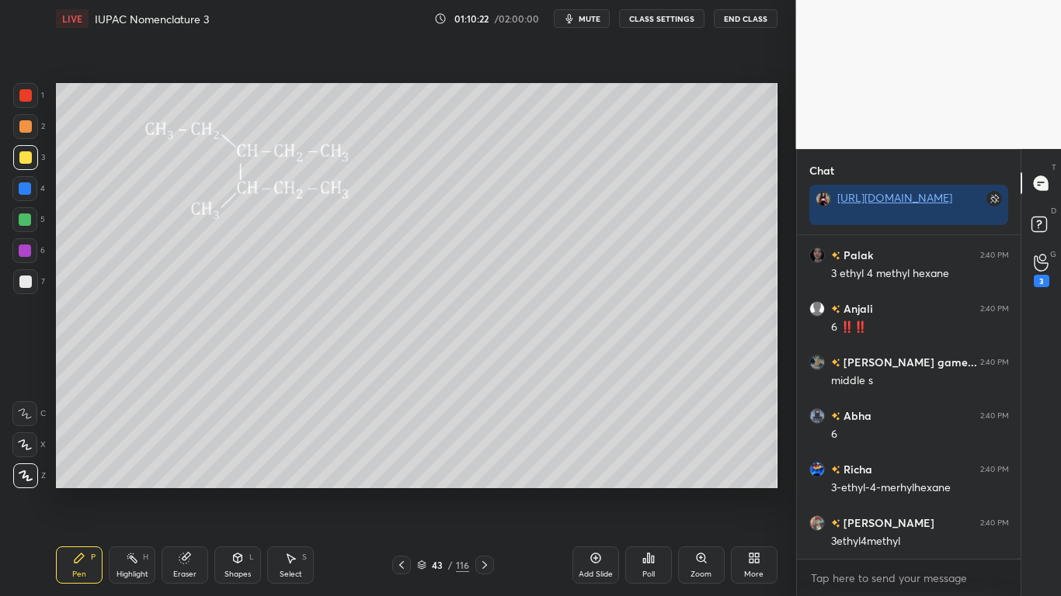
click at [652, 19] on button "CLASS SETTINGS" at bounding box center [661, 18] width 85 height 19
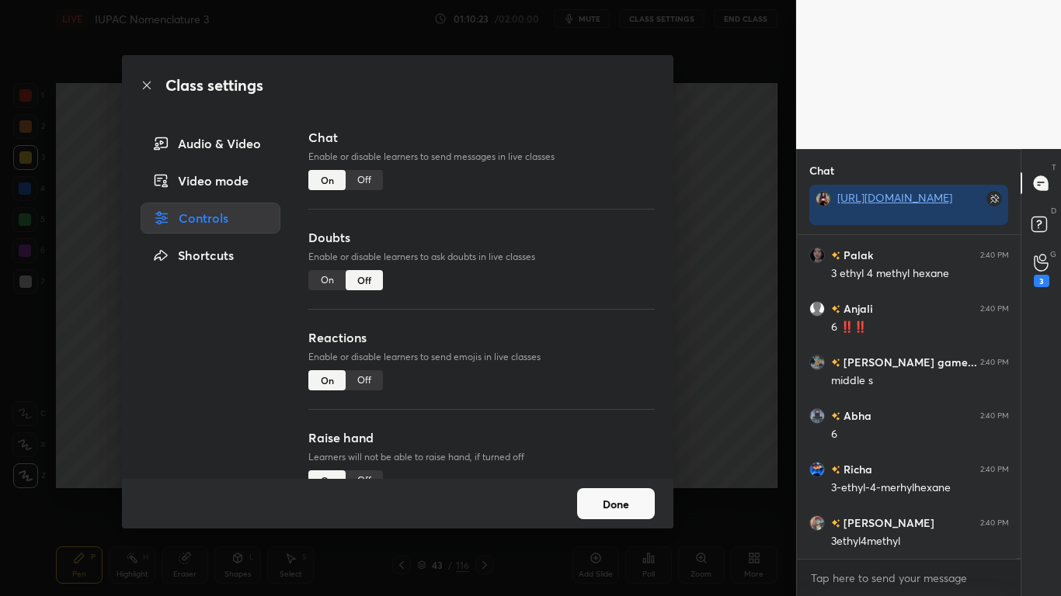
click at [363, 181] on div "Off" at bounding box center [364, 180] width 37 height 20
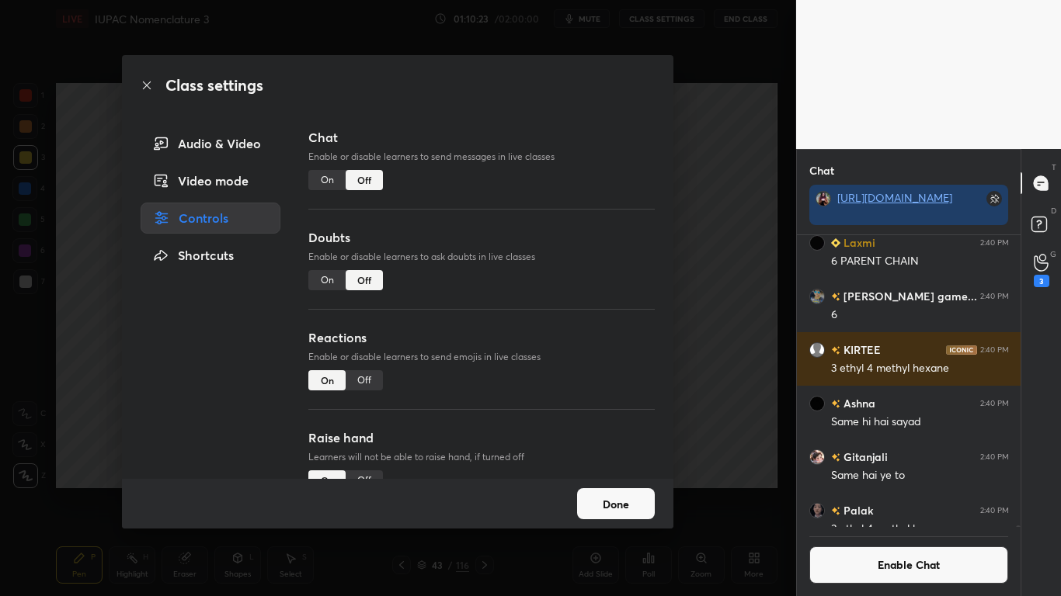
scroll to position [287, 219]
click at [617, 491] on button "Done" at bounding box center [616, 503] width 78 height 31
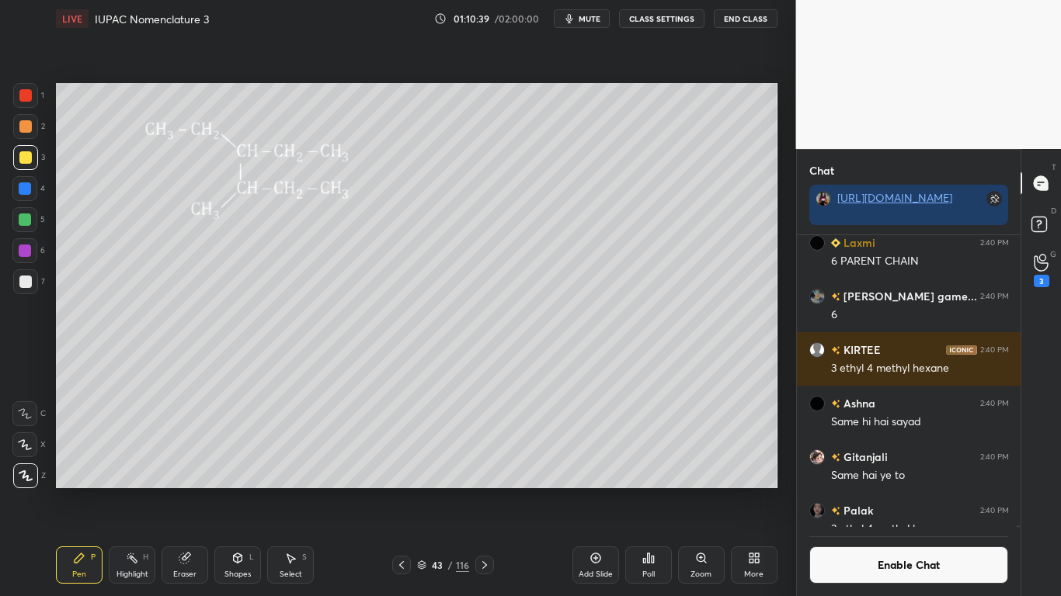
click at [22, 217] on div at bounding box center [25, 220] width 12 height 12
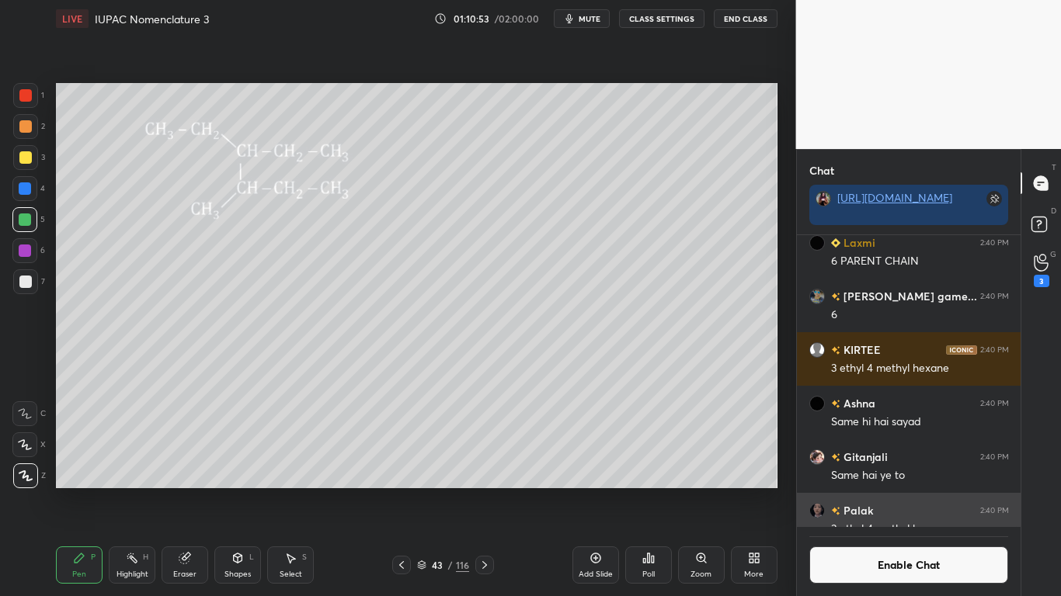
click at [850, 491] on button "Enable Chat" at bounding box center [909, 565] width 200 height 37
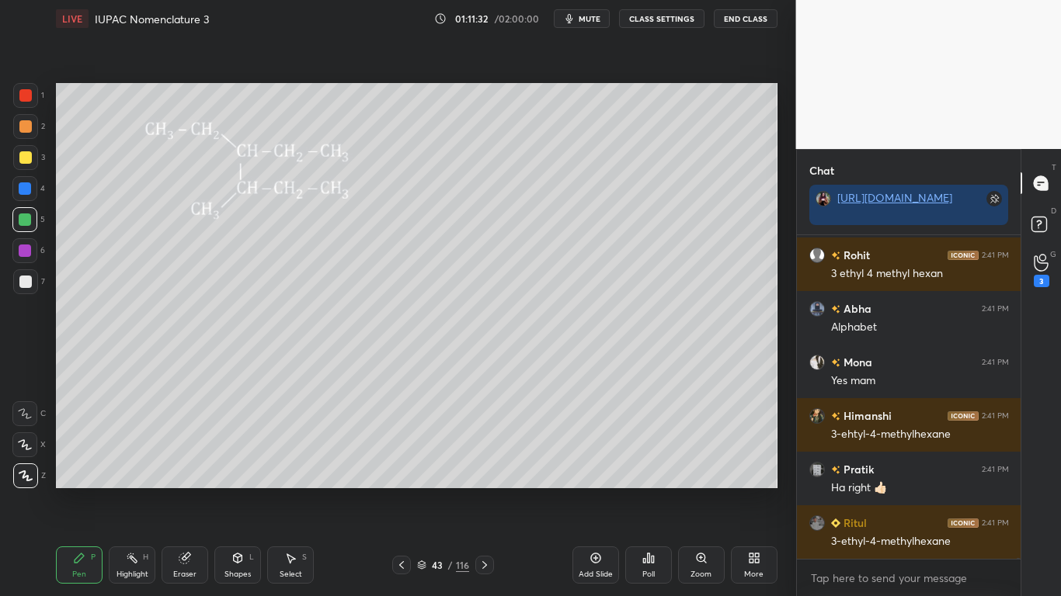
scroll to position [101063, 0]
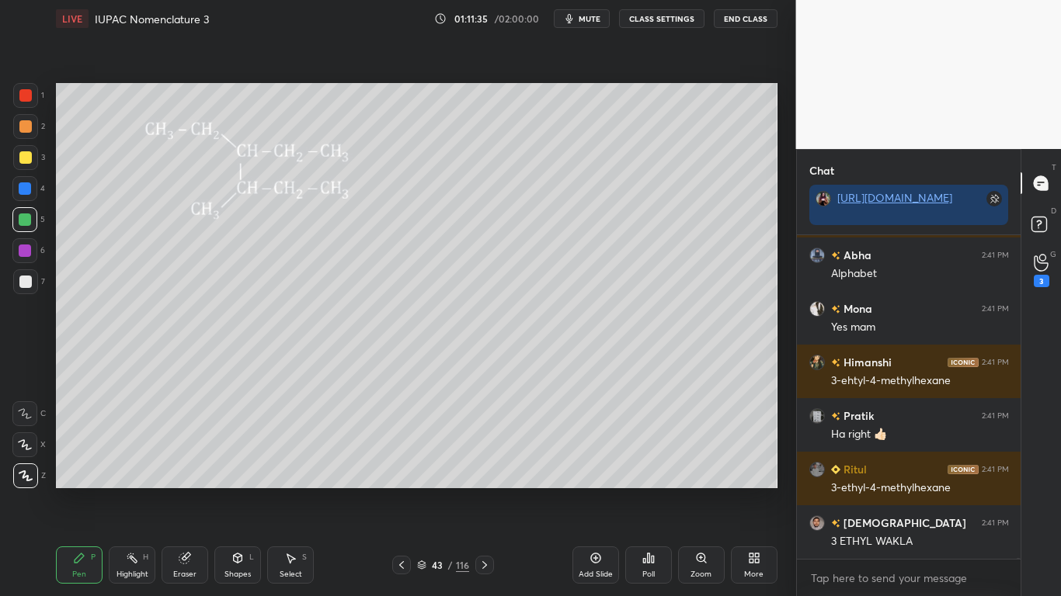
click at [189, 491] on icon at bounding box center [185, 558] width 12 height 12
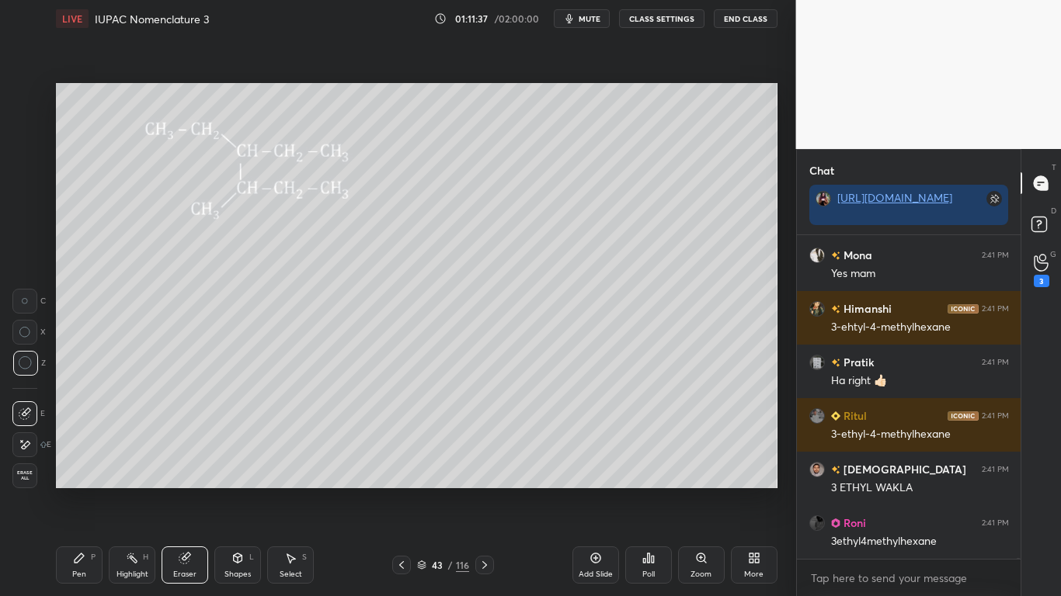
scroll to position [101170, 0]
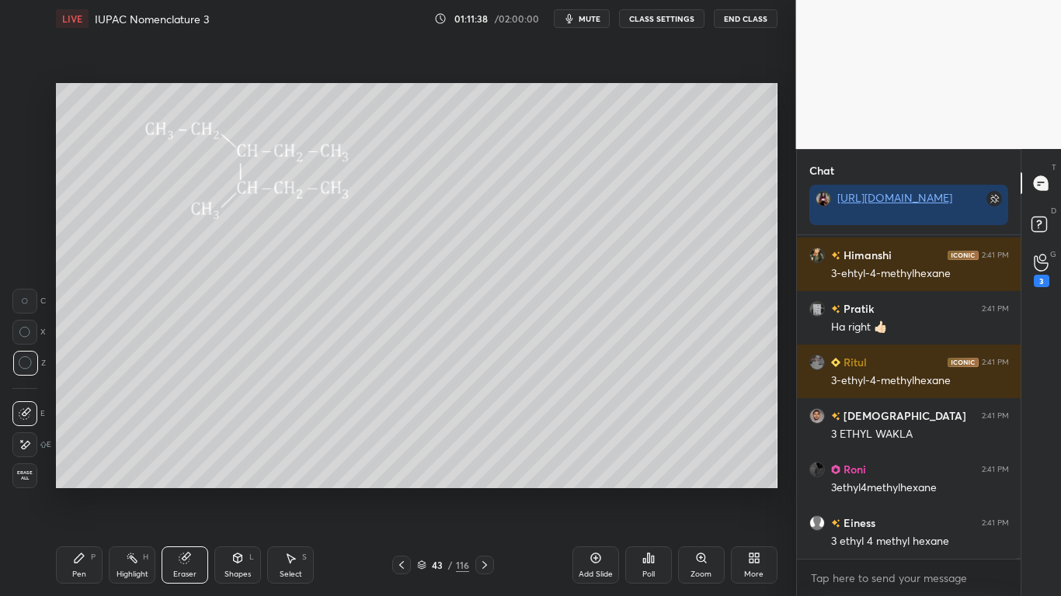
click at [76, 491] on icon at bounding box center [79, 558] width 12 height 12
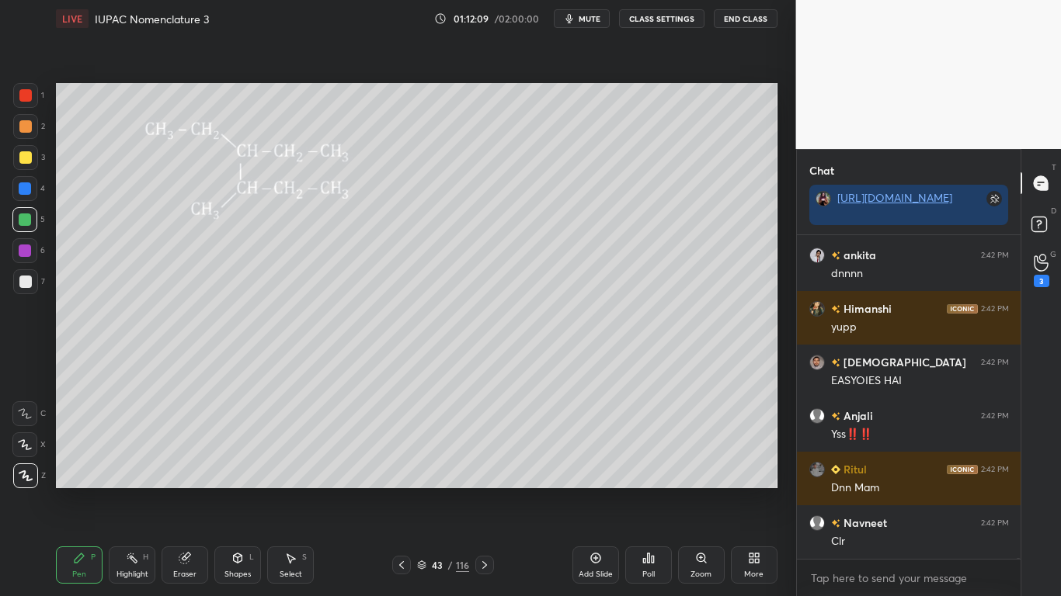
scroll to position [102029, 0]
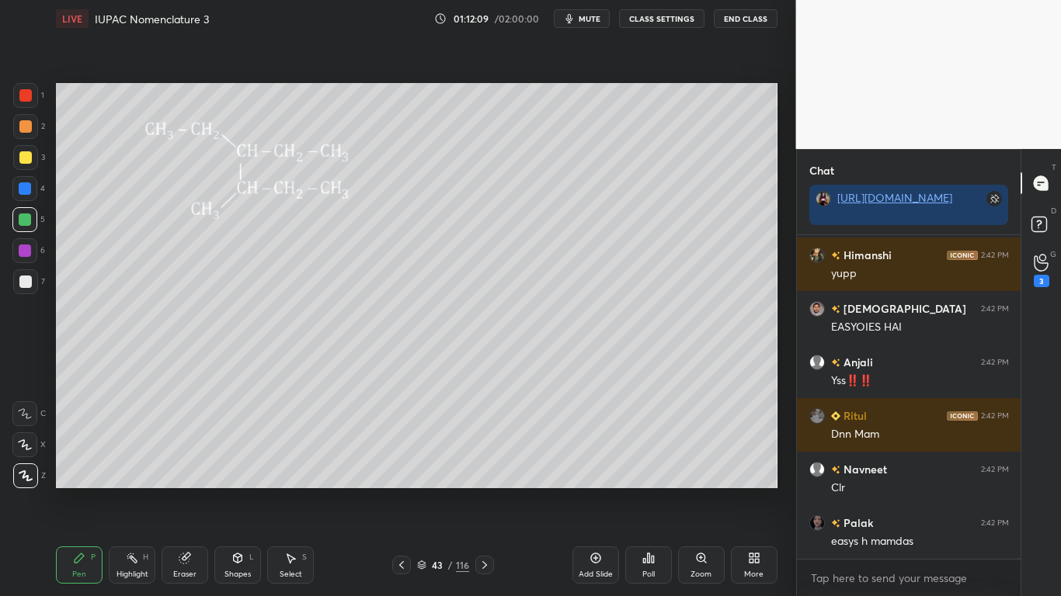
click at [419, 491] on icon at bounding box center [421, 565] width 9 height 9
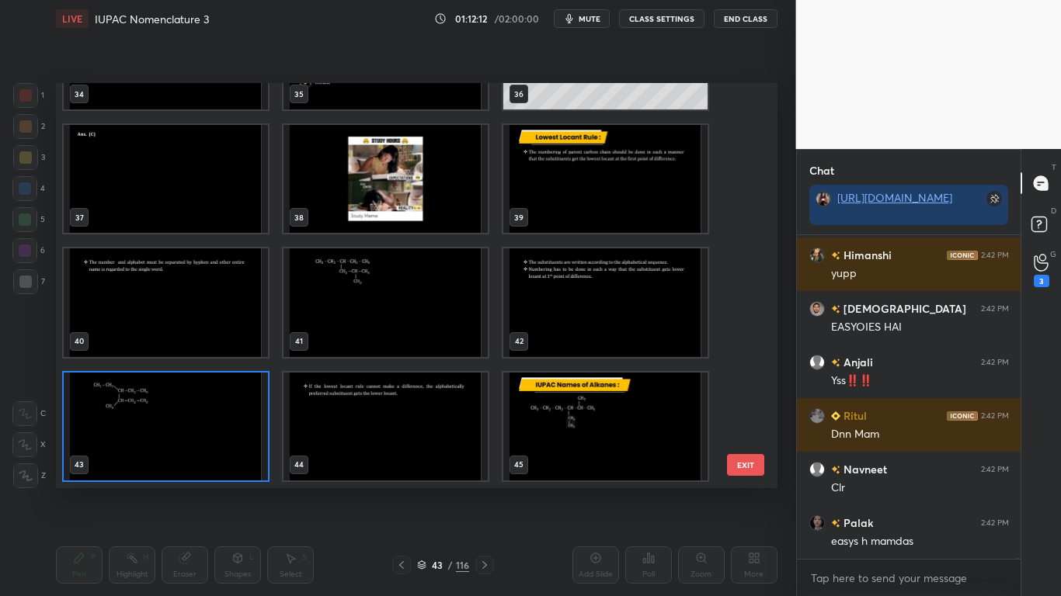
scroll to position [102083, 0]
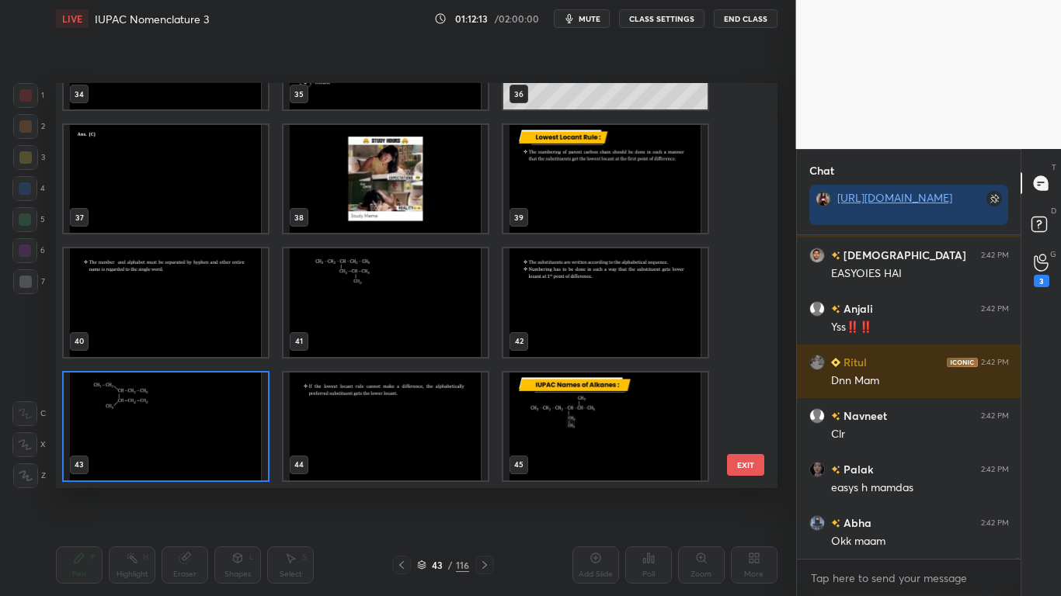
click at [242, 423] on img "grid" at bounding box center [166, 426] width 204 height 108
click at [242, 422] on img "grid" at bounding box center [166, 426] width 204 height 108
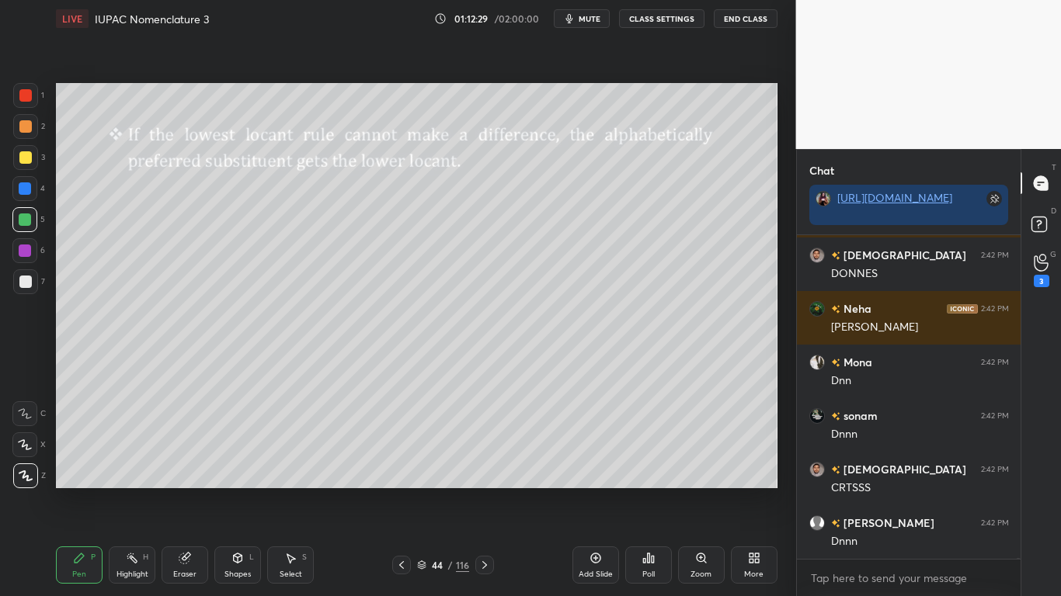
scroll to position [102833, 0]
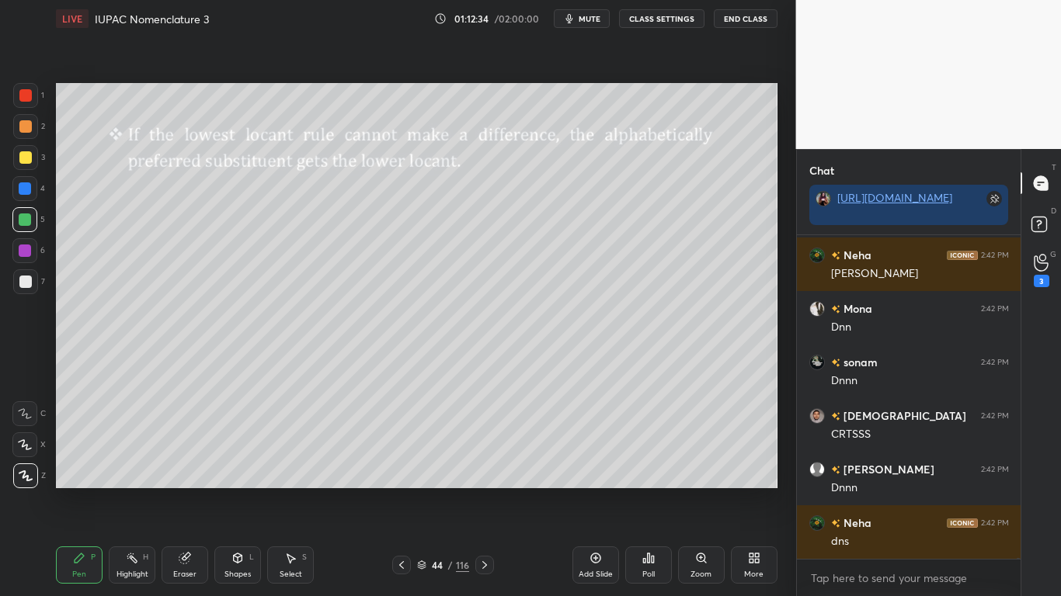
click at [399, 491] on icon at bounding box center [401, 565] width 12 height 12
click at [484, 491] on icon at bounding box center [484, 565] width 12 height 12
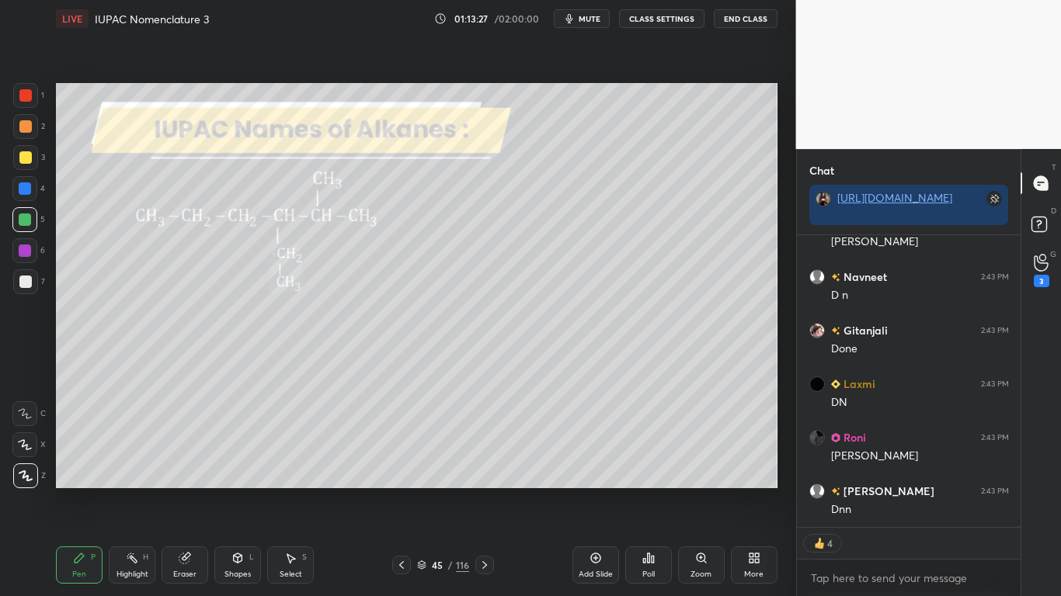
scroll to position [103176, 0]
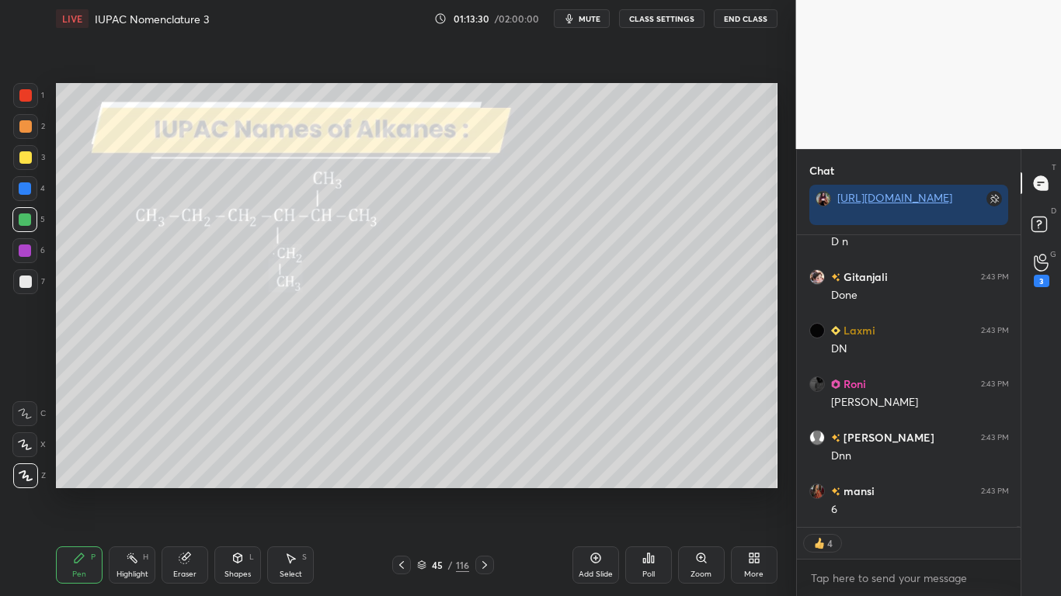
type textarea "x"
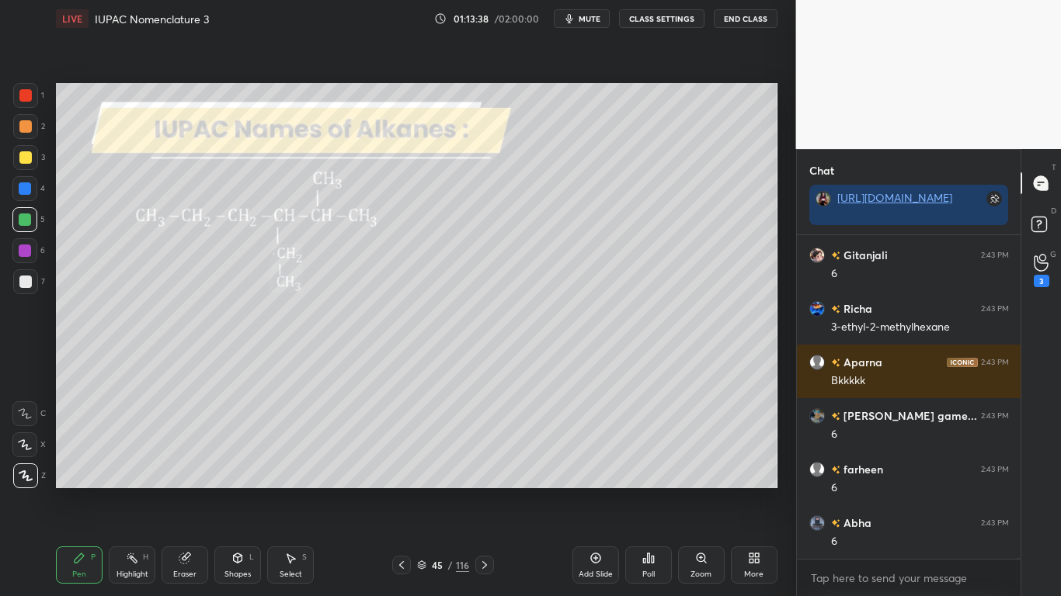
scroll to position [103519, 0]
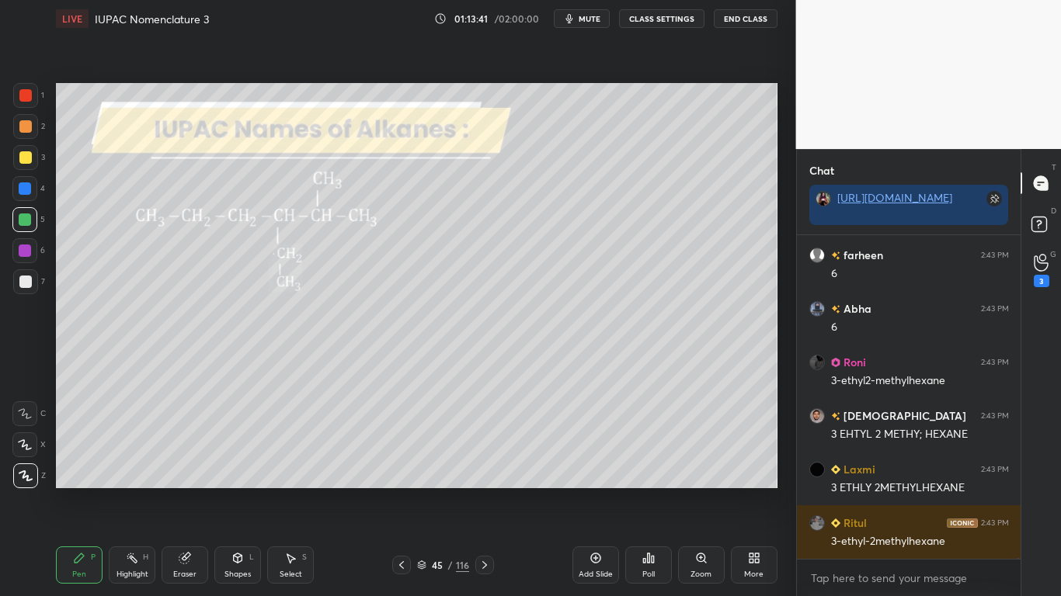
click at [666, 17] on button "CLASS SETTINGS" at bounding box center [661, 18] width 85 height 19
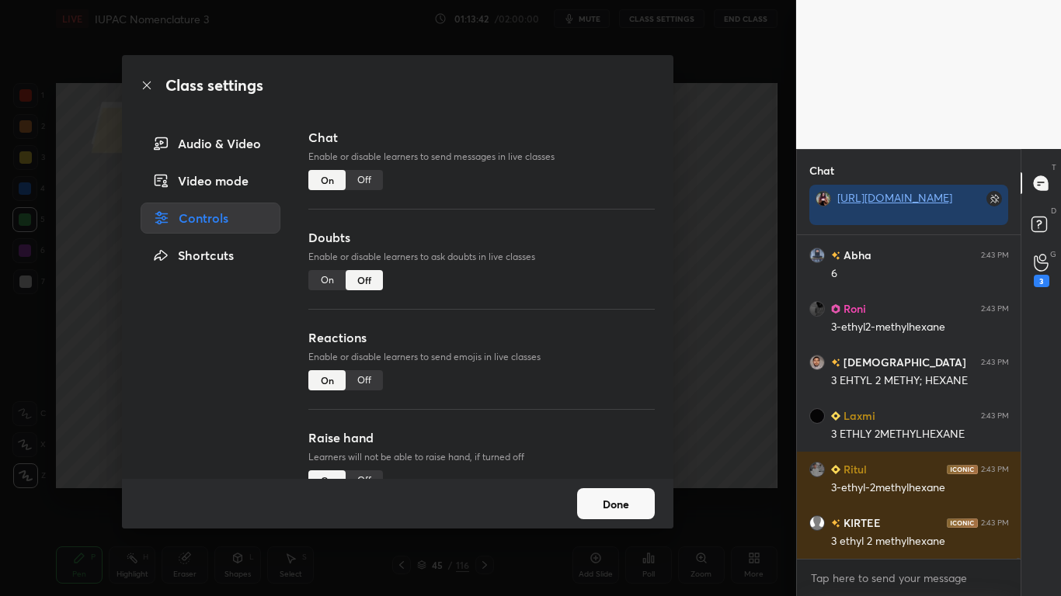
click at [374, 175] on div "Off" at bounding box center [364, 180] width 37 height 20
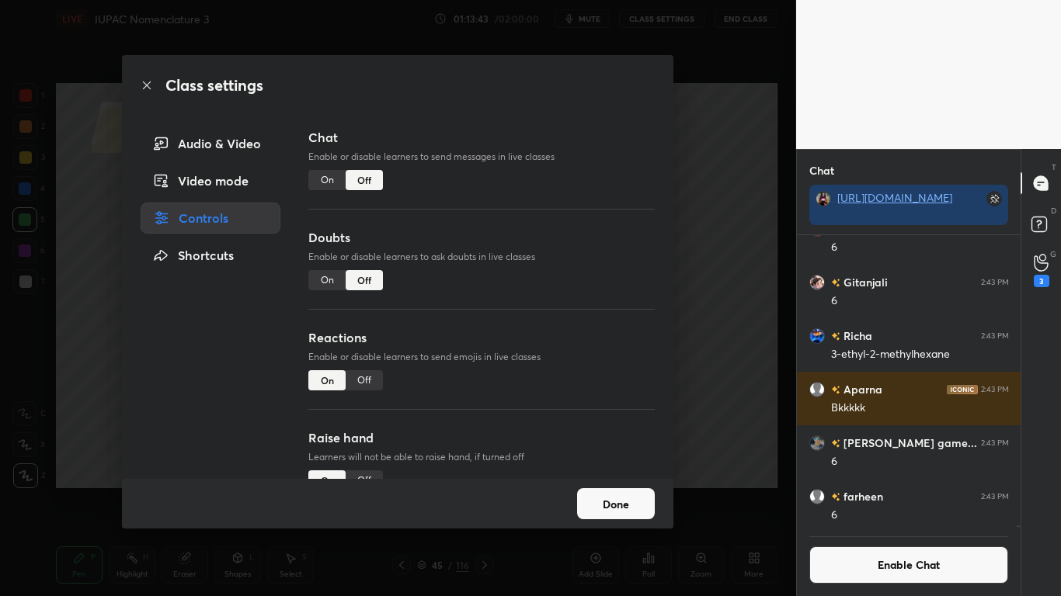
click at [613, 491] on button "Done" at bounding box center [616, 503] width 78 height 31
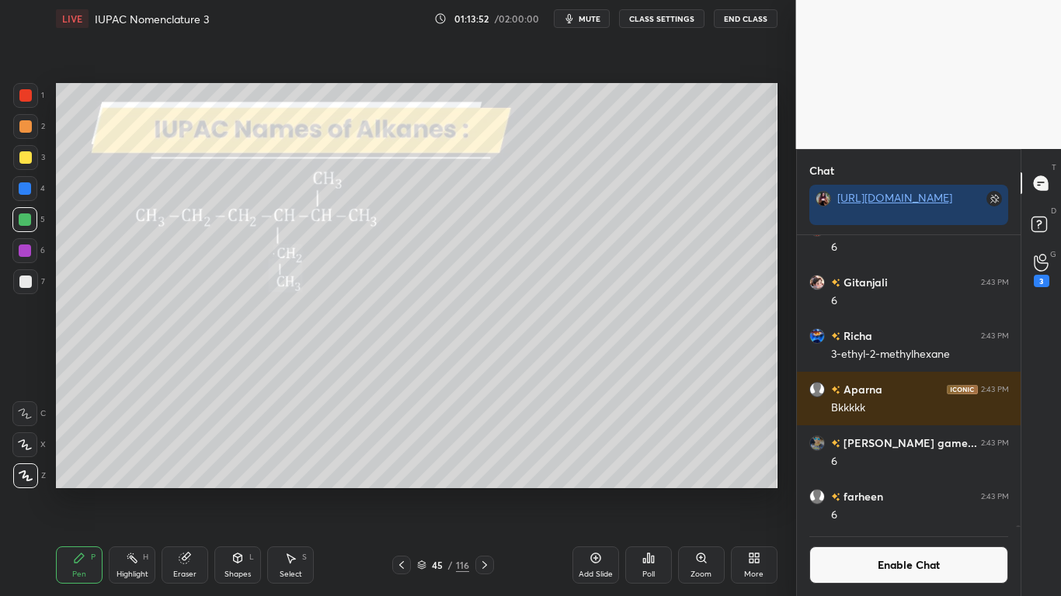
click at [23, 155] on div at bounding box center [25, 157] width 12 height 12
click at [31, 217] on div at bounding box center [25, 220] width 12 height 12
click at [185, 491] on div "Eraser" at bounding box center [185, 565] width 47 height 37
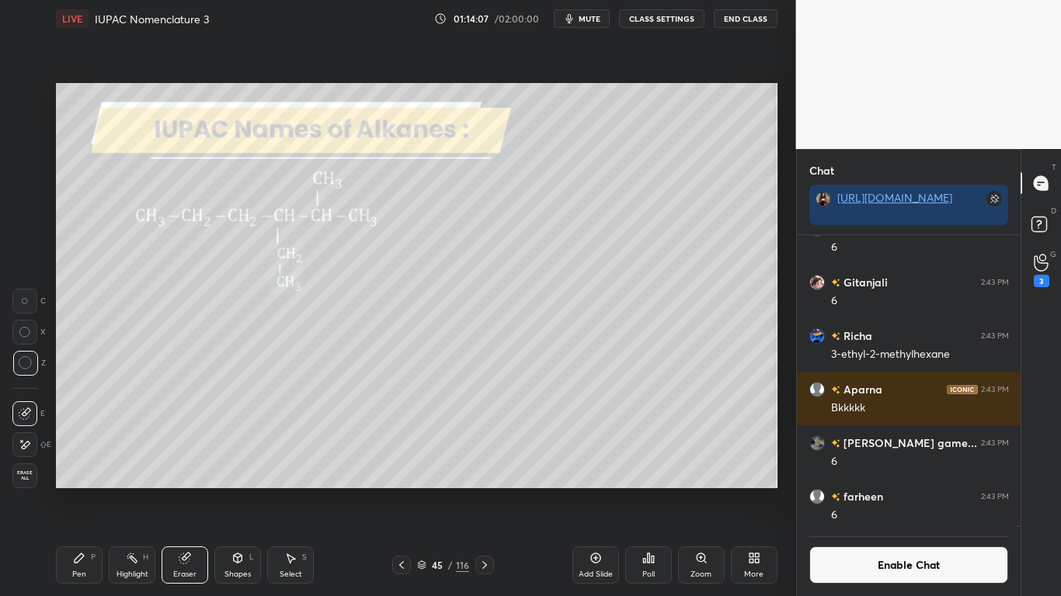
click at [83, 491] on icon at bounding box center [79, 558] width 9 height 9
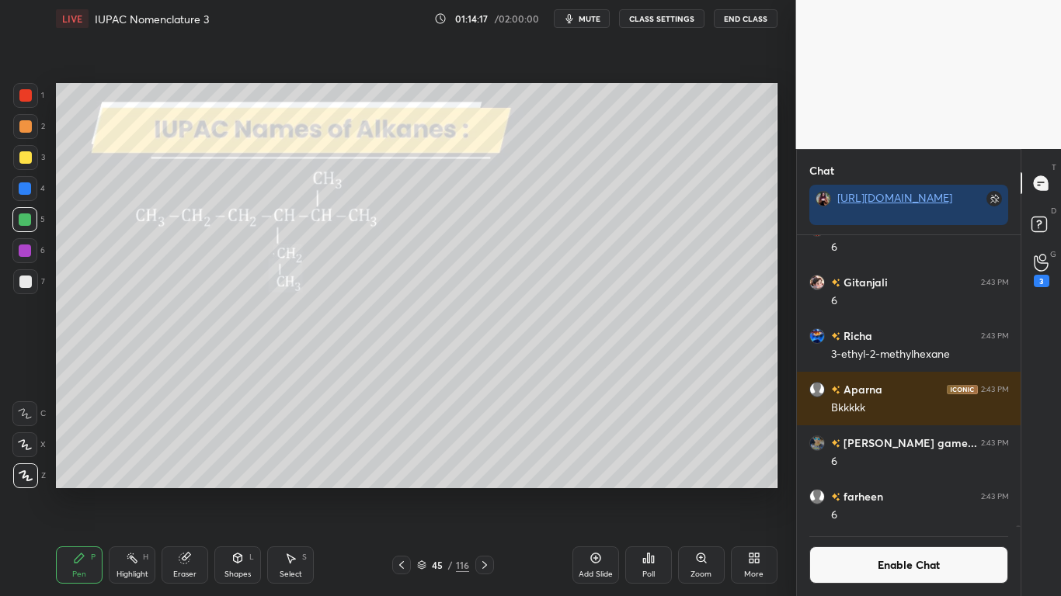
scroll to position [255, 219]
click at [867, 491] on button "Enable Chat" at bounding box center [909, 565] width 200 height 37
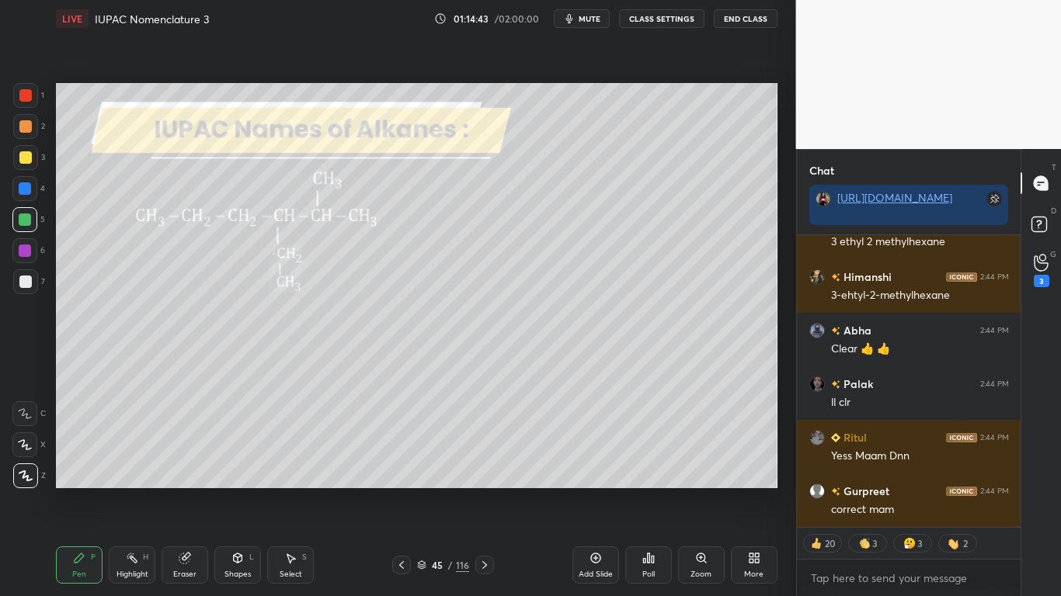
scroll to position [103729, 0]
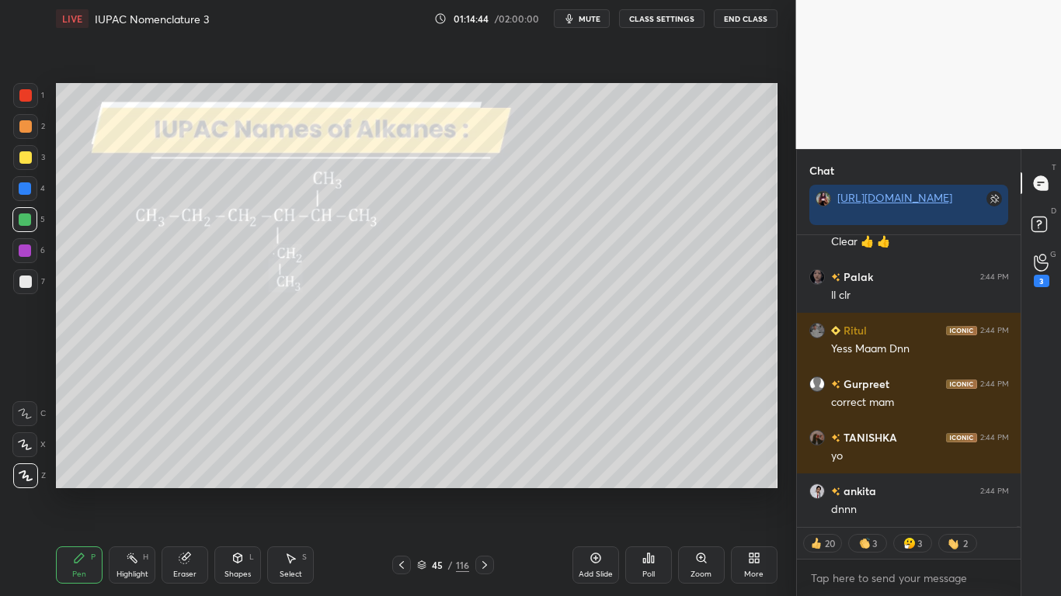
click at [27, 221] on div at bounding box center [25, 220] width 12 height 12
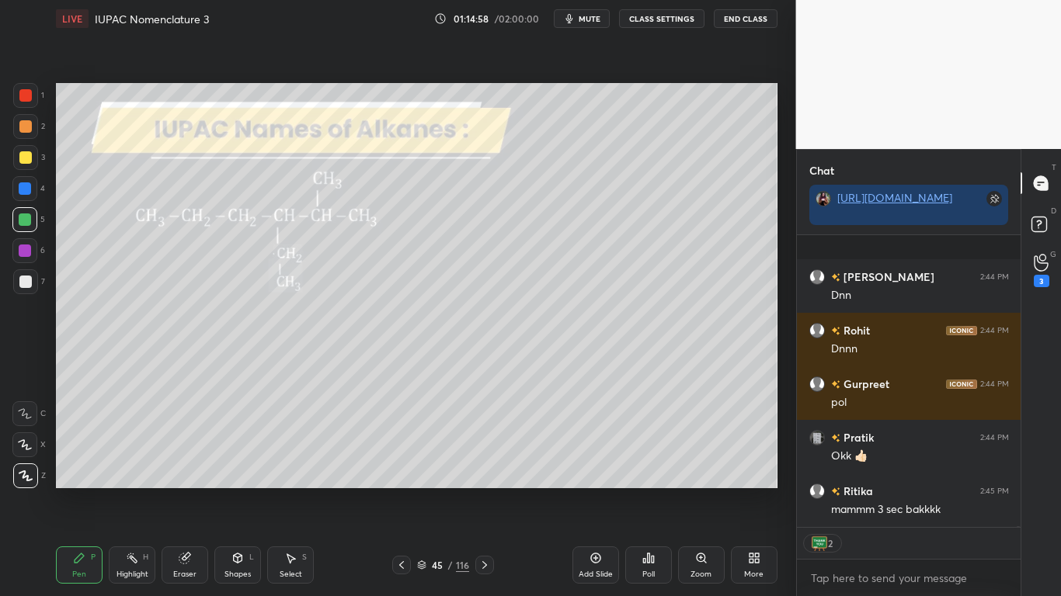
scroll to position [104854, 0]
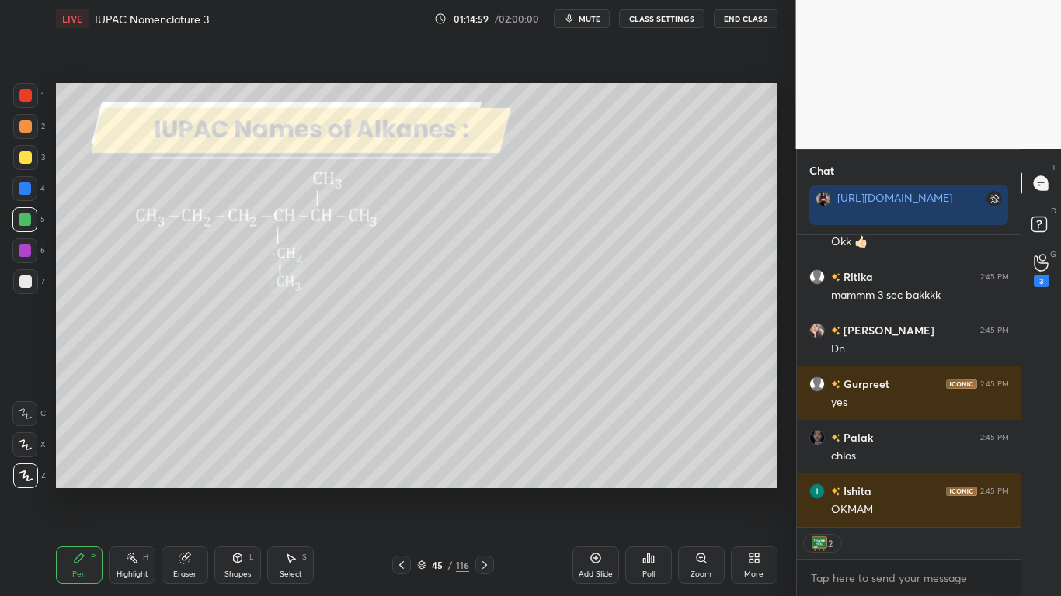
click at [402, 491] on div at bounding box center [401, 565] width 19 height 19
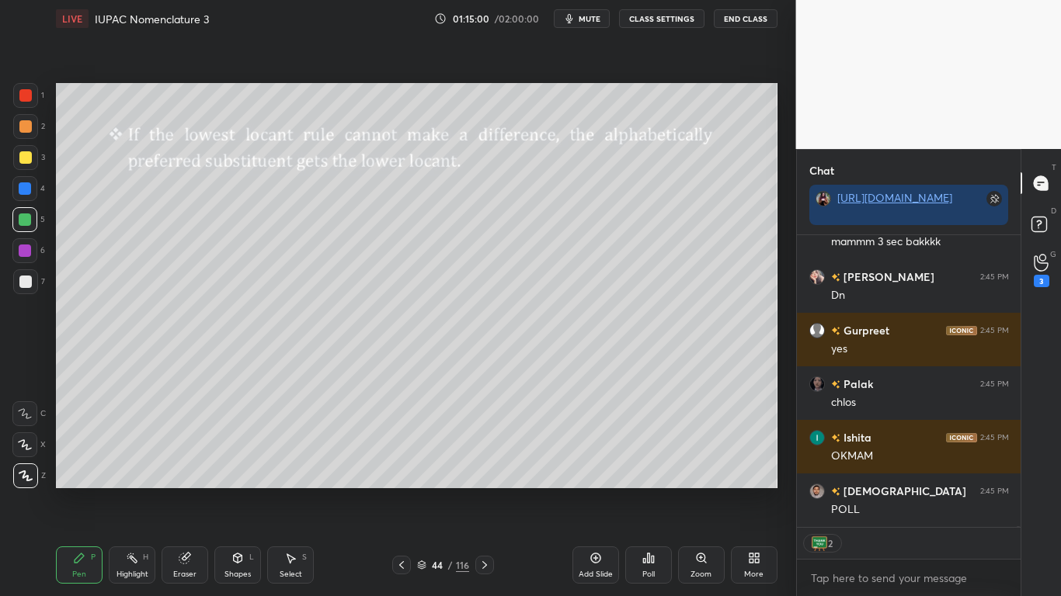
click at [401, 491] on icon at bounding box center [401, 565] width 12 height 12
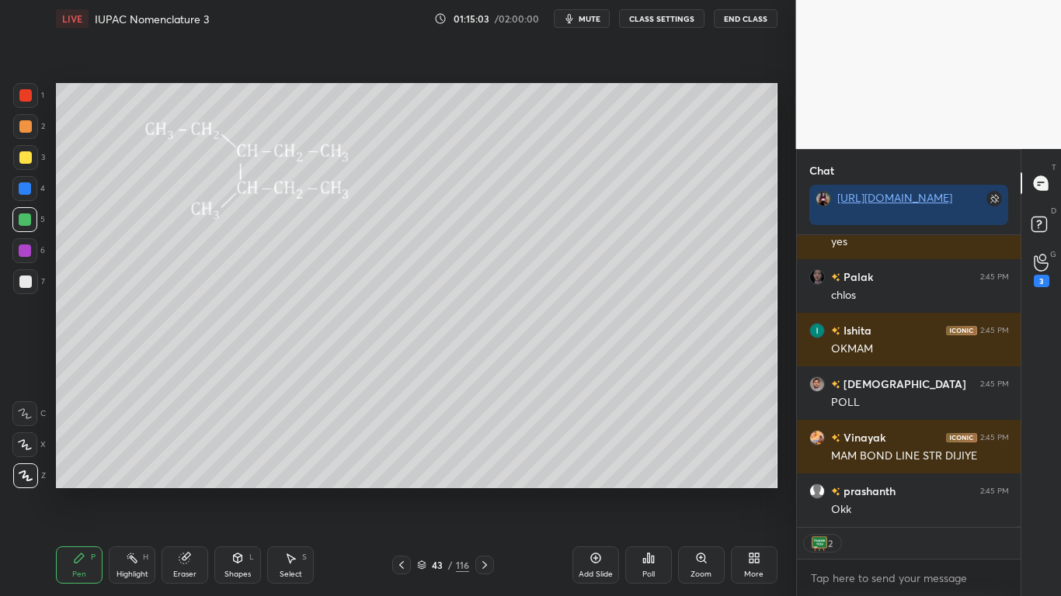
scroll to position [105175, 0]
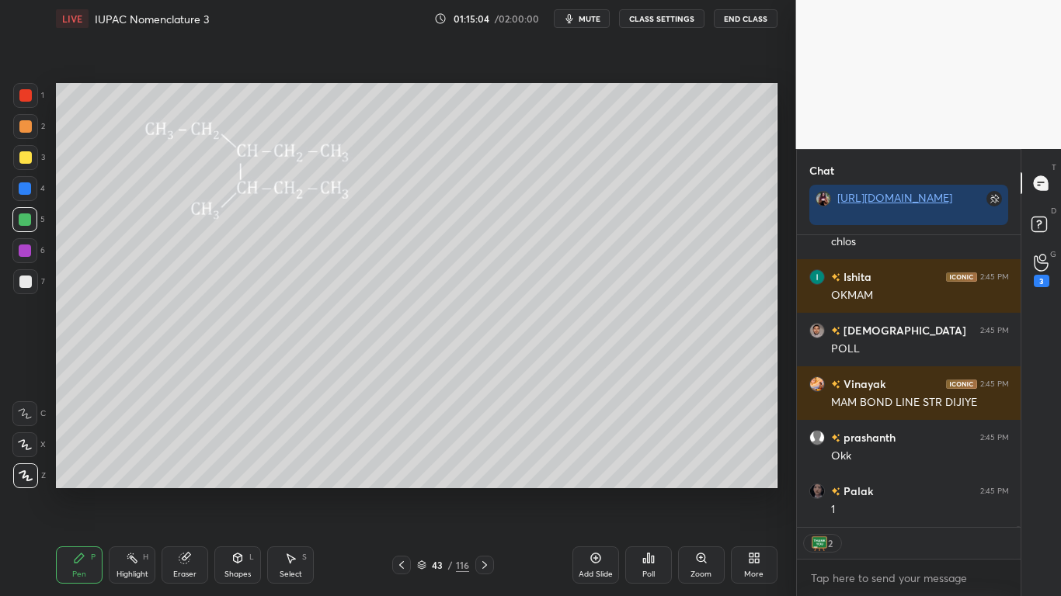
type textarea "x"
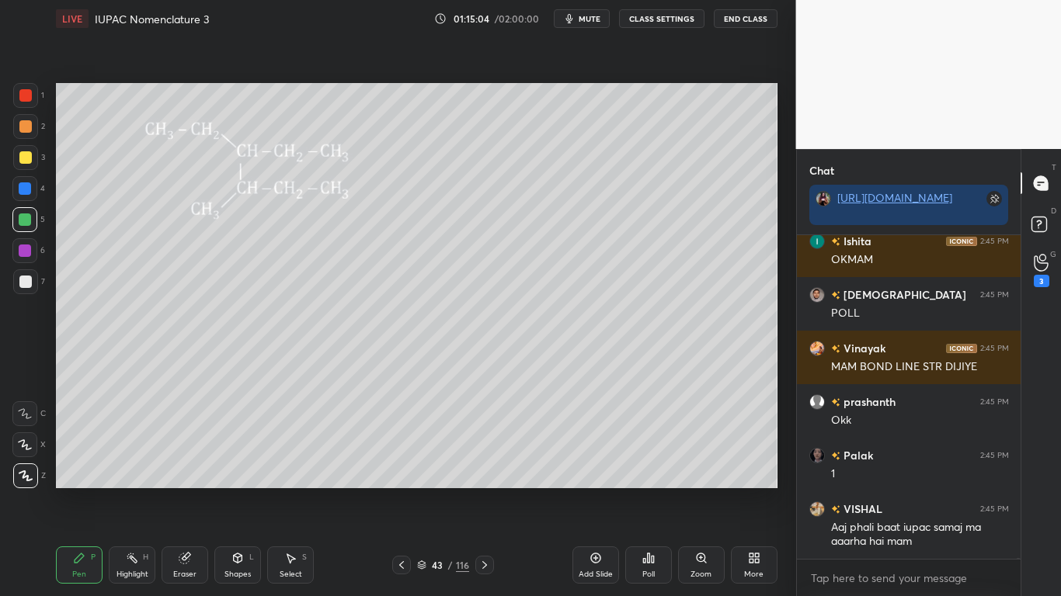
scroll to position [105211, 0]
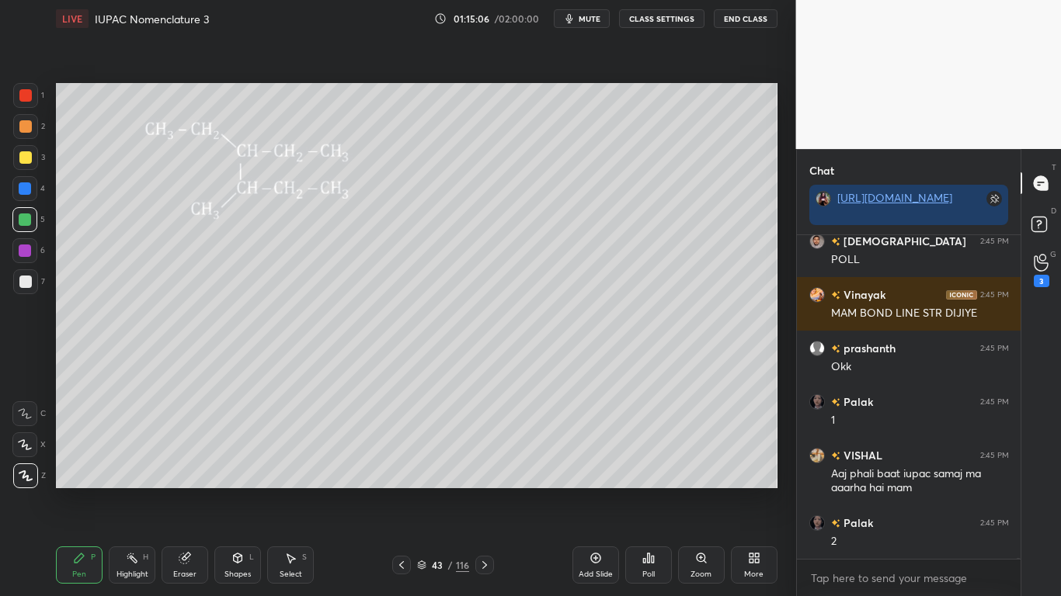
click at [489, 491] on icon at bounding box center [484, 565] width 12 height 12
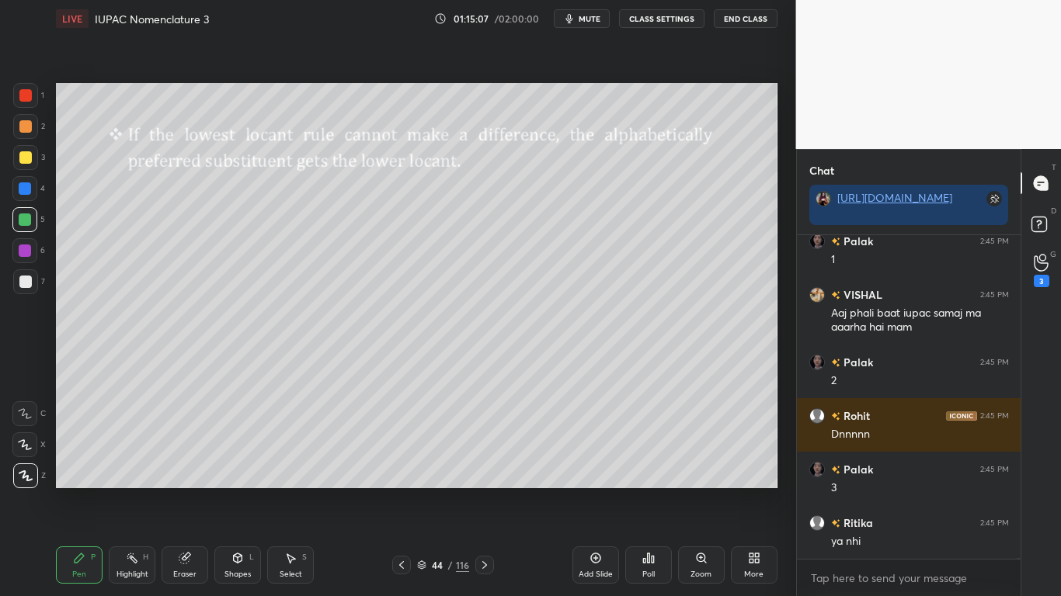
click at [483, 491] on icon at bounding box center [484, 565] width 12 height 12
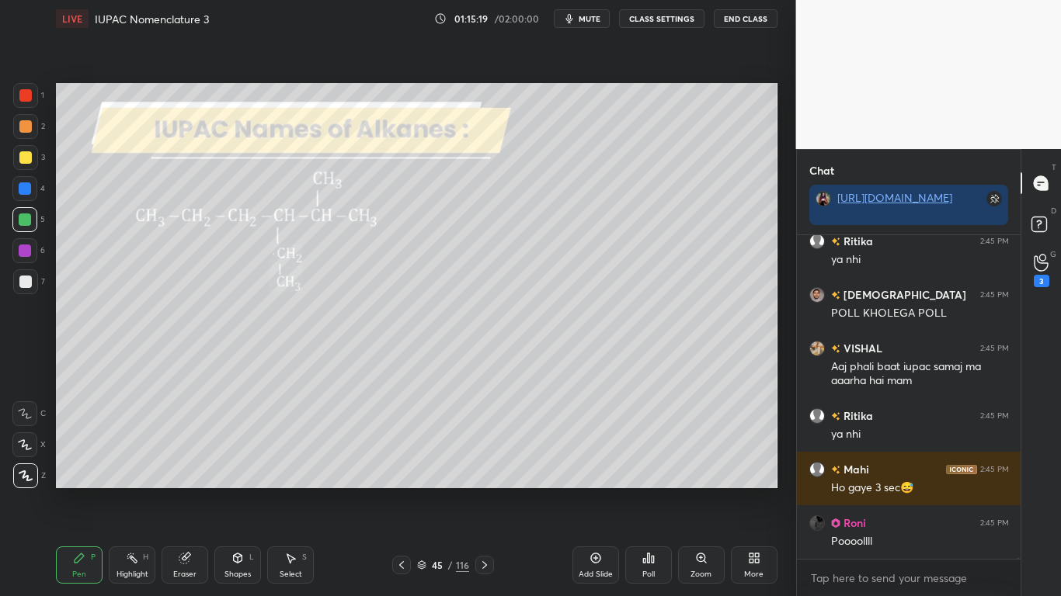
click at [655, 18] on button "CLASS SETTINGS" at bounding box center [661, 18] width 85 height 19
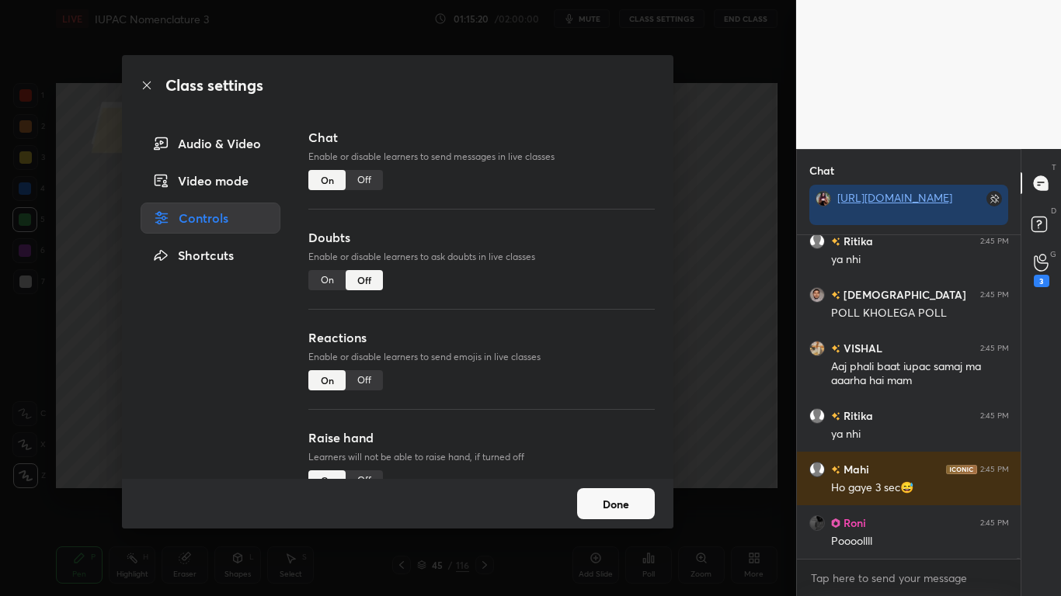
click at [364, 180] on div "Off" at bounding box center [364, 180] width 37 height 20
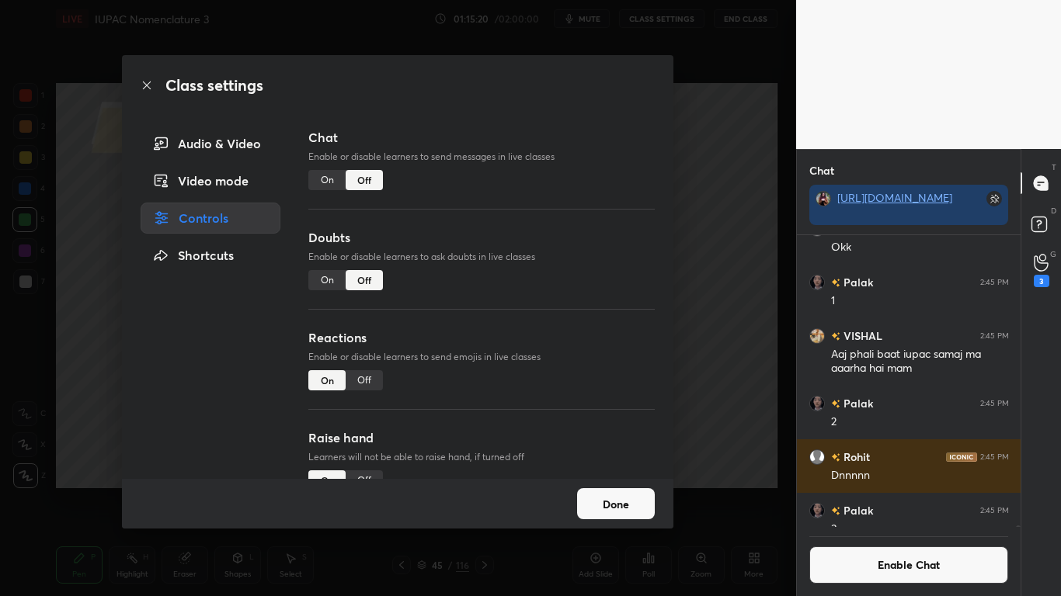
click at [593, 491] on button "Done" at bounding box center [616, 503] width 78 height 31
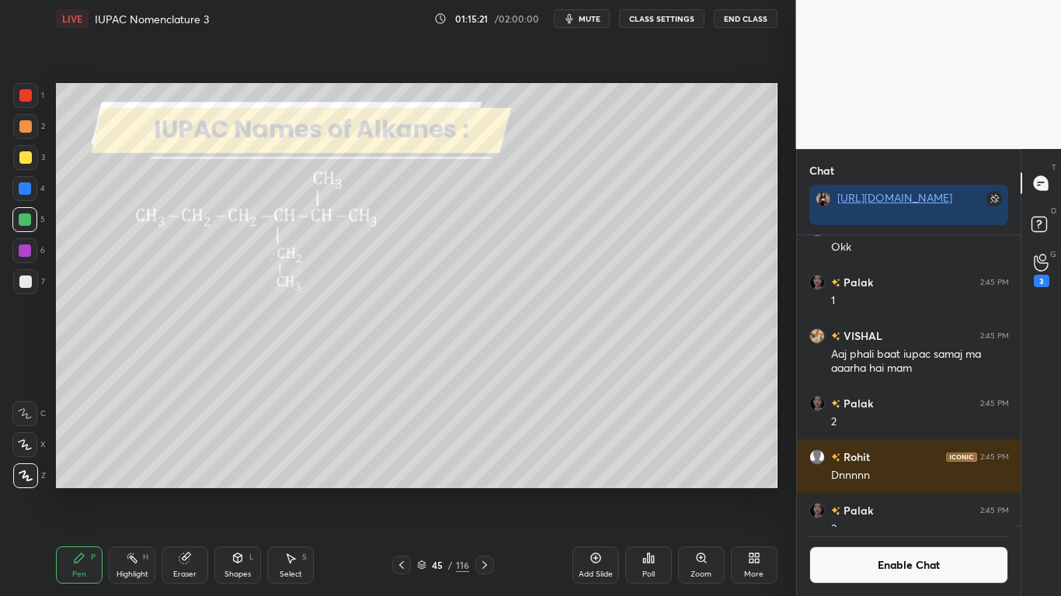
click at [426, 491] on icon at bounding box center [421, 565] width 9 height 9
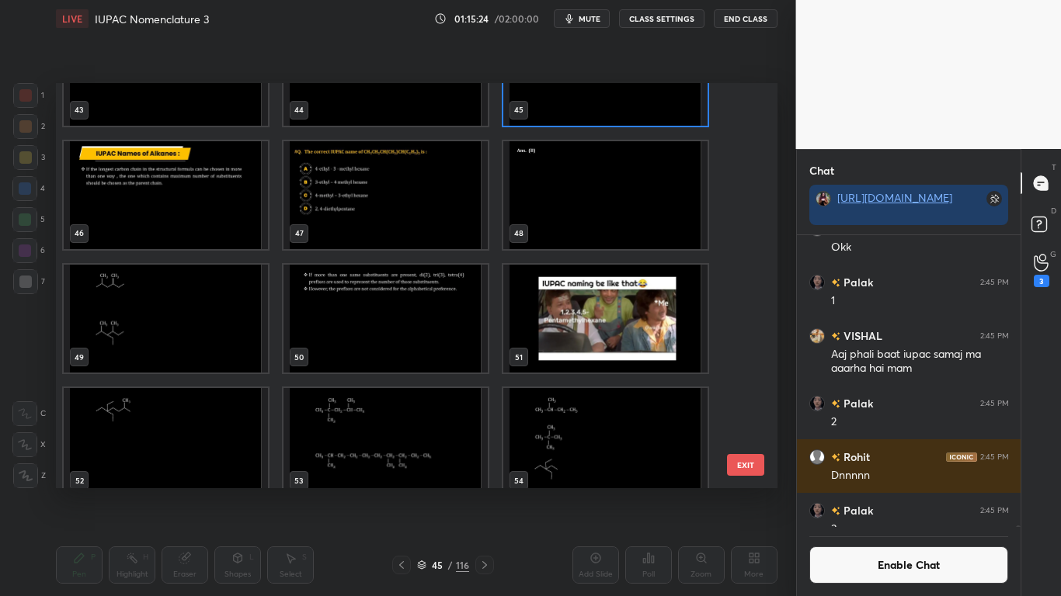
click at [356, 217] on img "grid" at bounding box center [385, 195] width 204 height 108
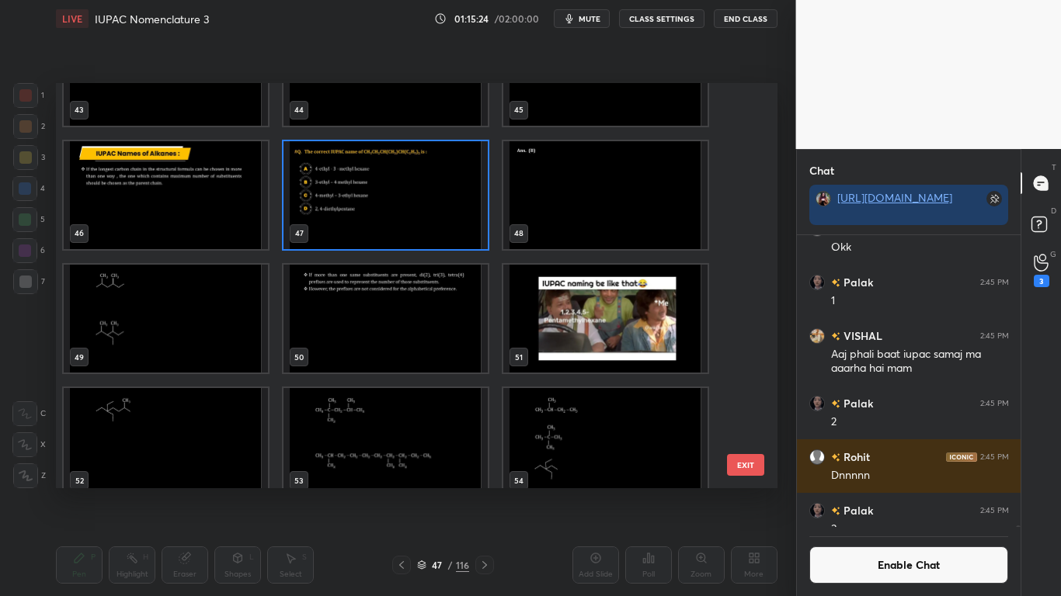
click at [358, 216] on img "grid" at bounding box center [385, 195] width 204 height 108
click at [356, 214] on img "grid" at bounding box center [385, 195] width 204 height 108
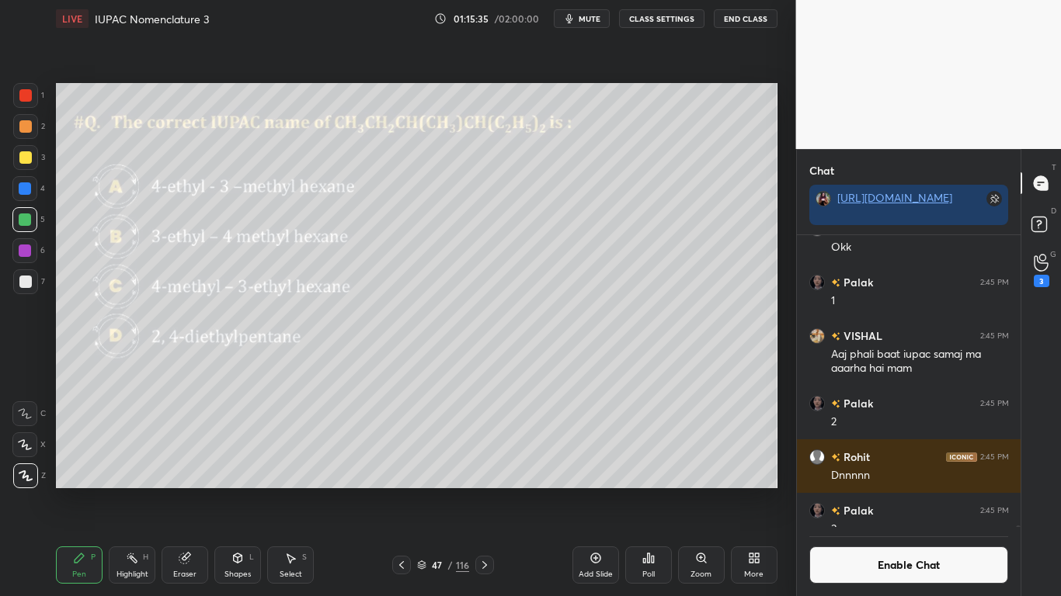
click at [650, 491] on icon at bounding box center [648, 558] width 12 height 12
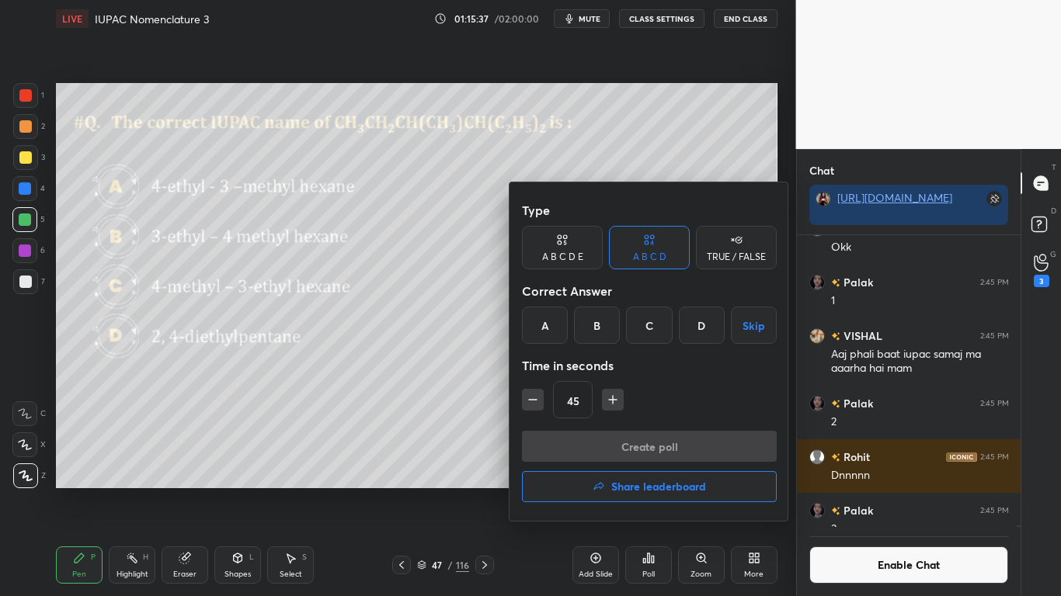
click at [596, 328] on div "B" at bounding box center [597, 325] width 46 height 37
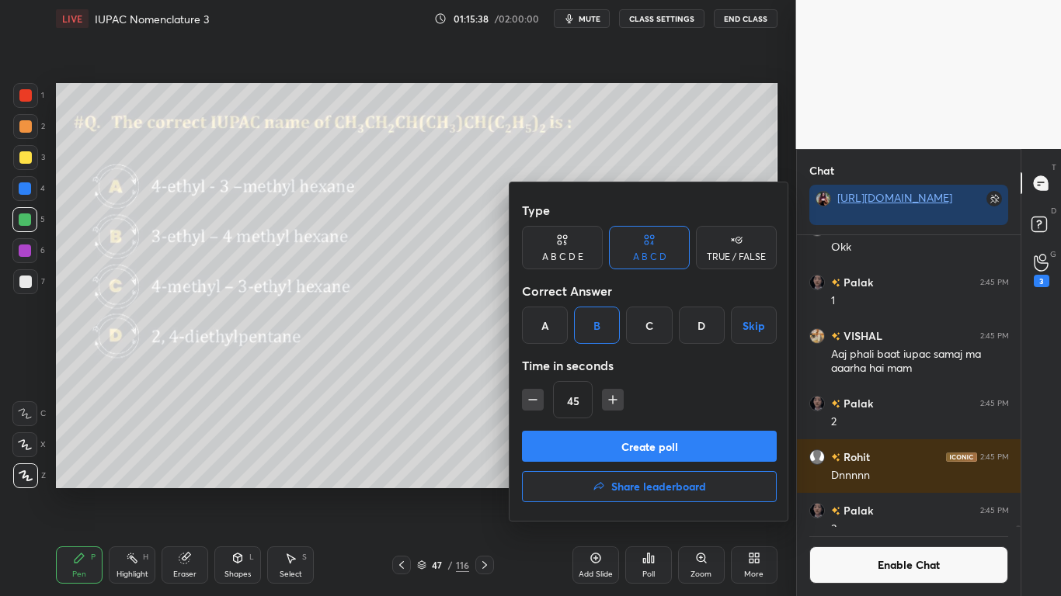
click at [613, 399] on icon "button" at bounding box center [613, 400] width 16 height 16
type input "60"
click at [656, 447] on button "Create poll" at bounding box center [649, 446] width 255 height 31
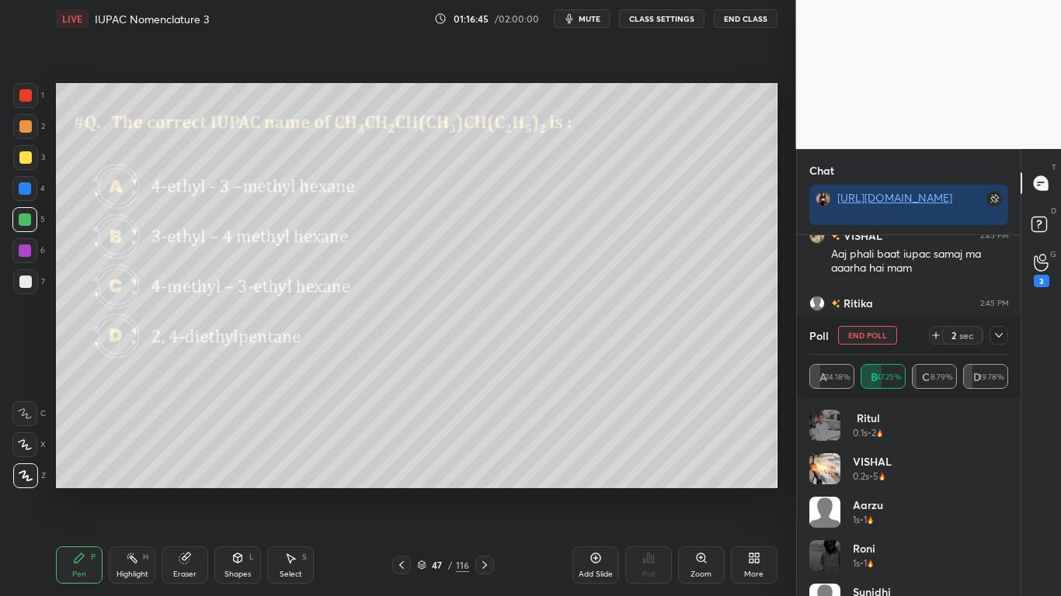
scroll to position [175, 219]
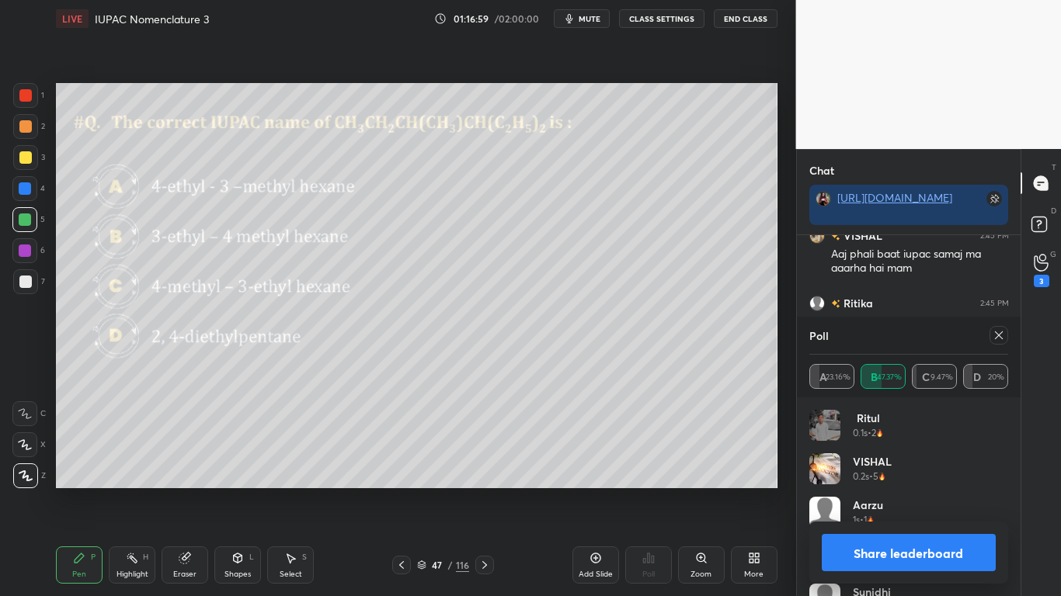
click at [872, 491] on button "Share leaderboard" at bounding box center [909, 552] width 175 height 37
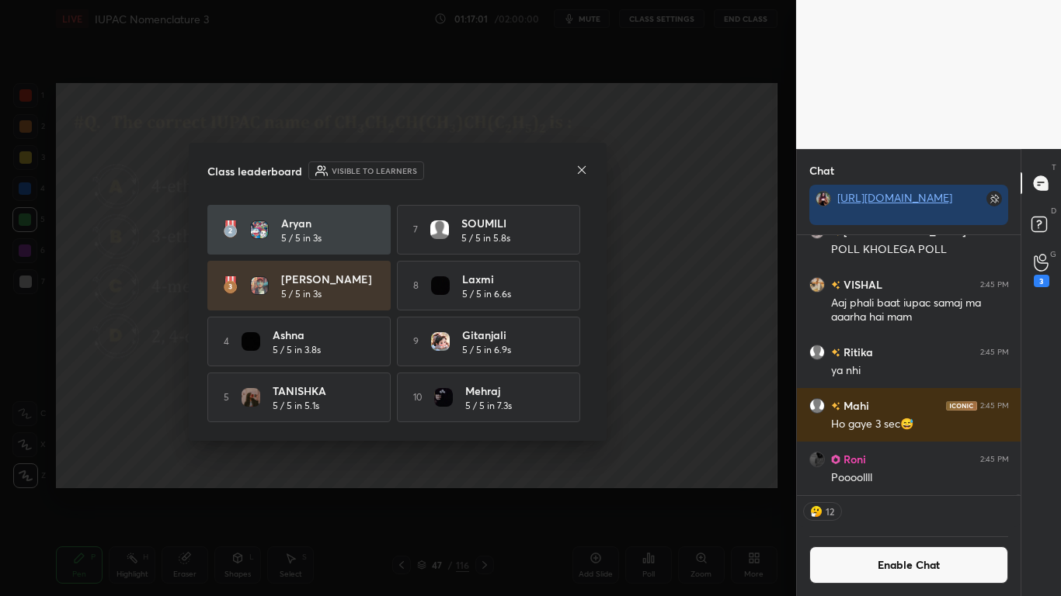
scroll to position [51, 0]
click at [581, 165] on icon at bounding box center [581, 170] width 12 height 12
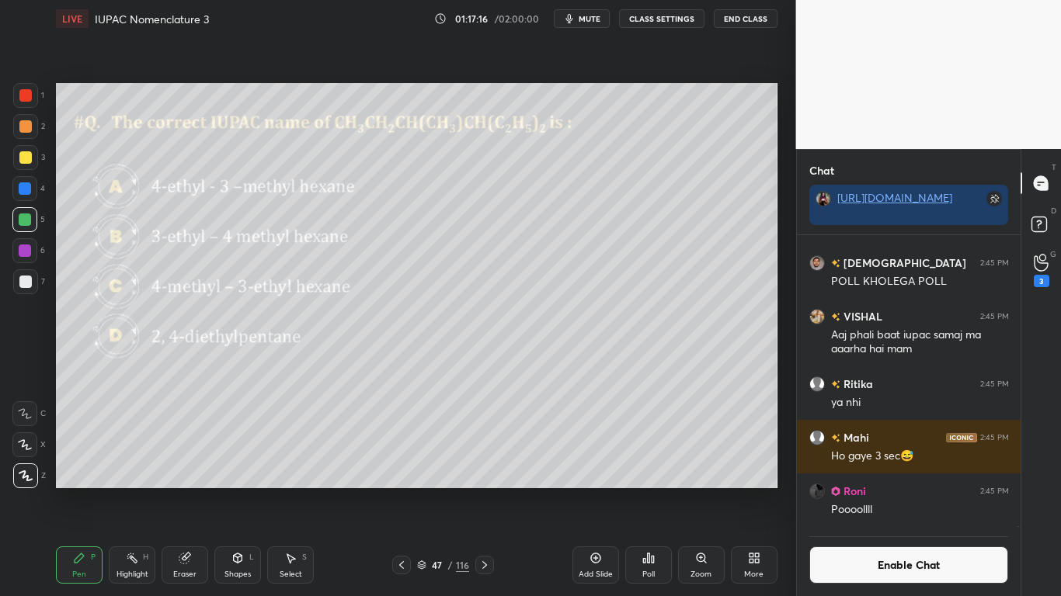
scroll to position [105090, 0]
click at [26, 280] on div at bounding box center [25, 282] width 12 height 12
click at [888, 491] on button "Enable Chat" at bounding box center [909, 565] width 200 height 37
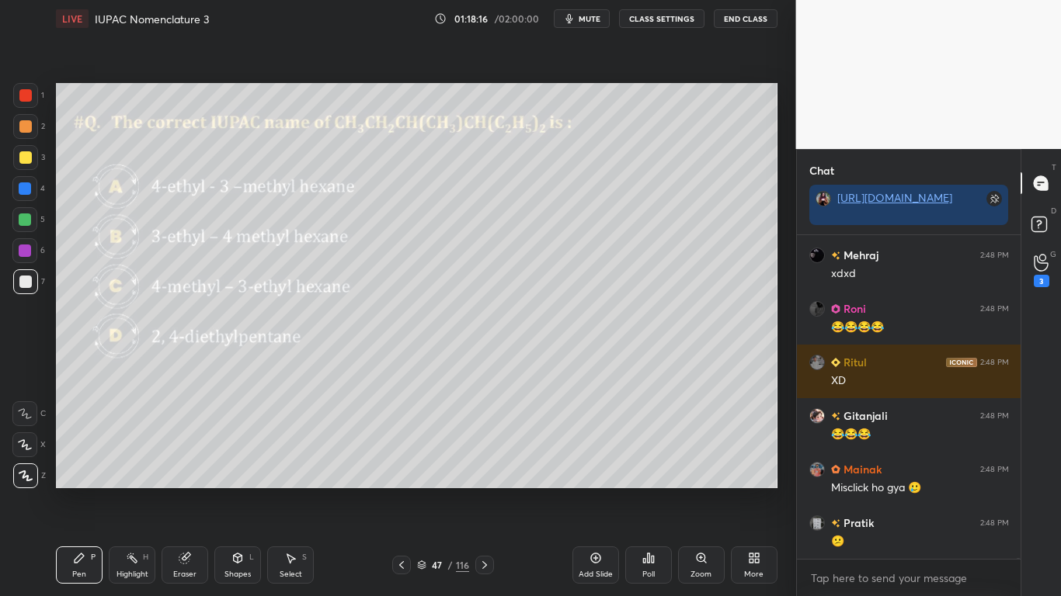
scroll to position [106566, 0]
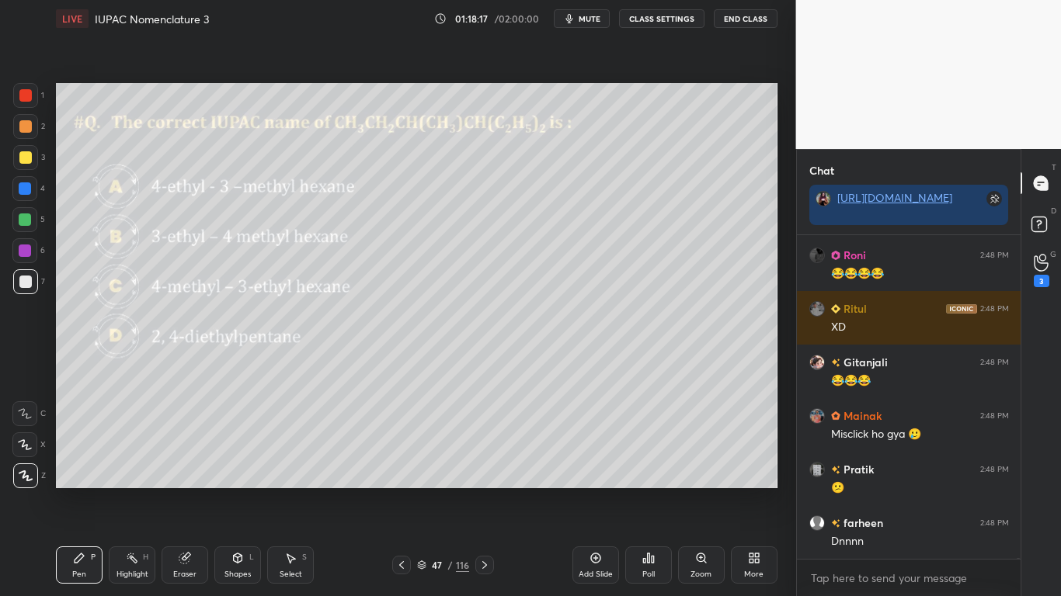
click at [28, 158] on div at bounding box center [25, 157] width 12 height 12
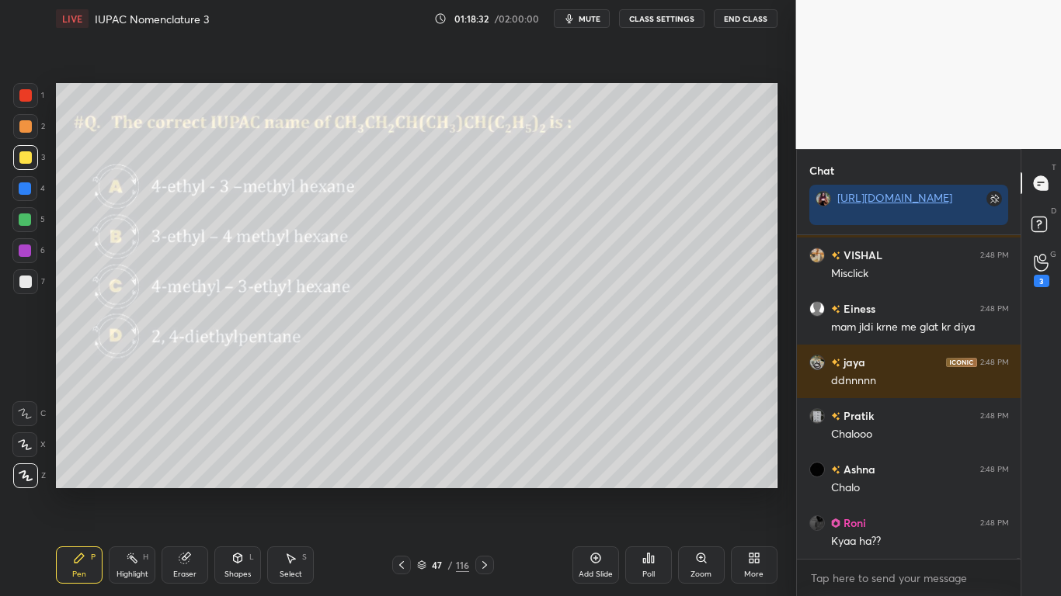
scroll to position [107477, 0]
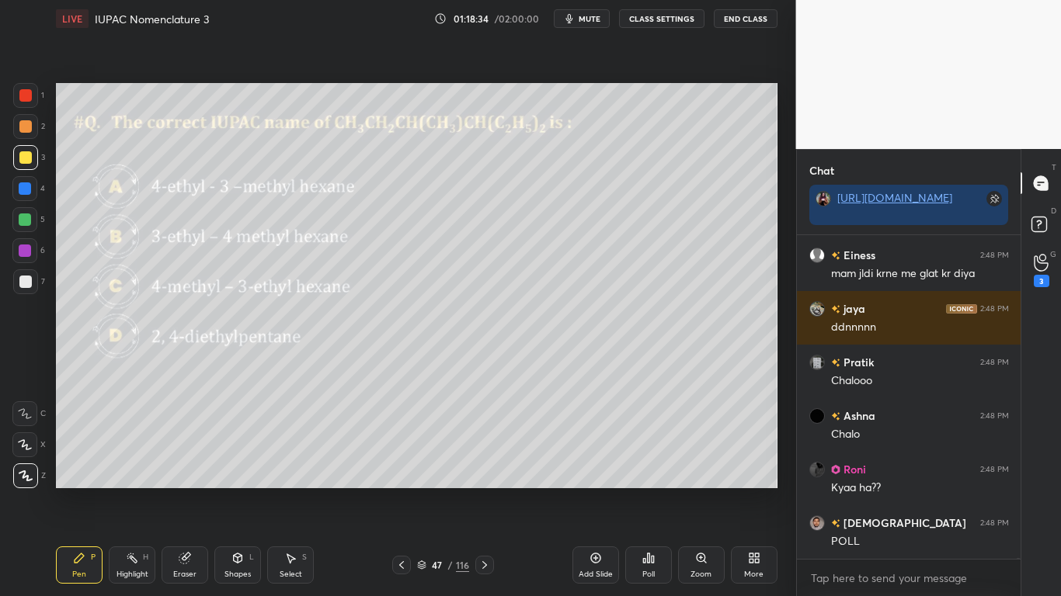
click at [665, 25] on button "CLASS SETTINGS" at bounding box center [661, 18] width 85 height 19
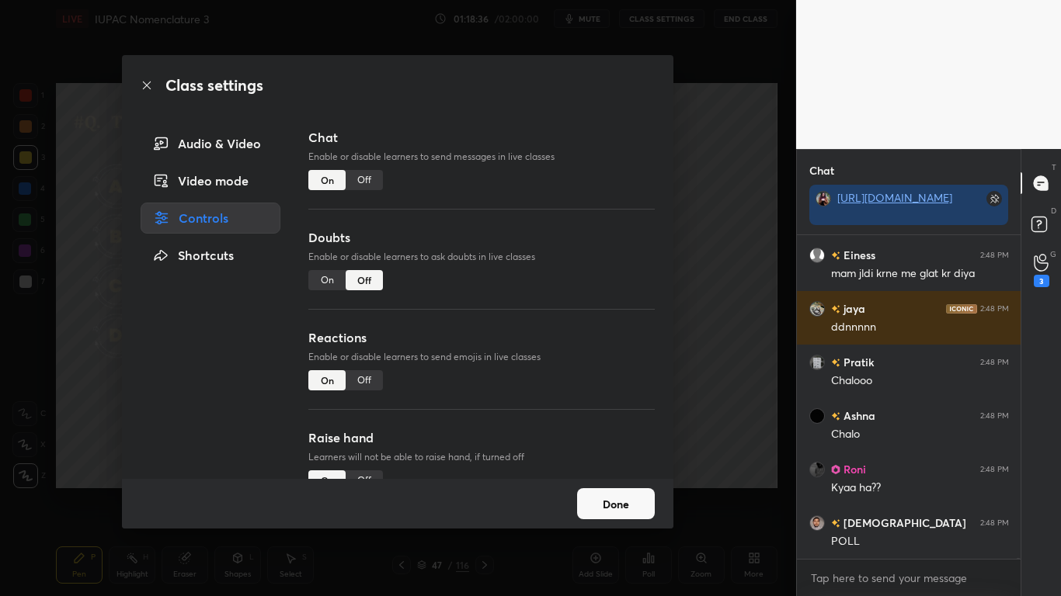
click at [367, 180] on div "Off" at bounding box center [364, 180] width 37 height 20
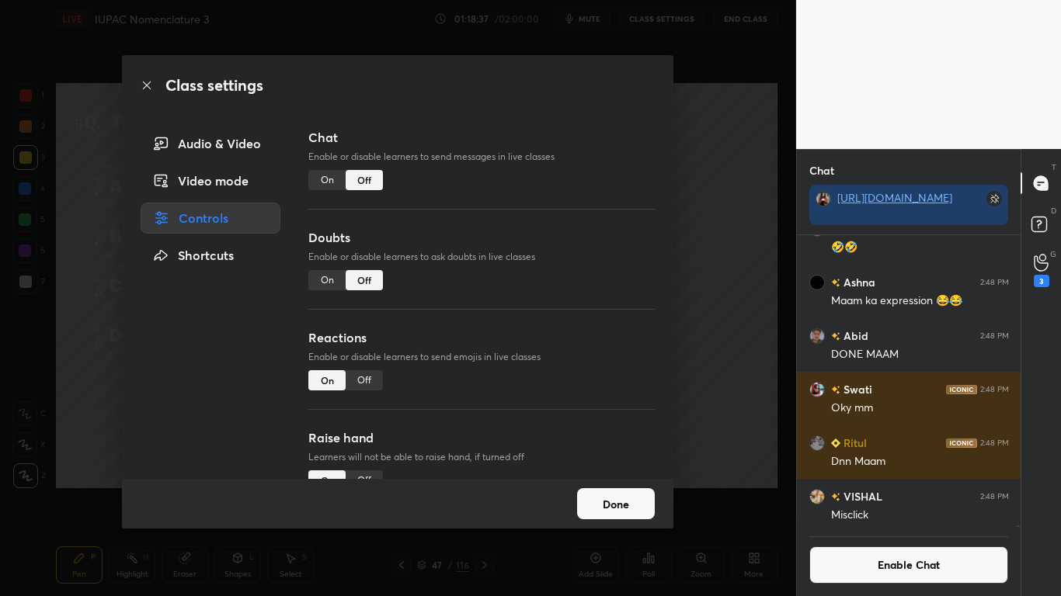
click at [599, 491] on button "Done" at bounding box center [616, 503] width 78 height 31
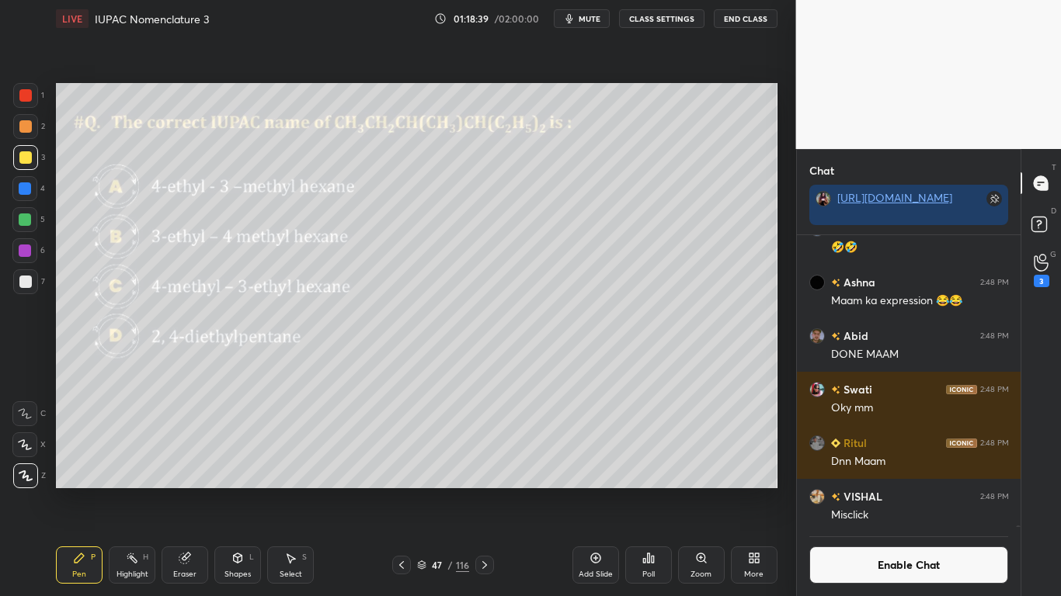
click at [420, 491] on icon at bounding box center [421, 565] width 9 height 9
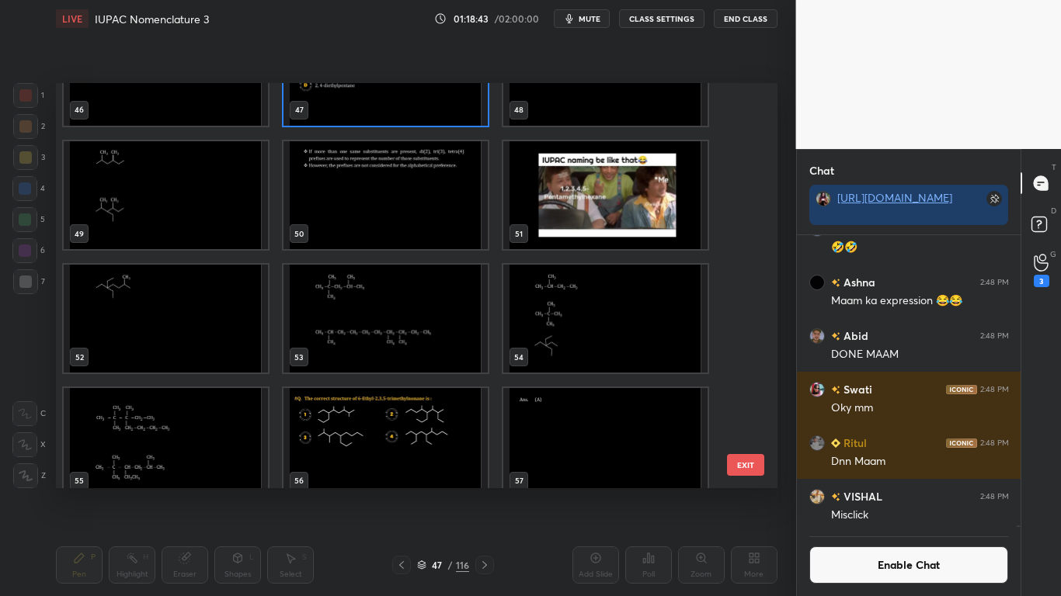
click at [195, 227] on img "grid" at bounding box center [166, 195] width 204 height 108
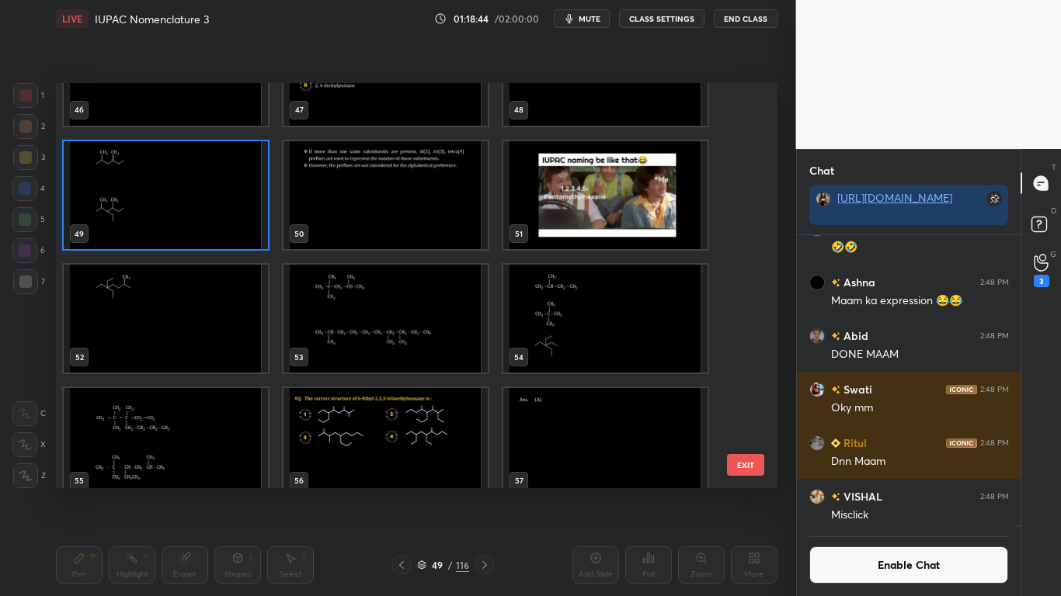
click at [195, 226] on img "grid" at bounding box center [166, 195] width 204 height 108
click at [194, 228] on img "grid" at bounding box center [166, 195] width 204 height 108
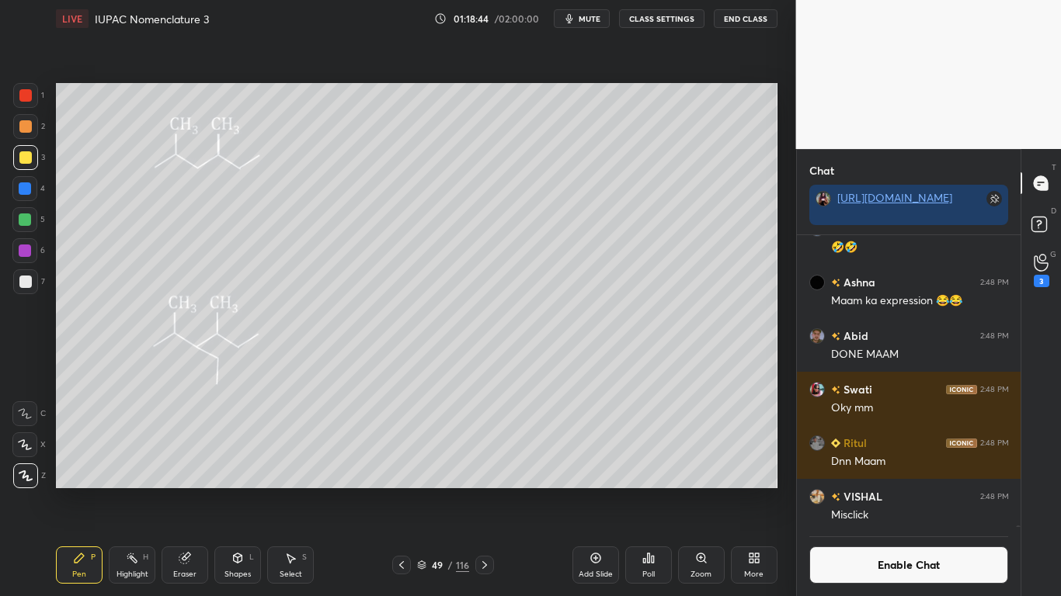
click at [196, 227] on img "grid" at bounding box center [166, 195] width 204 height 108
click at [180, 491] on icon at bounding box center [185, 558] width 12 height 12
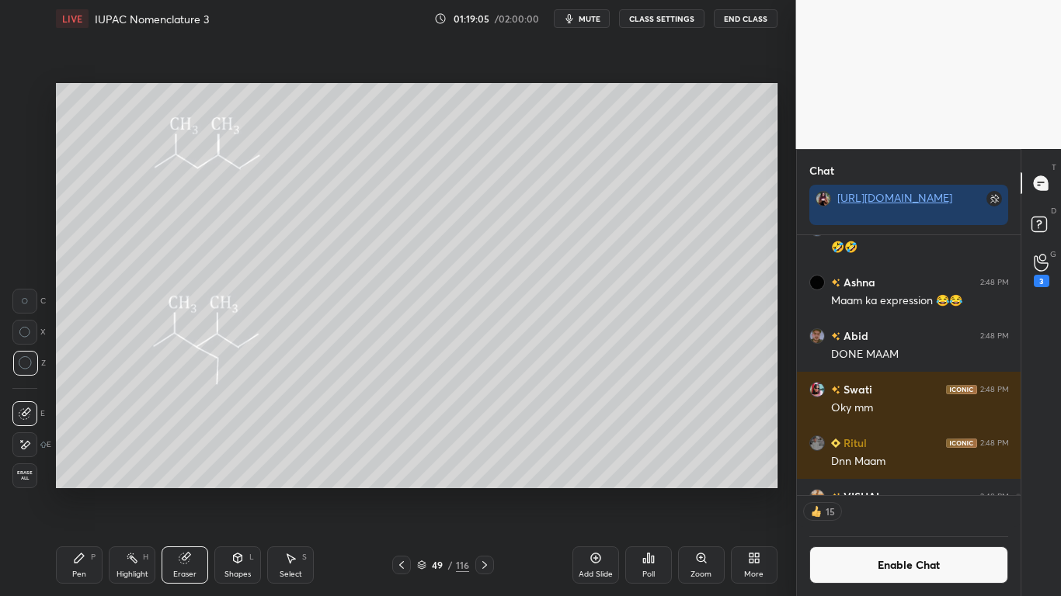
click at [78, 491] on icon at bounding box center [79, 558] width 9 height 9
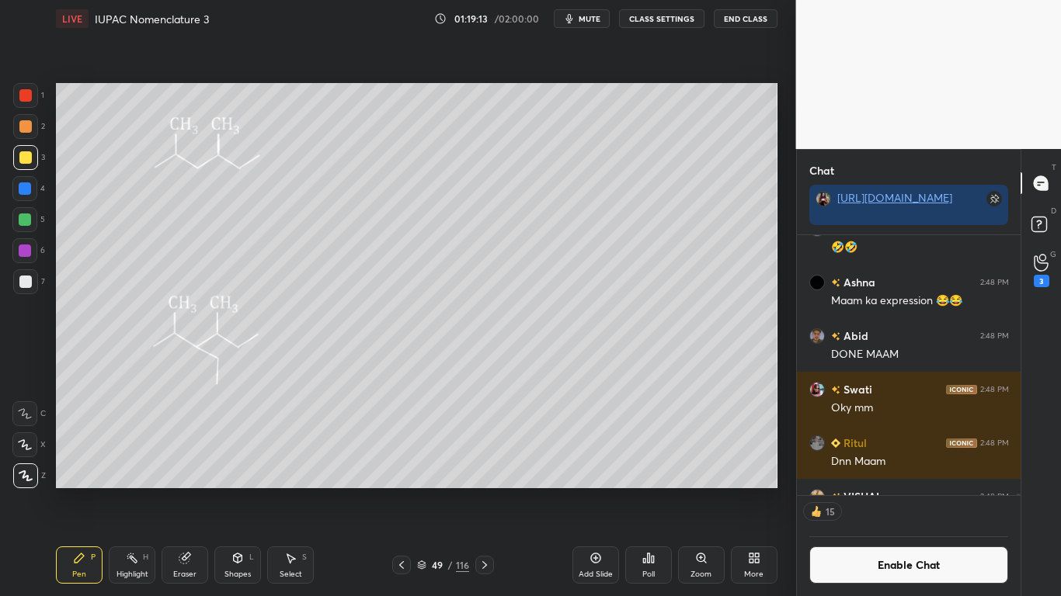
click at [179, 491] on icon at bounding box center [185, 558] width 12 height 12
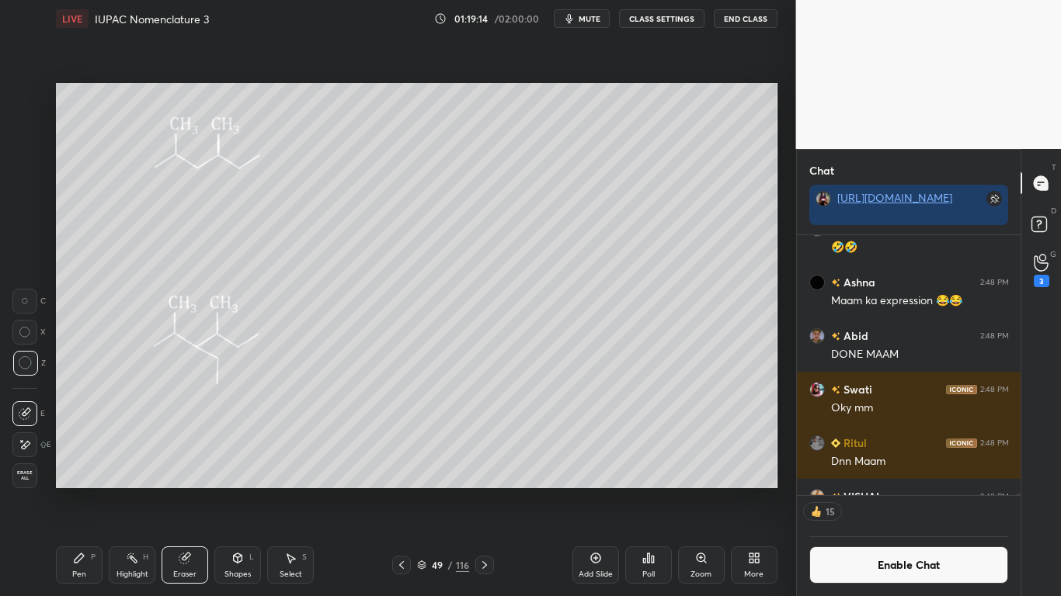
scroll to position [106848, 0]
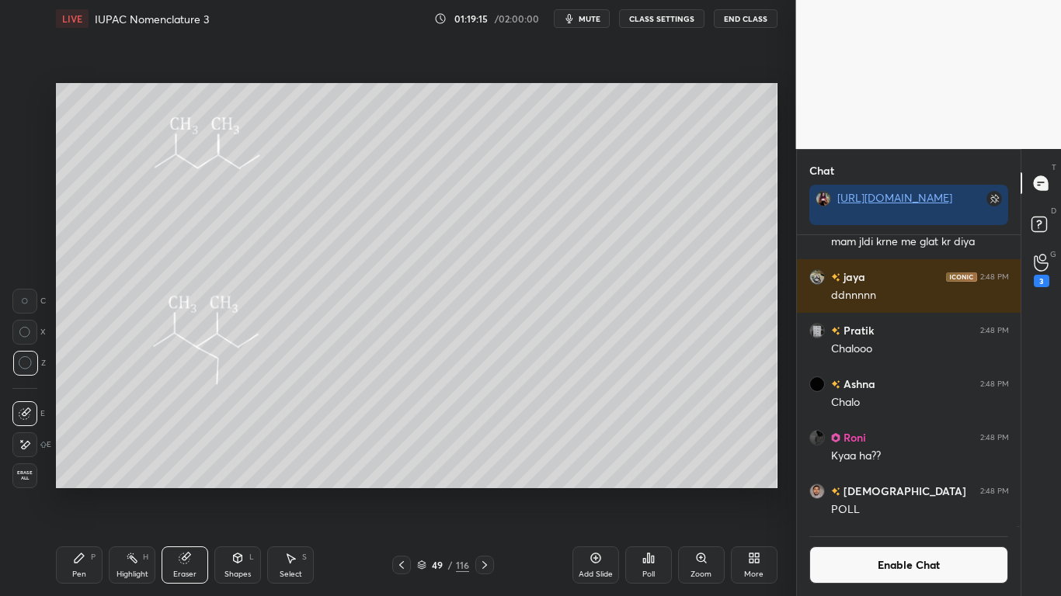
click at [76, 491] on icon at bounding box center [79, 558] width 9 height 9
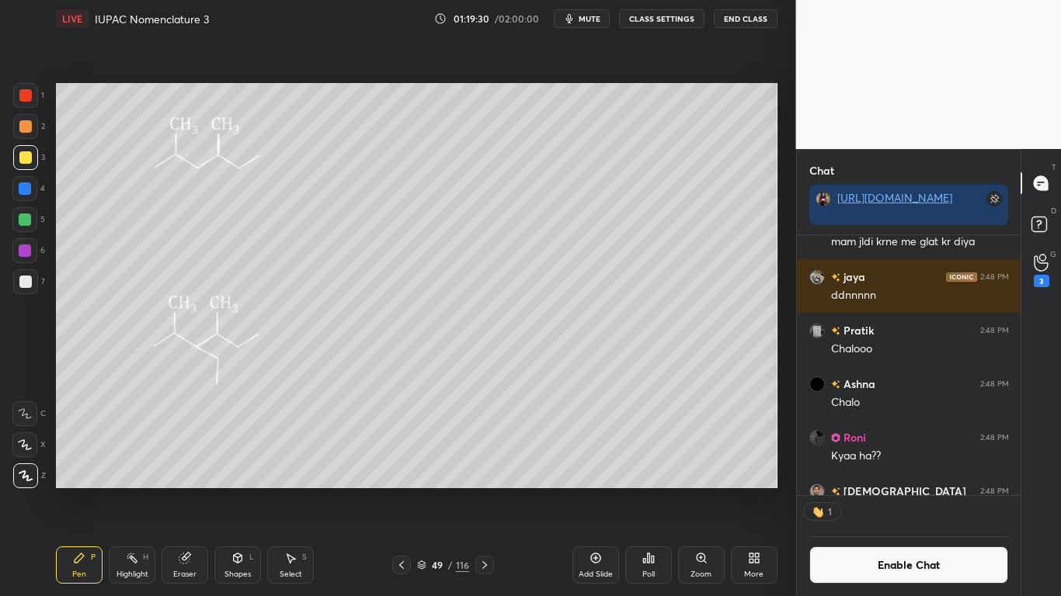
scroll to position [255, 219]
click at [187, 491] on icon at bounding box center [186, 557] width 9 height 8
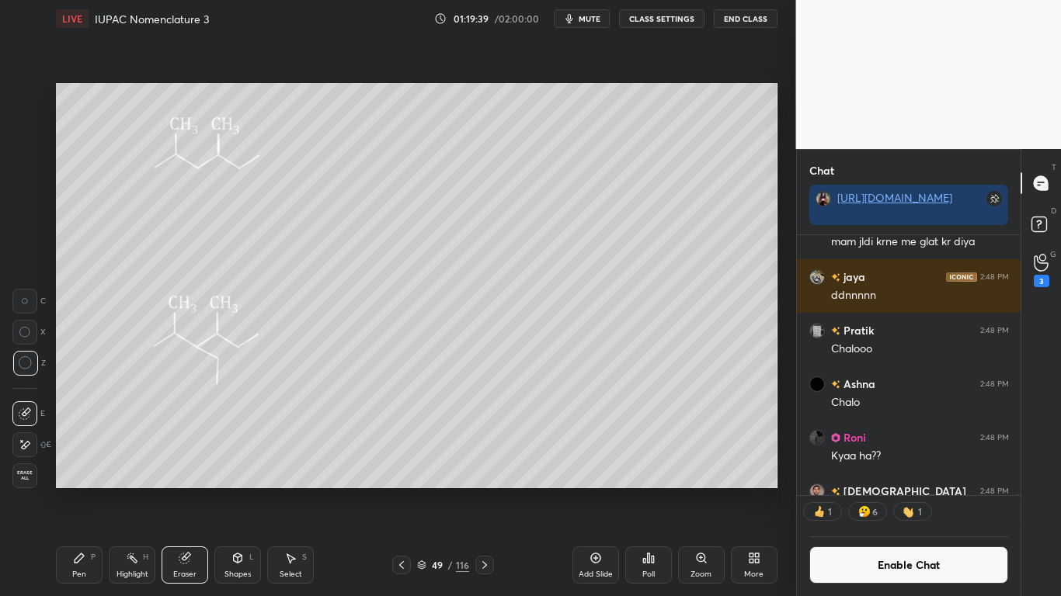
click at [77, 491] on icon at bounding box center [79, 558] width 9 height 9
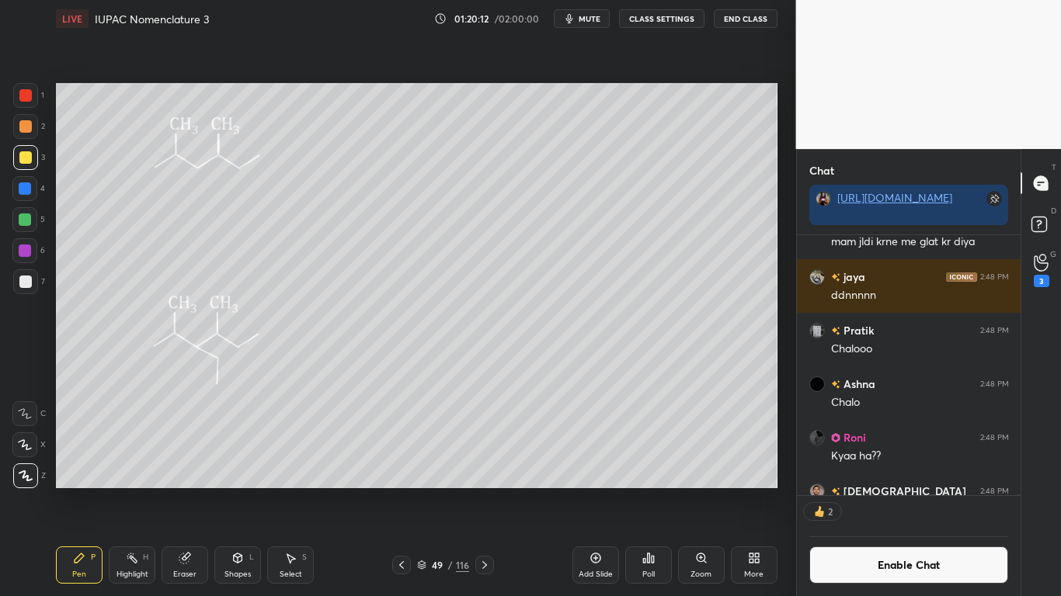
click at [872, 491] on button "Enable Chat" at bounding box center [909, 565] width 200 height 37
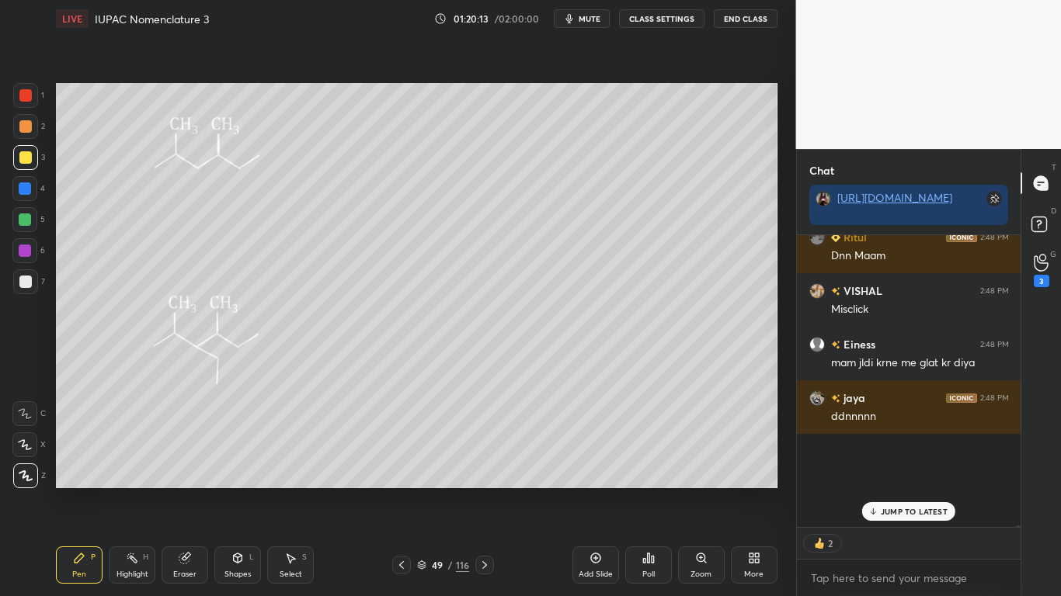
scroll to position [287, 219]
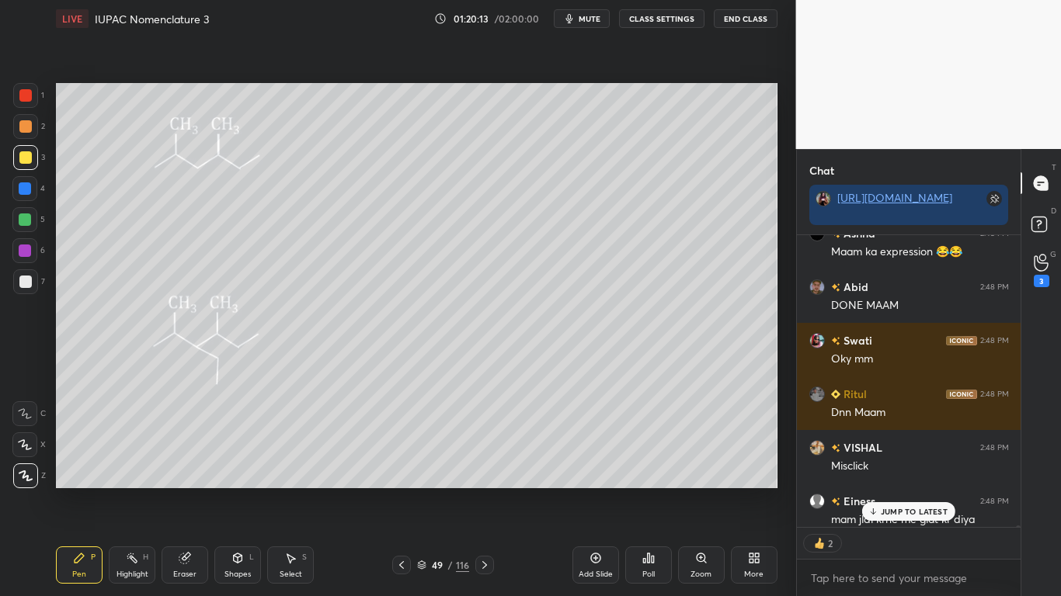
click at [900, 491] on p "JUMP TO LATEST" at bounding box center [914, 511] width 67 height 9
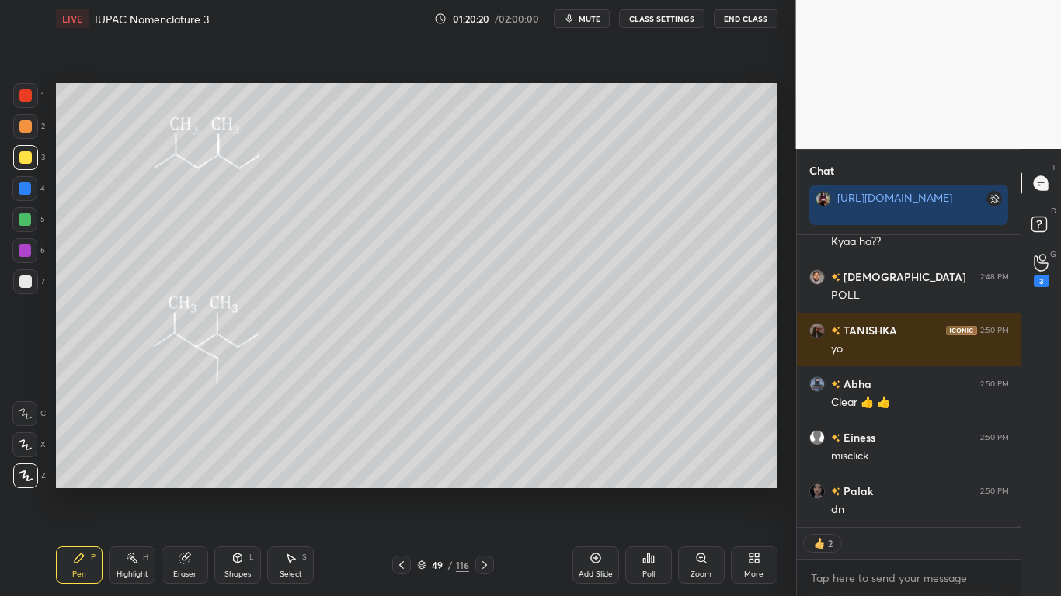
scroll to position [107101, 0]
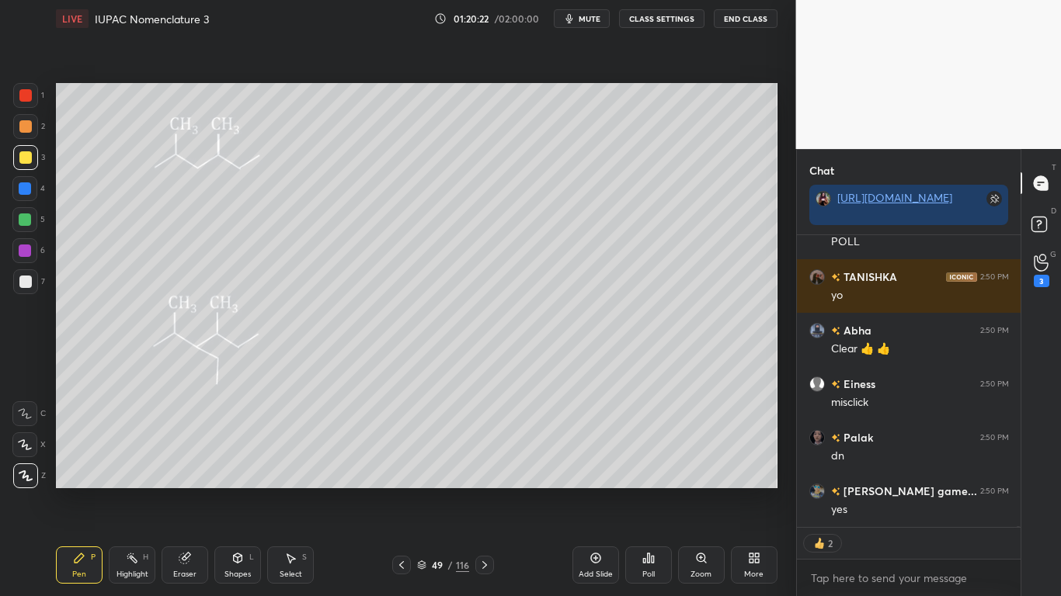
type textarea "x"
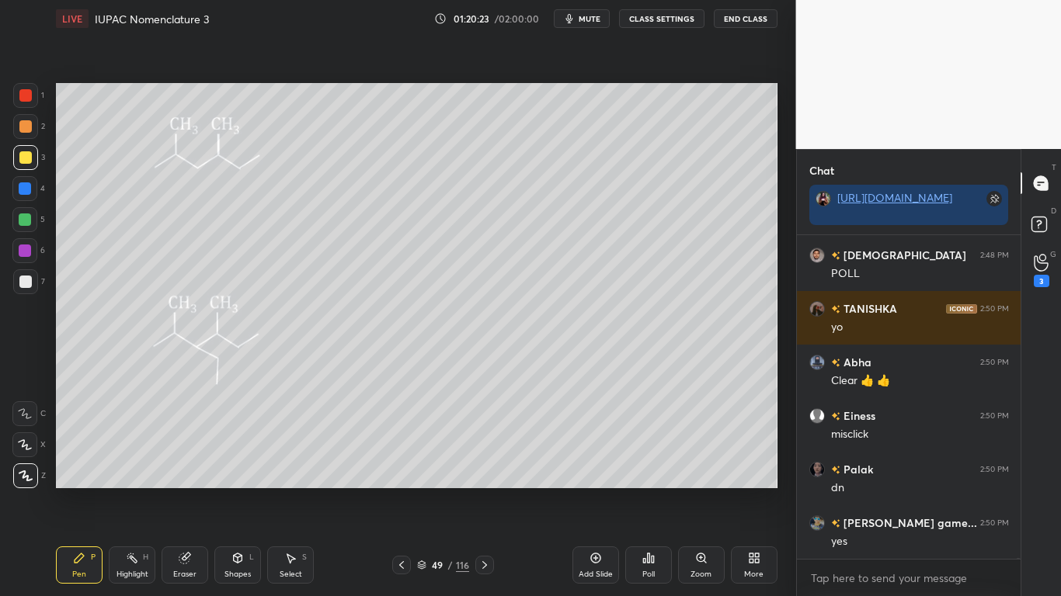
scroll to position [107123, 0]
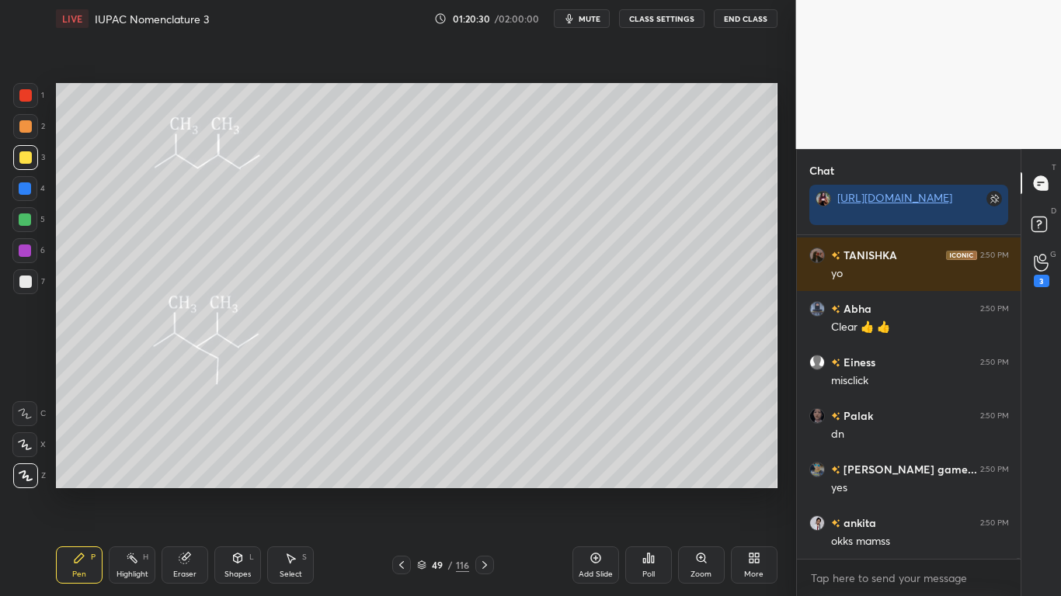
click at [26, 154] on div at bounding box center [25, 157] width 12 height 12
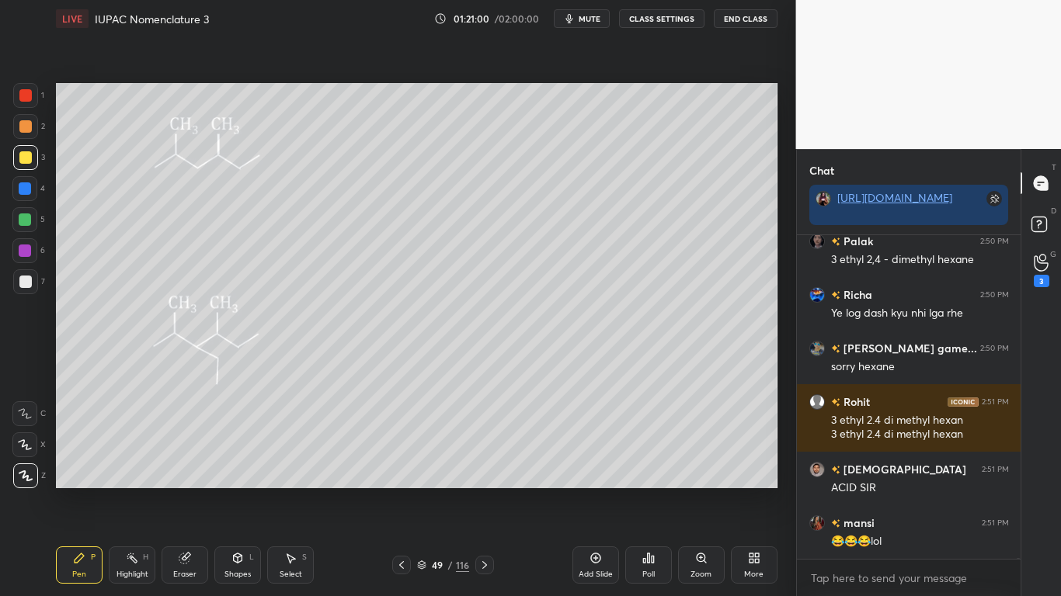
scroll to position [108115, 0]
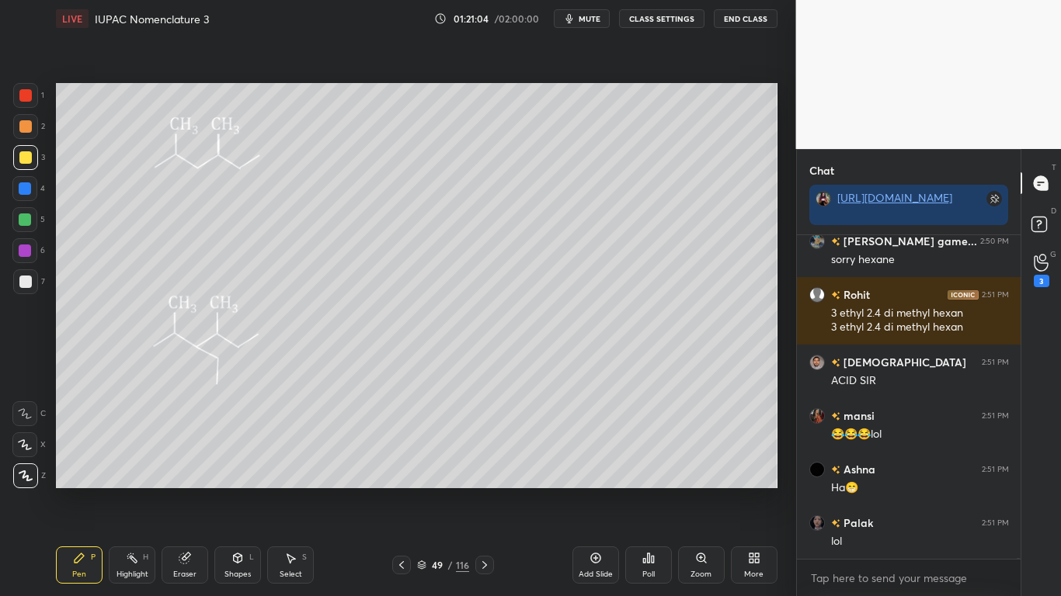
click at [662, 13] on button "CLASS SETTINGS" at bounding box center [661, 18] width 85 height 19
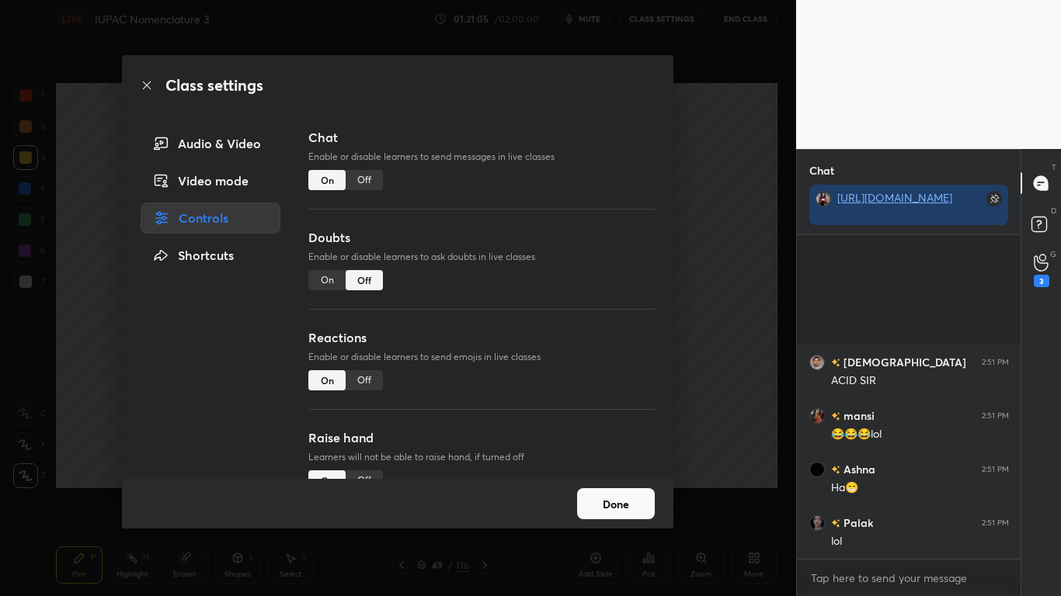
scroll to position [108383, 0]
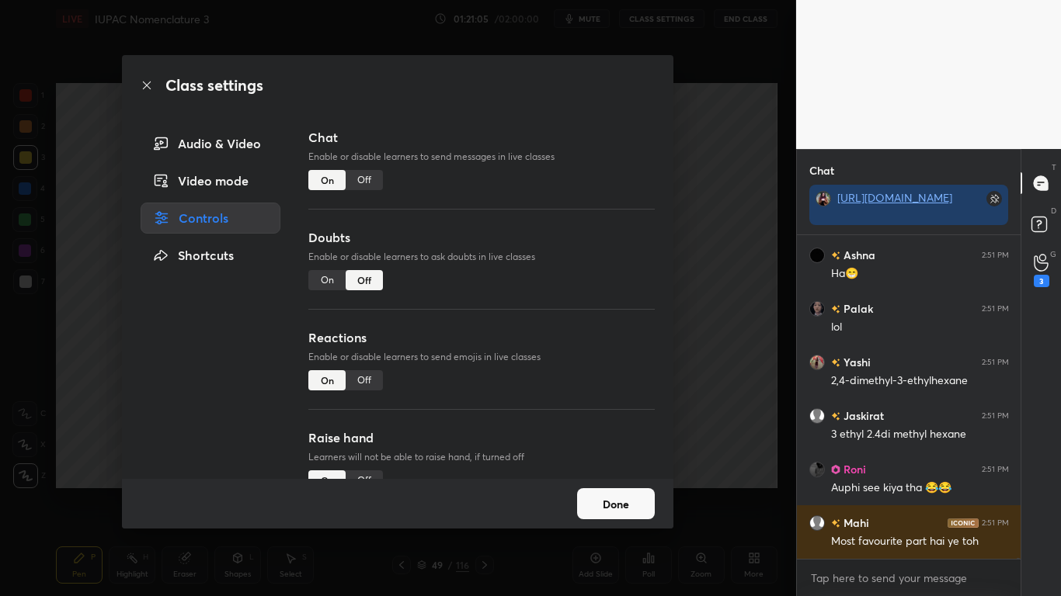
click at [368, 188] on div "Off" at bounding box center [364, 180] width 37 height 20
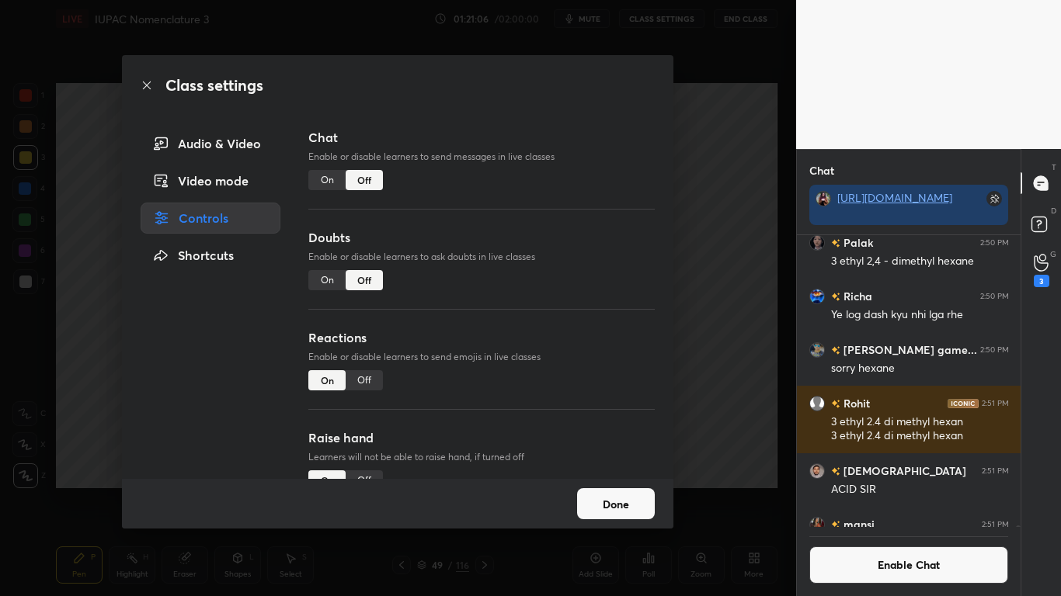
click at [624, 491] on button "Done" at bounding box center [616, 503] width 78 height 31
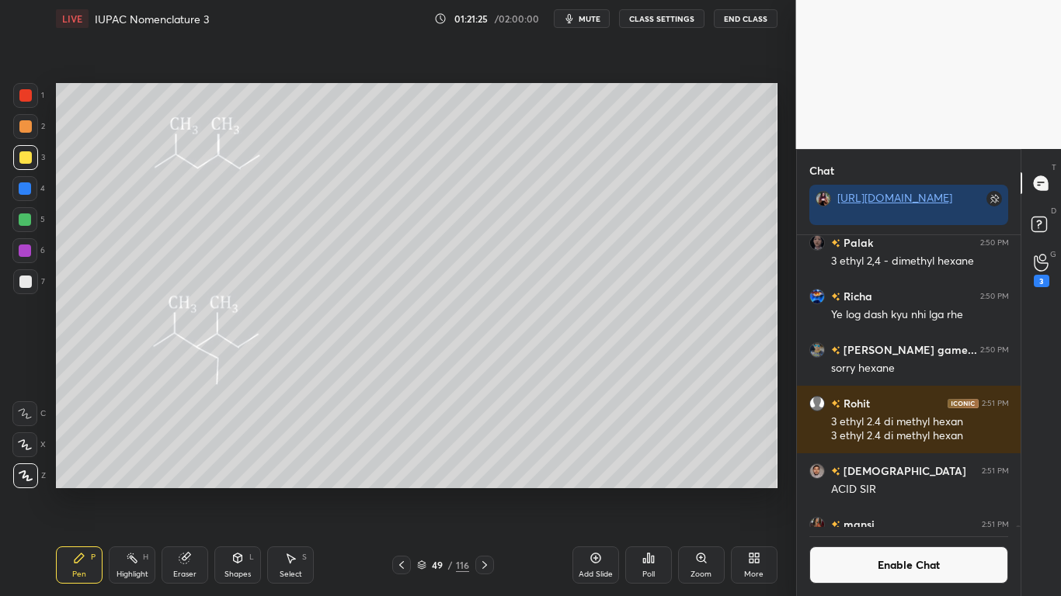
click at [23, 276] on div at bounding box center [25, 282] width 12 height 12
click at [181, 491] on icon at bounding box center [184, 559] width 10 height 10
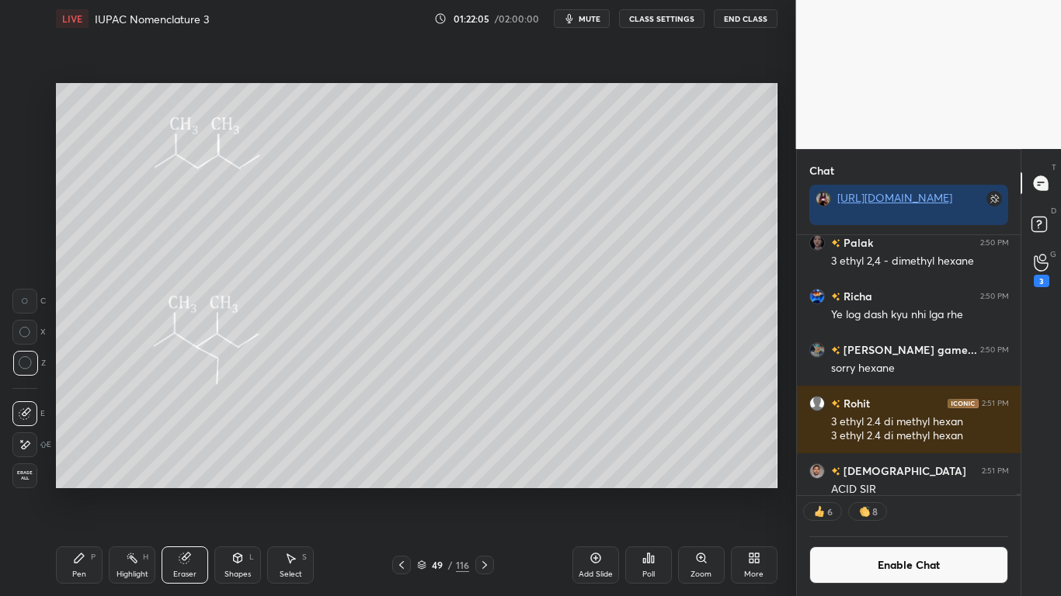
click at [70, 491] on div "Pen P" at bounding box center [79, 565] width 47 height 37
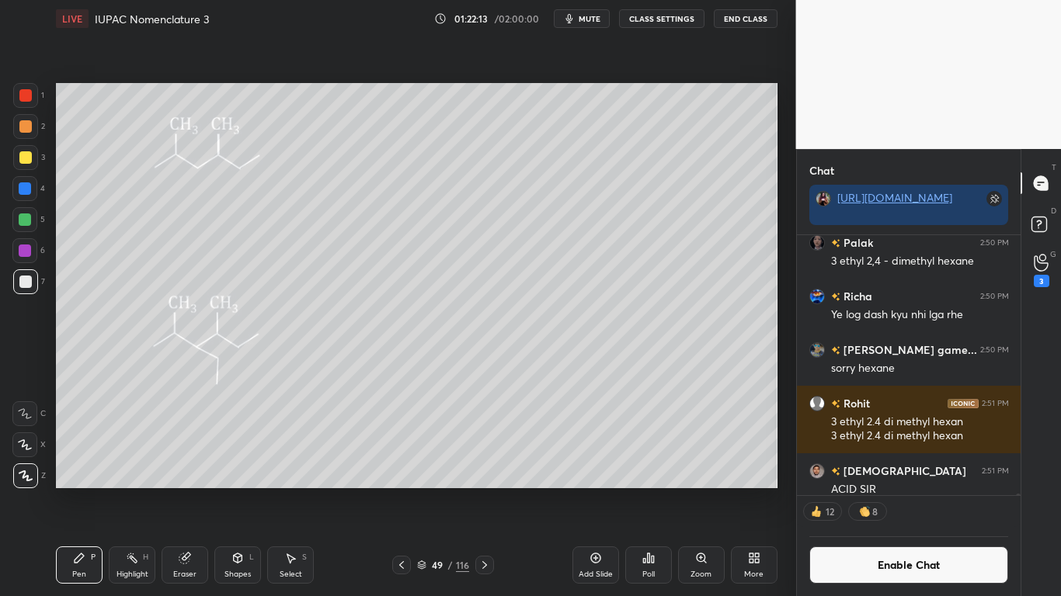
click at [25, 224] on div at bounding box center [25, 220] width 12 height 12
click at [875, 491] on button "Enable Chat" at bounding box center [909, 565] width 200 height 37
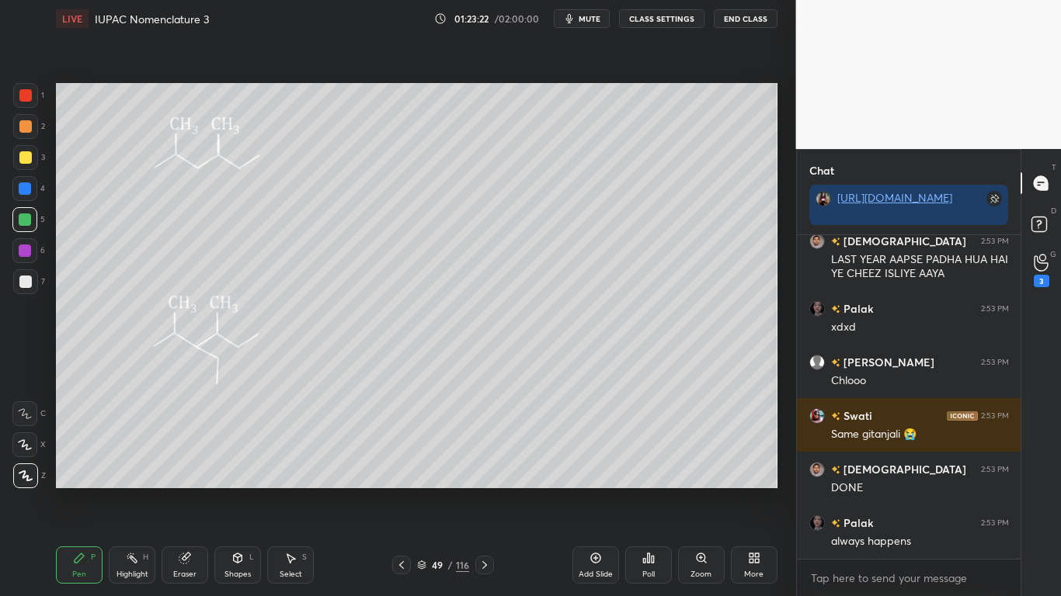
scroll to position [109673, 0]
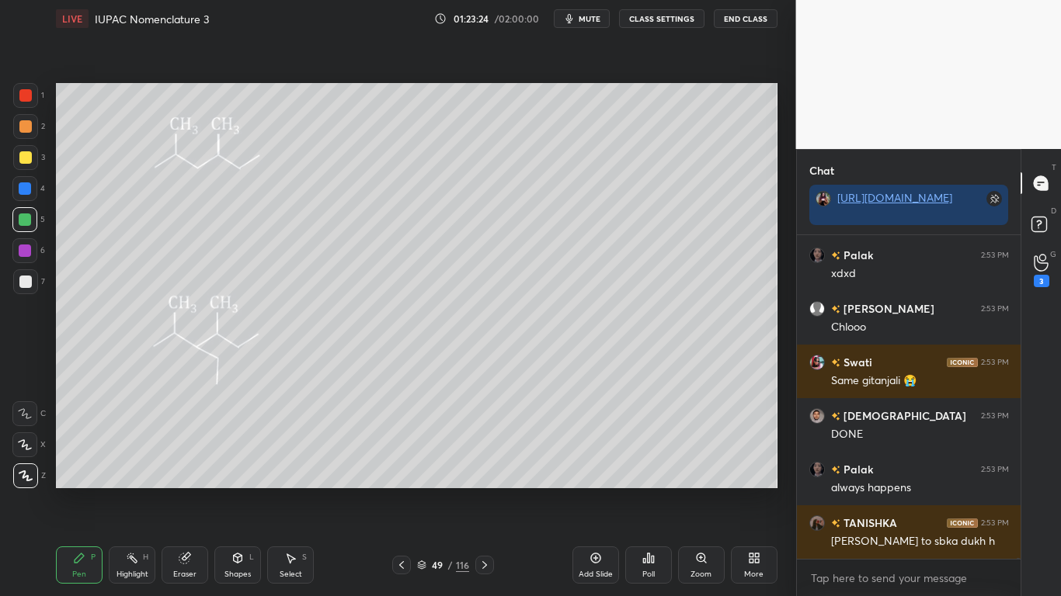
click at [23, 159] on div at bounding box center [25, 157] width 12 height 12
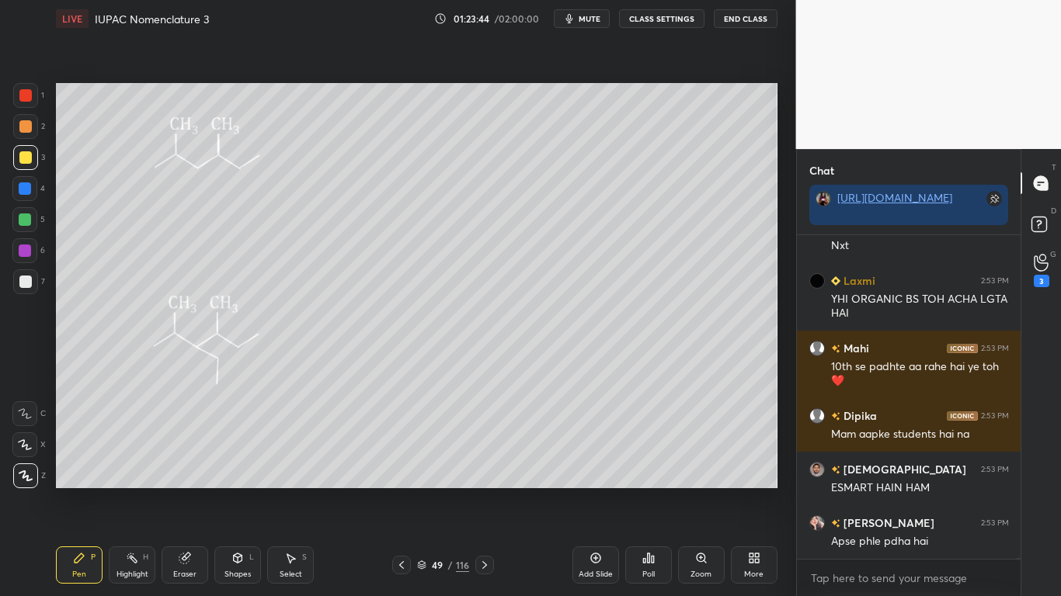
scroll to position [110947, 0]
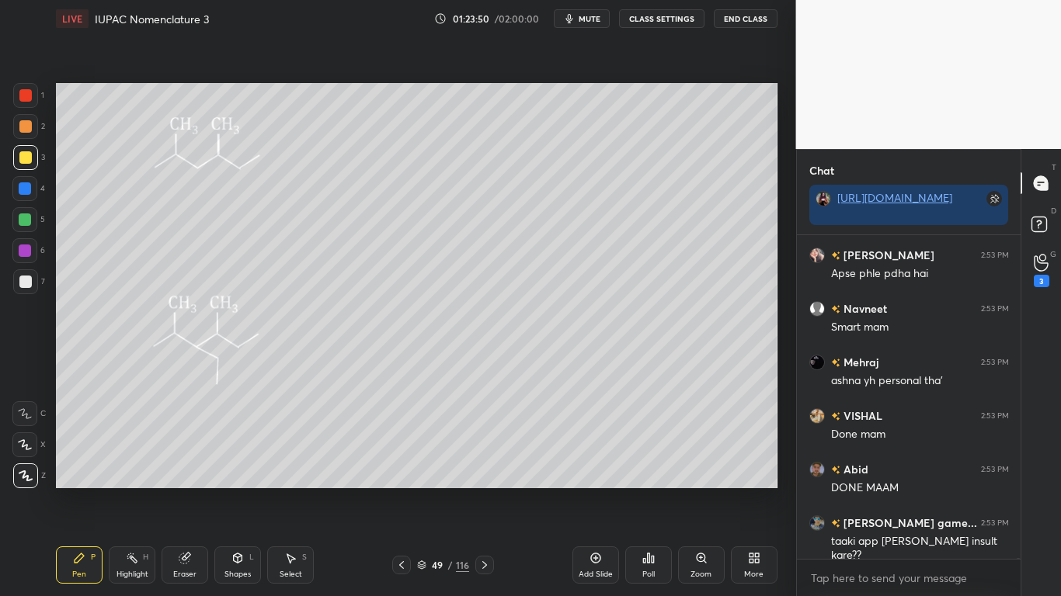
click at [421, 491] on icon at bounding box center [421, 565] width 9 height 9
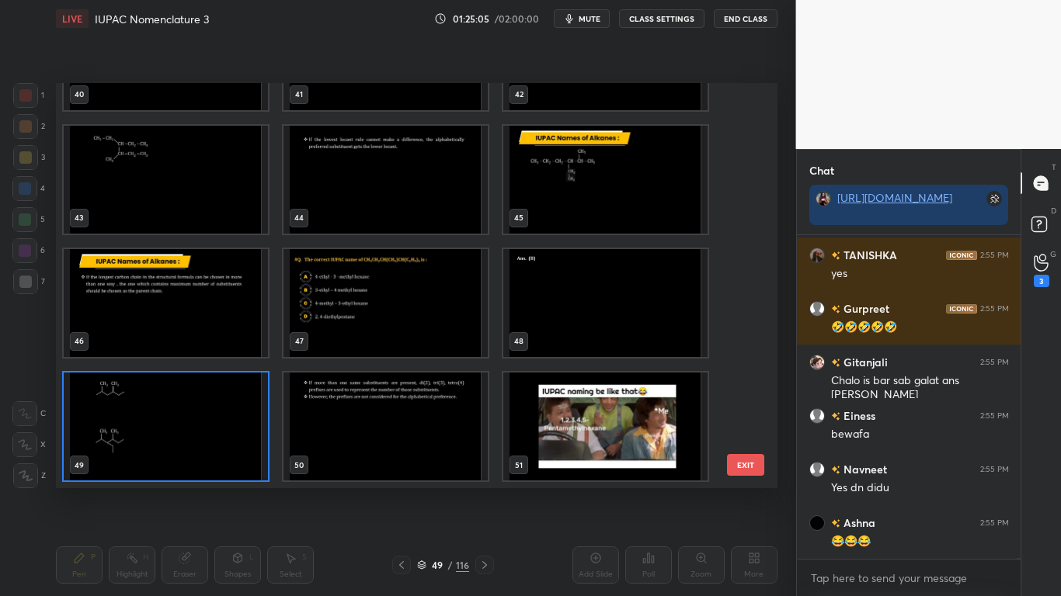
click at [614, 440] on img "grid" at bounding box center [605, 427] width 204 height 108
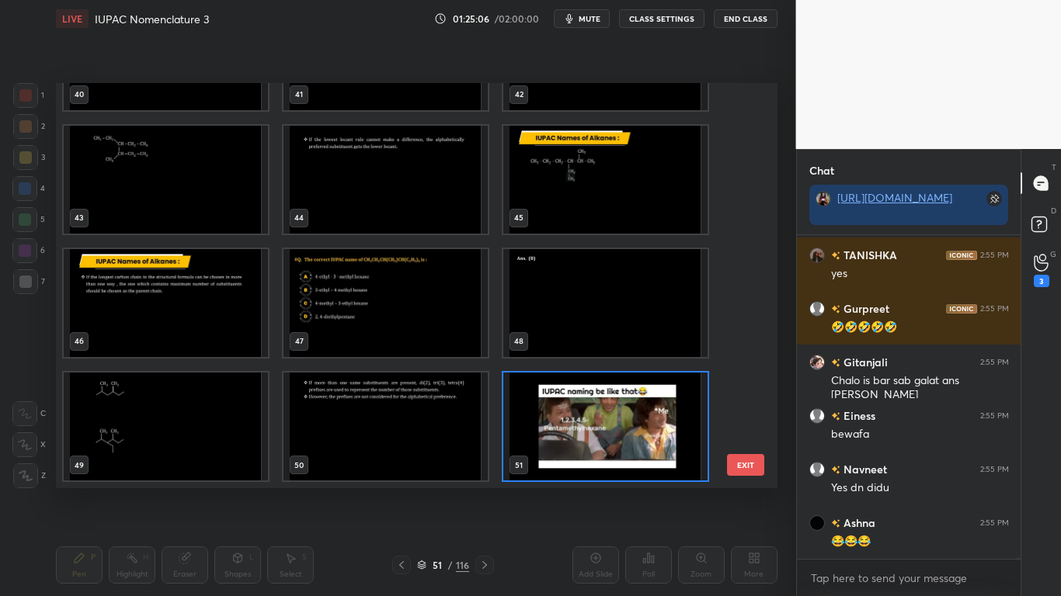
click at [614, 440] on img "grid" at bounding box center [605, 427] width 204 height 108
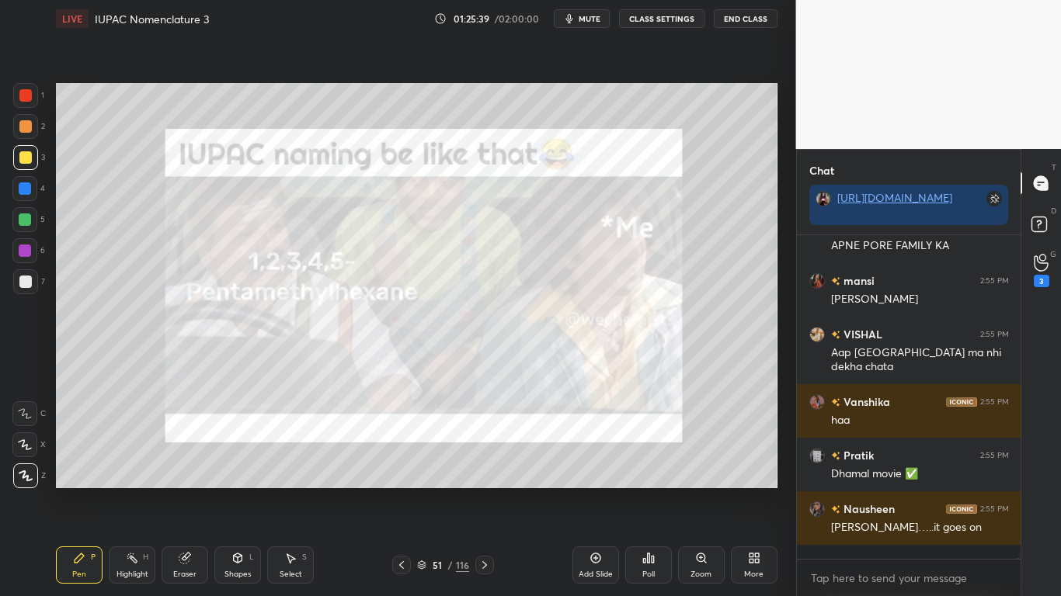
click at [27, 160] on div at bounding box center [25, 157] width 12 height 12
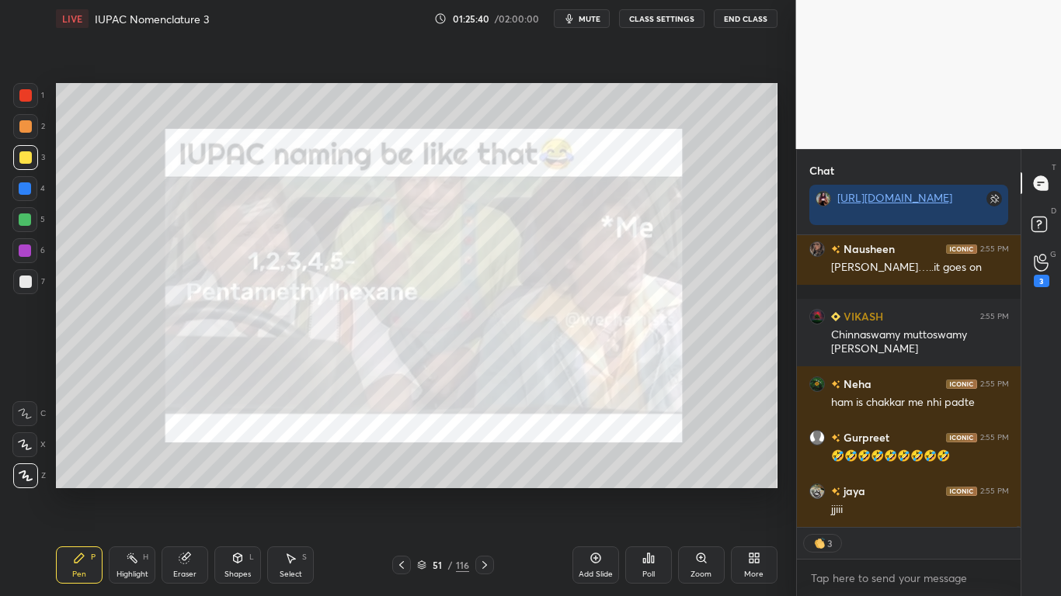
click at [424, 491] on icon at bounding box center [422, 563] width 8 height 4
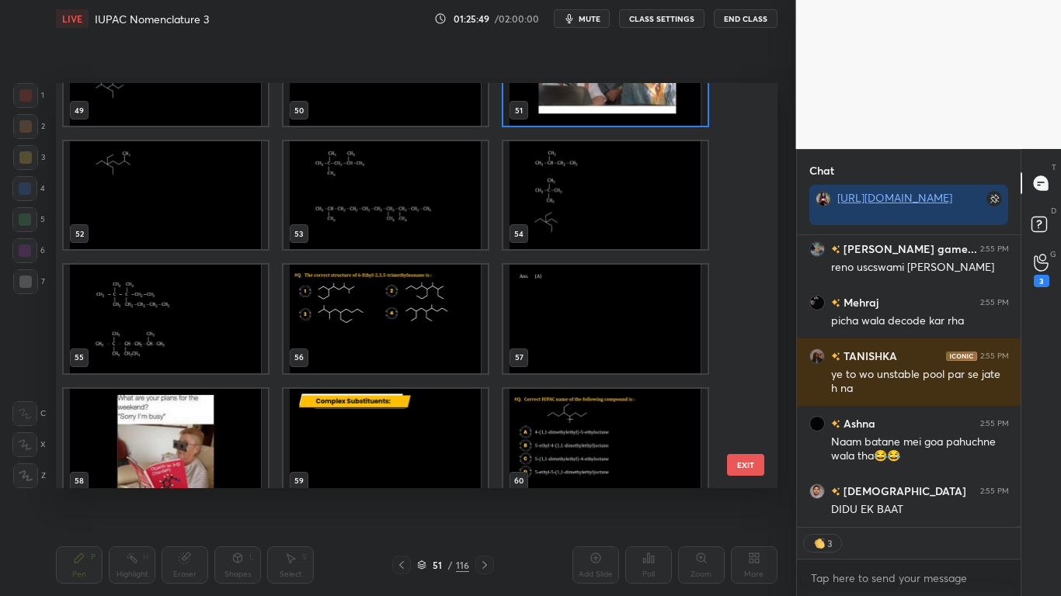
type textarea "x"
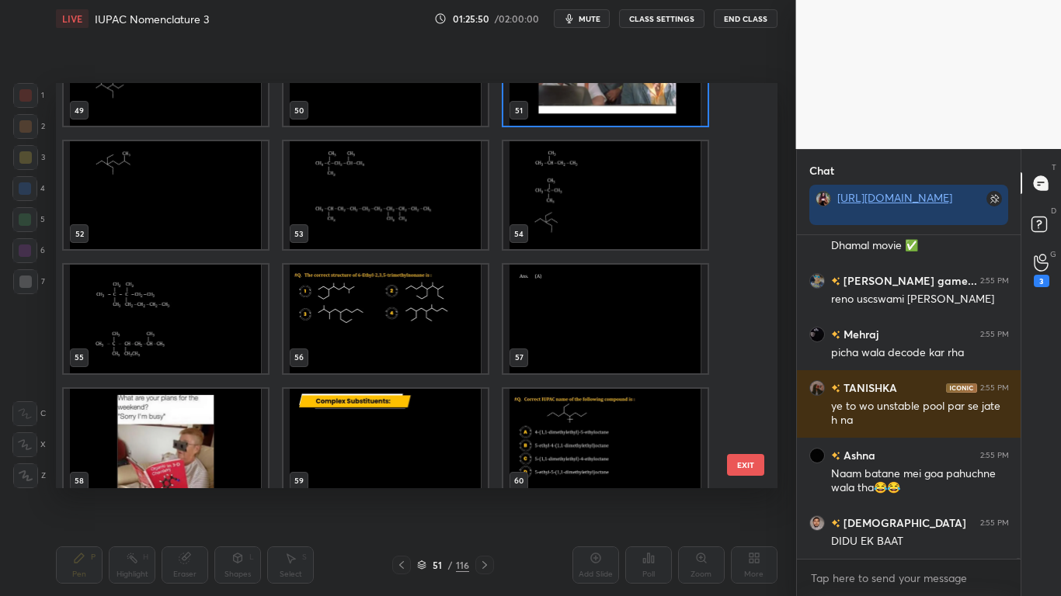
click at [384, 230] on img "grid" at bounding box center [385, 195] width 204 height 108
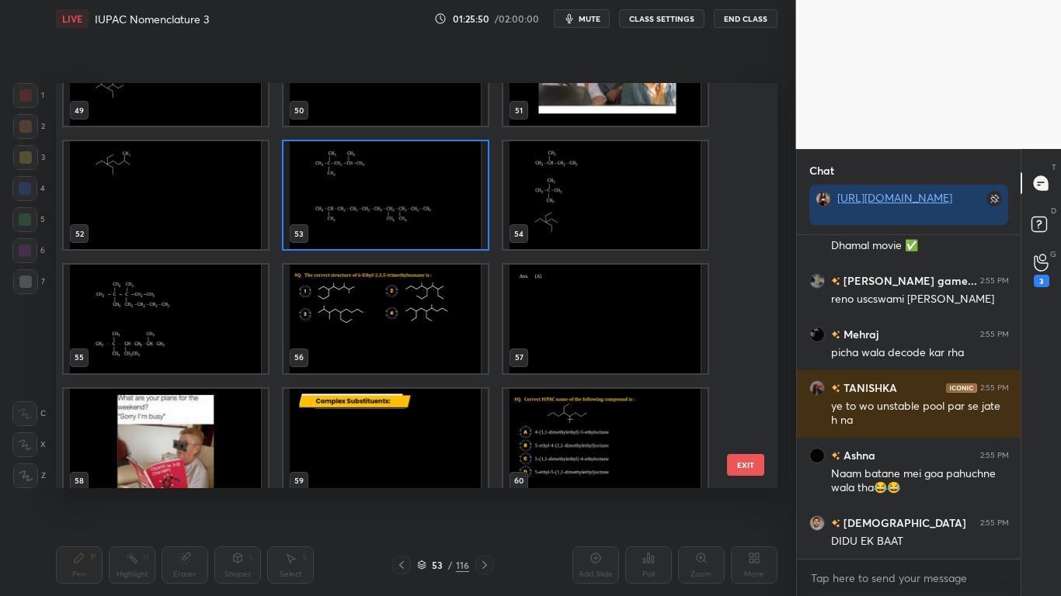
click at [384, 229] on img "grid" at bounding box center [385, 195] width 204 height 108
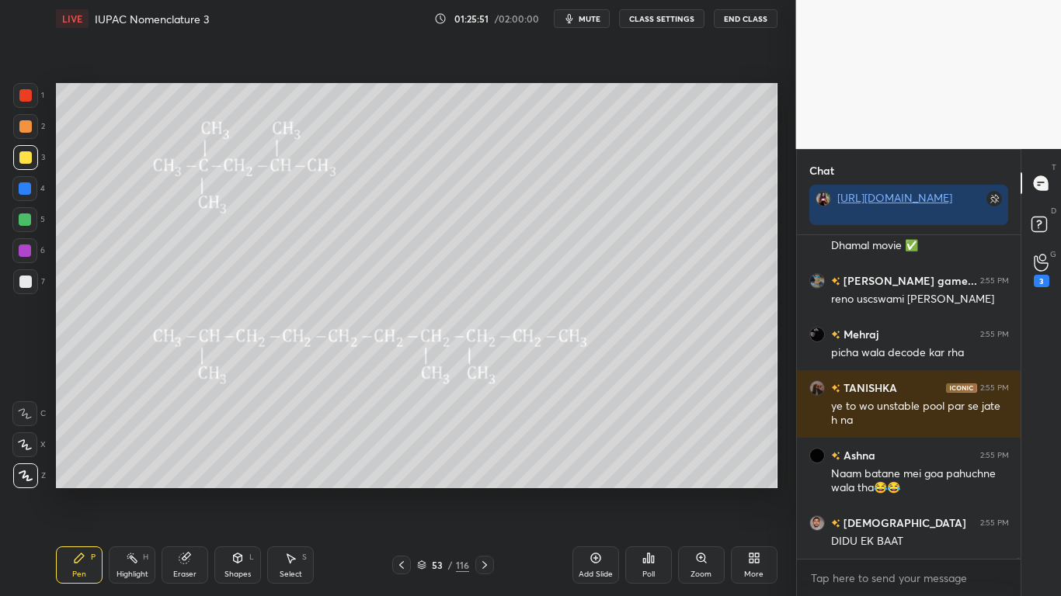
click at [386, 228] on img "grid" at bounding box center [385, 195] width 204 height 108
click at [387, 228] on img "grid" at bounding box center [385, 195] width 204 height 108
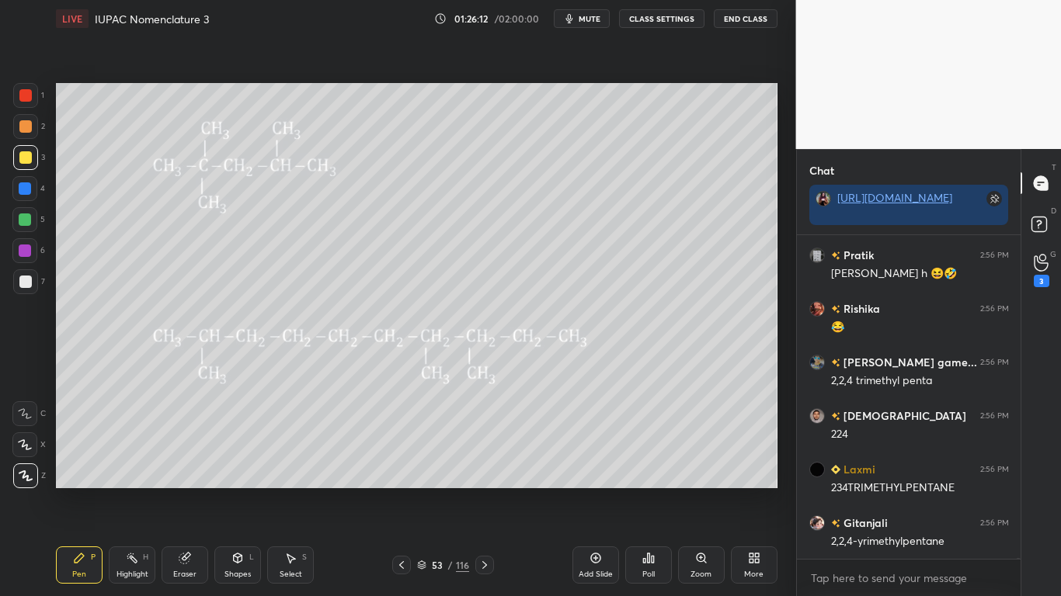
click at [659, 19] on button "CLASS SETTINGS" at bounding box center [661, 18] width 85 height 19
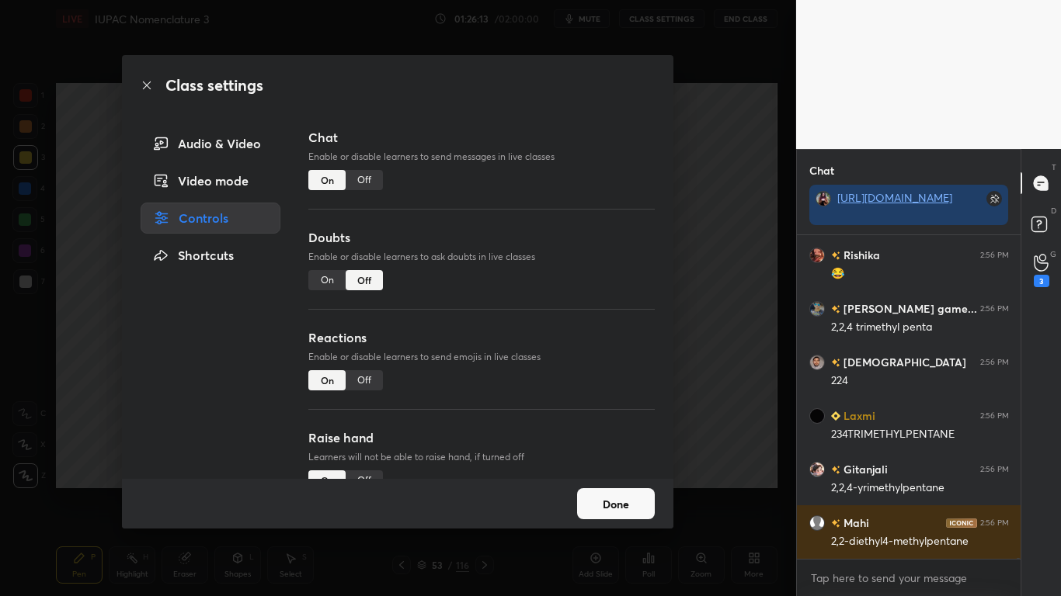
click at [369, 182] on div "Off" at bounding box center [364, 180] width 37 height 20
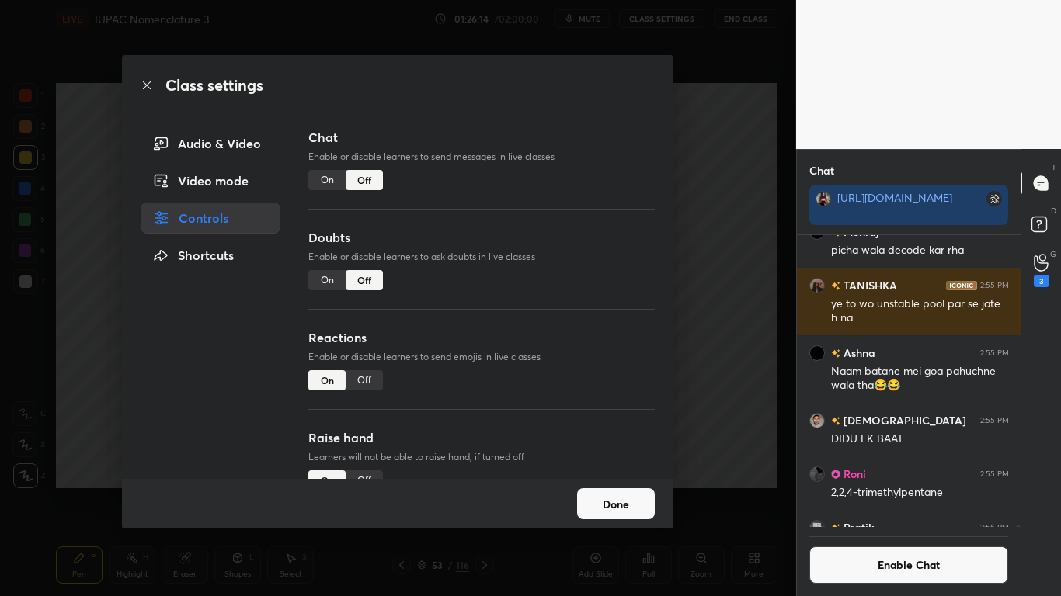
click at [584, 484] on div "Done" at bounding box center [397, 504] width 551 height 50
click at [591, 491] on button "Done" at bounding box center [616, 503] width 78 height 31
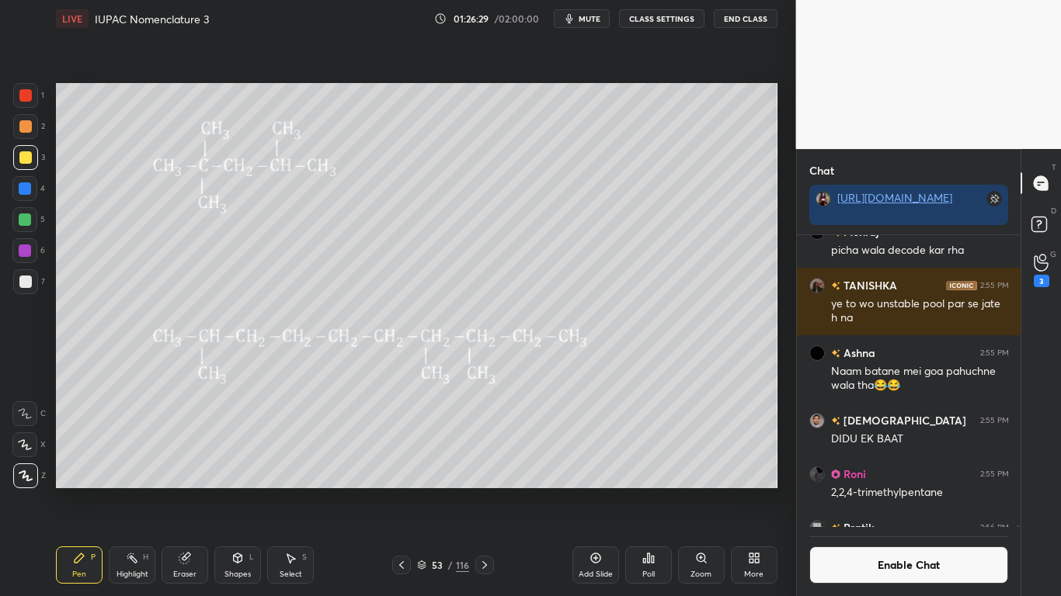
click at [26, 221] on div at bounding box center [25, 220] width 12 height 12
click at [26, 157] on div at bounding box center [25, 157] width 12 height 12
click at [182, 491] on icon at bounding box center [184, 559] width 10 height 10
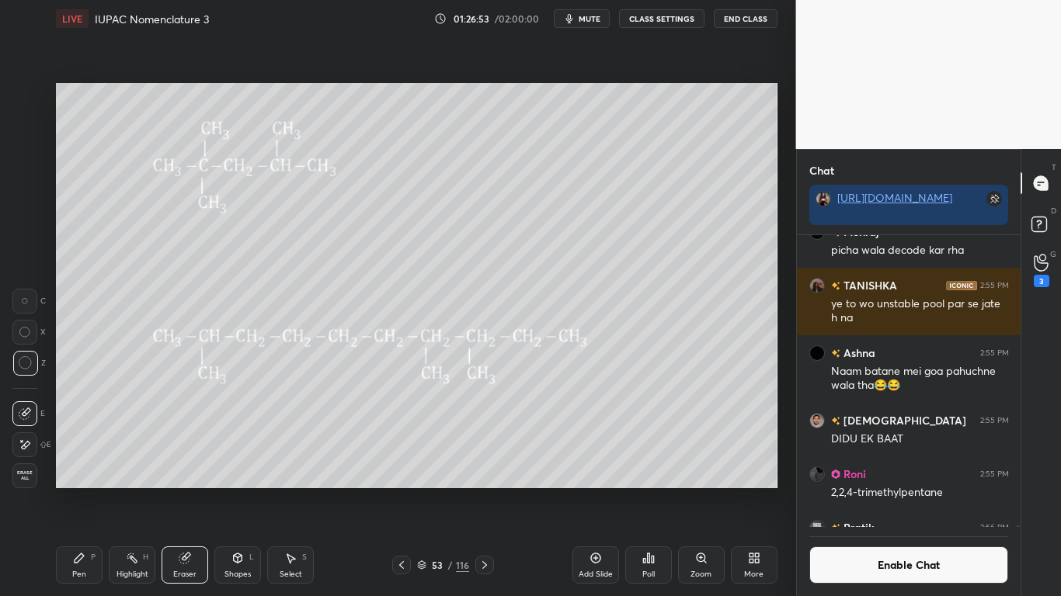
click at [78, 491] on icon at bounding box center [79, 558] width 9 height 9
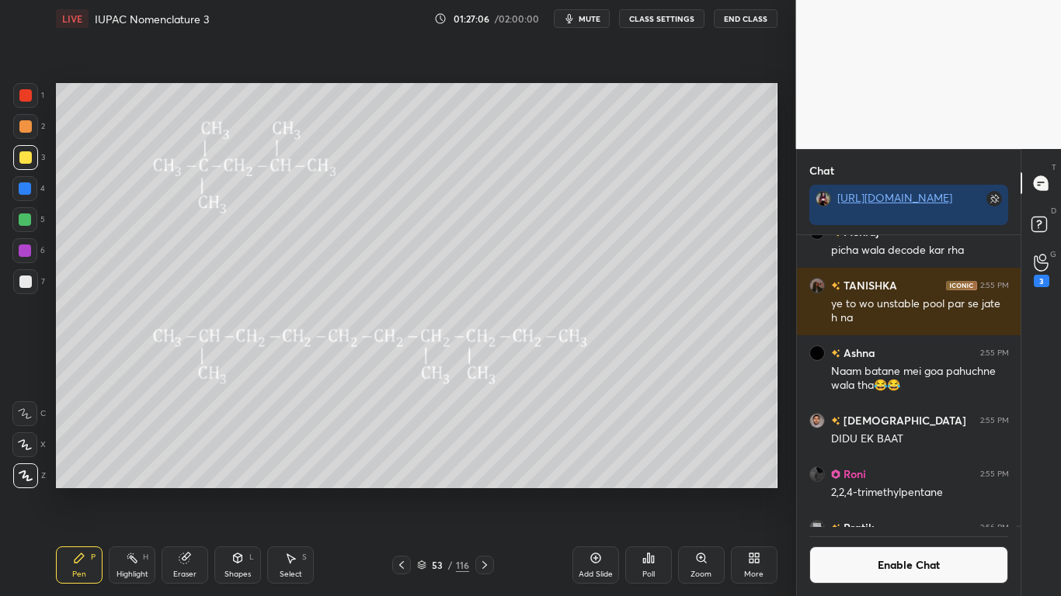
click at [865, 491] on button "Enable Chat" at bounding box center [909, 565] width 200 height 37
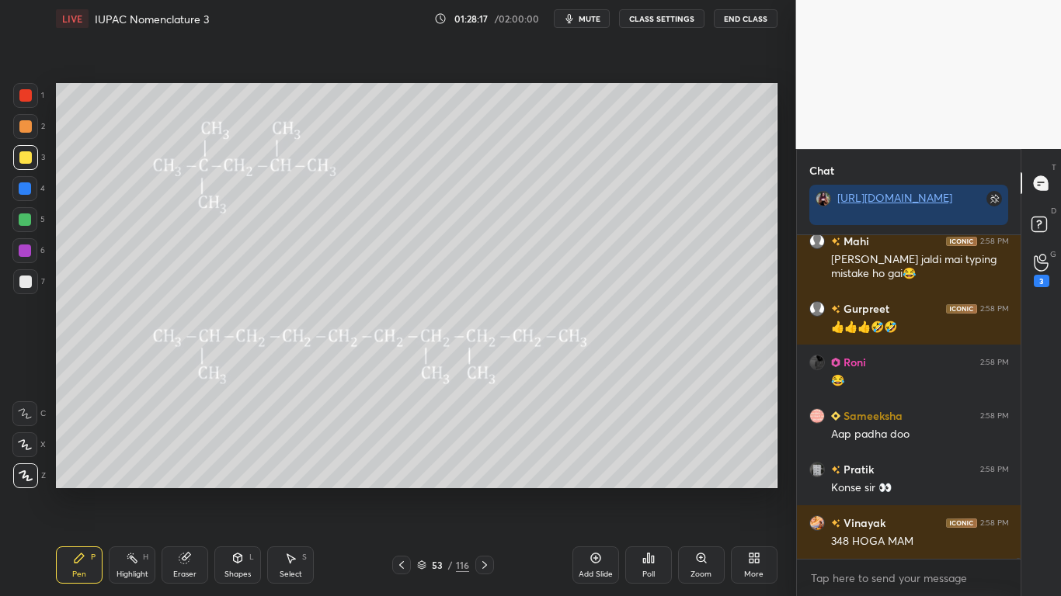
scroll to position [119791, 0]
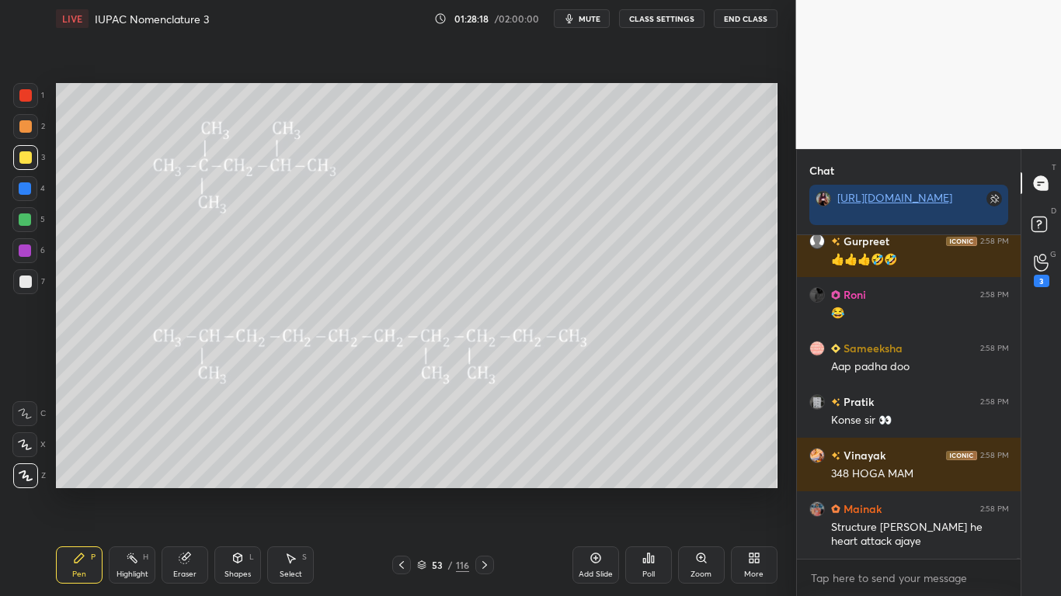
click at [429, 491] on div "53 / 116" at bounding box center [443, 565] width 52 height 14
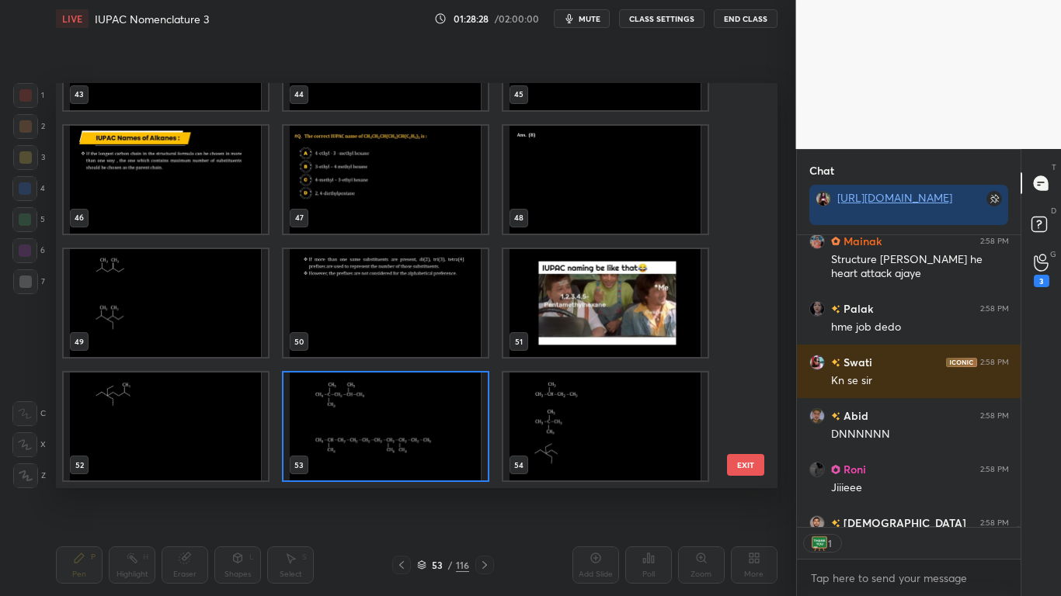
scroll to position [120198, 0]
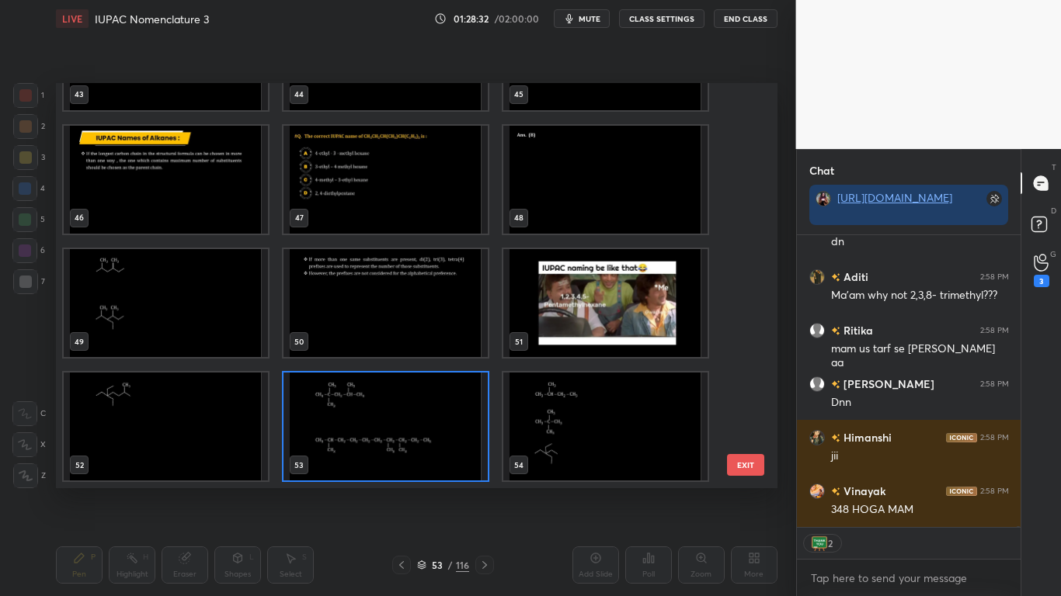
click at [457, 415] on img "grid" at bounding box center [385, 427] width 204 height 108
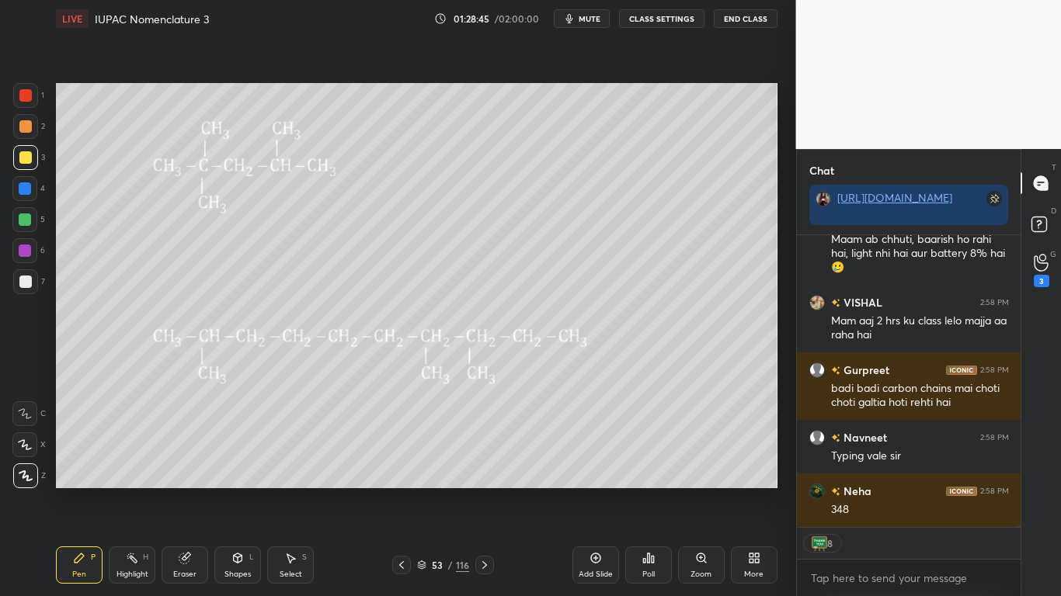
type textarea "x"
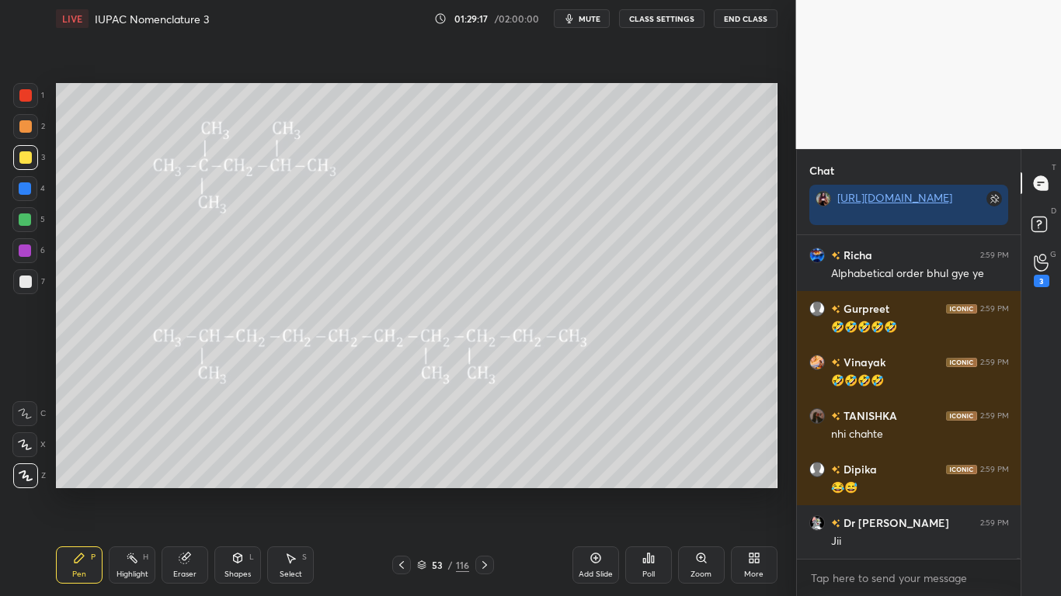
click at [674, 24] on button "CLASS SETTINGS" at bounding box center [661, 18] width 85 height 19
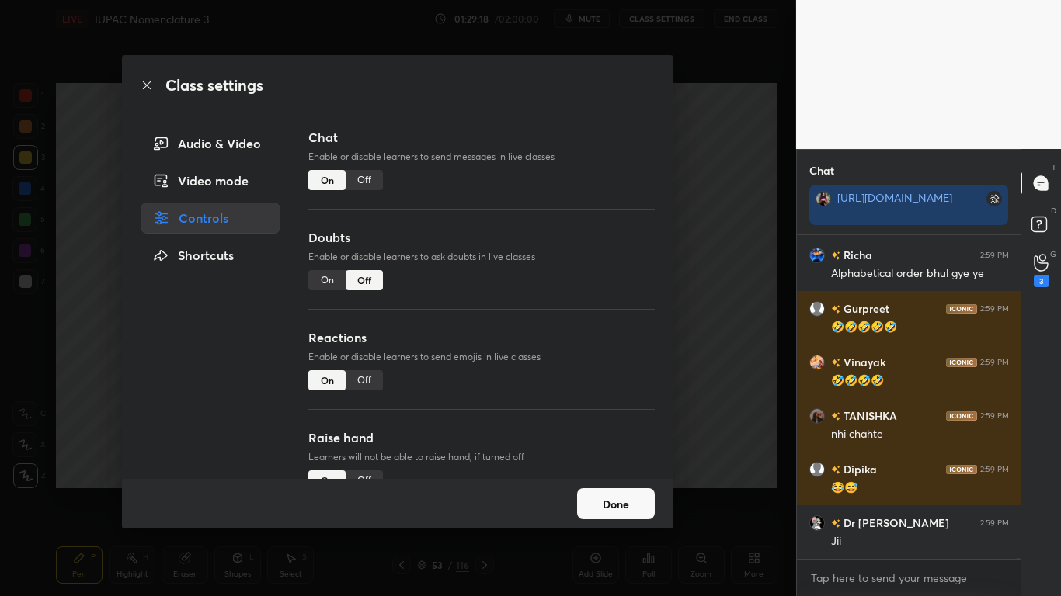
click at [363, 182] on div "Off" at bounding box center [364, 180] width 37 height 20
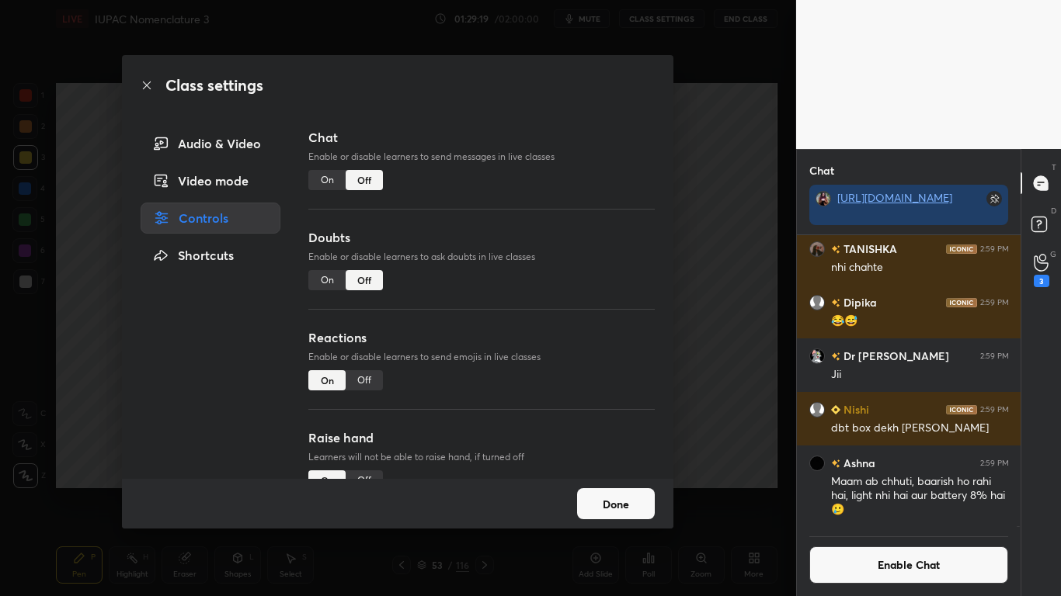
click at [604, 491] on button "Done" at bounding box center [616, 503] width 78 height 31
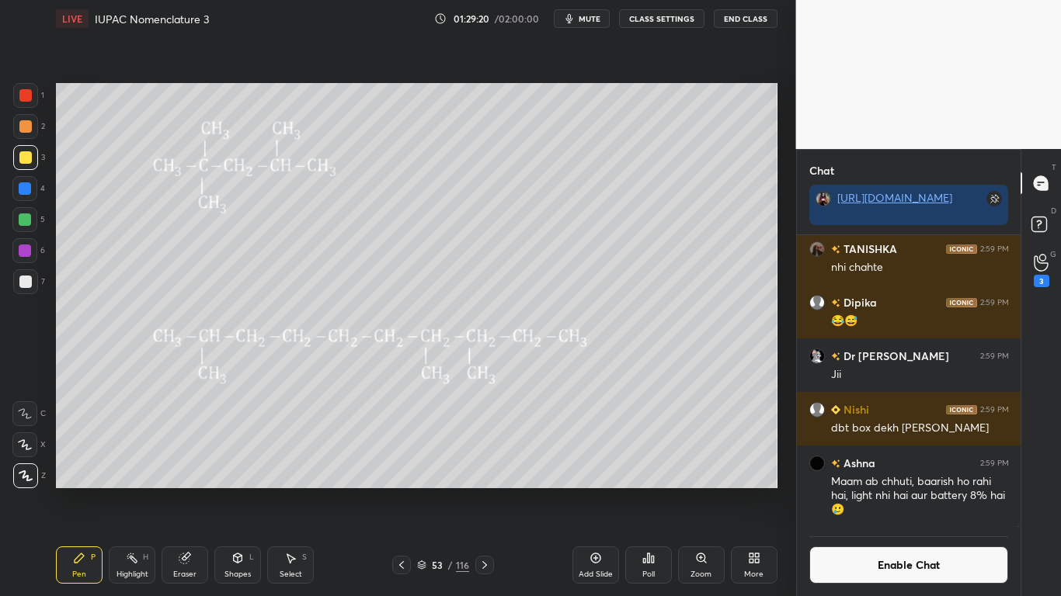
click at [429, 491] on div "53 / 116" at bounding box center [443, 565] width 52 height 14
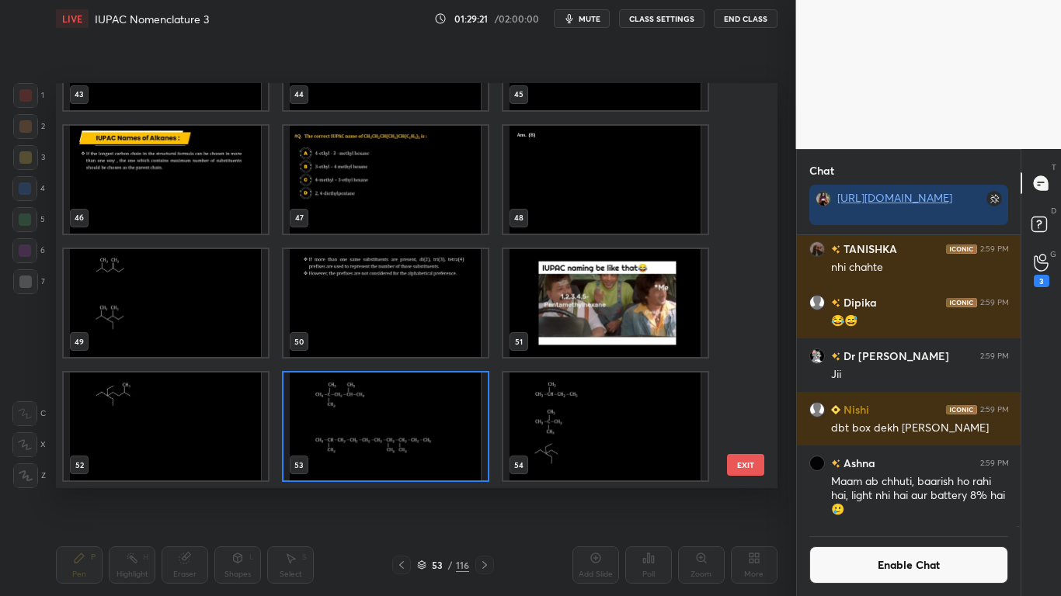
click at [614, 449] on img "grid" at bounding box center [605, 427] width 204 height 108
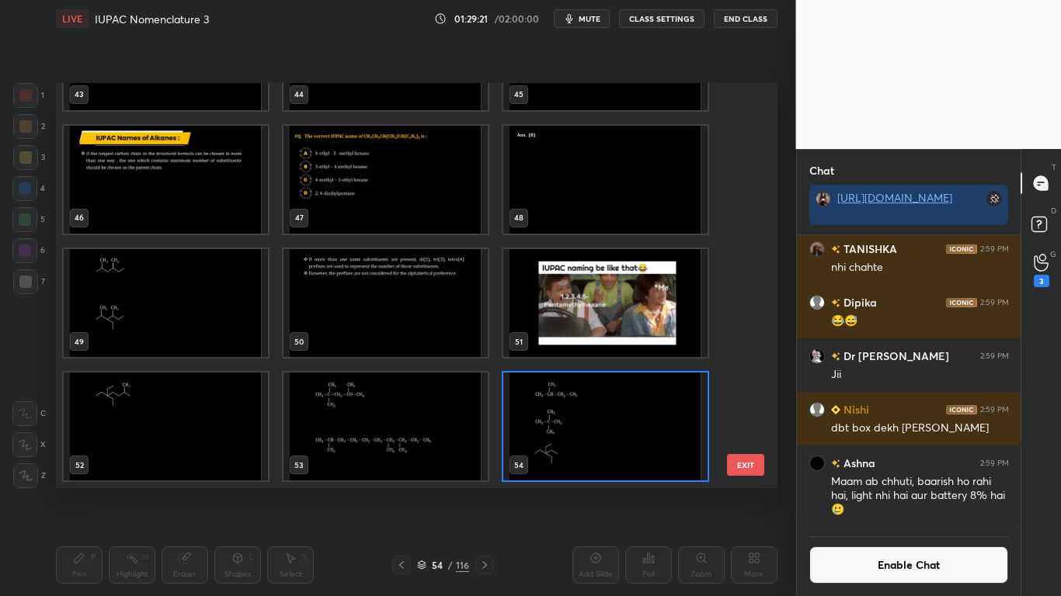
click at [618, 447] on img "grid" at bounding box center [605, 427] width 204 height 108
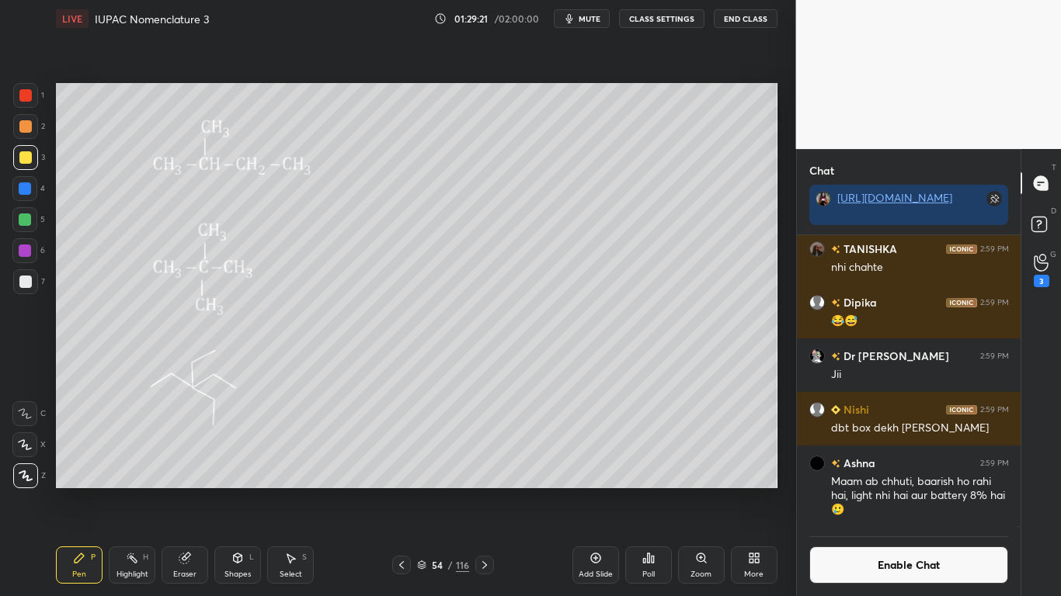
click at [626, 443] on img "grid" at bounding box center [605, 427] width 204 height 108
click at [871, 491] on button "Enable Chat" at bounding box center [909, 565] width 200 height 37
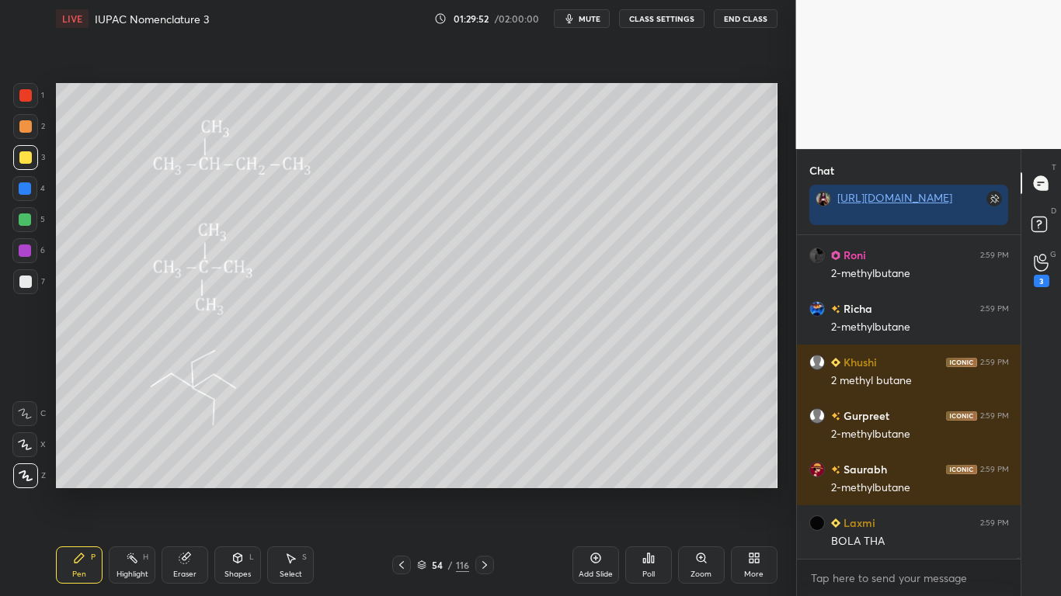
click at [664, 19] on button "CLASS SETTINGS" at bounding box center [661, 18] width 85 height 19
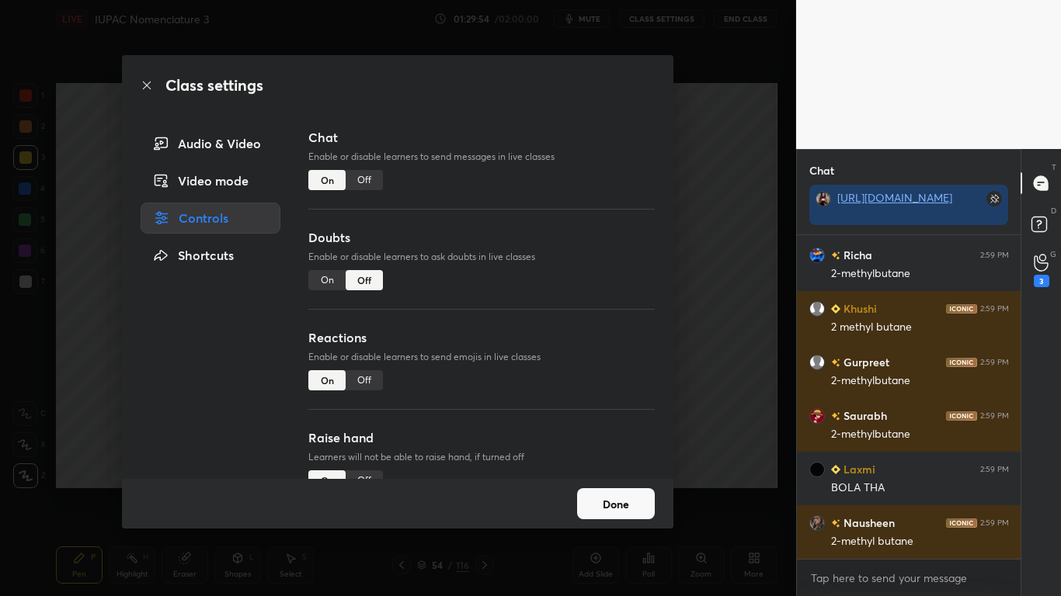
click at [363, 186] on div "Off" at bounding box center [364, 180] width 37 height 20
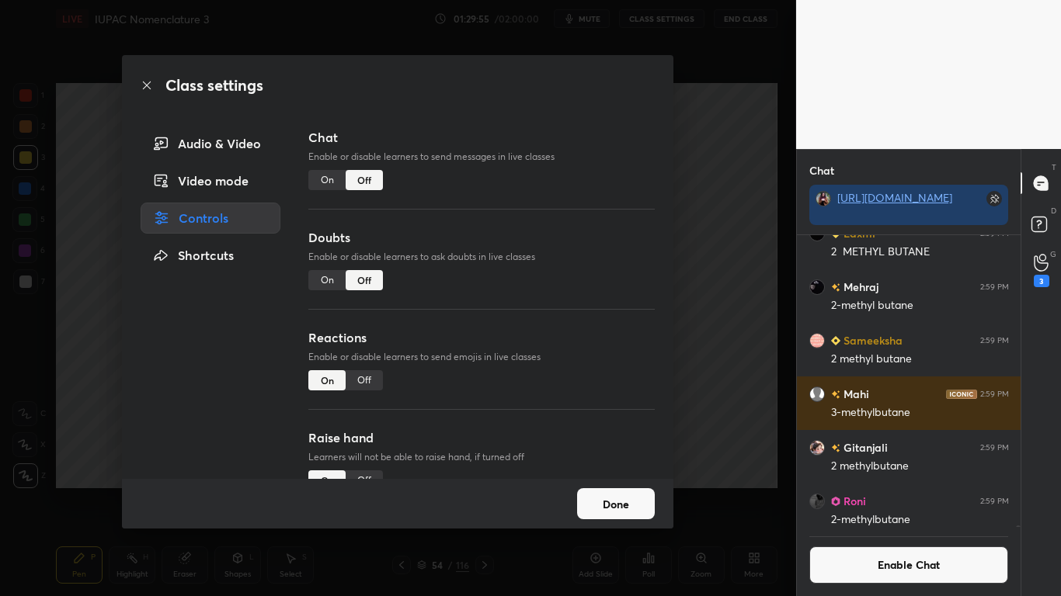
click at [593, 491] on button "Done" at bounding box center [616, 503] width 78 height 31
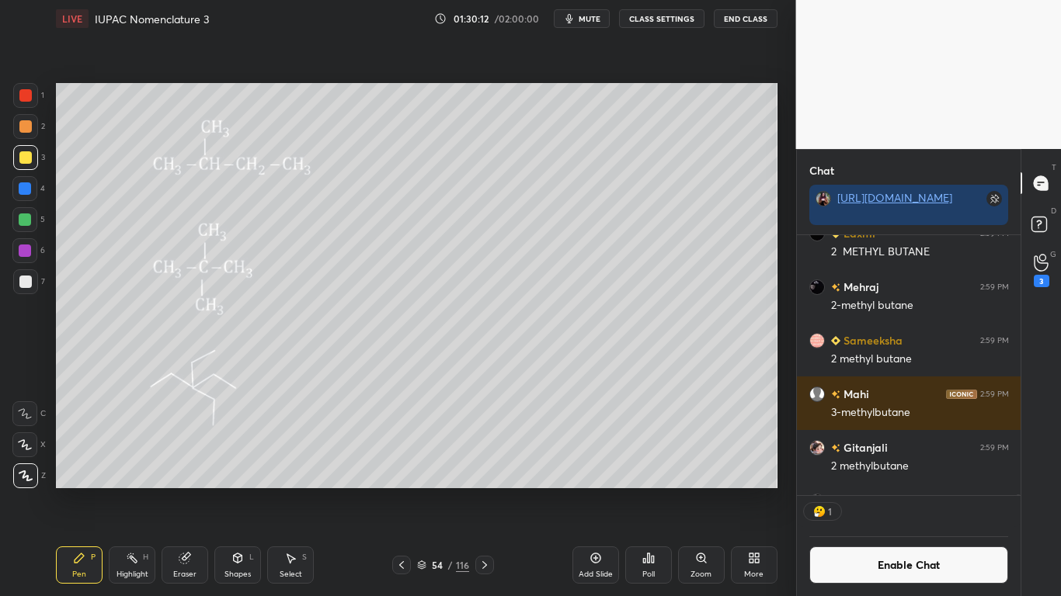
scroll to position [255, 219]
click at [869, 491] on button "Enable Chat" at bounding box center [909, 565] width 200 height 37
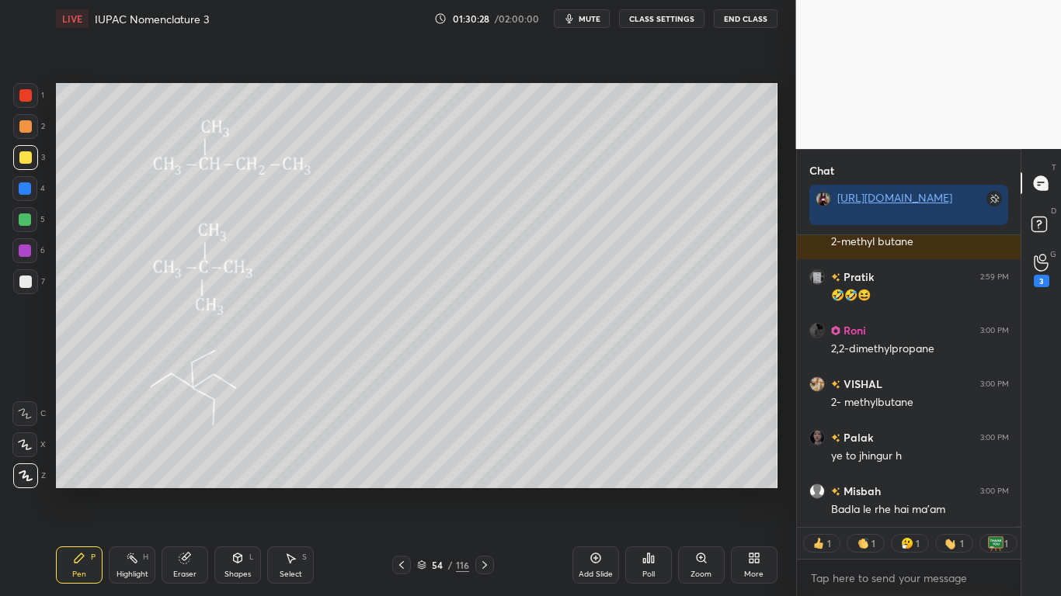
scroll to position [122604, 0]
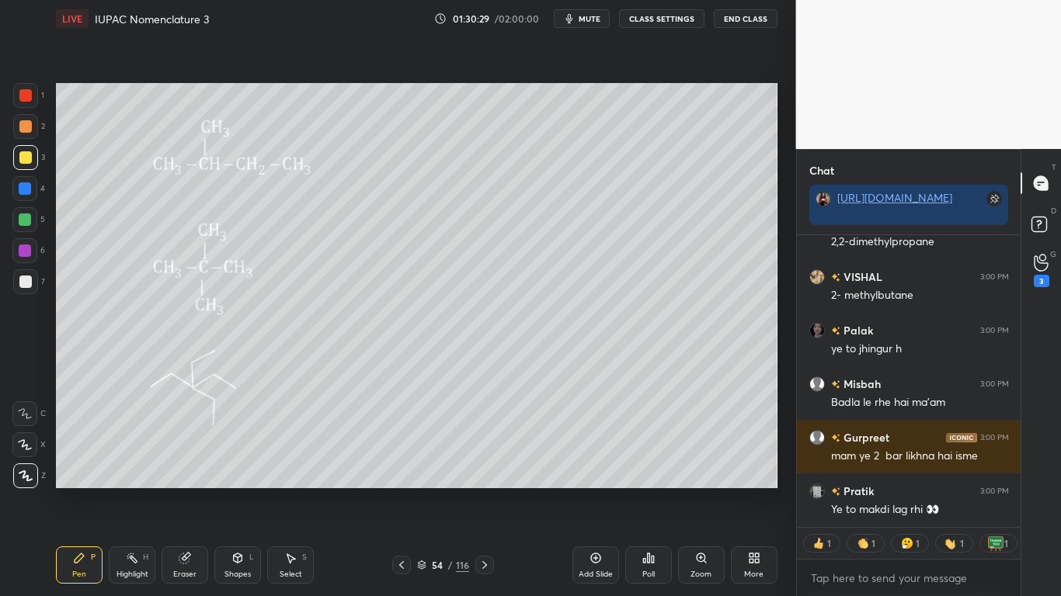
type textarea "x"
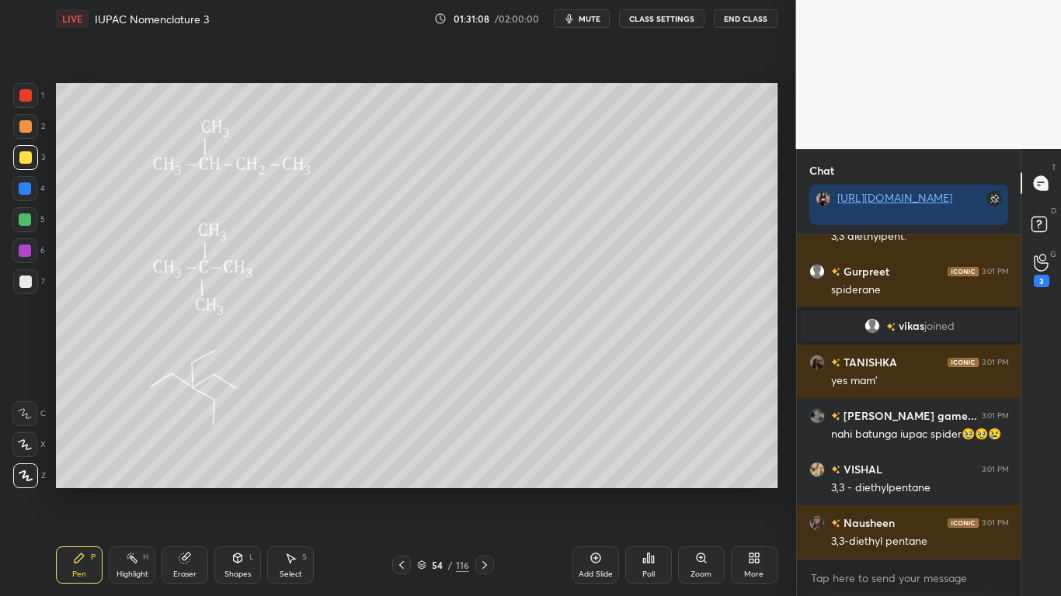
scroll to position [123457, 0]
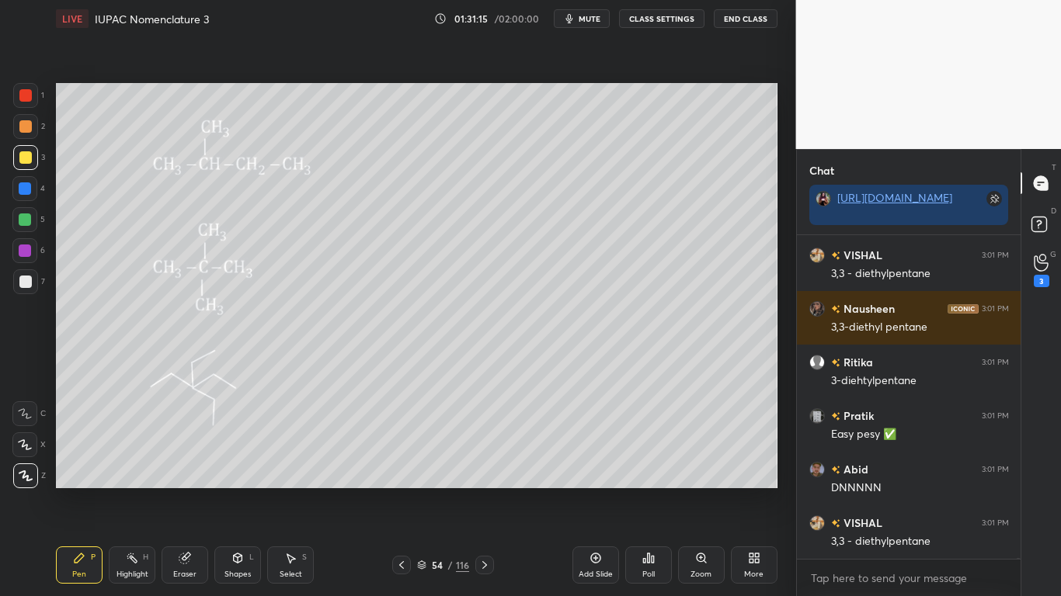
click at [423, 491] on icon at bounding box center [422, 566] width 8 height 2
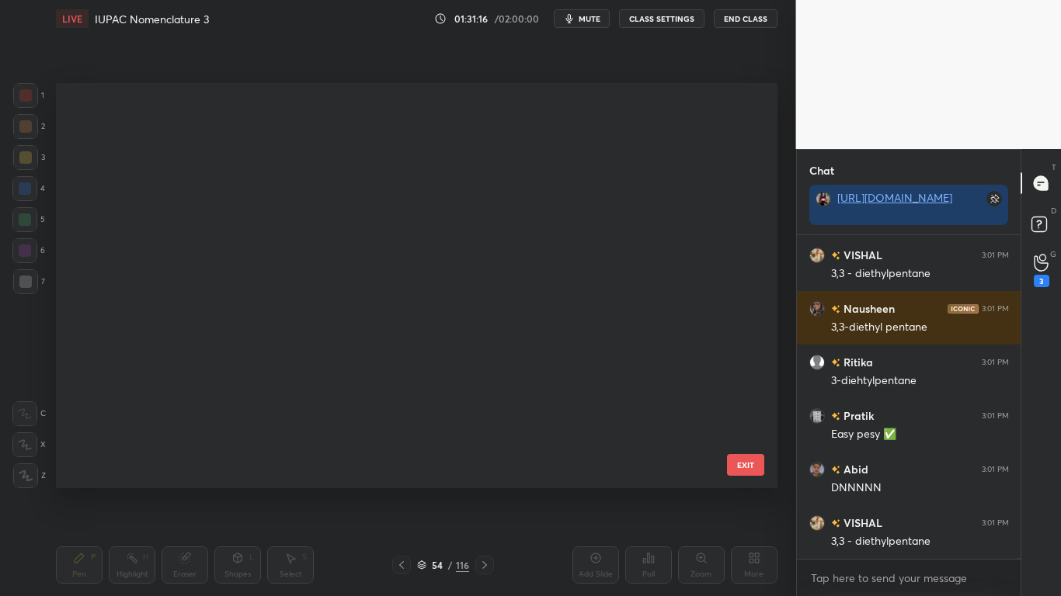
scroll to position [1819, 0]
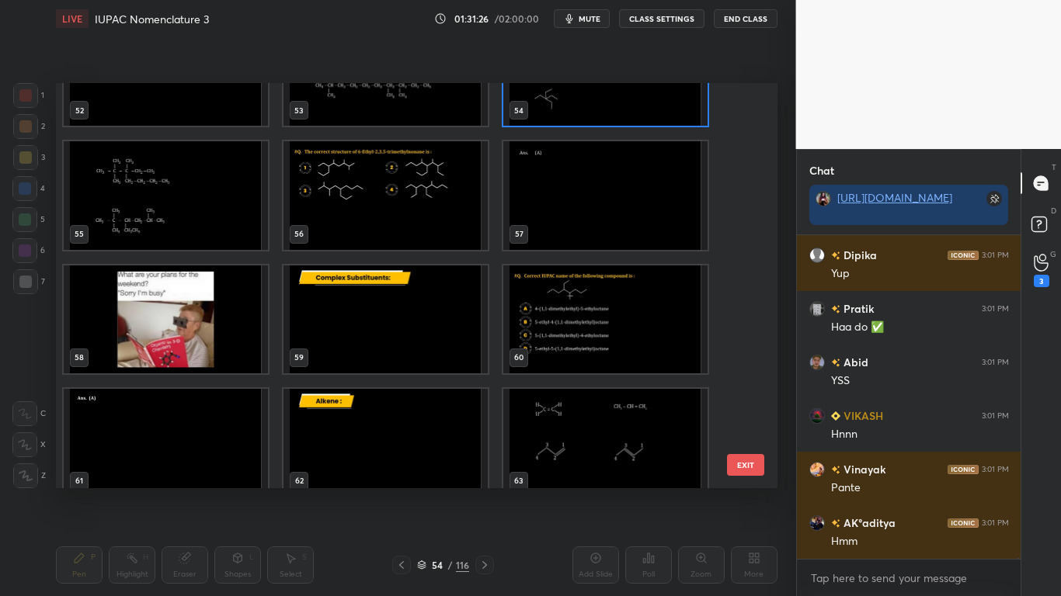
click at [212, 226] on img "grid" at bounding box center [166, 195] width 204 height 108
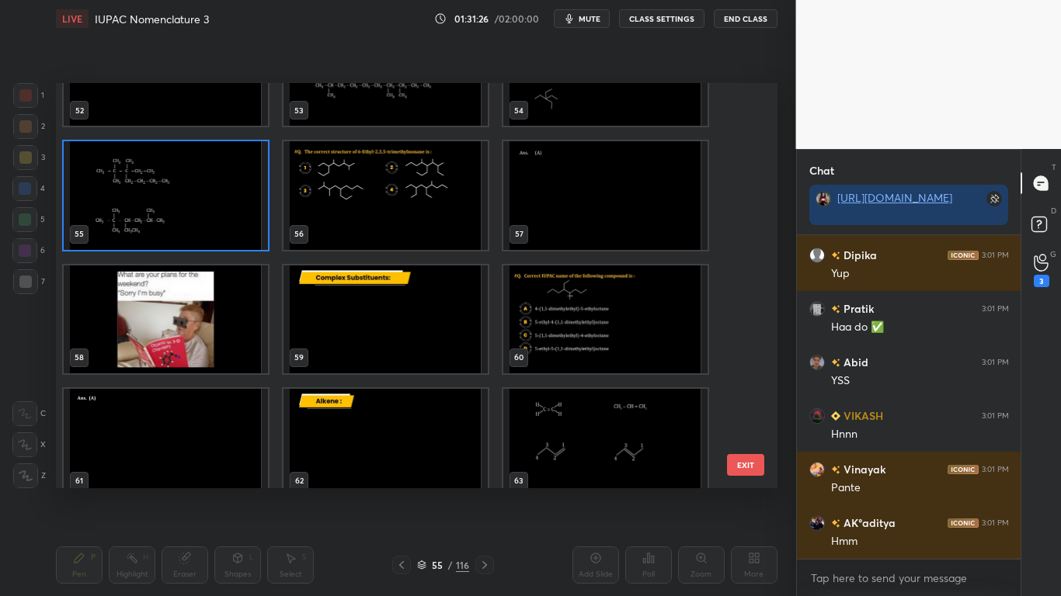
click at [210, 228] on img "grid" at bounding box center [166, 195] width 204 height 108
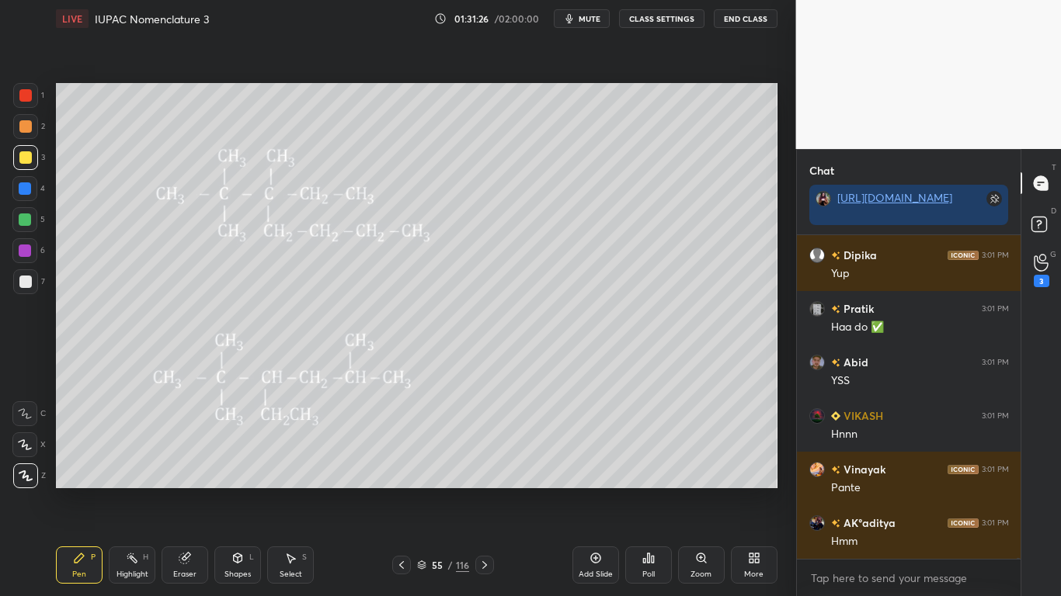
click at [212, 225] on img "grid" at bounding box center [166, 195] width 204 height 108
click at [212, 228] on img "grid" at bounding box center [166, 195] width 204 height 108
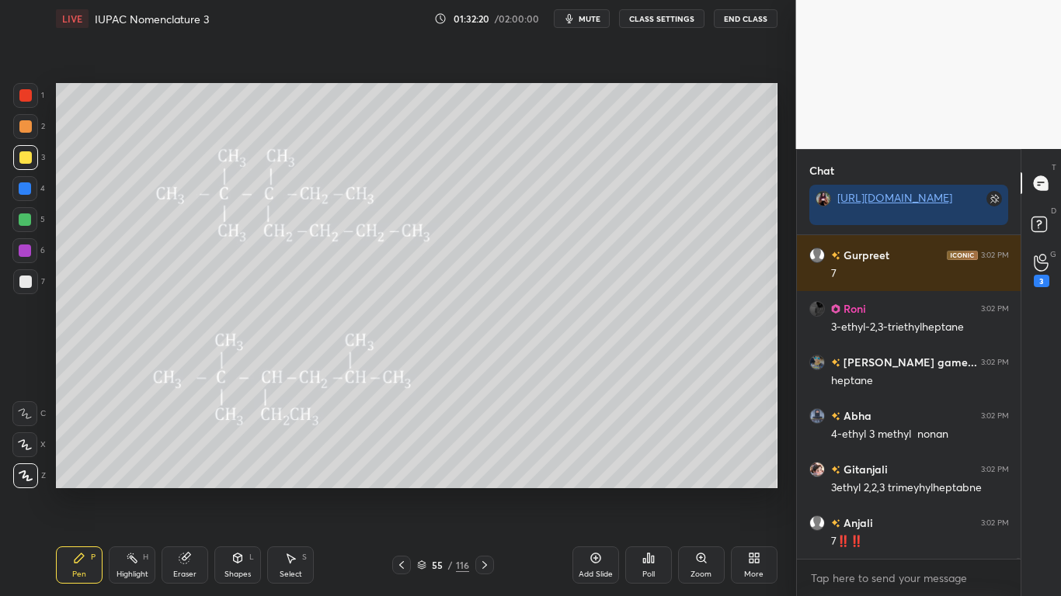
scroll to position [126097, 0]
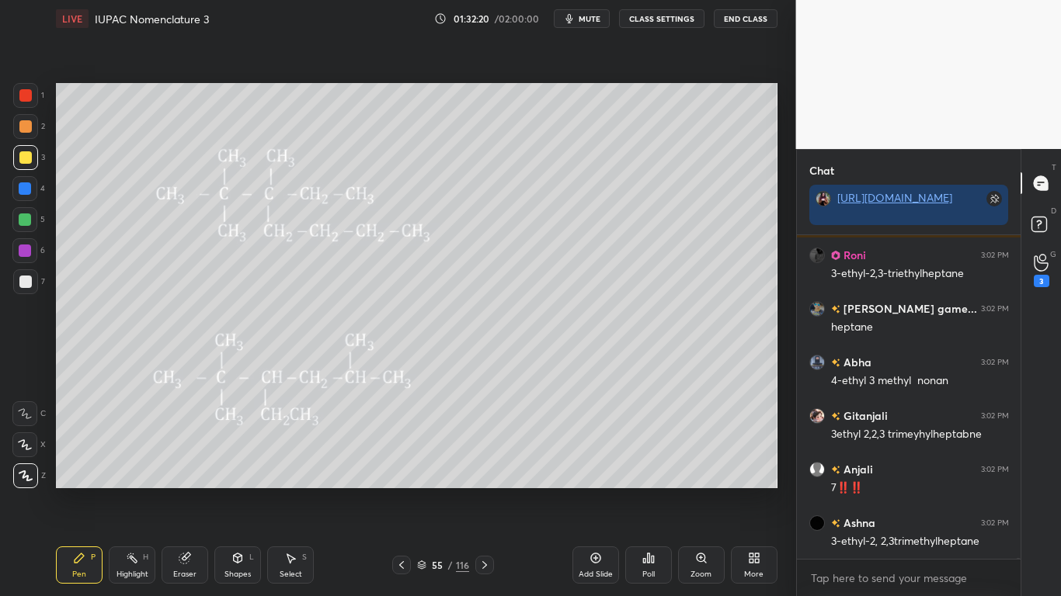
click at [669, 20] on button "CLASS SETTINGS" at bounding box center [661, 18] width 85 height 19
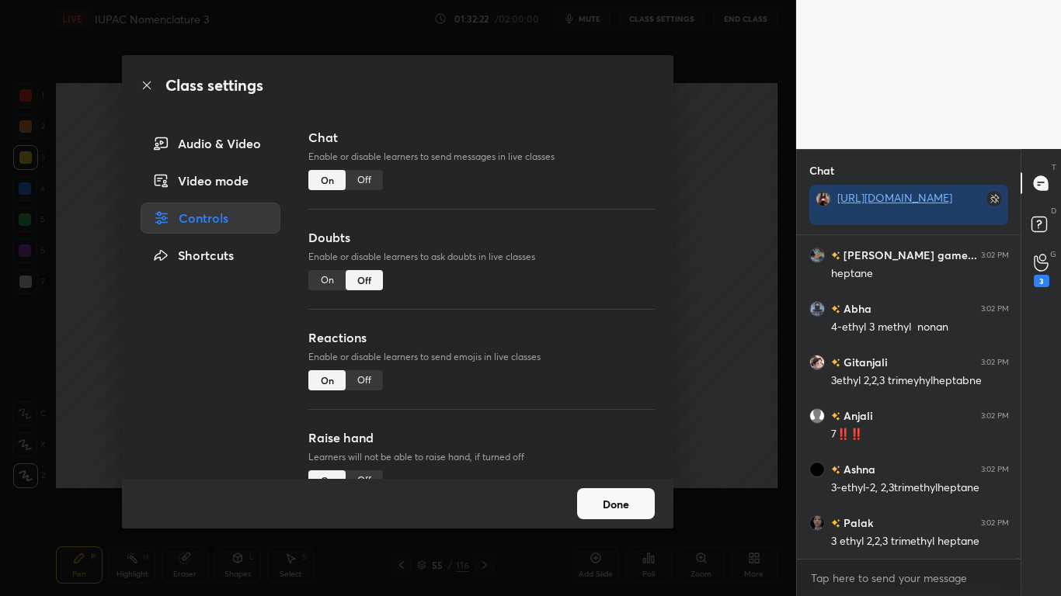
scroll to position [126204, 0]
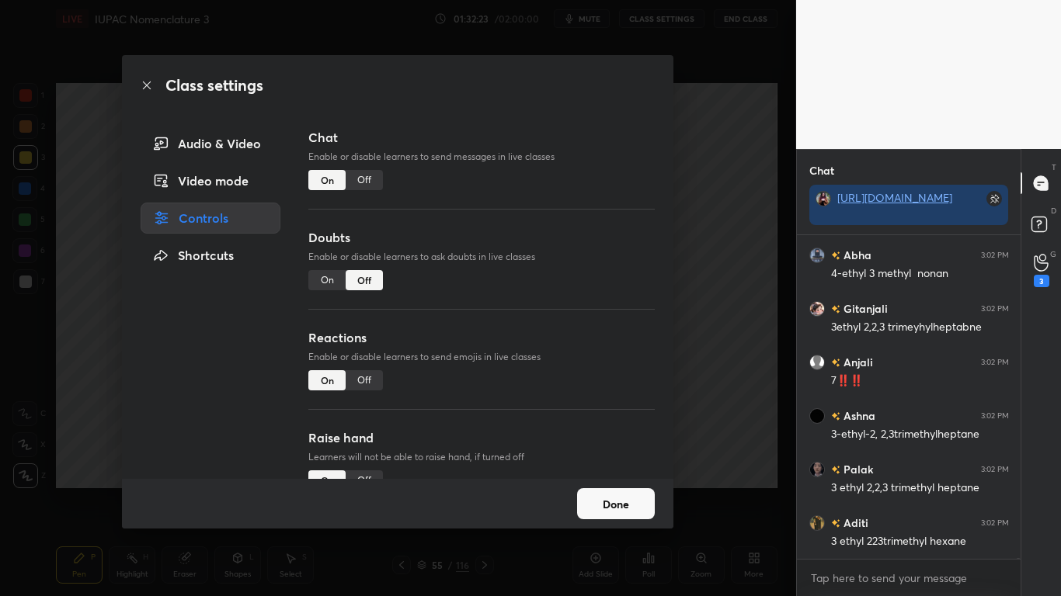
click at [696, 375] on div "Class settings Audio & Video Video mode Controls Shortcuts Chat Enable or disab…" at bounding box center [398, 298] width 796 height 596
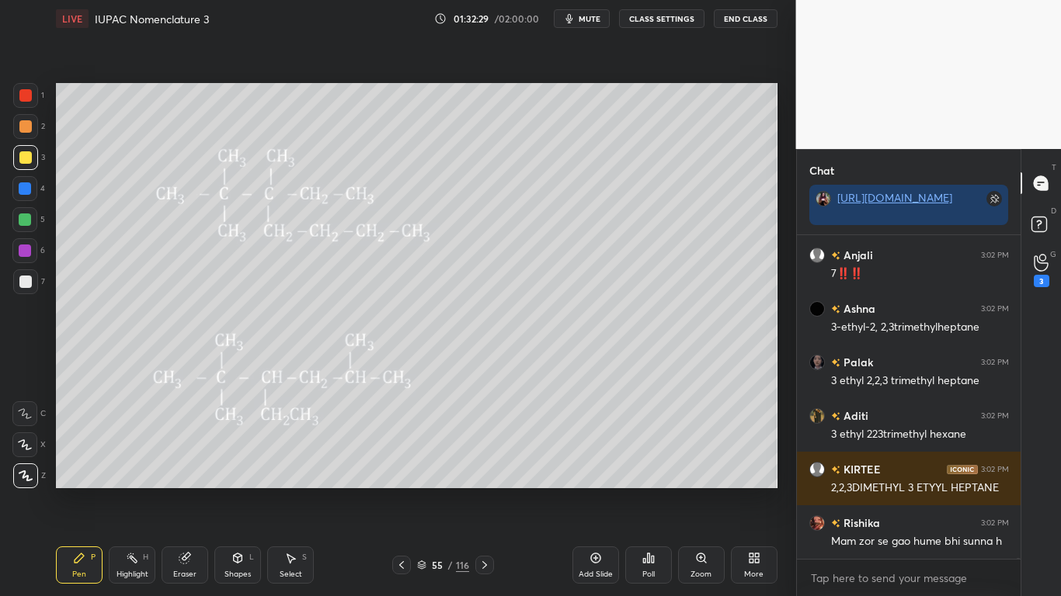
scroll to position [126364, 0]
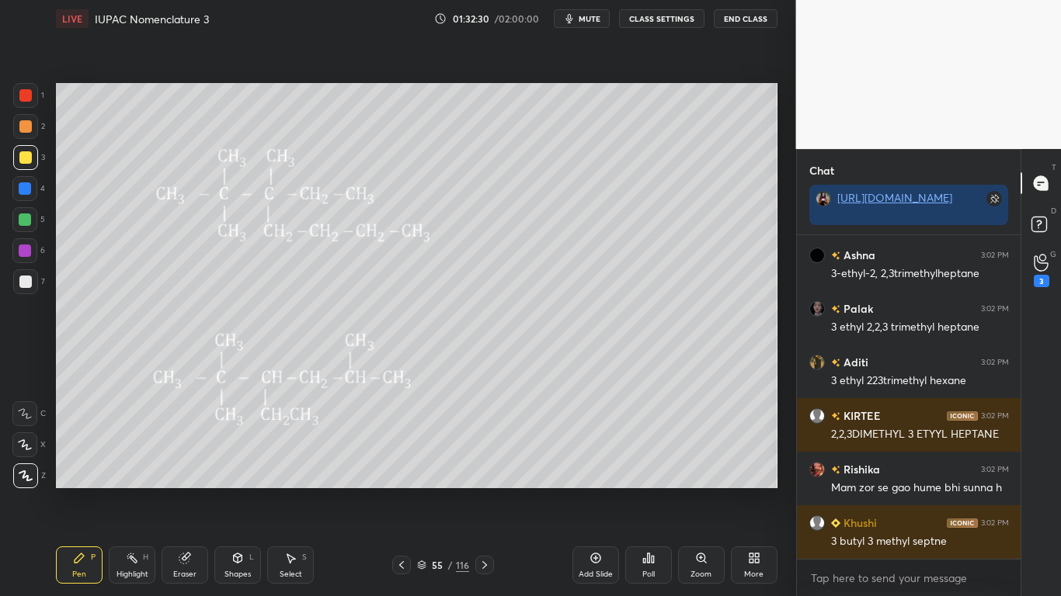
click at [671, 22] on button "CLASS SETTINGS" at bounding box center [661, 18] width 85 height 19
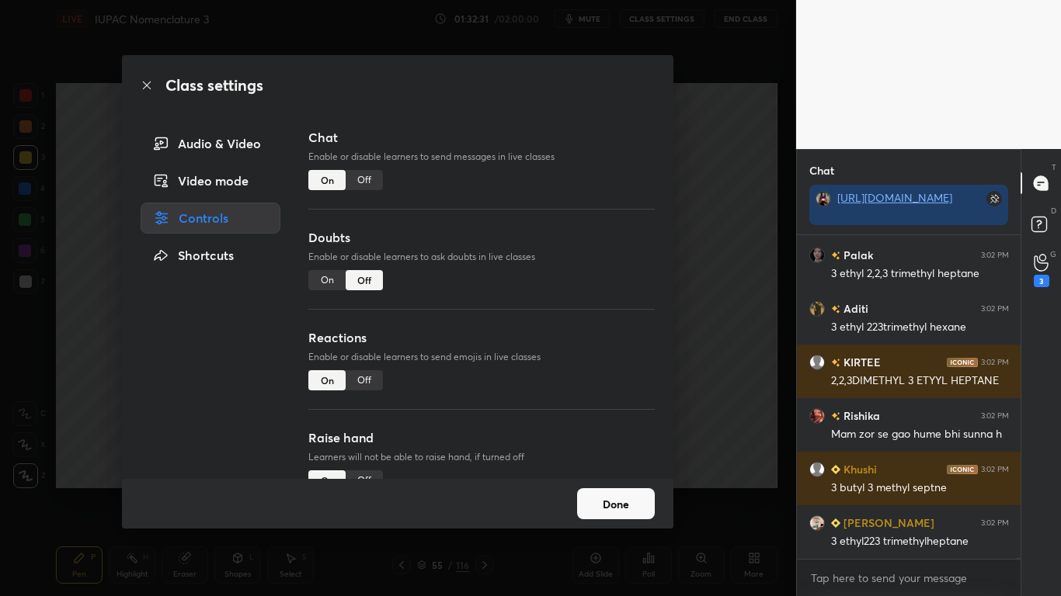
scroll to position [126472, 0]
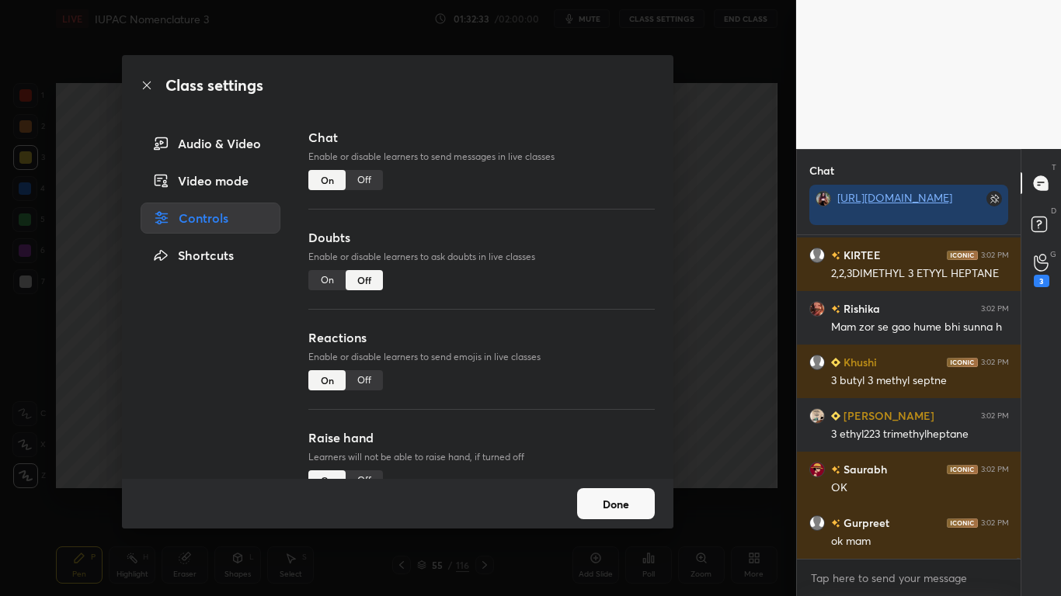
click at [372, 182] on div "Off" at bounding box center [364, 180] width 37 height 20
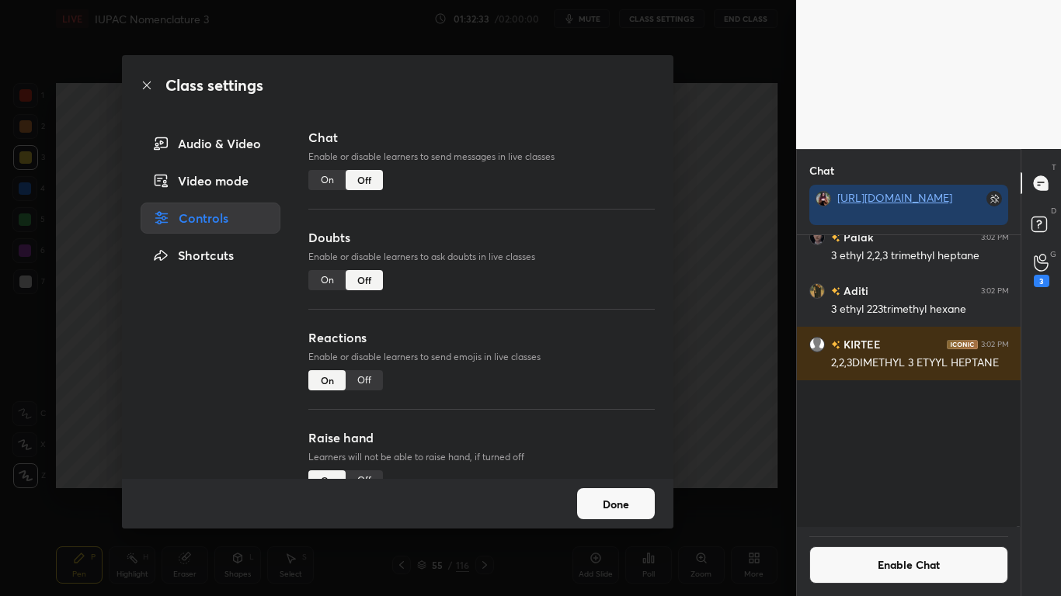
scroll to position [287, 219]
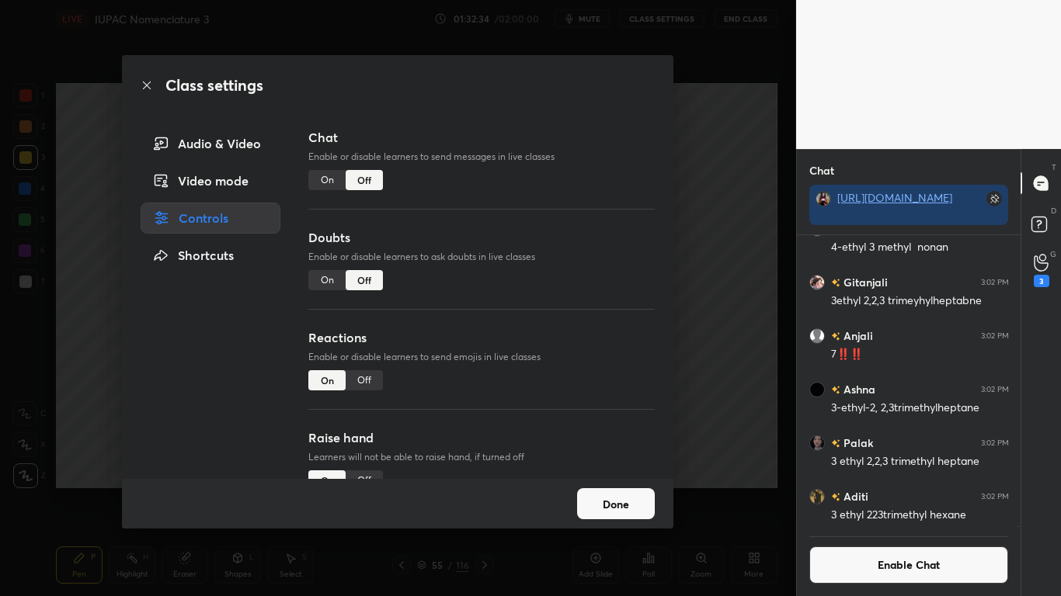
click at [617, 491] on button "Done" at bounding box center [616, 503] width 78 height 31
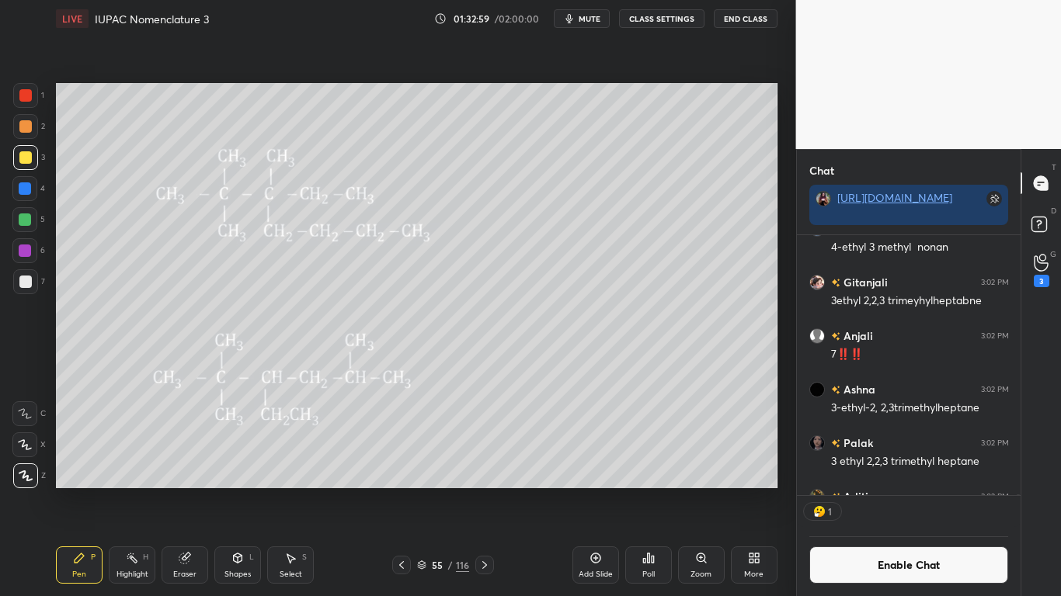
scroll to position [255, 219]
click at [184, 491] on div "Eraser" at bounding box center [185, 565] width 47 height 37
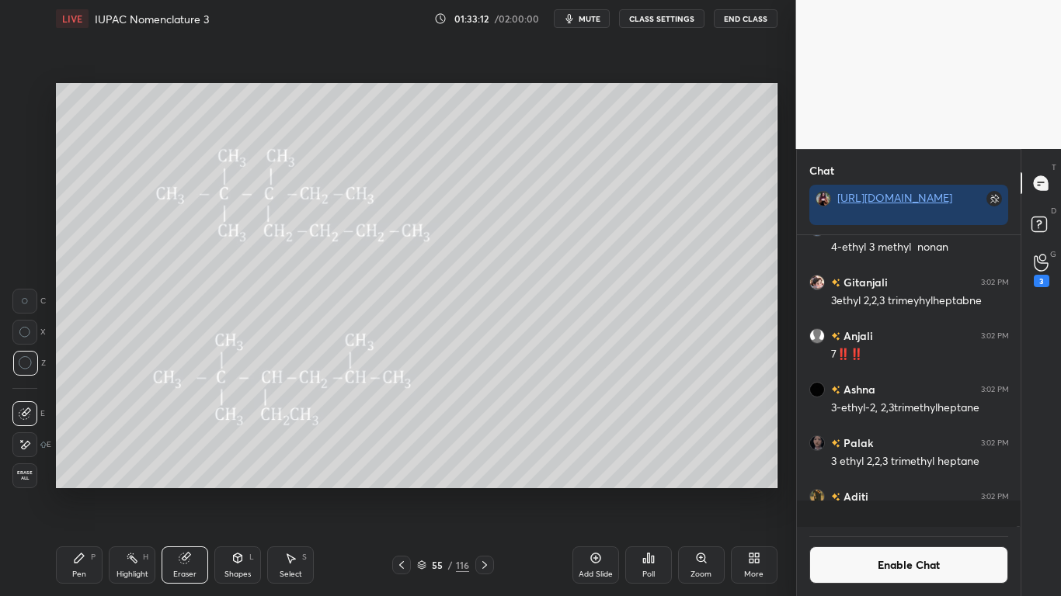
scroll to position [279, 219]
click at [82, 491] on icon at bounding box center [79, 558] width 12 height 12
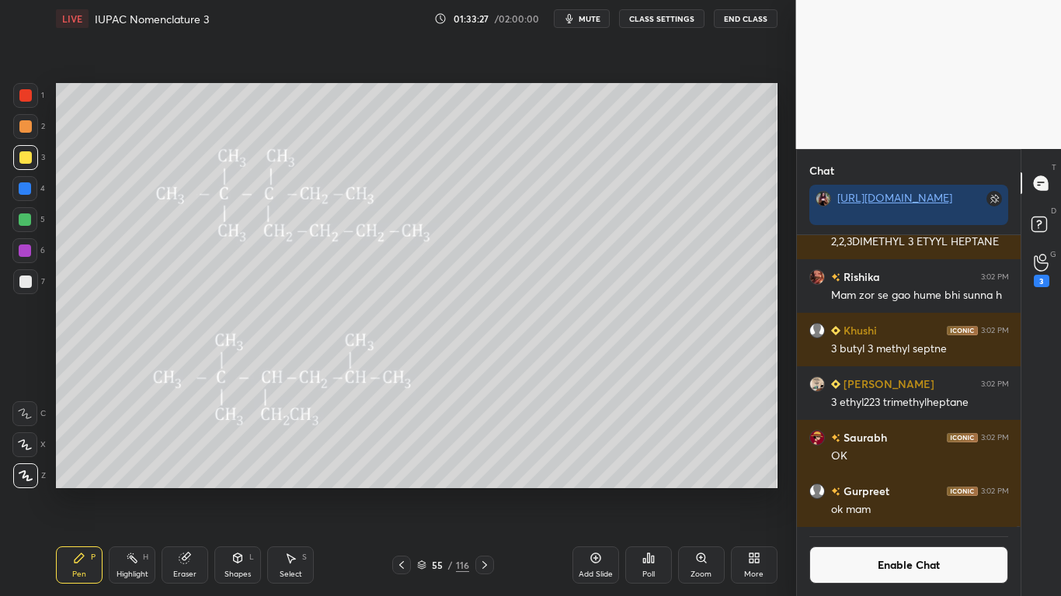
scroll to position [255, 219]
click at [26, 214] on div at bounding box center [25, 220] width 12 height 12
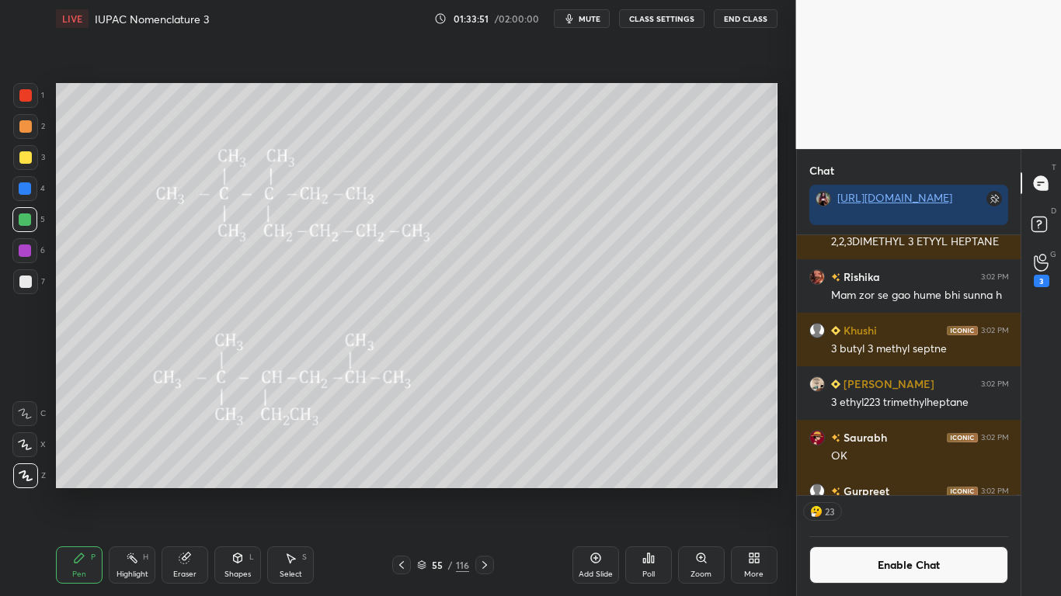
click at [875, 491] on button "Enable Chat" at bounding box center [909, 565] width 200 height 37
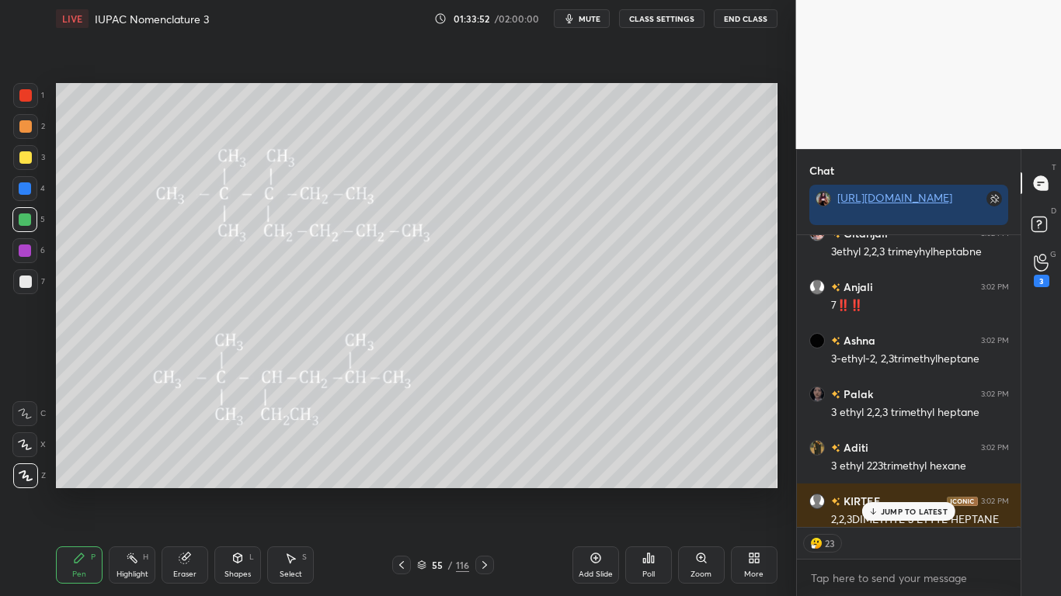
click at [902, 491] on p "JUMP TO LATEST" at bounding box center [914, 511] width 67 height 9
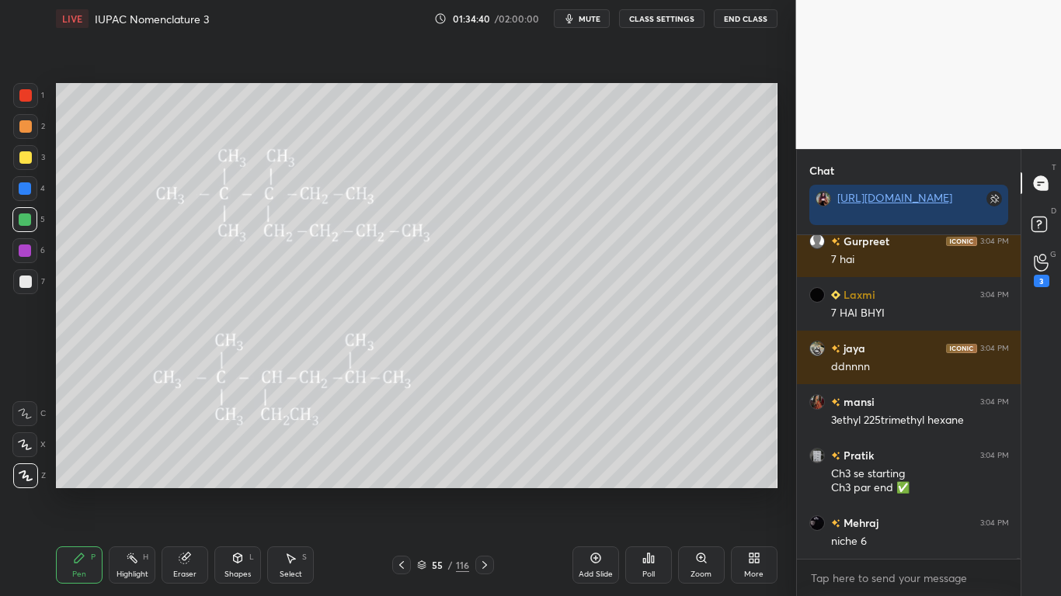
scroll to position [126461, 0]
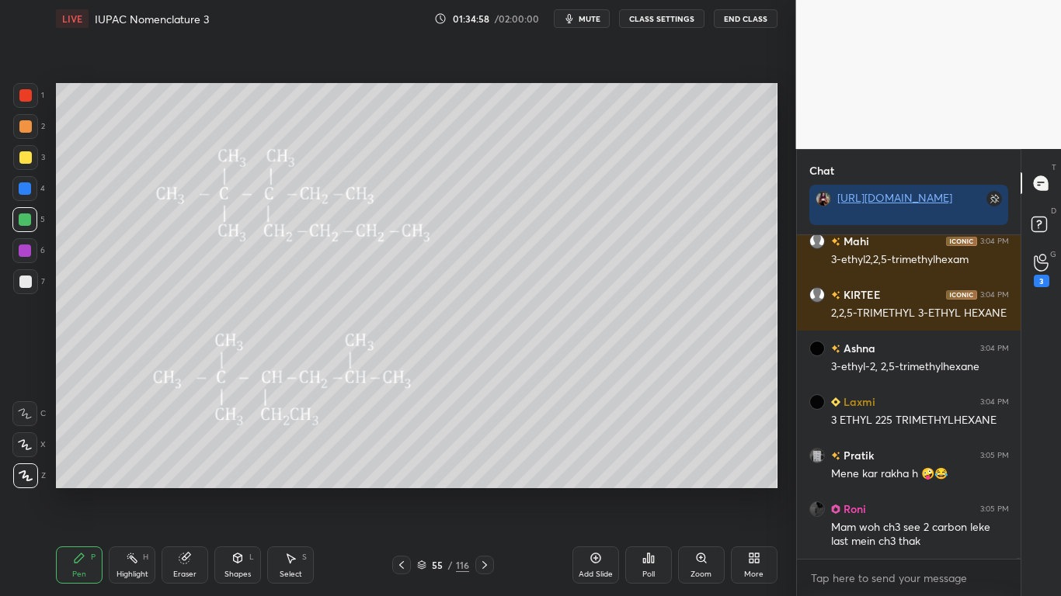
click at [26, 164] on div at bounding box center [25, 157] width 25 height 25
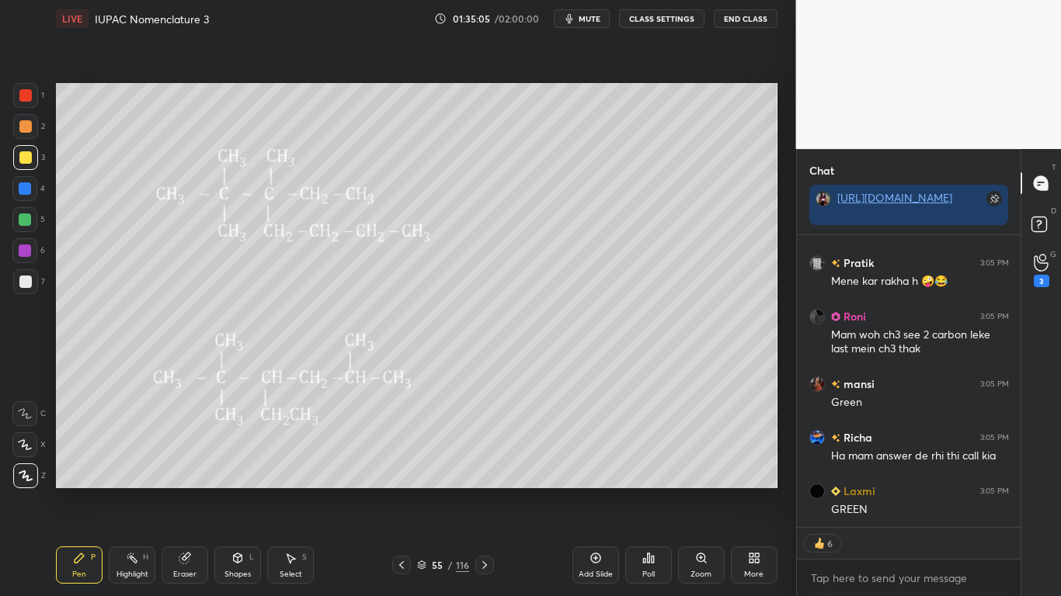
scroll to position [127393, 0]
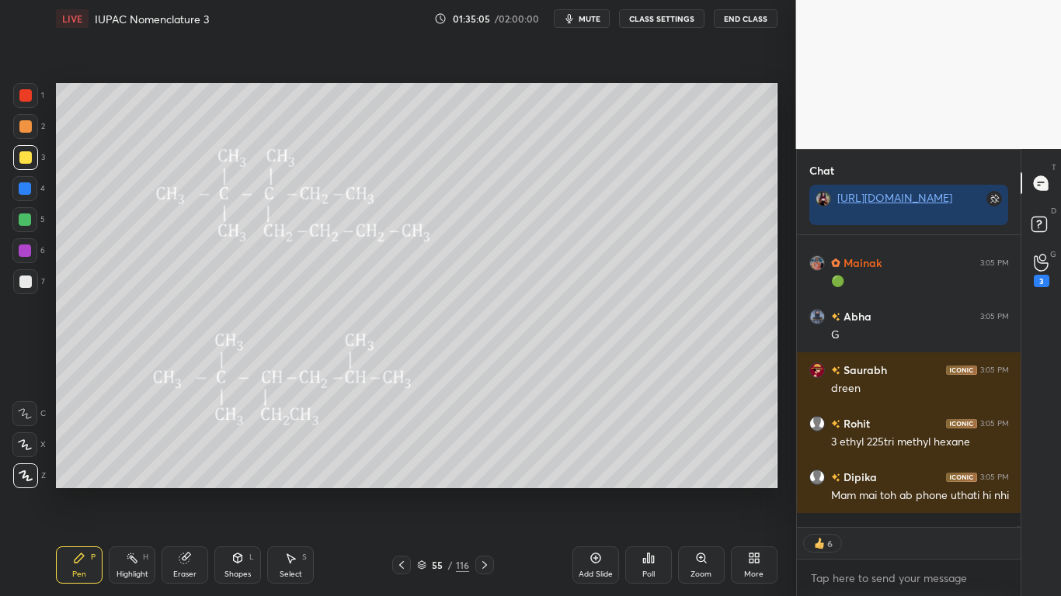
click at [182, 491] on icon at bounding box center [184, 559] width 10 height 10
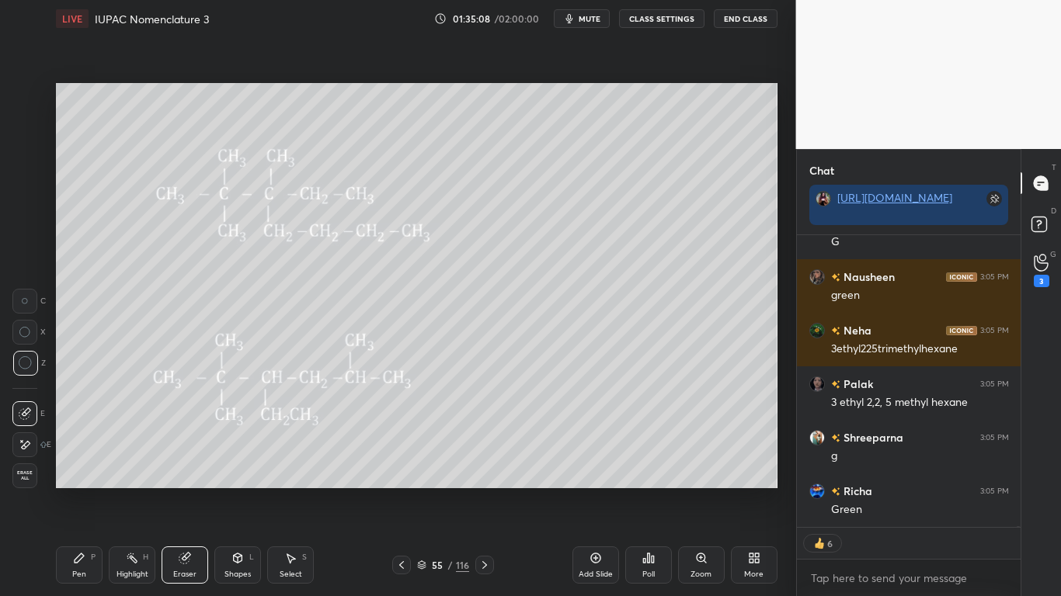
click at [61, 491] on div "Pen P Highlight H Eraser Shapes L Select S 55 / 116 Add Slide Poll Zoom More" at bounding box center [416, 565] width 721 height 62
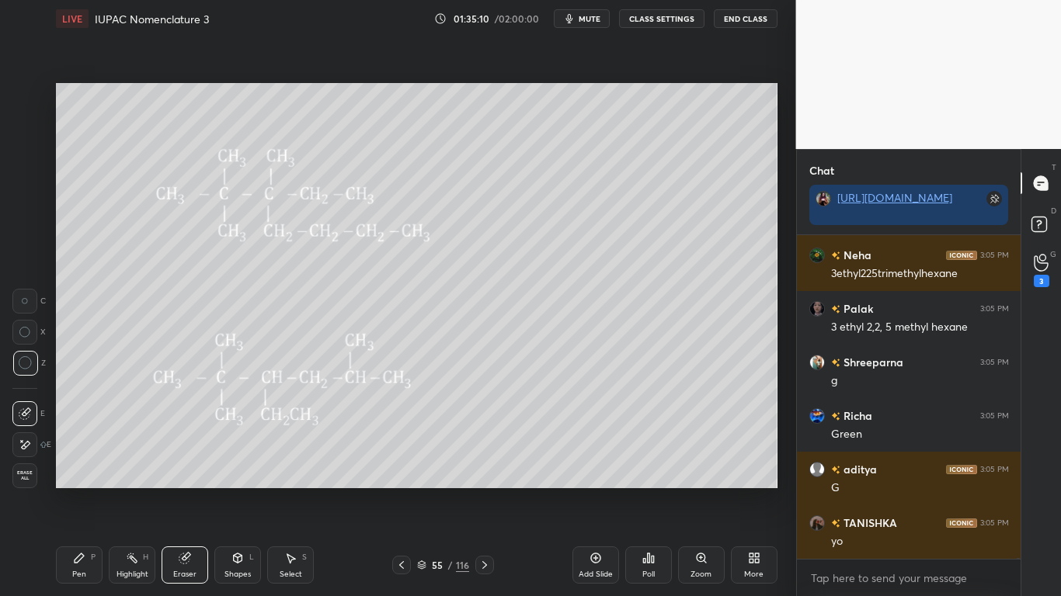
click at [71, 491] on div "Pen P" at bounding box center [79, 565] width 47 height 37
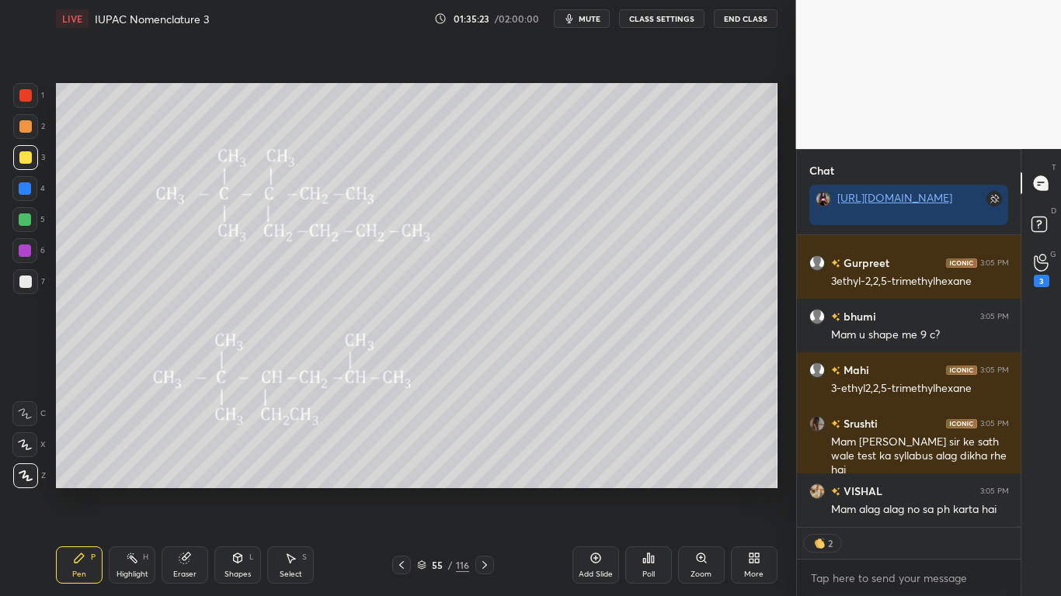
type textarea "x"
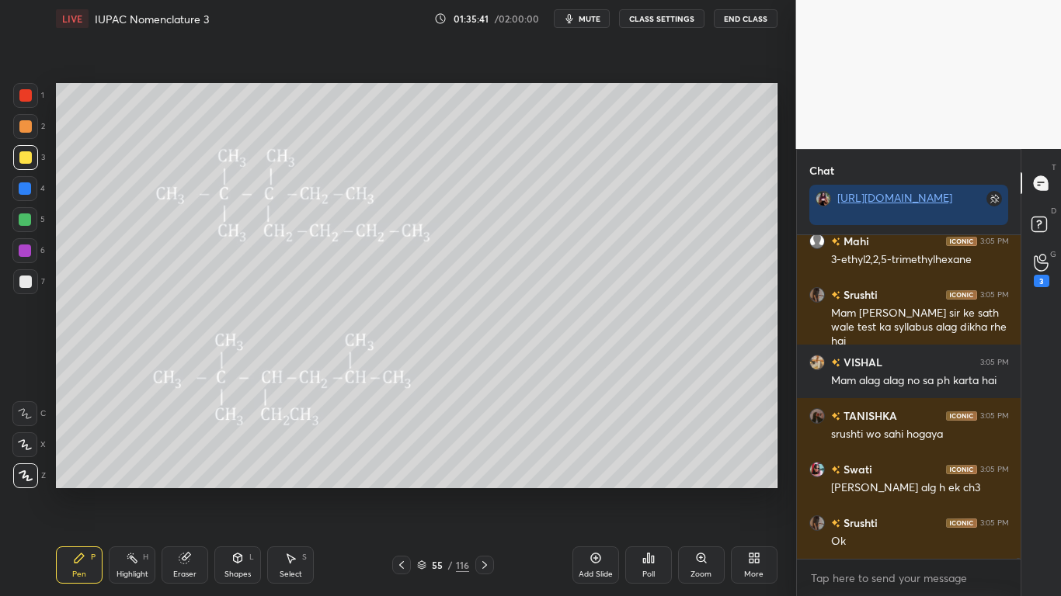
click at [25, 220] on div at bounding box center [25, 220] width 12 height 12
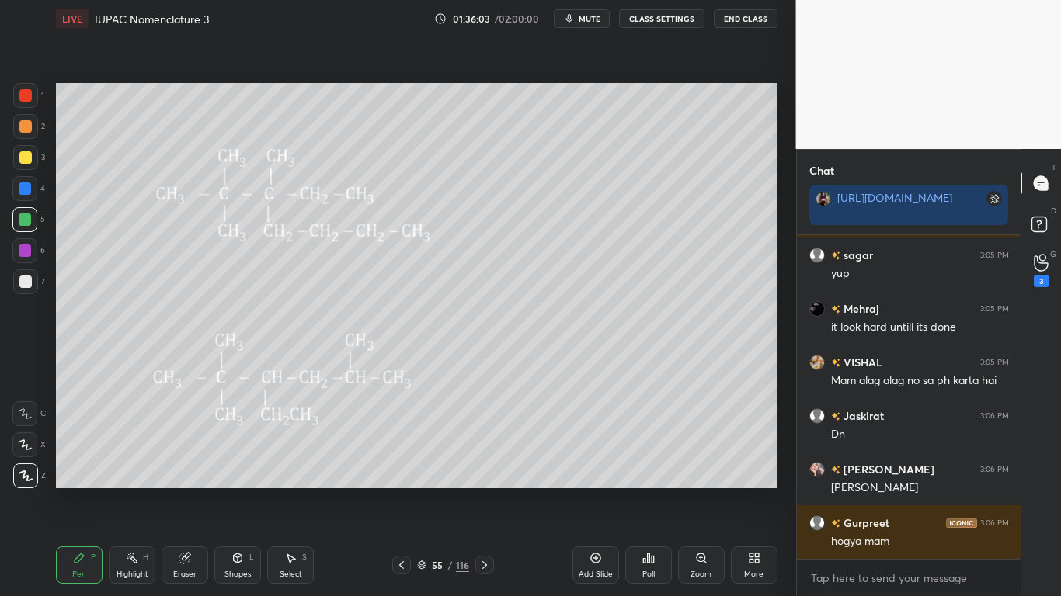
click at [420, 491] on icon at bounding box center [422, 563] width 8 height 4
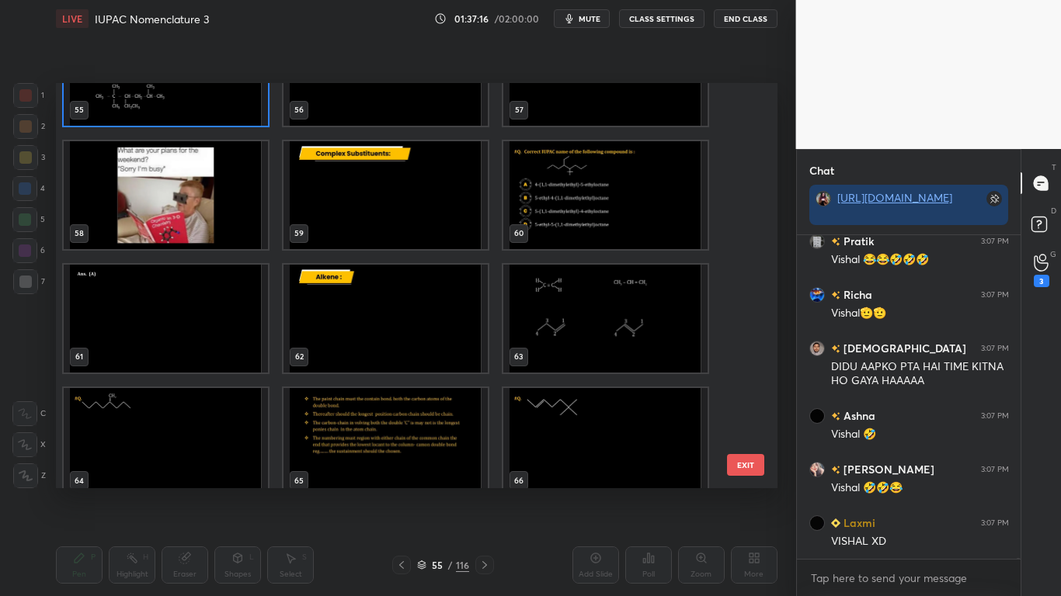
scroll to position [130306, 0]
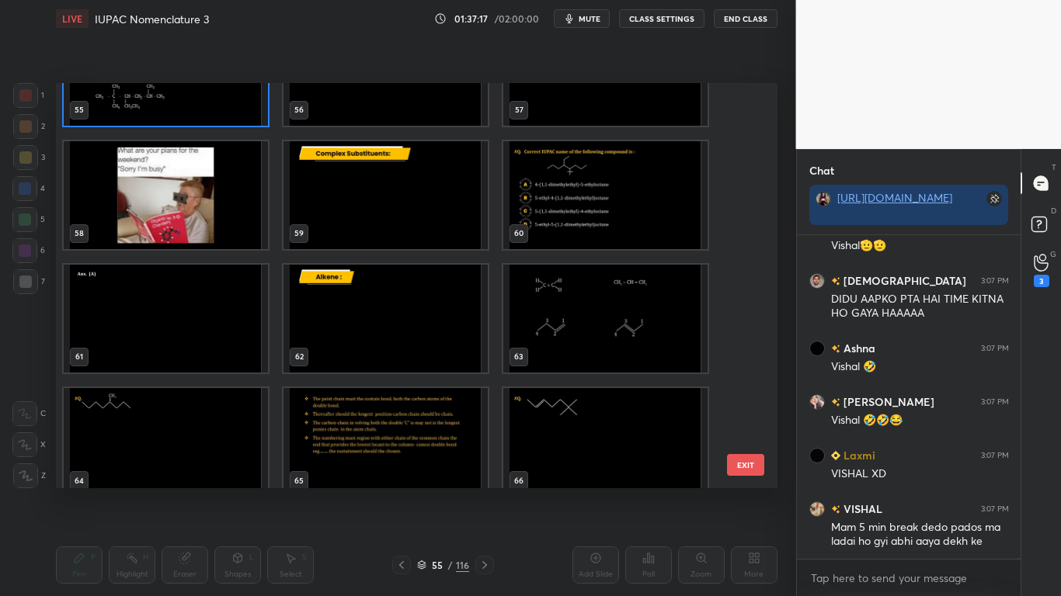
click at [735, 463] on button "EXIT" at bounding box center [745, 465] width 37 height 22
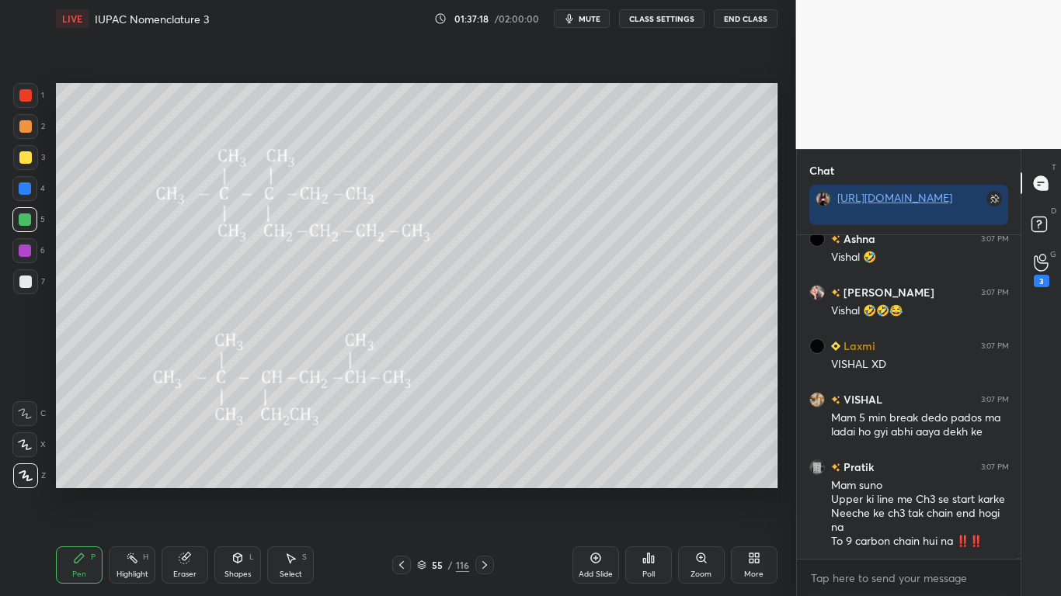
scroll to position [130497, 0]
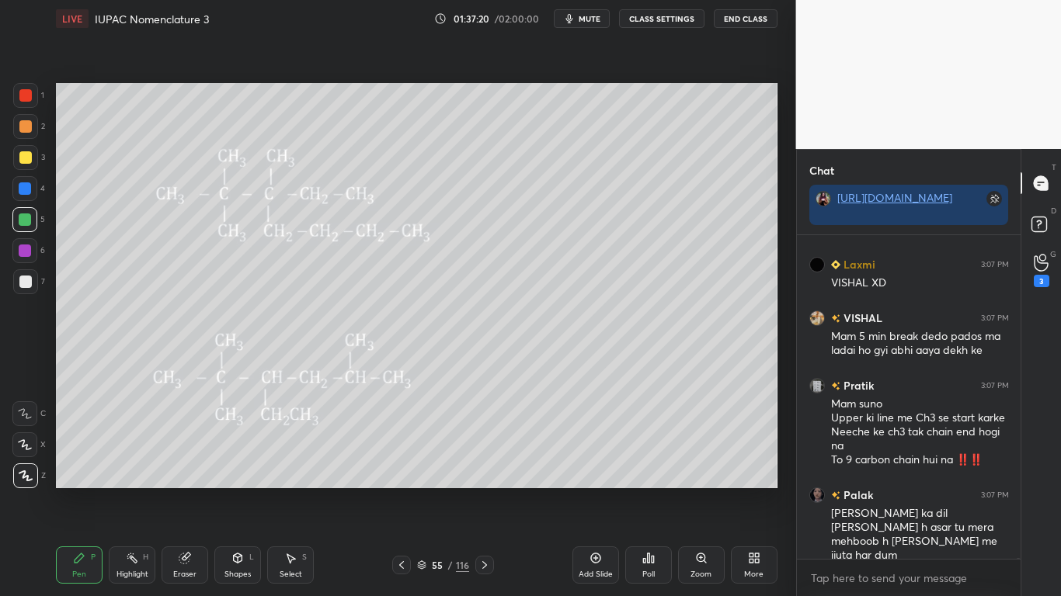
click at [676, 15] on button "CLASS SETTINGS" at bounding box center [661, 18] width 85 height 19
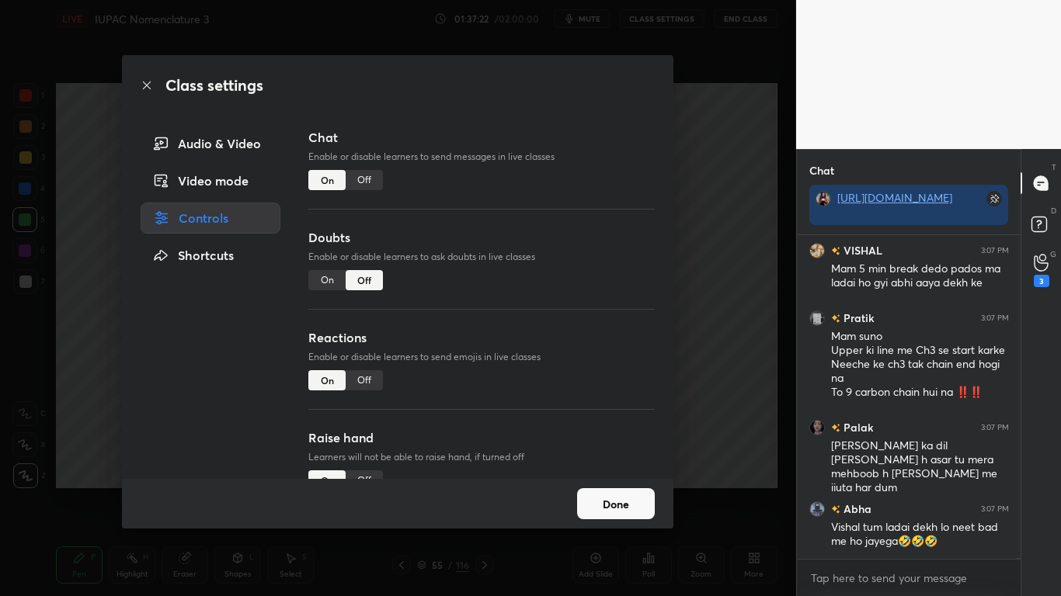
click at [367, 182] on div "Off" at bounding box center [364, 180] width 37 height 20
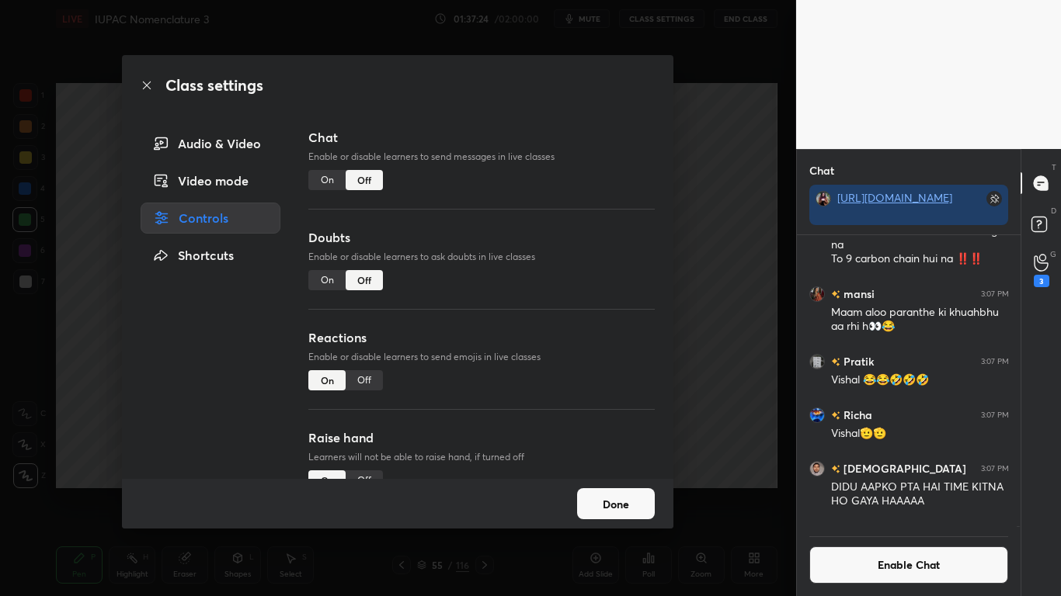
click at [596, 491] on button "Done" at bounding box center [616, 503] width 78 height 31
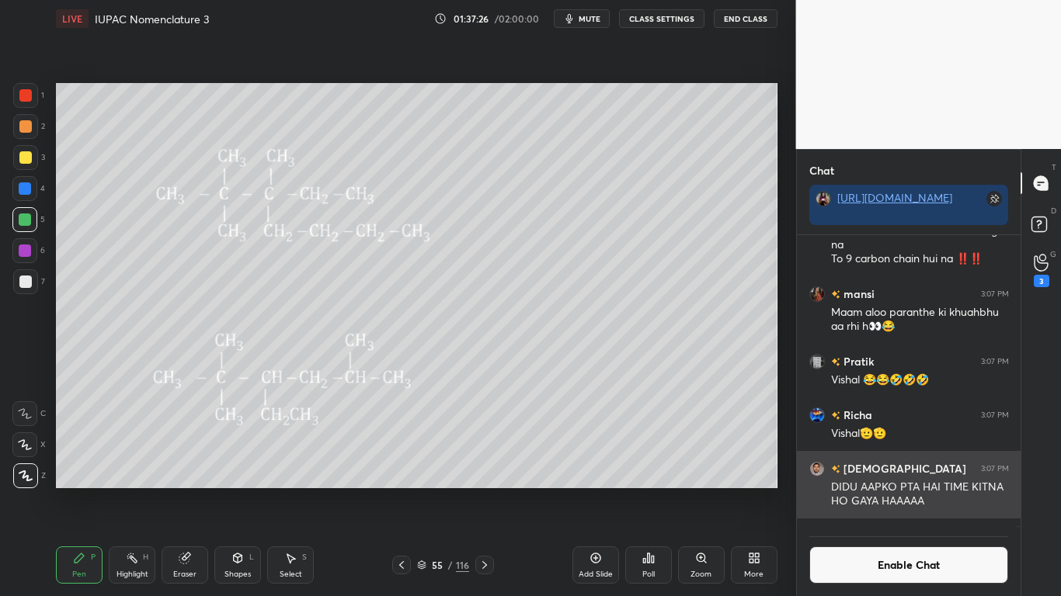
click at [1019, 491] on div at bounding box center [1015, 381] width 9 height 292
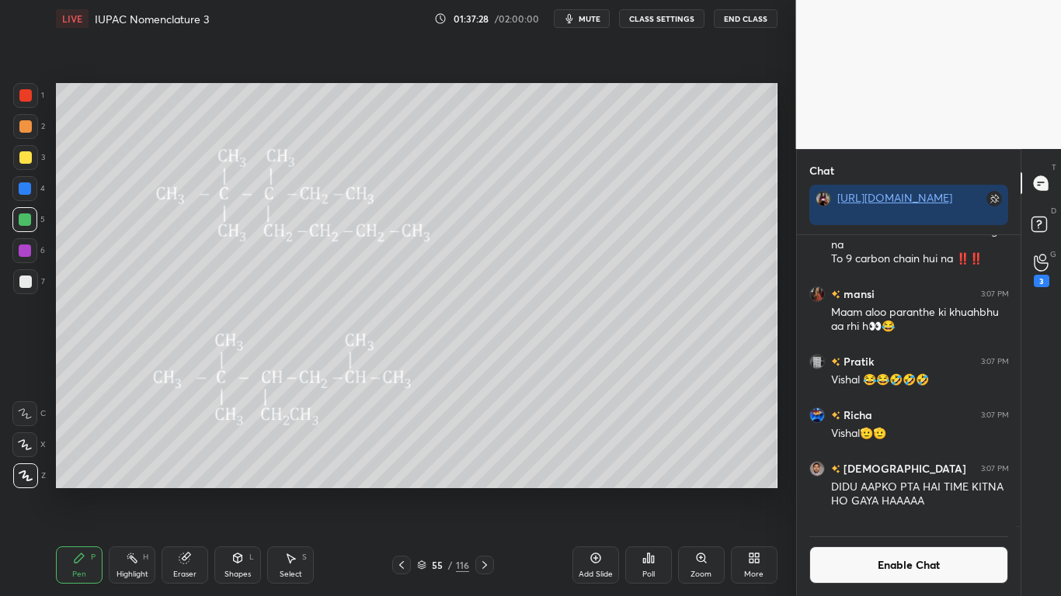
click at [860, 491] on button "Enable Chat" at bounding box center [909, 565] width 200 height 37
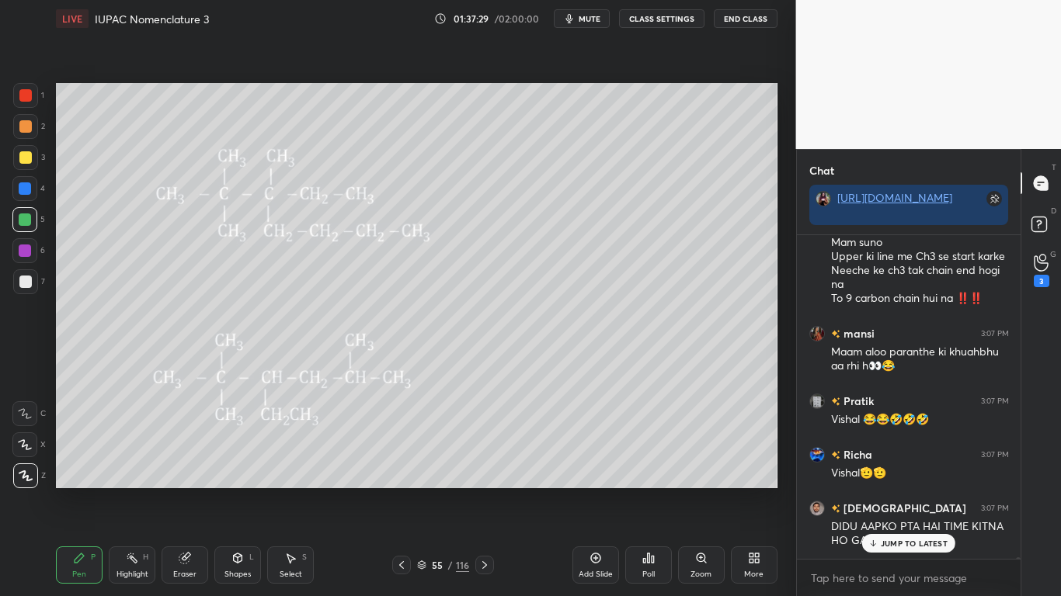
click at [875, 491] on div "JUMP TO LATEST" at bounding box center [908, 543] width 93 height 19
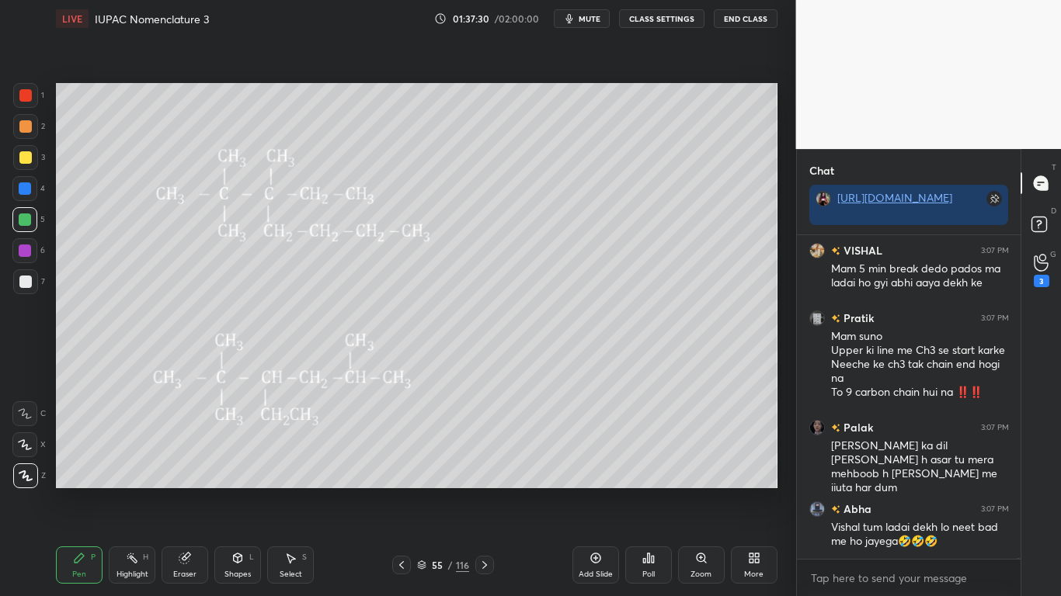
scroll to position [130515, 0]
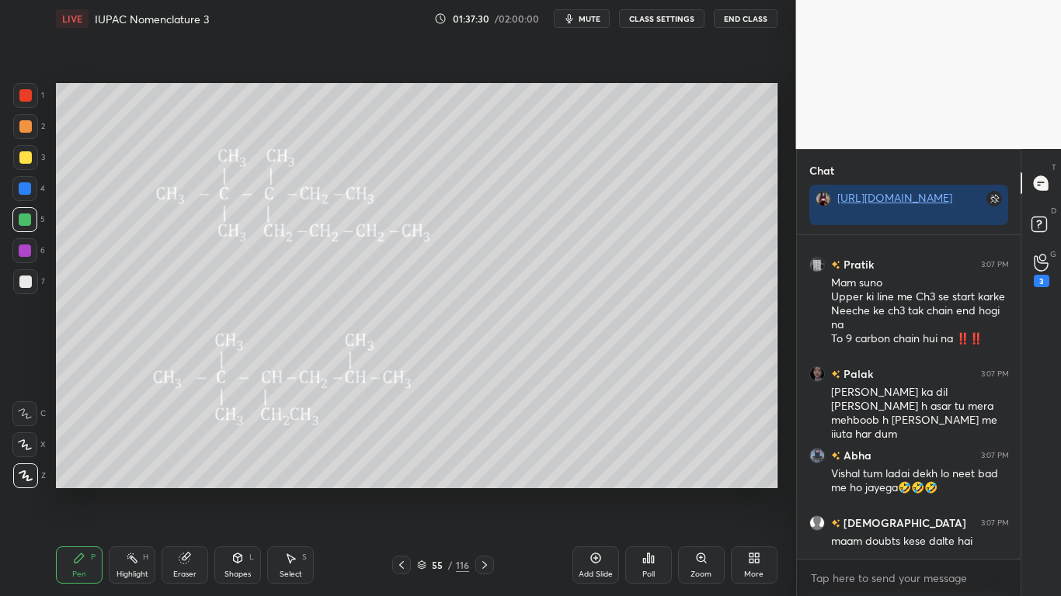
click at [657, 22] on button "CLASS SETTINGS" at bounding box center [661, 18] width 85 height 19
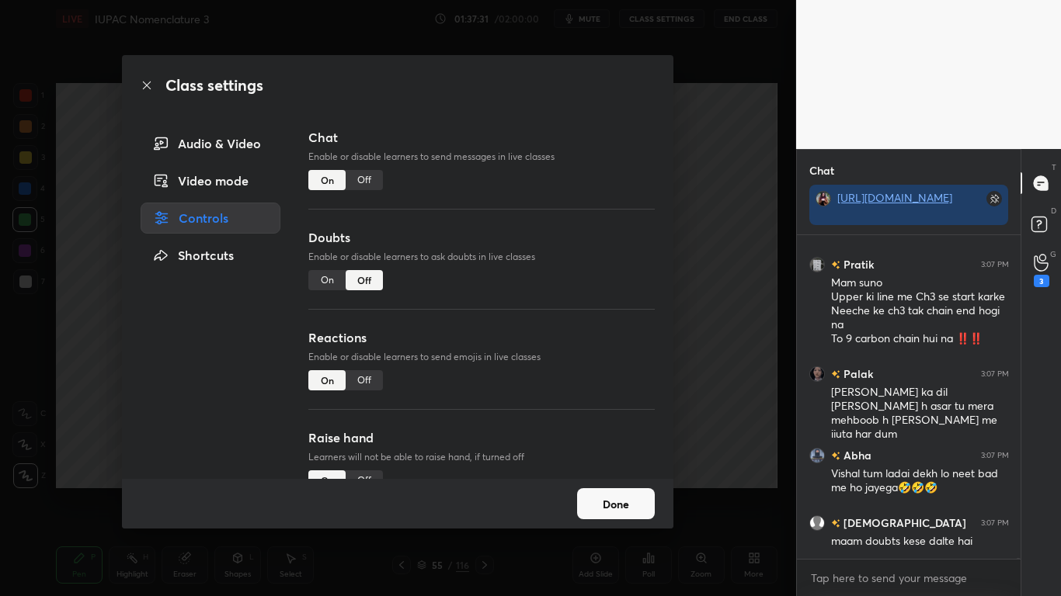
click at [358, 181] on div "Off" at bounding box center [364, 180] width 37 height 20
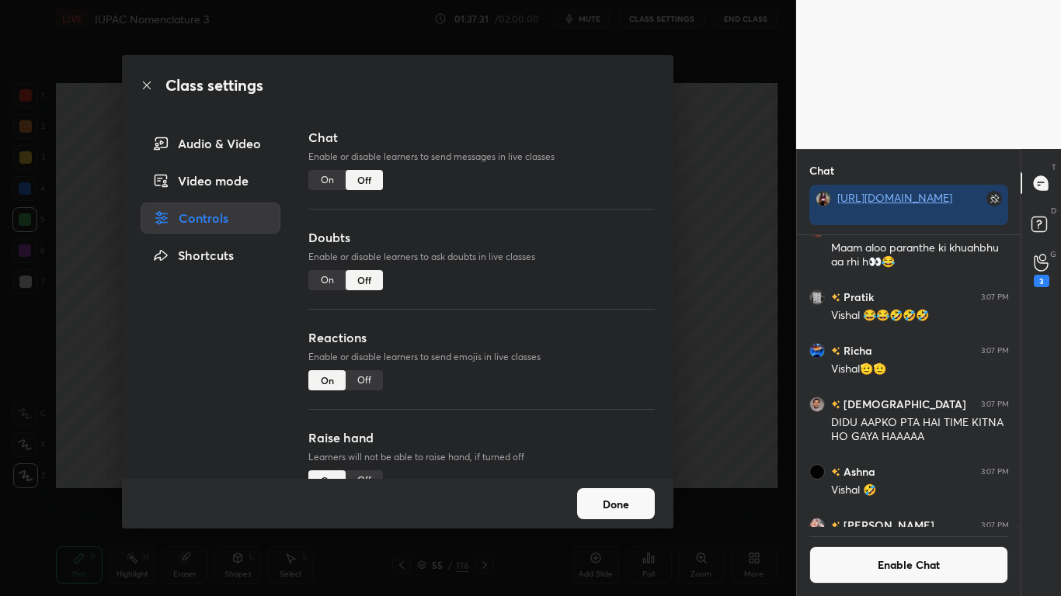
scroll to position [287, 219]
click at [883, 491] on button "Enable Chat" at bounding box center [909, 565] width 200 height 37
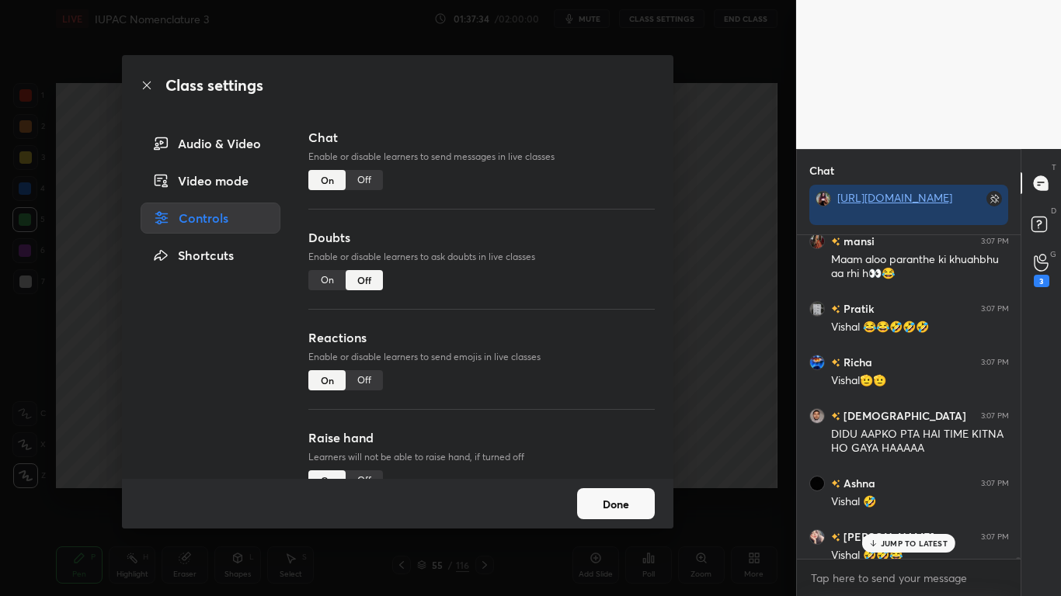
click at [882, 491] on div "JUMP TO LATEST" at bounding box center [908, 543] width 93 height 19
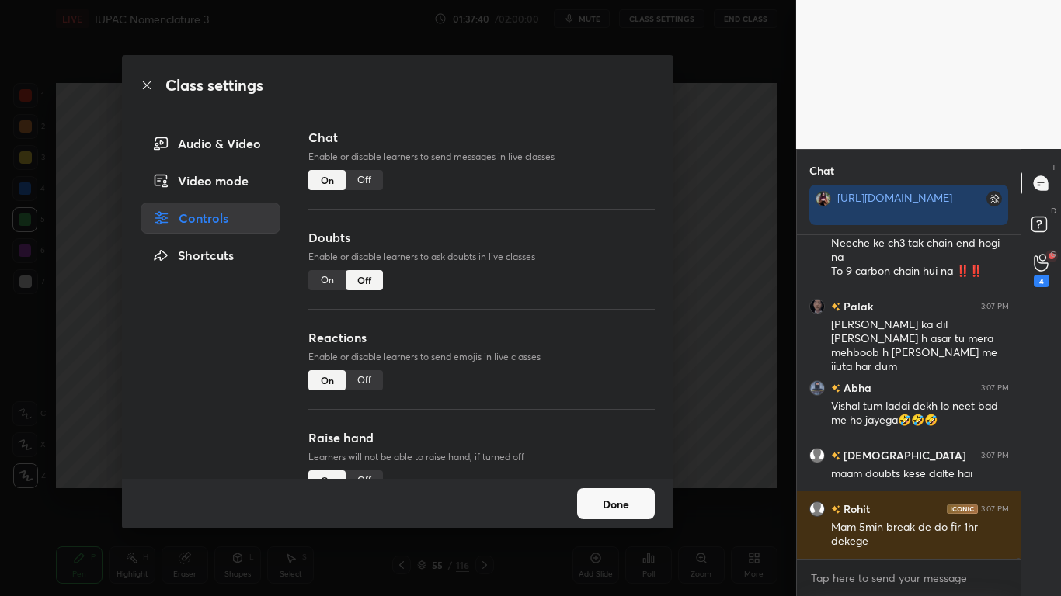
click at [628, 491] on button "Done" at bounding box center [616, 503] width 78 height 31
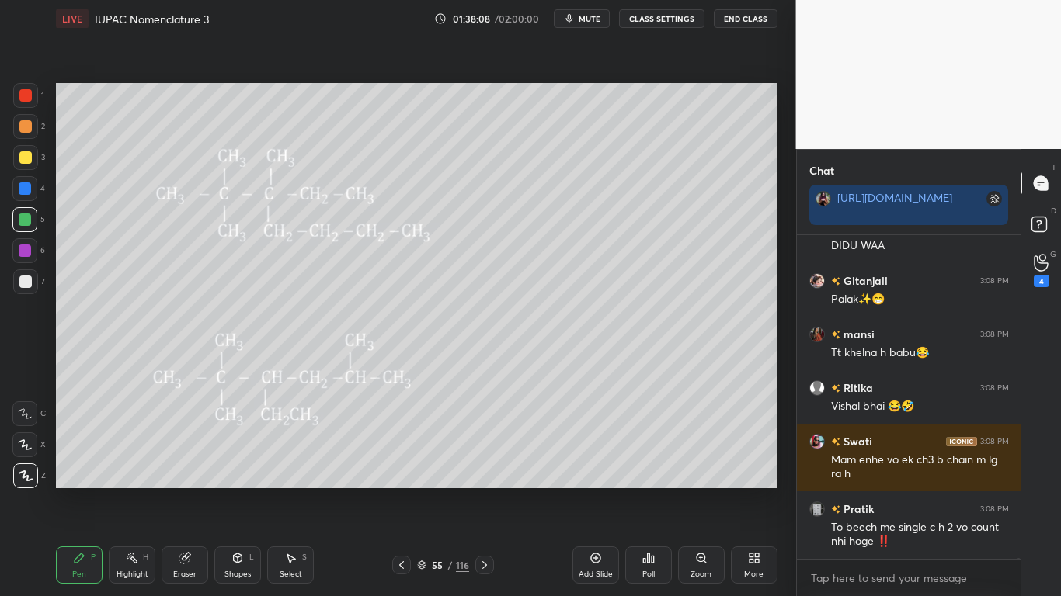
scroll to position [131306, 0]
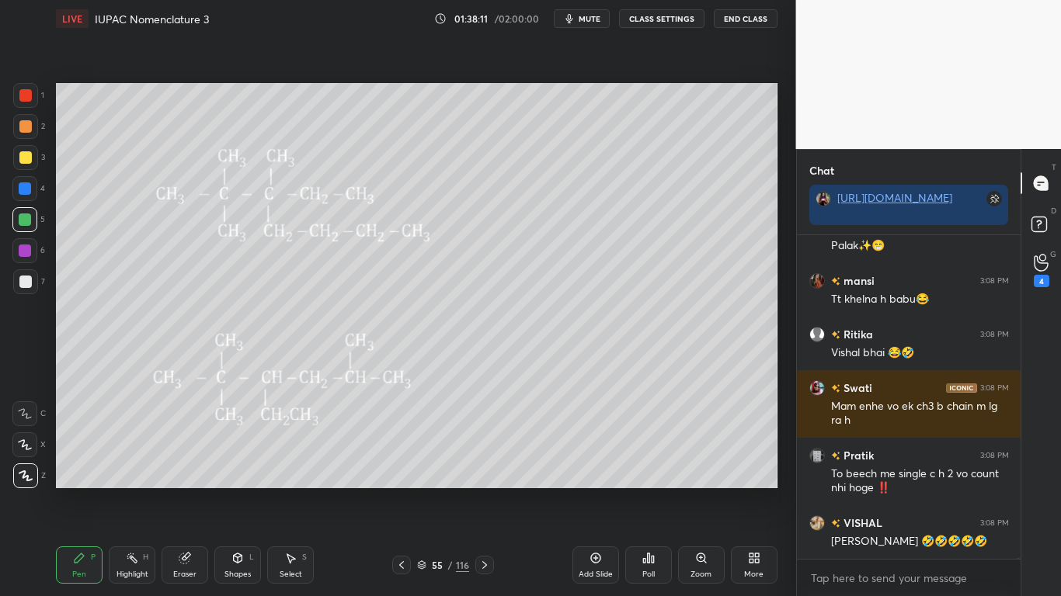
click at [673, 20] on button "CLASS SETTINGS" at bounding box center [661, 18] width 85 height 19
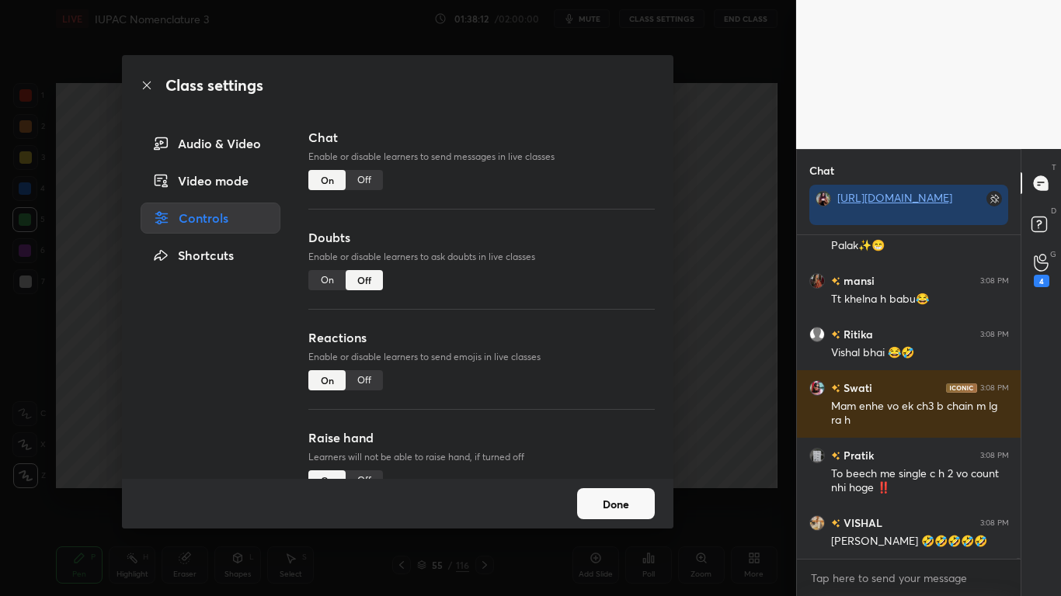
click at [365, 171] on div "Off" at bounding box center [364, 180] width 37 height 20
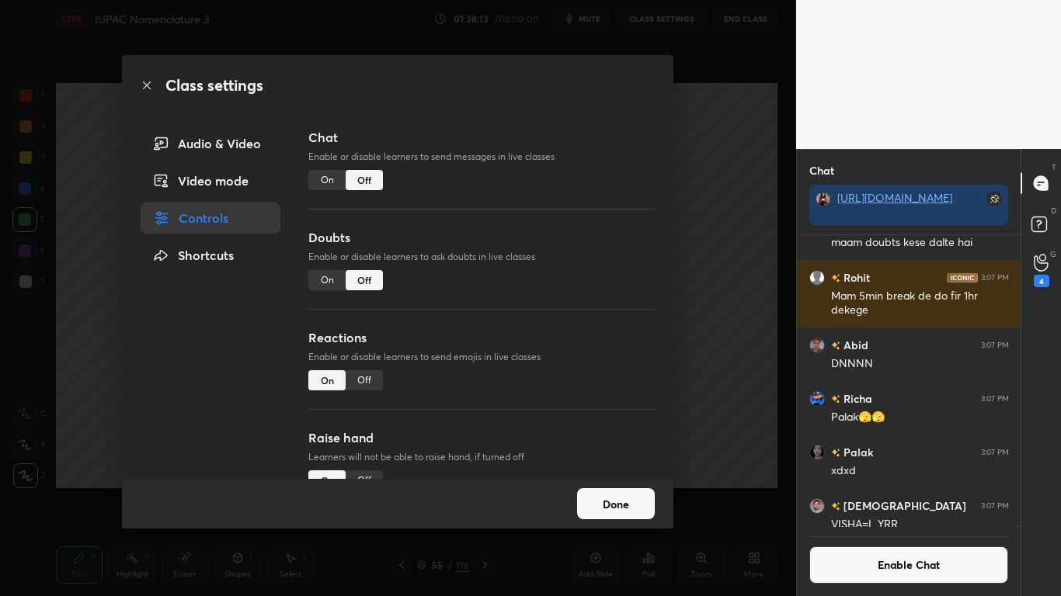
click at [627, 491] on button "Done" at bounding box center [616, 503] width 78 height 31
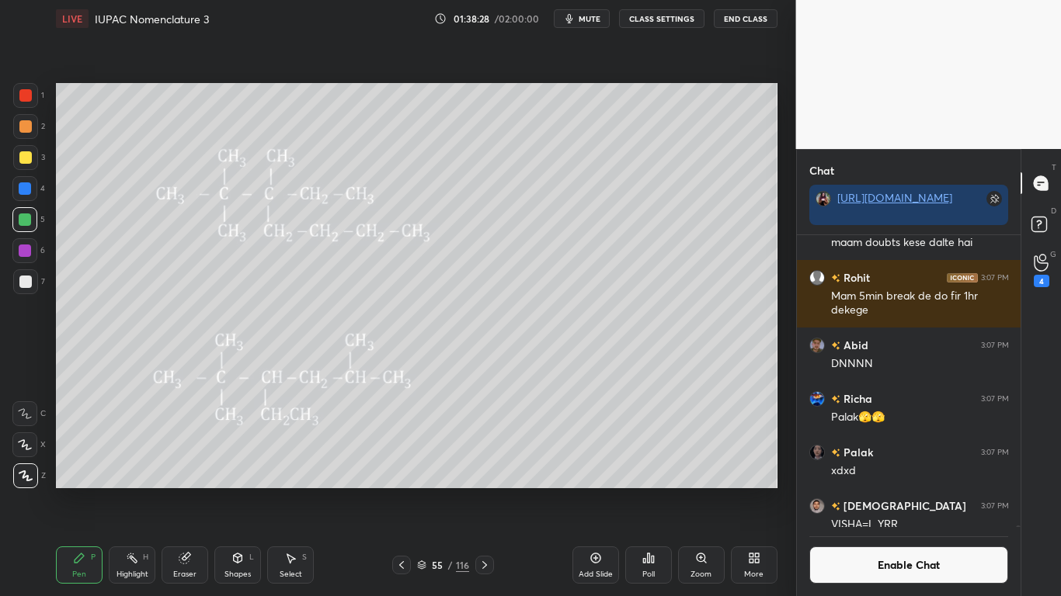
click at [888, 491] on button "Enable Chat" at bounding box center [909, 565] width 200 height 37
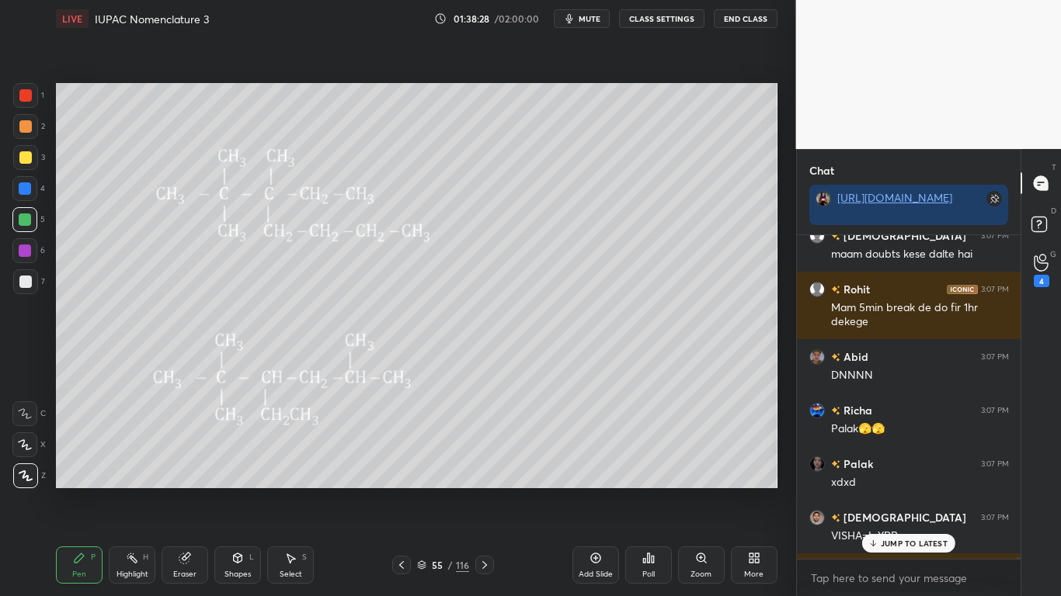
click at [898, 491] on p "JUMP TO LATEST" at bounding box center [914, 543] width 67 height 9
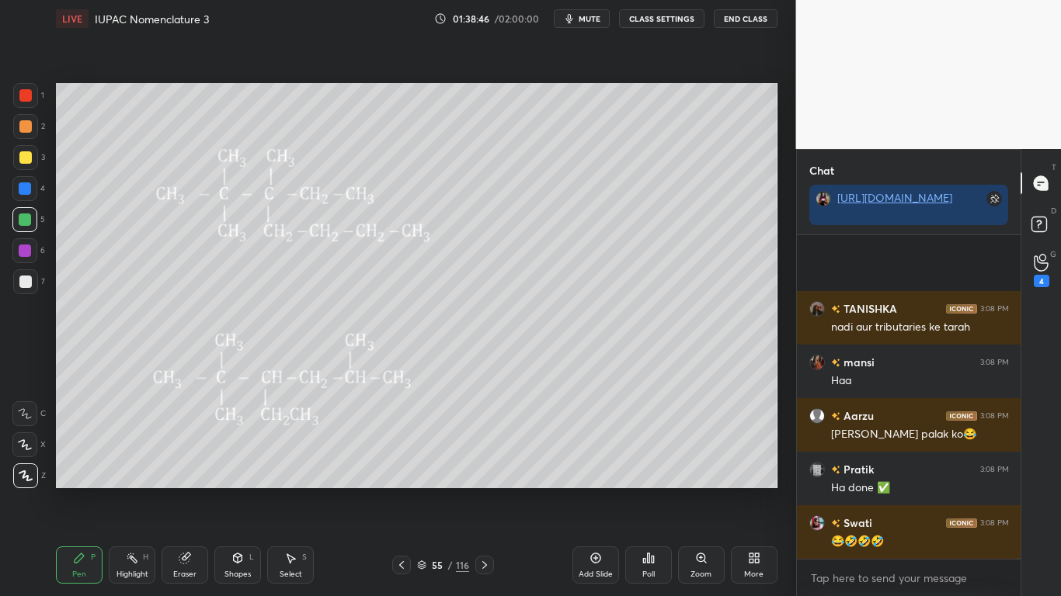
scroll to position [131694, 0]
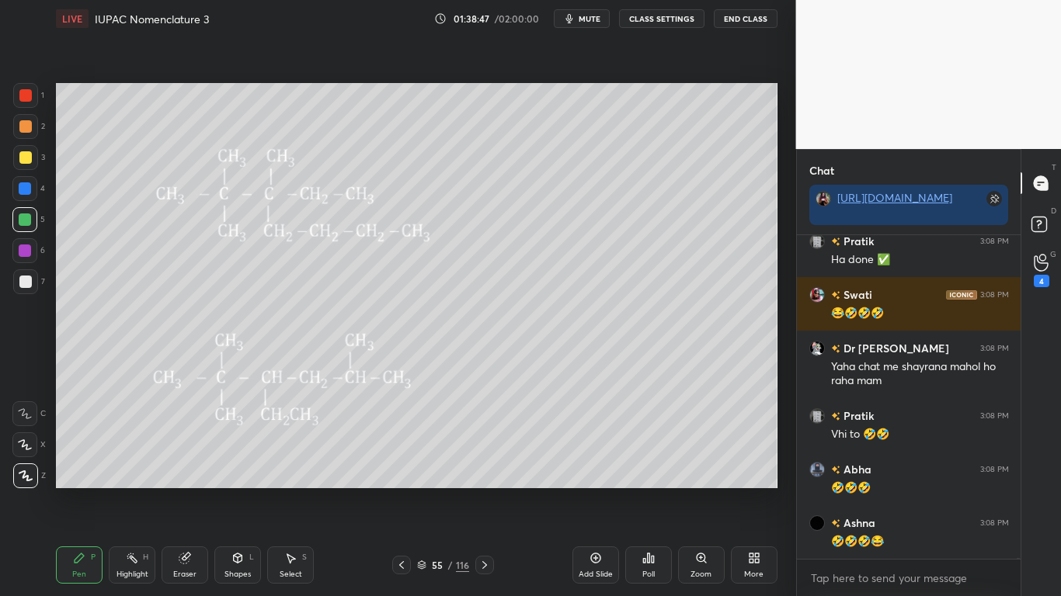
click at [16, 160] on div at bounding box center [25, 157] width 25 height 25
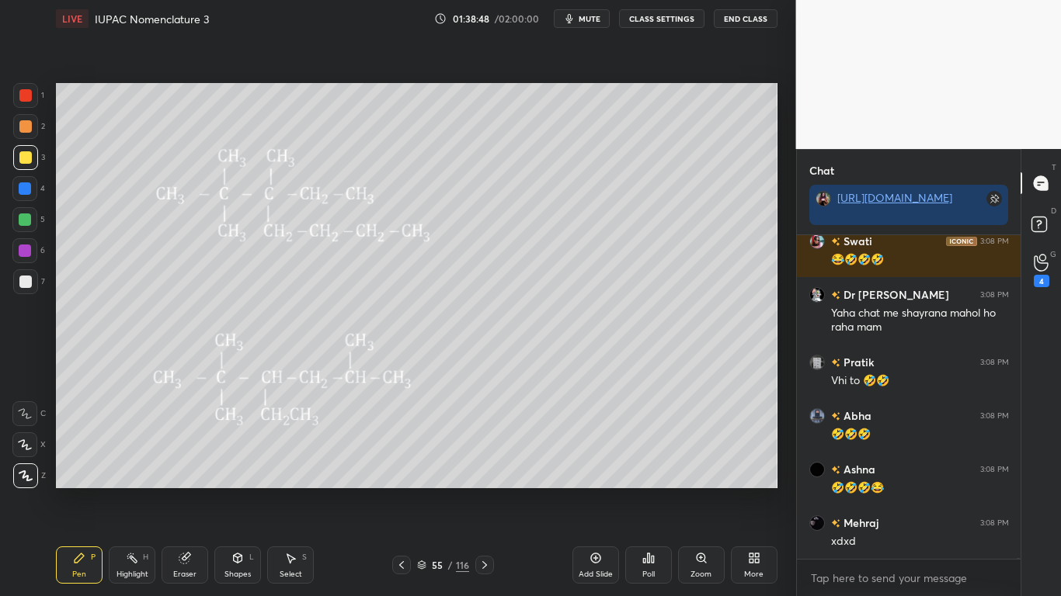
click at [676, 23] on button "CLASS SETTINGS" at bounding box center [661, 18] width 85 height 19
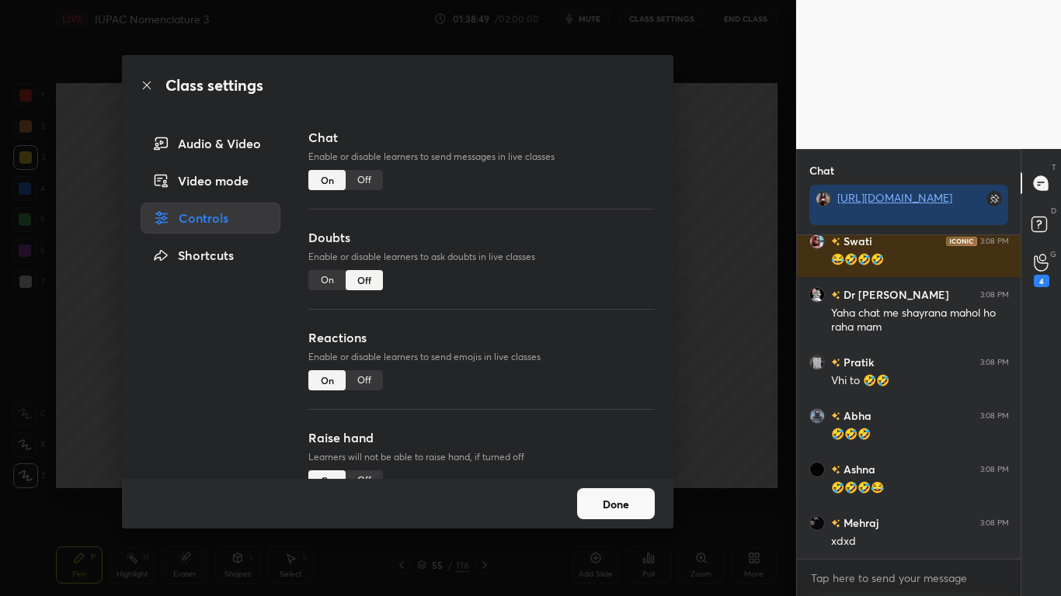
scroll to position [131908, 0]
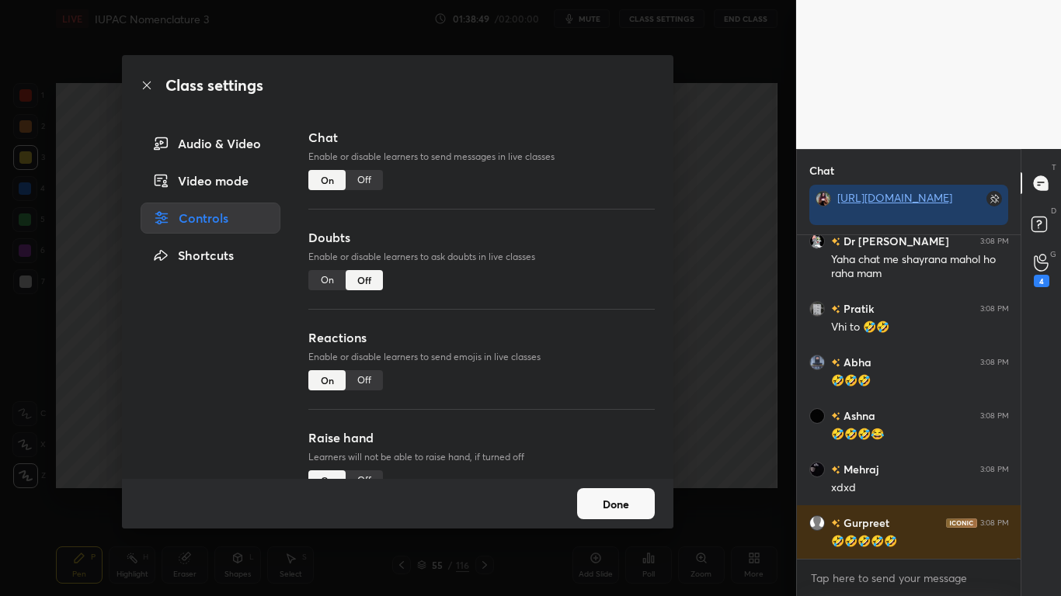
click at [366, 176] on div "Off" at bounding box center [364, 180] width 37 height 20
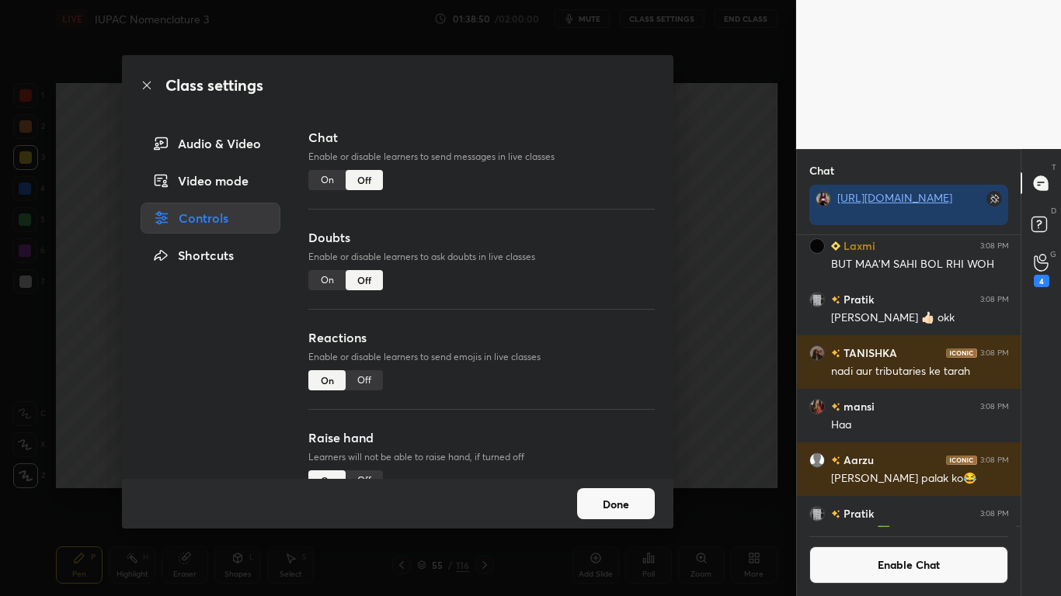
click at [628, 491] on button "Done" at bounding box center [616, 503] width 78 height 31
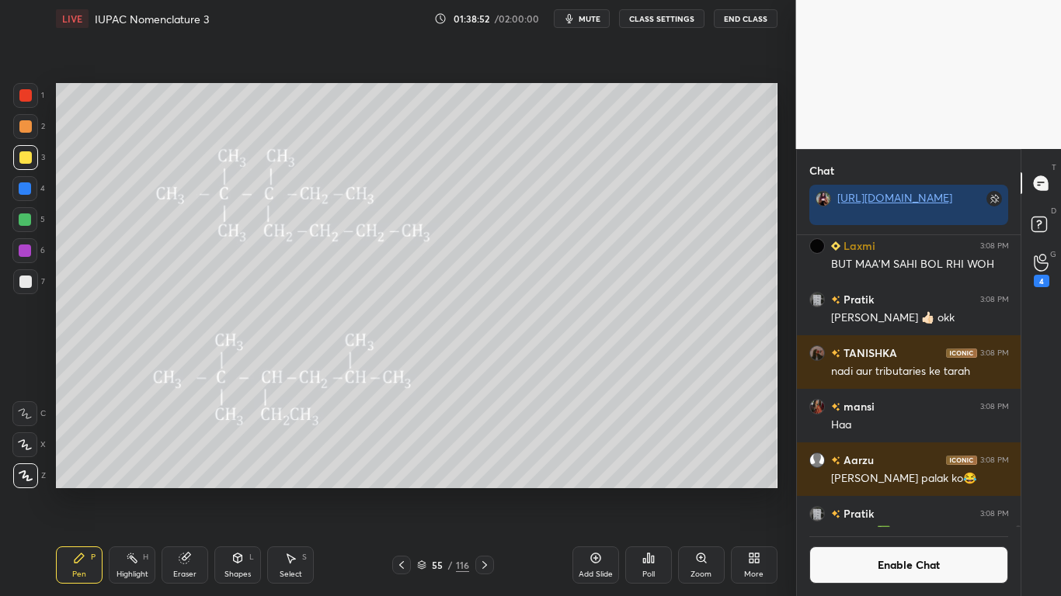
click at [424, 491] on icon at bounding box center [422, 563] width 8 height 4
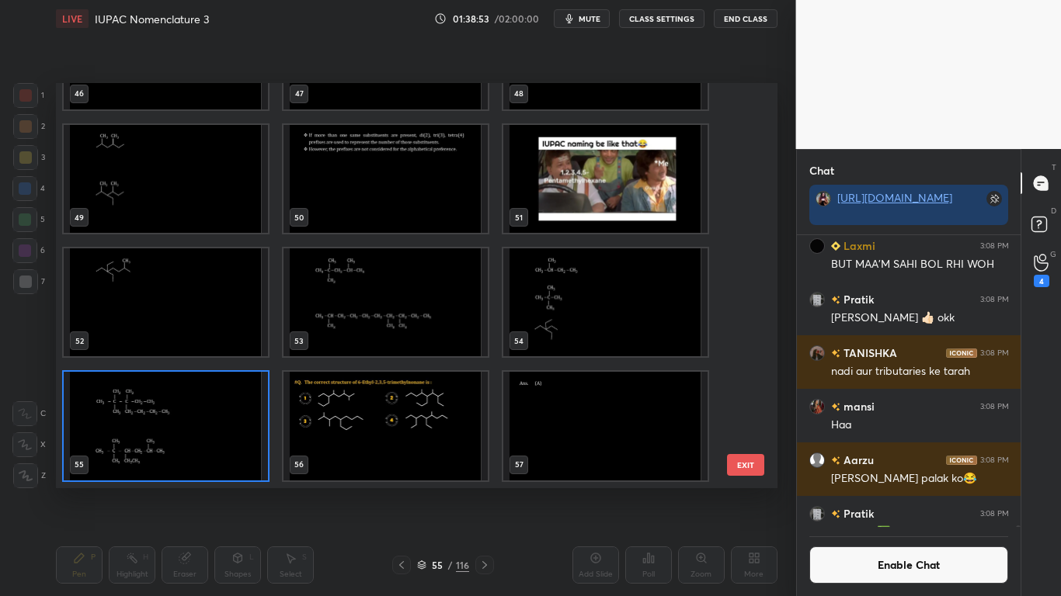
scroll to position [2299, 0]
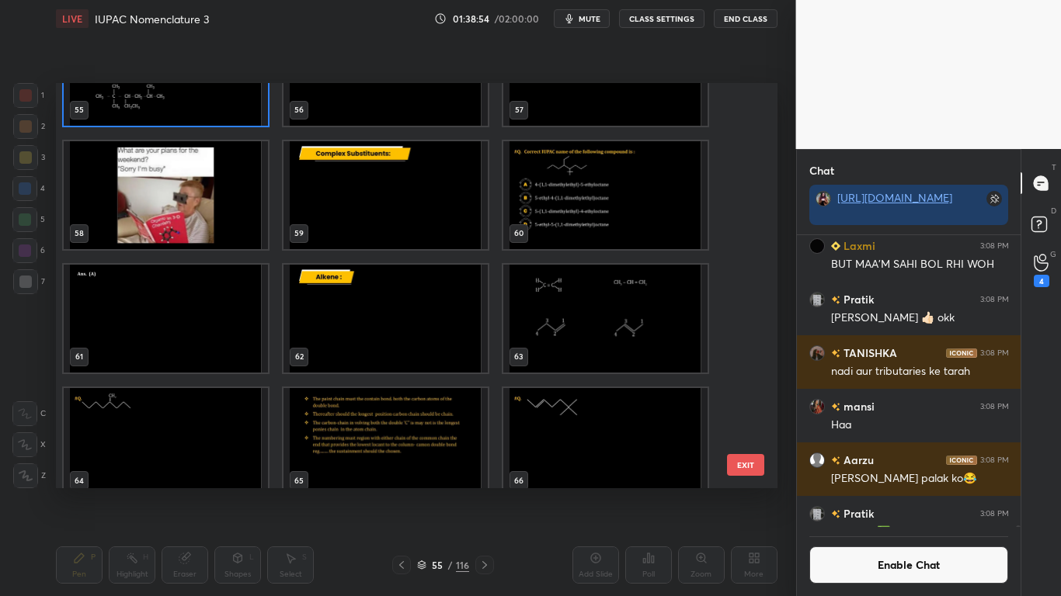
click at [385, 214] on img "grid" at bounding box center [385, 195] width 204 height 108
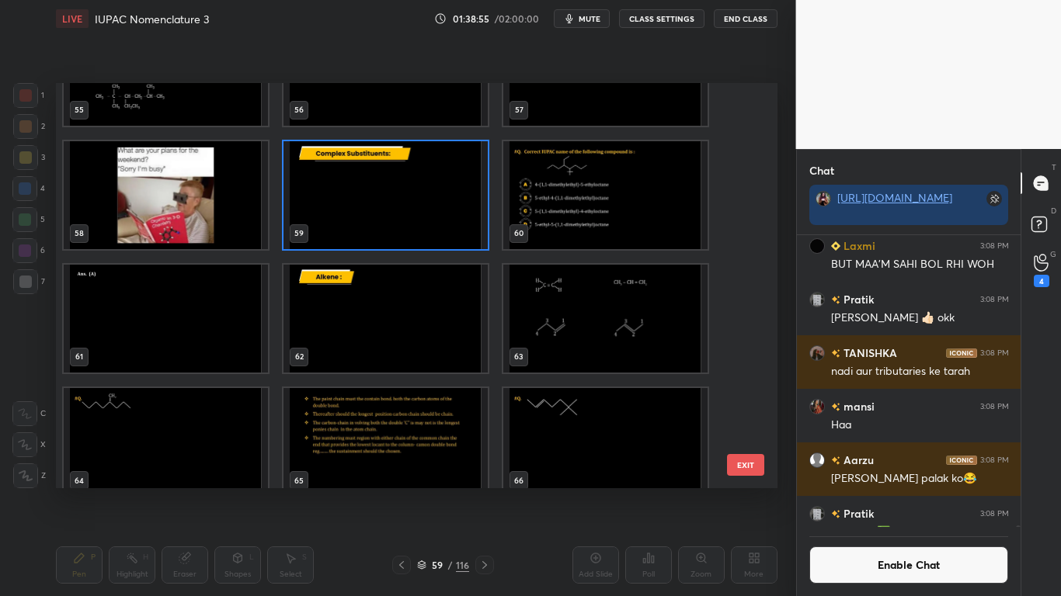
click at [381, 220] on img "grid" at bounding box center [385, 195] width 204 height 108
click at [384, 220] on img "grid" at bounding box center [385, 195] width 204 height 108
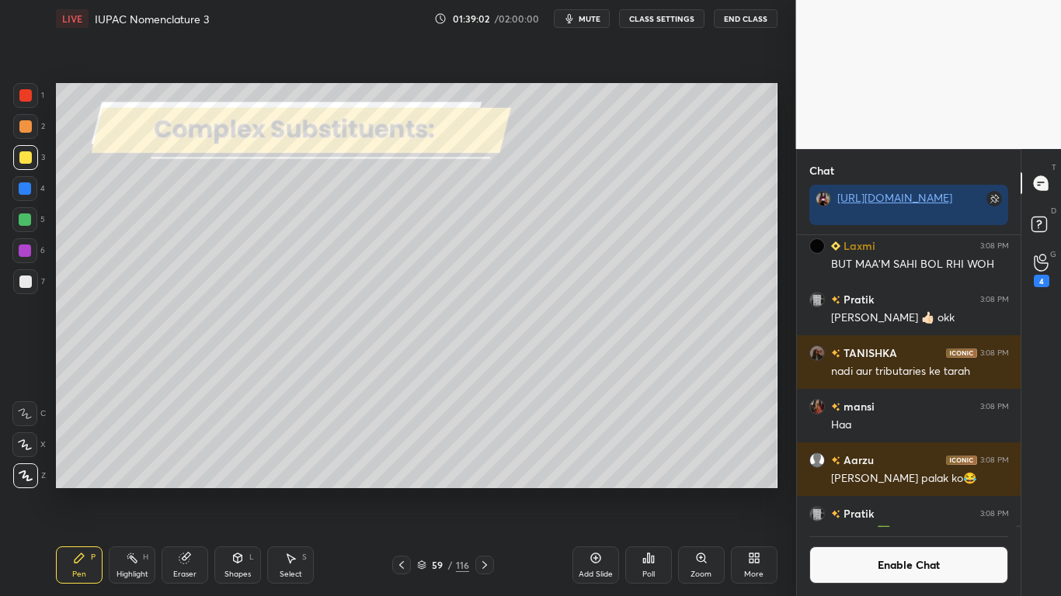
click at [24, 278] on div at bounding box center [25, 282] width 12 height 12
click at [26, 160] on div at bounding box center [25, 157] width 12 height 12
click at [964, 491] on button "Enable Chat" at bounding box center [909, 565] width 200 height 37
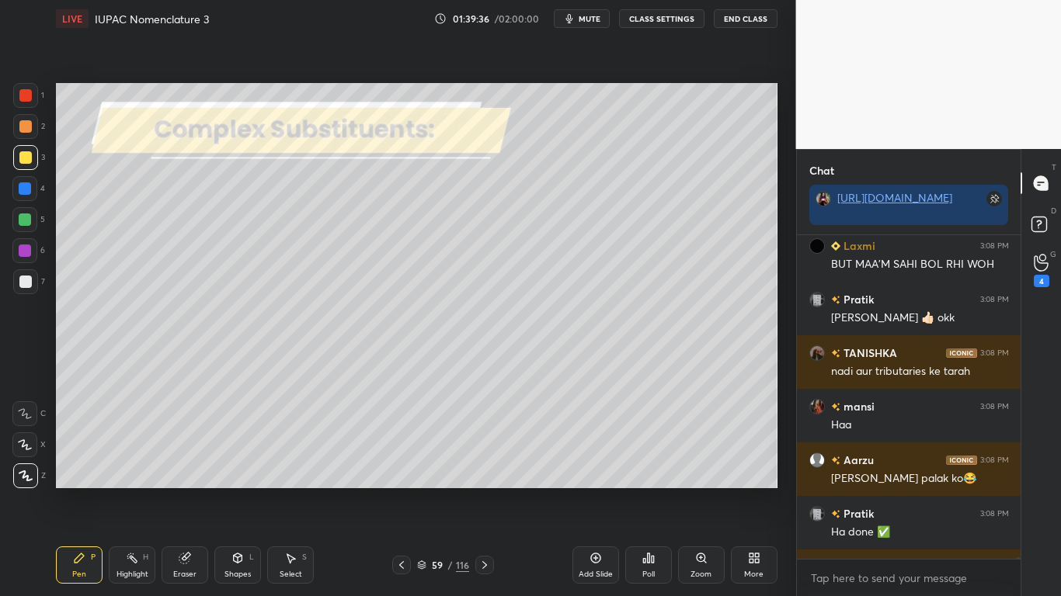
scroll to position [319, 219]
click at [294, 491] on div "Select S" at bounding box center [290, 565] width 47 height 37
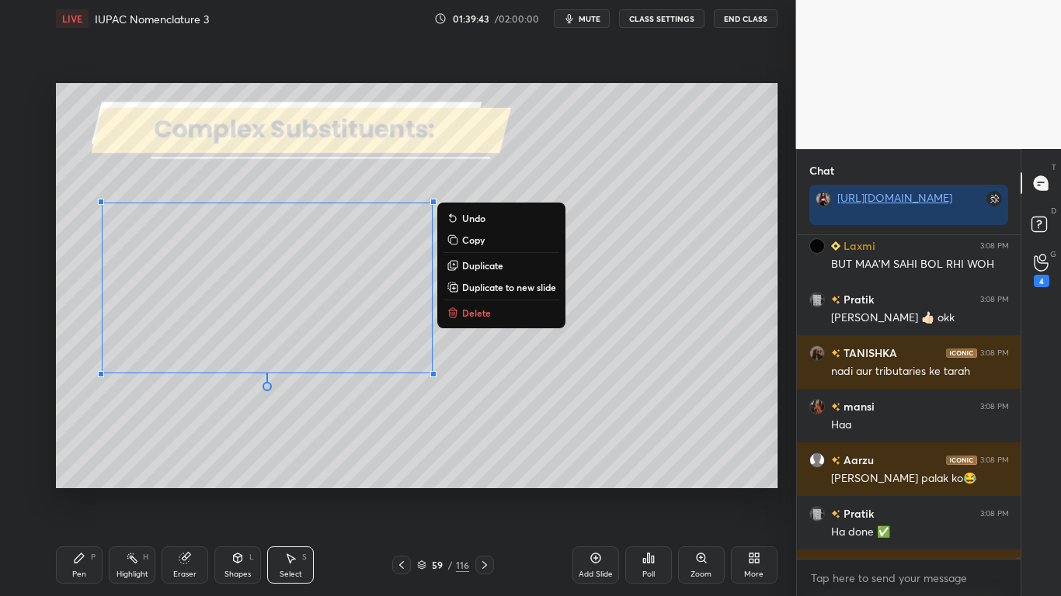
scroll to position [131571, 0]
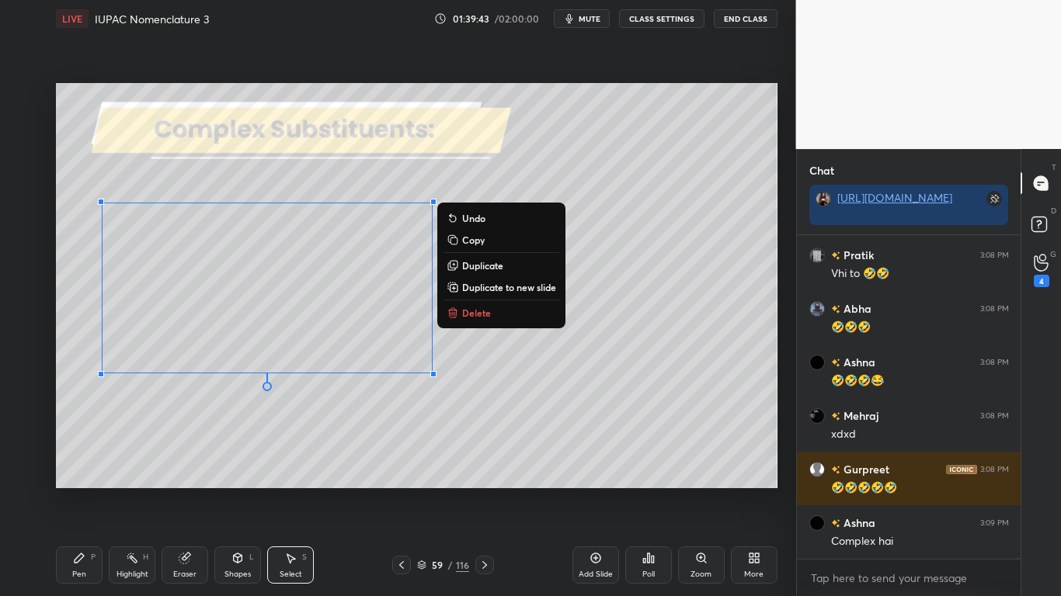
click at [72, 491] on div "Pen" at bounding box center [79, 575] width 14 height 8
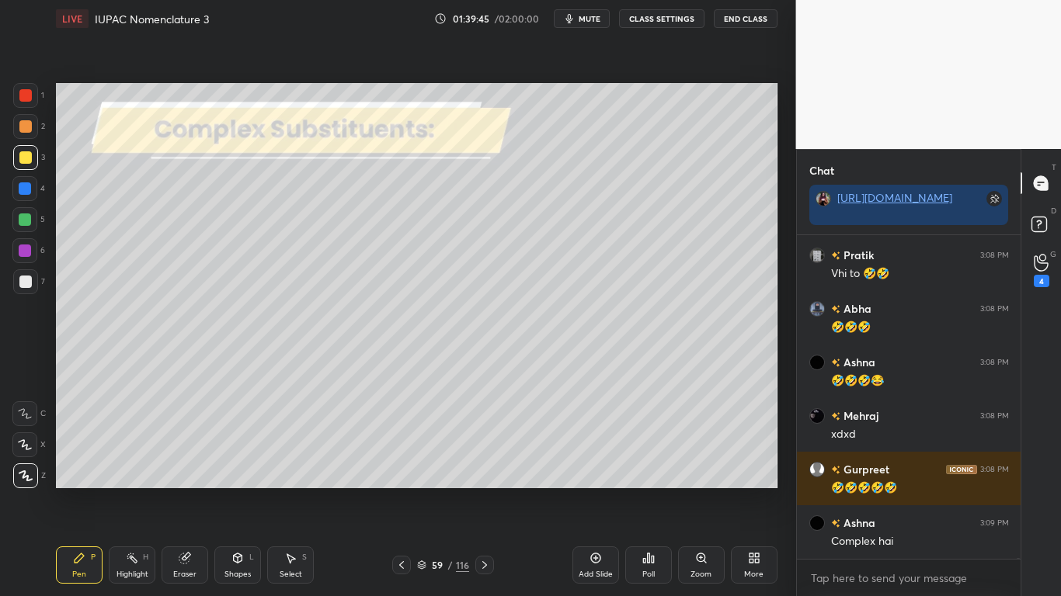
scroll to position [131625, 0]
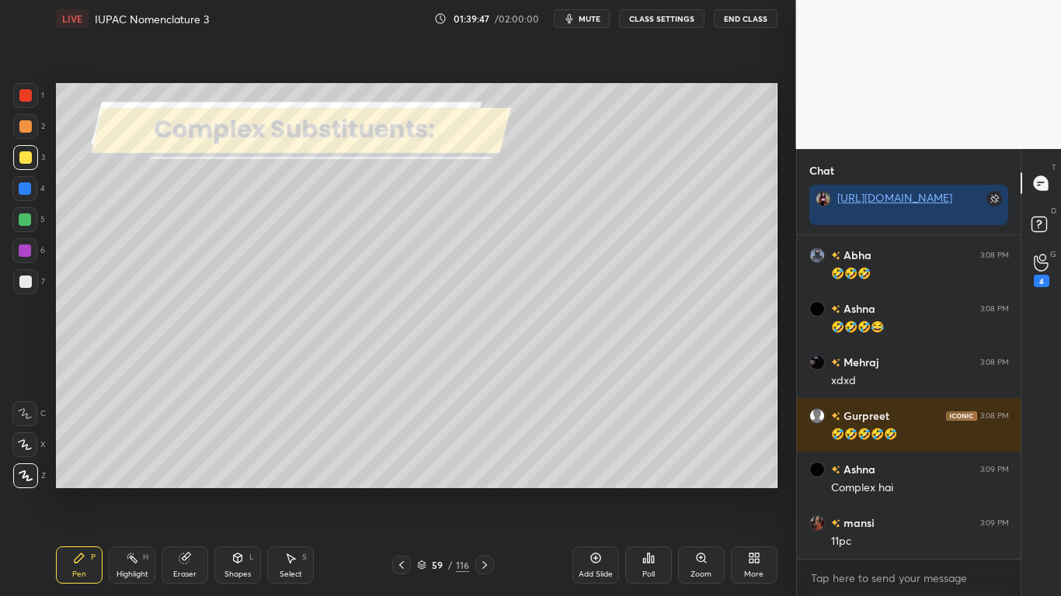
click at [667, 24] on button "CLASS SETTINGS" at bounding box center [661, 18] width 85 height 19
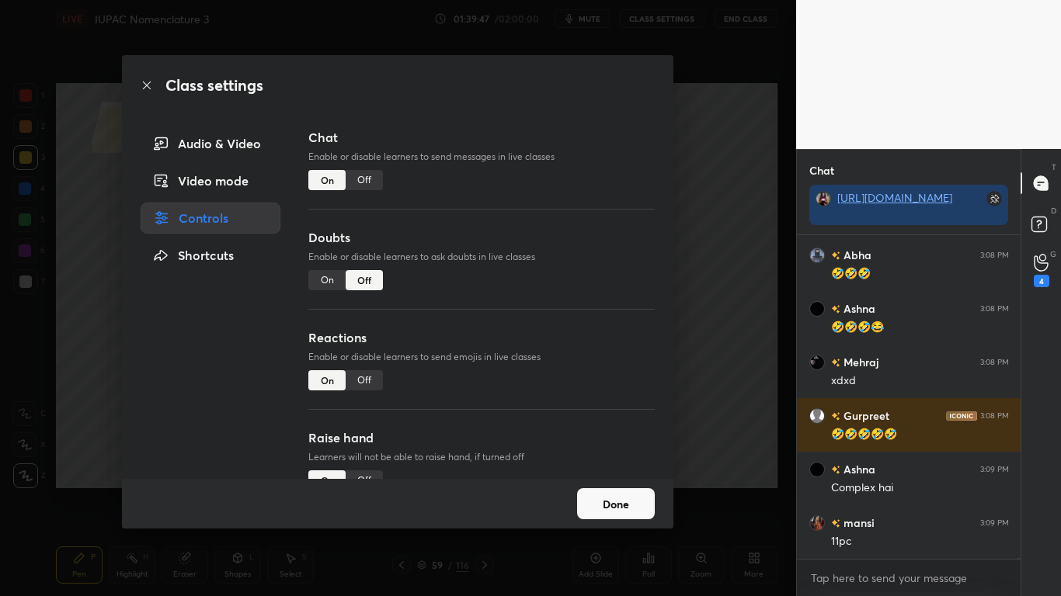
scroll to position [131678, 0]
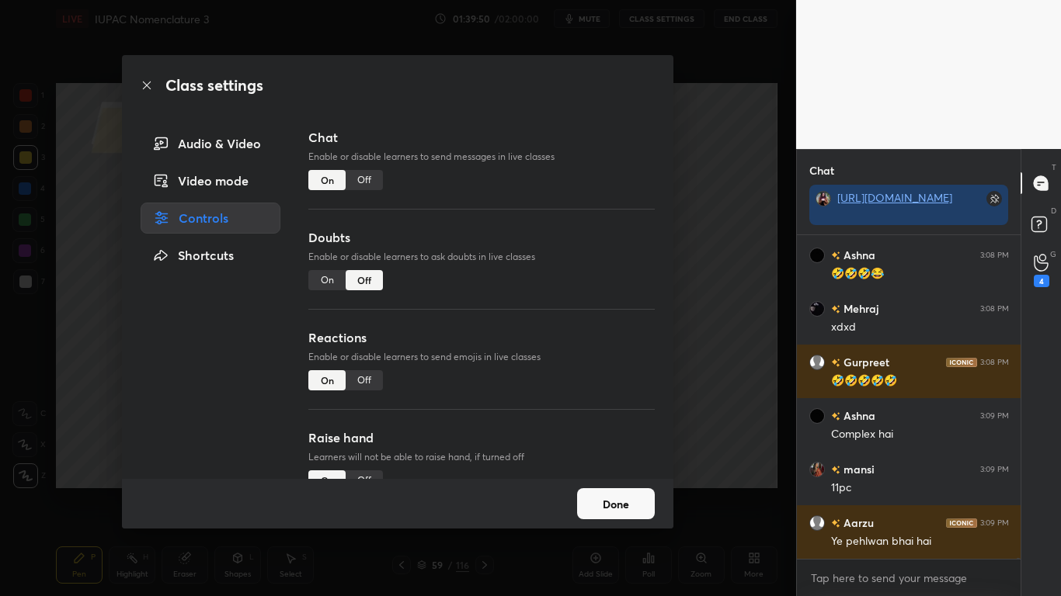
click at [369, 185] on div "Off" at bounding box center [364, 180] width 37 height 20
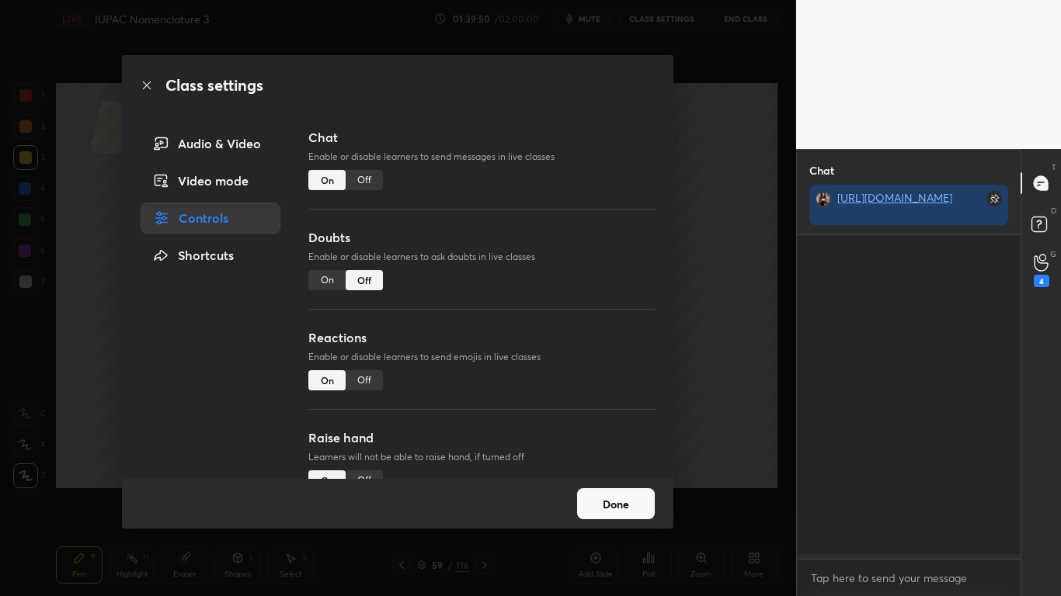
scroll to position [287, 219]
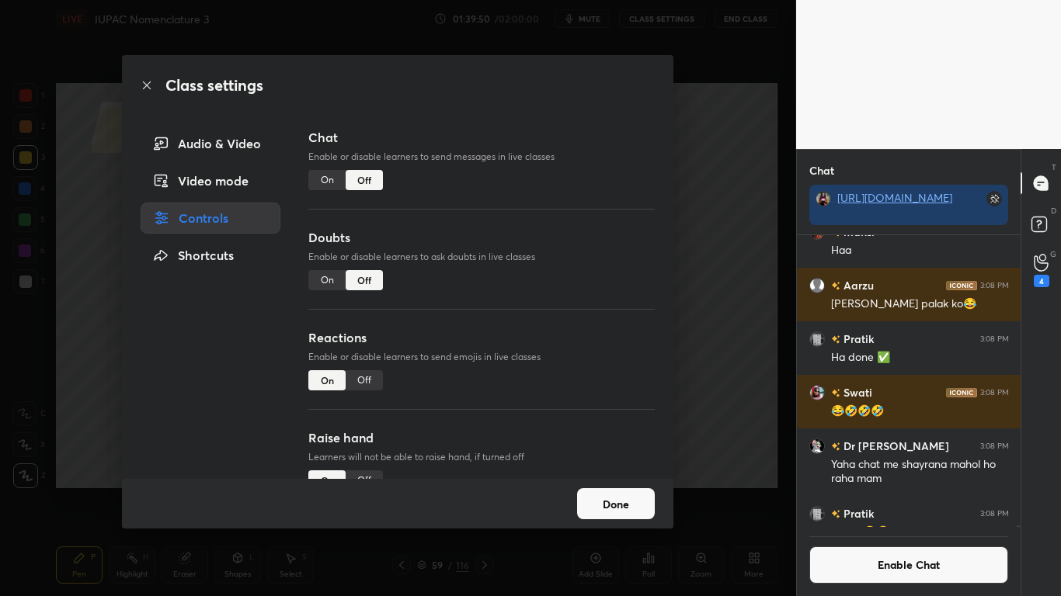
click at [621, 491] on button "Done" at bounding box center [616, 503] width 78 height 31
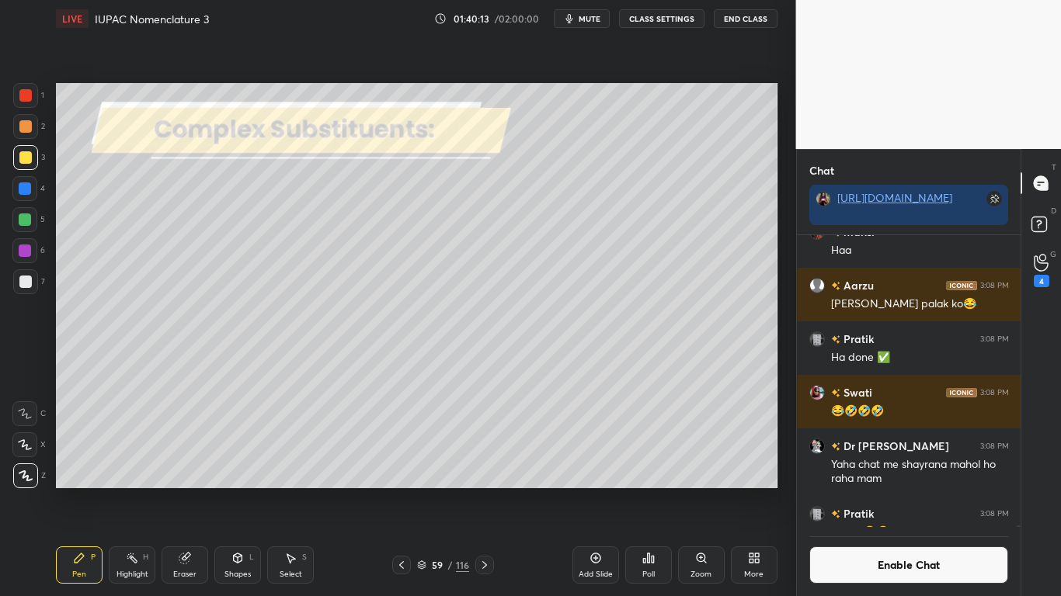
click at [26, 221] on div at bounding box center [25, 220] width 12 height 12
click at [27, 186] on div at bounding box center [25, 188] width 12 height 12
click at [182, 491] on icon at bounding box center [184, 559] width 10 height 10
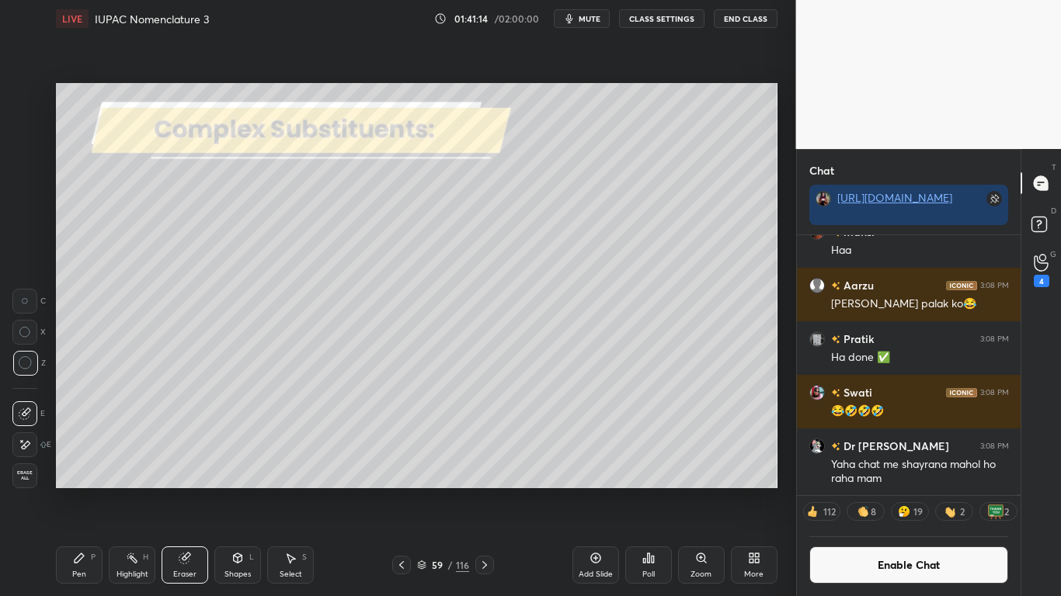
click at [78, 491] on icon at bounding box center [79, 558] width 9 height 9
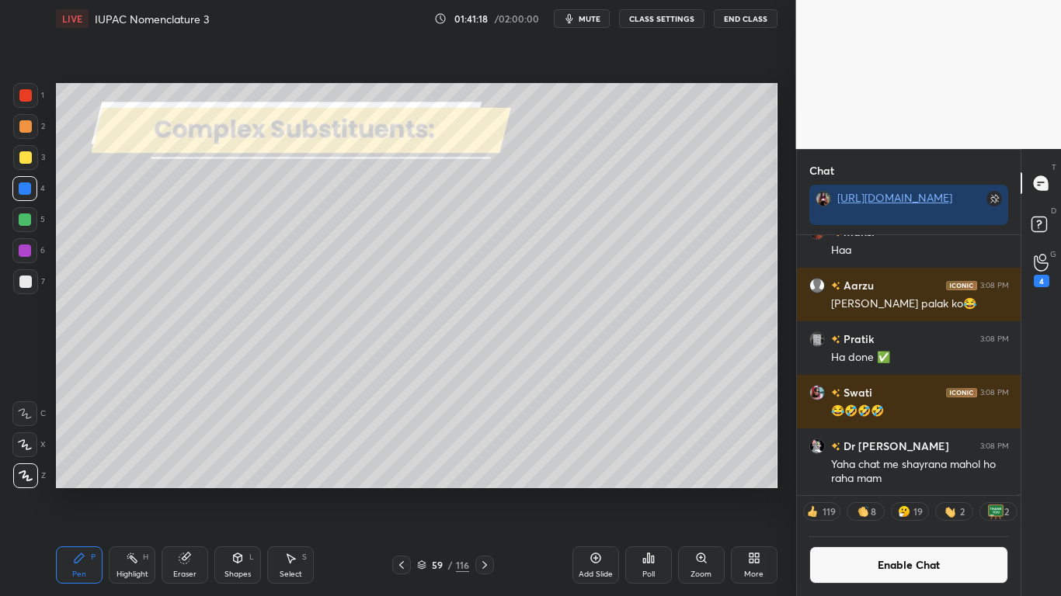
click at [185, 491] on icon at bounding box center [184, 559] width 10 height 10
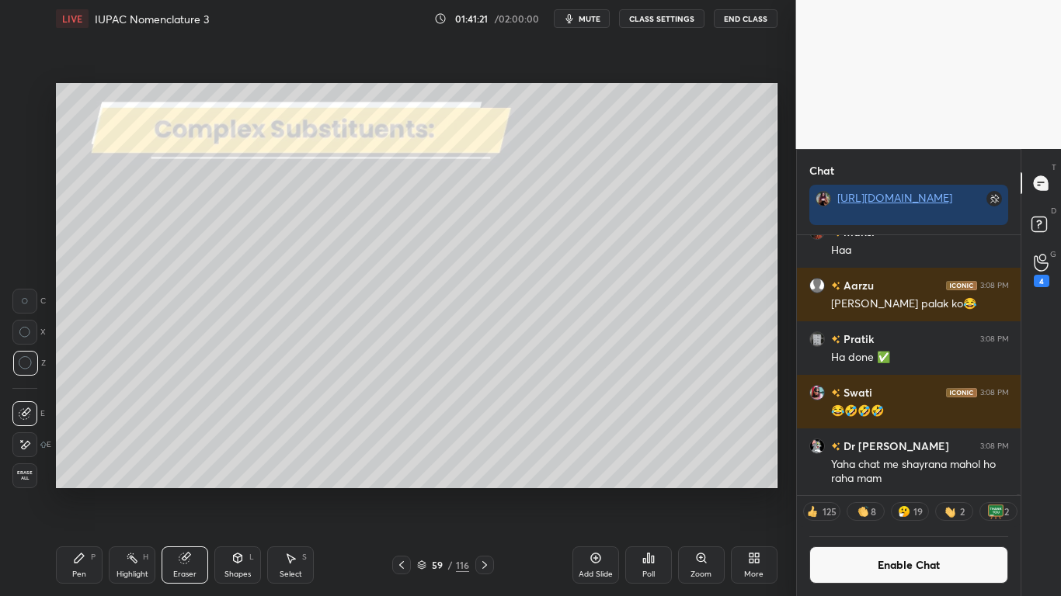
click at [82, 491] on icon at bounding box center [79, 558] width 12 height 12
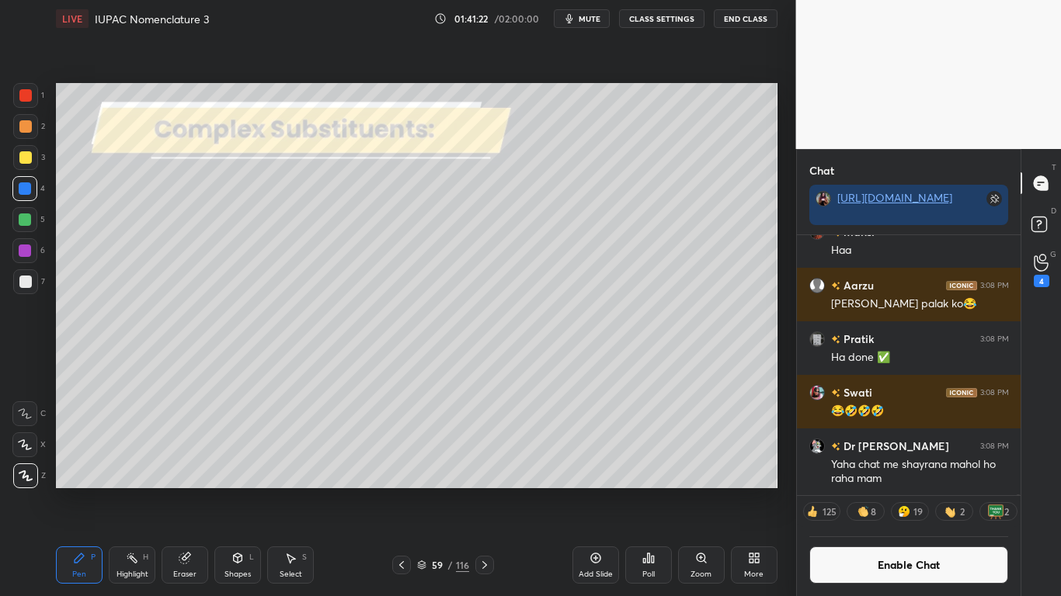
click at [21, 291] on div at bounding box center [25, 281] width 25 height 25
click at [30, 189] on div at bounding box center [25, 188] width 12 height 12
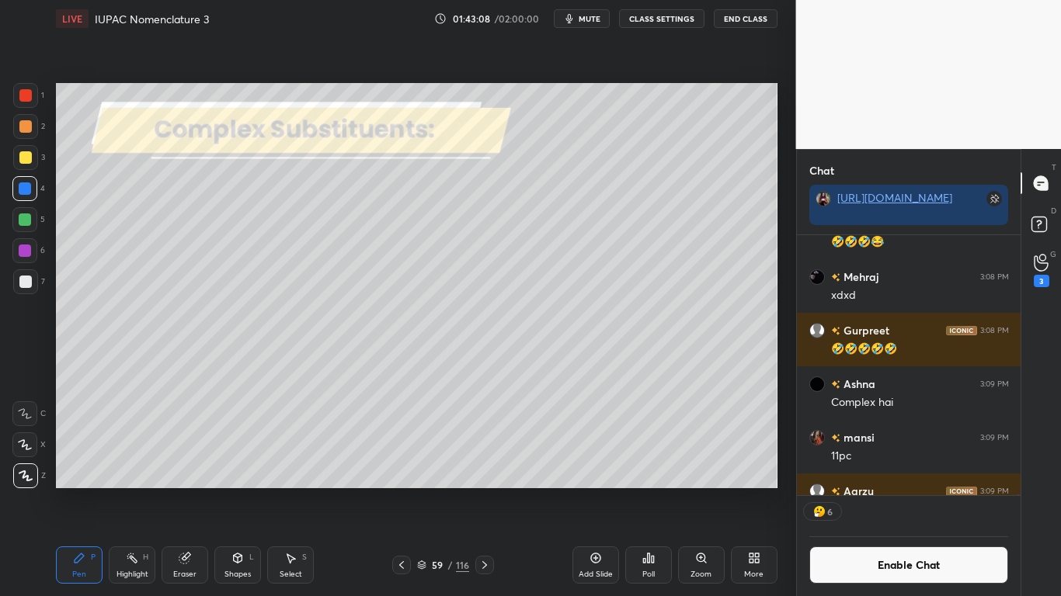
click at [23, 158] on div at bounding box center [25, 157] width 12 height 12
click at [293, 491] on div "Pen P Highlight H Eraser Shapes L Select S 59 / 116 Add Slide Poll Zoom More" at bounding box center [416, 565] width 721 height 62
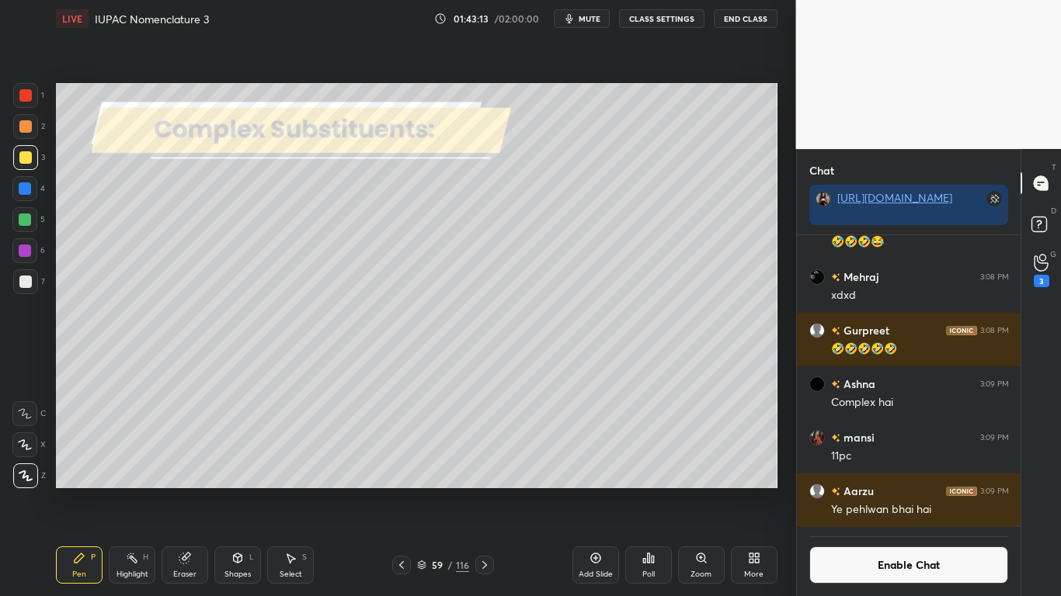
click at [294, 491] on icon at bounding box center [290, 558] width 12 height 12
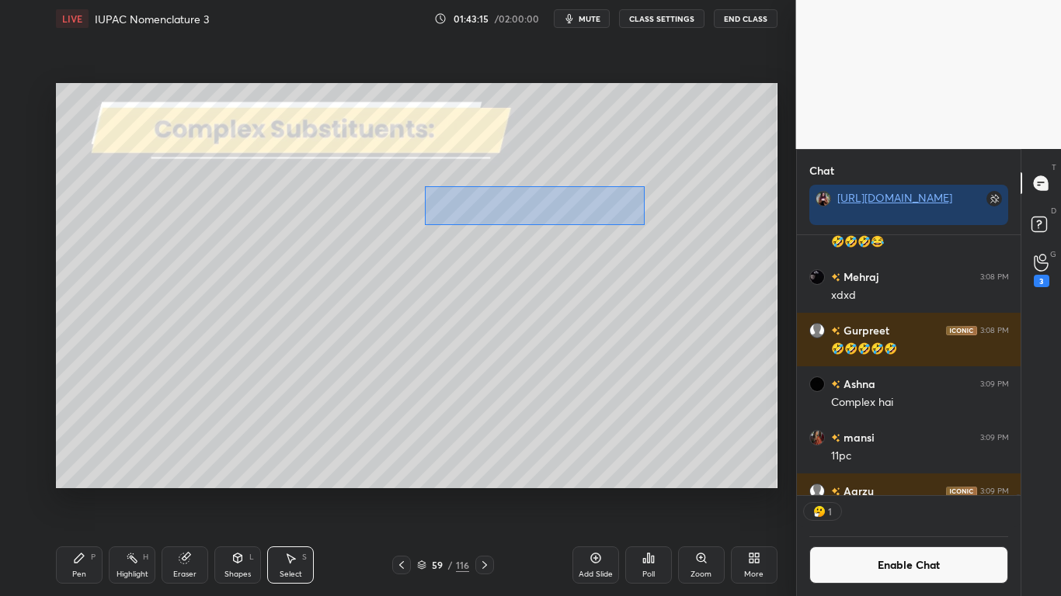
scroll to position [255, 219]
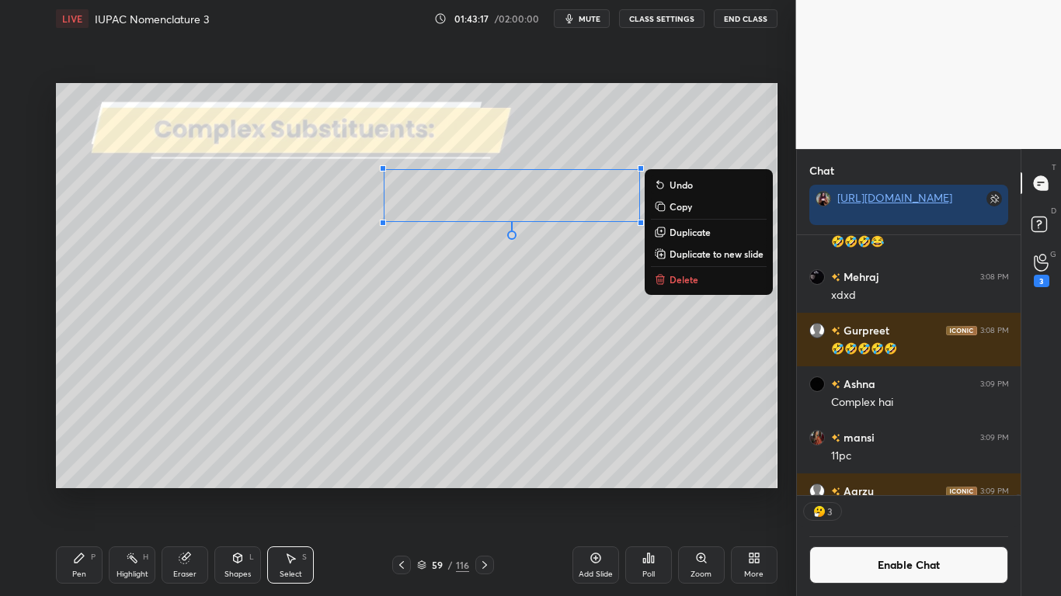
click at [79, 491] on icon at bounding box center [79, 558] width 9 height 9
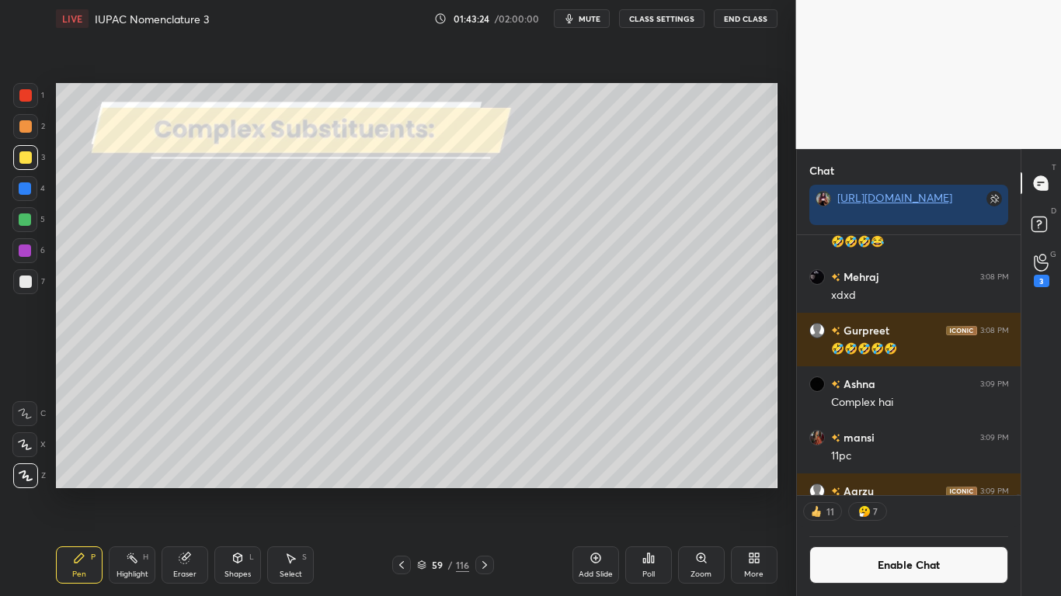
click at [278, 491] on div "Select S" at bounding box center [290, 565] width 47 height 37
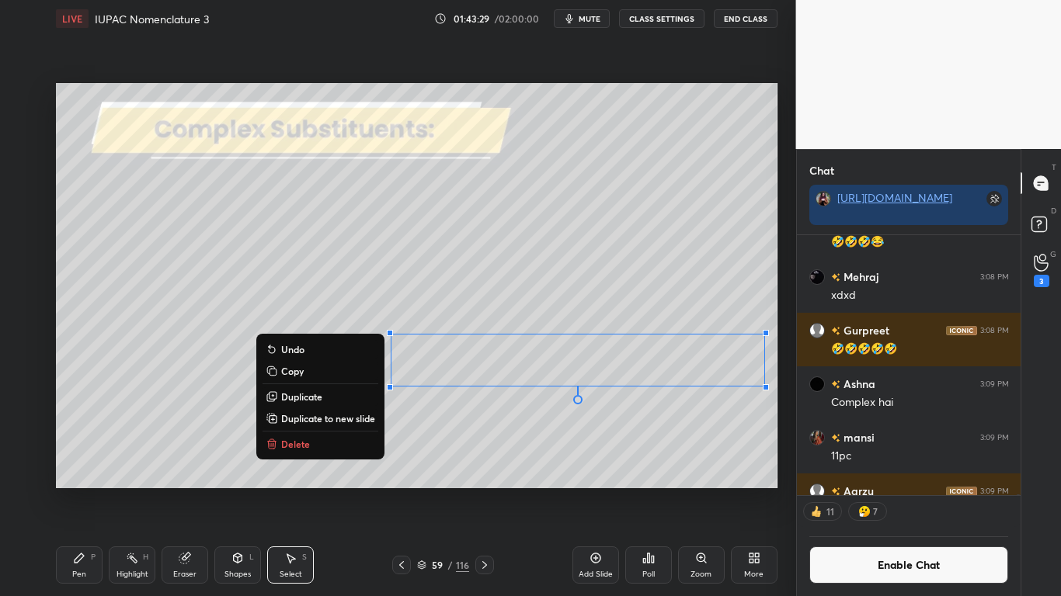
click at [925, 491] on button "Enable Chat" at bounding box center [909, 565] width 200 height 37
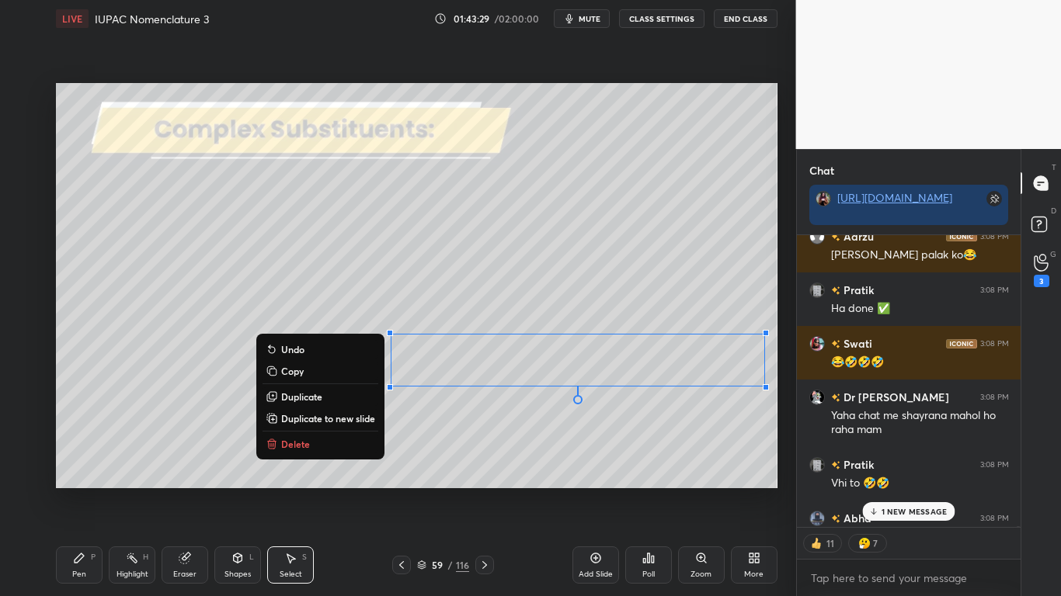
click at [931, 491] on p "1 NEW MESSAGE" at bounding box center [914, 511] width 66 height 9
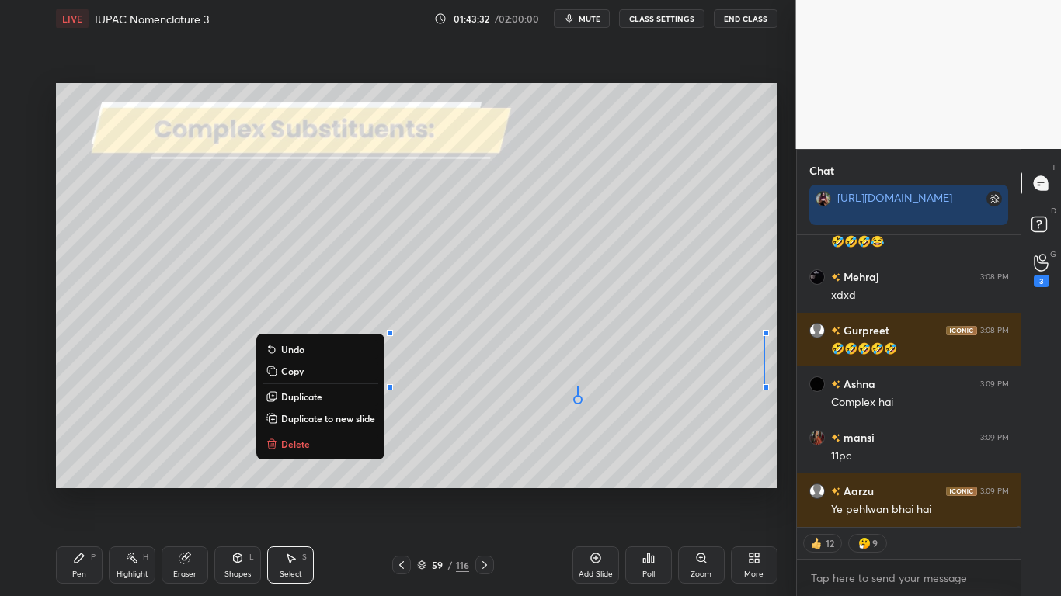
scroll to position [131691, 0]
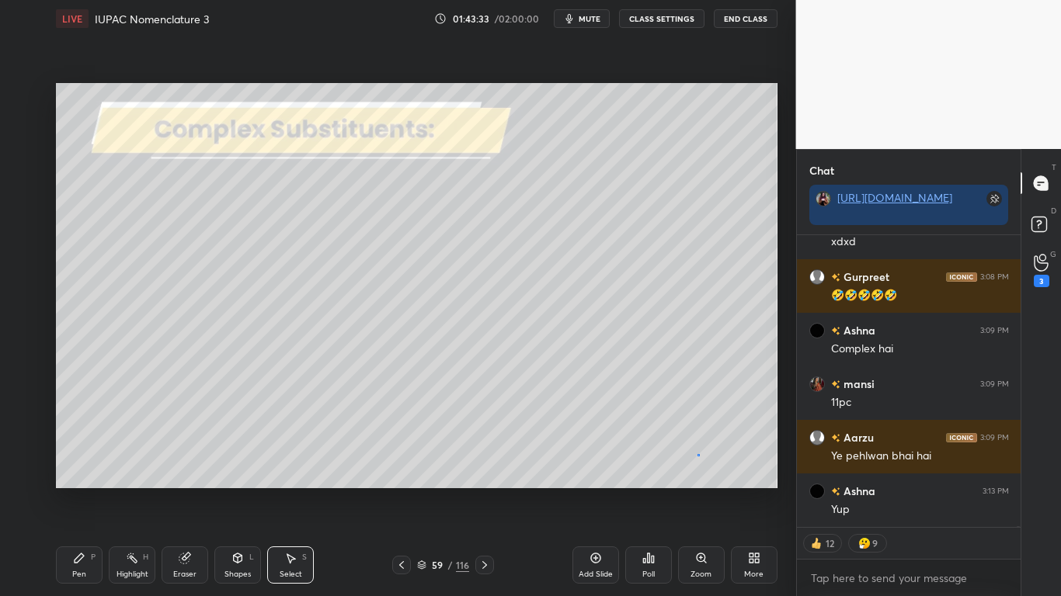
click at [698, 455] on div "0 ° Undo Copy Duplicate Duplicate to new slide Delete" at bounding box center [416, 285] width 721 height 405
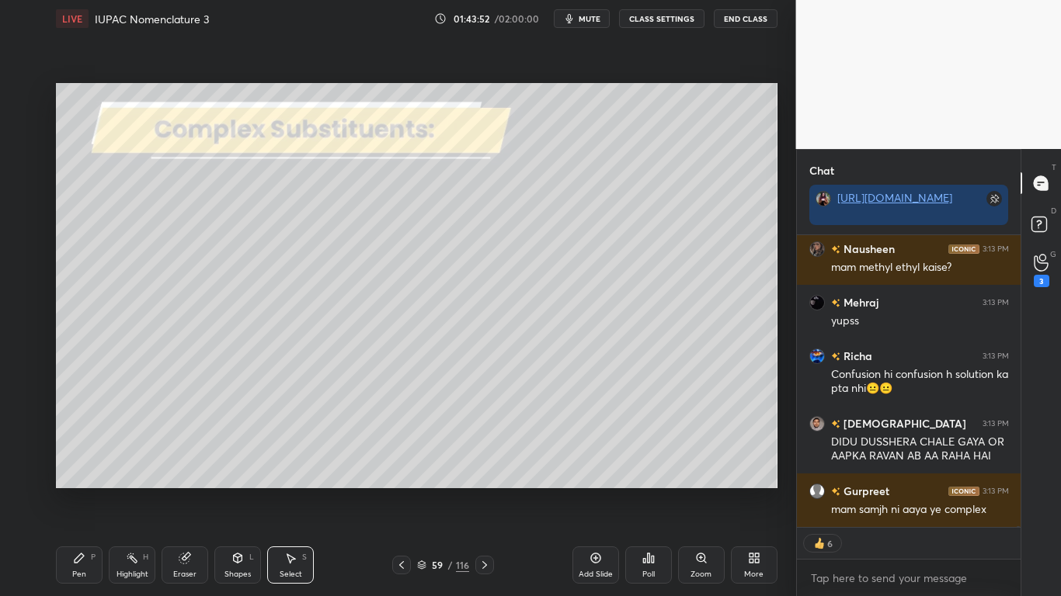
scroll to position [132074, 0]
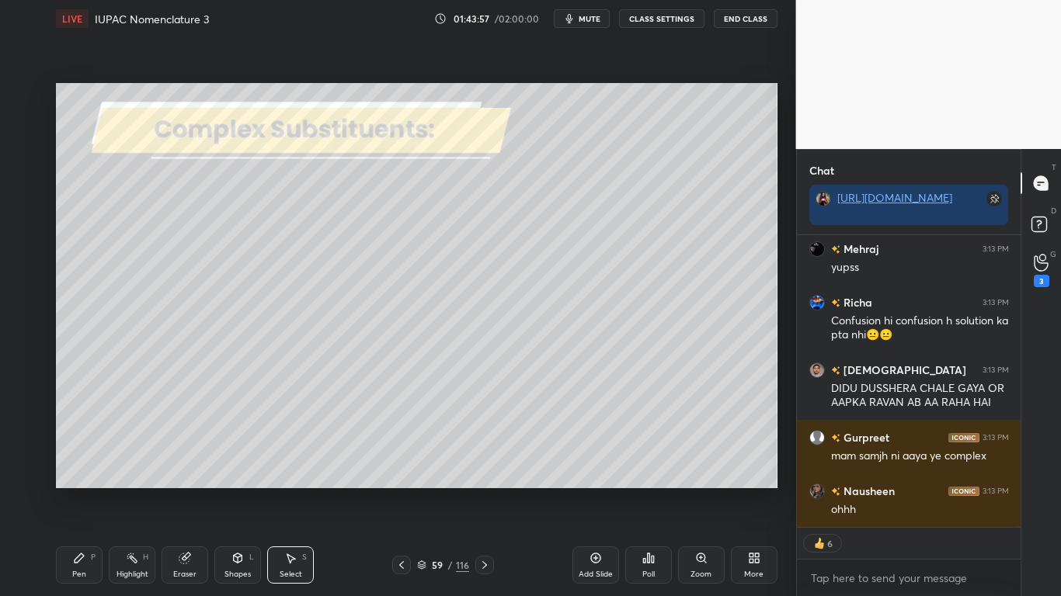
type textarea "x"
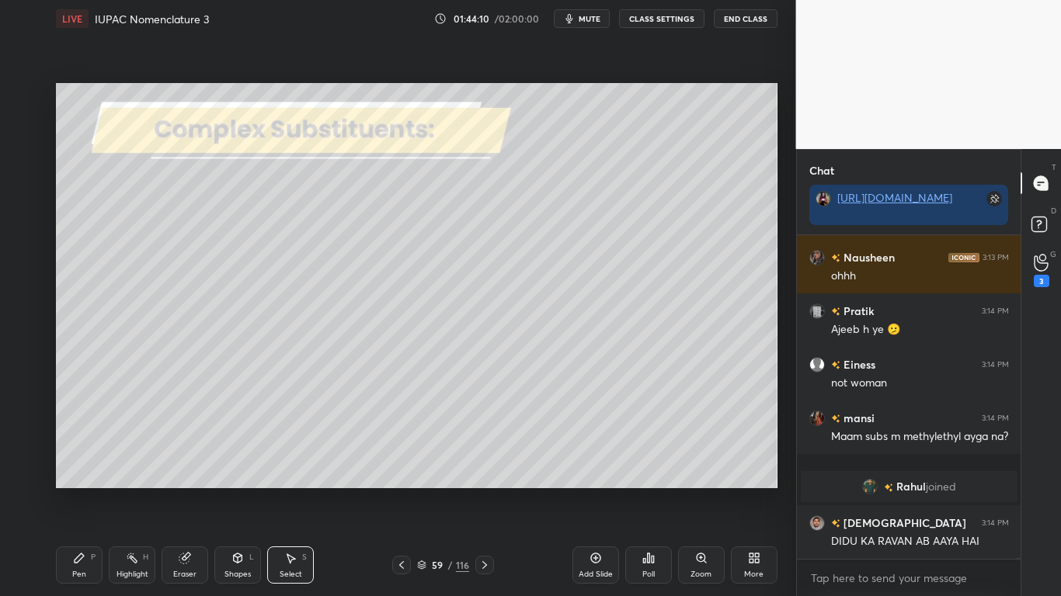
scroll to position [132245, 0]
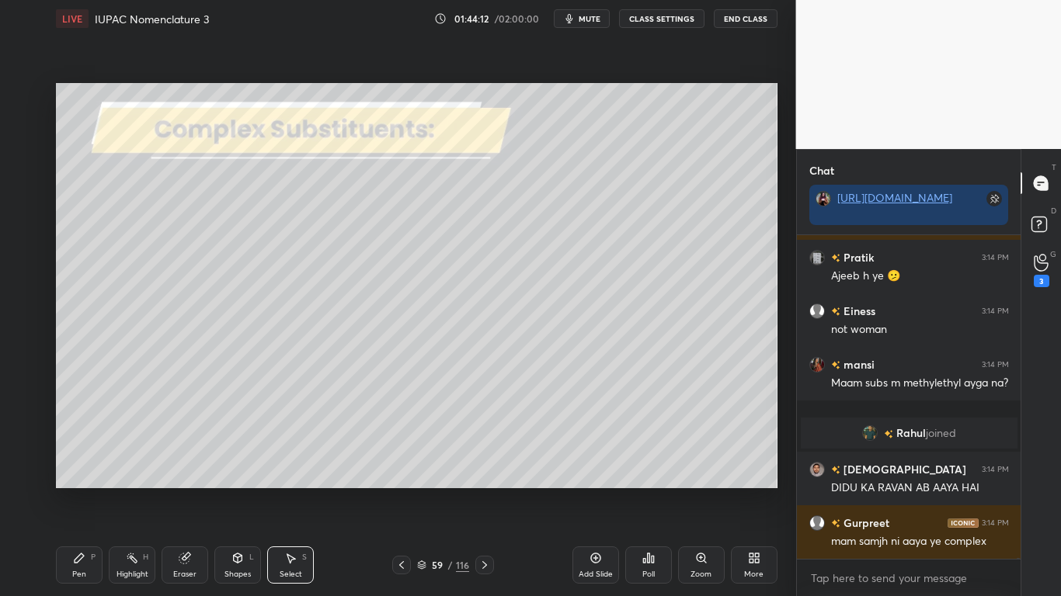
click at [133, 491] on div "Highlight H" at bounding box center [132, 565] width 47 height 37
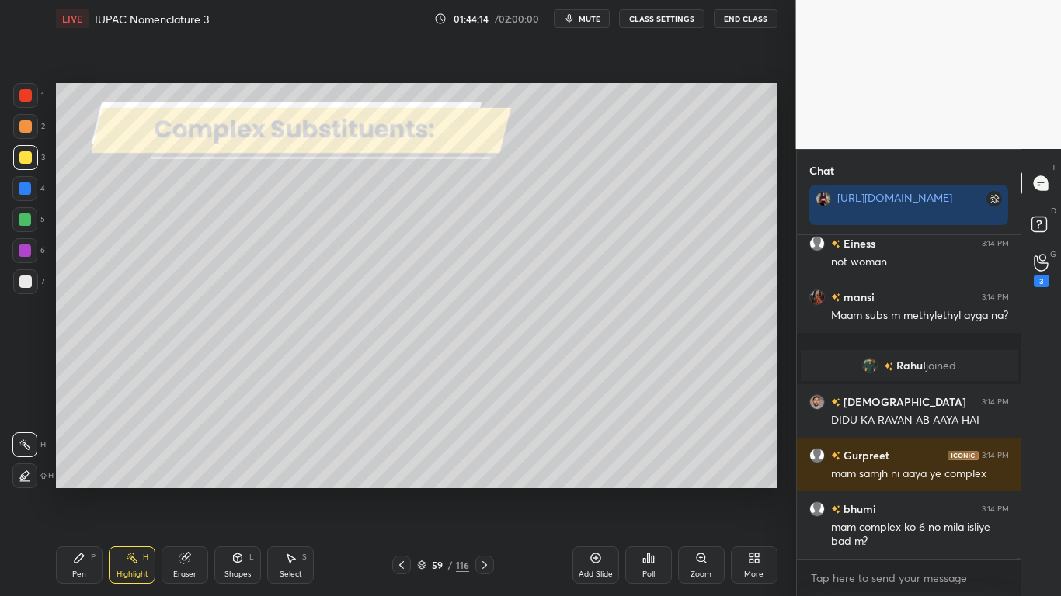
scroll to position [132366, 0]
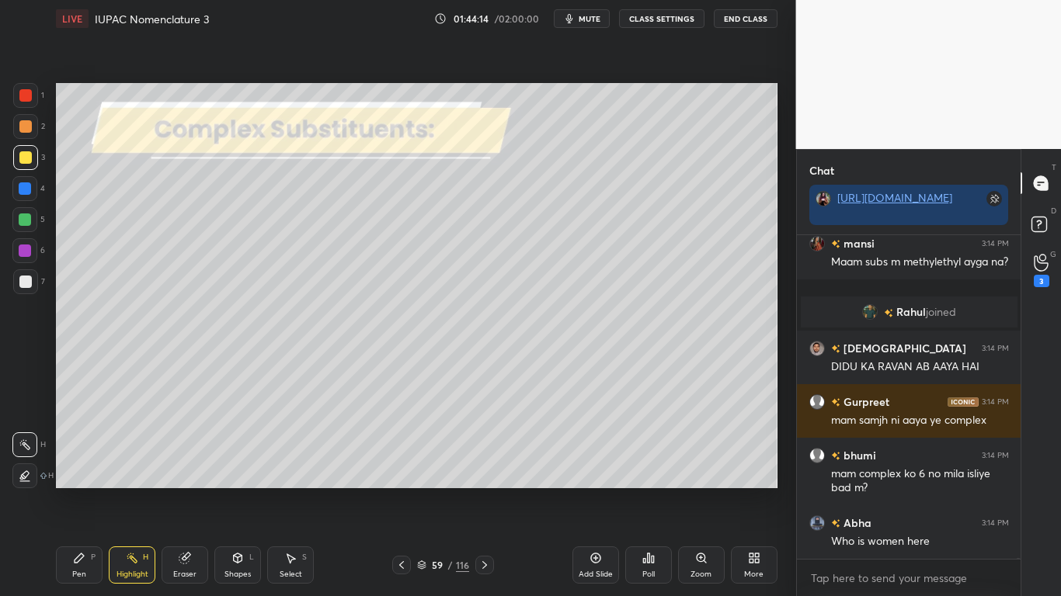
click at [66, 491] on div "Pen P" at bounding box center [79, 565] width 47 height 37
click at [26, 192] on div at bounding box center [25, 188] width 12 height 12
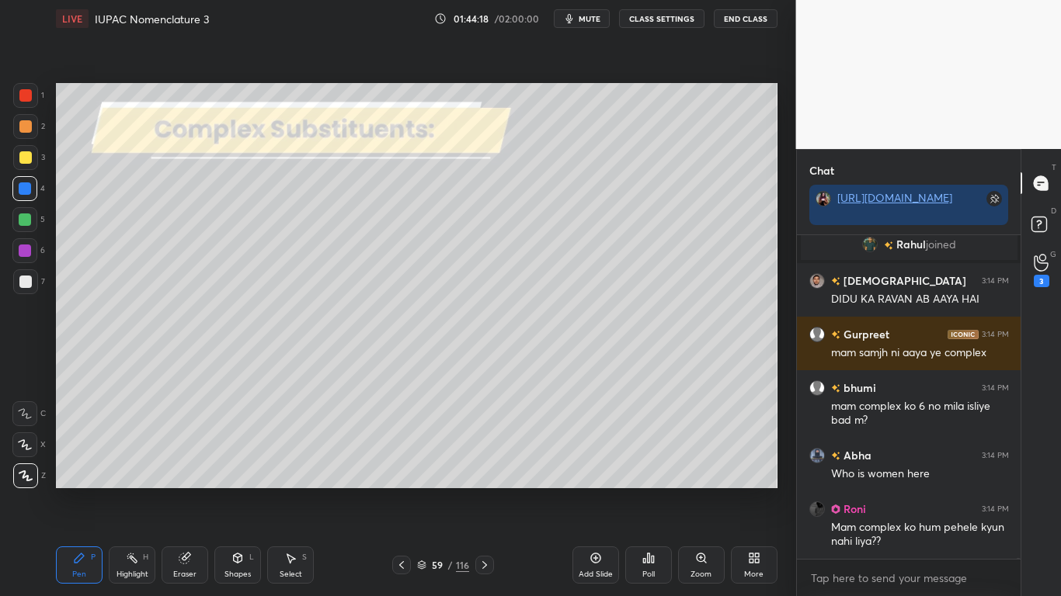
click at [314, 491] on div "Pen P Highlight H Eraser Shapes L Select S" at bounding box center [185, 565] width 258 height 37
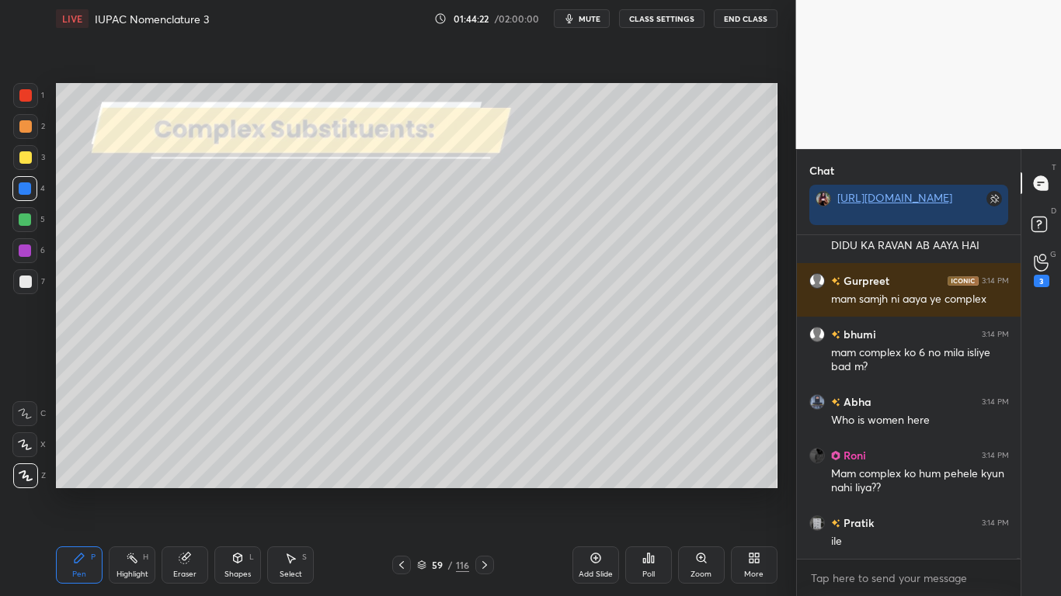
click at [192, 491] on div "Eraser" at bounding box center [185, 565] width 47 height 37
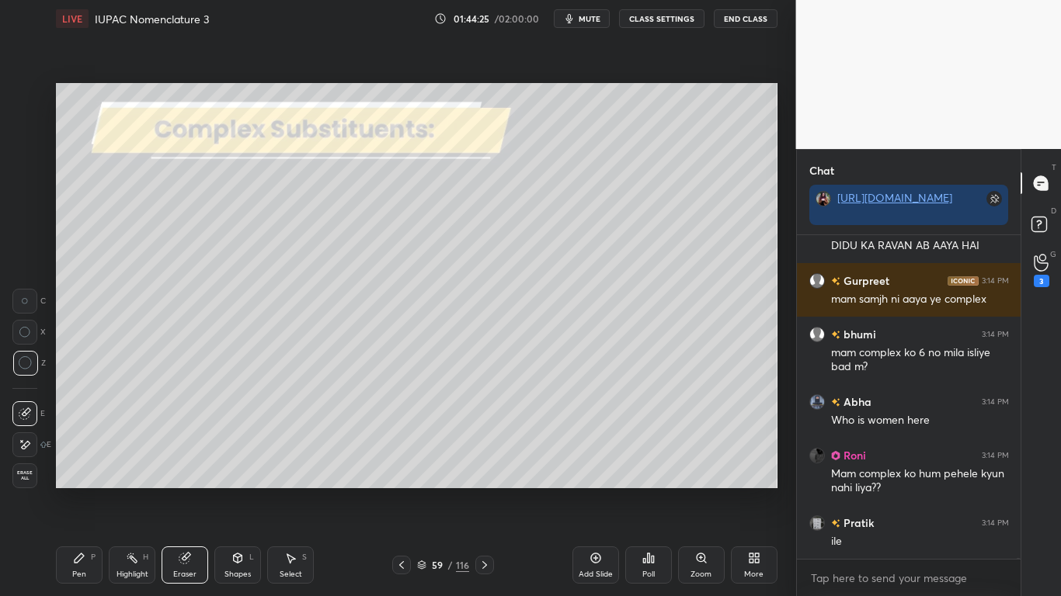
click at [70, 491] on div "Pen P" at bounding box center [79, 565] width 47 height 37
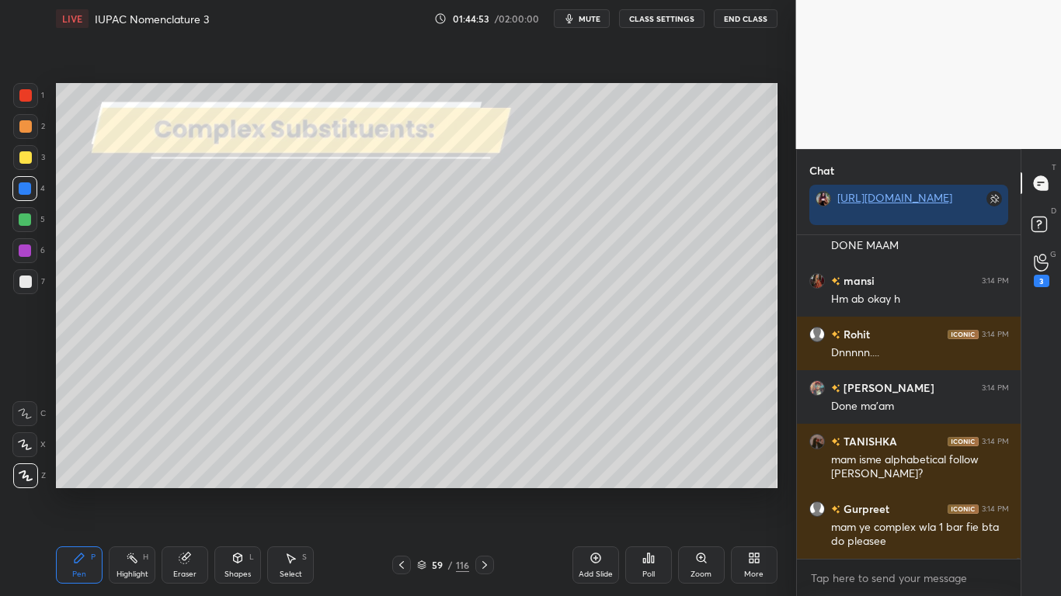
scroll to position [133011, 0]
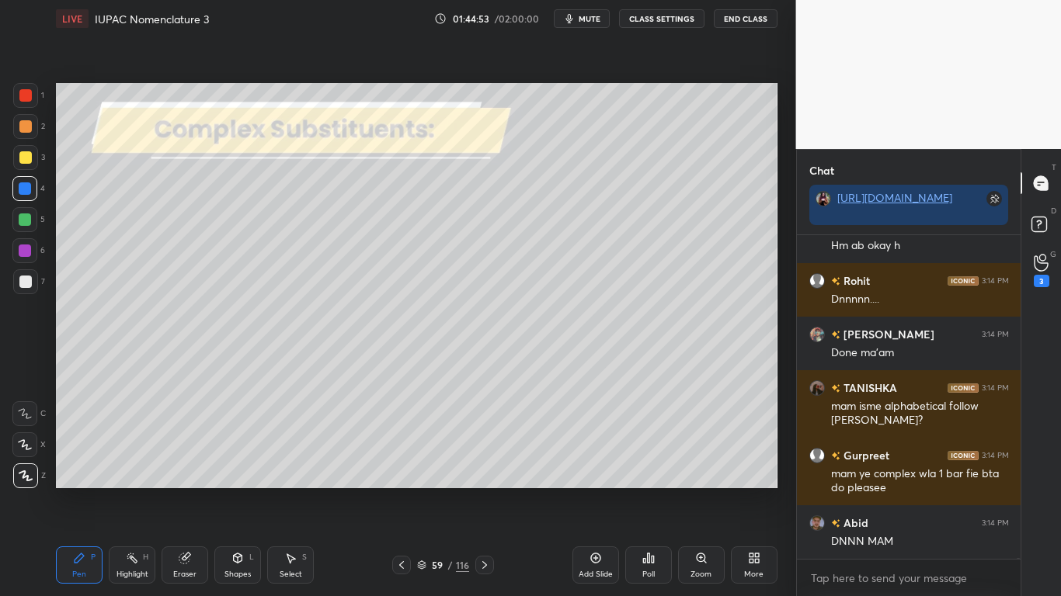
click at [659, 19] on button "CLASS SETTINGS" at bounding box center [661, 18] width 85 height 19
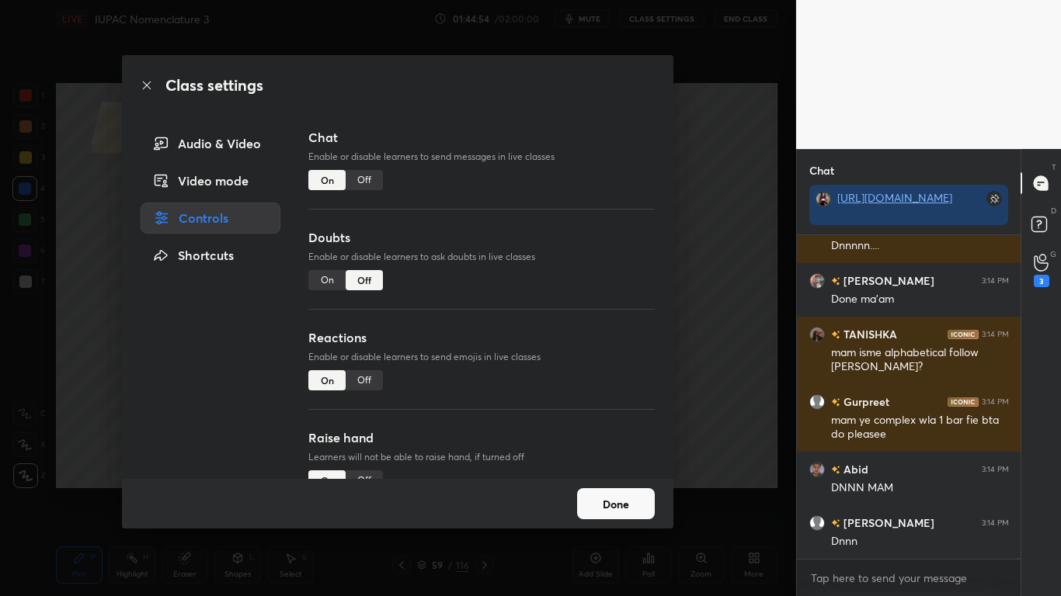
click at [368, 184] on div "Off" at bounding box center [364, 180] width 37 height 20
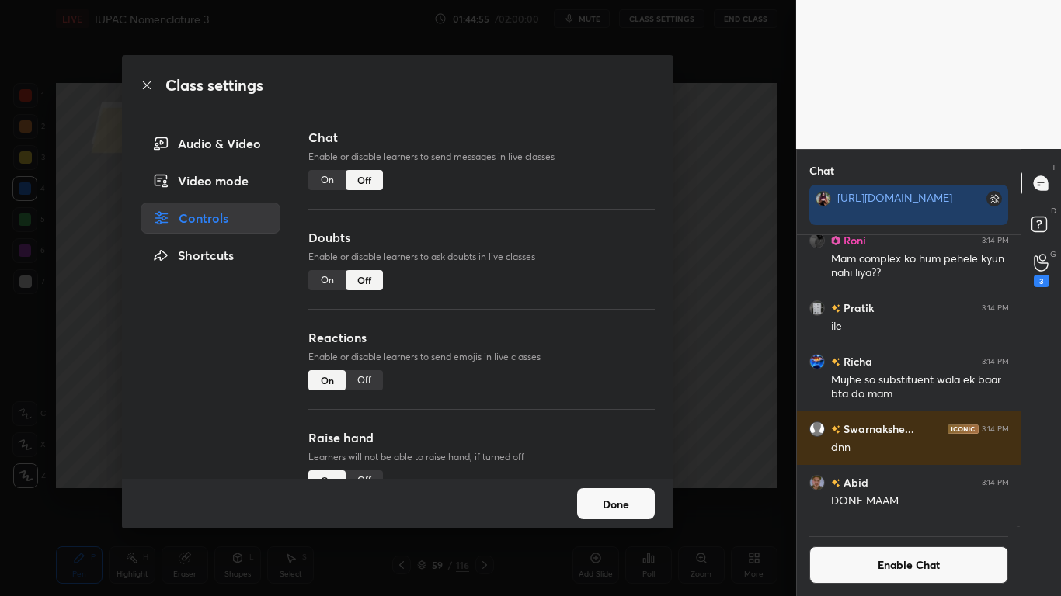
click at [611, 491] on button "Done" at bounding box center [616, 503] width 78 height 31
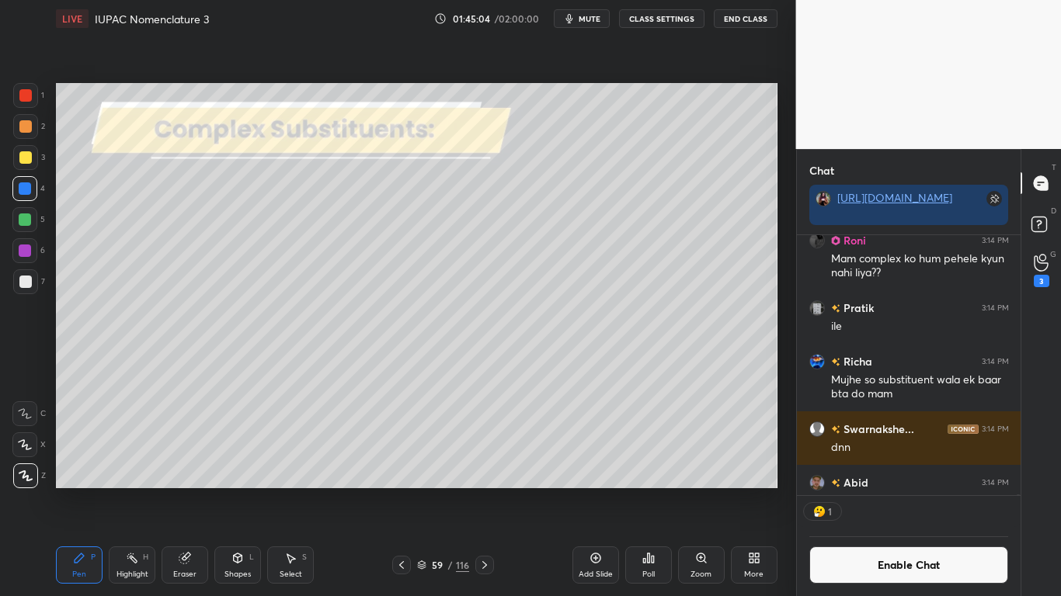
scroll to position [255, 219]
click at [853, 491] on button "Enable Chat" at bounding box center [909, 565] width 200 height 37
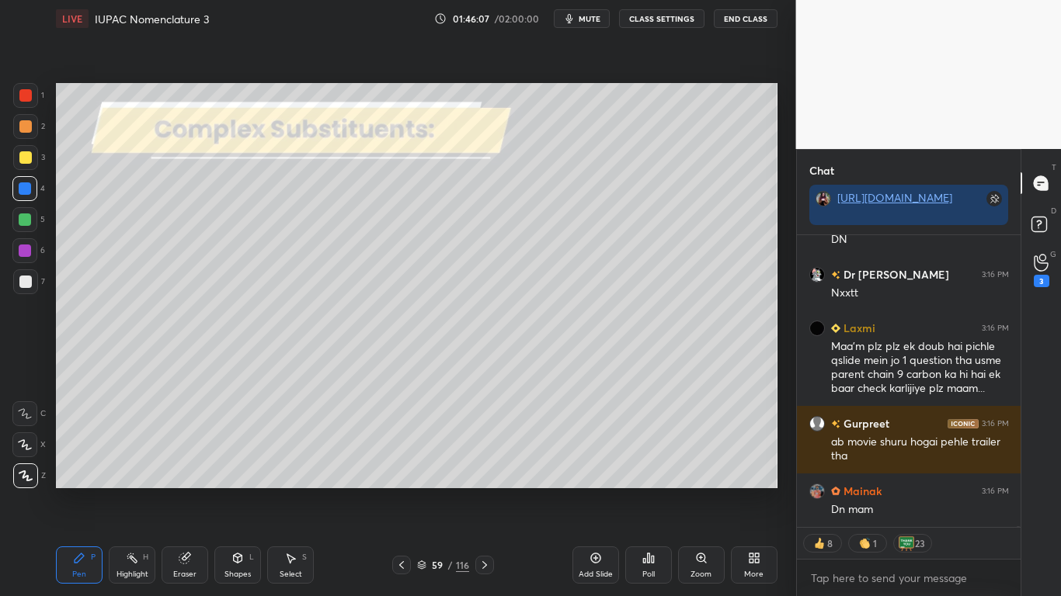
scroll to position [134126, 0]
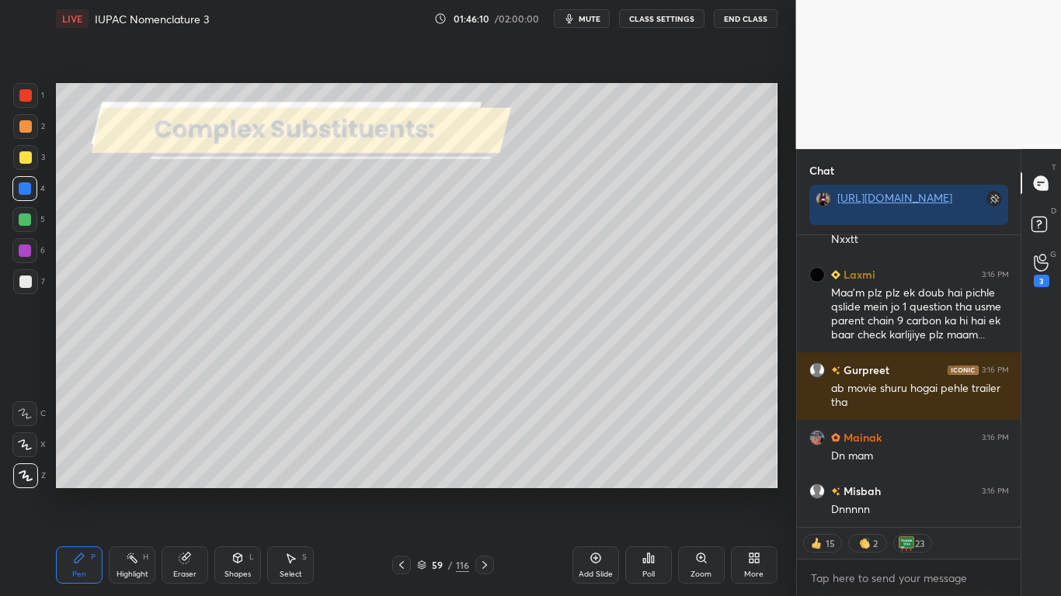
click at [423, 491] on icon at bounding box center [421, 565] width 9 height 9
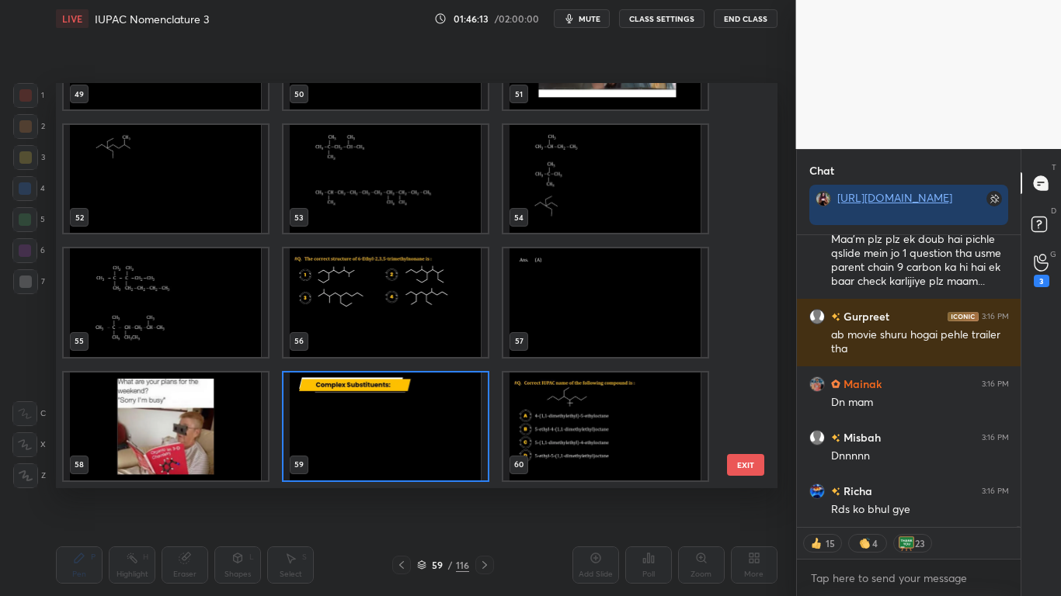
scroll to position [134233, 0]
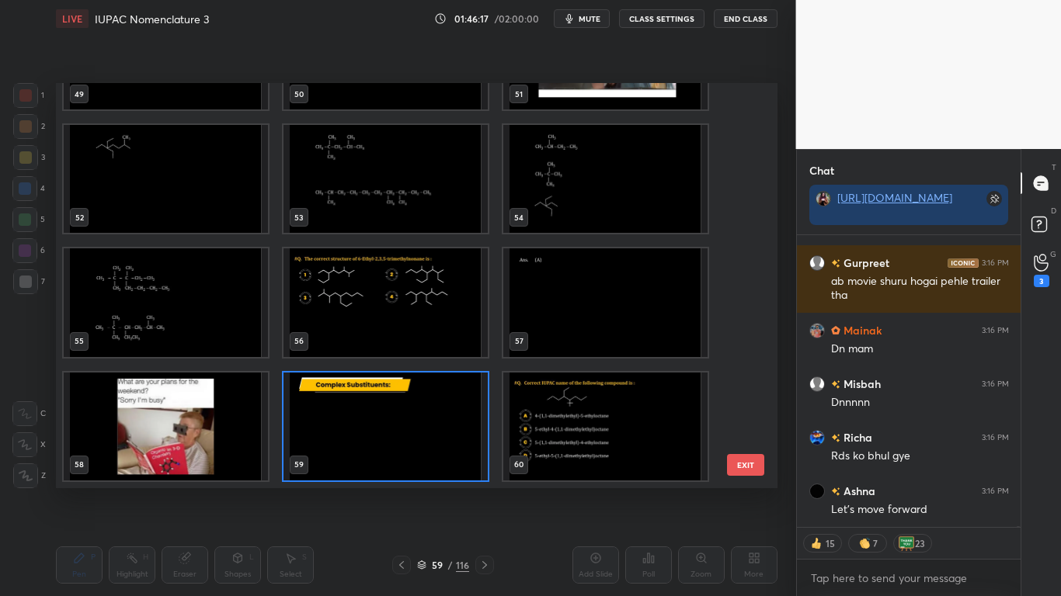
click at [197, 329] on img "grid" at bounding box center [166, 302] width 204 height 108
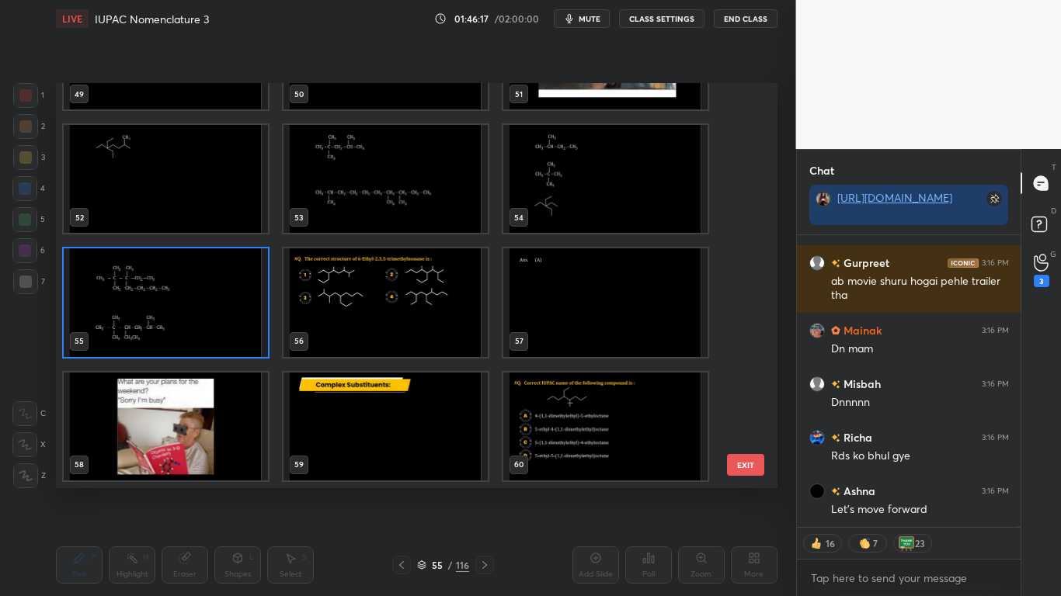
click at [198, 330] on img "grid" at bounding box center [166, 302] width 204 height 108
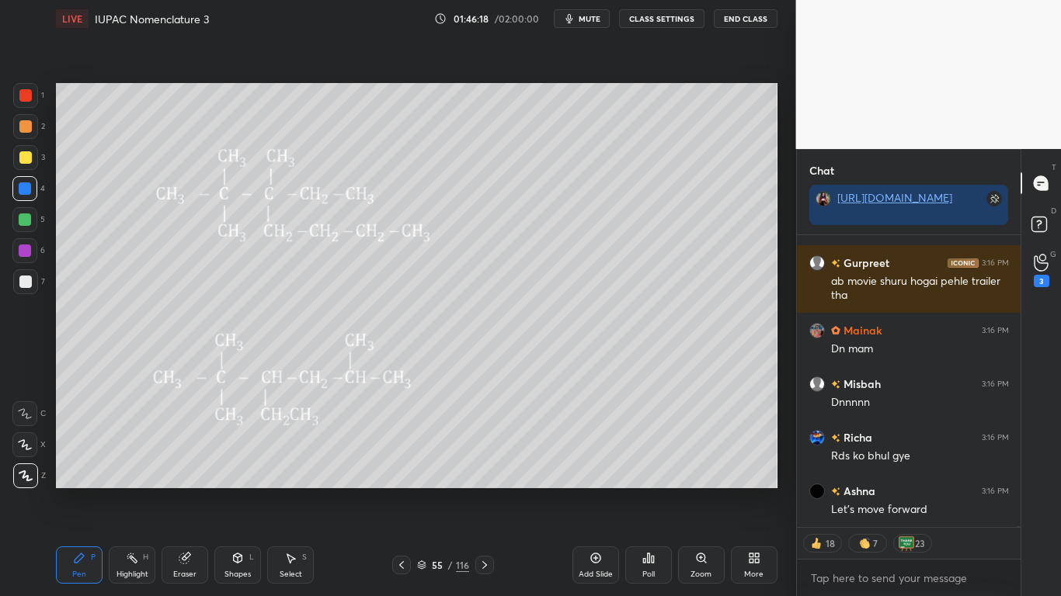
click at [200, 331] on img "grid" at bounding box center [166, 302] width 204 height 108
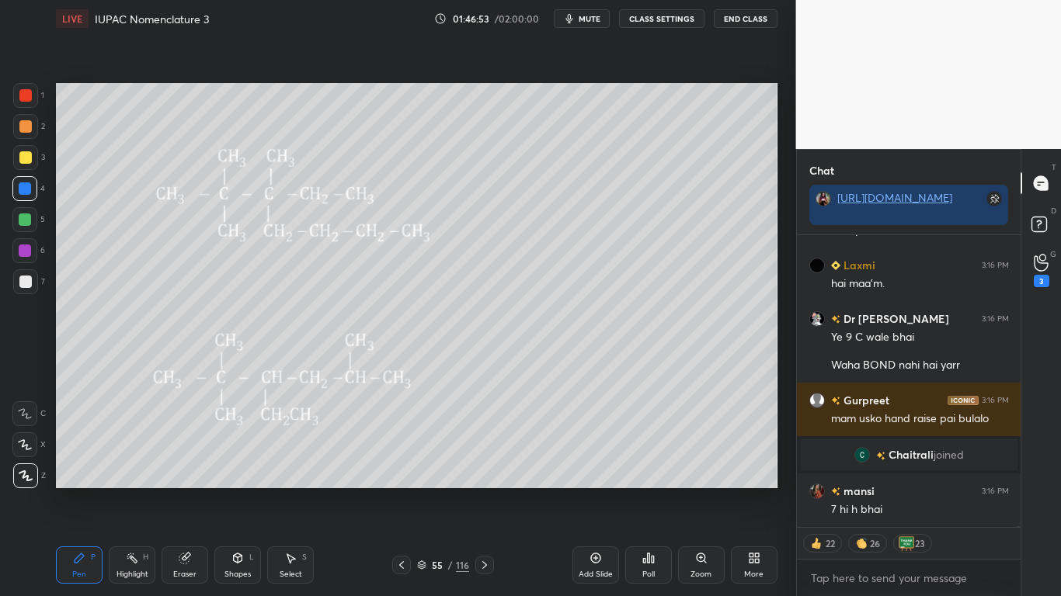
scroll to position [134330, 0]
click at [422, 491] on div "Pen P Highlight H Eraser Shapes L Select S 55 / 116 Add Slide Poll Zoom More" at bounding box center [416, 565] width 721 height 62
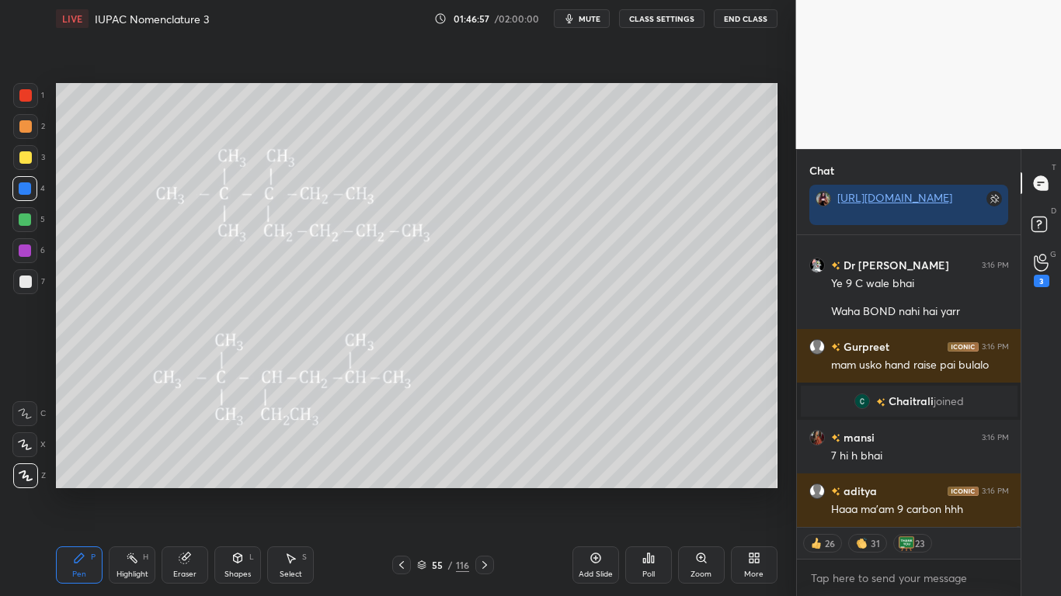
click at [424, 491] on icon at bounding box center [422, 563] width 8 height 4
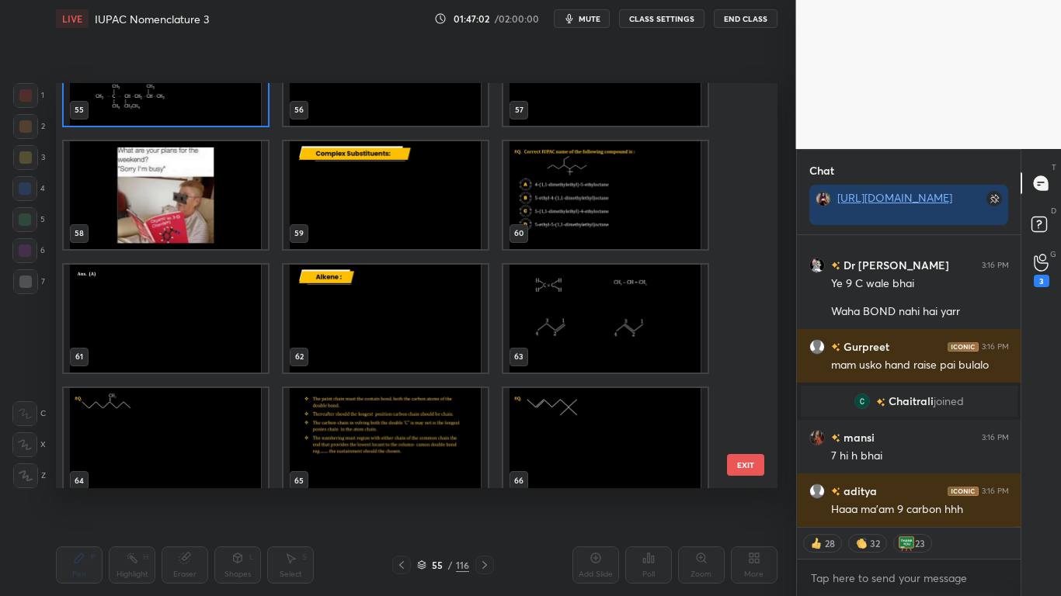
scroll to position [134437, 0]
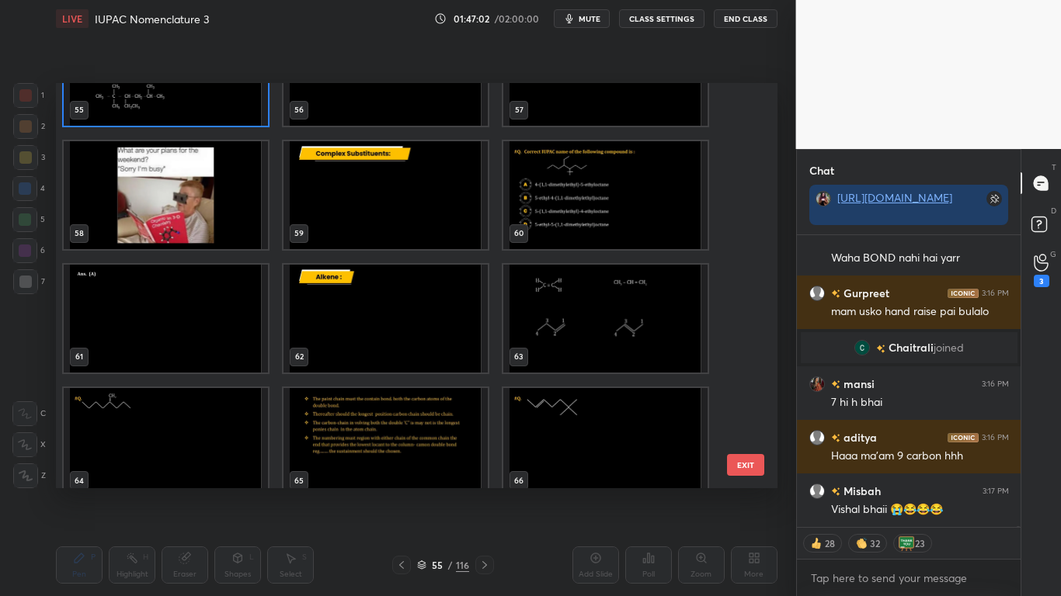
click at [389, 221] on img "grid" at bounding box center [385, 195] width 204 height 108
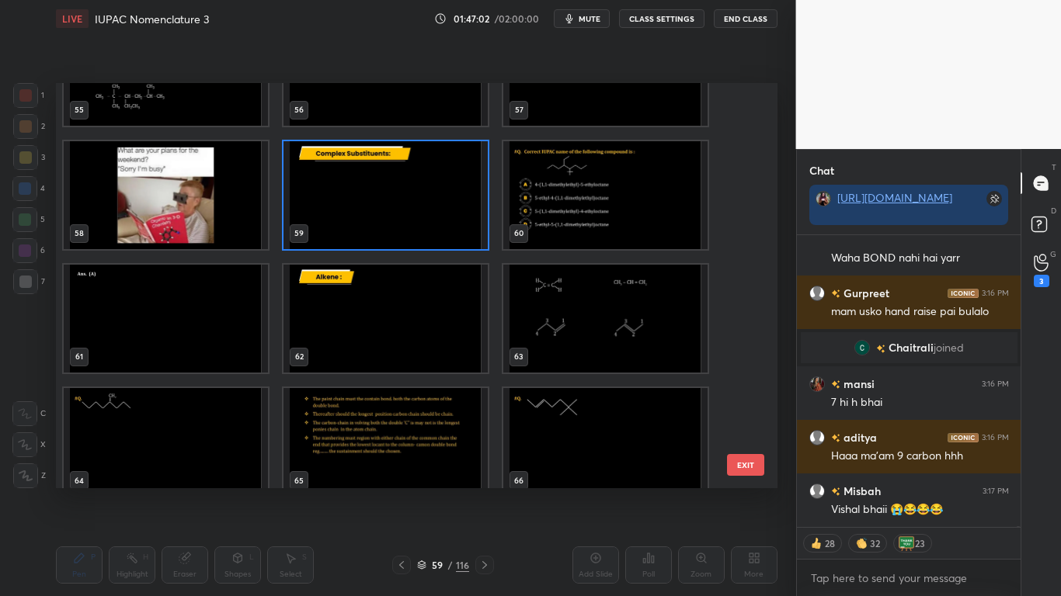
click at [393, 221] on img "grid" at bounding box center [385, 195] width 204 height 108
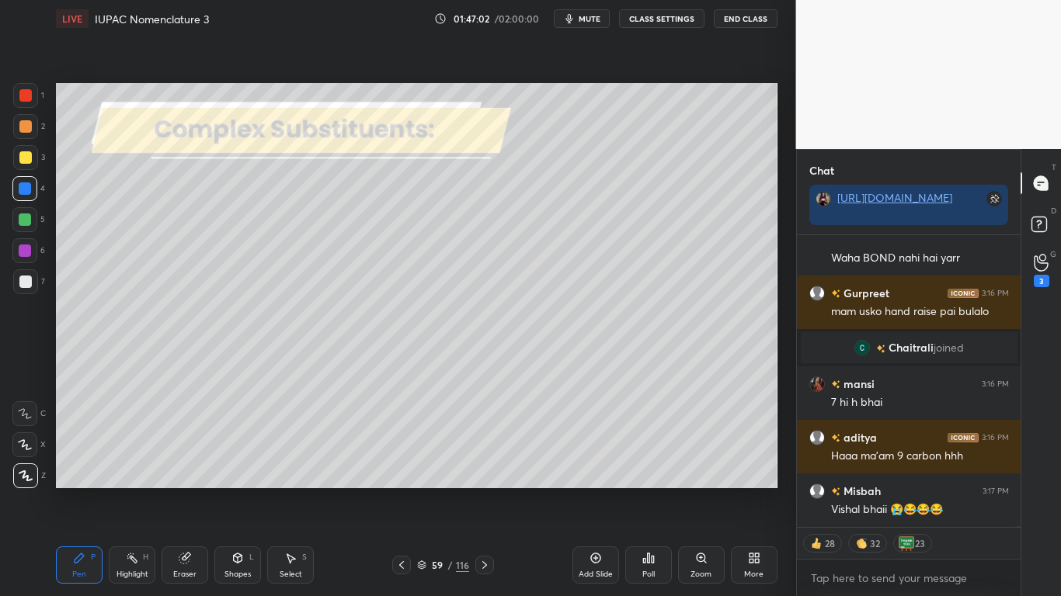
click at [394, 222] on img "grid" at bounding box center [385, 195] width 204 height 108
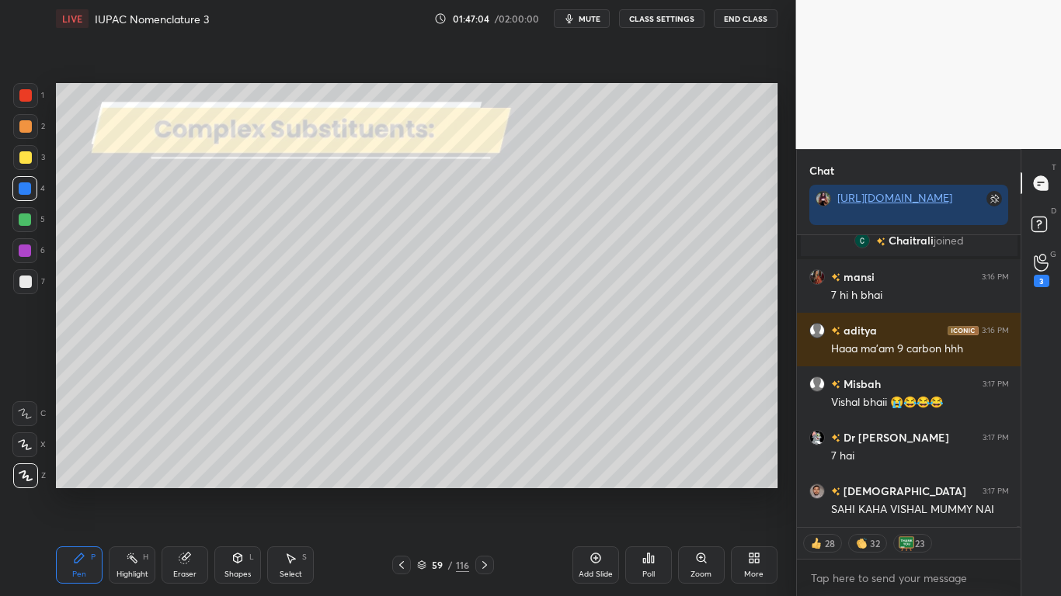
scroll to position [134597, 0]
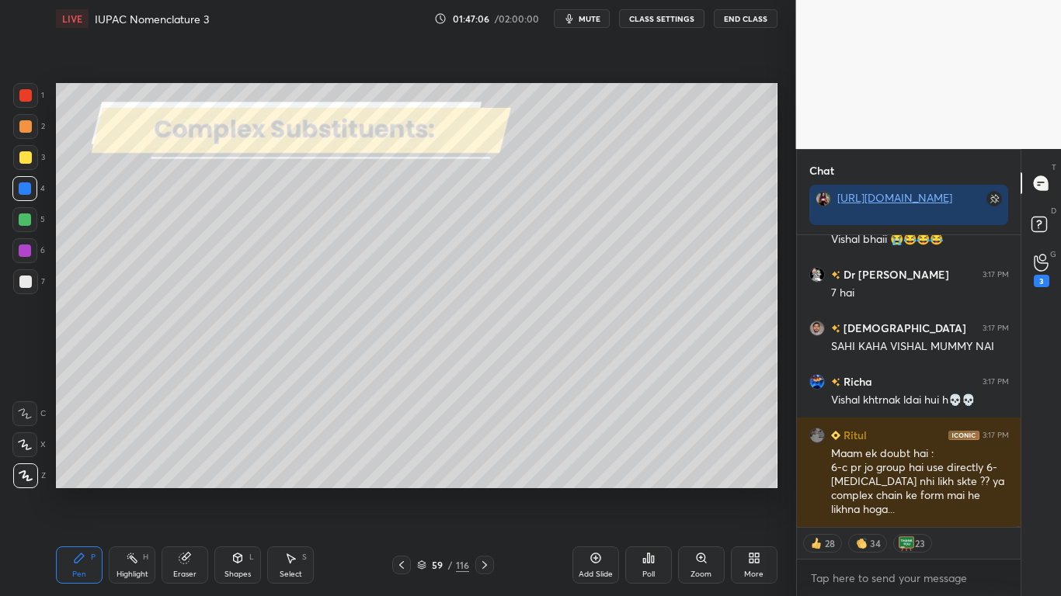
click at [593, 491] on icon at bounding box center [595, 558] width 12 height 12
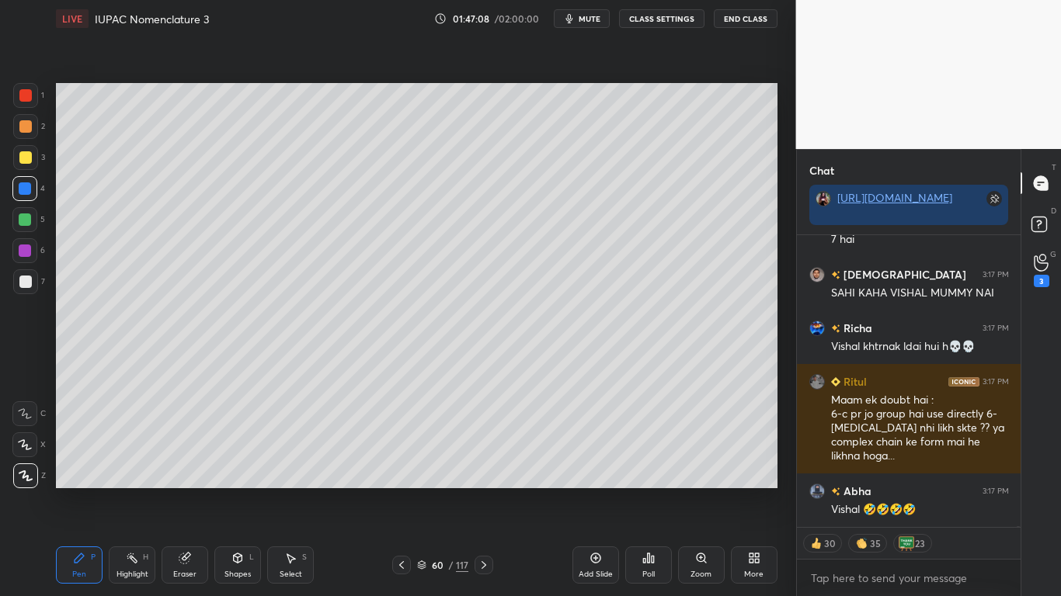
scroll to position [134814, 0]
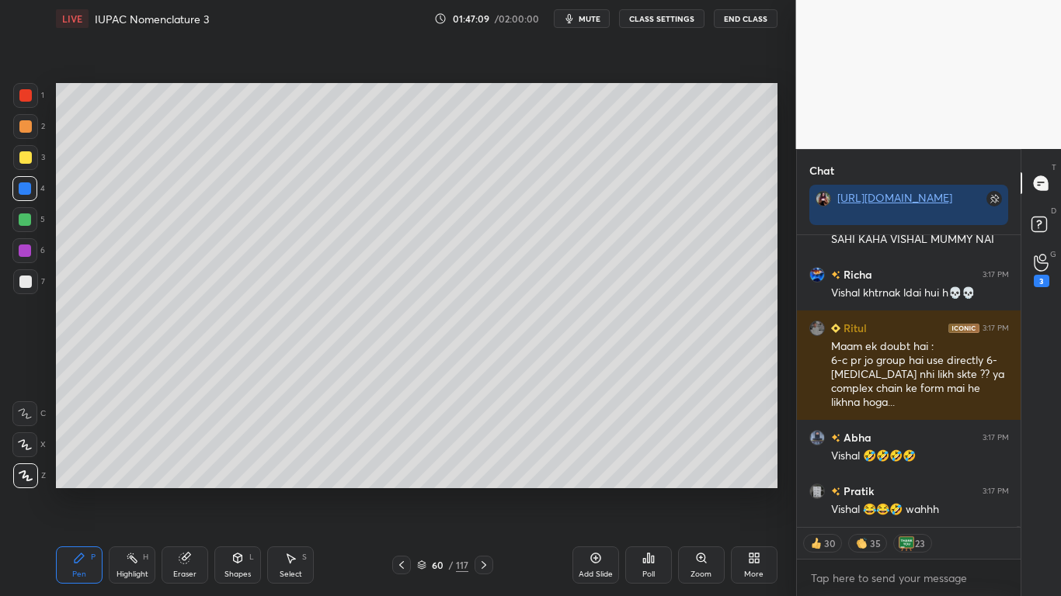
type textarea "x"
click at [652, 23] on button "CLASS SETTINGS" at bounding box center [661, 18] width 85 height 19
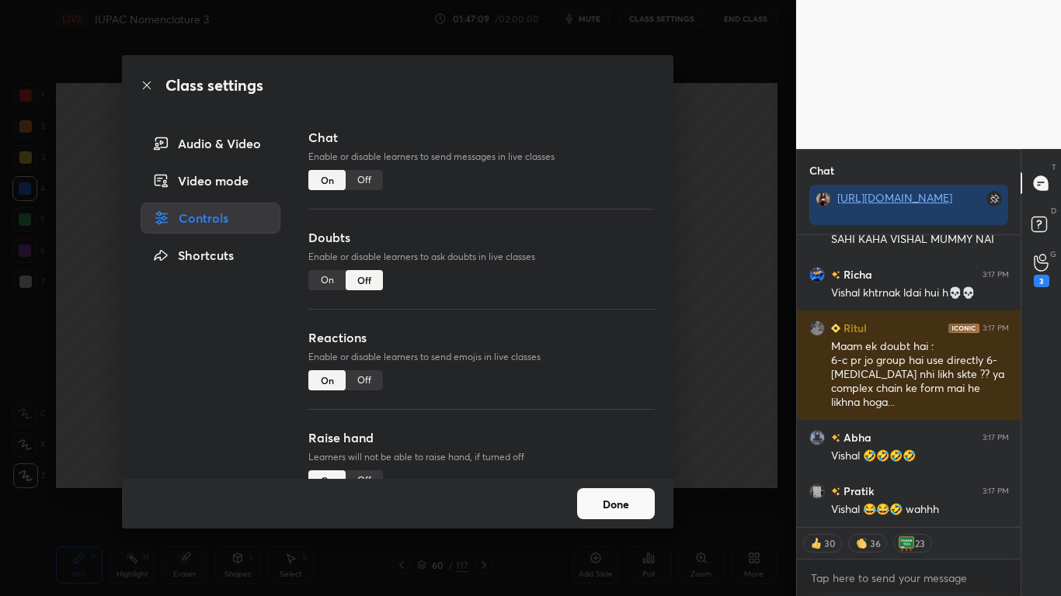
click at [362, 176] on div "Off" at bounding box center [364, 180] width 37 height 20
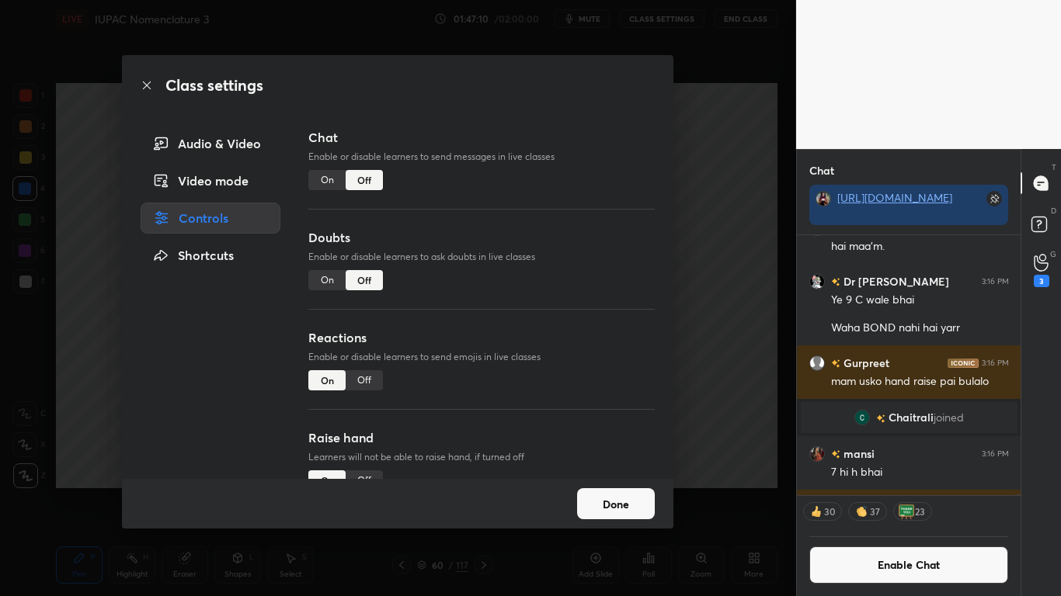
click at [598, 491] on button "Done" at bounding box center [616, 503] width 78 height 31
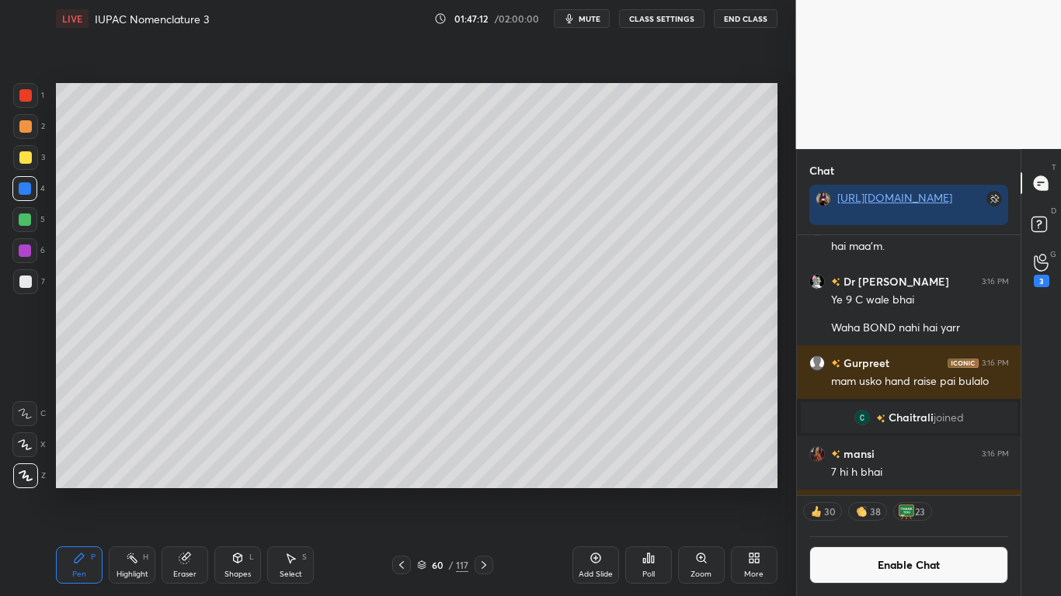
click at [20, 275] on div at bounding box center [25, 281] width 25 height 25
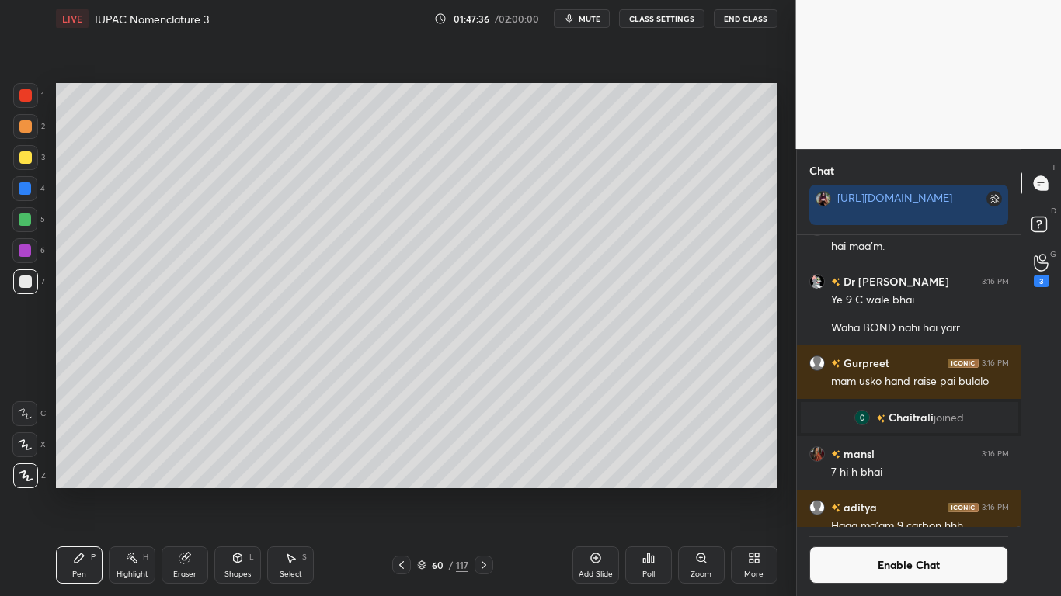
scroll to position [134684, 0]
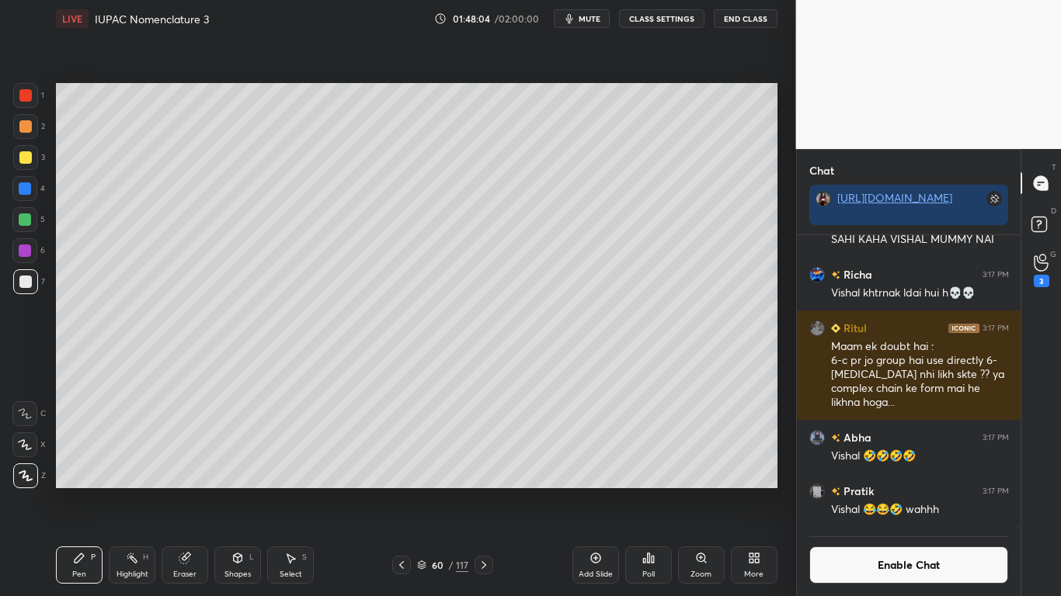
click at [875, 491] on div "Enable Chat" at bounding box center [909, 561] width 224 height 69
click at [873, 491] on button "Enable Chat" at bounding box center [909, 565] width 200 height 37
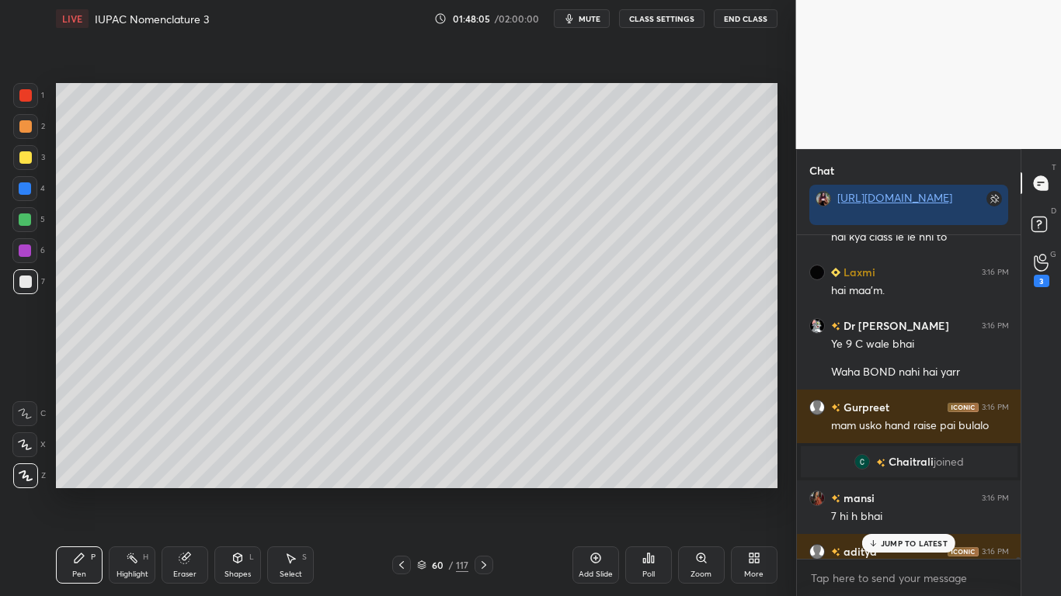
click at [888, 491] on p "JUMP TO LATEST" at bounding box center [914, 543] width 67 height 9
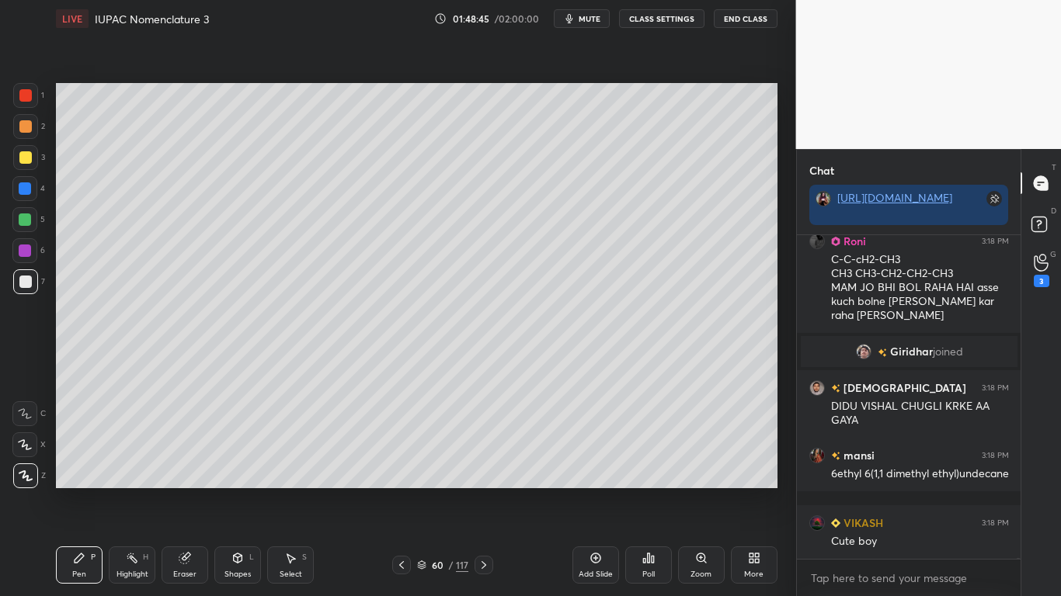
scroll to position [135115, 0]
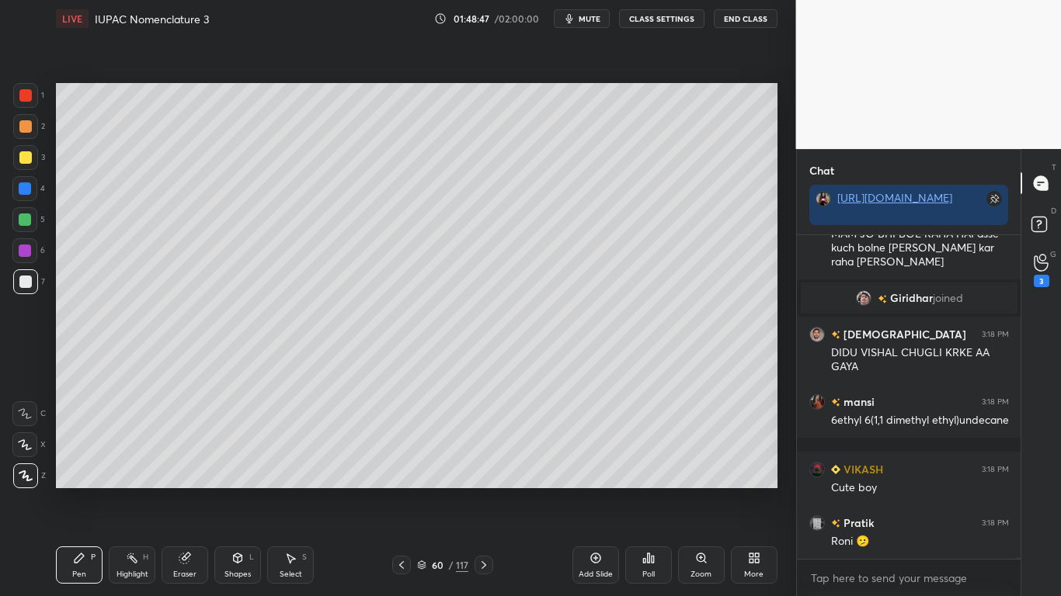
click at [28, 166] on div at bounding box center [25, 157] width 25 height 25
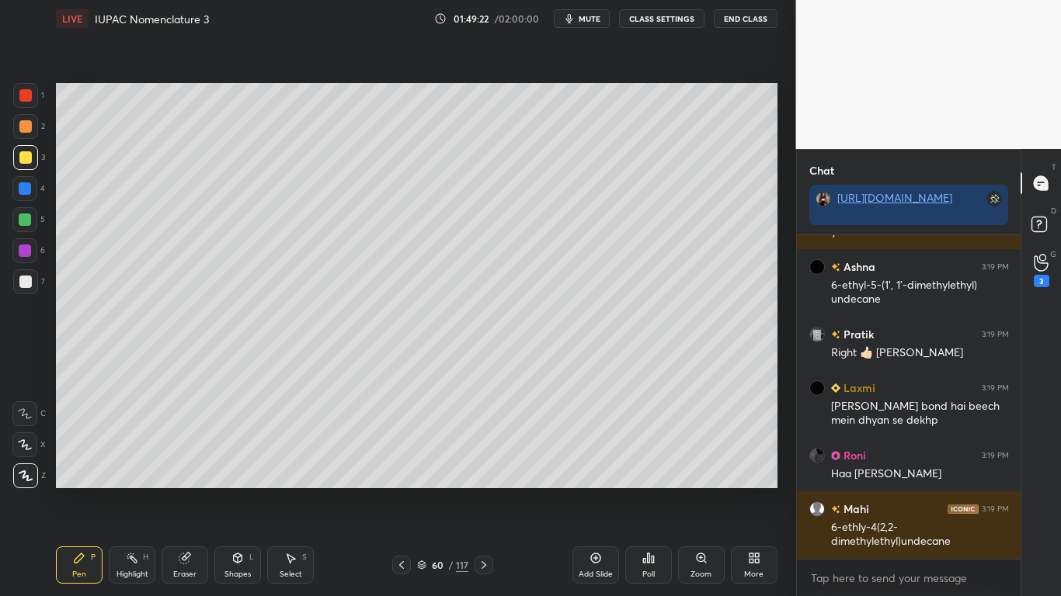
scroll to position [135669, 0]
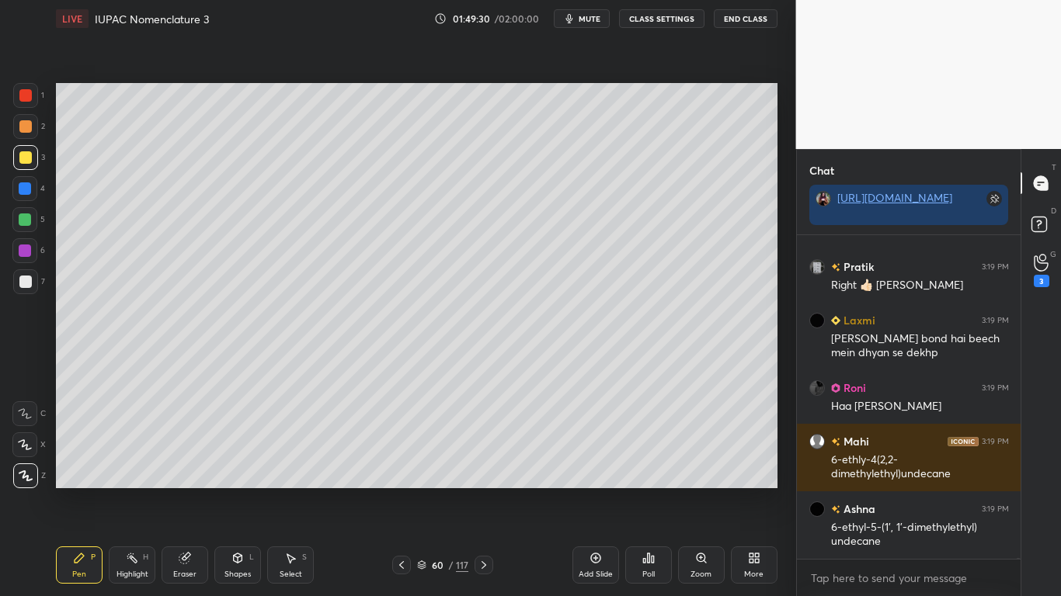
click at [294, 491] on icon at bounding box center [290, 558] width 12 height 12
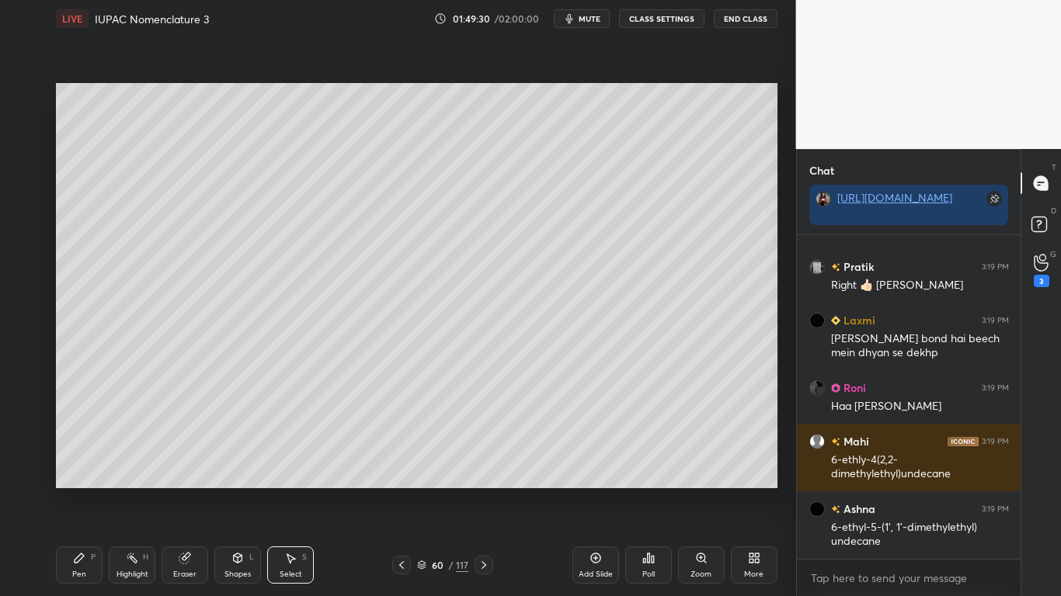
scroll to position [135723, 0]
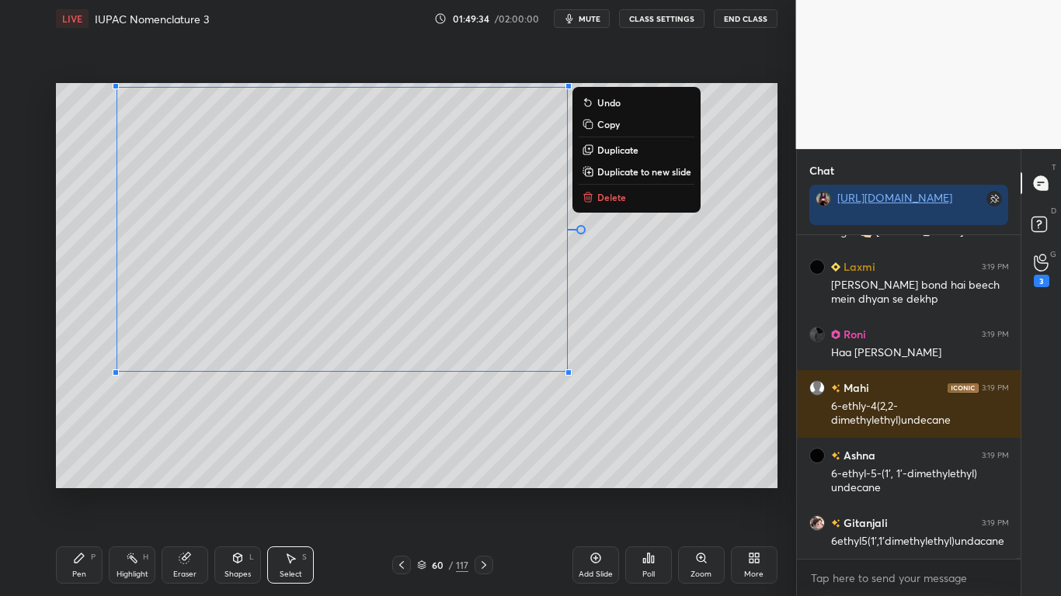
click at [87, 491] on div "Pen P" at bounding box center [79, 565] width 47 height 37
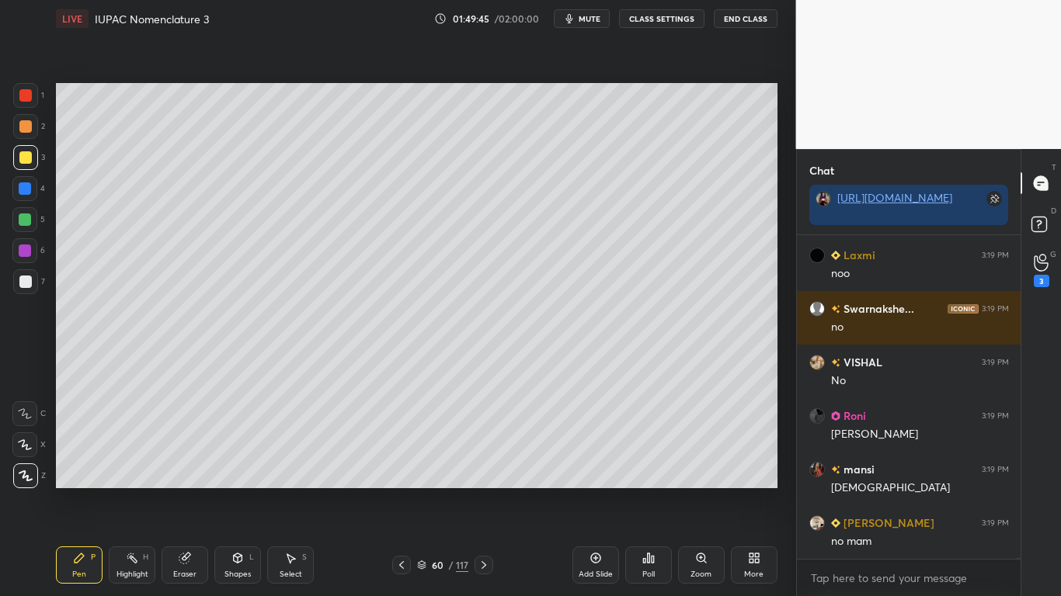
scroll to position [136151, 0]
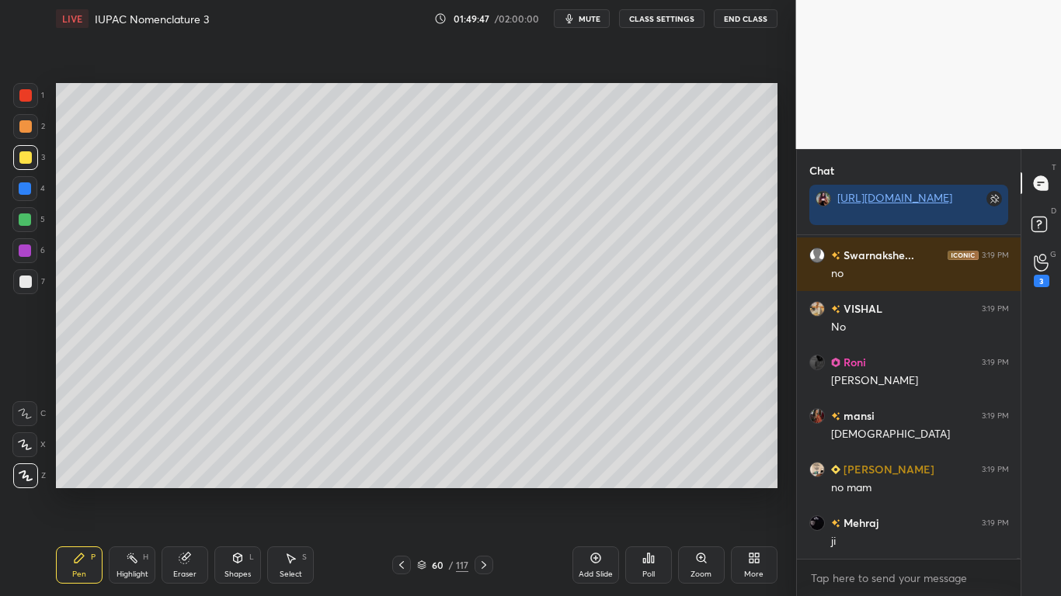
click at [671, 16] on button "CLASS SETTINGS" at bounding box center [661, 18] width 85 height 19
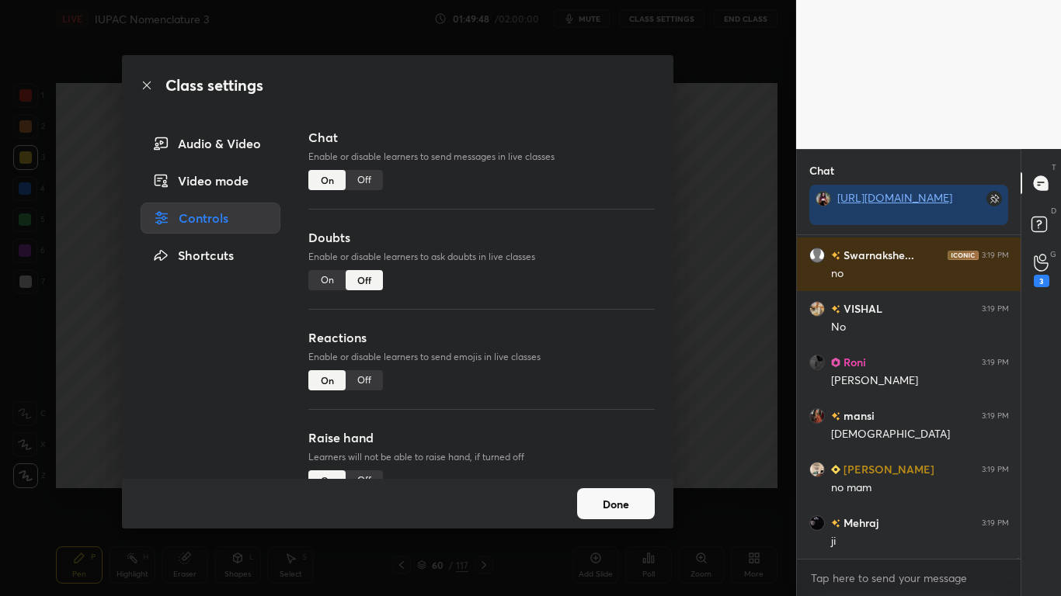
click at [358, 179] on div "Off" at bounding box center [364, 180] width 37 height 20
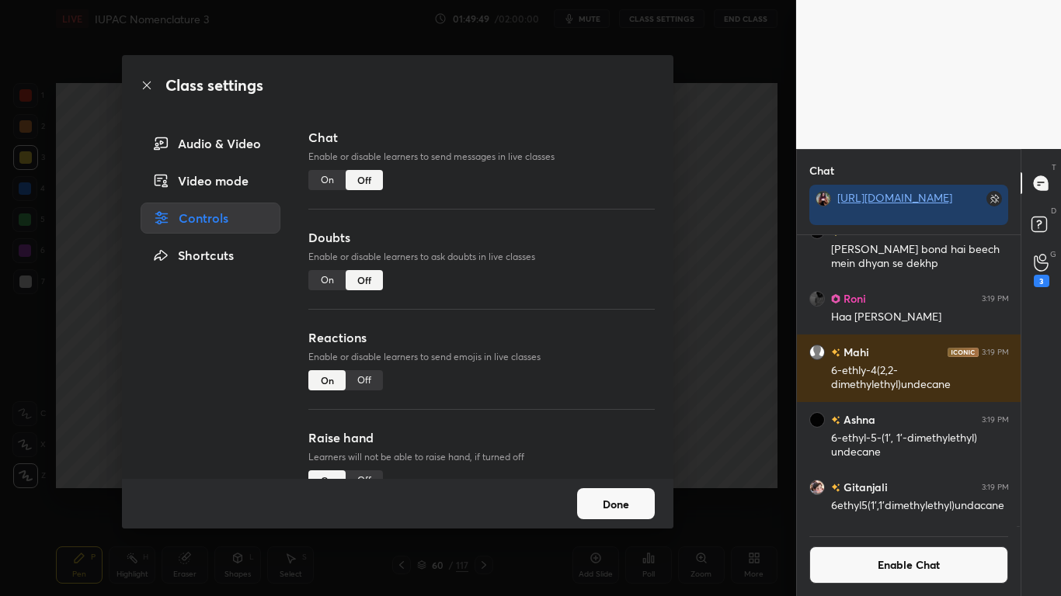
click at [611, 491] on button "Done" at bounding box center [616, 503] width 78 height 31
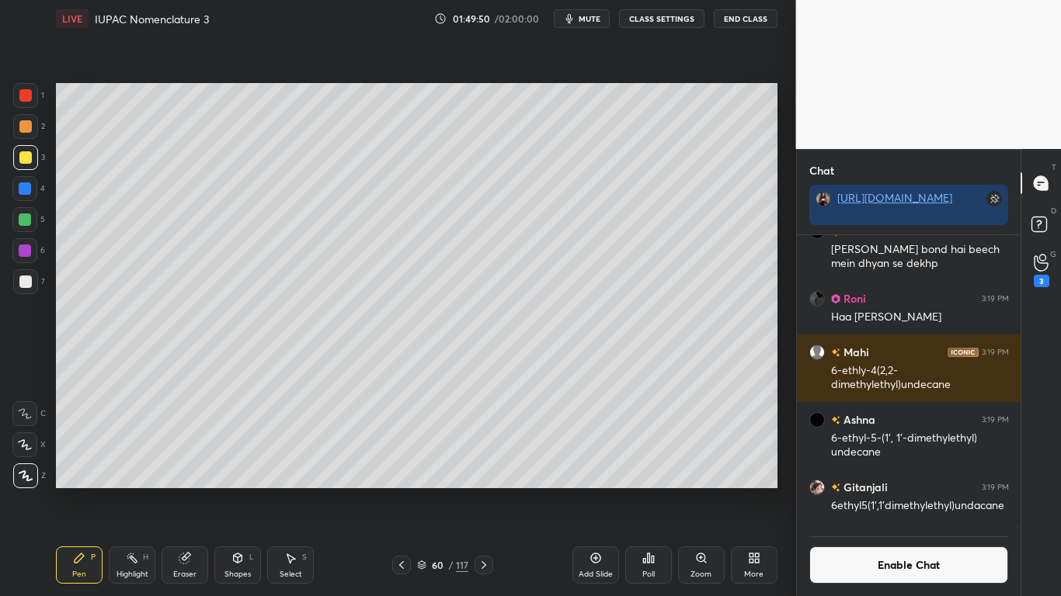
click at [26, 189] on div at bounding box center [25, 188] width 12 height 12
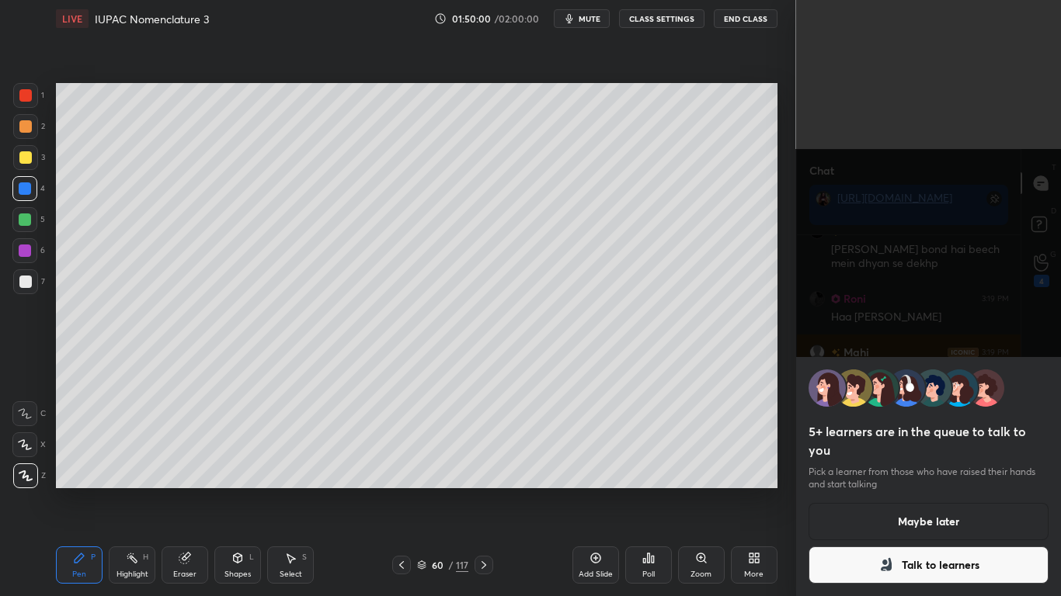
click at [857, 491] on button "Maybe later" at bounding box center [928, 521] width 241 height 37
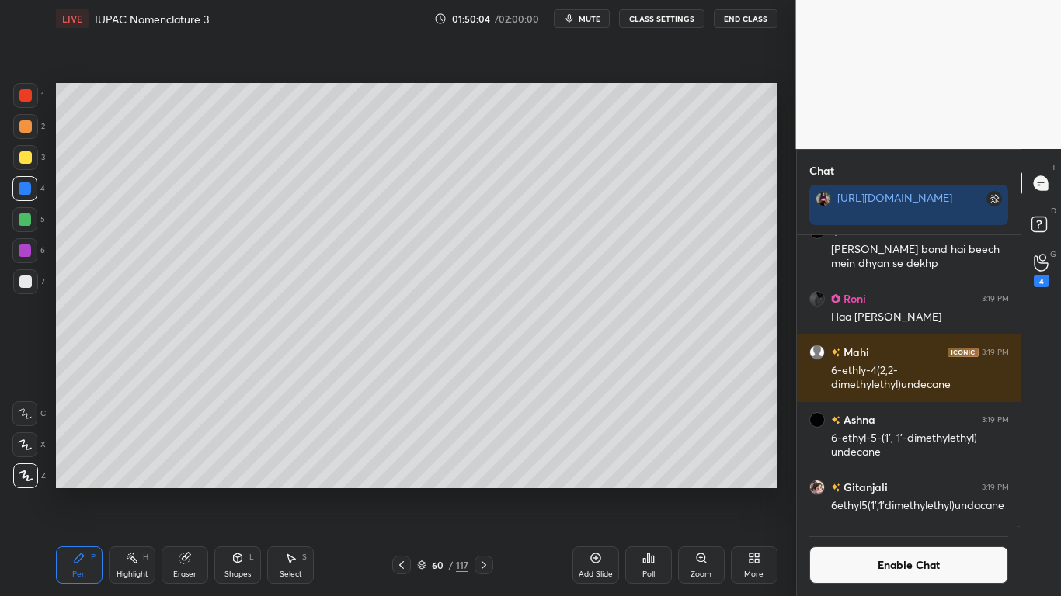
click at [23, 276] on div at bounding box center [25, 282] width 12 height 12
click at [872, 491] on button "Enable Chat" at bounding box center [909, 565] width 200 height 37
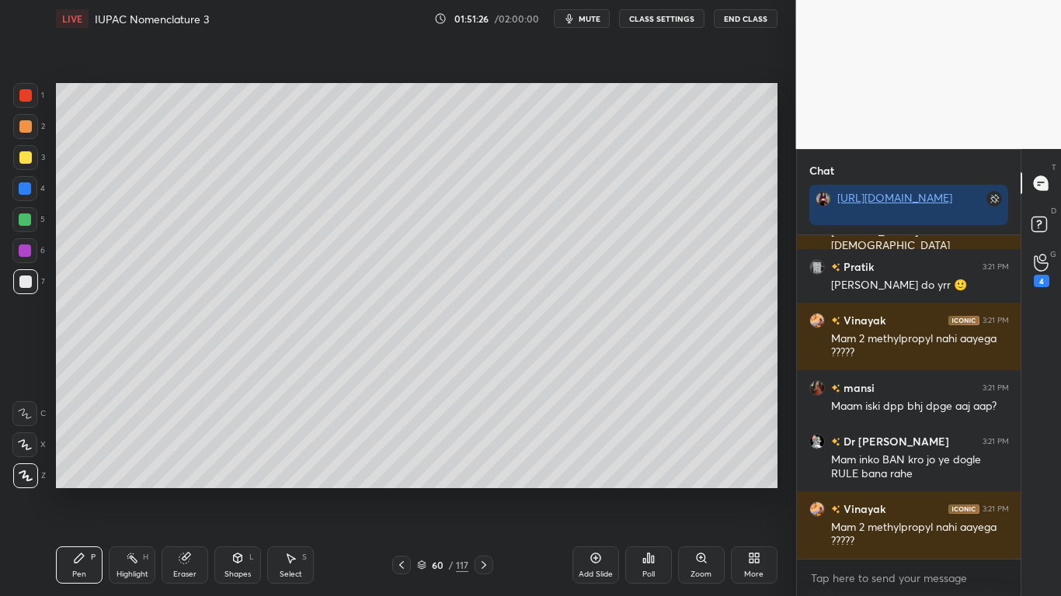
scroll to position [137834, 0]
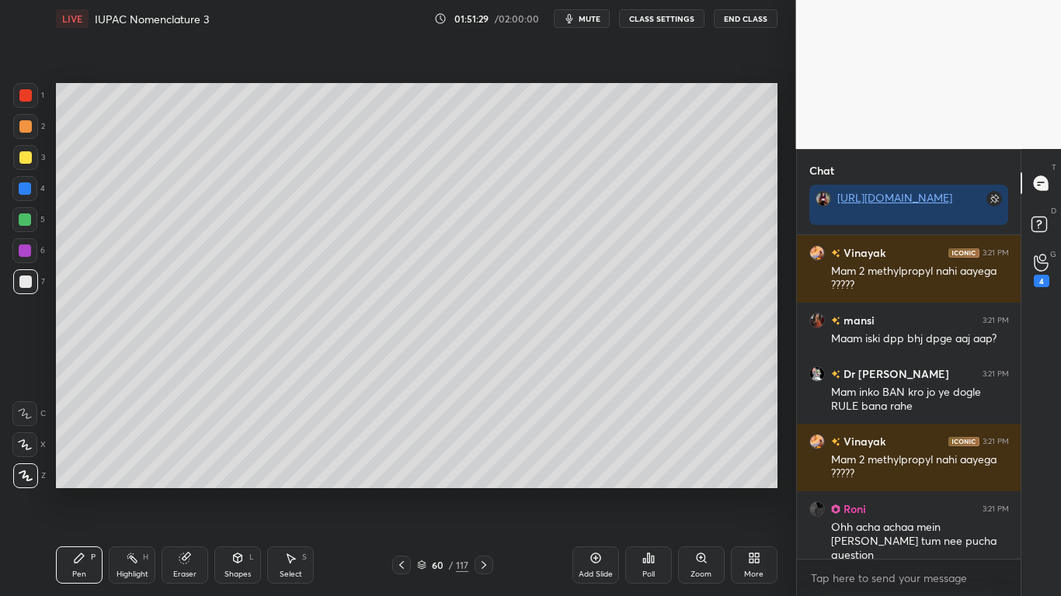
click at [292, 491] on icon at bounding box center [291, 558] width 9 height 9
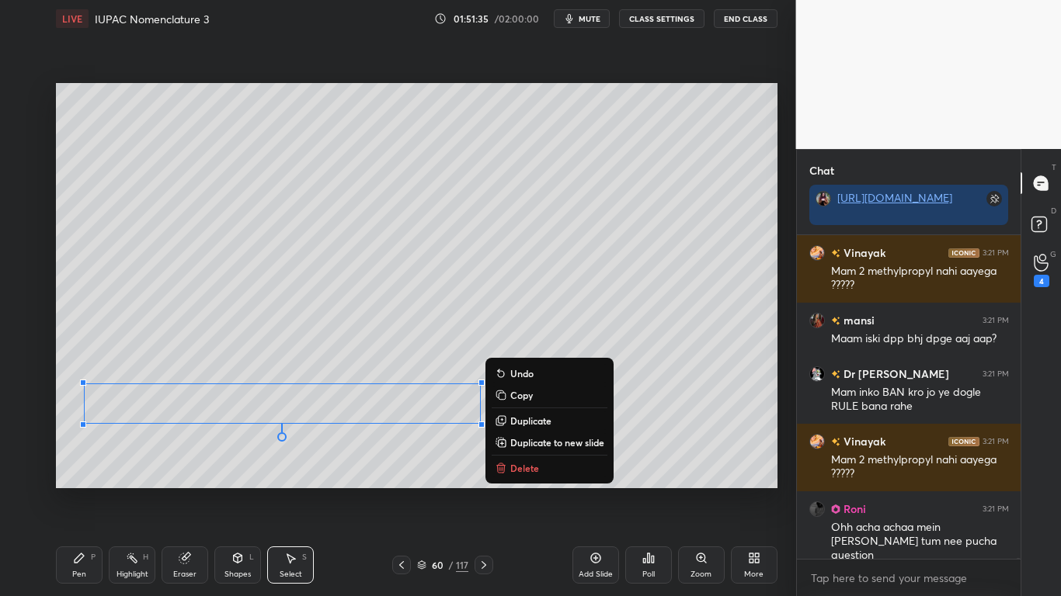
click at [89, 491] on div "Pen P" at bounding box center [79, 565] width 47 height 37
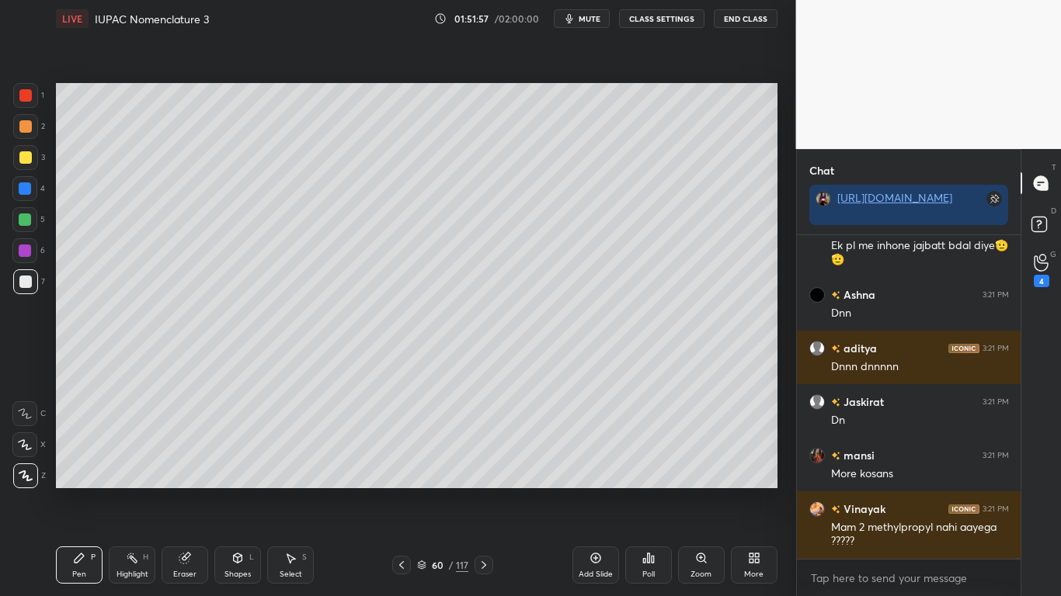
scroll to position [138533, 0]
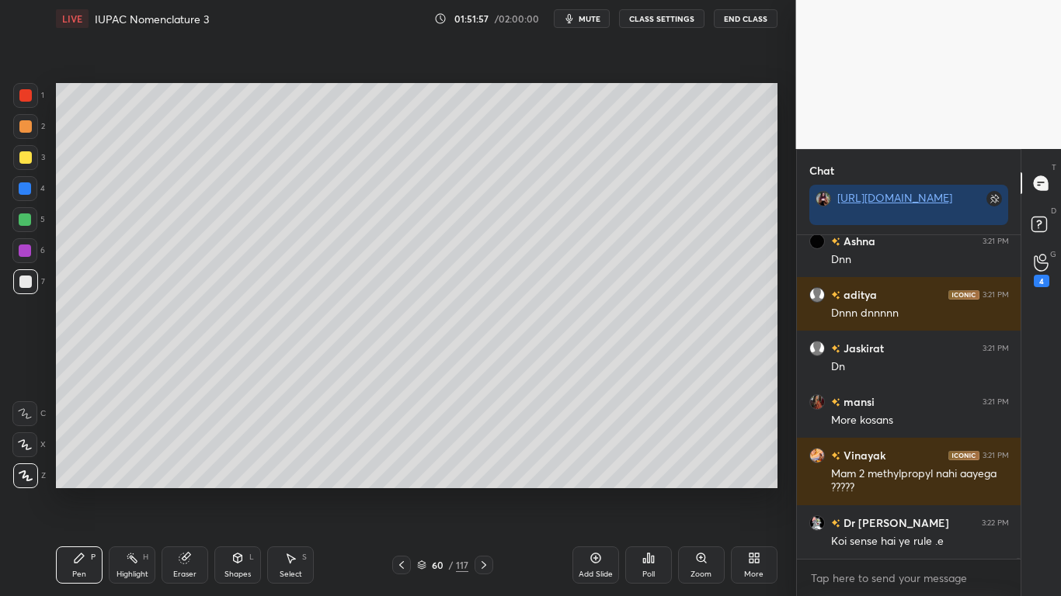
click at [429, 491] on div "60 / 117" at bounding box center [442, 565] width 51 height 14
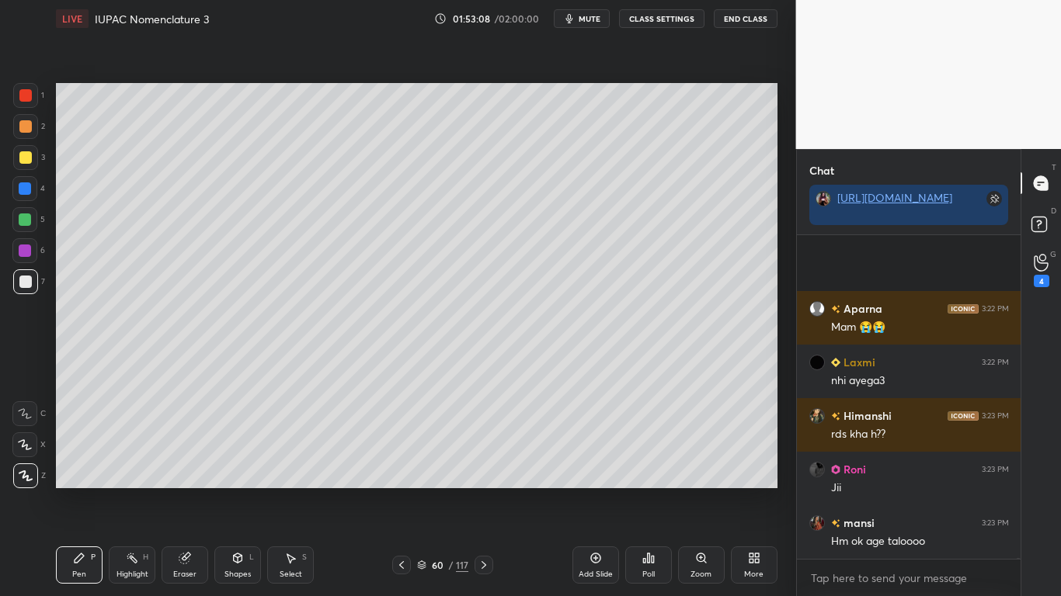
scroll to position [140238, 0]
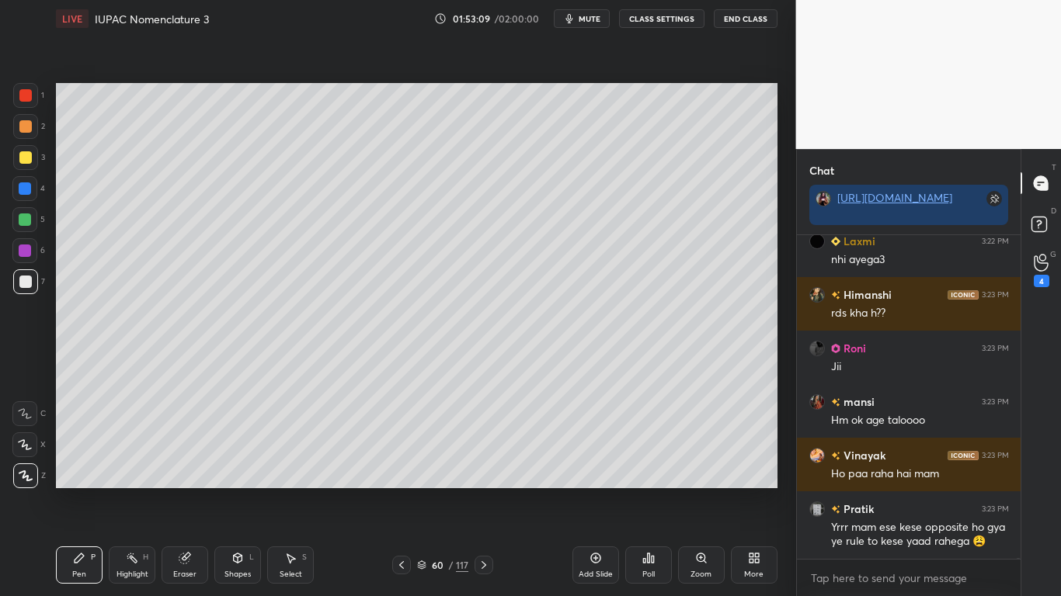
click at [29, 158] on div at bounding box center [25, 157] width 12 height 12
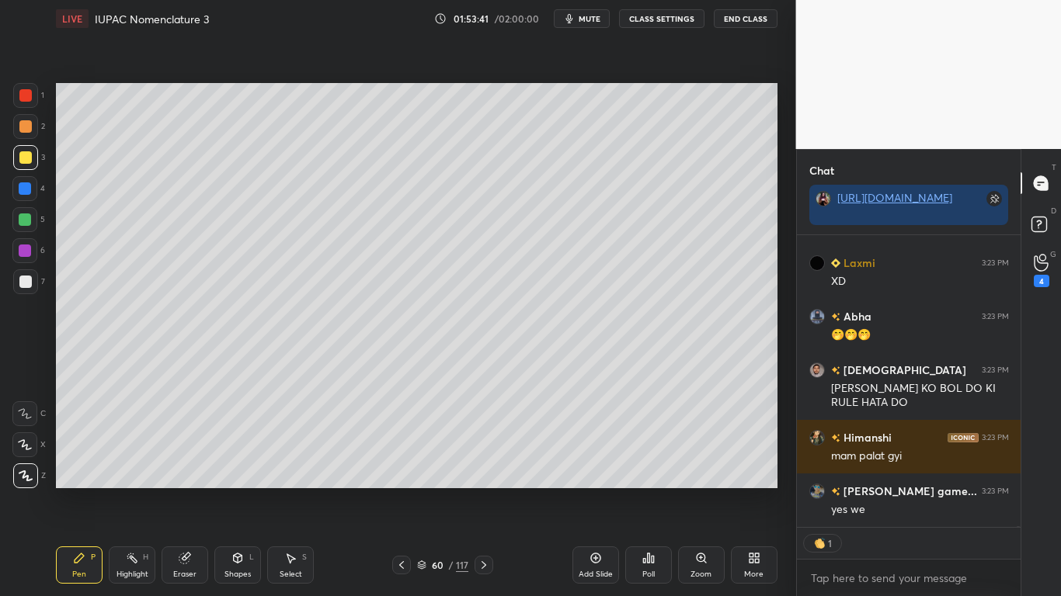
scroll to position [139807, 0]
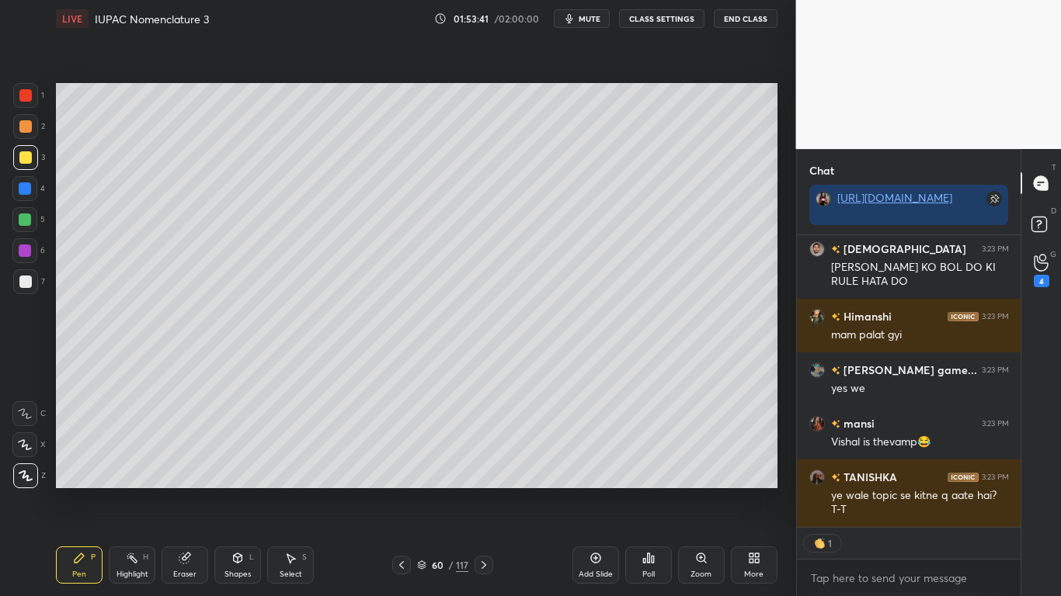
type textarea "x"
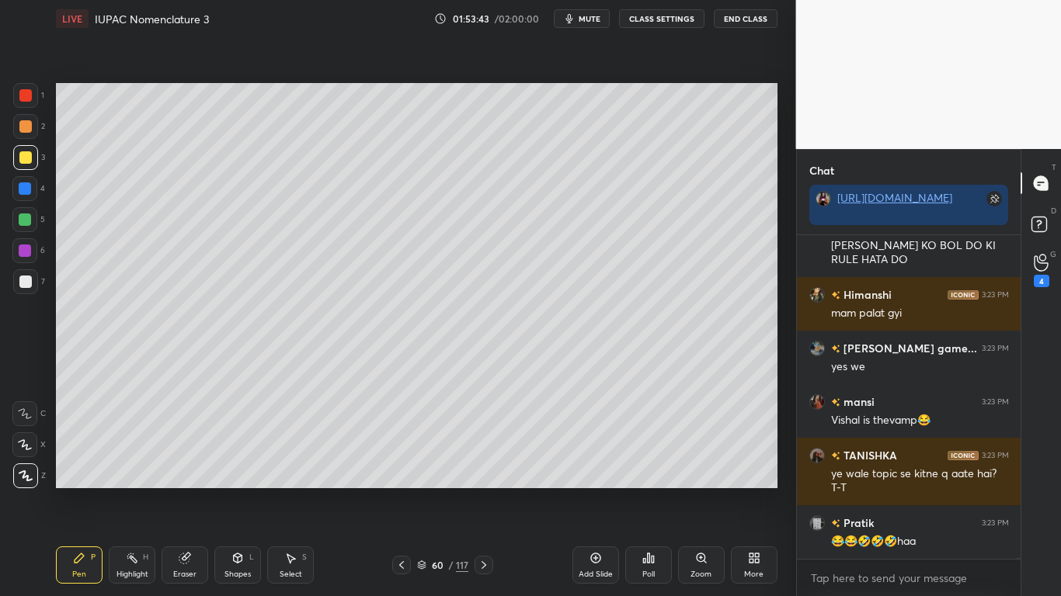
scroll to position [139882, 0]
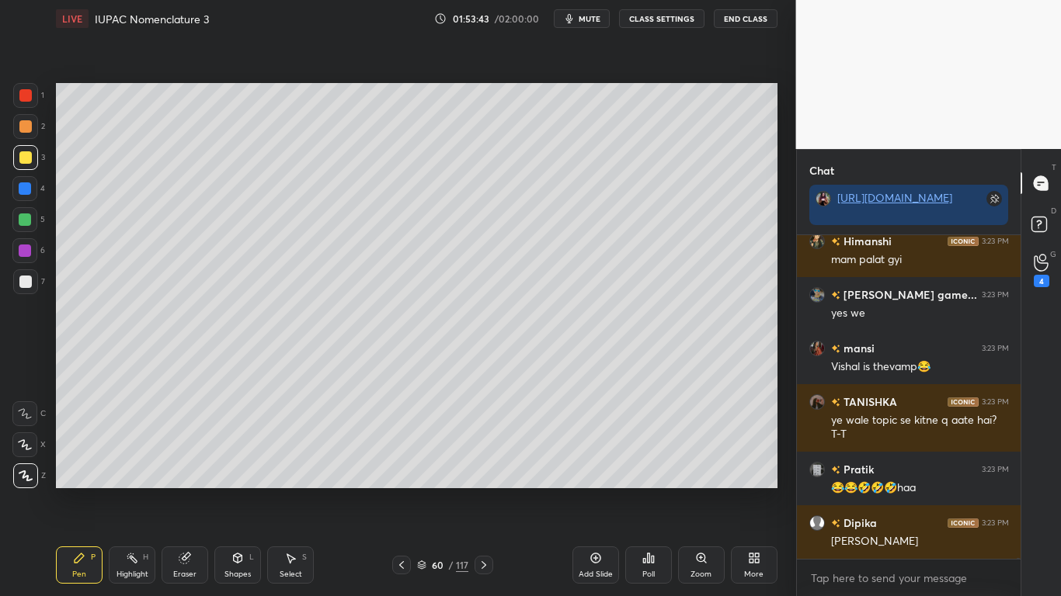
click at [26, 155] on div at bounding box center [25, 157] width 12 height 12
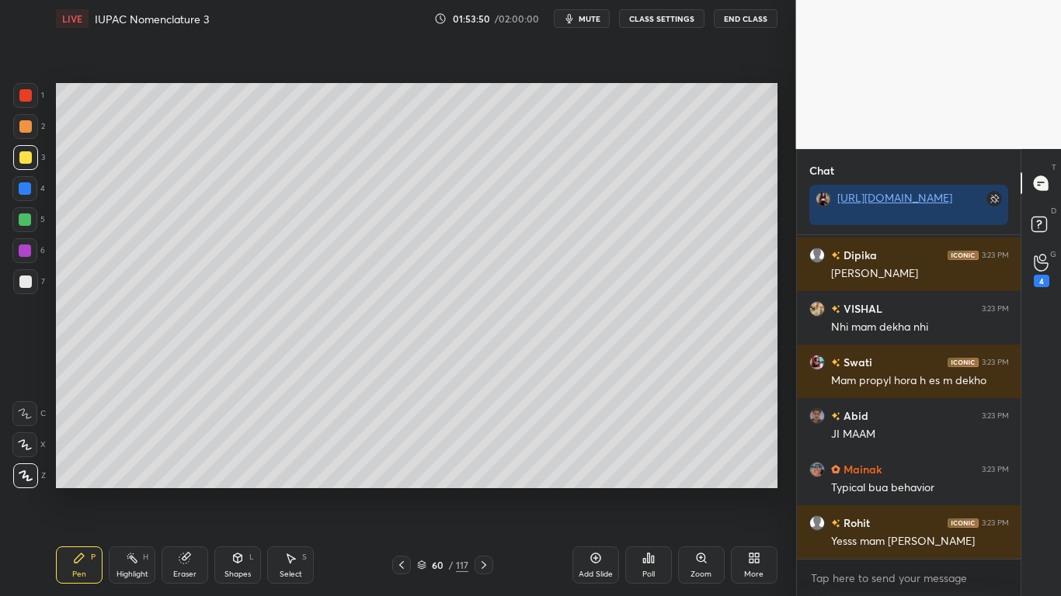
scroll to position [140203, 0]
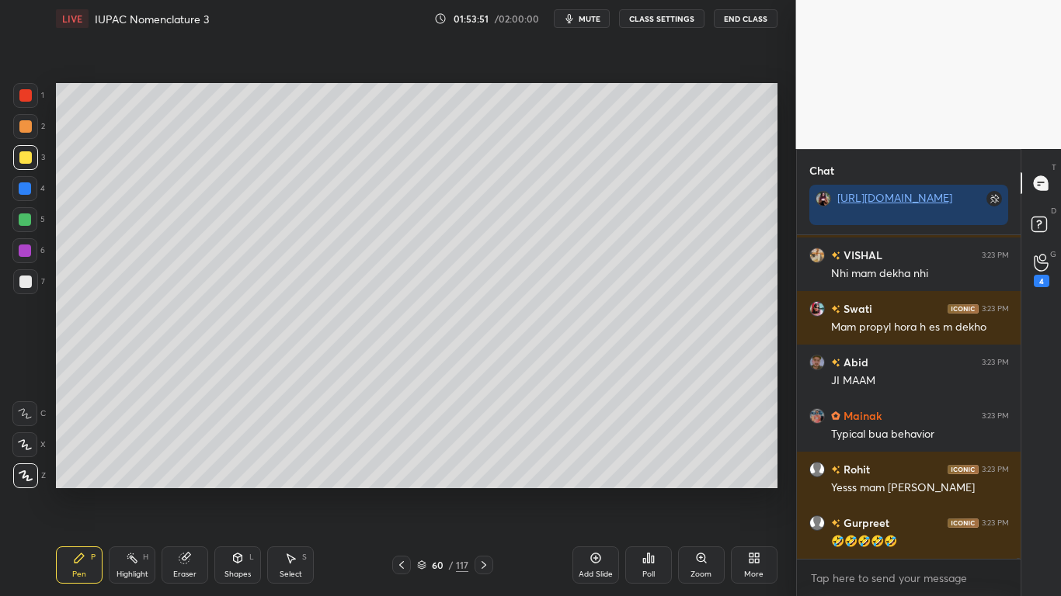
click at [671, 22] on button "CLASS SETTINGS" at bounding box center [661, 18] width 85 height 19
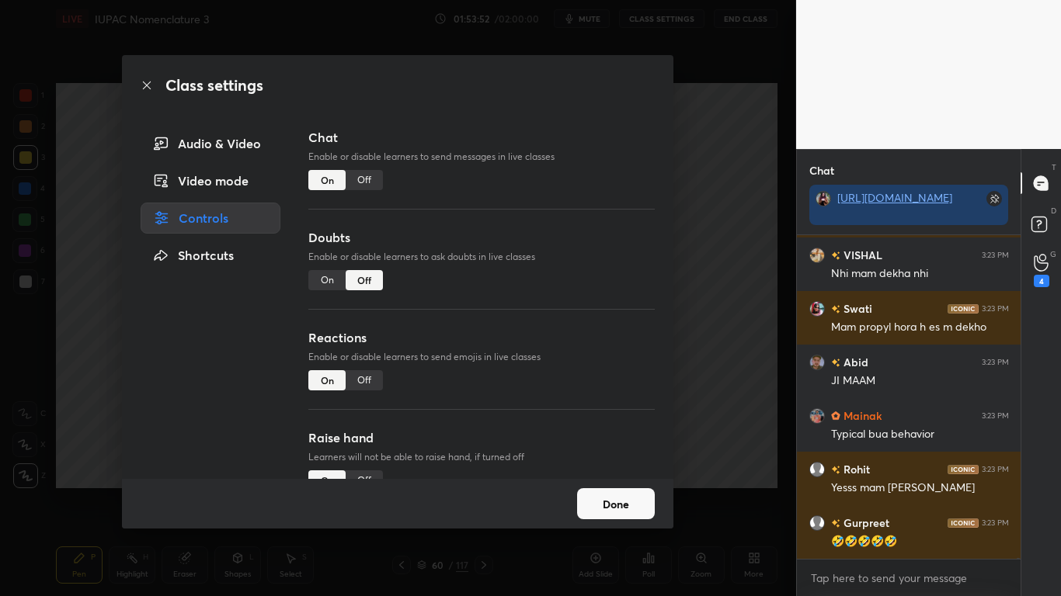
click at [378, 176] on div "Off" at bounding box center [364, 180] width 37 height 20
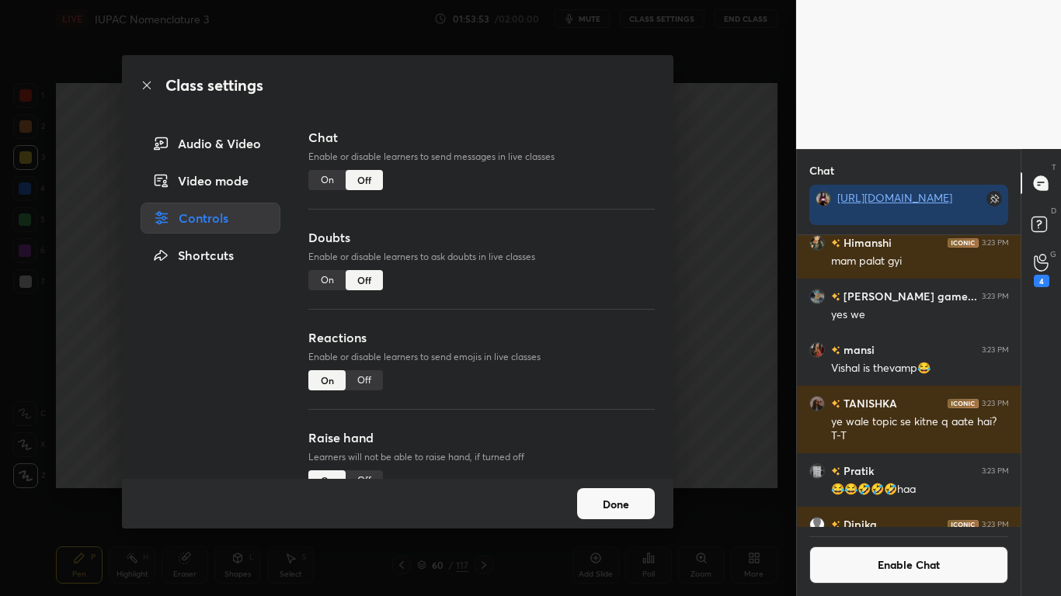
click at [636, 491] on button "Done" at bounding box center [616, 503] width 78 height 31
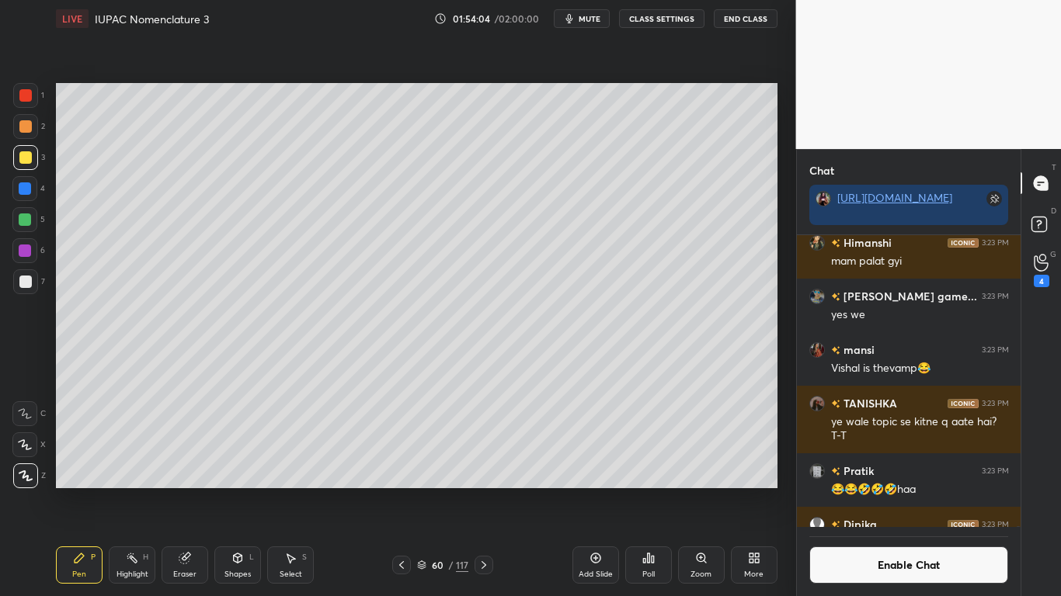
click at [887, 491] on button "Enable Chat" at bounding box center [909, 565] width 200 height 37
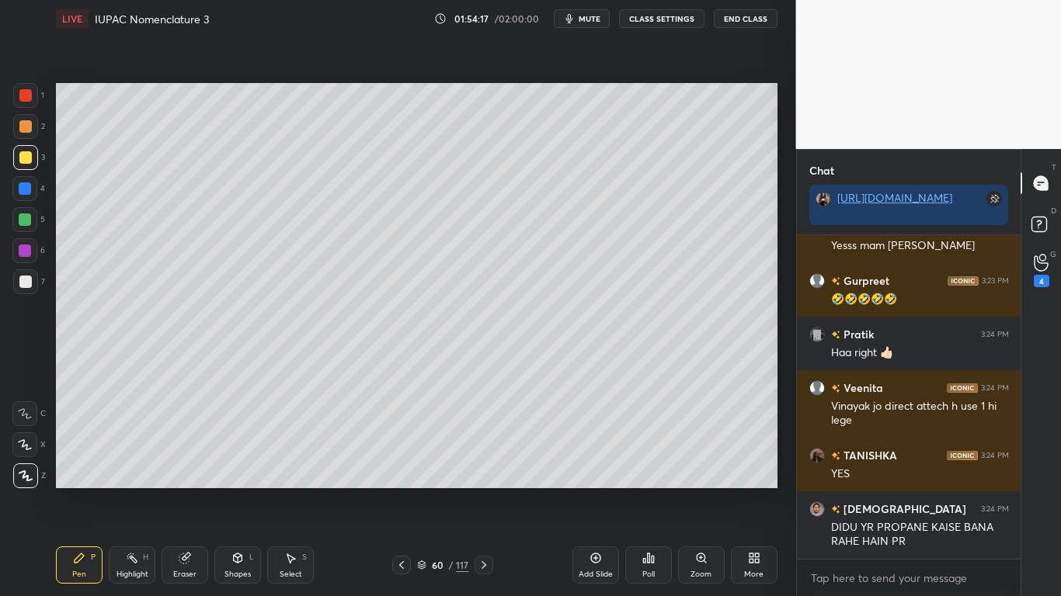
scroll to position [140338, 0]
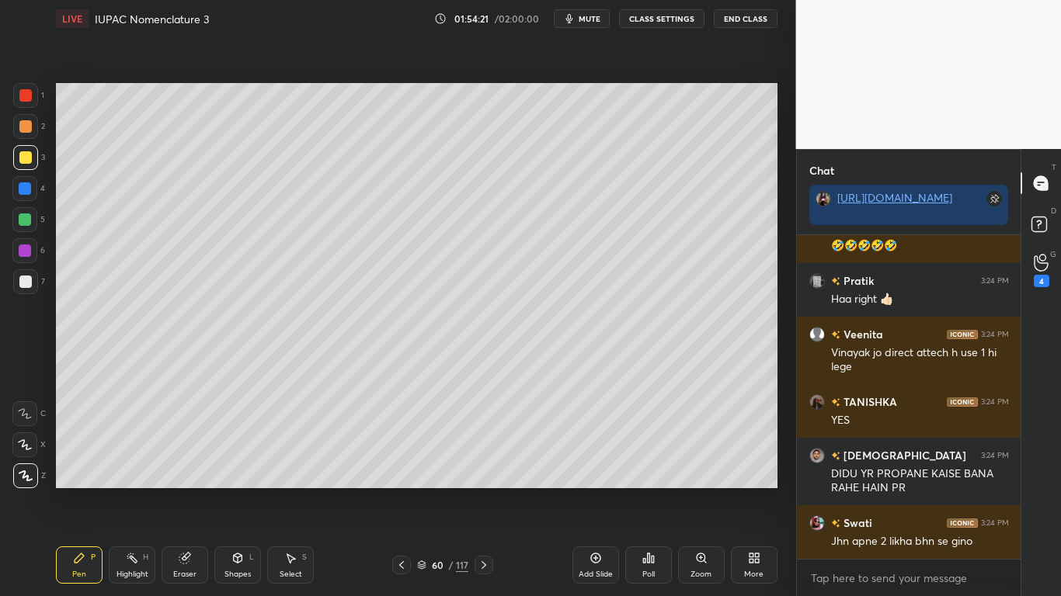
click at [663, 17] on button "CLASS SETTINGS" at bounding box center [661, 18] width 85 height 19
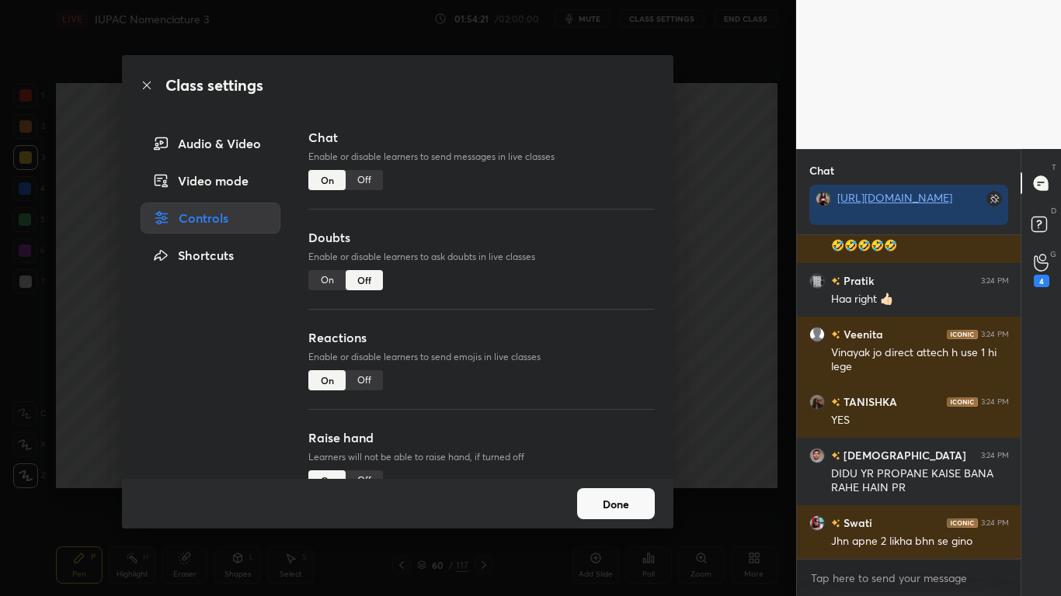
click at [363, 179] on div "Off" at bounding box center [364, 180] width 37 height 20
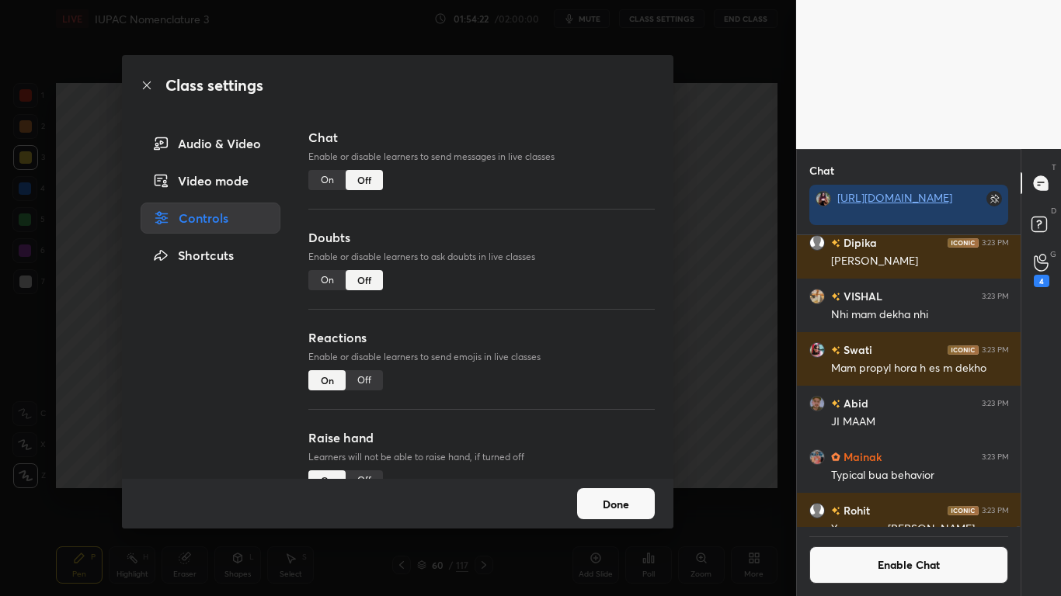
click at [602, 491] on button "Done" at bounding box center [616, 503] width 78 height 31
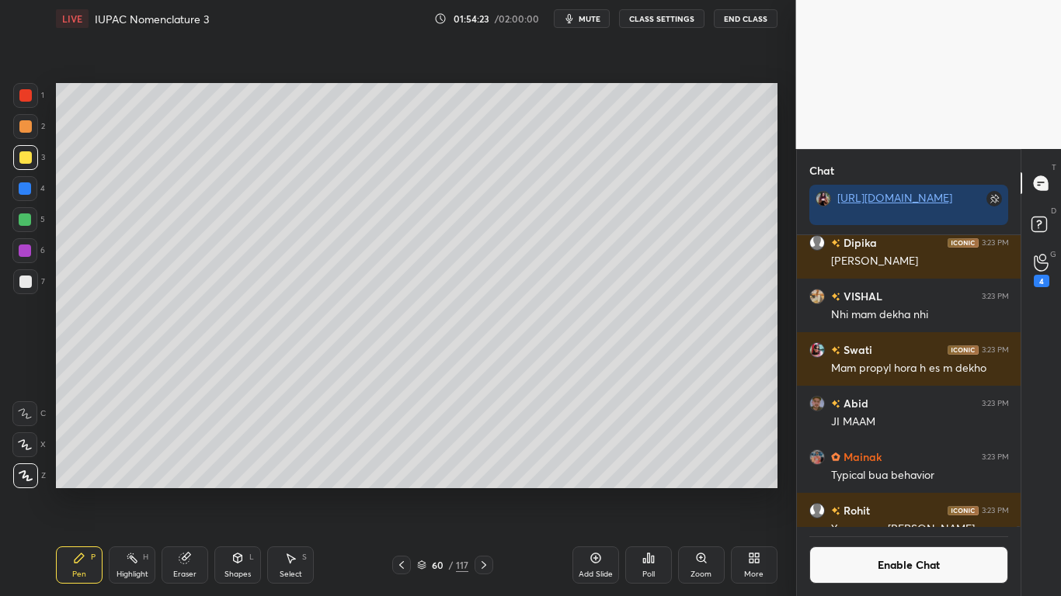
click at [423, 491] on icon at bounding box center [421, 565] width 9 height 9
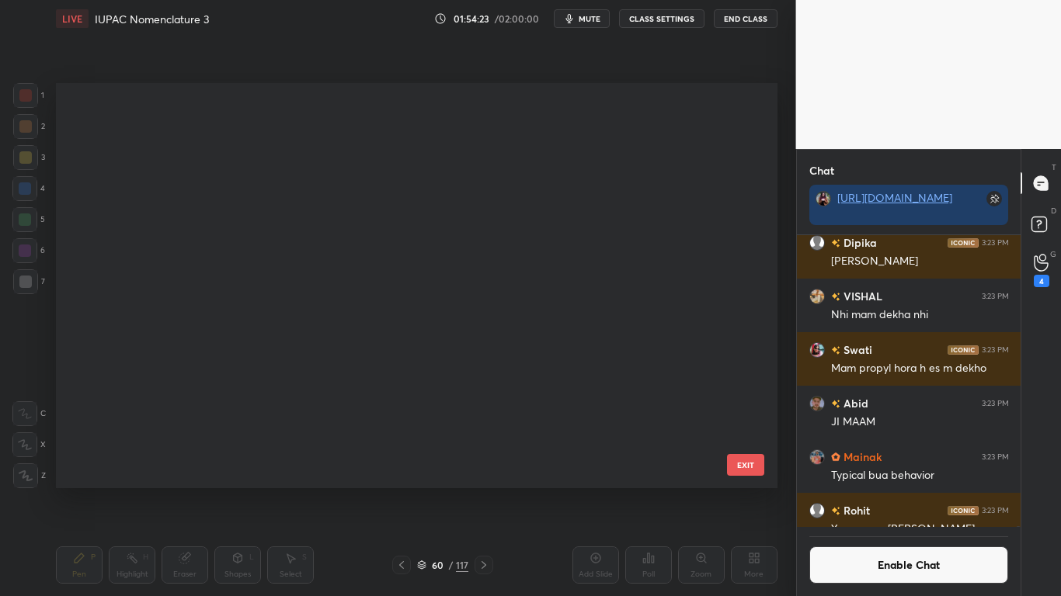
scroll to position [2067, 0]
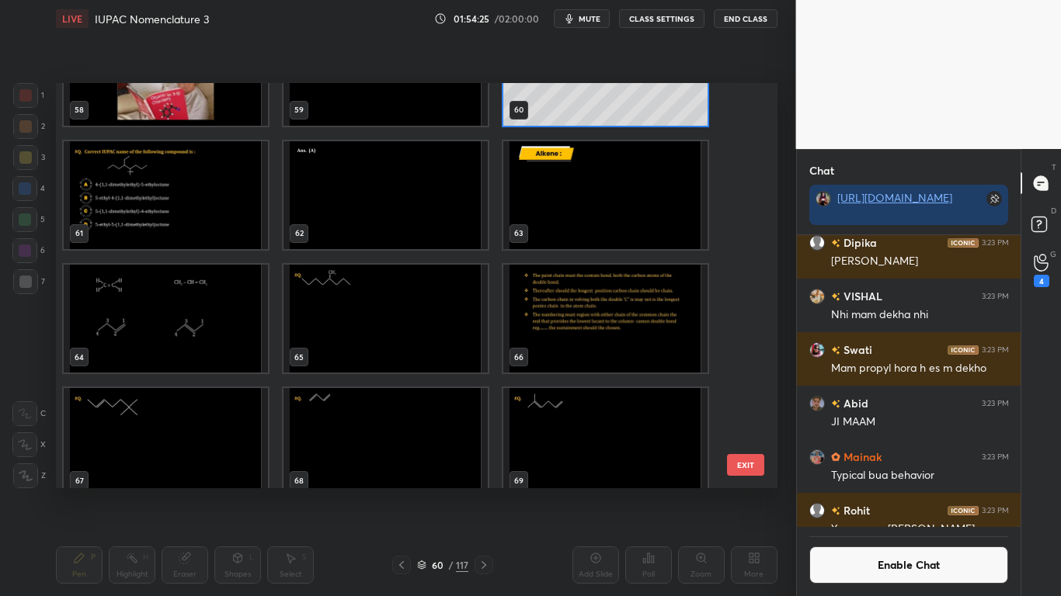
click at [195, 214] on img "grid" at bounding box center [166, 195] width 204 height 108
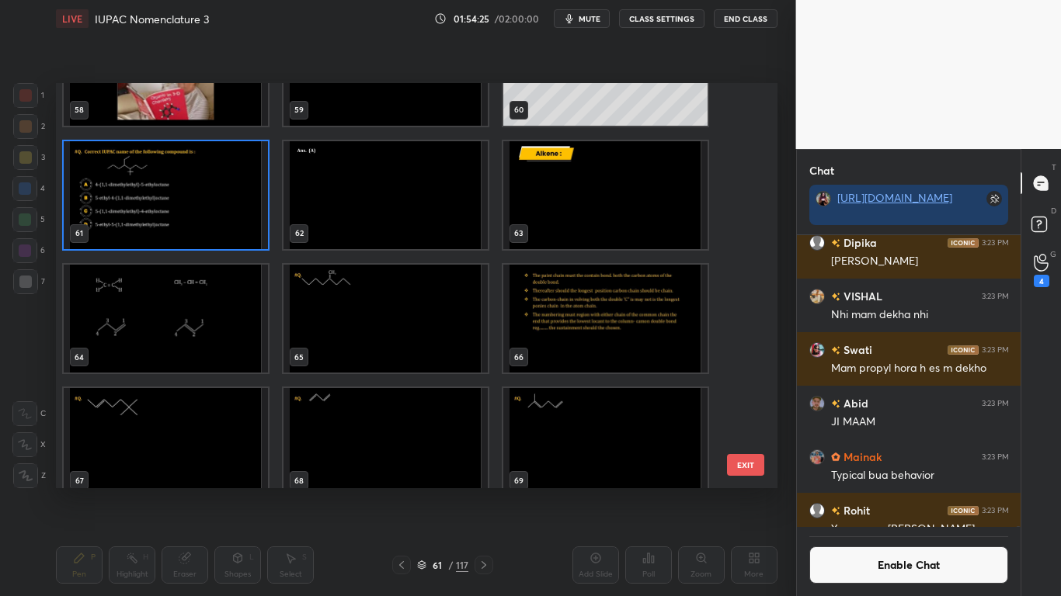
click at [193, 219] on img "grid" at bounding box center [166, 195] width 204 height 108
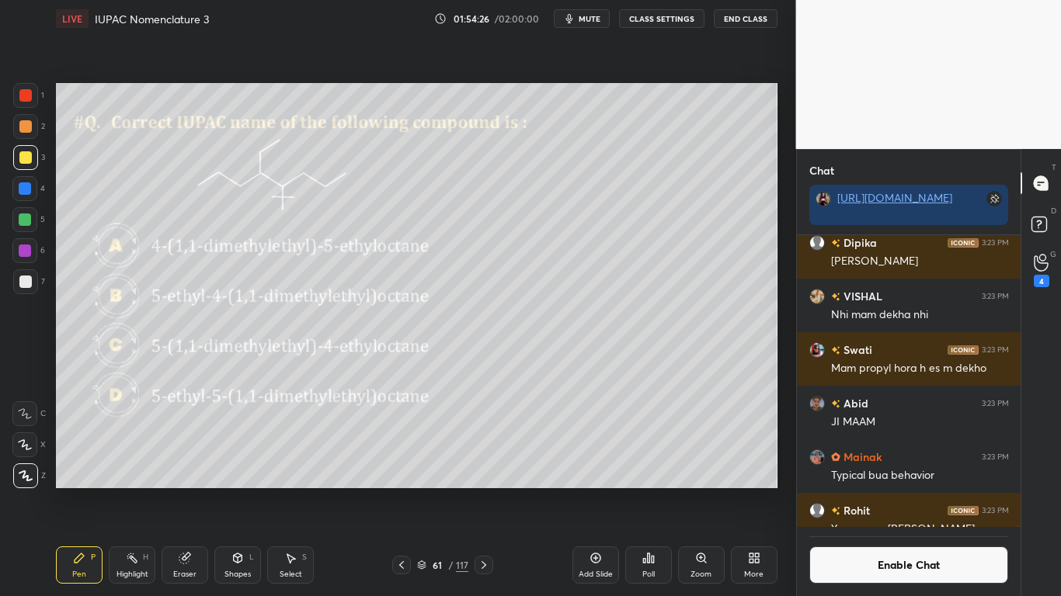
click at [194, 221] on img "grid" at bounding box center [166, 195] width 204 height 108
click at [646, 491] on div "Poll" at bounding box center [648, 565] width 47 height 37
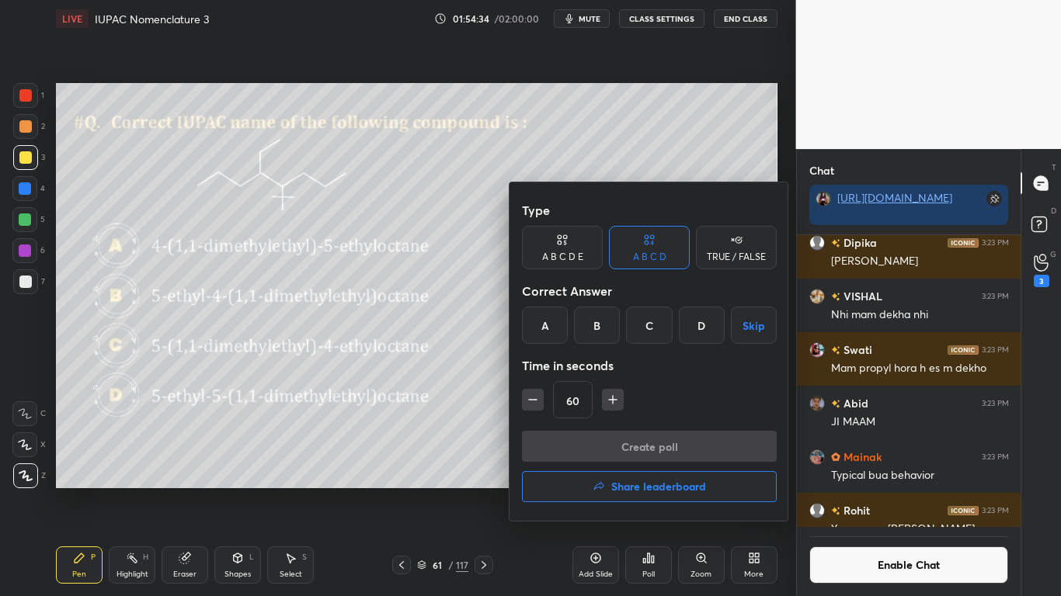
click at [551, 328] on div "A" at bounding box center [545, 325] width 46 height 37
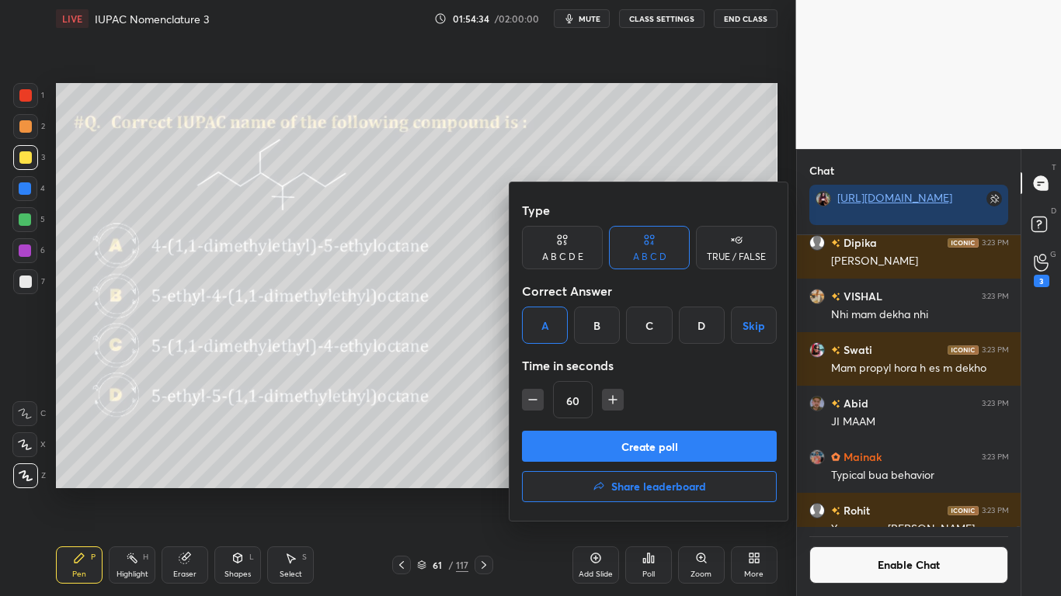
click at [613, 401] on icon "button" at bounding box center [613, 400] width 16 height 16
type input "75"
click at [629, 449] on button "Create poll" at bounding box center [649, 446] width 255 height 31
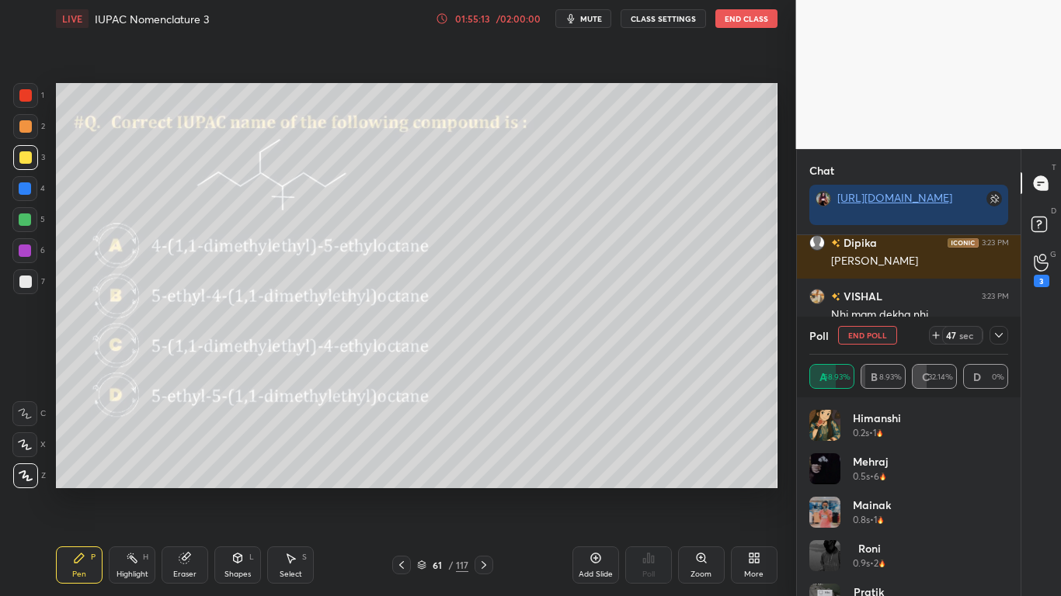
scroll to position [175, 219]
click at [26, 221] on div at bounding box center [25, 220] width 12 height 12
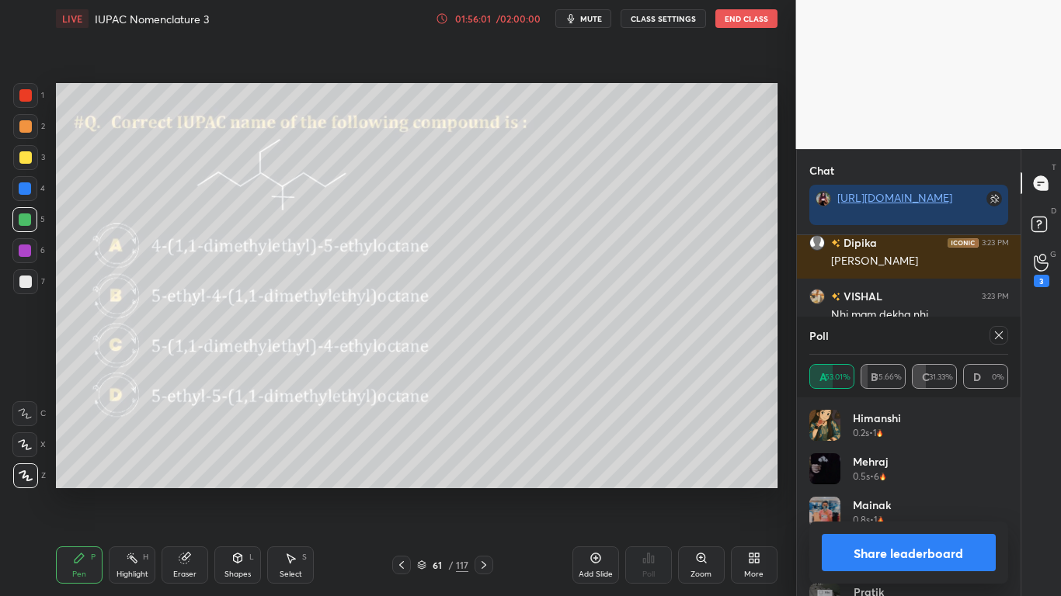
click at [911, 491] on button "Share leaderboard" at bounding box center [909, 552] width 175 height 37
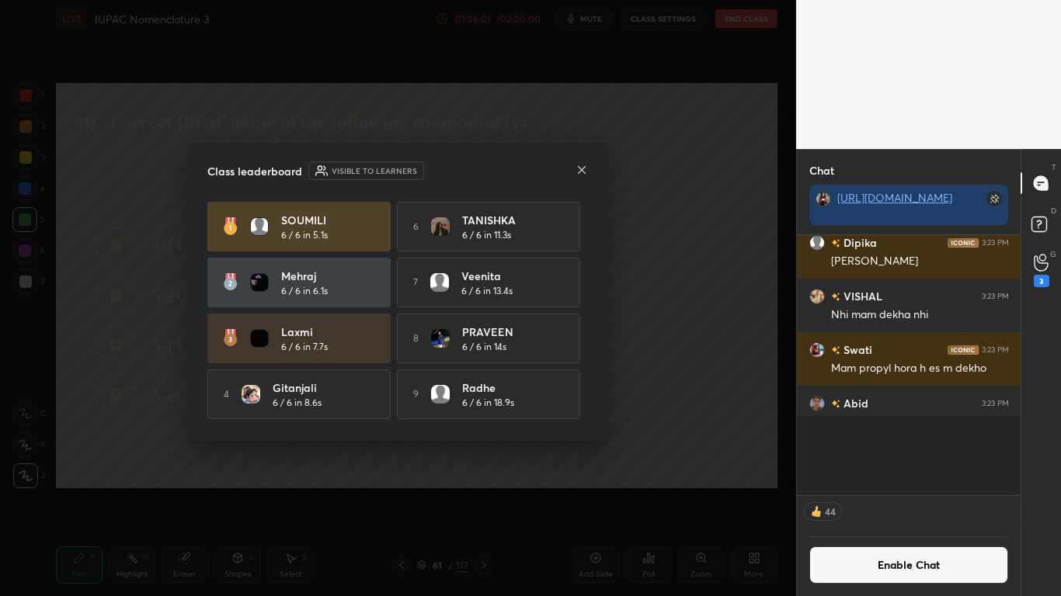
scroll to position [5, 5]
click at [582, 401] on div "[PERSON_NAME] 6 / 6 in 5.1s 6 [PERSON_NAME] 6 / 6 in 11.3s [PERSON_NAME] 6 / 6 …" at bounding box center [397, 338] width 381 height 273
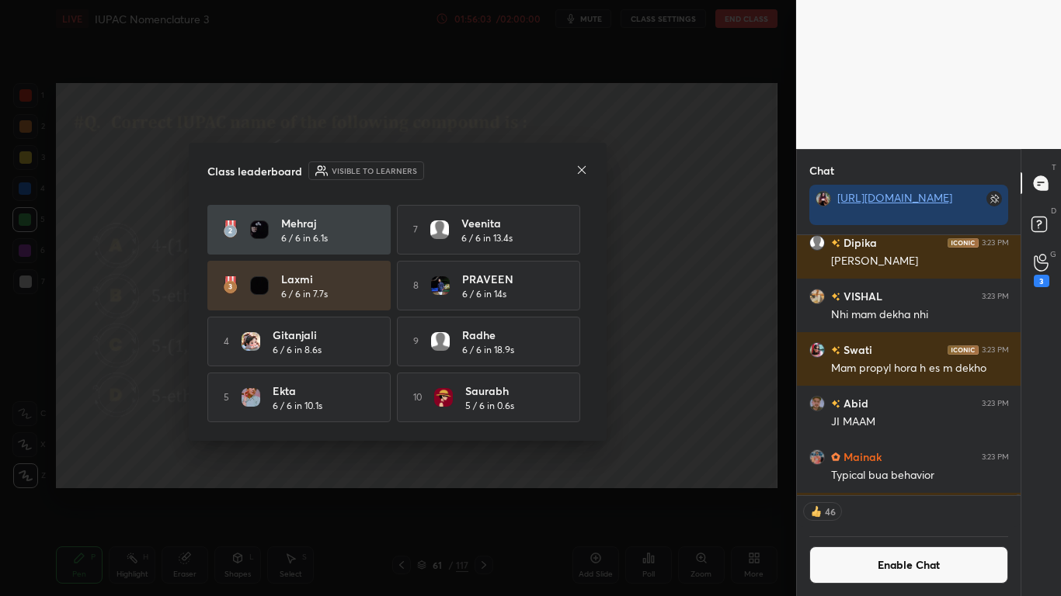
click at [582, 408] on div "[PERSON_NAME] 6 / 6 in 5.1s 6 [PERSON_NAME] 6 / 6 in 11.3s [PERSON_NAME] 6 / 6 …" at bounding box center [397, 285] width 381 height 273
click at [582, 415] on div "[PERSON_NAME] 6 / 6 in 5.1s 6 [PERSON_NAME] 6 / 6 in 11.3s [PERSON_NAME] 6 / 6 …" at bounding box center [397, 285] width 381 height 273
click at [580, 171] on icon at bounding box center [581, 170] width 12 height 12
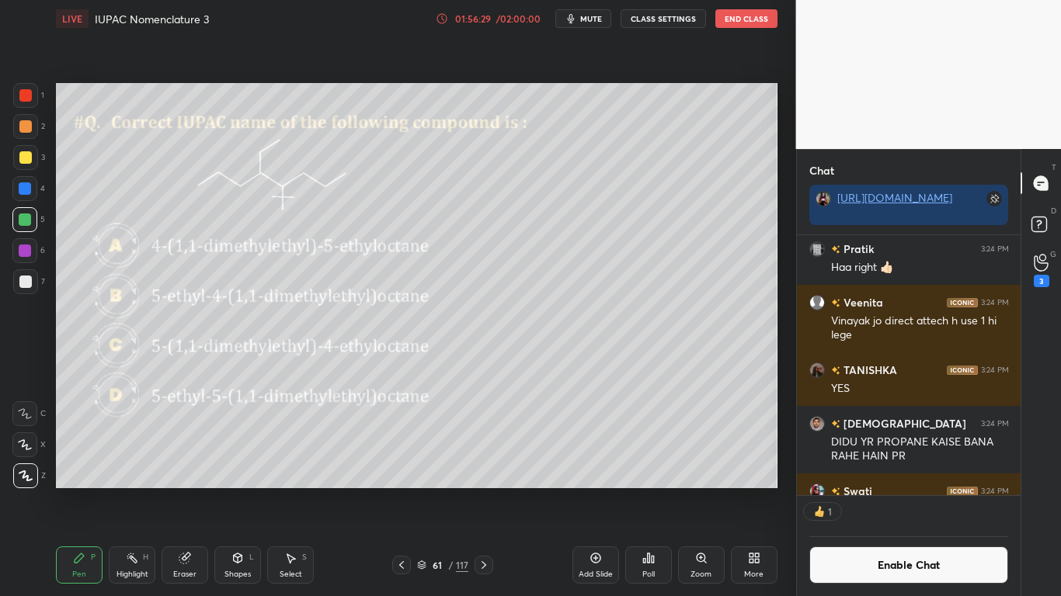
scroll to position [255, 219]
click at [23, 278] on div at bounding box center [25, 282] width 12 height 12
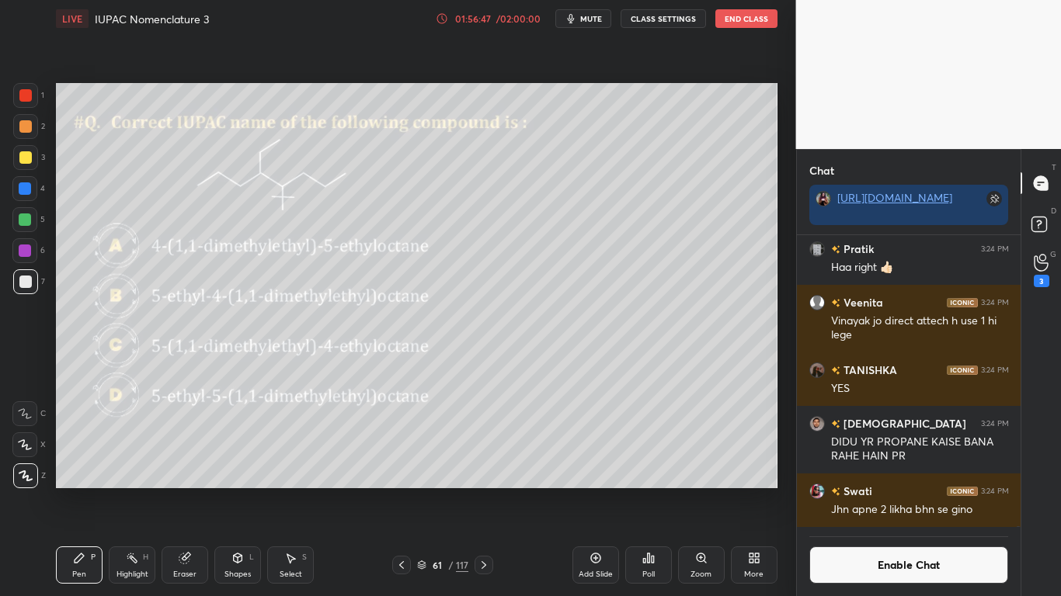
scroll to position [140296, 0]
click at [899, 491] on button "Enable Chat" at bounding box center [909, 565] width 200 height 37
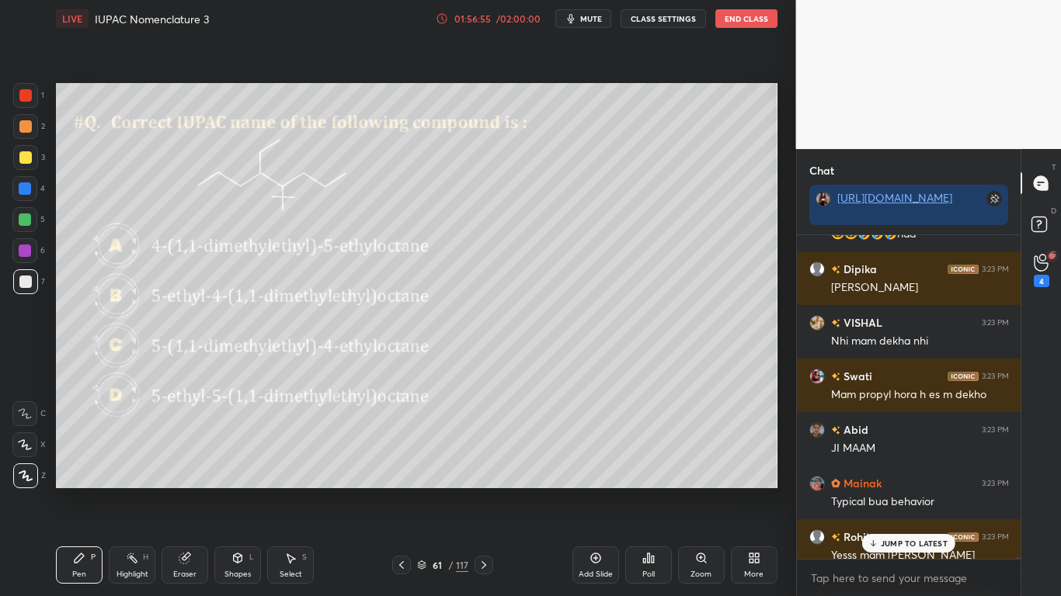
click at [916, 491] on p "JUMP TO LATEST" at bounding box center [914, 543] width 67 height 9
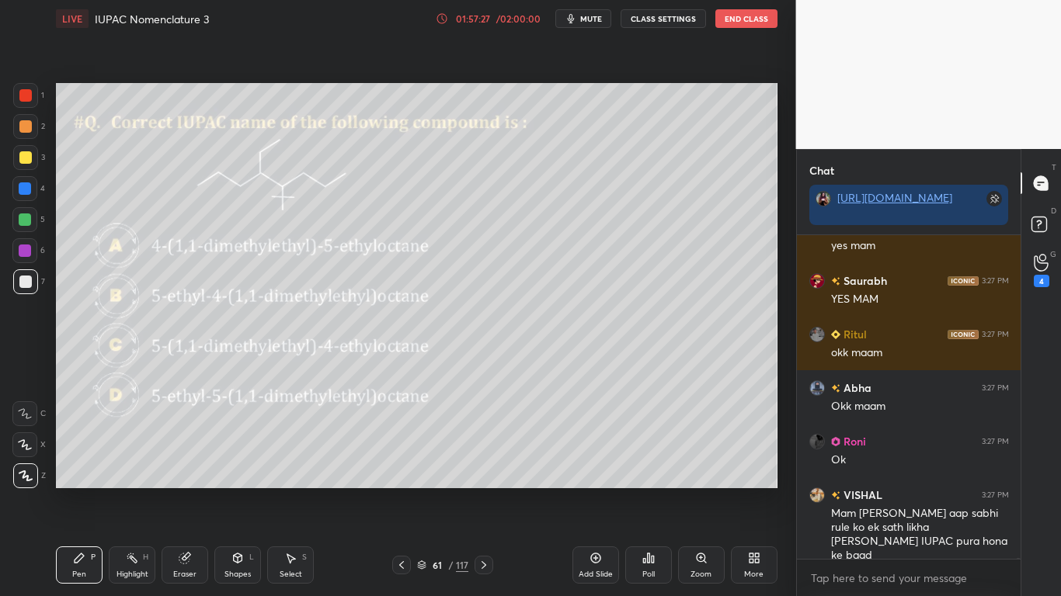
scroll to position [142010, 0]
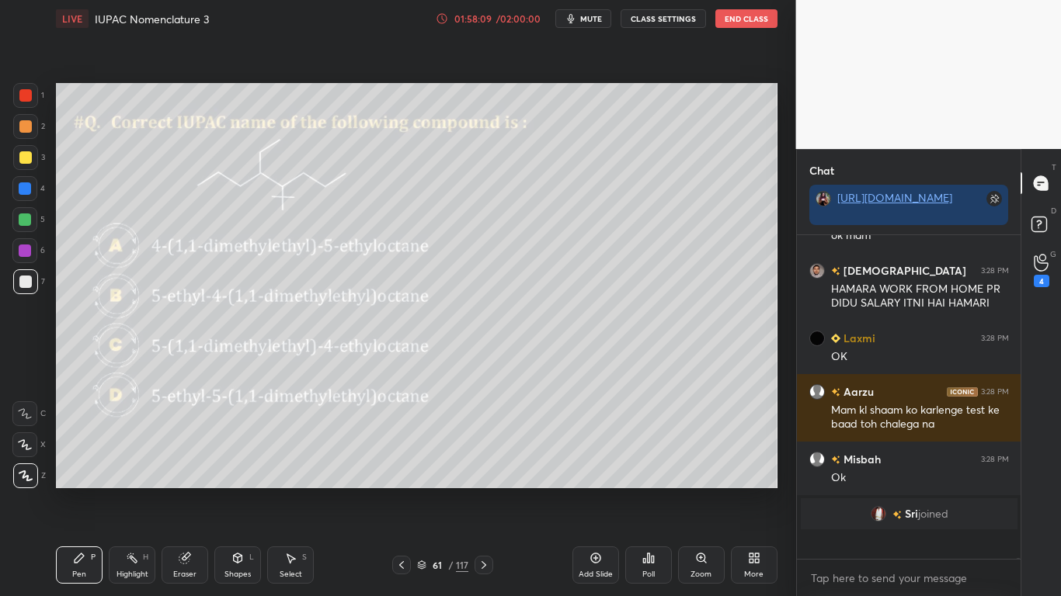
type textarea "x"
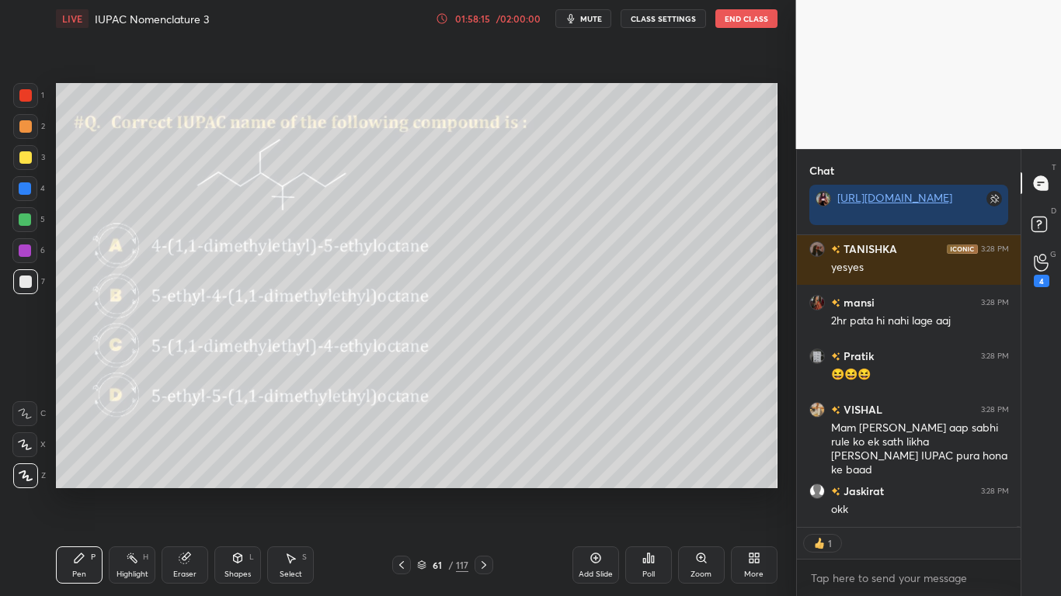
click at [648, 491] on icon at bounding box center [648, 558] width 2 height 9
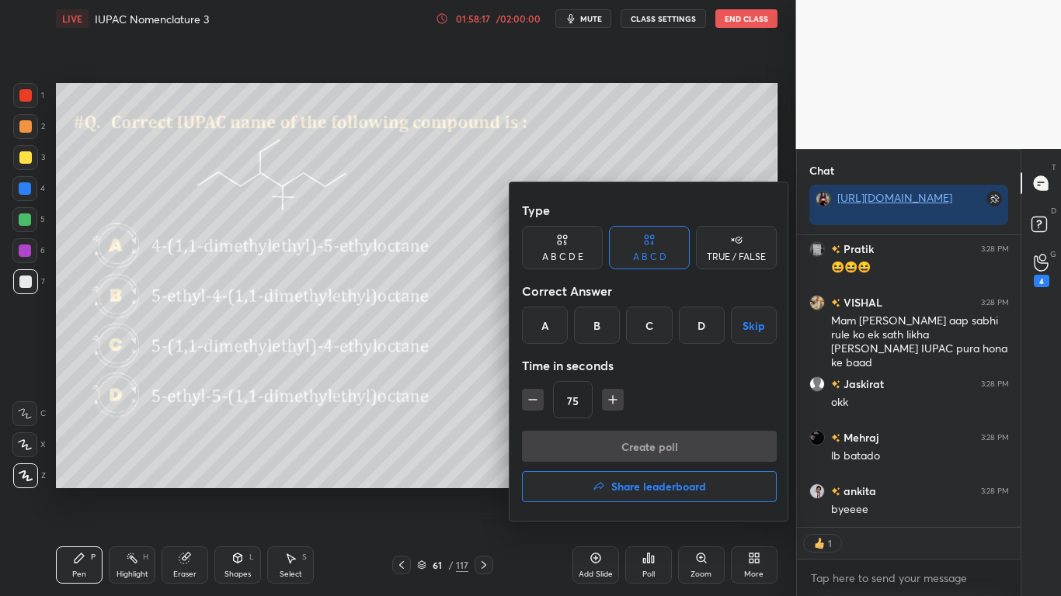
click at [744, 325] on button "Skip" at bounding box center [754, 325] width 46 height 37
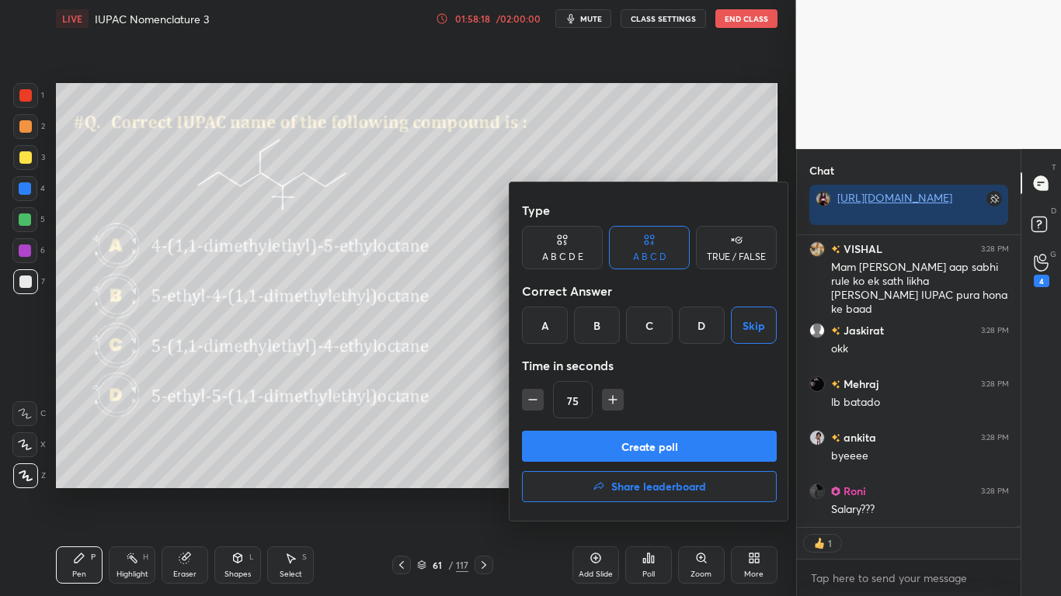
click at [521, 399] on div "Type A B C D E A B C D TRUE / FALSE Correct Answer A B C D Skip Time in seconds…" at bounding box center [649, 351] width 280 height 339
click at [530, 402] on icon "button" at bounding box center [533, 400] width 16 height 16
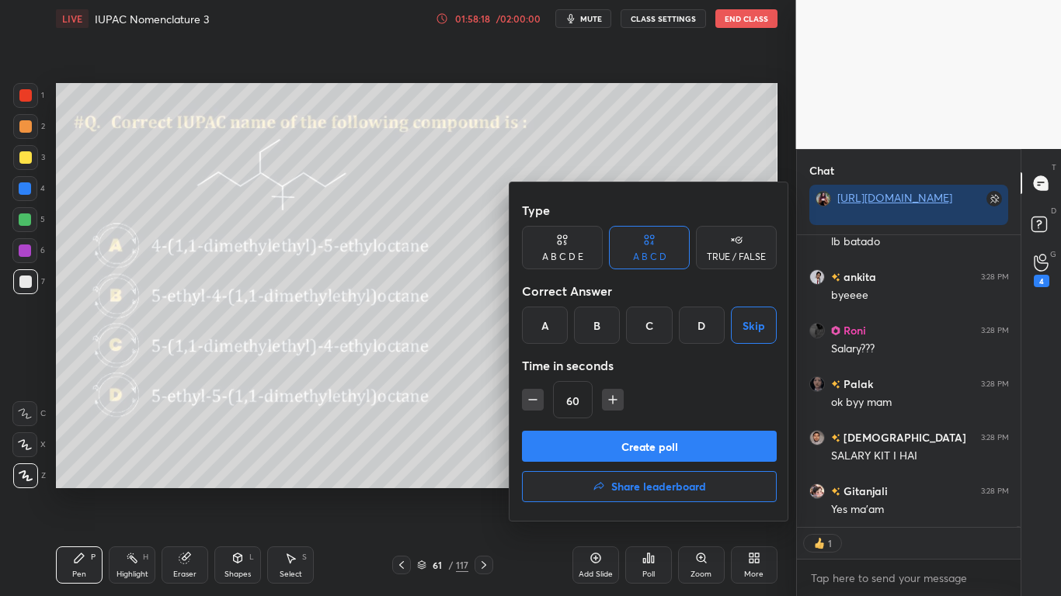
click at [533, 404] on icon "button" at bounding box center [533, 400] width 16 height 16
click at [536, 405] on icon "button" at bounding box center [533, 400] width 16 height 16
click at [537, 405] on icon "button" at bounding box center [533, 400] width 16 height 16
type input "15"
click at [535, 406] on div "15" at bounding box center [649, 399] width 255 height 37
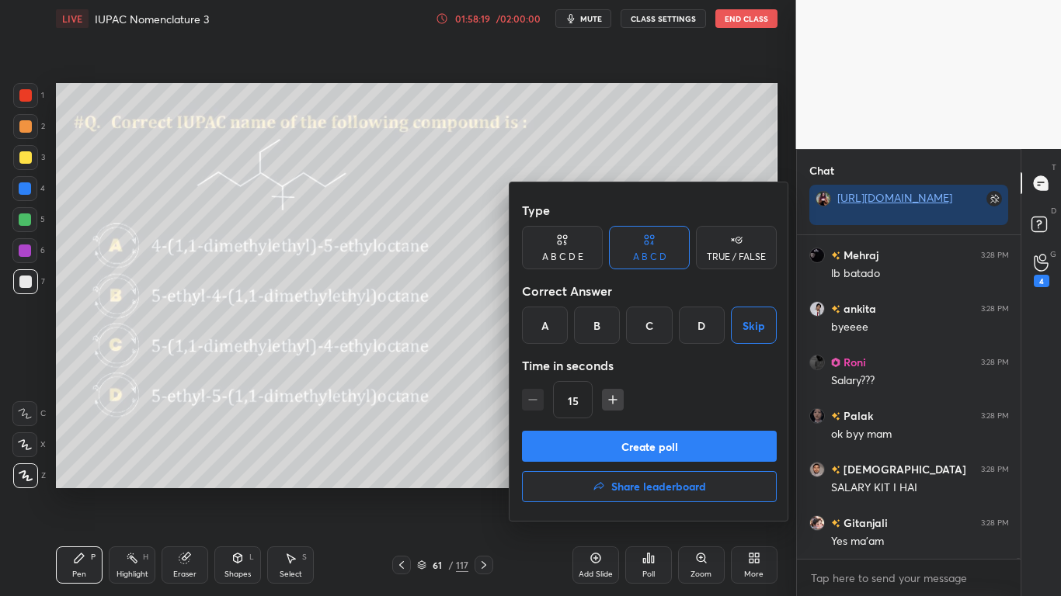
click at [534, 407] on div "15" at bounding box center [649, 399] width 255 height 37
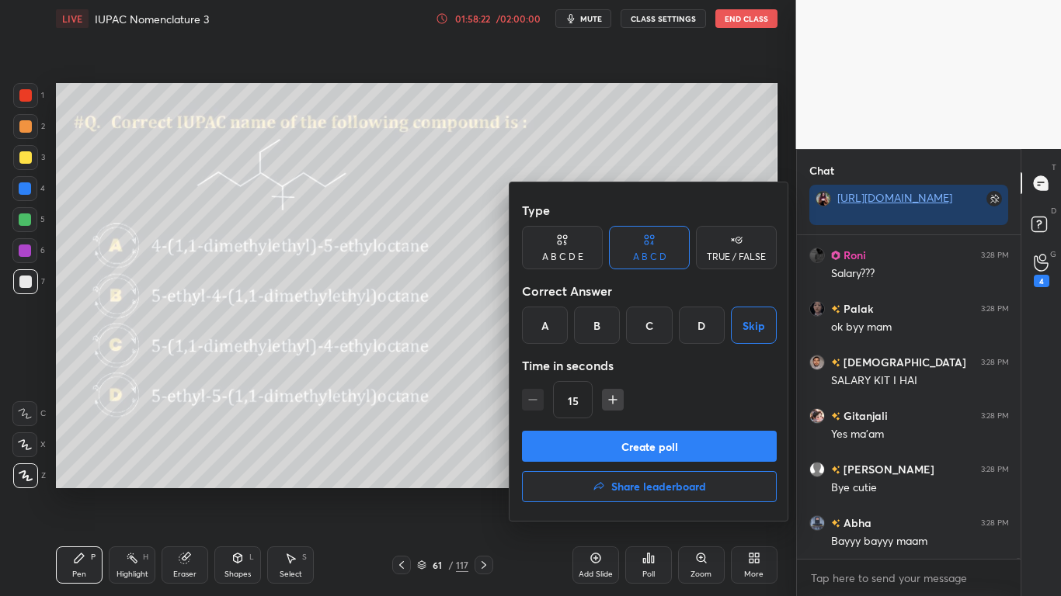
click at [626, 455] on button "Create poll" at bounding box center [649, 446] width 255 height 31
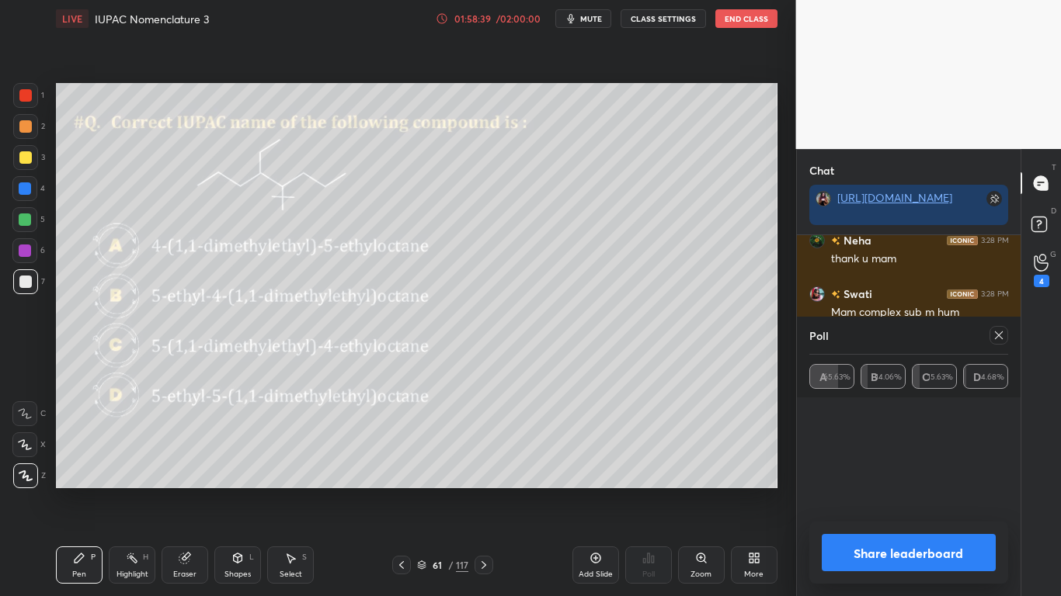
click at [901, 491] on button "Share leaderboard" at bounding box center [909, 552] width 175 height 37
type textarea "x"
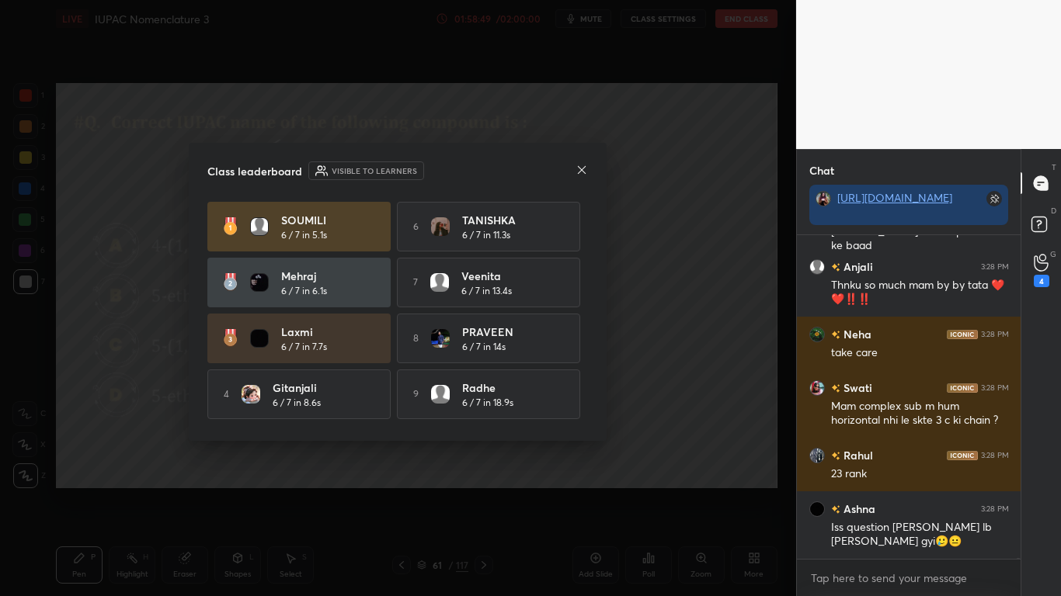
click at [589, 408] on div "Class leaderboard Visible to learners SOUMILI 6 / 7 in 5.1s 6 TANISHKA 6 / 7 in…" at bounding box center [398, 292] width 418 height 298
click at [588, 408] on div "[PERSON_NAME] 6 / 7 in 5.1s 6 [PERSON_NAME] 6 / 7 in 11.3s [PERSON_NAME] 6 / 7 …" at bounding box center [397, 312] width 381 height 221
click at [588, 409] on div "[PERSON_NAME] 6 / 7 in 5.1s 6 [PERSON_NAME] 6 / 7 in 11.3s [PERSON_NAME] 6 / 7 …" at bounding box center [397, 312] width 381 height 221
click at [588, 407] on div "[PERSON_NAME] 6 / 7 in 5.1s 6 [PERSON_NAME] 6 / 7 in 11.3s [PERSON_NAME] 6 / 7 …" at bounding box center [397, 312] width 381 height 221
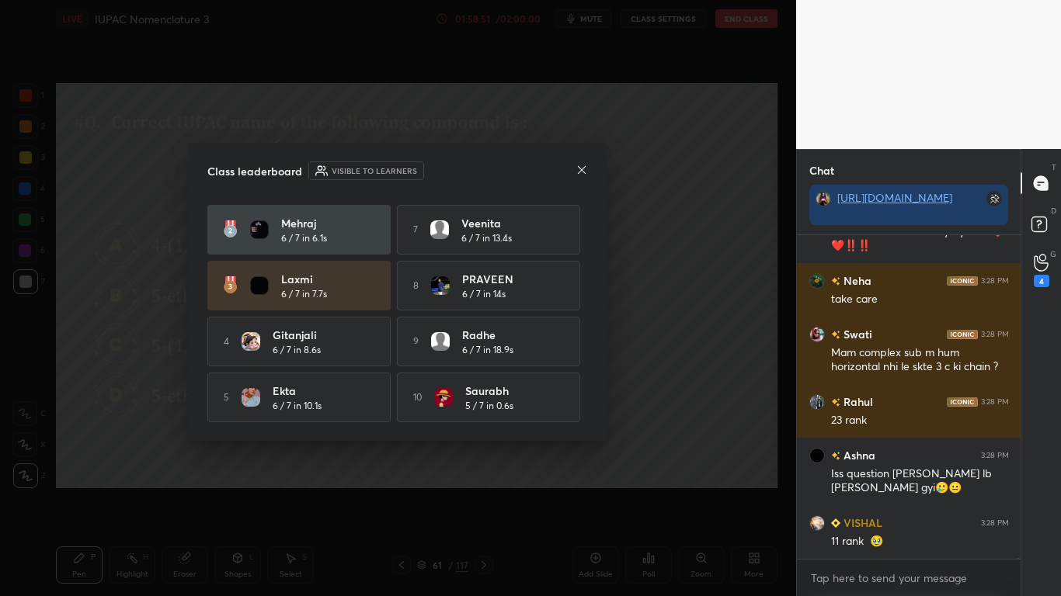
click at [582, 411] on div "[PERSON_NAME] 6 / 7 in 5.1s 6 [PERSON_NAME] 6 / 7 in 11.3s [PERSON_NAME] 6 / 7 …" at bounding box center [397, 285] width 381 height 273
click at [580, 172] on icon at bounding box center [582, 169] width 8 height 8
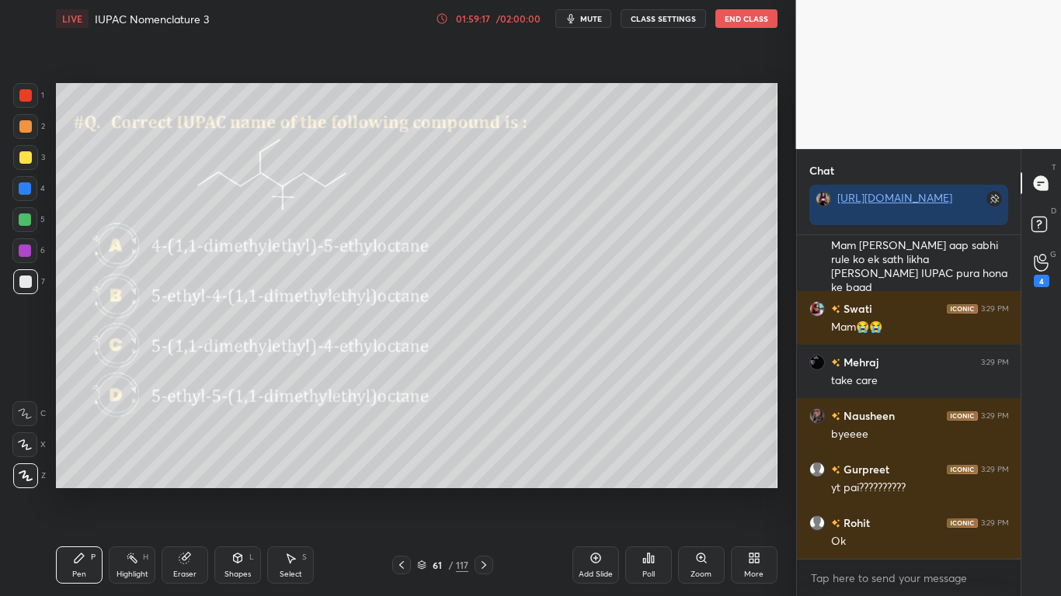
click at [667, 21] on button "CLASS SETTINGS" at bounding box center [662, 18] width 85 height 19
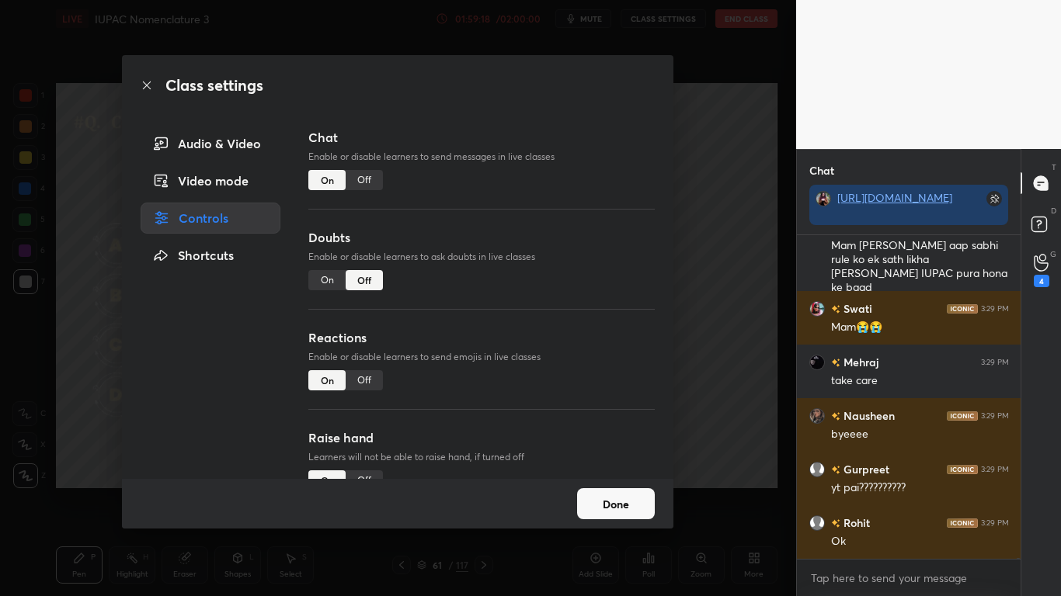
click at [370, 175] on div "Off" at bounding box center [364, 180] width 37 height 20
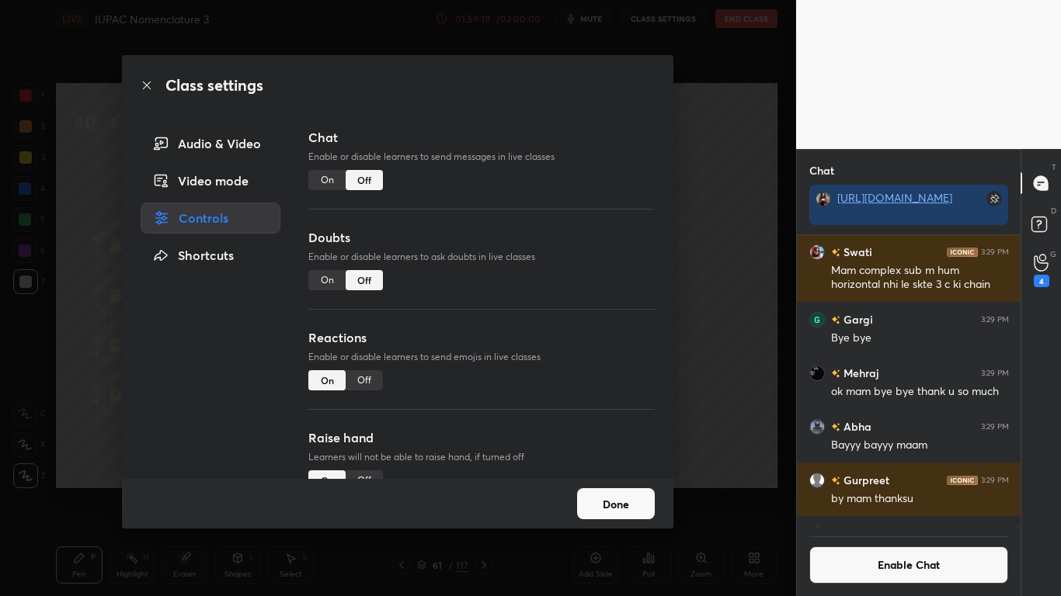
click at [613, 491] on button "Done" at bounding box center [616, 503] width 78 height 31
